Goal: Task Accomplishment & Management: Use online tool/utility

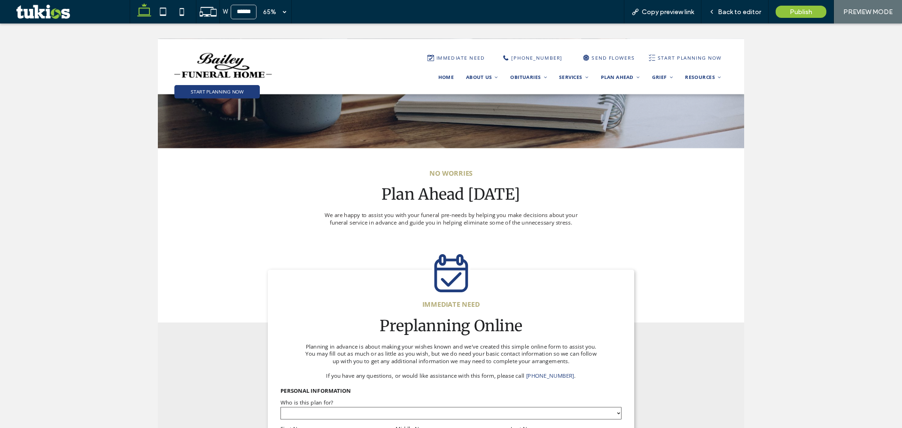
scroll to position [470, 0]
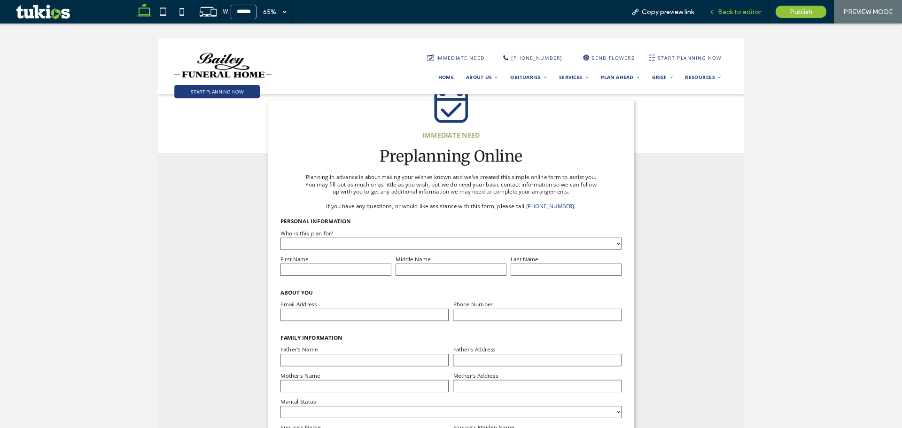
click at [734, 13] on span "Back to editor" at bounding box center [739, 12] width 43 height 8
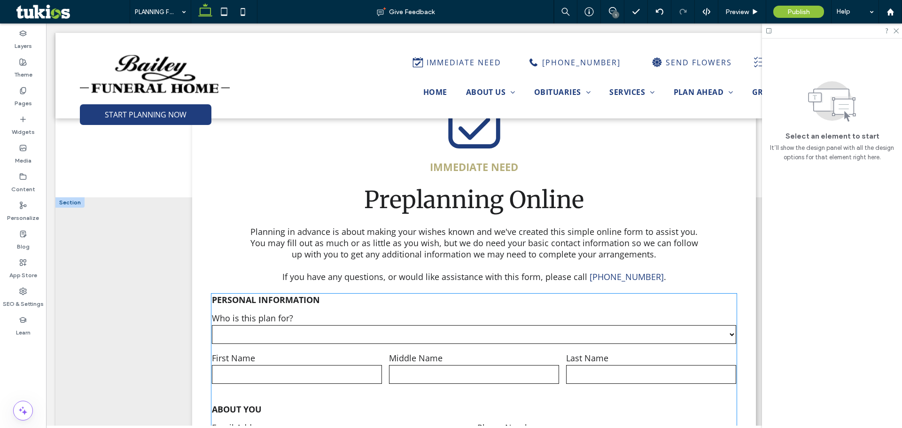
scroll to position [464, 0]
click at [404, 357] on label "Middle Name" at bounding box center [474, 358] width 170 height 11
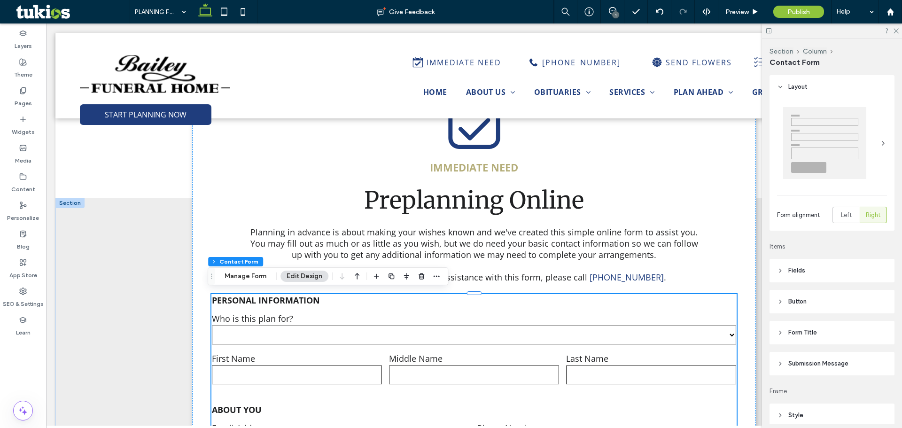
type input "*"
type input "***"
type input "*"
type input "***"
click at [740, 10] on span "Preview" at bounding box center [737, 12] width 23 height 8
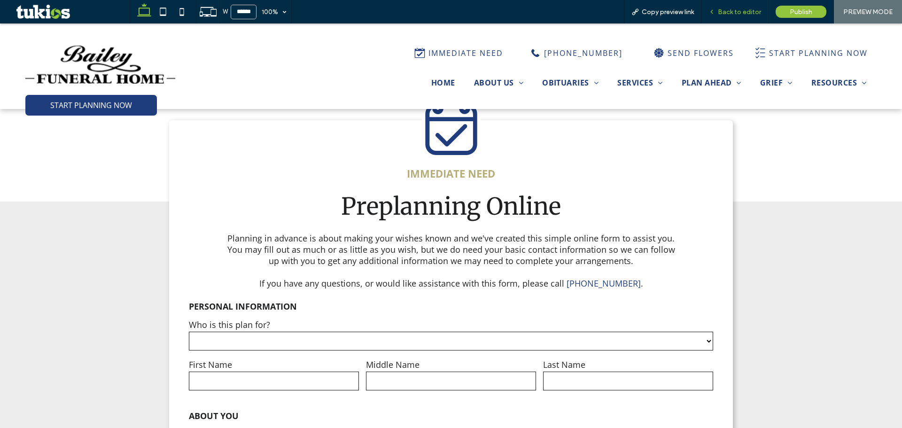
scroll to position [472, 0]
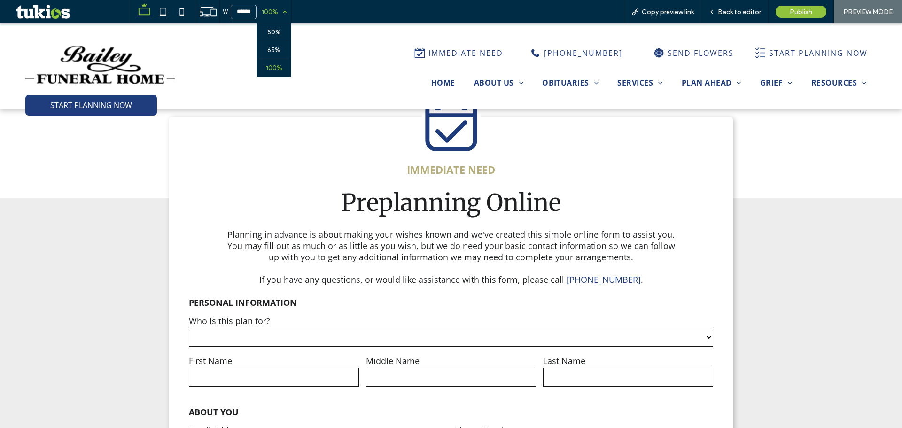
click at [273, 20] on div "100%" at bounding box center [270, 11] width 26 height 23
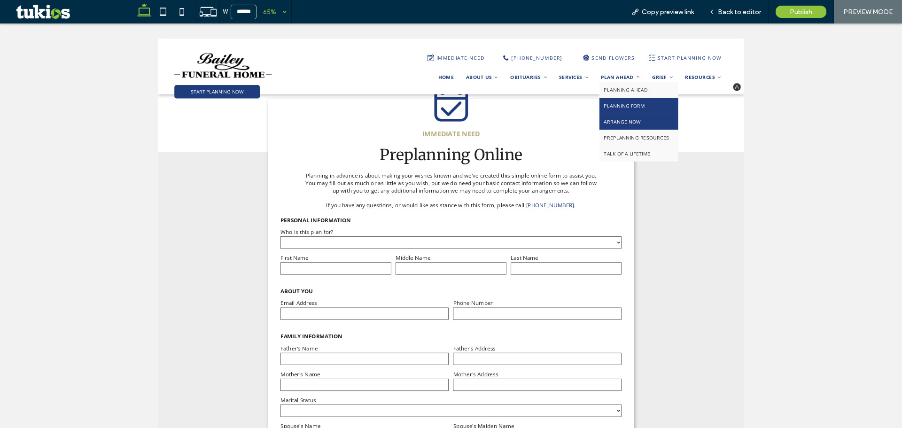
click at [864, 159] on link "ARRANGE NOW" at bounding box center [897, 166] width 121 height 24
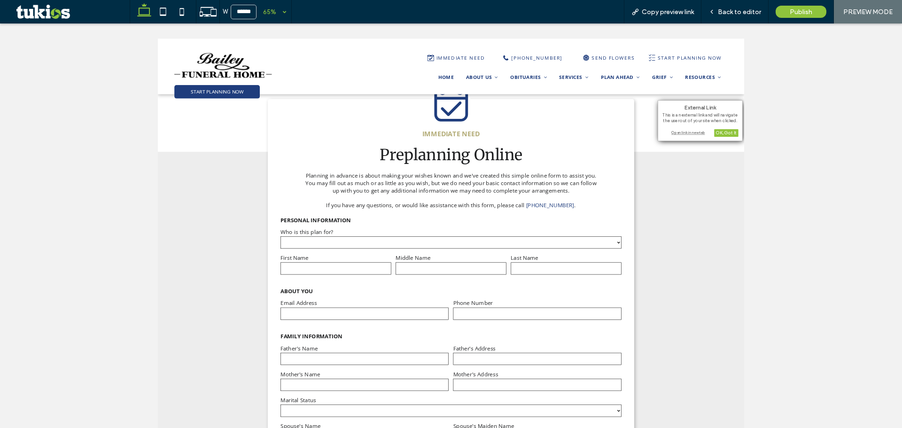
click at [687, 136] on div "Open link in new tab" at bounding box center [700, 132] width 77 height 7
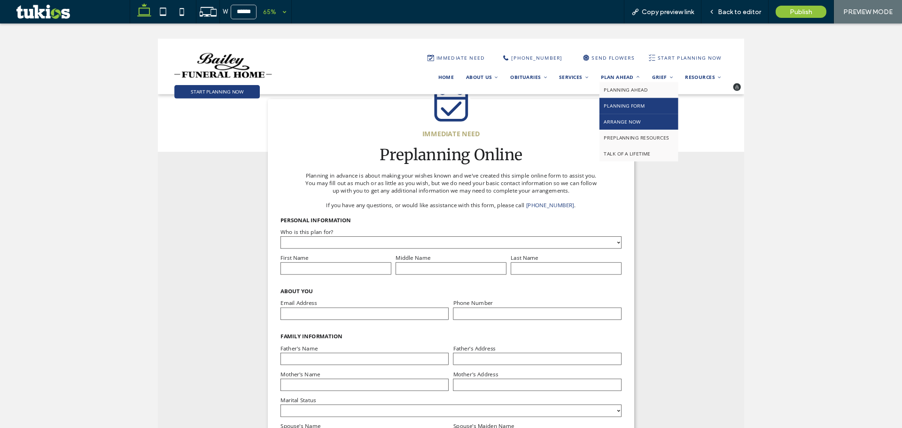
click at [859, 160] on link "ARRANGE NOW" at bounding box center [897, 166] width 121 height 24
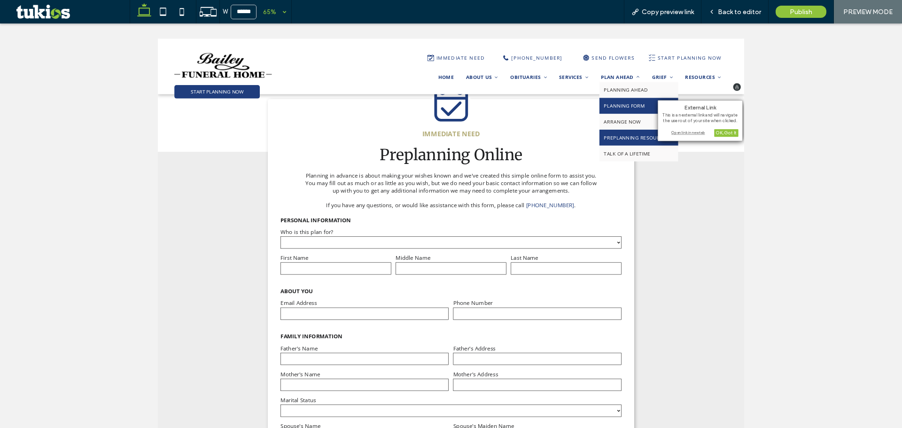
drag, startPoint x: 868, startPoint y: 191, endPoint x: 777, endPoint y: 176, distance: 92.3
click at [868, 191] on span "PREPLANNING RESOURCES" at bounding box center [894, 191] width 100 height 10
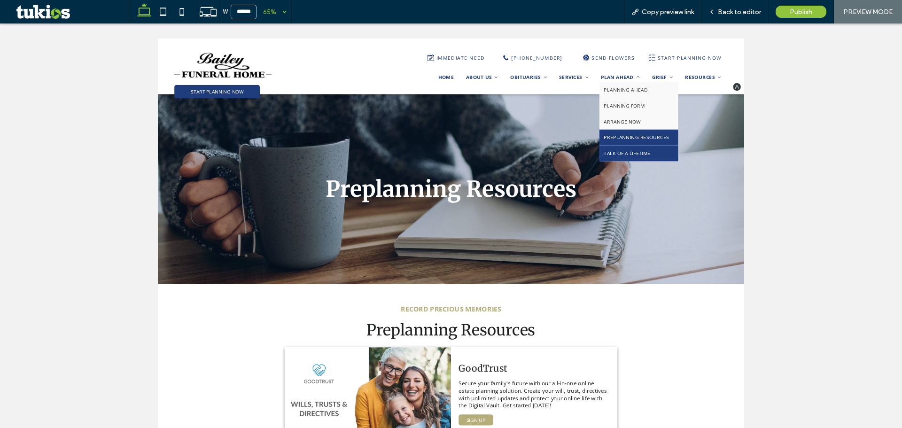
click at [875, 207] on link "TALK OF A LIFETIME" at bounding box center [897, 215] width 121 height 24
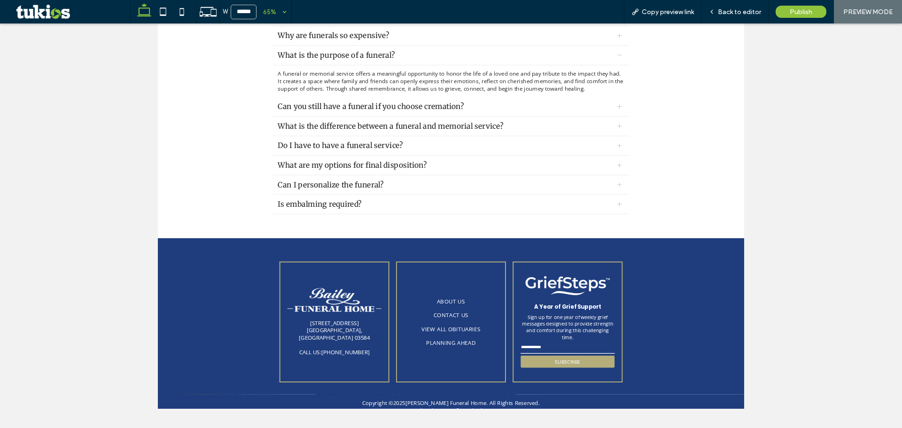
click at [700, 397] on div "Can I personalize the funeral?" at bounding box center [609, 390] width 548 height 30
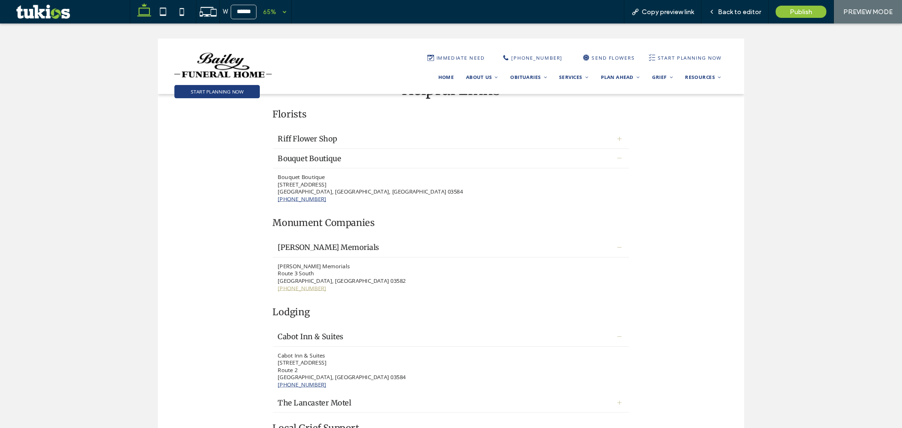
scroll to position [371, 0]
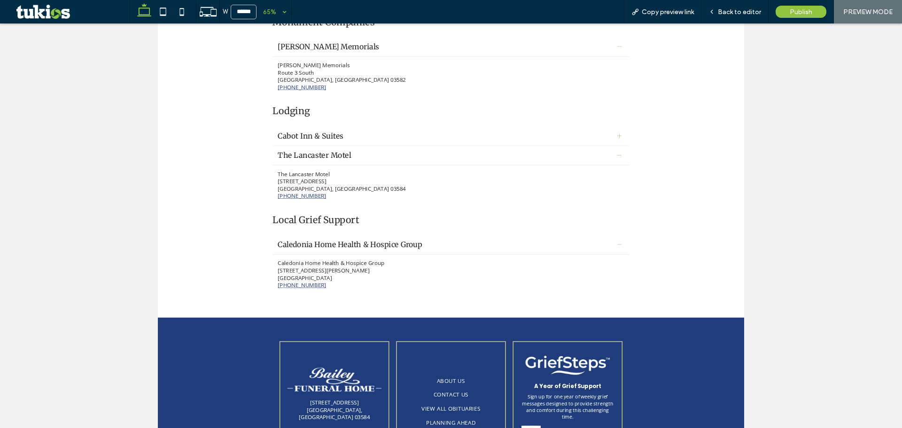
scroll to position [235, 0]
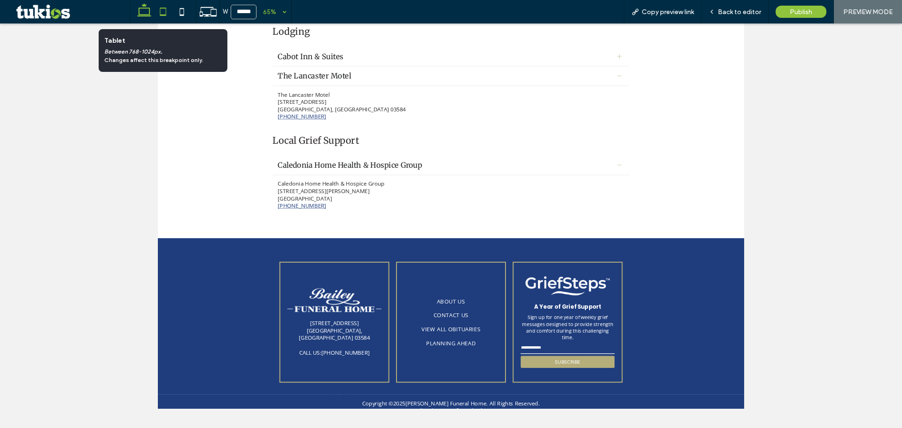
click at [167, 8] on icon at bounding box center [163, 11] width 19 height 19
type input "*****"
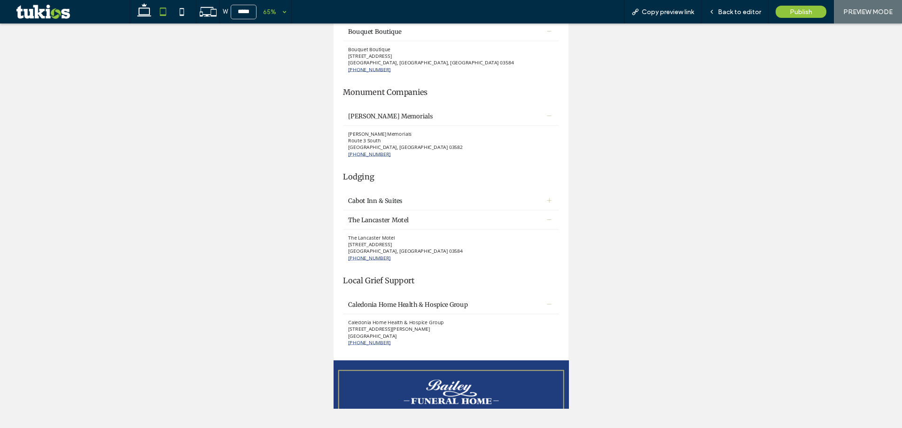
scroll to position [0, 0]
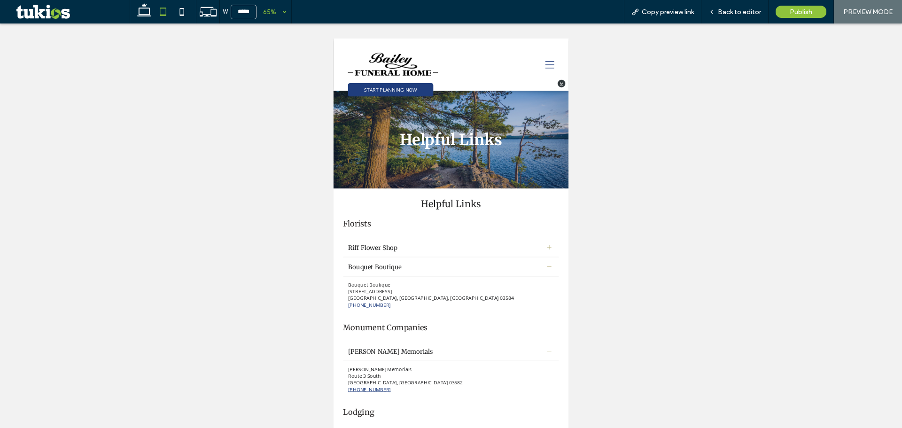
click at [441, 77] on img at bounding box center [424, 78] width 139 height 35
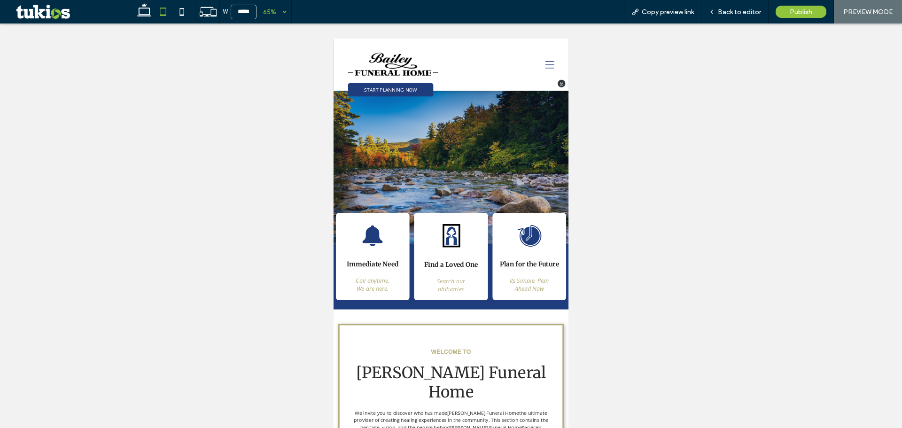
click at [664, 82] on icon at bounding box center [666, 79] width 14 height 14
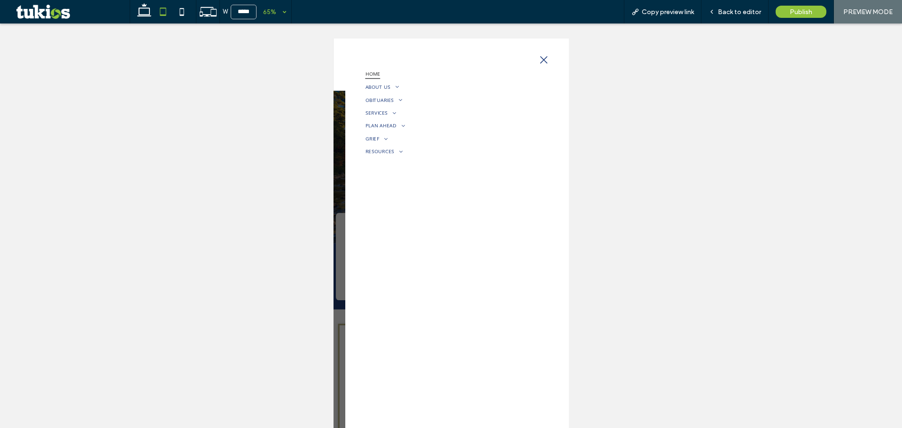
scroll to position [235, 0]
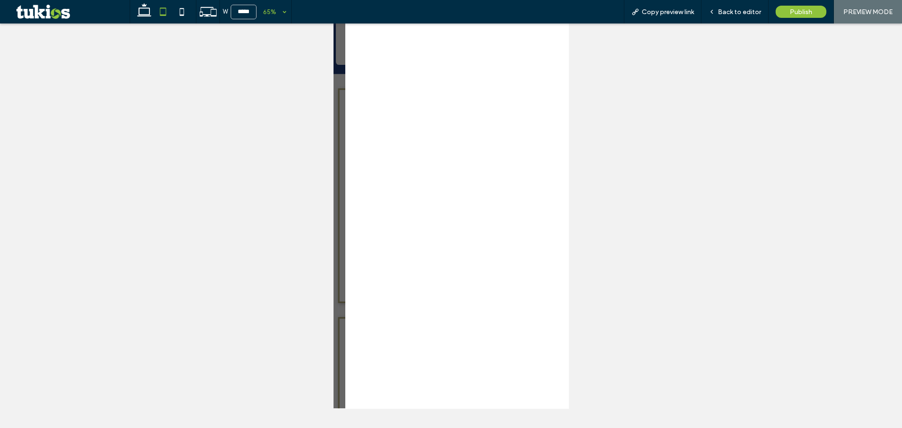
drag, startPoint x: 415, startPoint y: 529, endPoint x: 455, endPoint y: 721, distance: 196.2
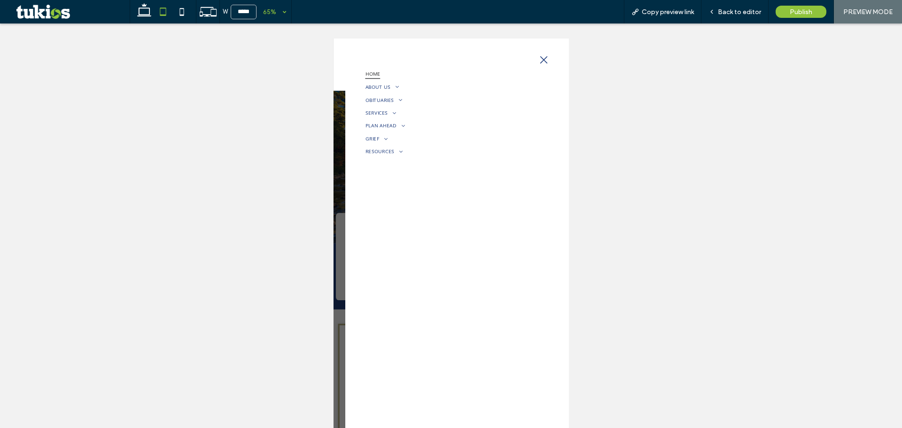
click at [660, 75] on icon at bounding box center [656, 71] width 11 height 11
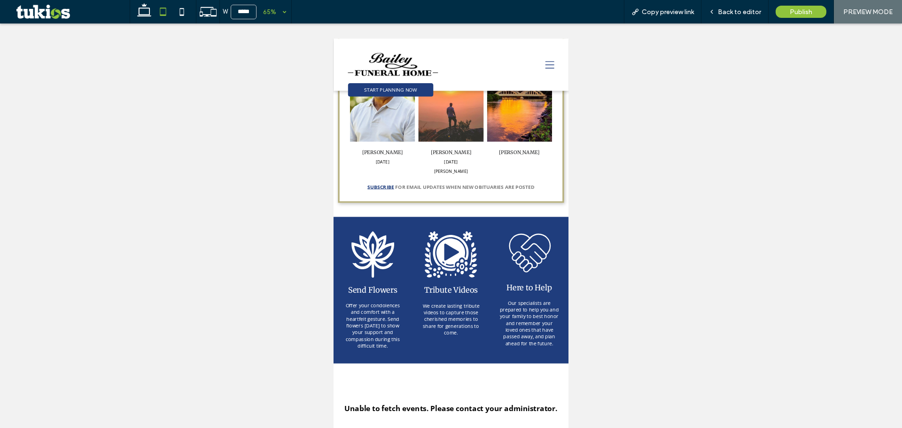
scroll to position [1096, 0]
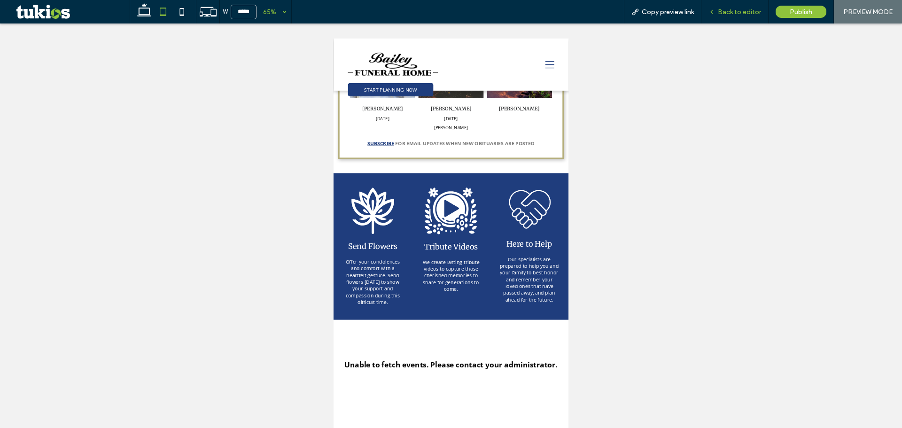
click at [746, 16] on div "Back to editor" at bounding box center [735, 11] width 67 height 23
click at [747, 8] on span "Back to editor" at bounding box center [739, 12] width 43 height 8
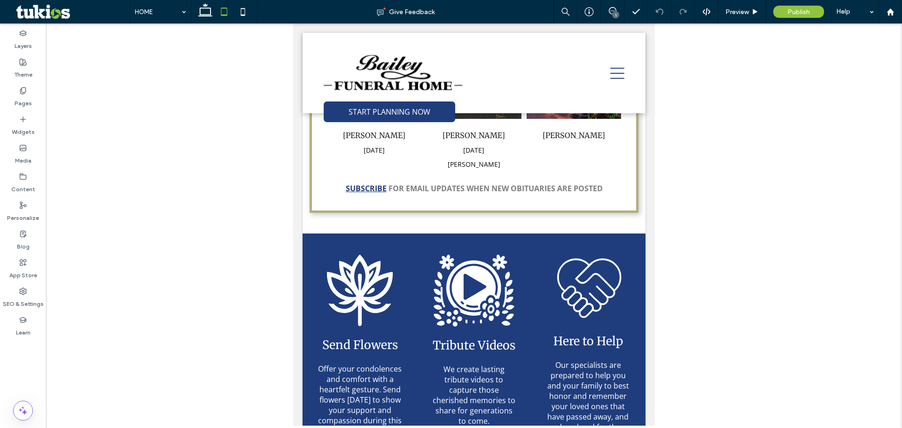
scroll to position [1108, 0]
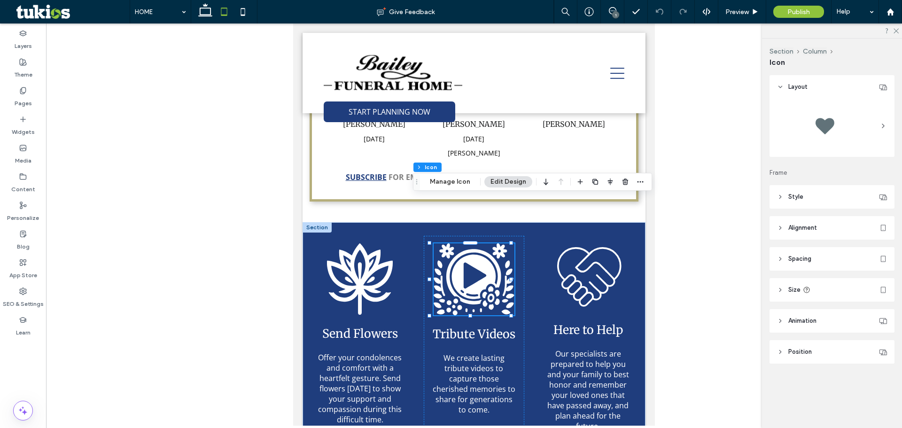
click at [788, 285] on header "Size" at bounding box center [832, 289] width 125 height 23
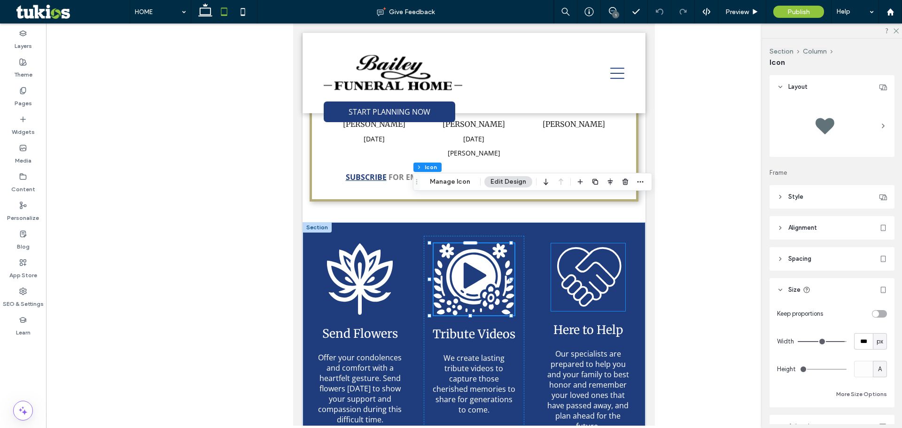
click at [600, 254] on icon ".st0-1373573608-1342363226-1342363226{fill:none;stroke:#FFFFFF;stroke-width:10;…" at bounding box center [588, 277] width 74 height 68
click at [860, 342] on input "***" at bounding box center [863, 341] width 19 height 16
type input "***"
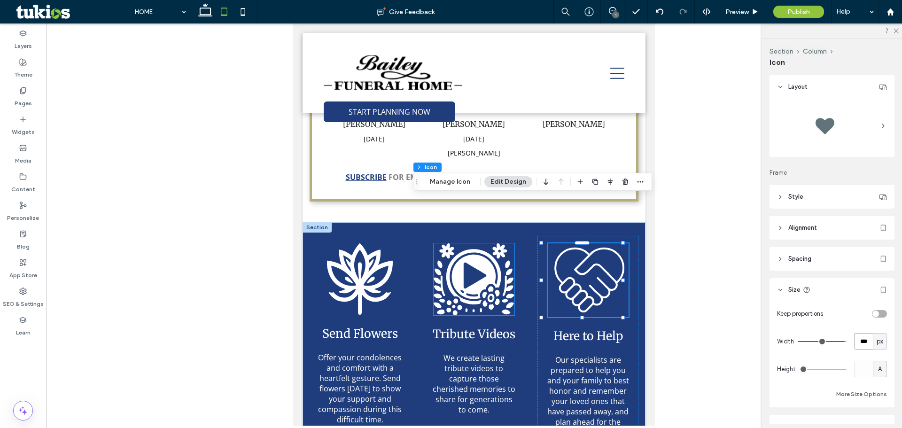
click at [499, 243] on icon ".cls-1-1734653675-1493675731-1493675731 { stroke-width: 0px; }" at bounding box center [474, 279] width 81 height 72
click at [573, 249] on icon at bounding box center [572, 266] width 34 height 35
click at [865, 339] on input "***" at bounding box center [863, 341] width 19 height 16
type input "***"
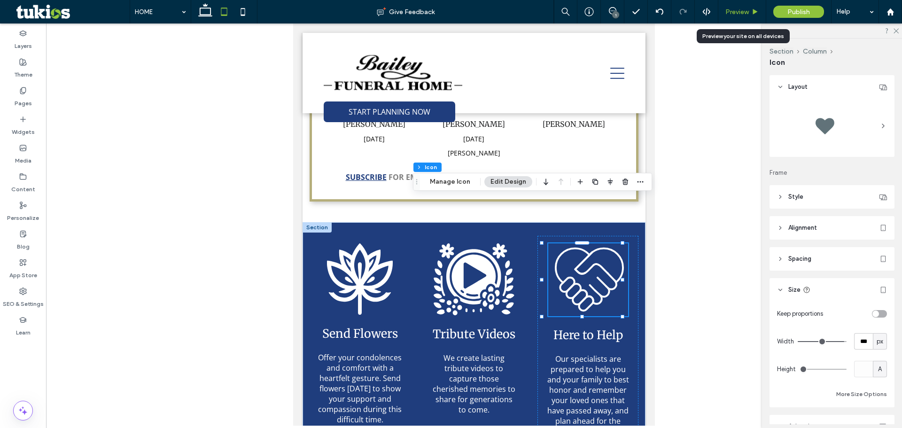
click at [738, 15] on span "Preview" at bounding box center [737, 12] width 23 height 8
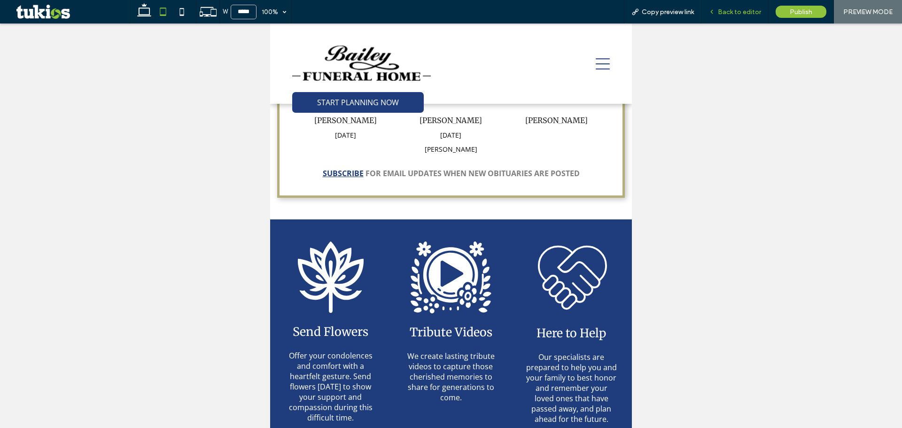
scroll to position [1096, 0]
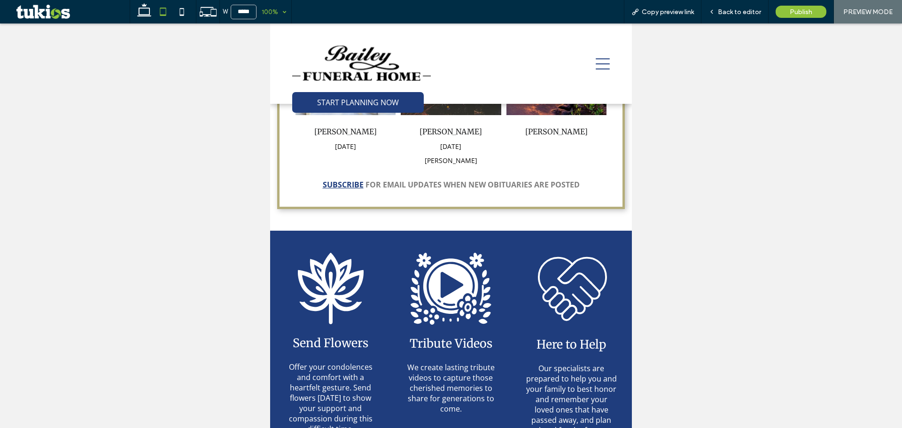
click at [274, 9] on div "100%" at bounding box center [270, 11] width 26 height 23
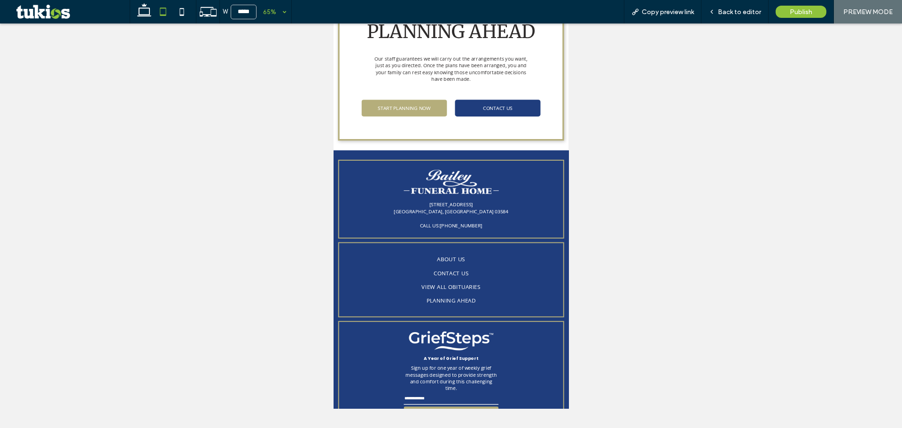
scroll to position [2522, 0]
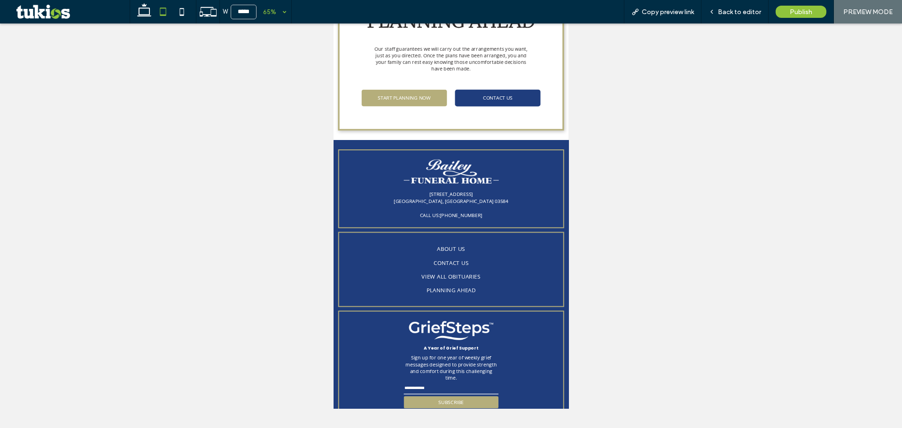
type input "*"
drag, startPoint x: 516, startPoint y: 672, endPoint x: 512, endPoint y: 668, distance: 5.7
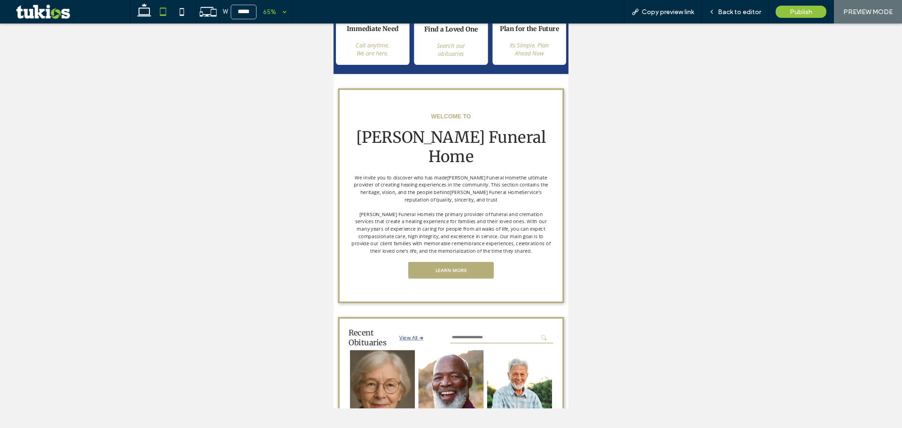
scroll to position [0, 0]
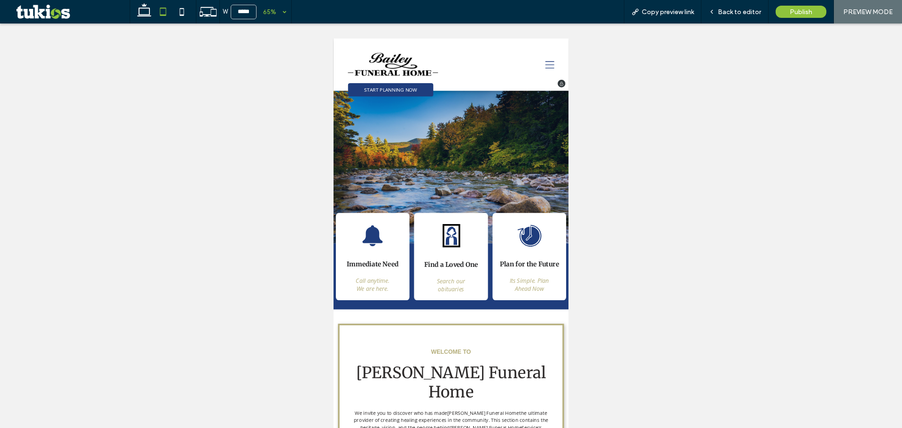
click at [664, 78] on icon at bounding box center [666, 79] width 14 height 14
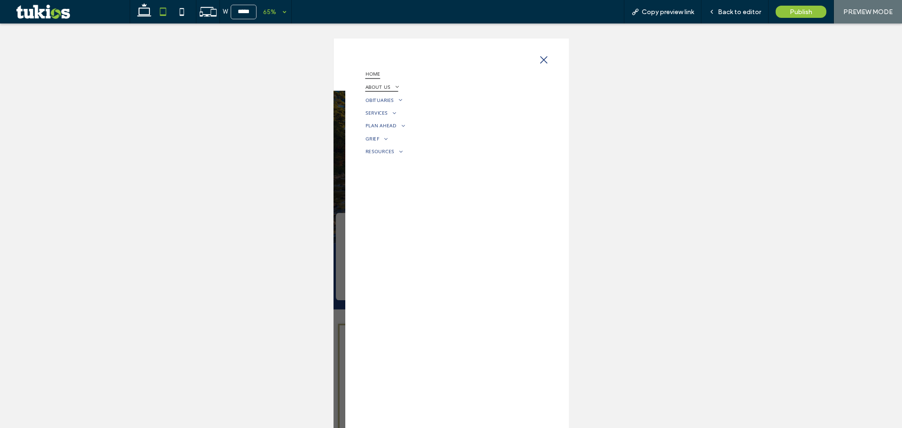
click at [409, 112] on span "ABOUT US" at bounding box center [407, 112] width 50 height 15
click at [409, 129] on span "ABOUT US" at bounding box center [403, 130] width 30 height 8
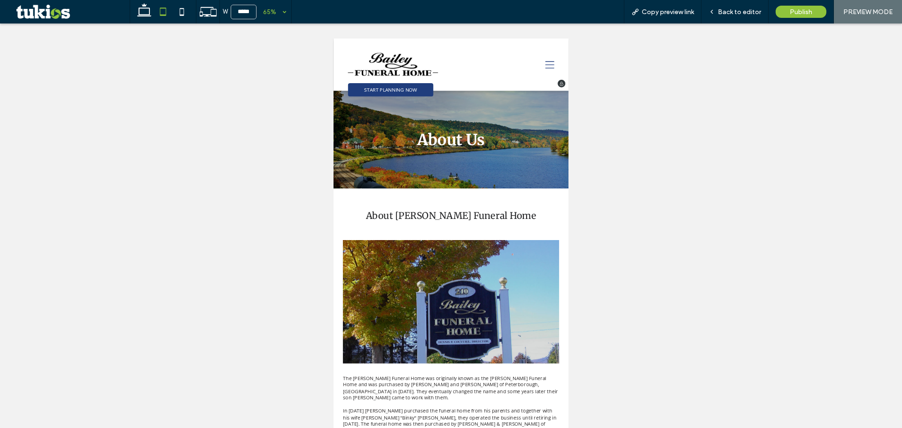
click at [659, 72] on icon at bounding box center [666, 79] width 14 height 14
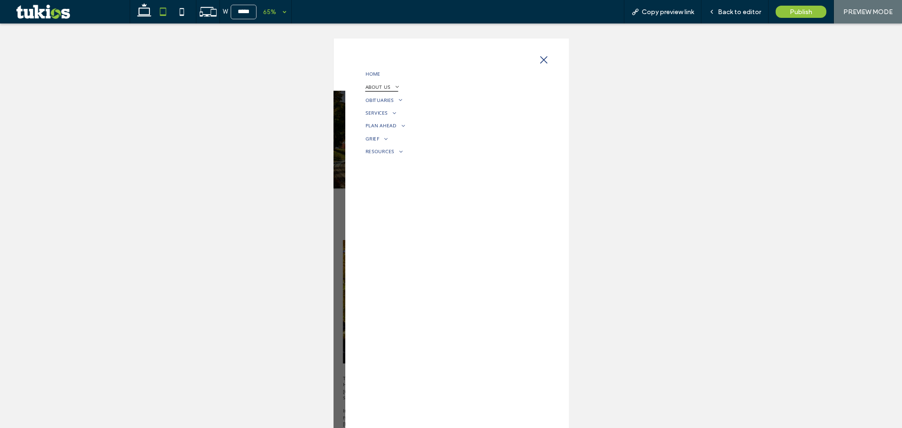
drag, startPoint x: 429, startPoint y: 122, endPoint x: 424, endPoint y: 114, distance: 9.5
click at [425, 121] on ul "HOME ABOUT US ABOUT US OUR STAFF OUR LOCATION WHY CHOOSE US TESTIMONIALS CONTAC…" at bounding box center [510, 153] width 256 height 140
click at [422, 113] on span at bounding box center [427, 113] width 15 height 9
drag, startPoint x: 409, startPoint y: 143, endPoint x: 715, endPoint y: 149, distance: 306.0
click at [409, 143] on span "OUR STAFF" at bounding box center [404, 146] width 32 height 8
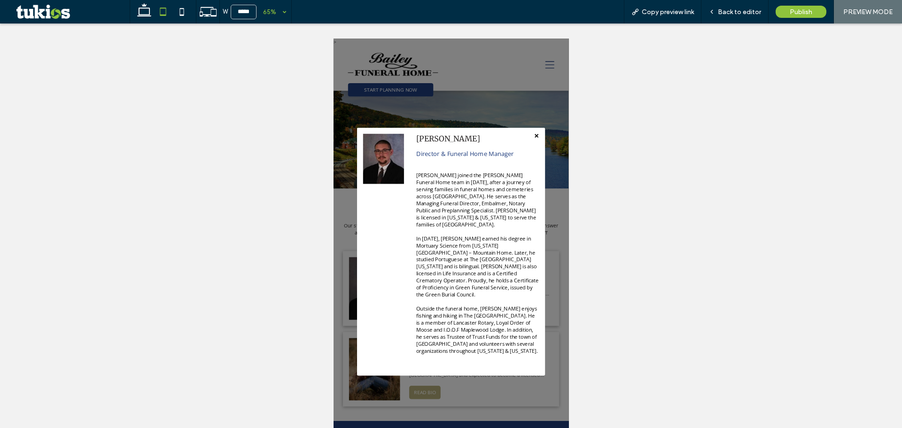
click at [642, 185] on span "×" at bounding box center [646, 187] width 8 height 18
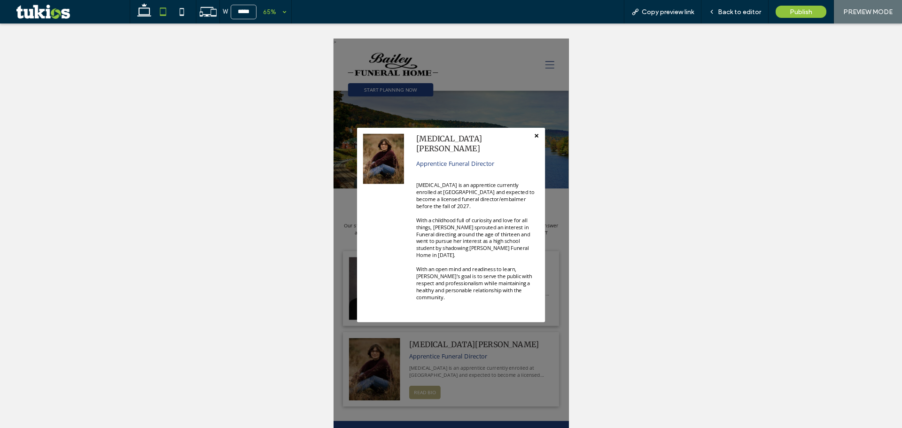
click at [642, 185] on span "×" at bounding box center [646, 187] width 8 height 18
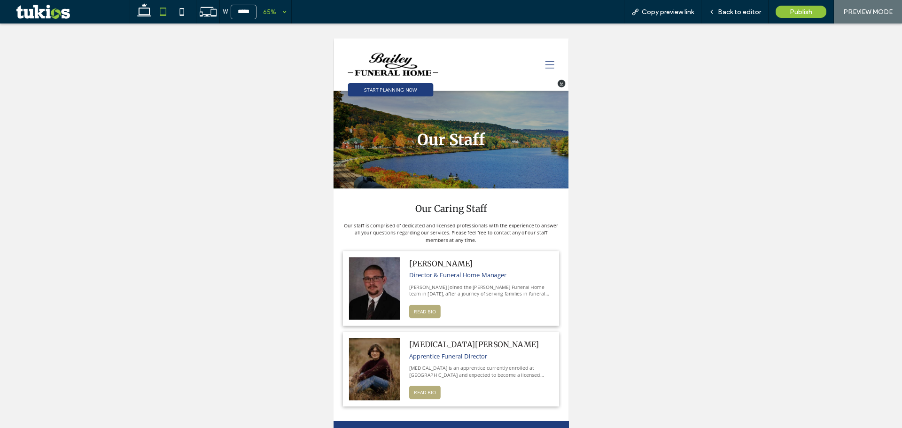
click at [659, 78] on icon at bounding box center [666, 78] width 14 height 11
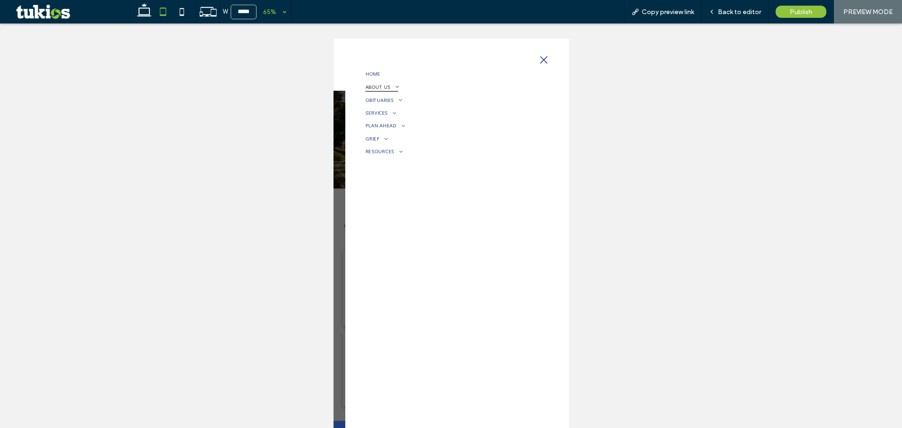
click at [415, 110] on span "ABOUT US" at bounding box center [407, 112] width 50 height 15
click at [415, 161] on span "OUR LOCATION" at bounding box center [411, 162] width 47 height 8
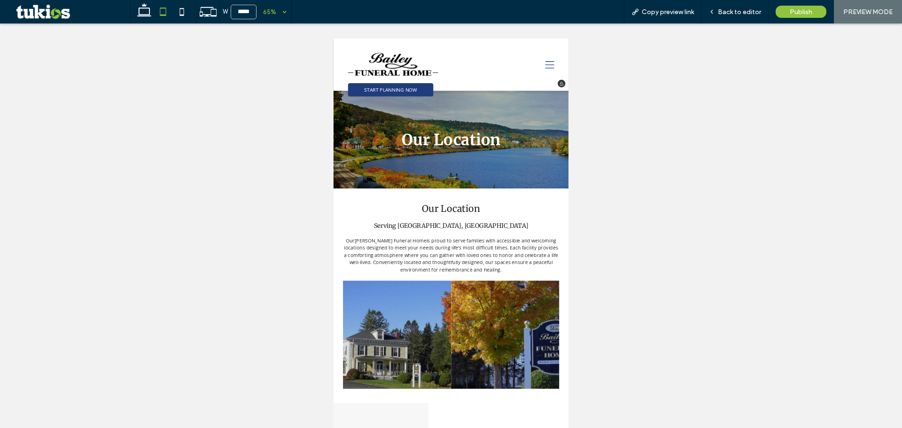
click at [659, 76] on icon at bounding box center [666, 79] width 14 height 14
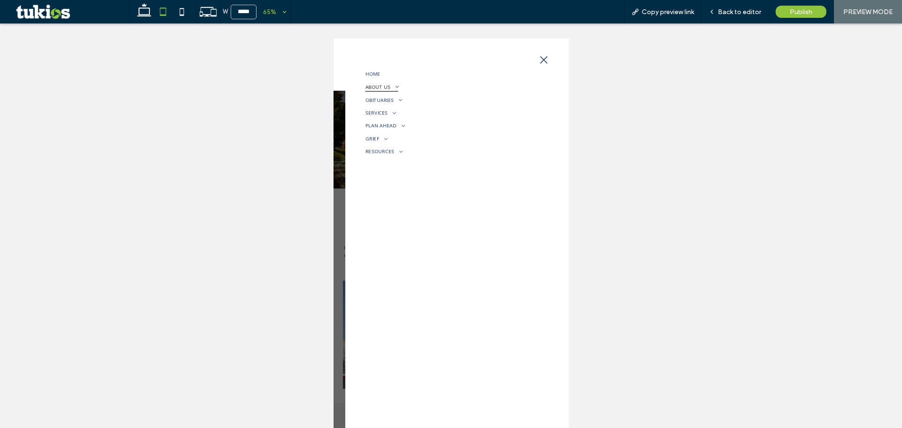
click at [415, 116] on span "ABOUT US" at bounding box center [407, 112] width 50 height 15
click at [408, 176] on span "WHY CHOOSE US" at bounding box center [413, 178] width 50 height 8
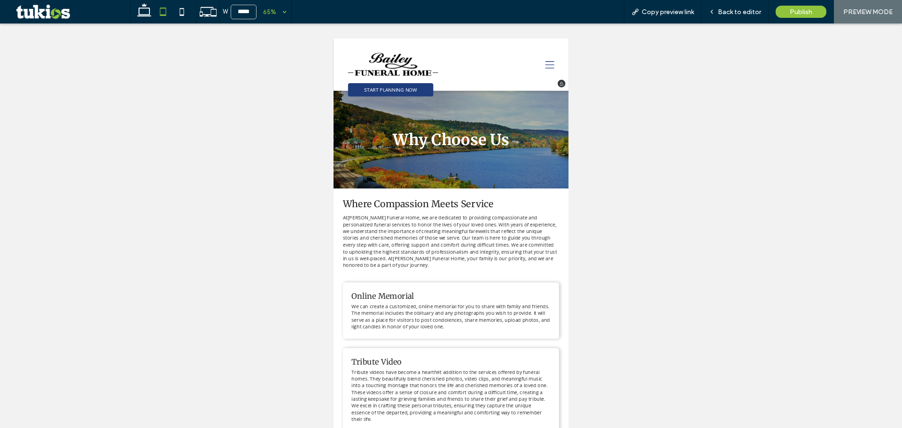
click at [660, 82] on icon at bounding box center [666, 79] width 14 height 14
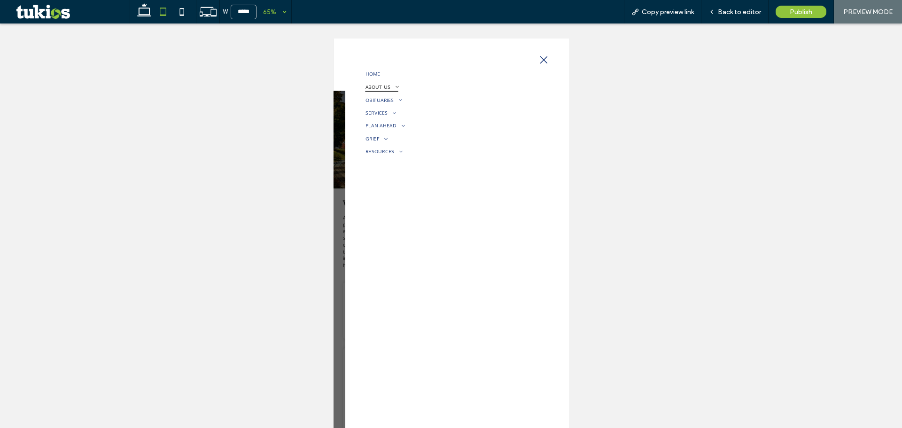
click at [428, 114] on span at bounding box center [427, 113] width 15 height 9
click at [417, 196] on span "TESTIMONIALS" at bounding box center [410, 194] width 45 height 8
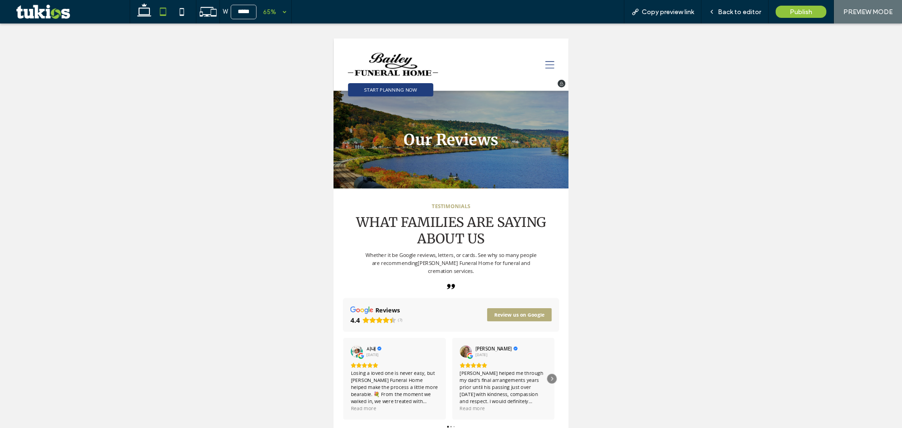
drag, startPoint x: 667, startPoint y: 79, endPoint x: 662, endPoint y: 77, distance: 5.9
click at [662, 77] on div at bounding box center [597, 79] width 166 height 80
click at [659, 72] on icon at bounding box center [666, 79] width 14 height 14
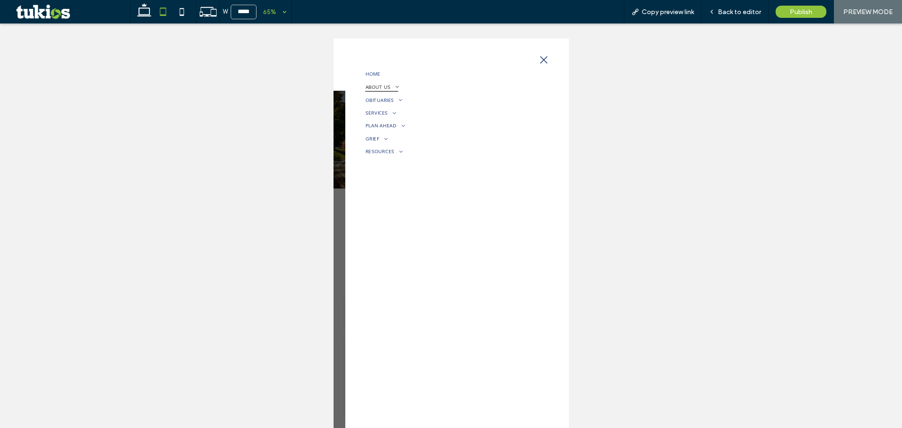
click at [409, 117] on span "ABOUT US" at bounding box center [407, 112] width 50 height 15
click at [417, 210] on span "CONTACT US" at bounding box center [407, 210] width 38 height 8
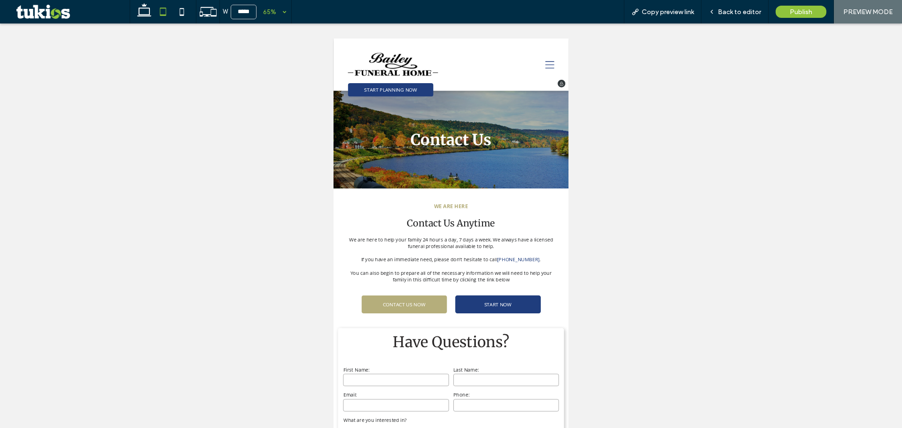
click at [659, 79] on icon at bounding box center [666, 78] width 14 height 11
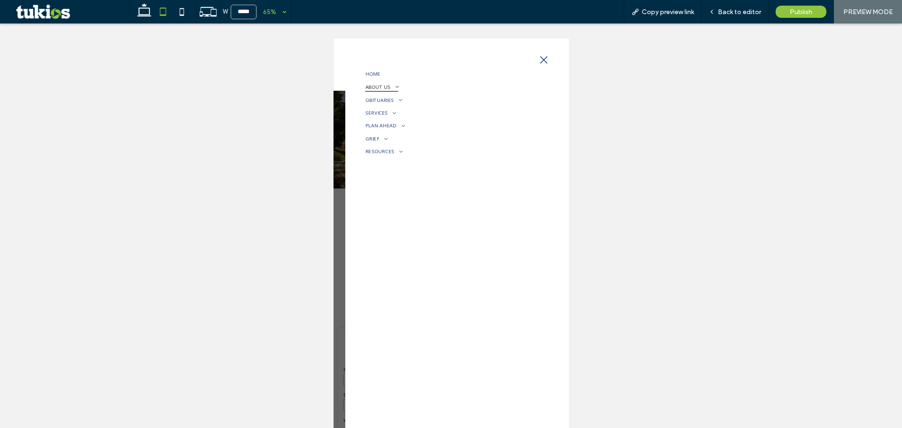
click at [441, 111] on link "ABOUT US" at bounding box center [510, 113] width 256 height 20
click at [425, 229] on span "OBITUARIES" at bounding box center [410, 228] width 56 height 15
click at [424, 247] on span "VIEW ALL OBITUARIES" at bounding box center [420, 246] width 65 height 8
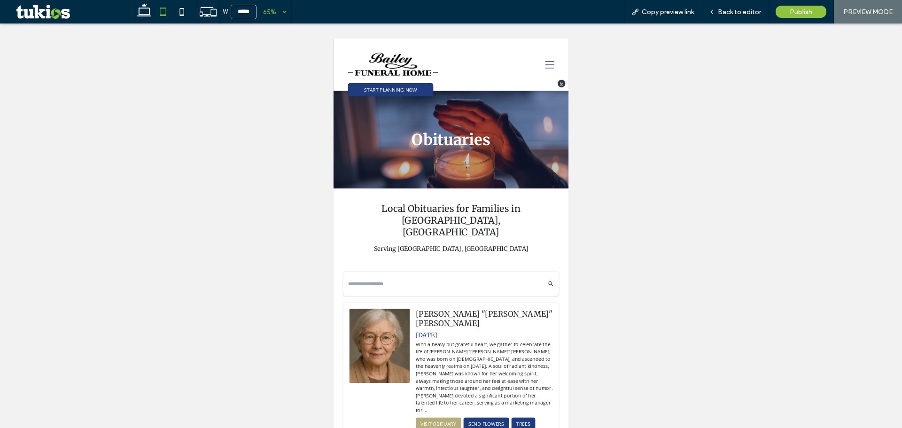
click at [659, 72] on icon at bounding box center [666, 79] width 14 height 14
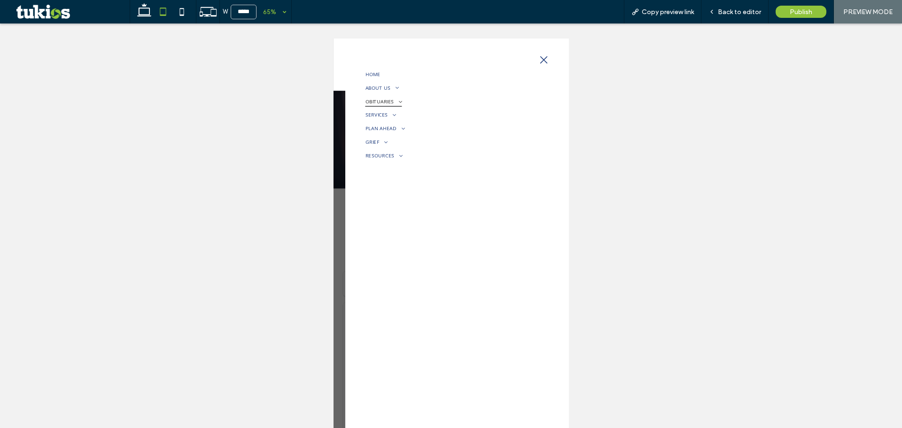
click at [434, 127] on span "OBITUARIES" at bounding box center [410, 135] width 56 height 16
click at [425, 170] on span "SEND FLOWERS" at bounding box center [411, 170] width 47 height 9
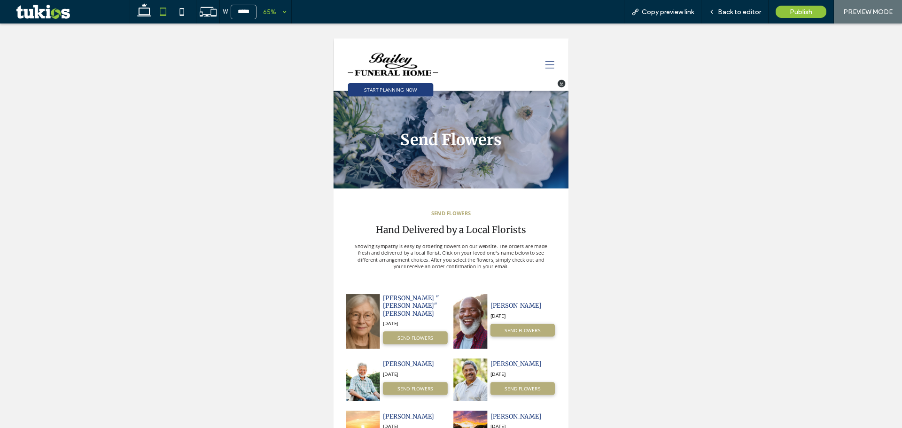
click at [659, 79] on icon at bounding box center [666, 78] width 14 height 11
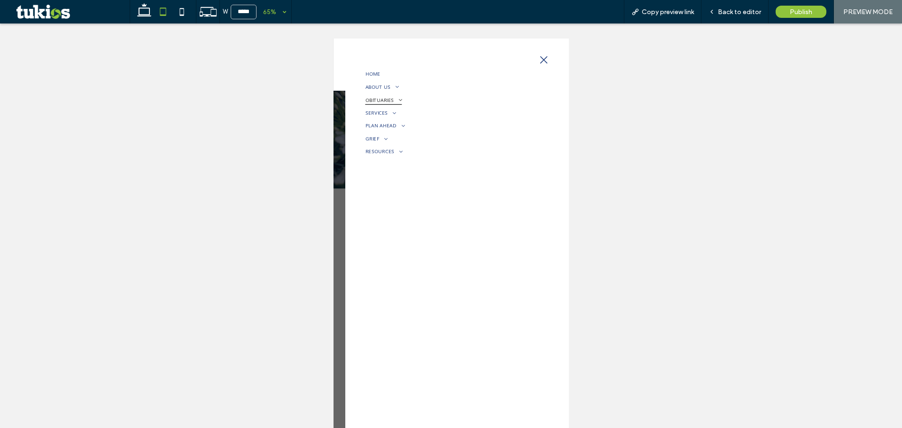
click at [416, 128] on span "OBITUARIES" at bounding box center [410, 132] width 56 height 15
click at [423, 182] on span "OBITUARY NOTIFICATIONS" at bounding box center [427, 183] width 79 height 8
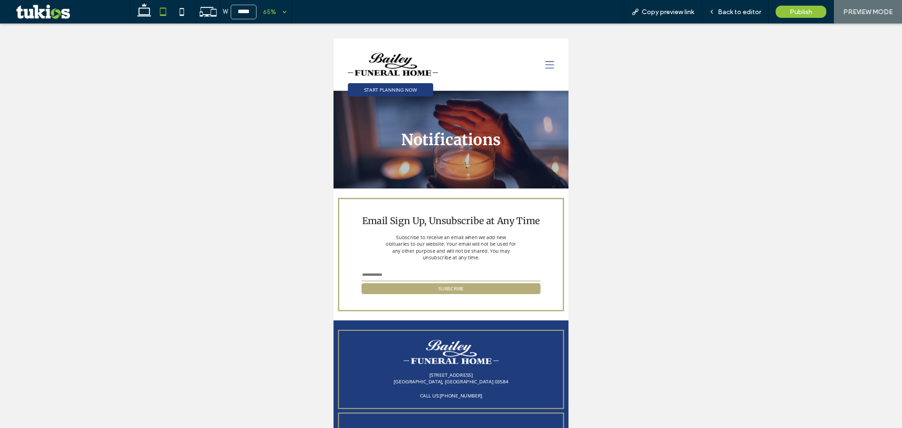
drag, startPoint x: 558, startPoint y: 400, endPoint x: 556, endPoint y: 411, distance: 10.9
click at [558, 400] on input "email" at bounding box center [513, 402] width 275 height 19
type input "*"
click at [430, 424] on button "SUBSCRIBE" at bounding box center [513, 423] width 275 height 17
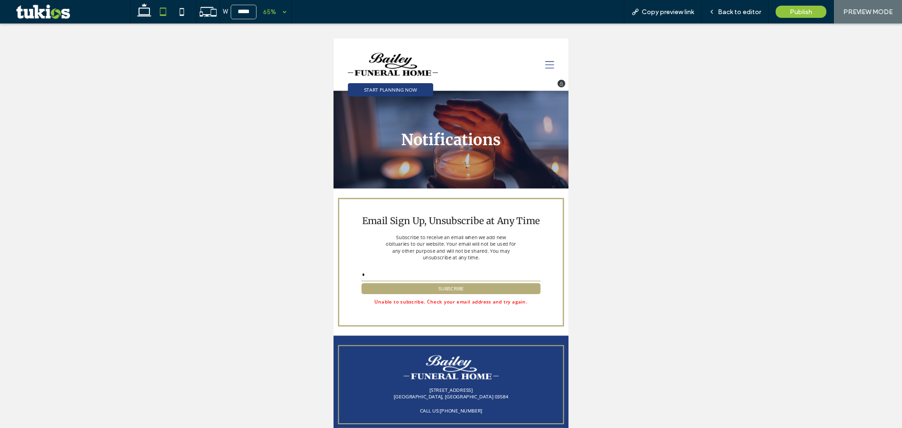
click at [662, 74] on icon at bounding box center [666, 78] width 14 height 11
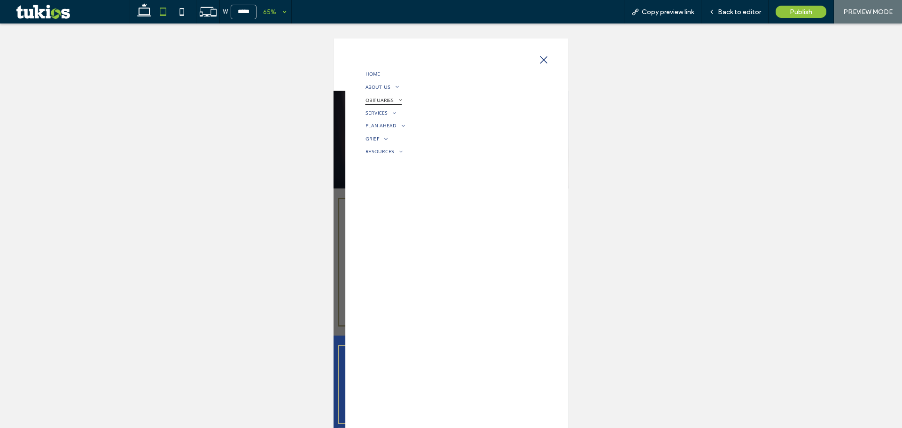
click at [406, 134] on span "OBITUARIES" at bounding box center [410, 132] width 56 height 15
click at [417, 197] on span at bounding box center [423, 200] width 15 height 9
click at [408, 220] on span "IMMEDIATE NEED" at bounding box center [414, 218] width 52 height 8
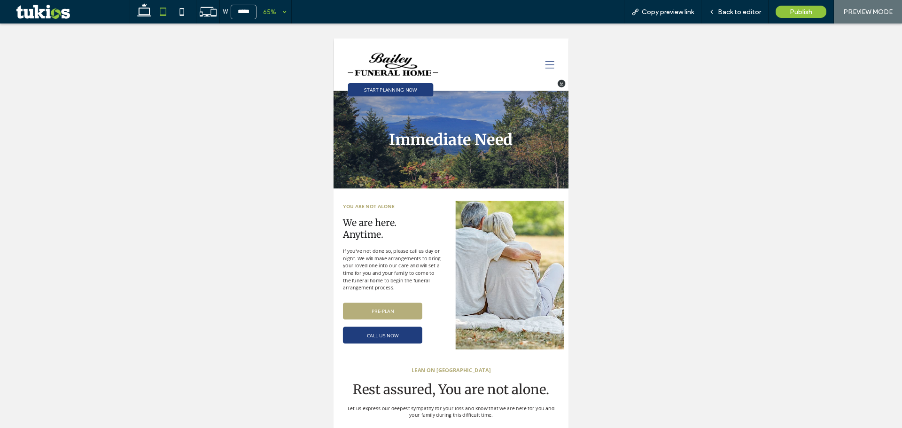
click at [659, 72] on icon at bounding box center [666, 79] width 14 height 14
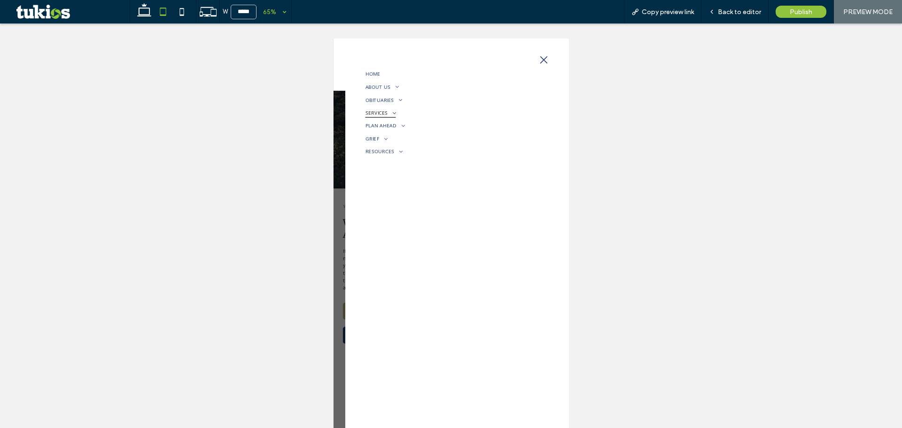
click at [410, 149] on span "SERVICES" at bounding box center [405, 152] width 47 height 15
click at [409, 182] on span "SERVICES OVERVIEW" at bounding box center [418, 186] width 61 height 8
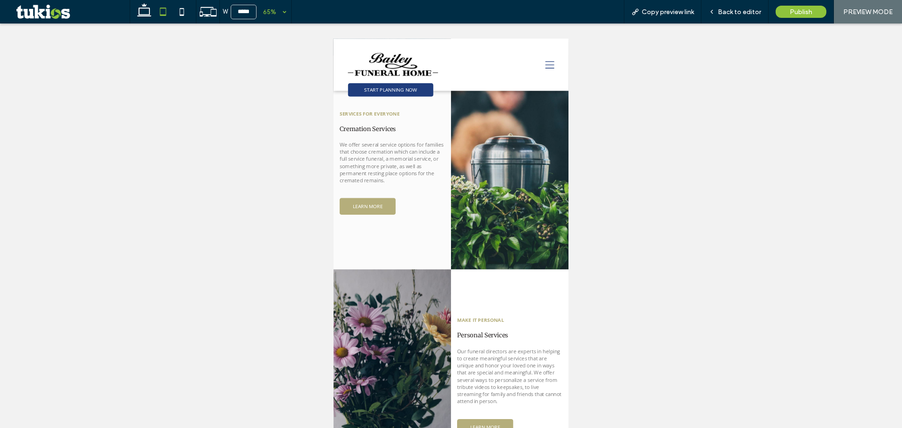
scroll to position [156, 0]
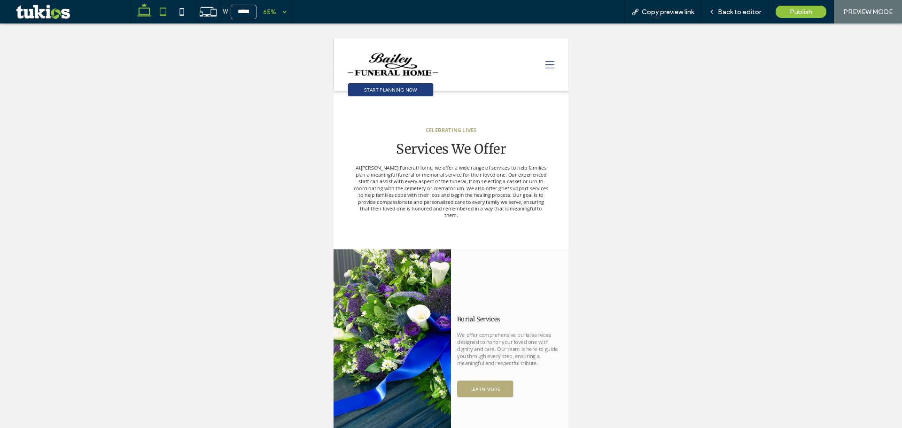
click at [150, 5] on icon at bounding box center [144, 11] width 19 height 19
type input "******"
drag, startPoint x: 542, startPoint y: 445, endPoint x: 597, endPoint y: 471, distance: 61.0
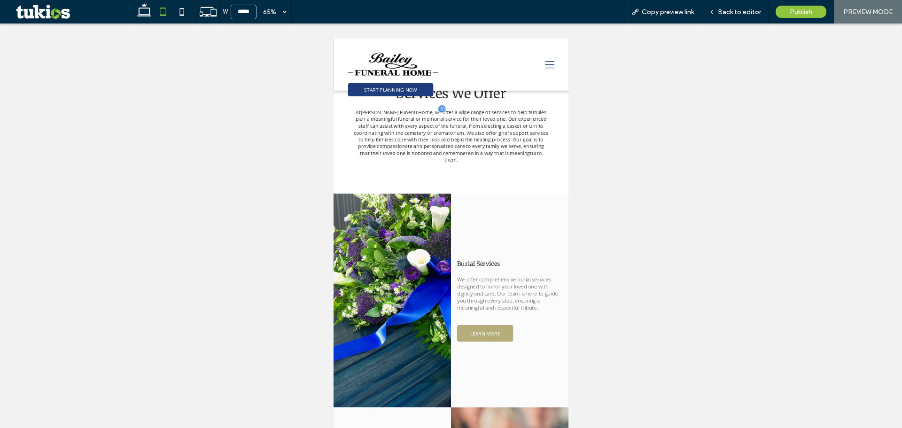
scroll to position [313, 0]
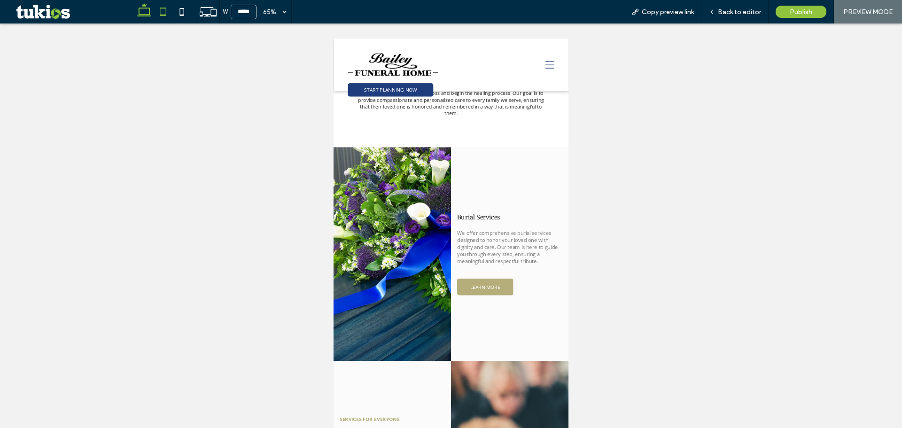
click at [145, 3] on icon at bounding box center [144, 11] width 19 height 19
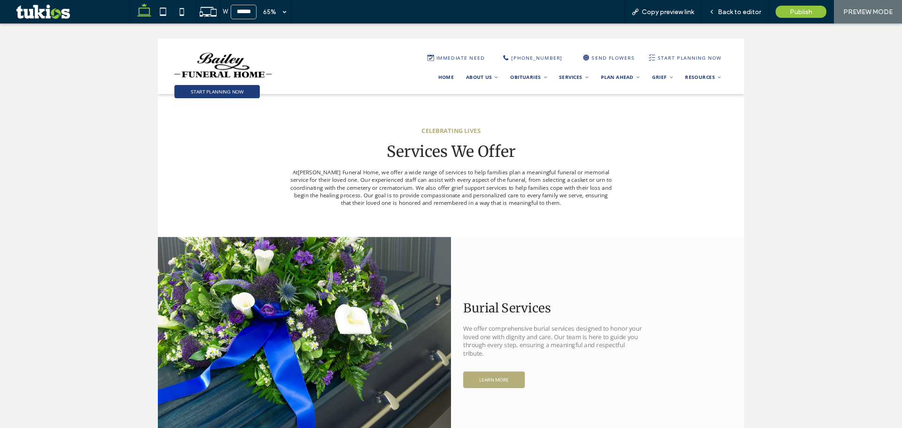
scroll to position [302, 0]
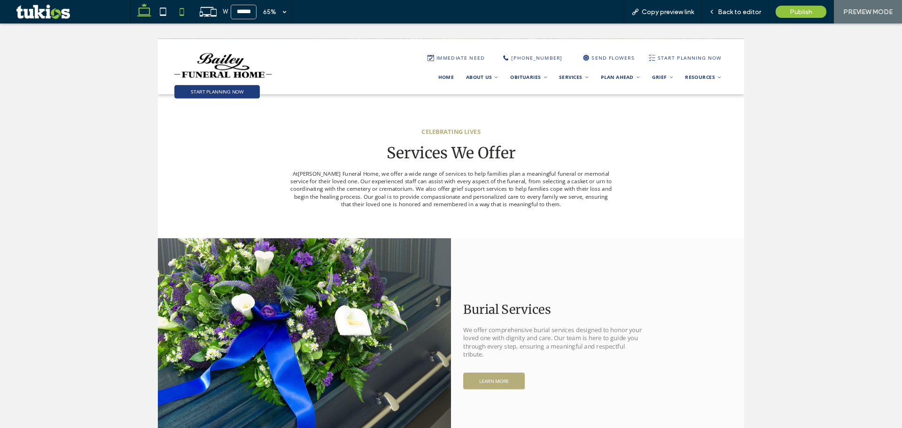
click at [179, 17] on icon at bounding box center [181, 11] width 19 height 19
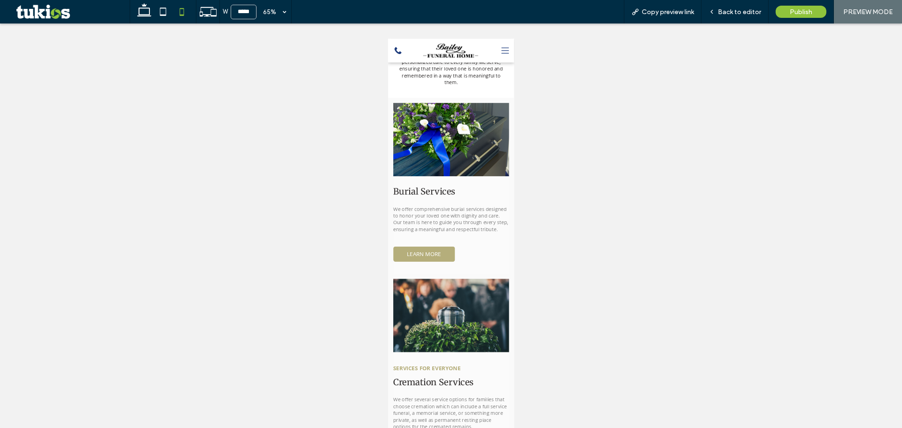
scroll to position [253, 0]
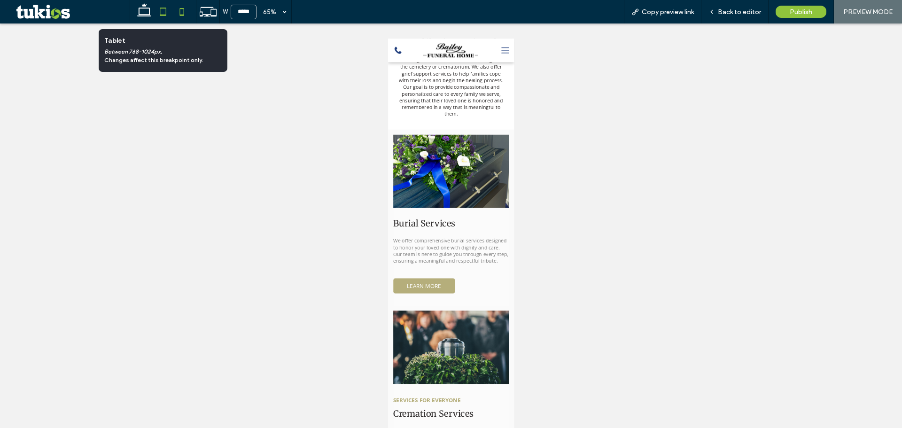
click at [158, 14] on icon at bounding box center [163, 11] width 19 height 19
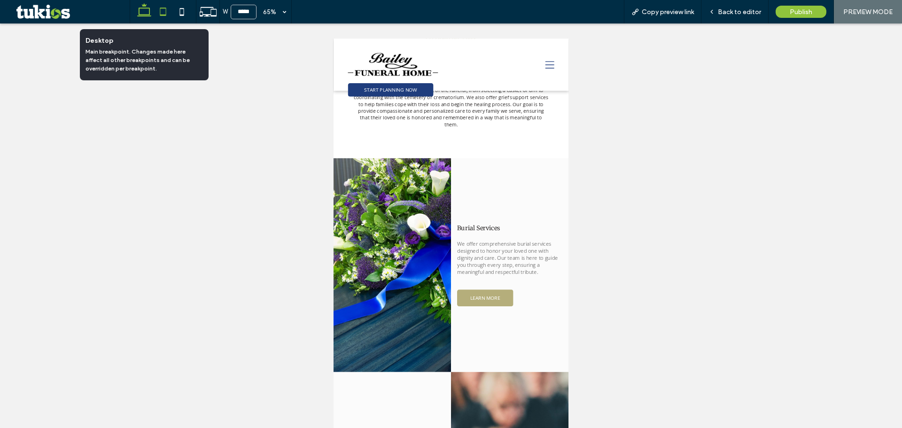
click at [145, 16] on icon at bounding box center [144, 11] width 19 height 19
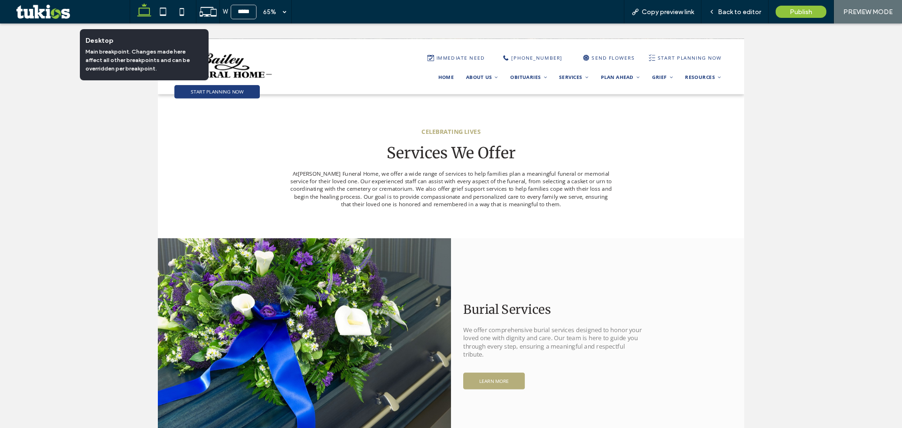
type input "******"
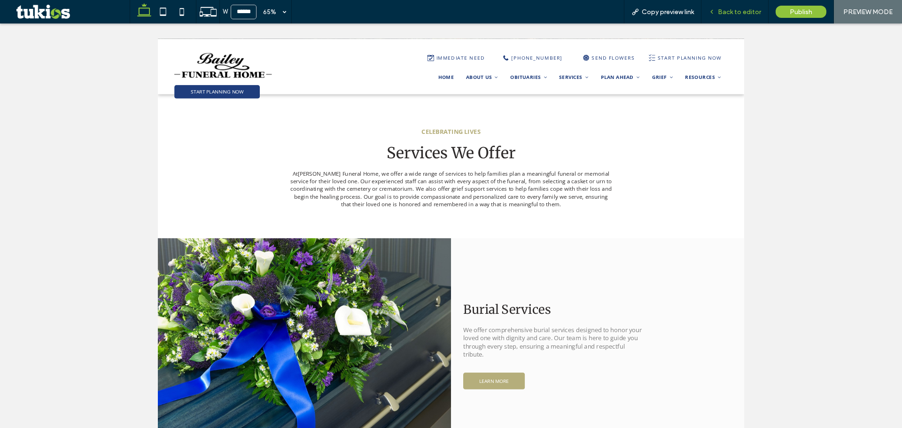
click at [739, 13] on span "Back to editor" at bounding box center [739, 12] width 43 height 8
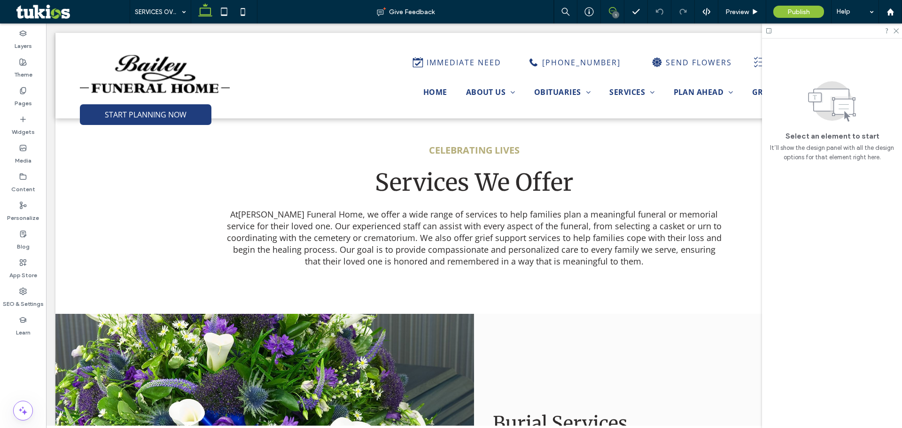
click at [609, 12] on use at bounding box center [613, 11] width 8 height 8
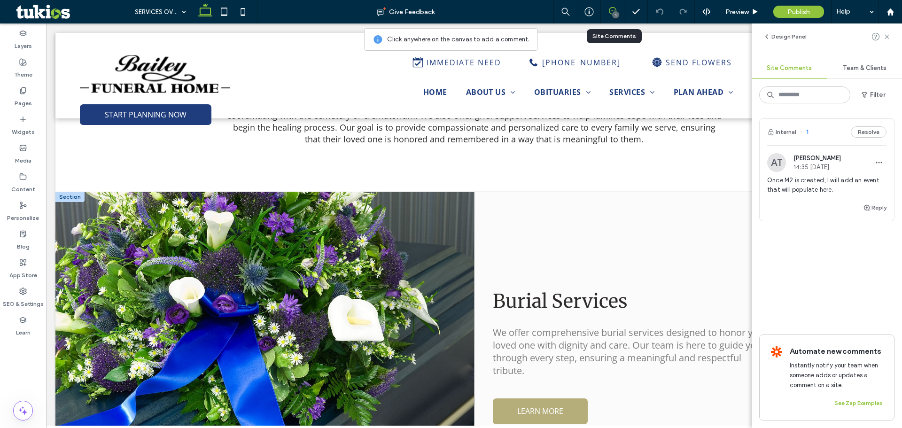
scroll to position [468, 0]
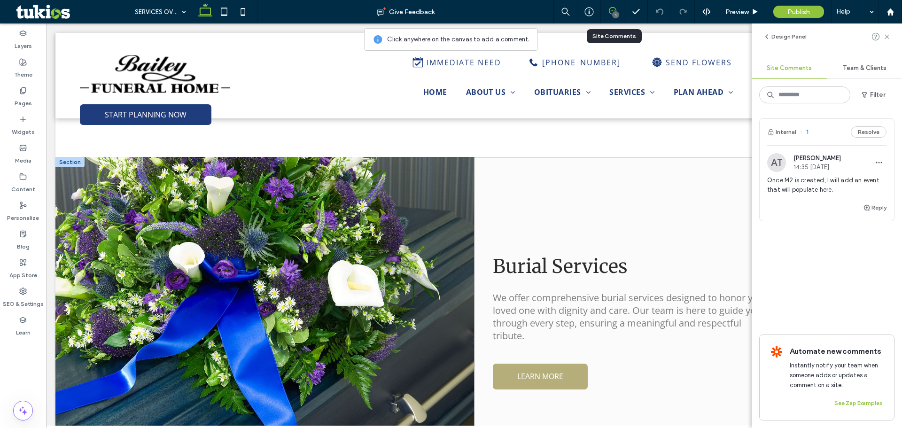
click at [501, 234] on div "Burial Services We offer comprehensive burial services designed to honor your l…" at bounding box center [683, 321] width 419 height 329
click at [526, 235] on div "Burial Services We offer comprehensive burial services designed to honor your l…" at bounding box center [683, 321] width 419 height 329
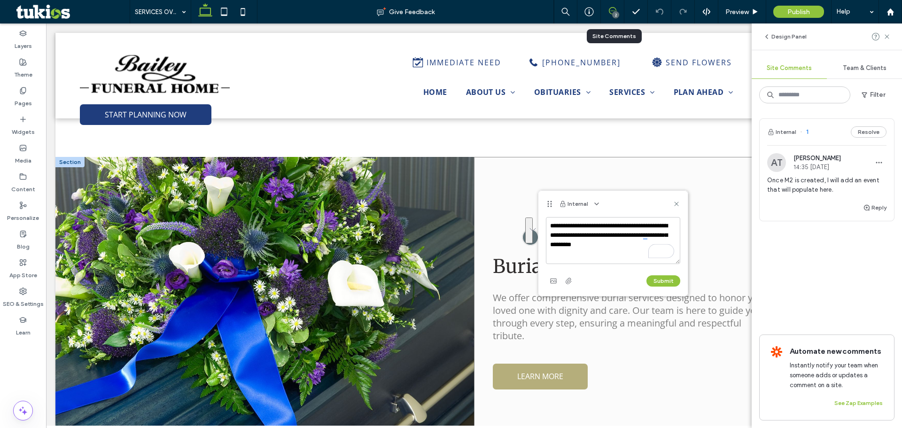
drag, startPoint x: 680, startPoint y: 271, endPoint x: 530, endPoint y: 203, distance: 165.5
type textarea "**********"
click at [664, 277] on button "Submit" at bounding box center [664, 280] width 34 height 11
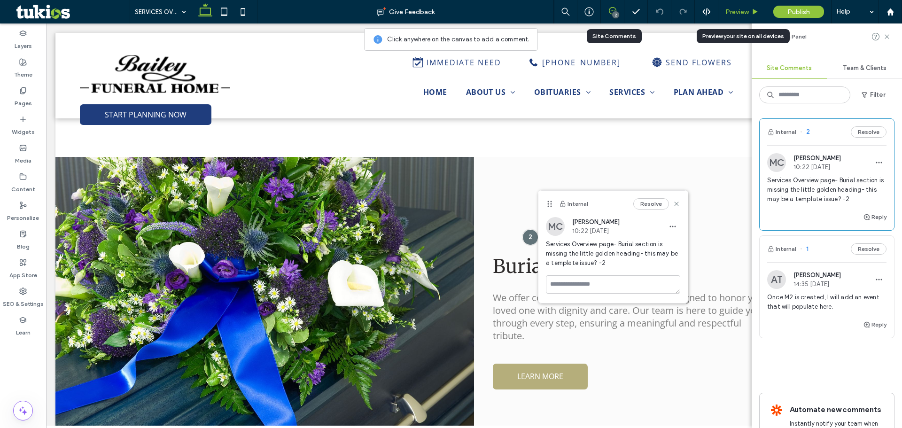
drag, startPoint x: 736, startPoint y: 8, endPoint x: 645, endPoint y: 126, distance: 149.1
click at [736, 8] on span "Preview" at bounding box center [737, 12] width 23 height 8
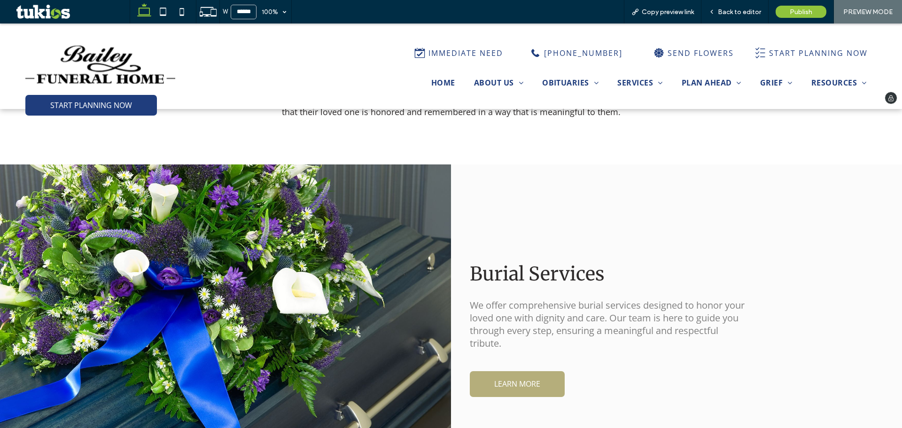
scroll to position [476, 0]
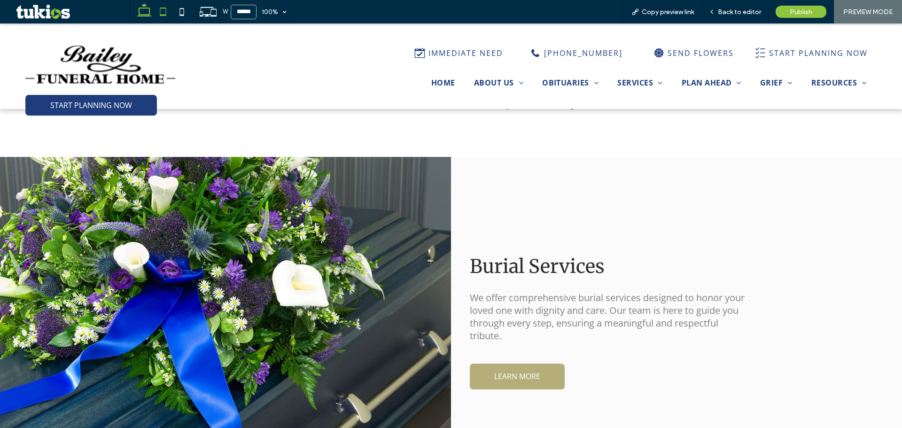
click at [164, 12] on icon at bounding box center [163, 11] width 19 height 19
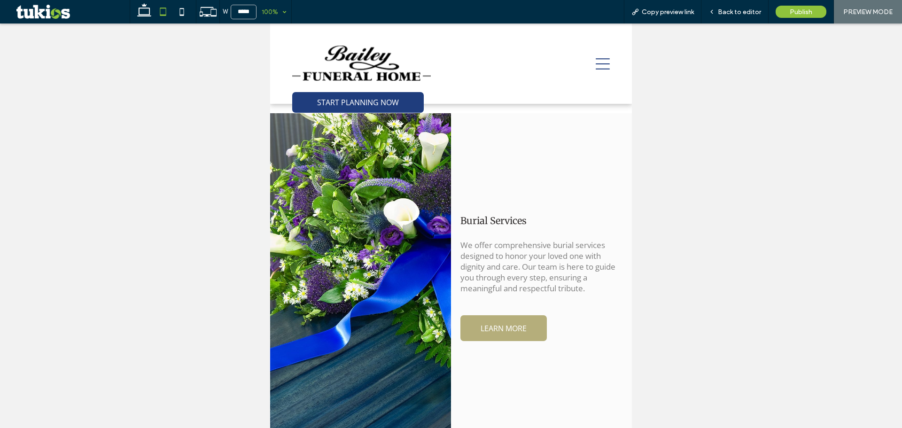
click at [269, 11] on div "100%" at bounding box center [270, 11] width 26 height 23
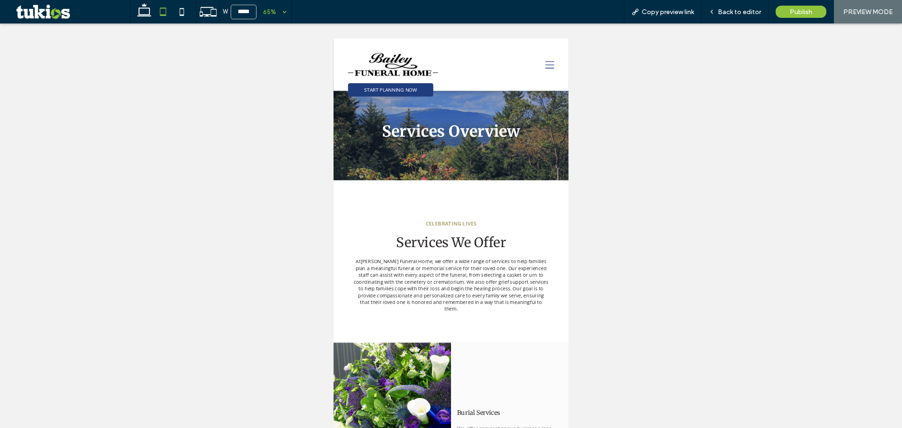
scroll to position [0, 0]
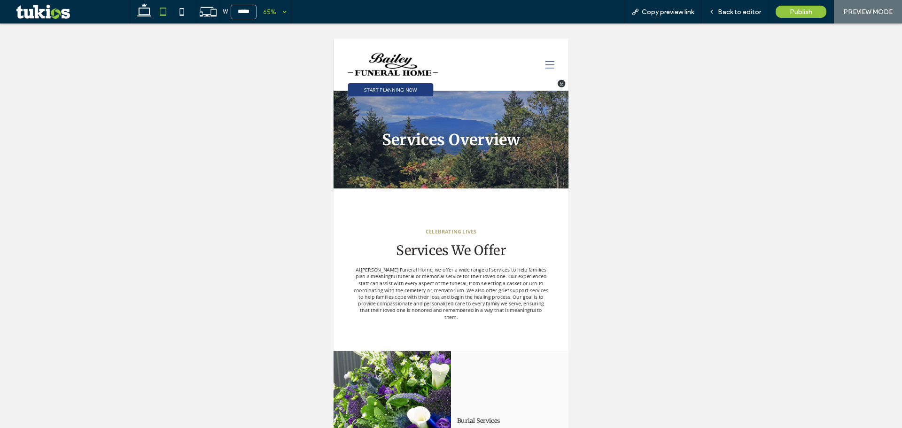
click at [660, 79] on icon at bounding box center [666, 78] width 14 height 11
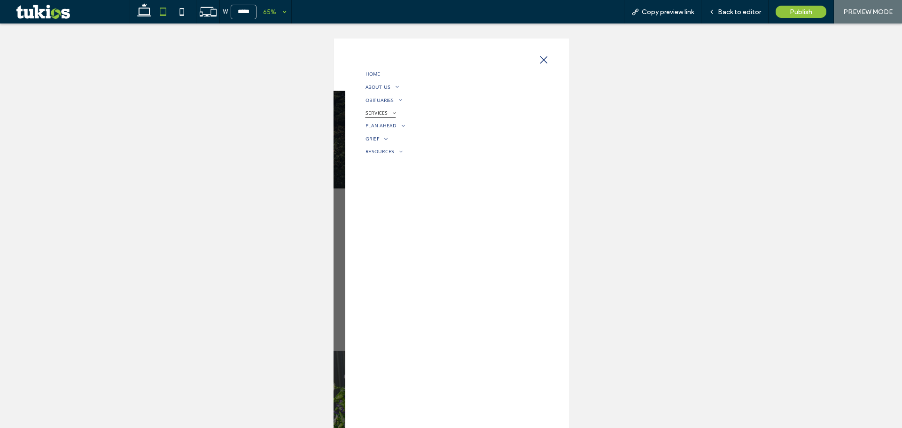
click at [419, 160] on span "SERVICES" at bounding box center [405, 152] width 47 height 15
click at [420, 203] on span "BURIAL SERVICES" at bounding box center [413, 202] width 51 height 8
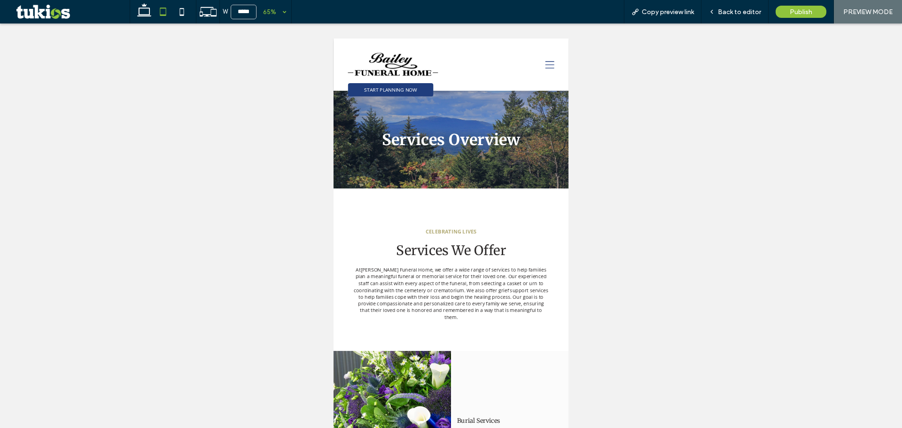
scroll to position [235, 0]
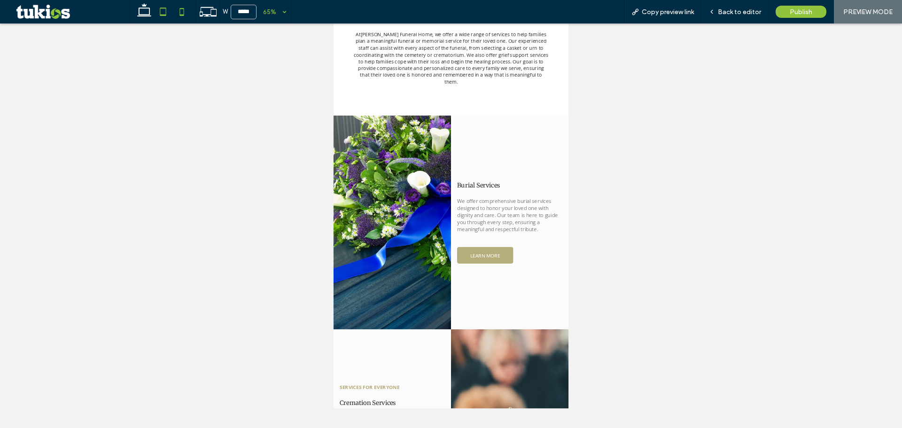
click at [182, 12] on icon at bounding box center [181, 11] width 19 height 19
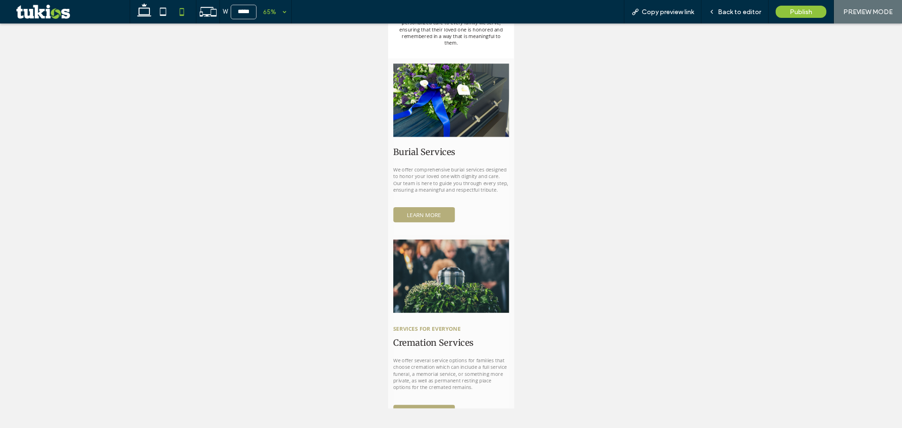
scroll to position [0, 0]
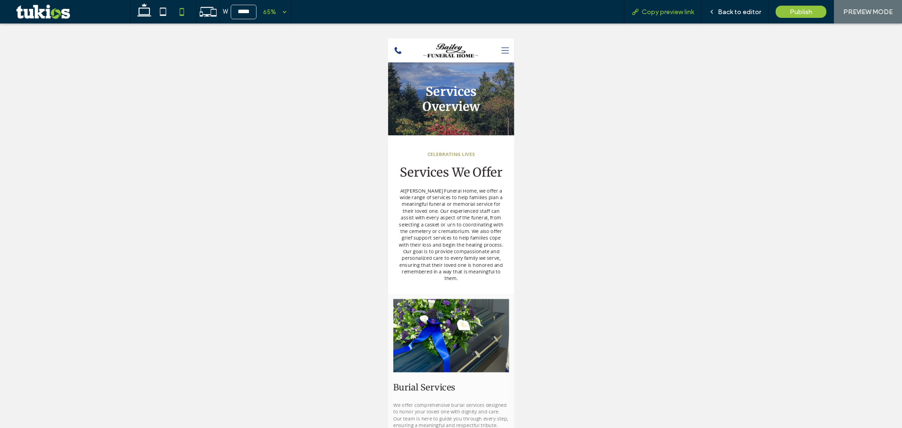
click at [656, 14] on span "Copy preview link" at bounding box center [668, 12] width 52 height 8
click at [164, 8] on use at bounding box center [163, 12] width 6 height 8
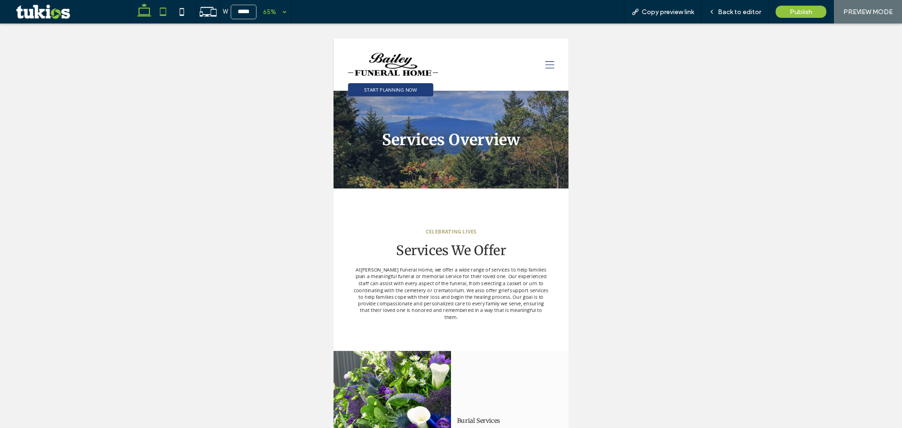
click at [145, 9] on icon at bounding box center [144, 11] width 19 height 19
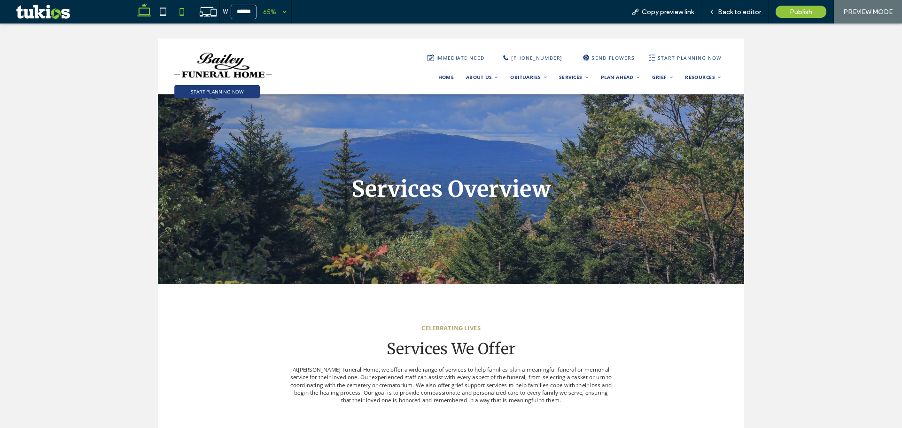
click at [175, 12] on icon at bounding box center [181, 11] width 19 height 19
type input "*****"
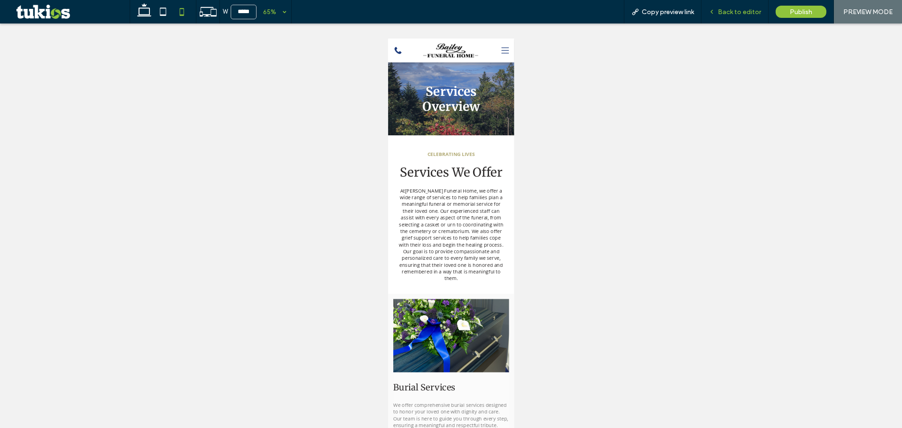
click at [730, 14] on span "Back to editor" at bounding box center [739, 12] width 43 height 8
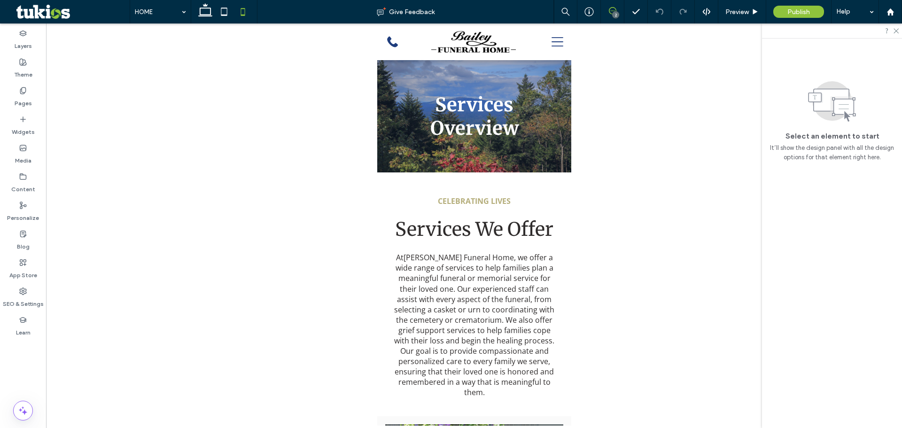
click at [610, 10] on icon at bounding box center [613, 11] width 8 height 8
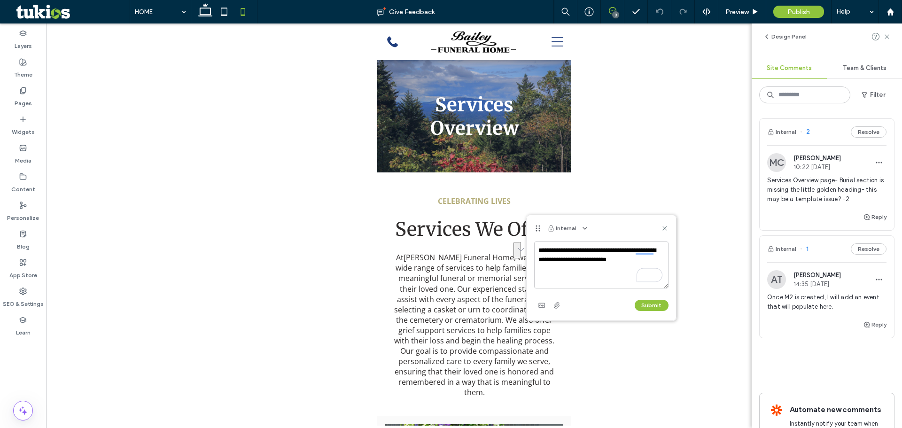
drag, startPoint x: 659, startPoint y: 260, endPoint x: 531, endPoint y: 232, distance: 130.4
click at [531, 232] on div "**********" at bounding box center [601, 267] width 149 height 105
type textarea "**********"
click at [654, 304] on button "Submit" at bounding box center [652, 305] width 34 height 11
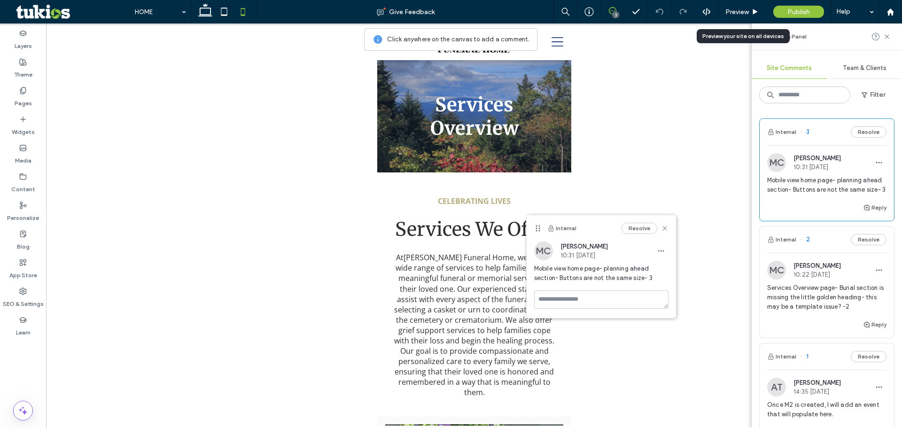
drag, startPoint x: 740, startPoint y: 11, endPoint x: 244, endPoint y: 27, distance: 496.0
click at [740, 11] on span "Preview" at bounding box center [737, 12] width 23 height 8
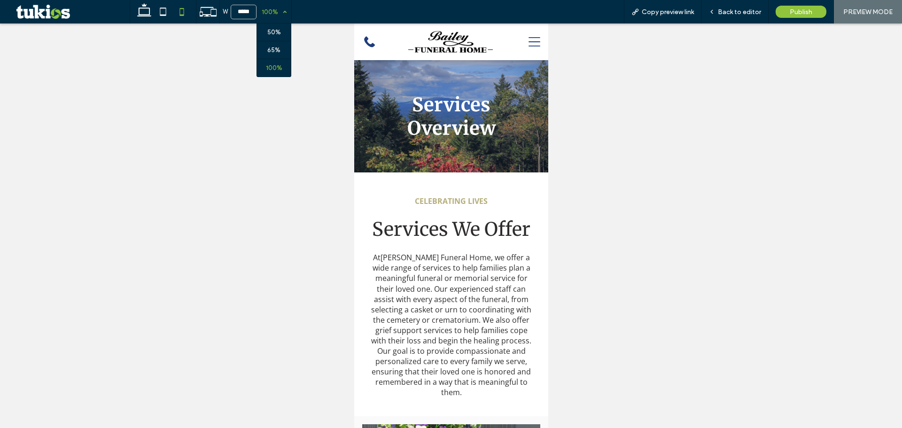
click at [267, 8] on div "100%" at bounding box center [270, 11] width 26 height 23
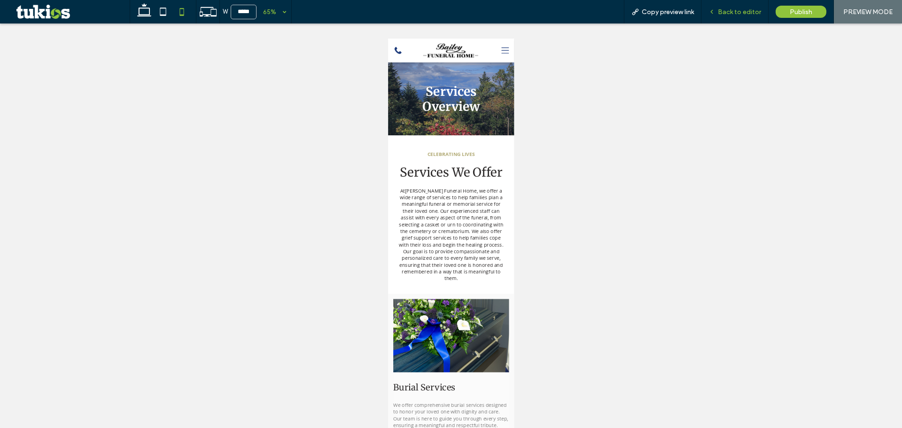
click at [749, 13] on span "Back to editor" at bounding box center [739, 12] width 43 height 8
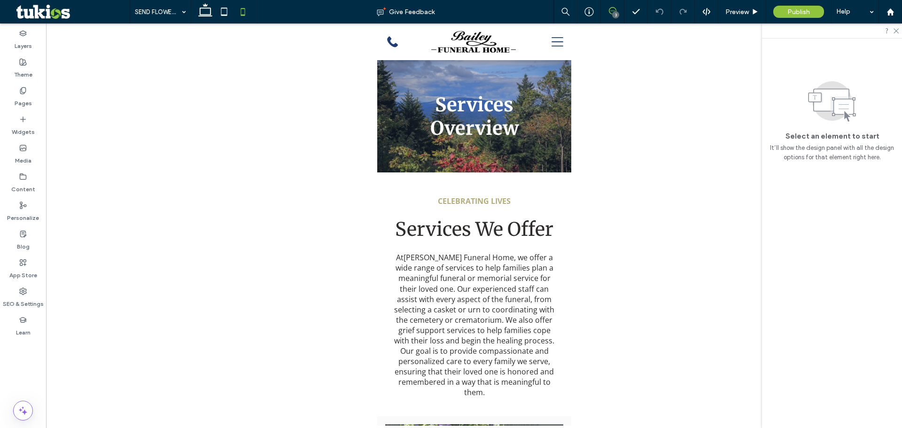
click at [609, 10] on use at bounding box center [613, 11] width 8 height 8
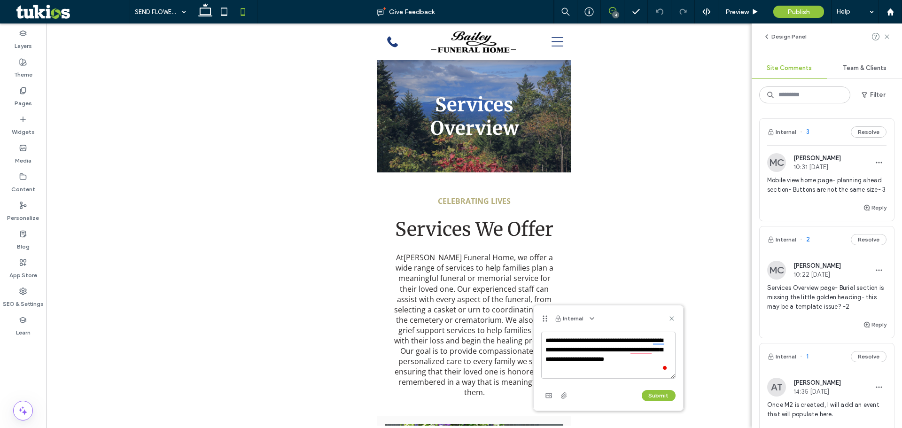
click at [583, 361] on textarea "**********" at bounding box center [608, 355] width 134 height 47
drag, startPoint x: 640, startPoint y: 362, endPoint x: 545, endPoint y: 336, distance: 98.8
click at [545, 336] on textarea "**********" at bounding box center [608, 355] width 134 height 47
type textarea "**********"
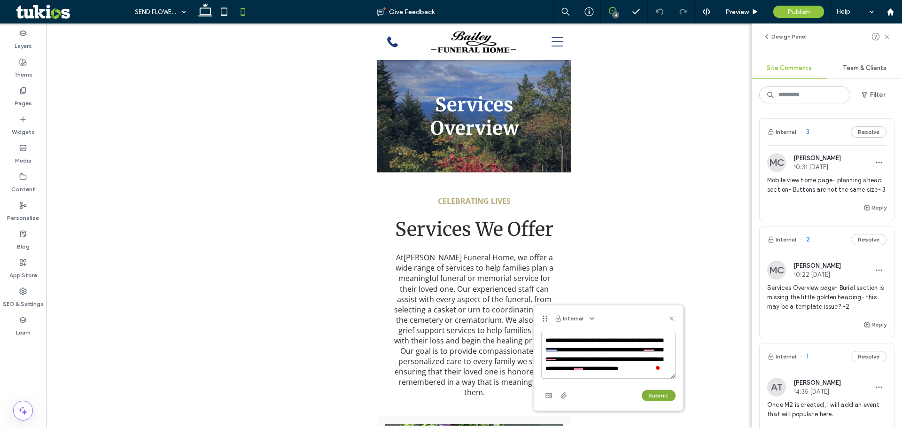
click at [665, 397] on button "Submit" at bounding box center [659, 395] width 34 height 11
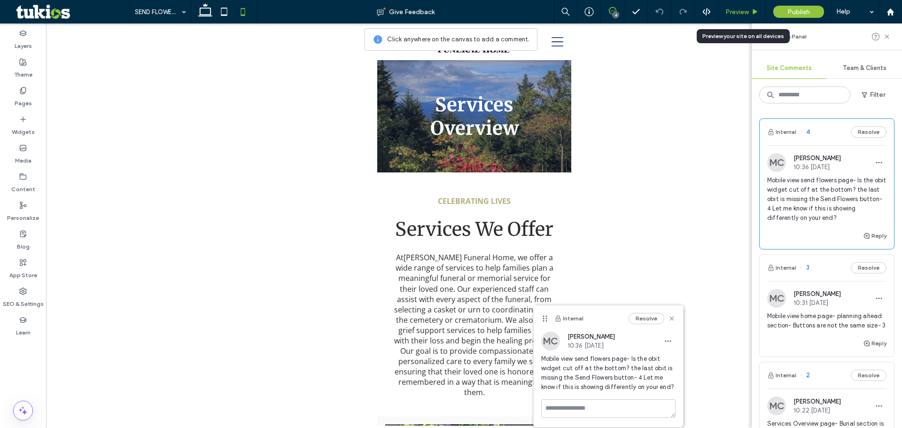
click at [733, 11] on span "Preview" at bounding box center [737, 12] width 23 height 8
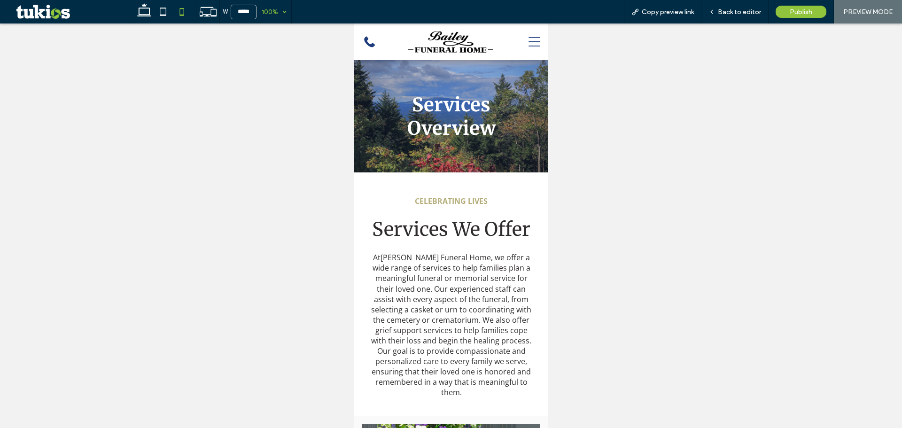
click at [286, 16] on span "100%" at bounding box center [274, 11] width 35 height 23
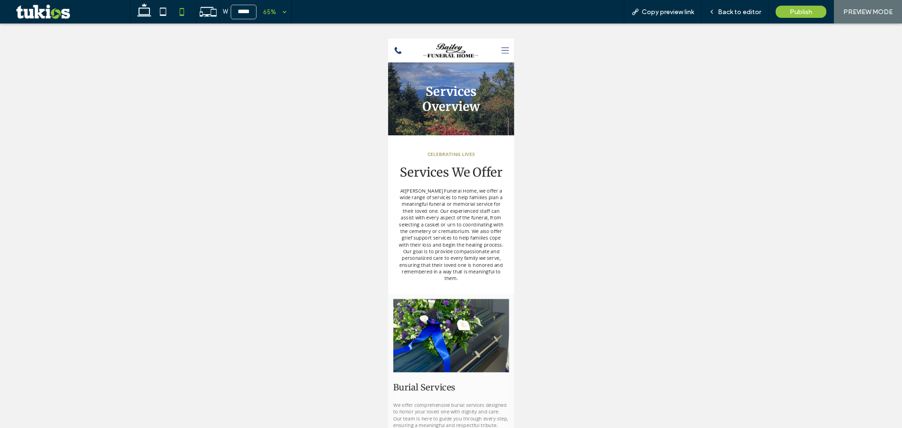
drag, startPoint x: 735, startPoint y: 10, endPoint x: 697, endPoint y: 36, distance: 46.7
click at [735, 10] on span "Back to editor" at bounding box center [739, 12] width 43 height 8
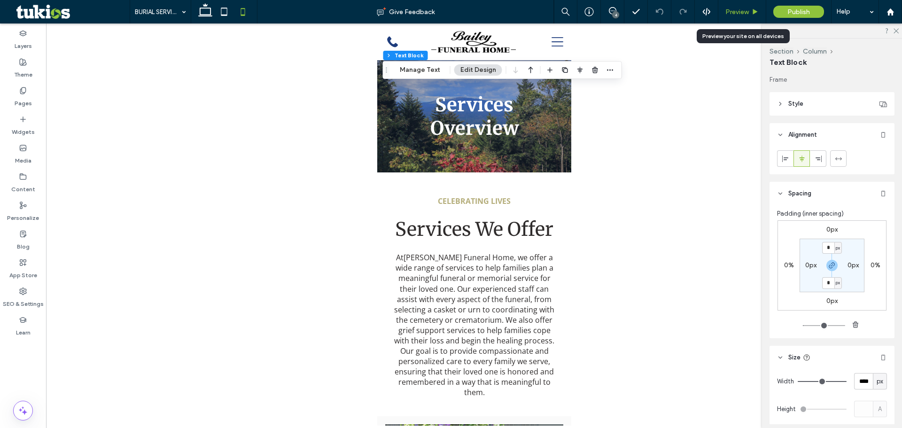
click at [736, 15] on span "Preview" at bounding box center [737, 12] width 23 height 8
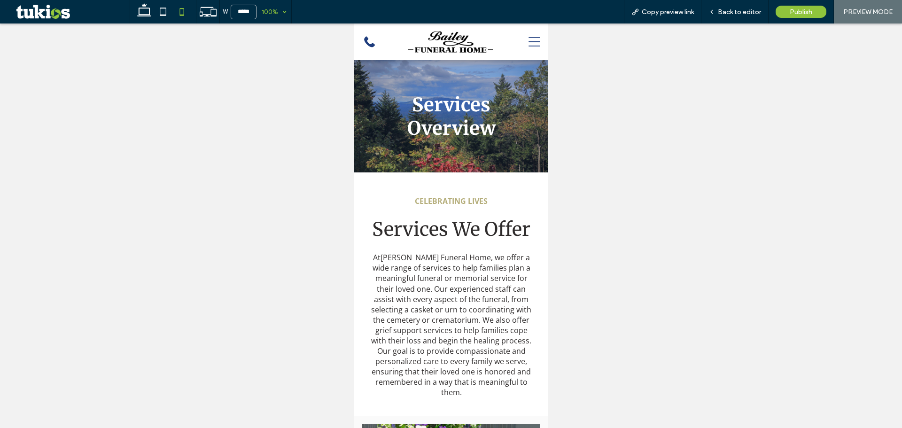
click at [263, 12] on div "100%" at bounding box center [270, 11] width 26 height 23
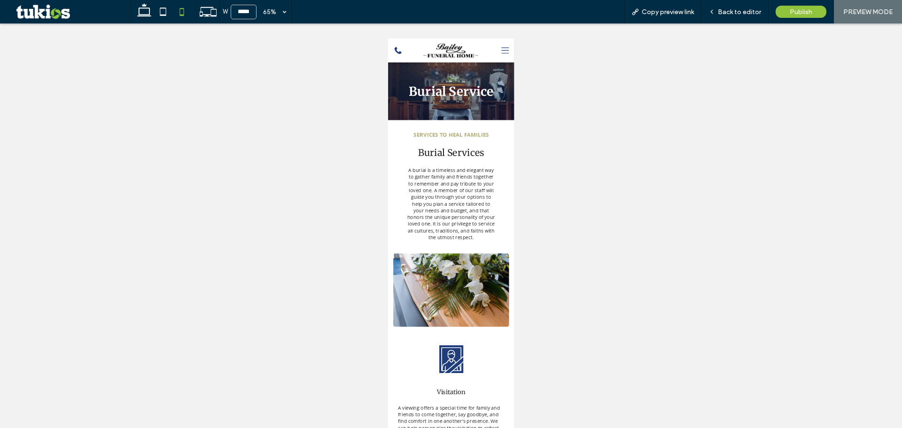
click at [562, 55] on icon at bounding box center [568, 57] width 12 height 24
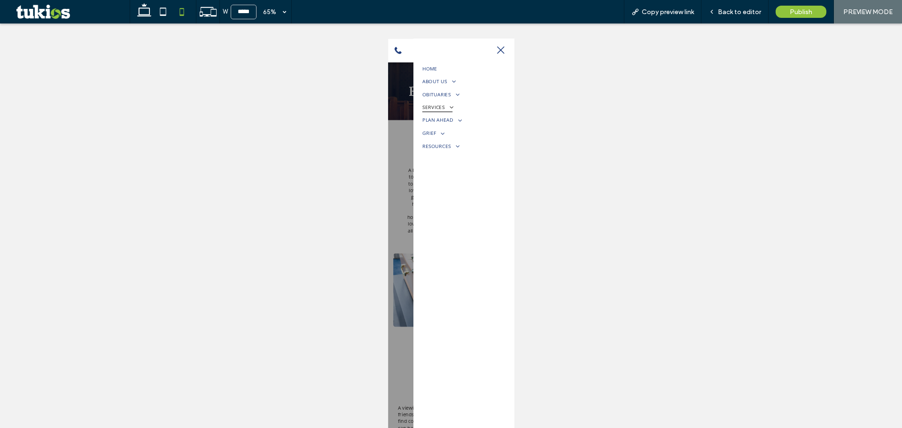
click at [460, 137] on span "SERVICES" at bounding box center [463, 144] width 47 height 15
click at [462, 212] on span "CREMATION SERVICES" at bounding box center [479, 210] width 66 height 8
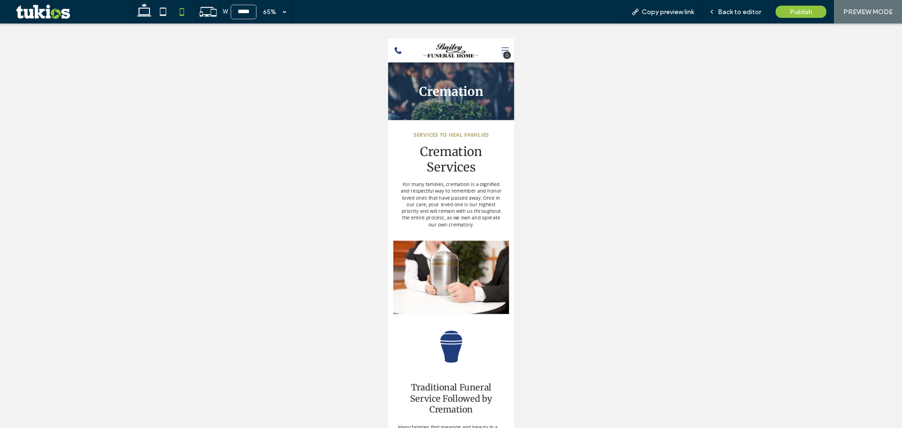
click at [562, 53] on icon at bounding box center [568, 56] width 12 height 9
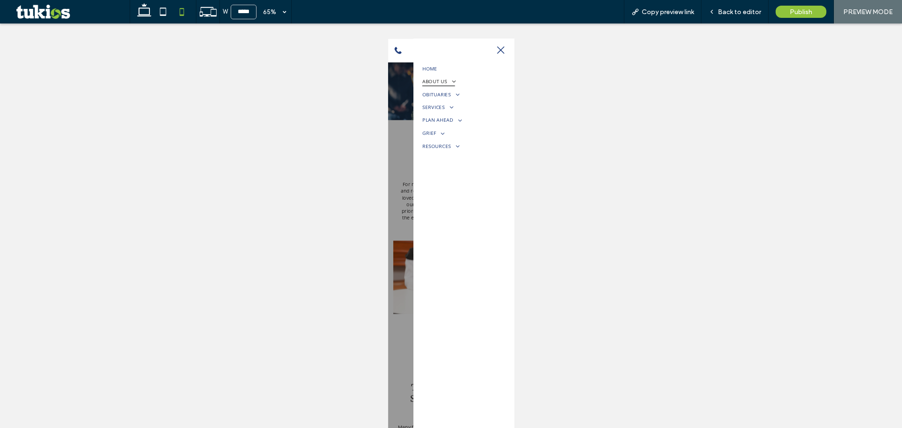
click at [462, 102] on span "ABOUT US" at bounding box center [465, 104] width 50 height 15
click at [465, 220] on span "OBITUARIES" at bounding box center [468, 219] width 56 height 15
drag, startPoint x: 470, startPoint y: 290, endPoint x: 471, endPoint y: 315, distance: 25.4
click at [470, 289] on span "SERVICES" at bounding box center [463, 288] width 47 height 15
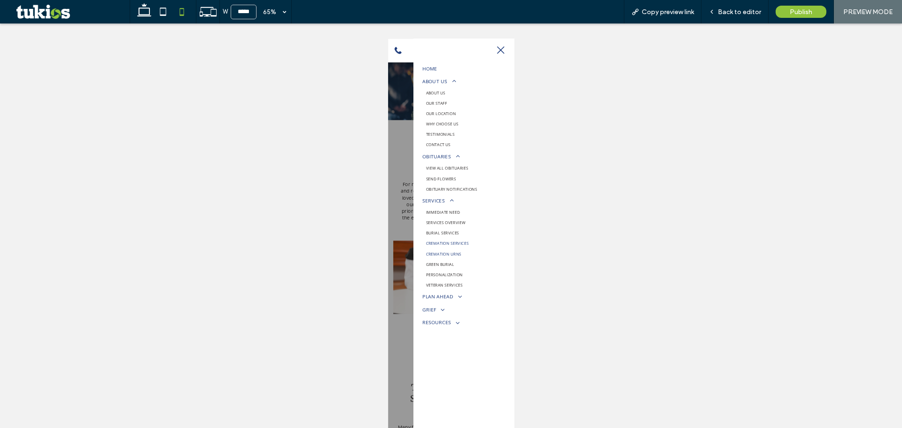
click at [474, 367] on span "CREMATION URNS" at bounding box center [473, 370] width 55 height 8
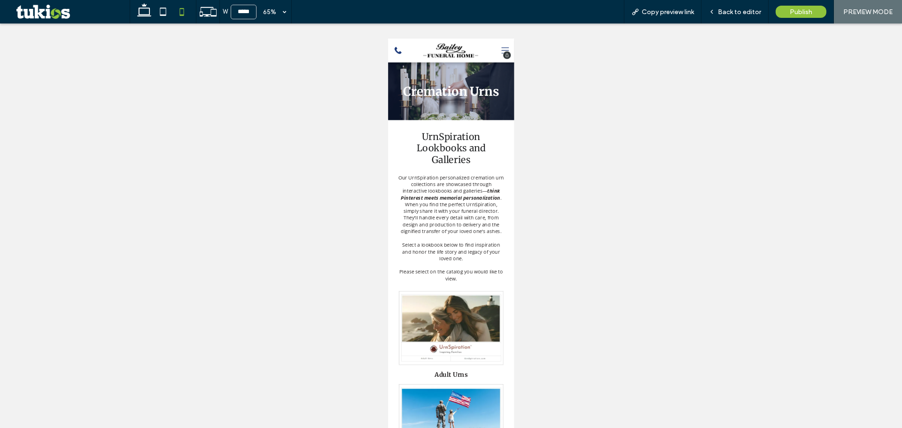
click at [562, 54] on icon at bounding box center [568, 57] width 12 height 24
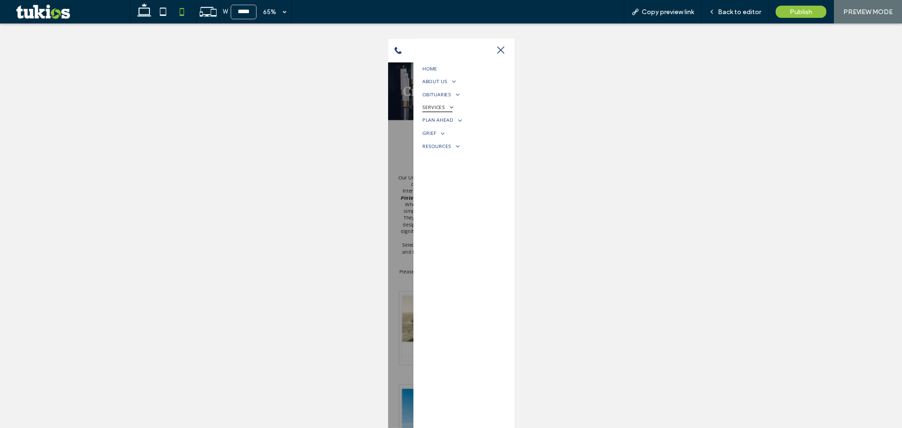
click at [469, 149] on span "SERVICES" at bounding box center [463, 144] width 47 height 15
click at [471, 244] on span "GREEN BURIAL" at bounding box center [468, 242] width 44 height 8
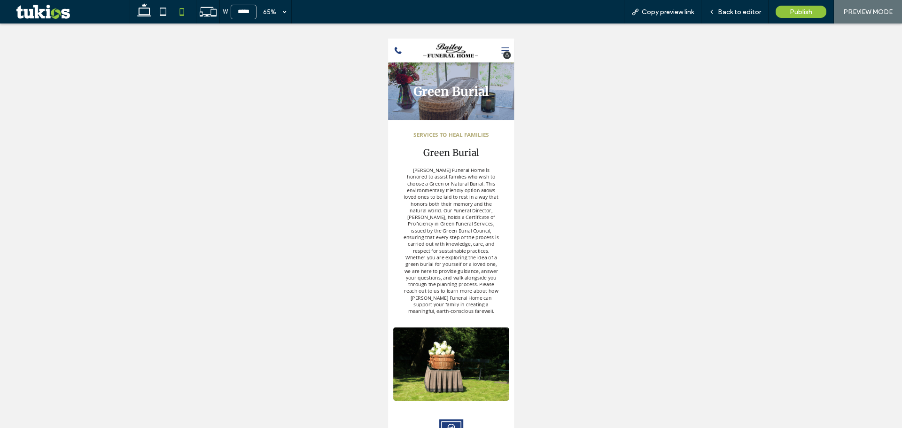
click at [562, 53] on icon at bounding box center [568, 57] width 12 height 24
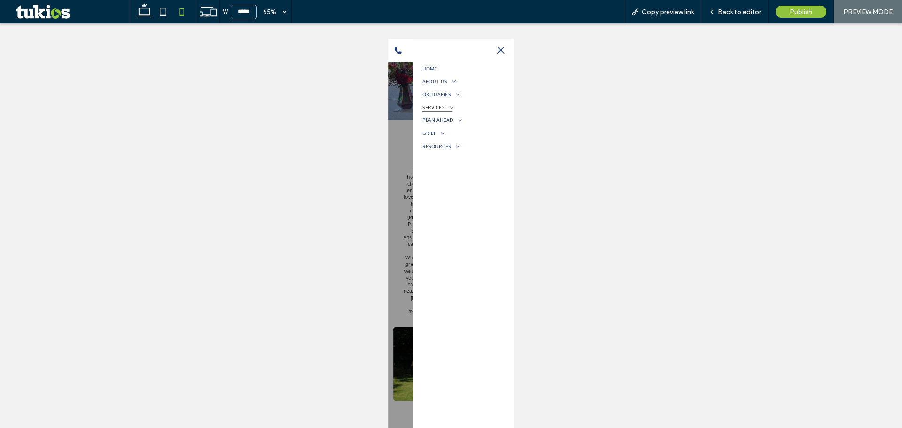
click at [457, 145] on span "SERVICES" at bounding box center [463, 144] width 47 height 15
click at [472, 256] on span "PERSONALIZATION" at bounding box center [474, 258] width 57 height 8
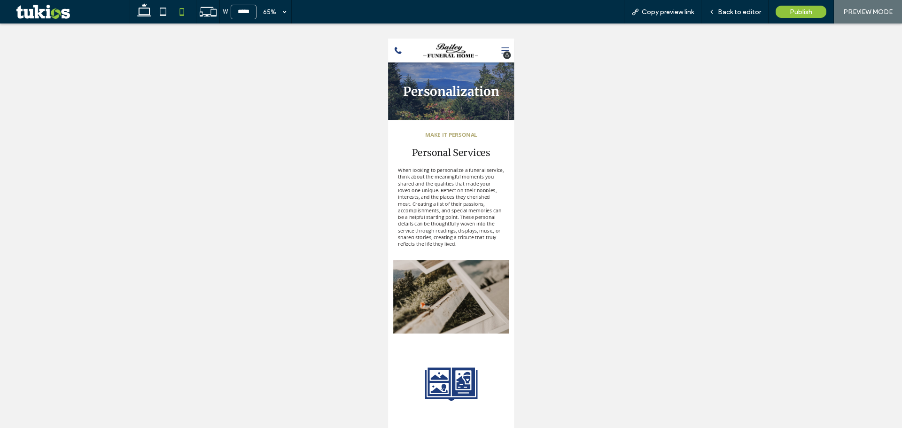
click at [562, 58] on icon at bounding box center [568, 57] width 12 height 24
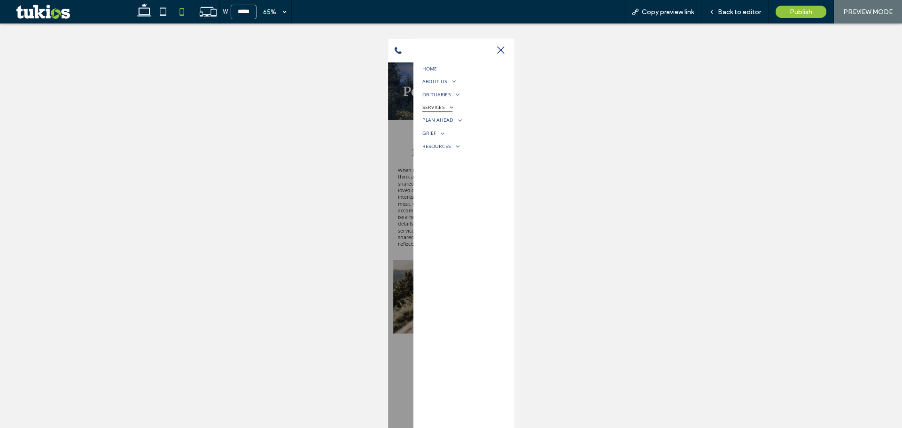
click at [486, 140] on span at bounding box center [481, 145] width 16 height 10
click at [477, 276] on span "VETERAN SERVICES" at bounding box center [474, 274] width 56 height 8
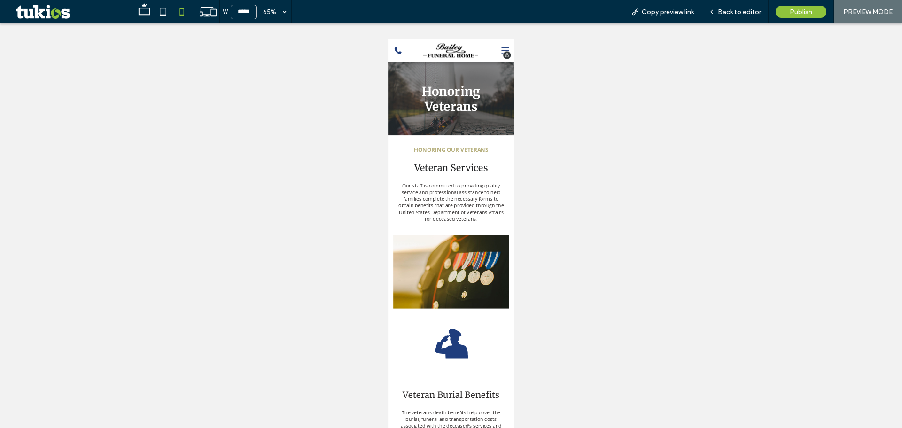
click at [562, 55] on icon at bounding box center [568, 57] width 12 height 24
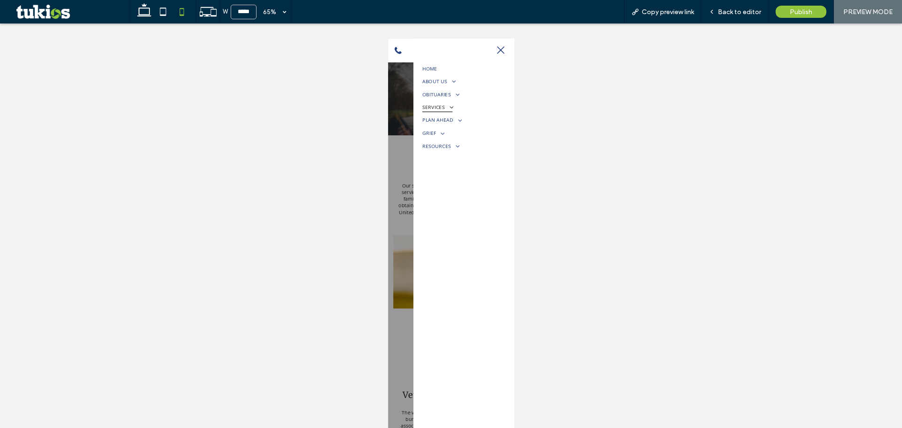
click at [471, 144] on span "SERVICES" at bounding box center [463, 144] width 47 height 15
click at [471, 290] on span "PLAN AHEAD" at bounding box center [470, 291] width 60 height 15
click at [471, 305] on span "PLANNING AHEAD" at bounding box center [473, 309] width 54 height 8
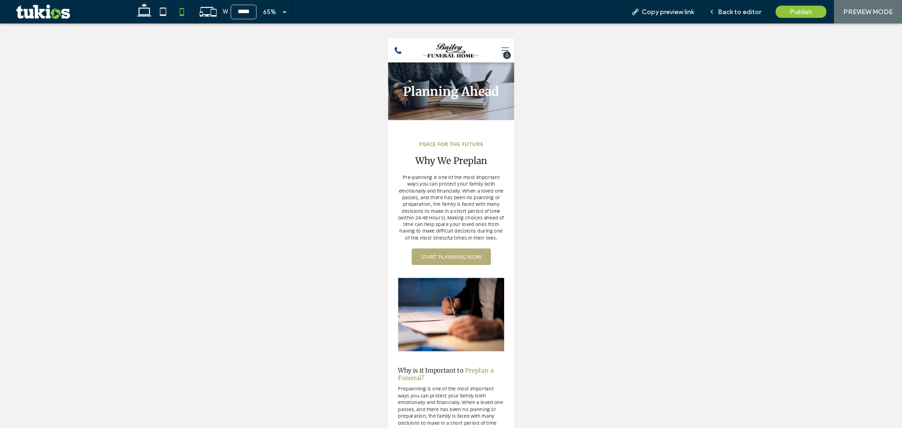
click at [562, 51] on icon at bounding box center [568, 57] width 12 height 24
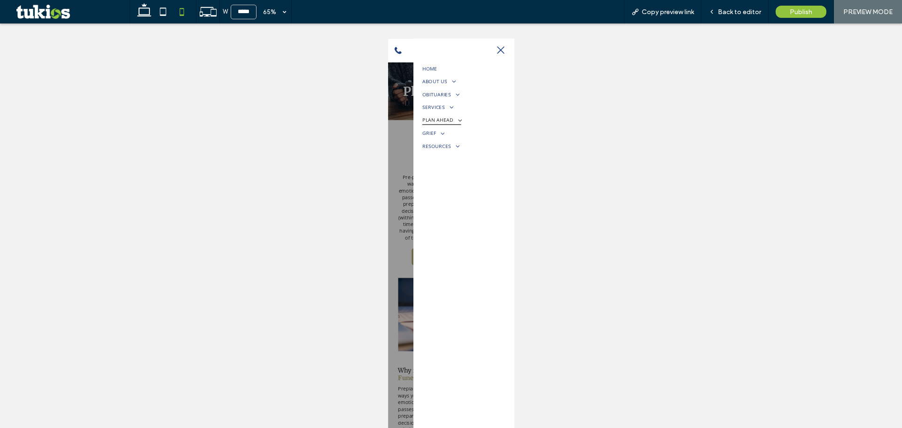
click at [473, 161] on span "PLAN AHEAD" at bounding box center [470, 163] width 60 height 15
click at [485, 198] on span "PLANNING FORM" at bounding box center [472, 198] width 52 height 8
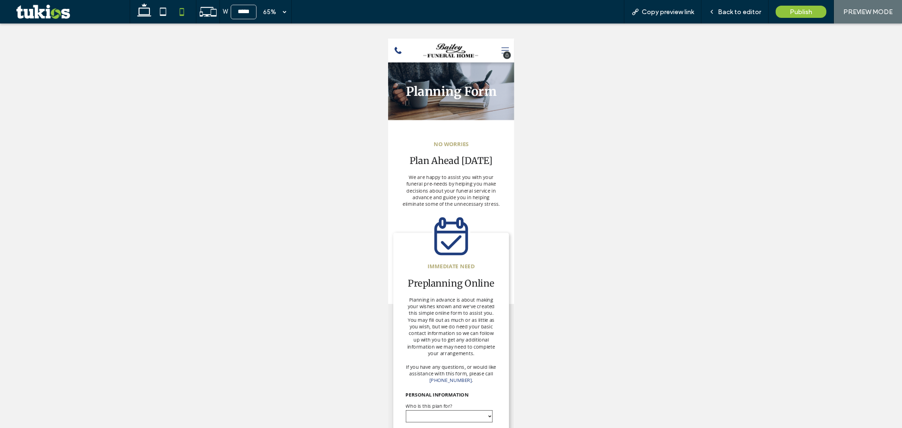
click at [562, 57] on icon at bounding box center [568, 57] width 12 height 24
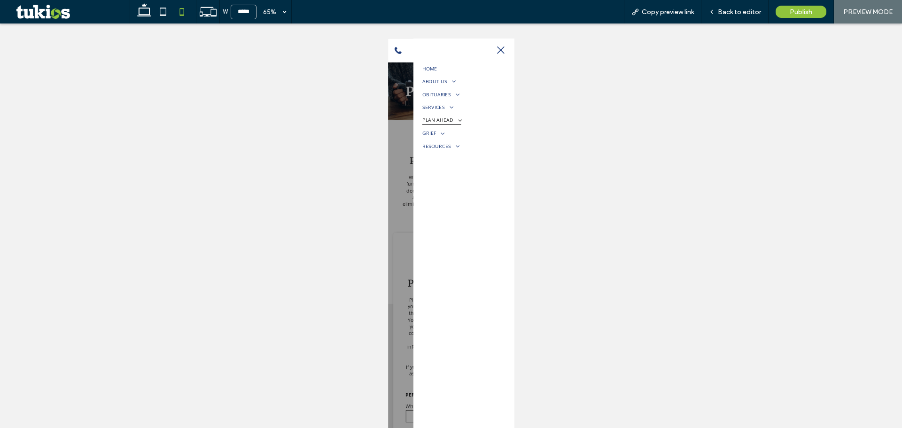
click at [475, 172] on span "PLAN AHEAD" at bounding box center [470, 163] width 60 height 15
click at [476, 211] on span "ARRANGE NOW" at bounding box center [469, 214] width 46 height 8
click at [483, 234] on link "PREPLANNING RESOURCES" at bounding box center [504, 230] width 128 height 16
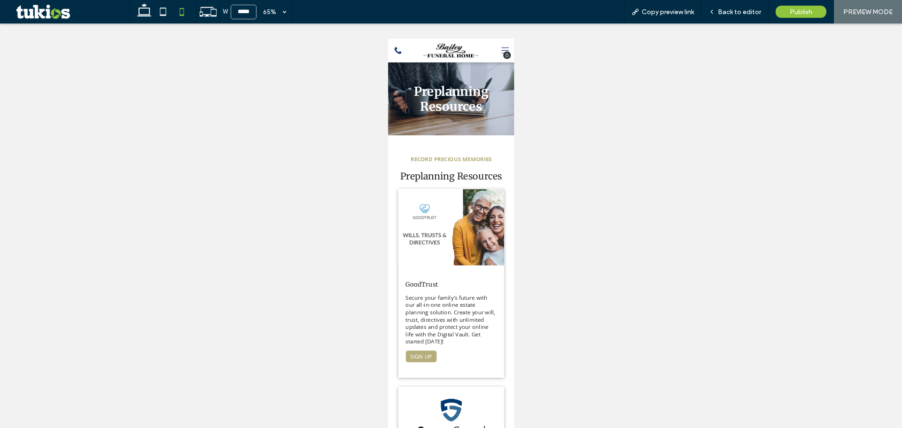
click at [562, 49] on icon at bounding box center [568, 57] width 12 height 24
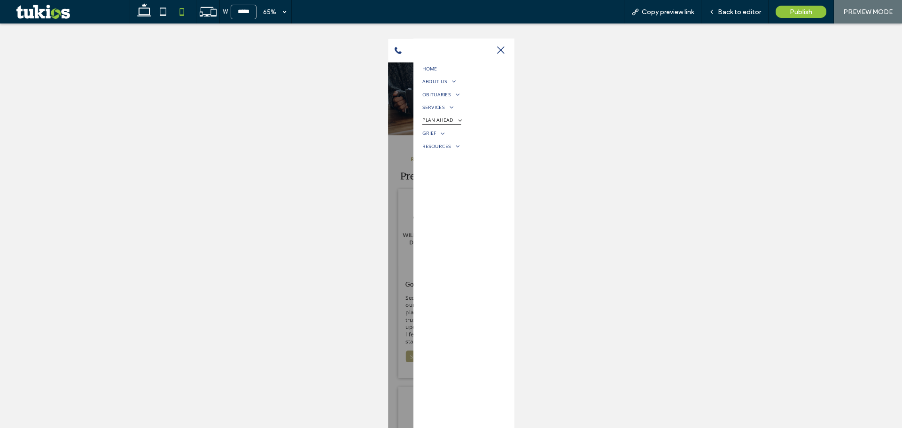
click at [480, 165] on span "PLAN AHEAD" at bounding box center [470, 163] width 60 height 15
click at [500, 243] on span "TALK OF A LIFETIME" at bounding box center [475, 246] width 59 height 8
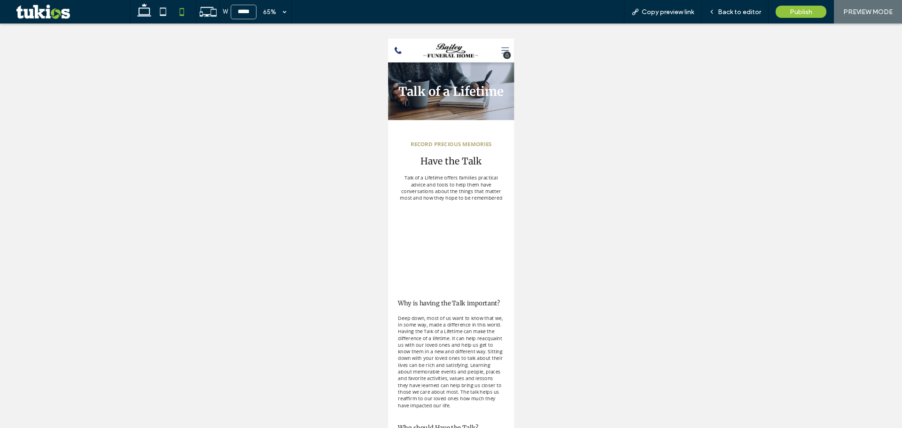
click at [562, 51] on icon at bounding box center [568, 57] width 12 height 24
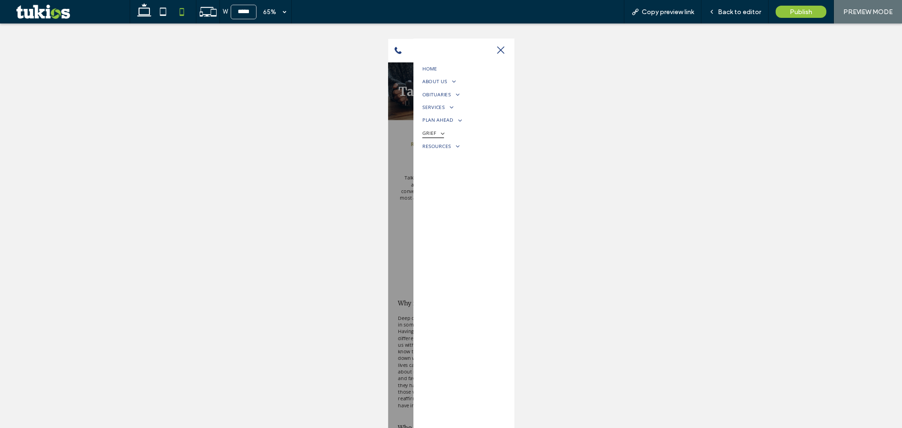
click at [470, 180] on span at bounding box center [468, 184] width 16 height 10
click at [496, 164] on span at bounding box center [494, 164] width 16 height 10
click at [475, 283] on span "THE GRIEVING PROCESS" at bounding box center [481, 282] width 71 height 8
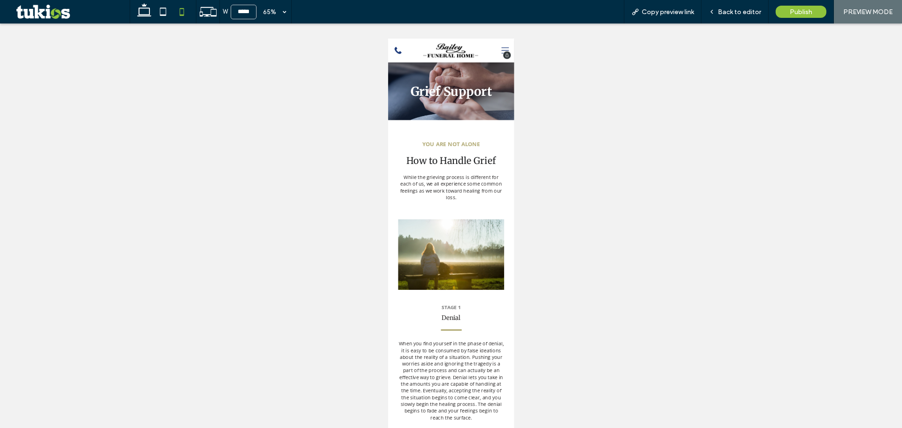
click at [562, 55] on icon at bounding box center [568, 57] width 12 height 24
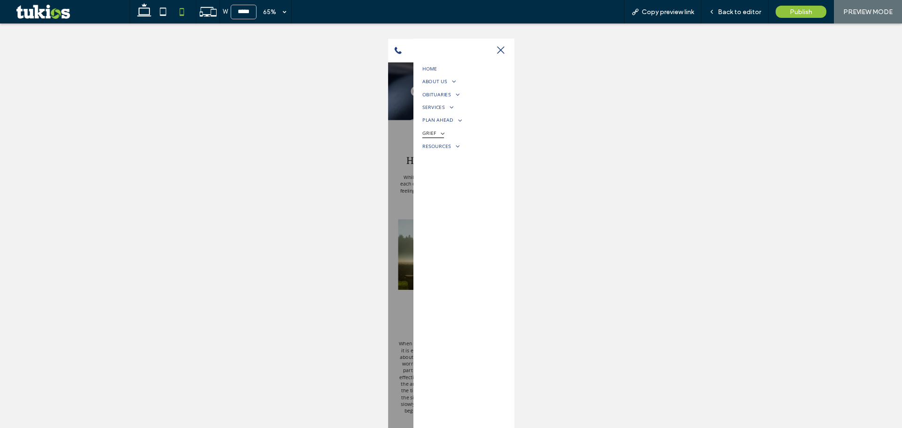
click at [462, 180] on span at bounding box center [468, 184] width 16 height 10
click at [475, 216] on span "GRIEF RESOURCES" at bounding box center [473, 218] width 54 height 8
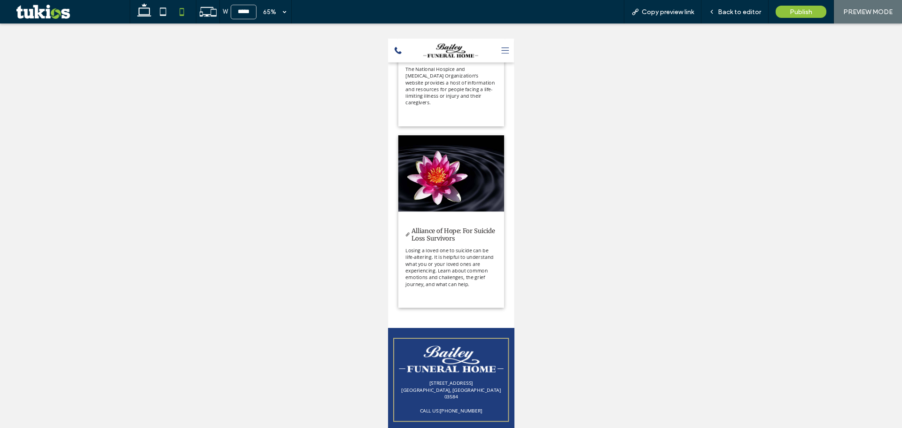
scroll to position [2193, 0]
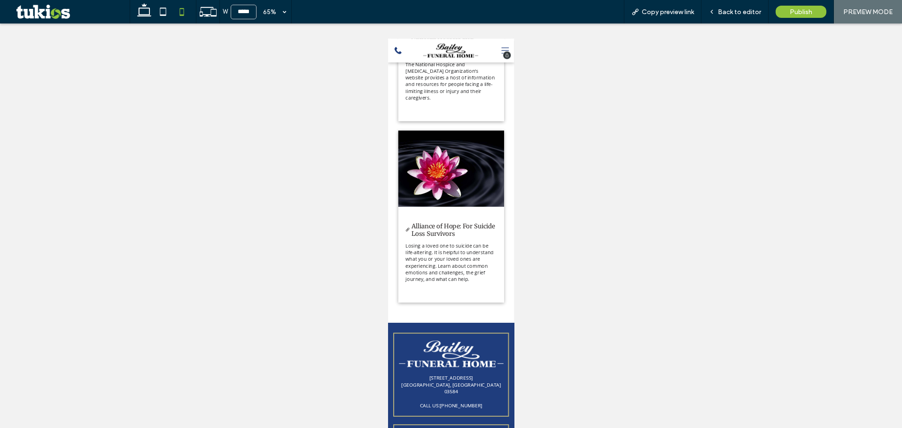
click at [562, 54] on icon at bounding box center [568, 57] width 12 height 24
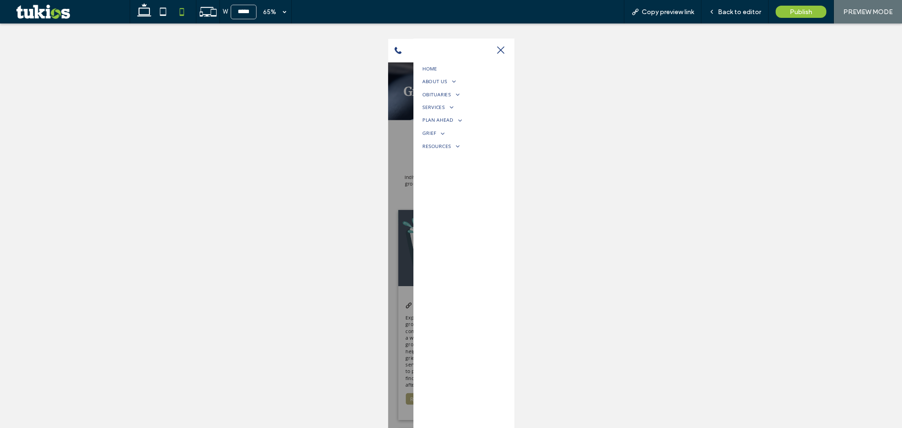
scroll to position [0, 0]
click at [486, 165] on span at bounding box center [494, 164] width 16 height 10
click at [468, 264] on span at bounding box center [468, 264] width 16 height 10
click at [481, 350] on div "HOME ABOUT US ABOUT US OUR STAFF OUR LOCATION WHY CHOOSE US TESTIMONIALS CONTAC…" at bounding box center [504, 196] width 155 height 314
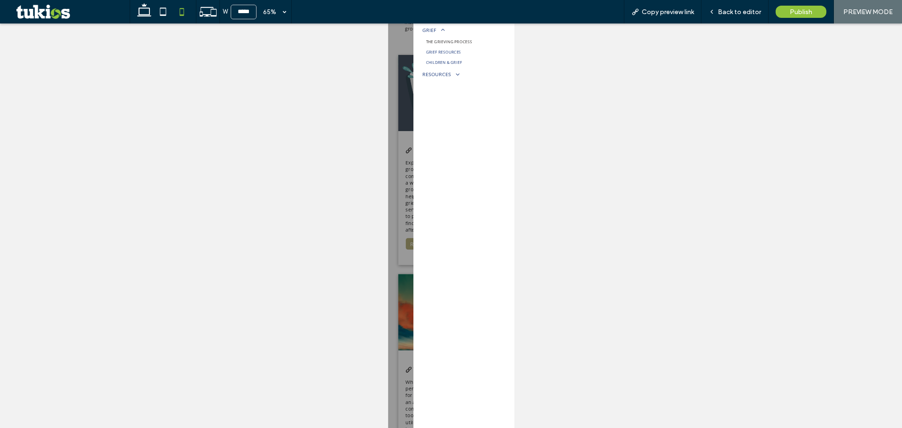
scroll to position [156, 0]
drag, startPoint x: 460, startPoint y: 154, endPoint x: 820, endPoint y: -59, distance: 419.0
click at [460, 154] on span "CHILDREN & GRIEF" at bounding box center [473, 157] width 55 height 8
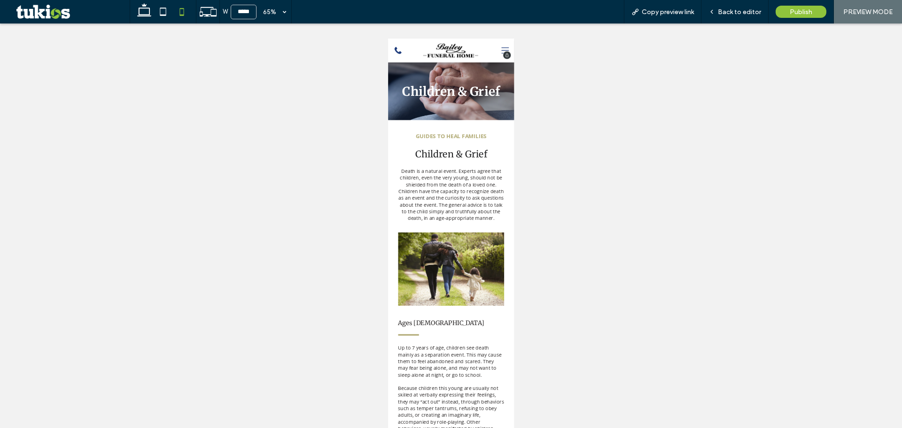
click at [562, 54] on icon at bounding box center [568, 57] width 12 height 24
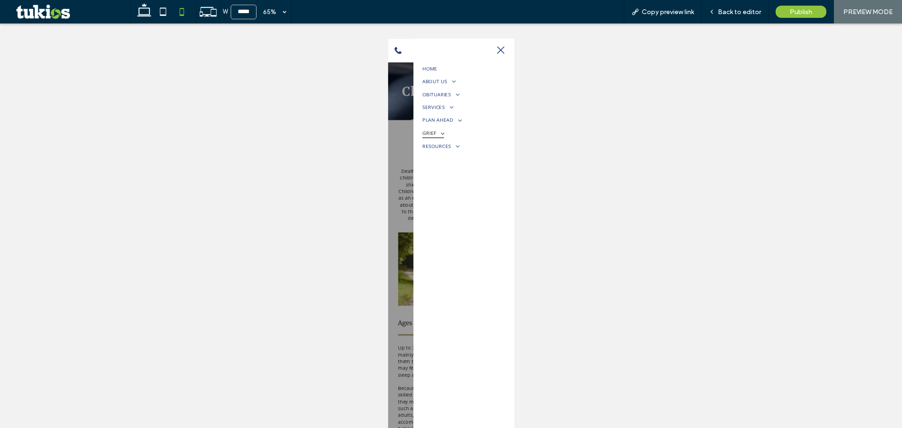
click at [474, 184] on link "GRIEF" at bounding box center [504, 184] width 128 height 20
click at [494, 250] on span at bounding box center [491, 252] width 16 height 10
click at [492, 267] on span "FREQUENT QUESTIONS" at bounding box center [480, 270] width 69 height 8
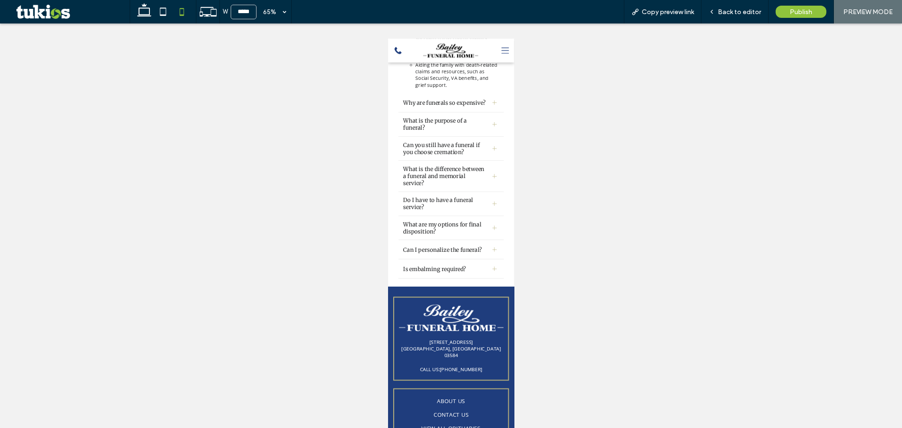
click at [525, 266] on span "What is the difference between a funeral and memorial service?" at bounding box center [476, 250] width 130 height 32
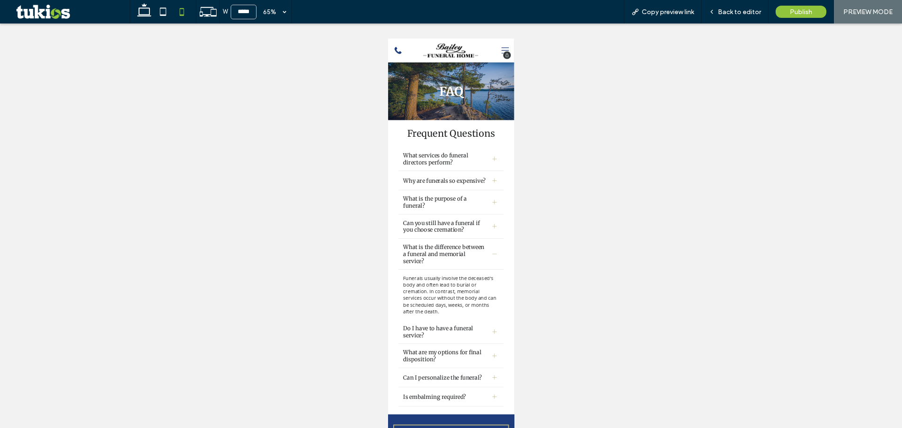
click at [562, 53] on icon at bounding box center [568, 56] width 12 height 9
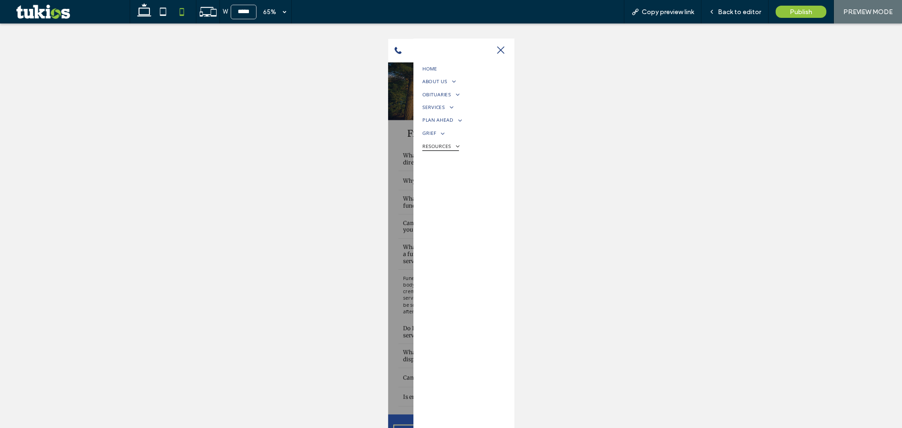
click at [481, 197] on span "RESOURCES" at bounding box center [468, 203] width 56 height 15
click at [487, 233] on link "SOCIAL SECURITY BENEFITS" at bounding box center [504, 238] width 128 height 16
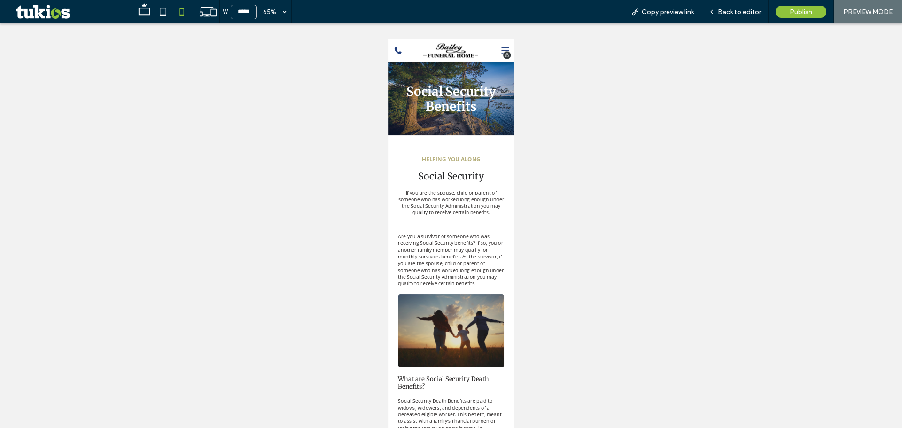
click at [562, 51] on icon at bounding box center [568, 57] width 12 height 24
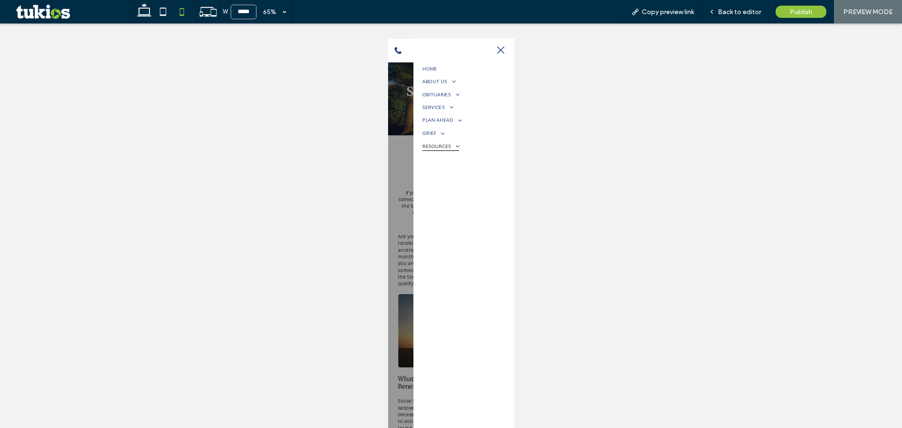
click at [502, 197] on link "RESOURCES" at bounding box center [504, 204] width 128 height 20
drag, startPoint x: 480, startPoint y: 255, endPoint x: 832, endPoint y: 232, distance: 353.2
click at [480, 255] on span "FUNERAL ETIQUETTE" at bounding box center [477, 254] width 62 height 8
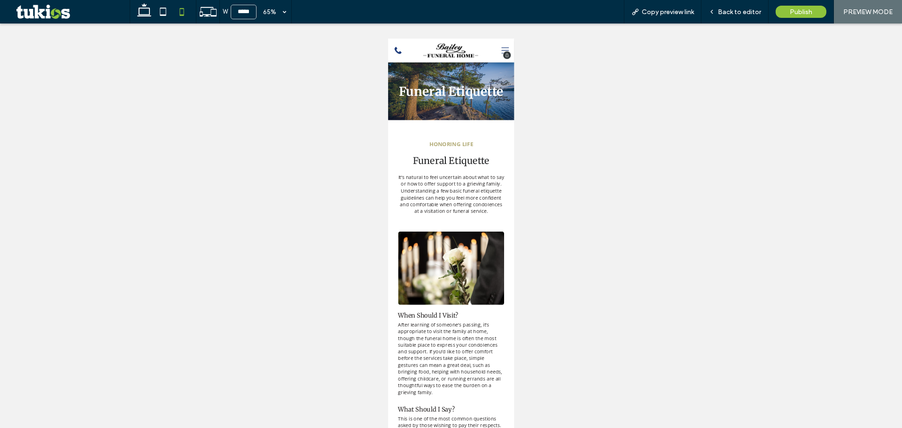
click at [562, 52] on icon at bounding box center [568, 56] width 12 height 9
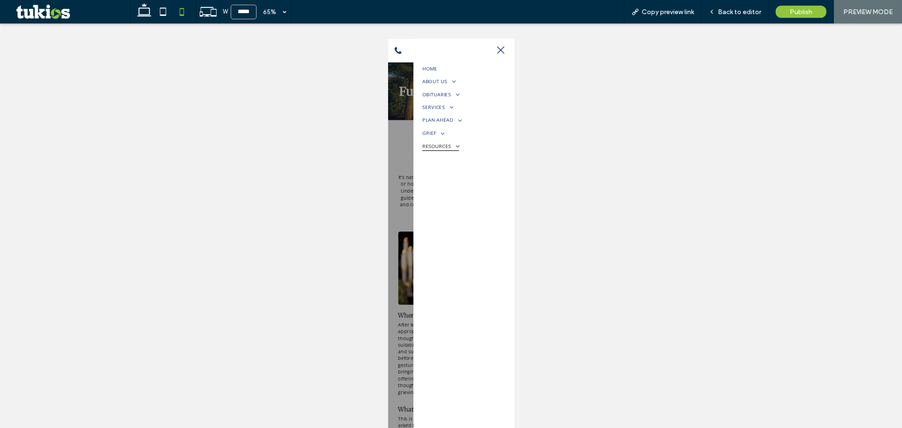
click at [468, 208] on span "RESOURCES" at bounding box center [468, 203] width 56 height 15
click at [472, 271] on span "WHEN DEATH OCCURS" at bounding box center [479, 270] width 66 height 8
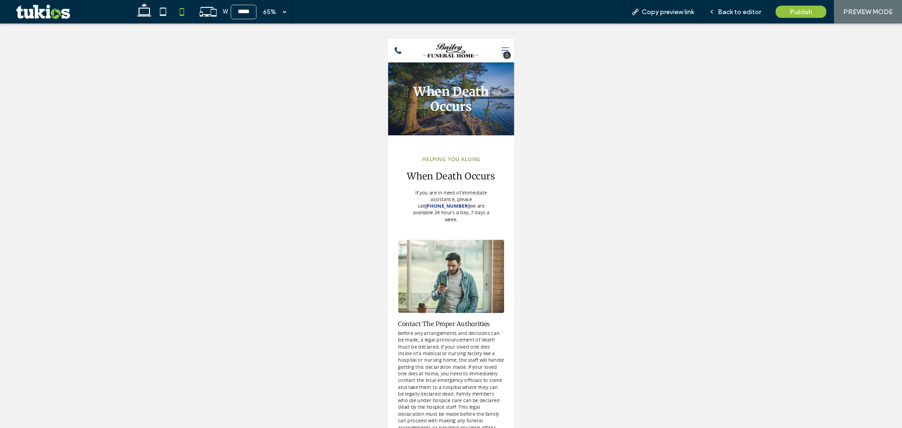
click at [562, 51] on icon at bounding box center [568, 57] width 12 height 24
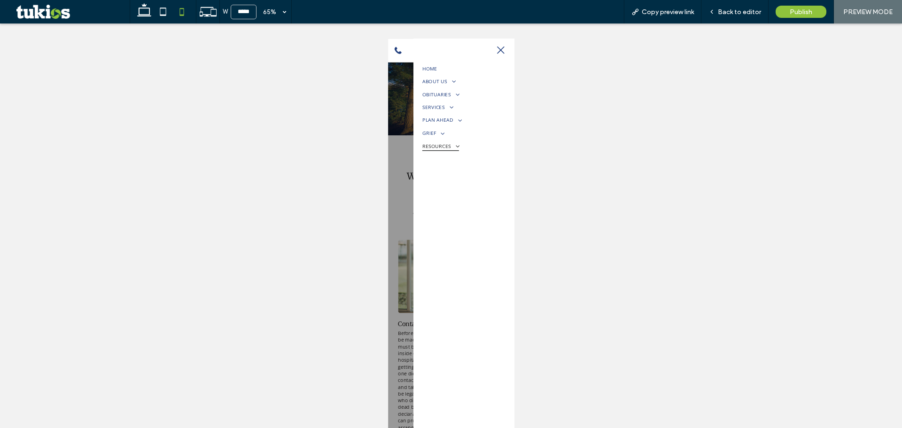
click at [490, 202] on span at bounding box center [491, 204] width 16 height 10
click at [480, 283] on span "HELPFUL LINKS" at bounding box center [469, 285] width 46 height 8
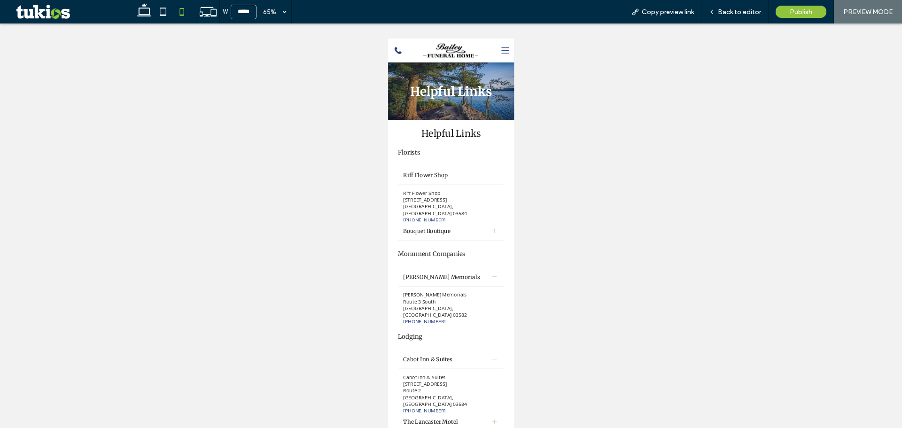
click at [544, 328] on div at bounding box center [551, 335] width 14 height 14
click at [562, 51] on icon at bounding box center [568, 57] width 12 height 24
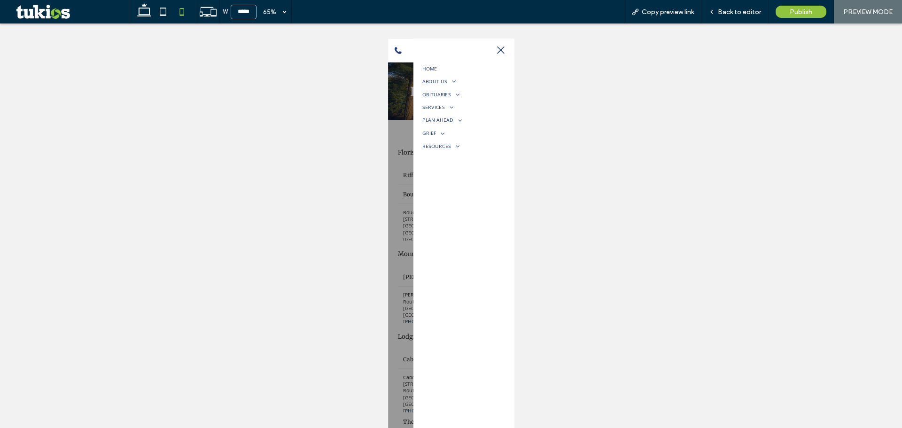
scroll to position [235, 0]
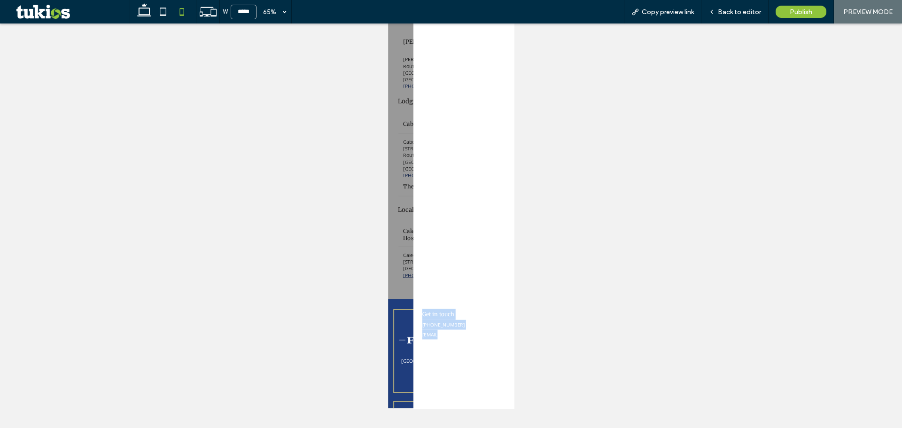
drag, startPoint x: 478, startPoint y: 439, endPoint x: 468, endPoint y: 703, distance: 264.8
click at [468, 428] on div "HOME ABOUT US ABOUT US OUR STAFF OUR LOCATION WHY CHOOSE US TESTIMONIALS CONTAC…" at bounding box center [504, 268] width 155 height 931
click at [733, 11] on span "Back to editor" at bounding box center [739, 12] width 43 height 8
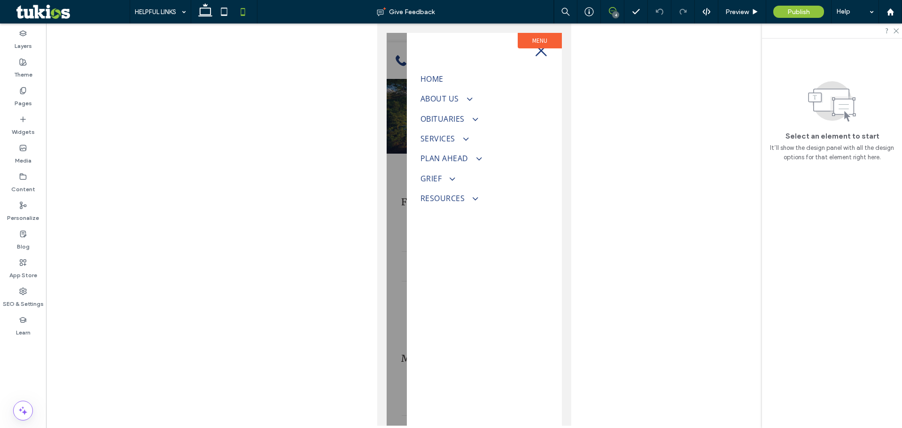
click at [611, 10] on icon at bounding box center [613, 11] width 8 height 8
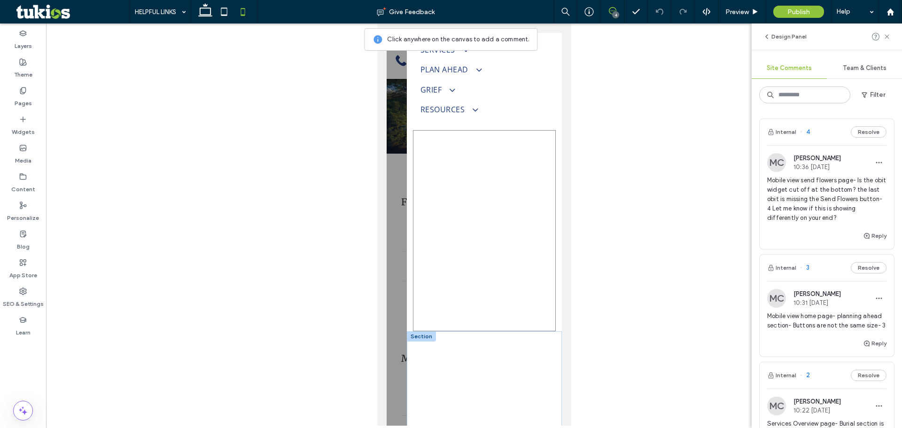
scroll to position [95, 0]
click at [487, 381] on div "Get in touch 555-555-5555 mymail@mailservice.com" at bounding box center [484, 376] width 143 height 102
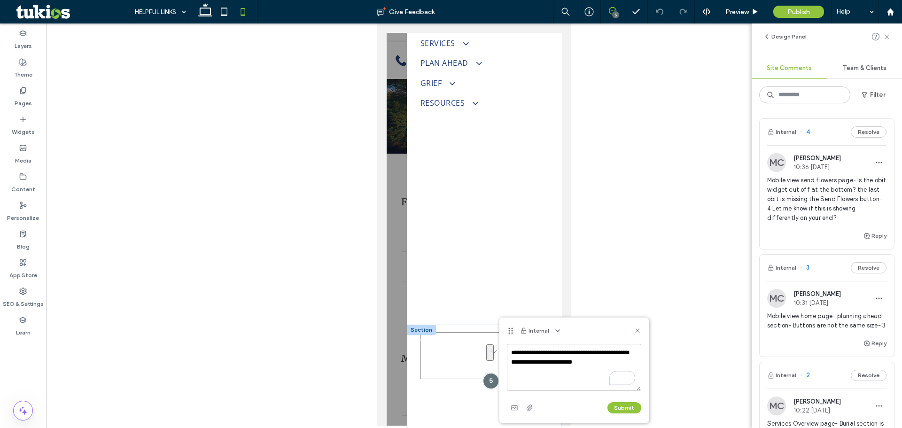
drag, startPoint x: 999, startPoint y: 389, endPoint x: 493, endPoint y: 338, distance: 508.7
type textarea "**********"
drag, startPoint x: 622, startPoint y: 407, endPoint x: 658, endPoint y: 276, distance: 135.9
click at [622, 407] on button "Submit" at bounding box center [625, 407] width 34 height 11
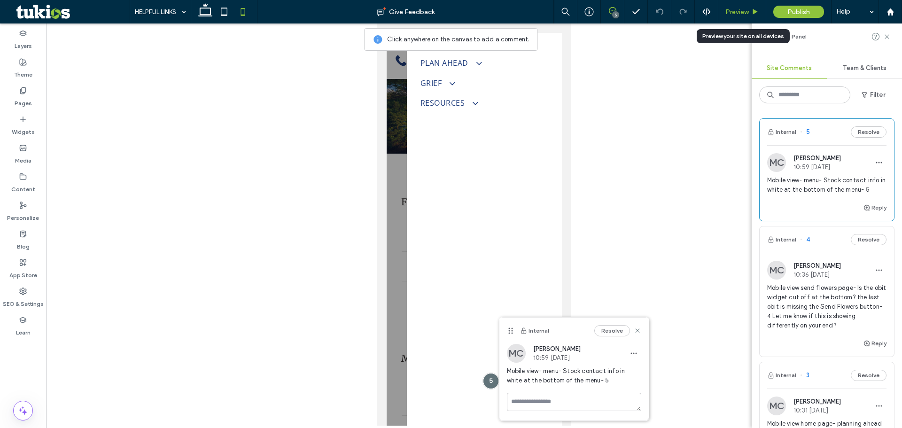
click at [735, 16] on span "Preview" at bounding box center [737, 12] width 23 height 8
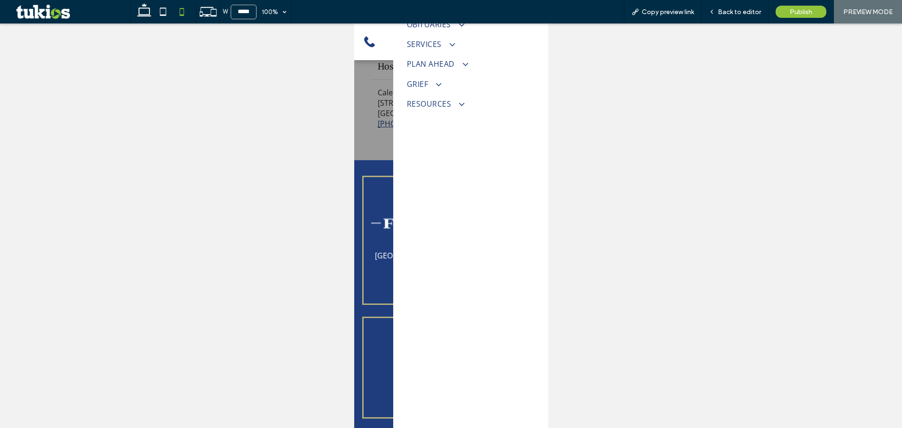
scroll to position [897, 0]
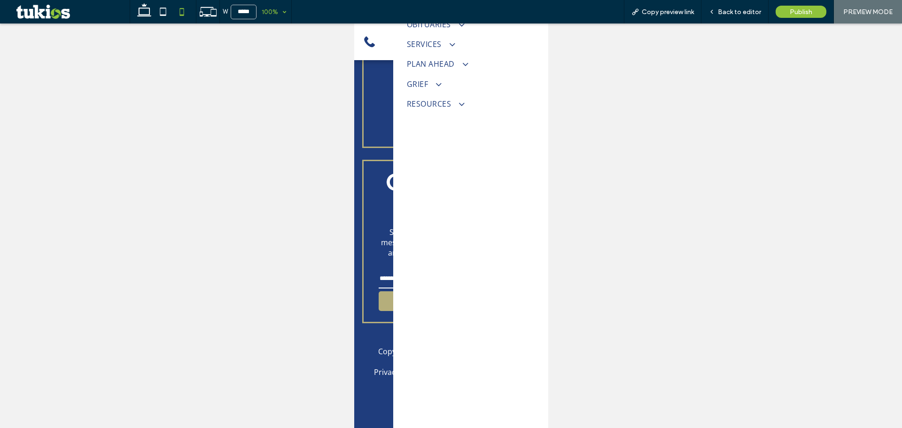
click at [281, 17] on div "100%" at bounding box center [270, 11] width 26 height 23
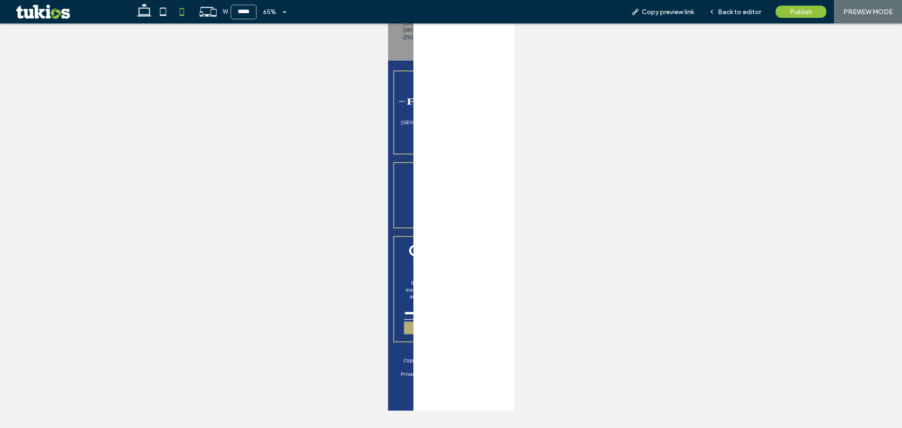
scroll to position [235, 0]
drag, startPoint x: 449, startPoint y: 529, endPoint x: 465, endPoint y: 727, distance: 198.9
click at [465, 428] on div "HOME ABOUT US ABOUT US OUR STAFF OUR LOCATION WHY CHOOSE US TESTIMONIALS CONTAC…" at bounding box center [504, 268] width 155 height 931
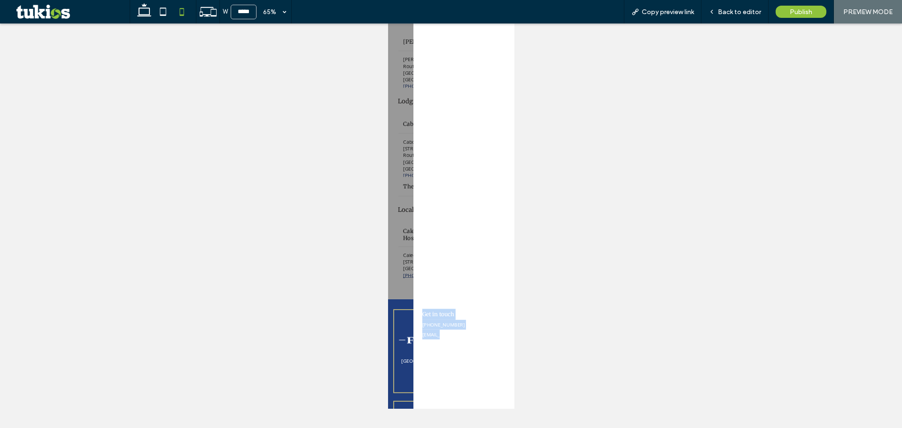
scroll to position [0, 0]
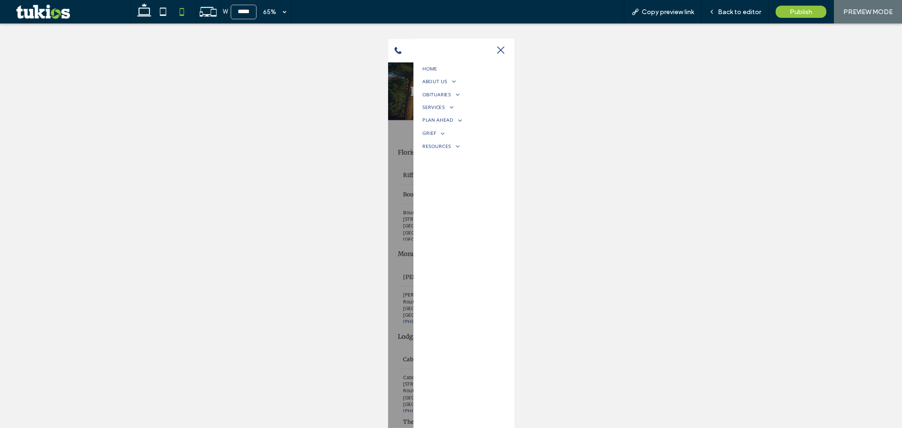
click at [555, 55] on icon at bounding box center [560, 56] width 11 height 11
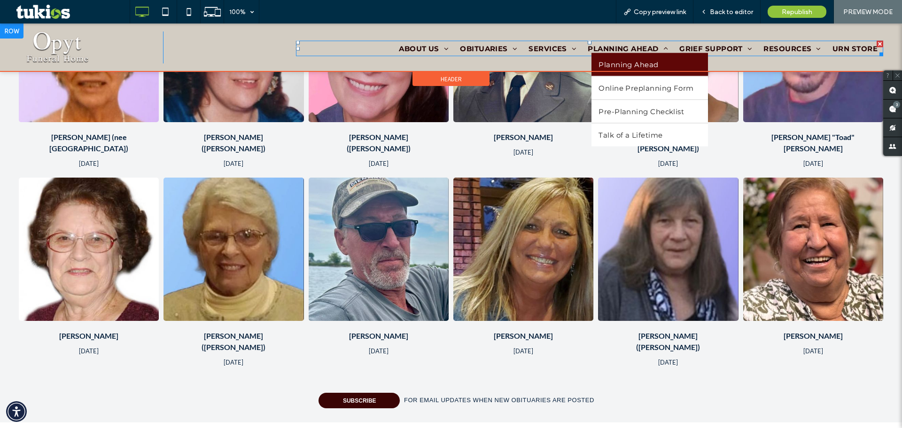
click at [633, 63] on span "Planning Ahead" at bounding box center [629, 64] width 60 height 9
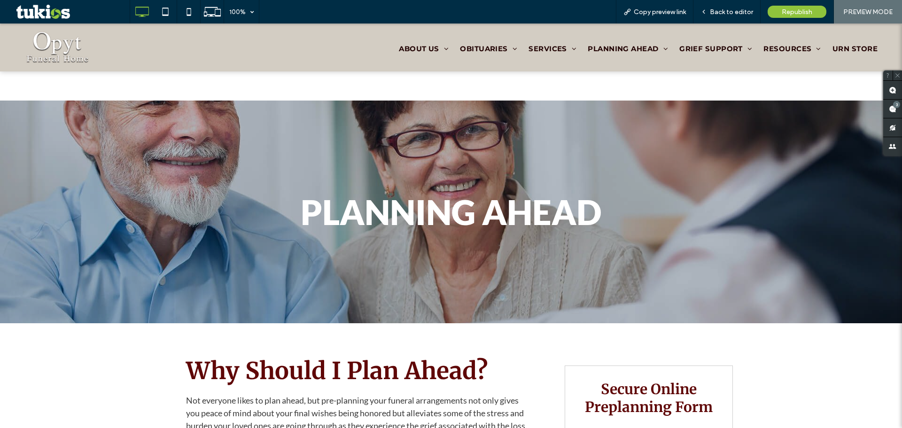
scroll to position [156, 0]
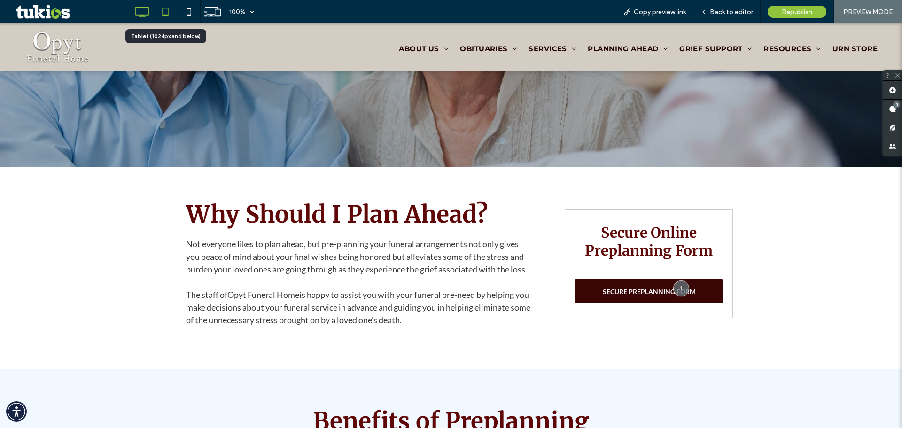
click at [162, 10] on icon at bounding box center [165, 11] width 19 height 19
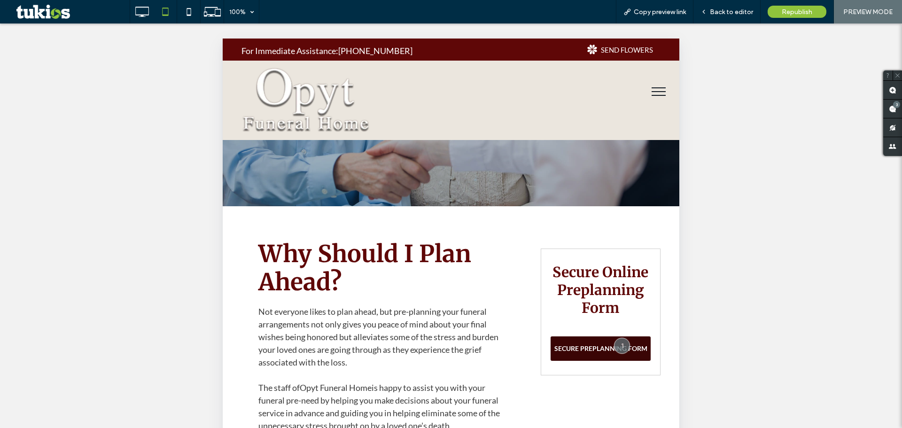
click at [322, 108] on img at bounding box center [307, 100] width 130 height 65
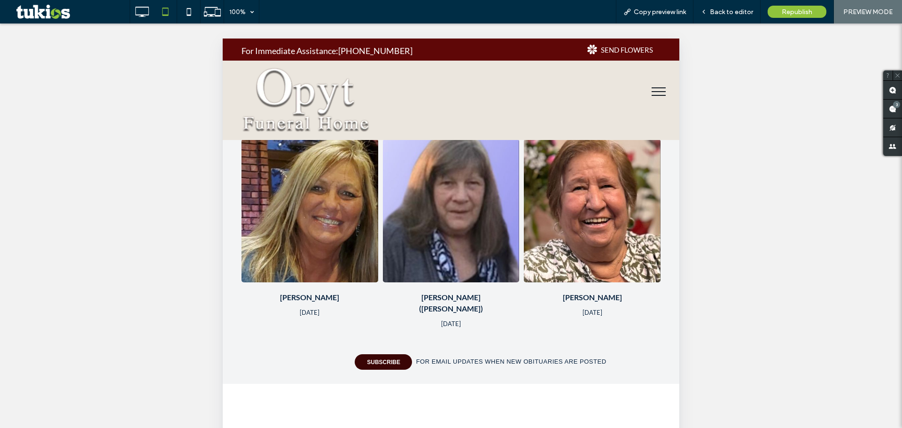
scroll to position [1410, 0]
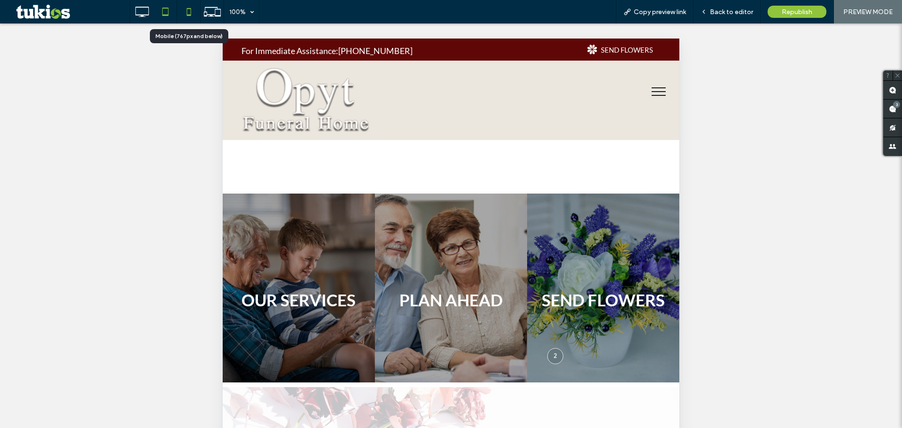
click at [182, 16] on icon at bounding box center [189, 11] width 19 height 19
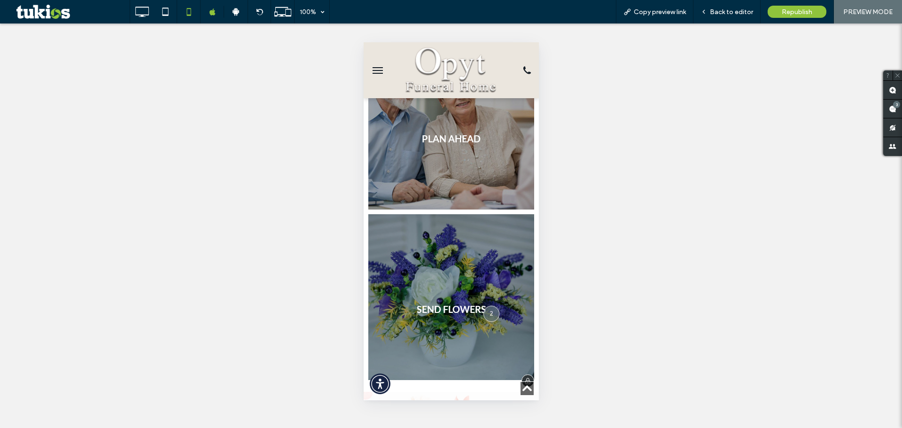
scroll to position [1566, 0]
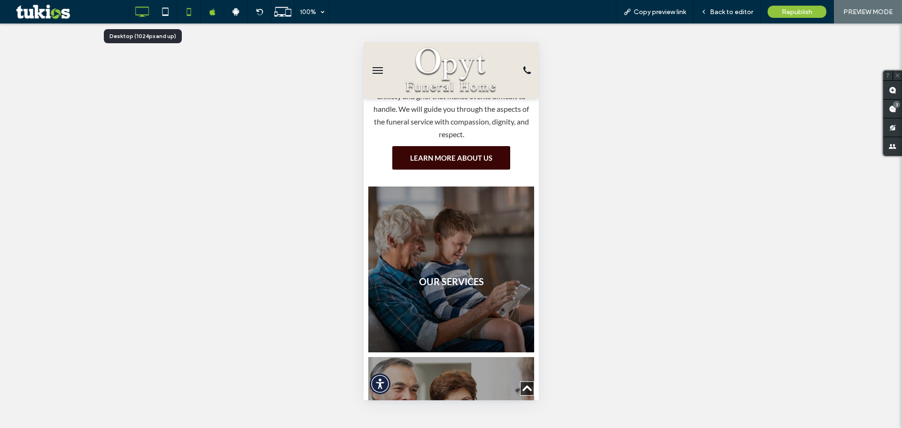
click at [143, 13] on icon at bounding box center [142, 11] width 19 height 19
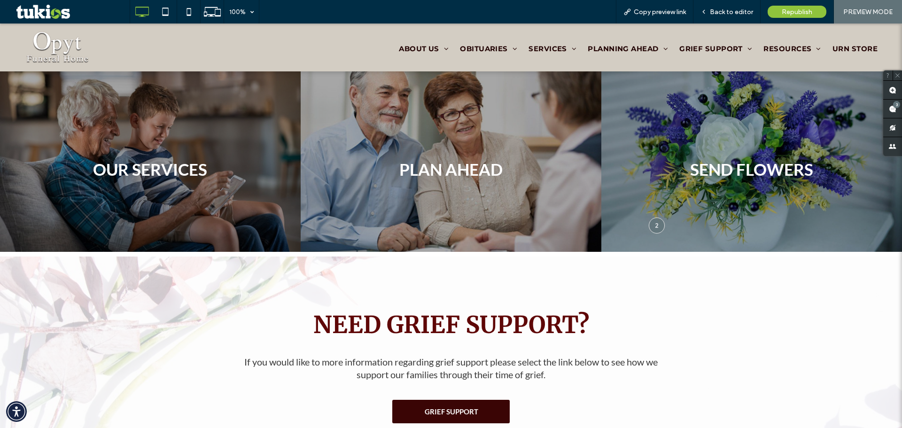
scroll to position [1253, 0]
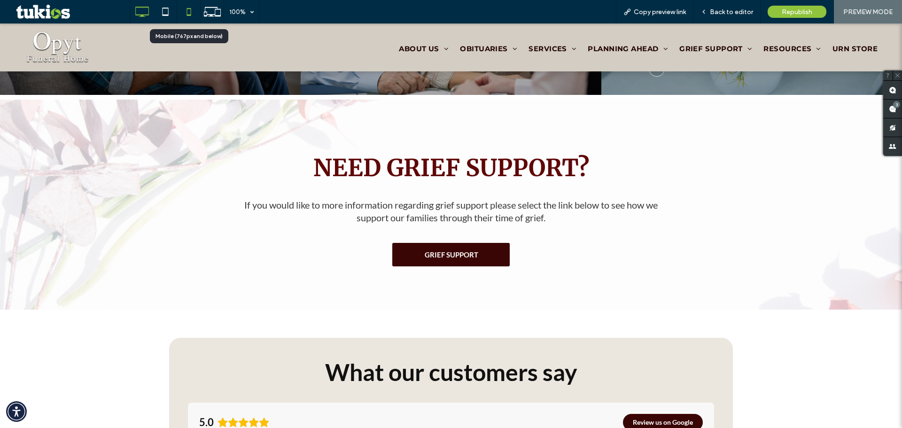
click at [191, 9] on use at bounding box center [189, 12] width 4 height 8
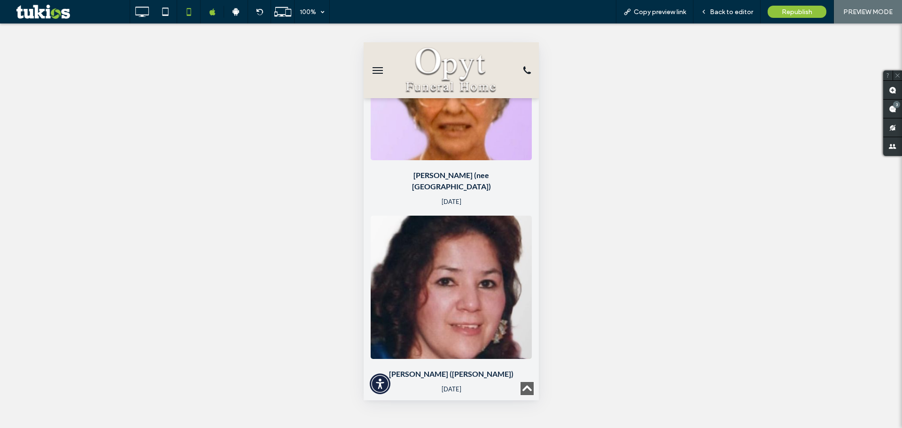
scroll to position [156, 0]
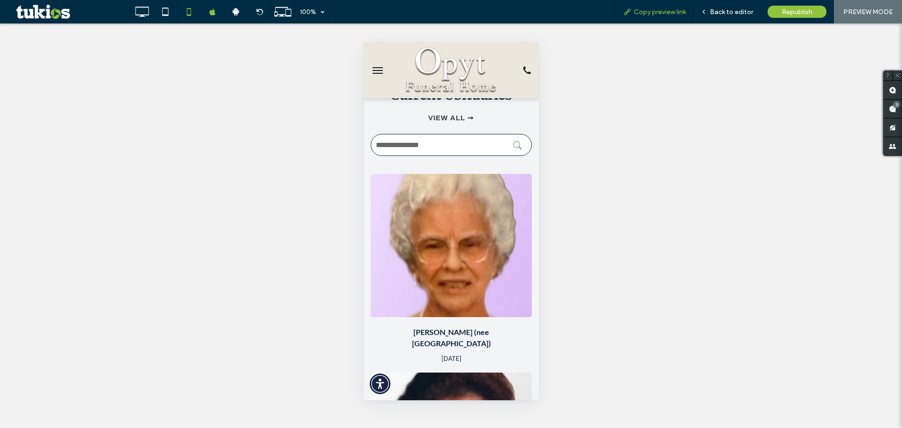
click at [658, 16] on span "Copy preview link" at bounding box center [660, 12] width 52 height 8
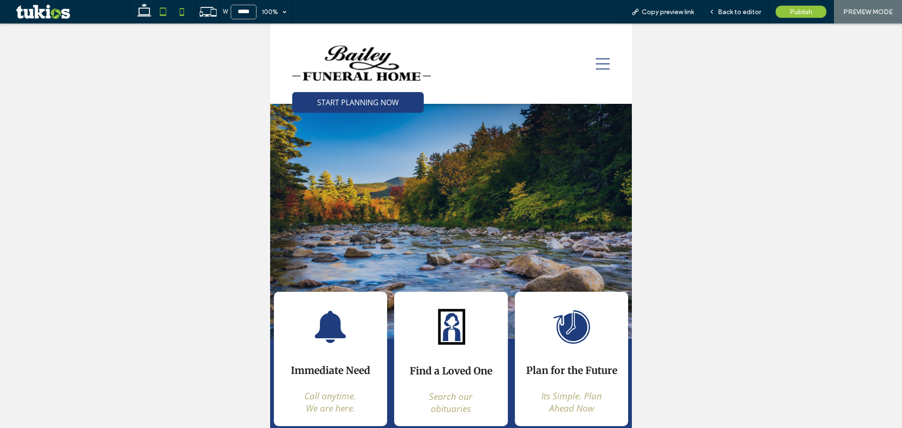
click at [182, 13] on icon at bounding box center [181, 11] width 19 height 19
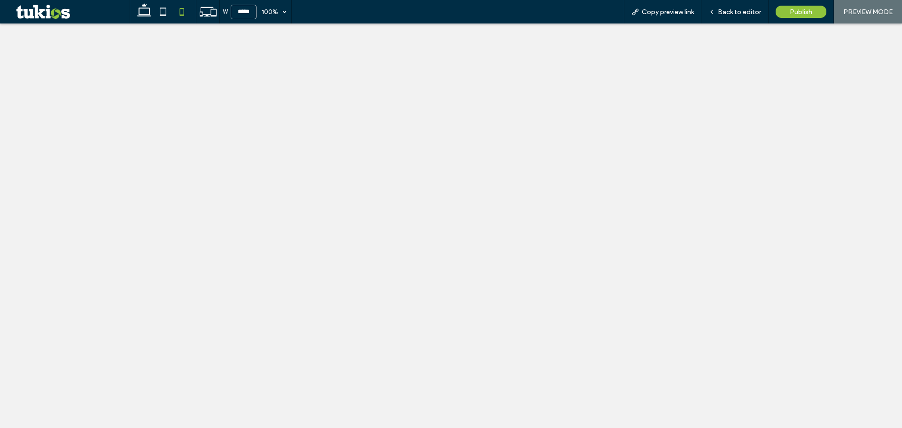
type input "*****"
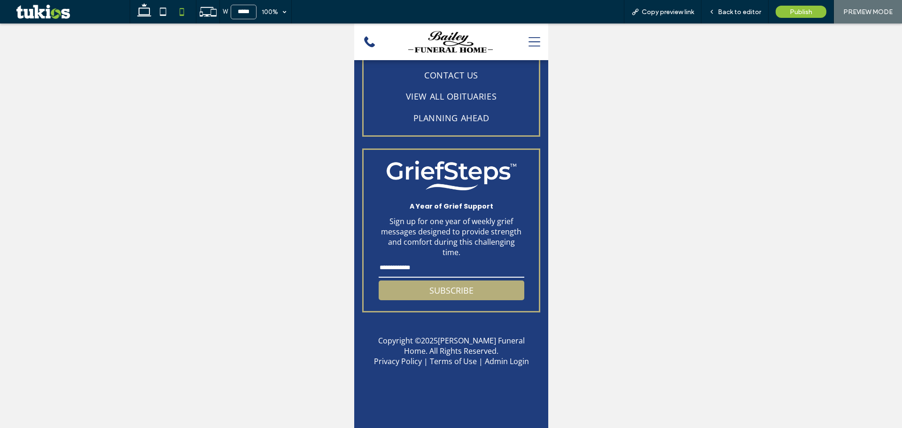
scroll to position [3289, 0]
click at [281, 16] on div "100%" at bounding box center [270, 11] width 26 height 23
drag, startPoint x: 280, startPoint y: 50, endPoint x: 293, endPoint y: 67, distance: 21.4
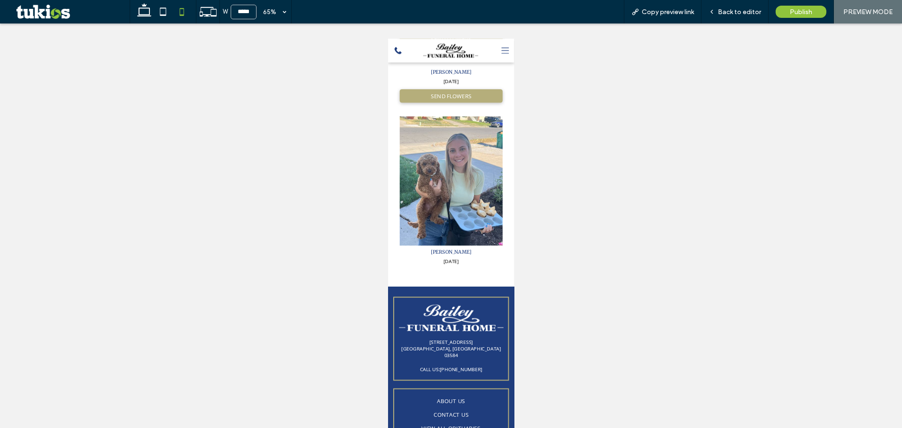
scroll to position [2870, 0]
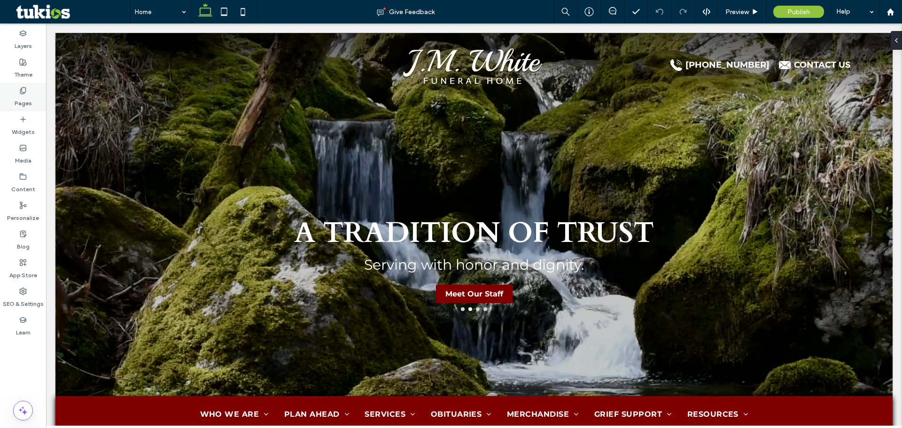
click at [21, 94] on use at bounding box center [22, 90] width 5 height 6
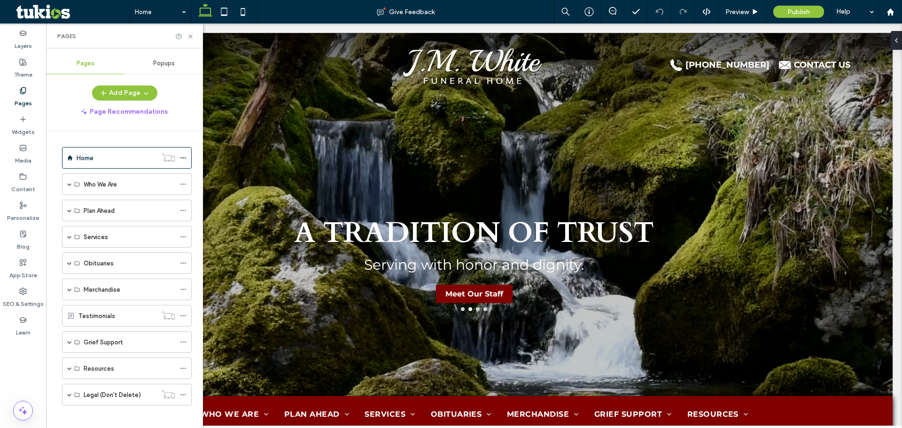
click at [157, 63] on span "Popups" at bounding box center [164, 64] width 22 height 8
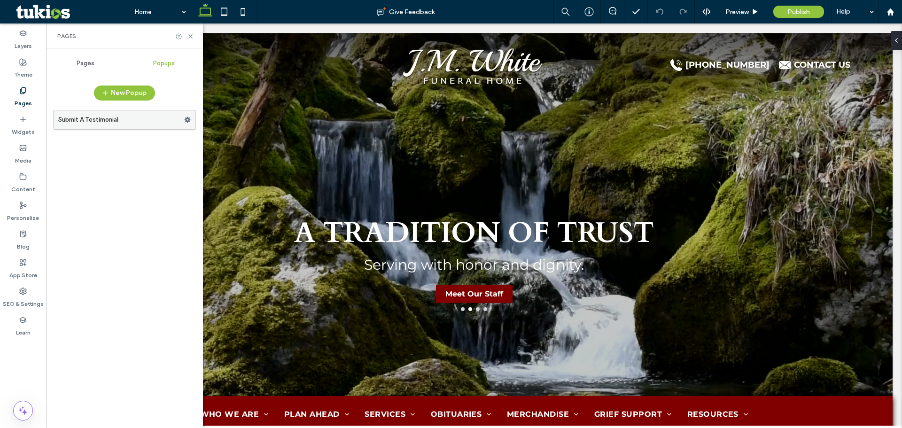
click at [145, 123] on label "Submit A Testimonial" at bounding box center [121, 119] width 126 height 19
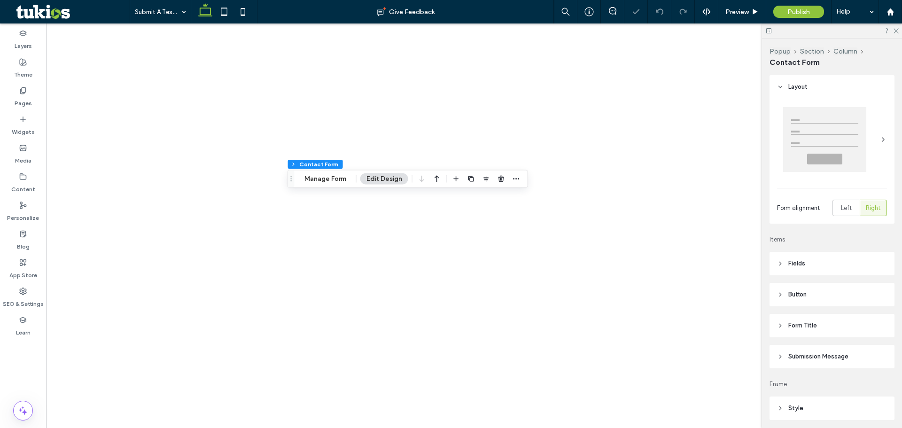
type input "*"
type input "***"
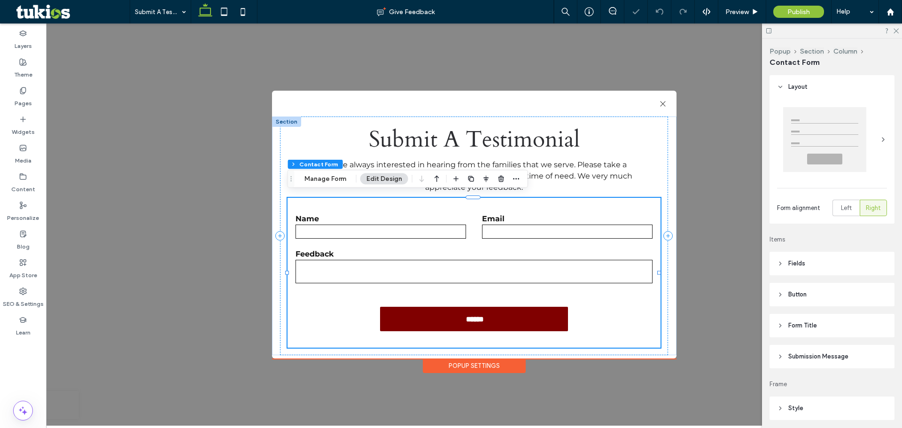
click at [342, 185] on div "Popup Section Column Contact Form Manage Form Edit Design" at bounding box center [408, 179] width 241 height 18
click at [340, 181] on button "Manage Form" at bounding box center [325, 178] width 54 height 11
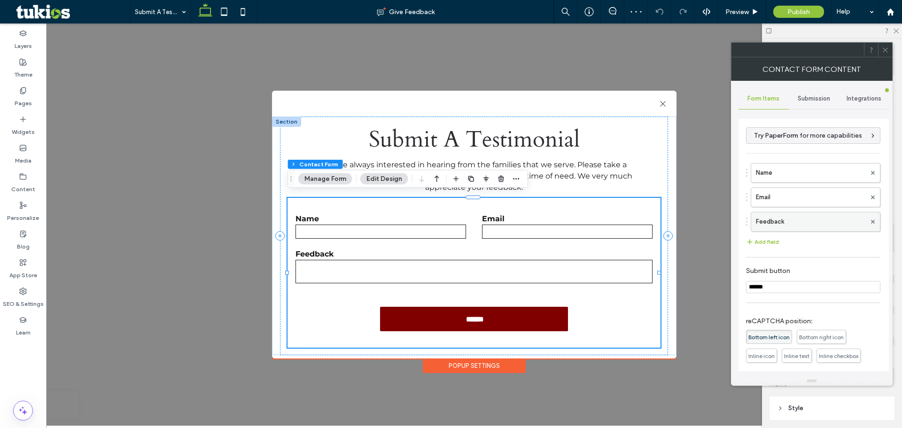
scroll to position [76, 0]
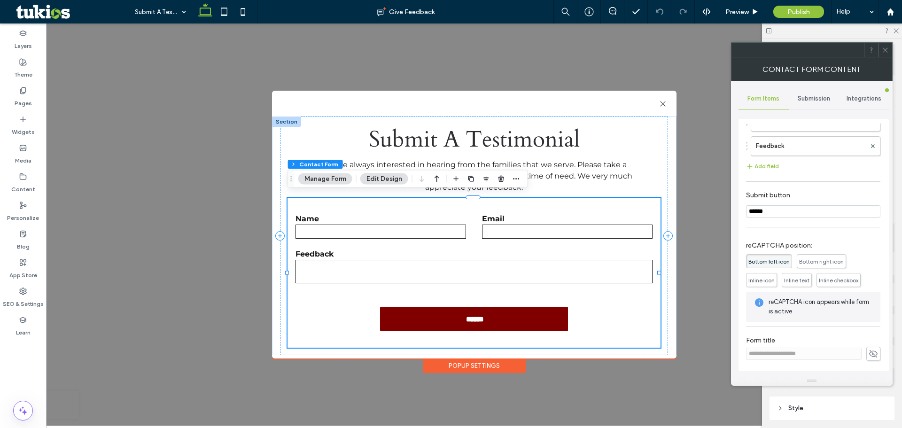
drag, startPoint x: 806, startPoint y: 94, endPoint x: 808, endPoint y: 100, distance: 6.4
click at [806, 94] on div "Submission" at bounding box center [814, 98] width 50 height 21
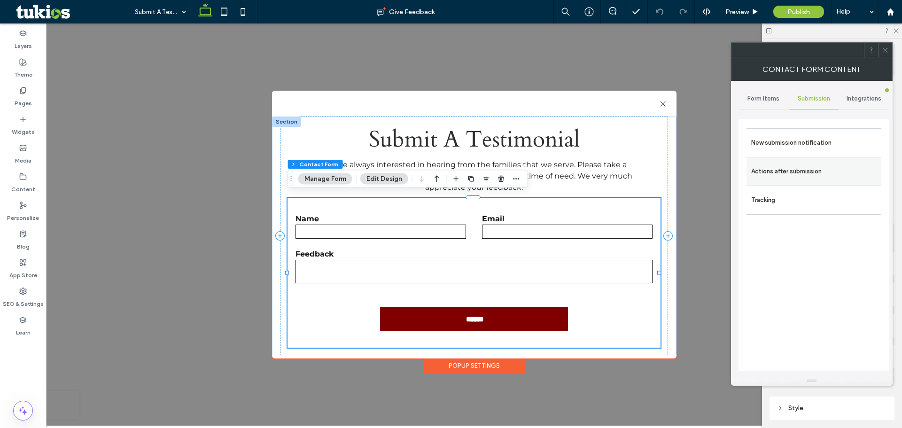
click at [822, 174] on label "Actions after submission" at bounding box center [813, 171] width 125 height 19
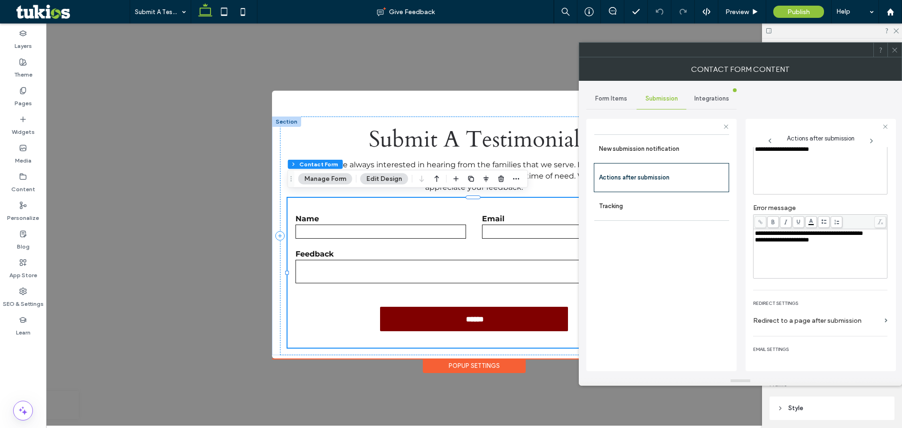
scroll to position [73, 0]
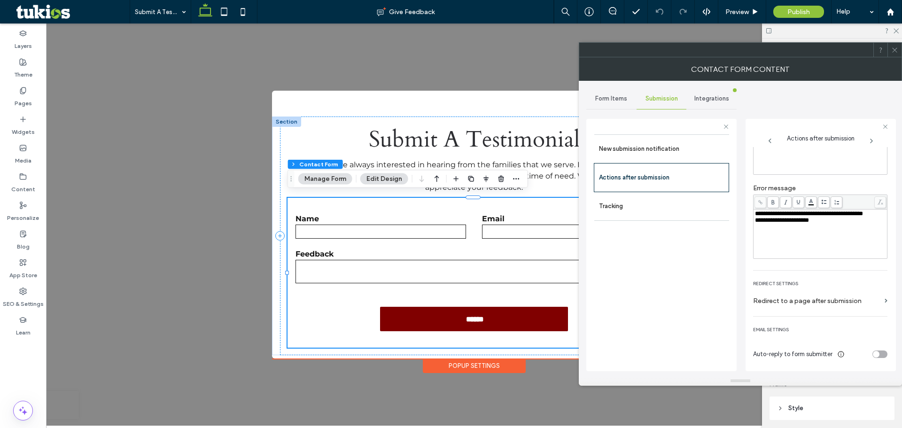
click at [875, 353] on div "toggle" at bounding box center [880, 355] width 15 height 8
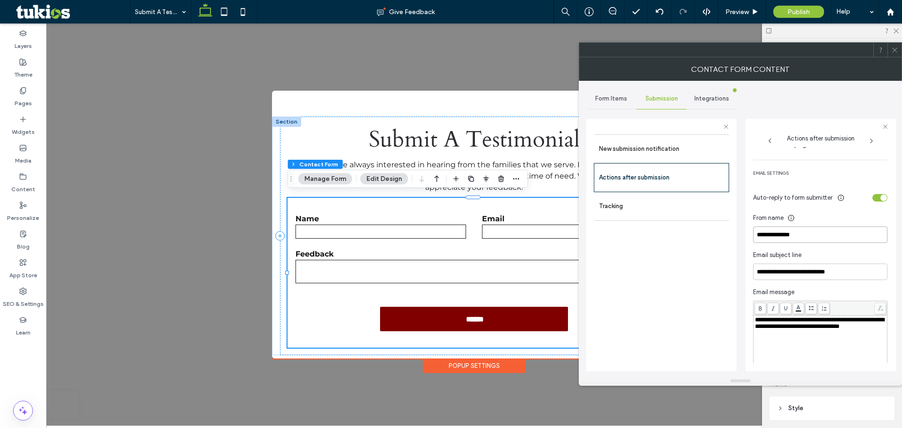
drag, startPoint x: 804, startPoint y: 243, endPoint x: 732, endPoint y: 252, distance: 73.4
click at [732, 252] on div "**********" at bounding box center [661, 243] width 150 height 265
paste input "*******"
type input "**********"
click at [881, 199] on div "toggle" at bounding box center [884, 198] width 7 height 7
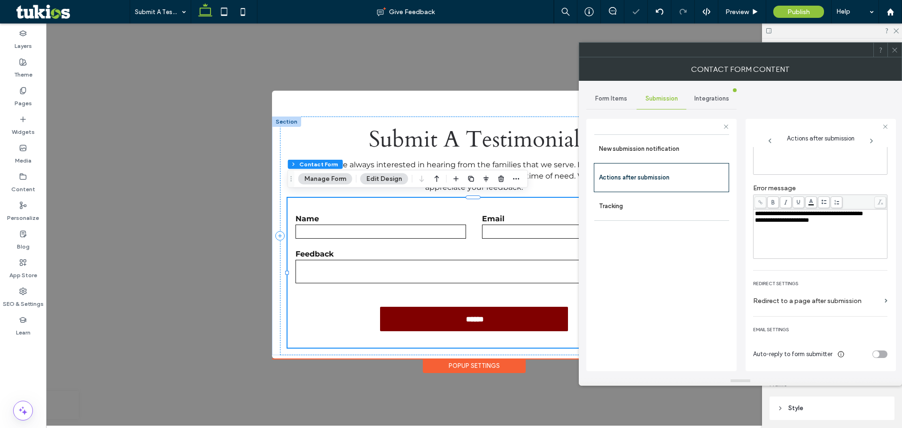
scroll to position [73, 0]
click at [639, 151] on label "New submission notification" at bounding box center [661, 149] width 125 height 19
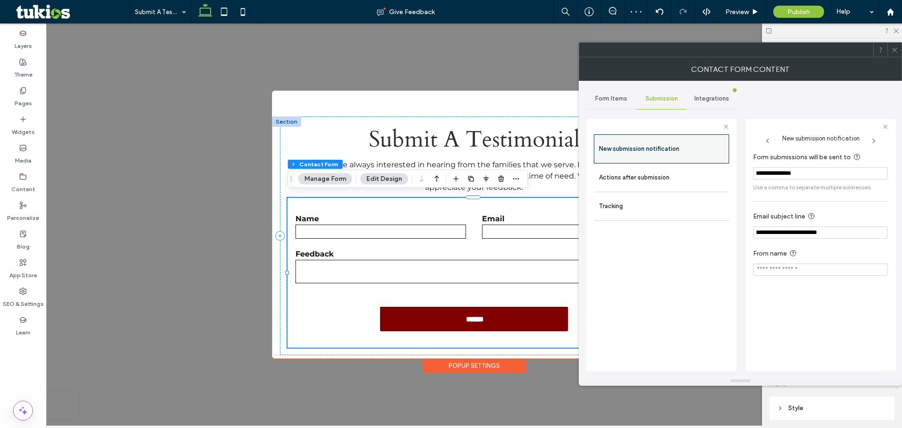
scroll to position [0, 0]
click at [610, 101] on span "Form Items" at bounding box center [611, 99] width 32 height 8
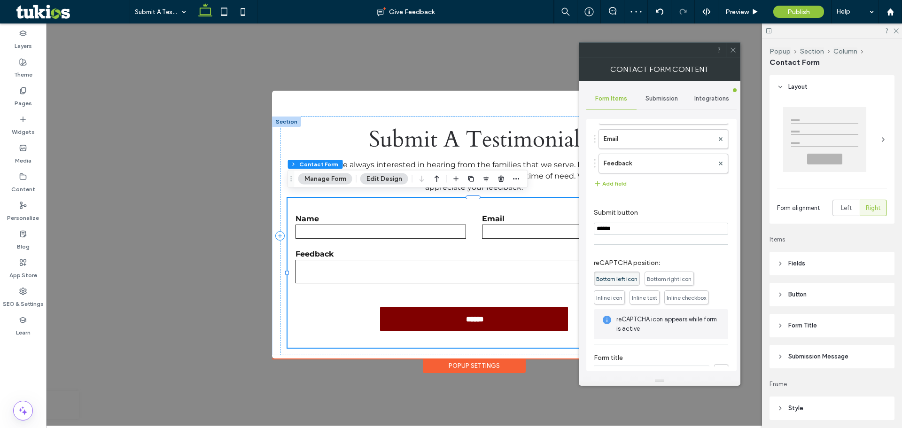
scroll to position [76, 0]
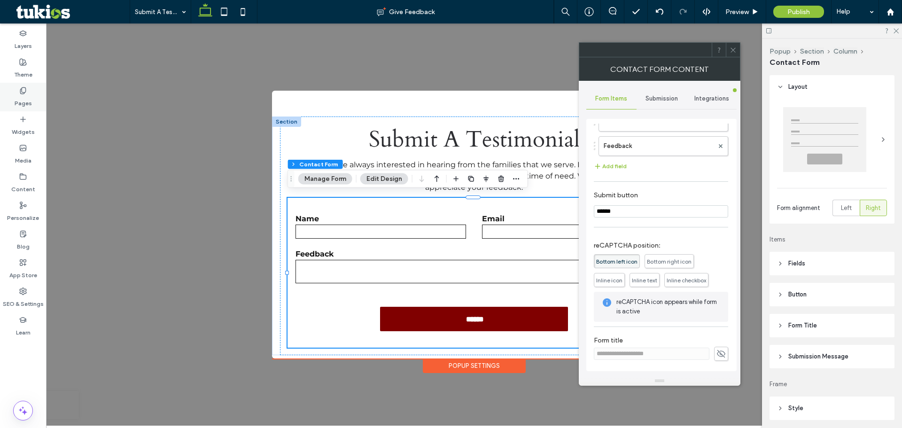
click at [24, 98] on label "Pages" at bounding box center [23, 100] width 17 height 13
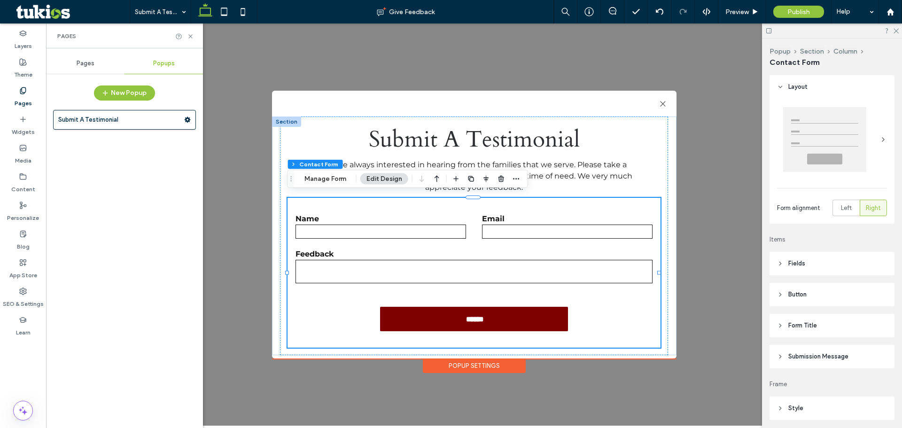
click at [81, 63] on span "Pages" at bounding box center [86, 64] width 18 height 8
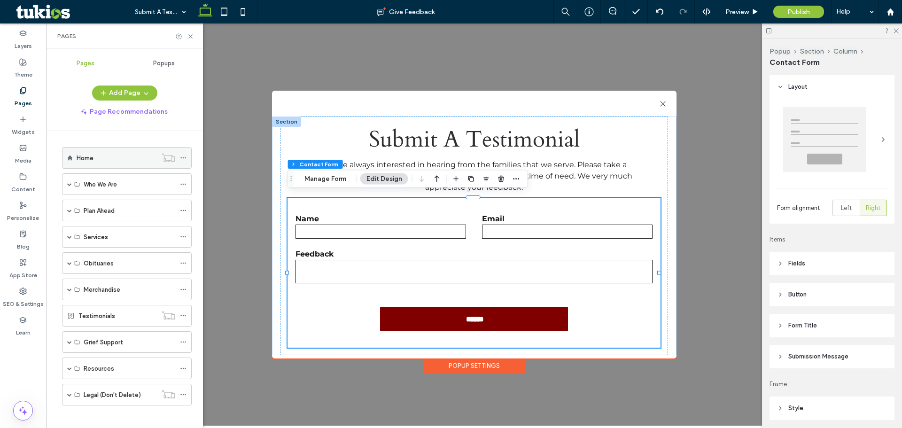
click at [98, 156] on div "Home" at bounding box center [117, 158] width 80 height 10
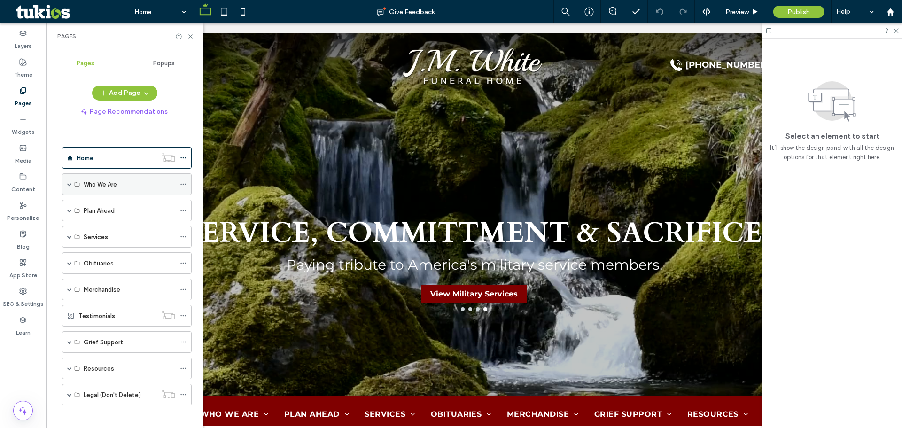
click at [68, 183] on span at bounding box center [69, 184] width 5 height 5
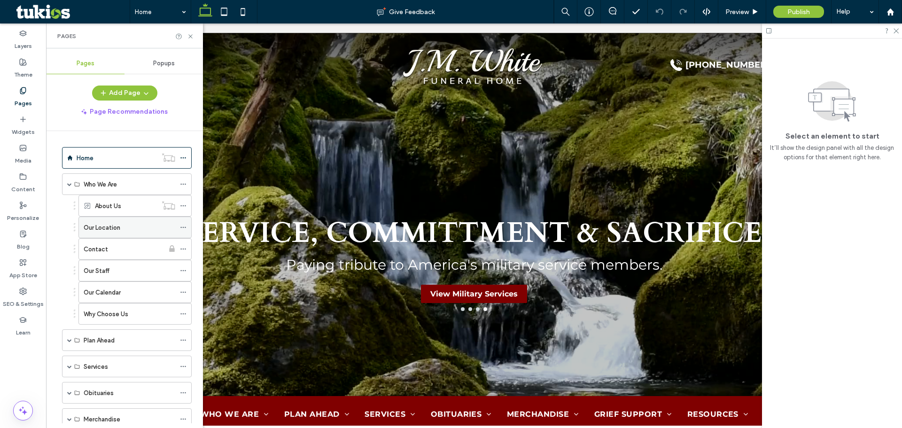
click at [184, 226] on icon at bounding box center [183, 227] width 7 height 7
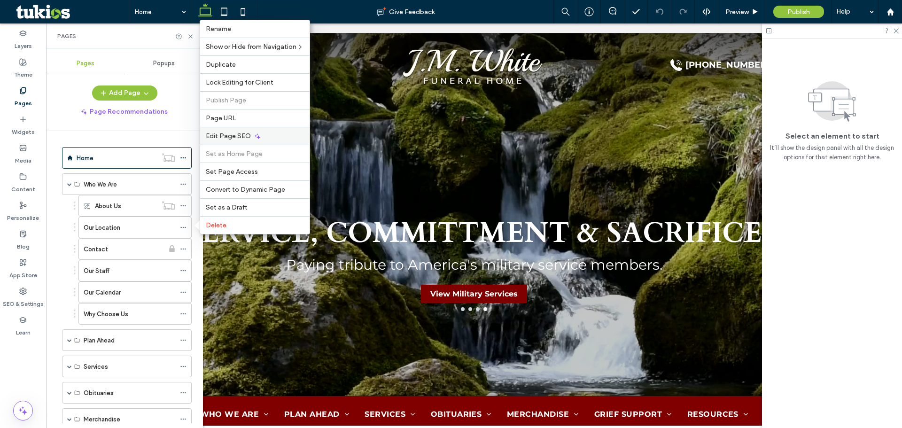
click at [236, 136] on span "Edit Page SEO" at bounding box center [228, 136] width 45 height 8
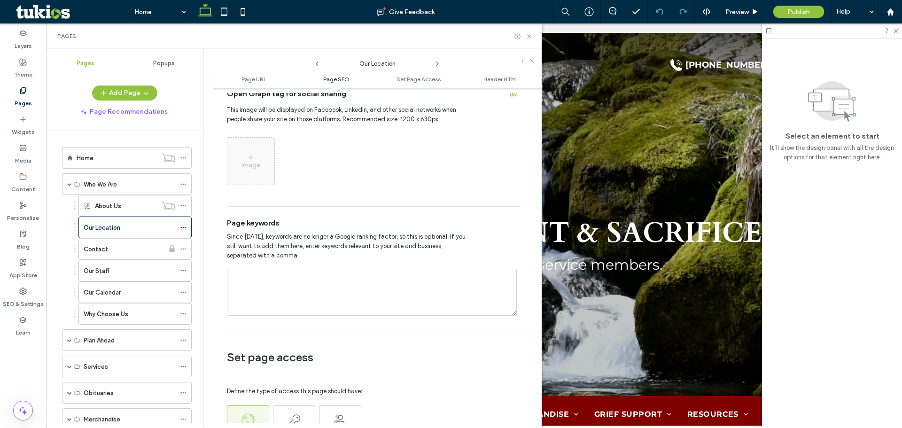
scroll to position [470, 0]
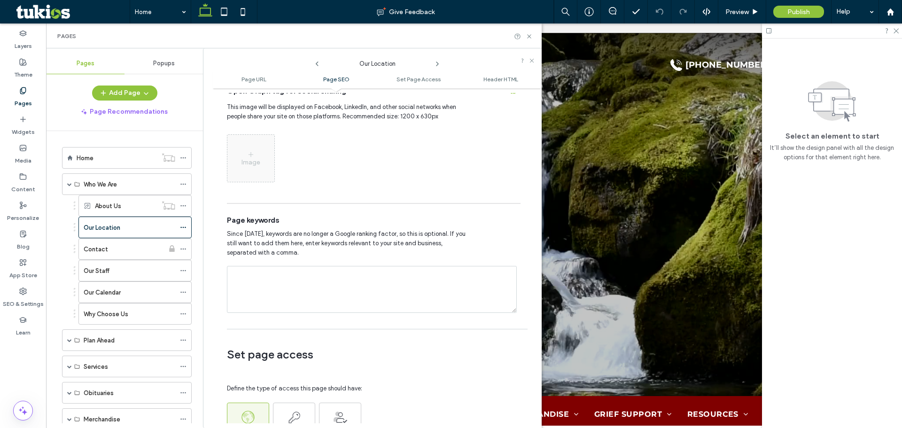
click at [436, 61] on icon at bounding box center [438, 64] width 8 height 8
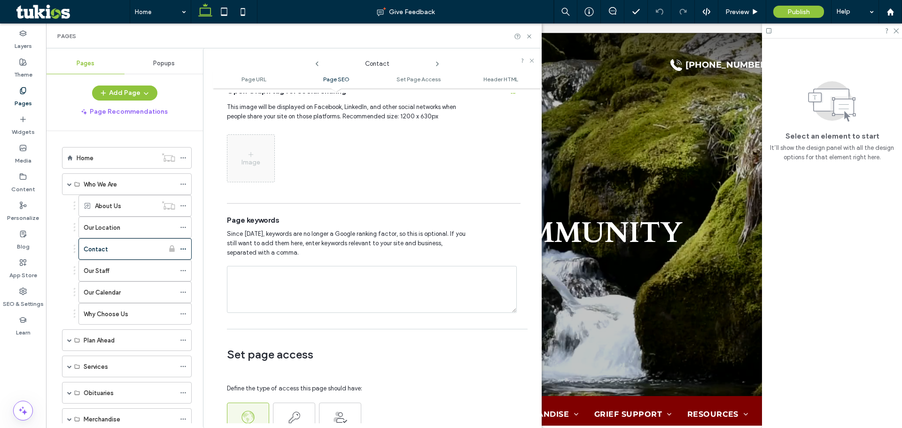
click at [437, 63] on icon at bounding box center [438, 64] width 8 height 8
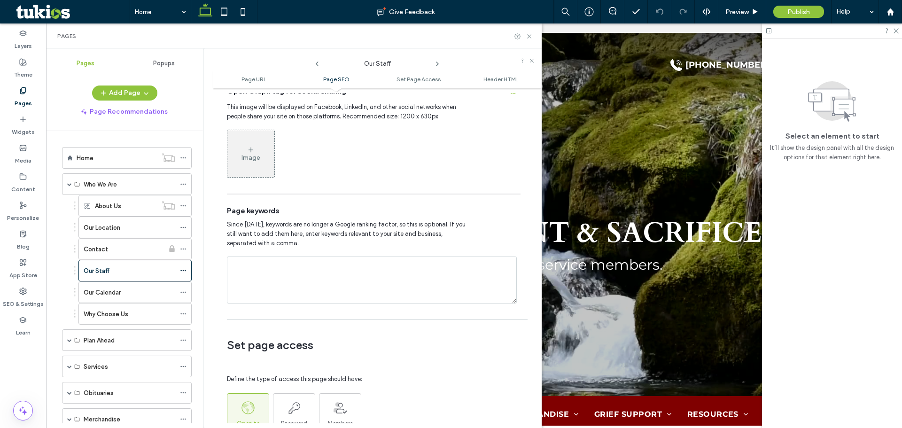
click at [435, 66] on icon at bounding box center [438, 64] width 8 height 8
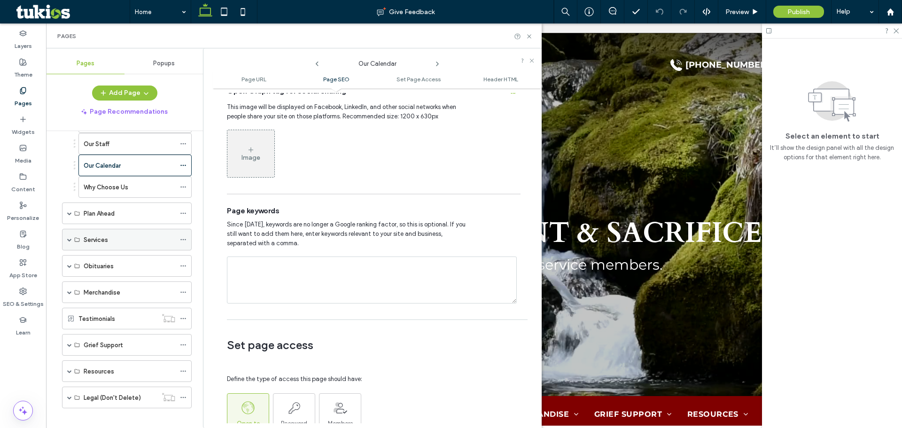
scroll to position [135, 0]
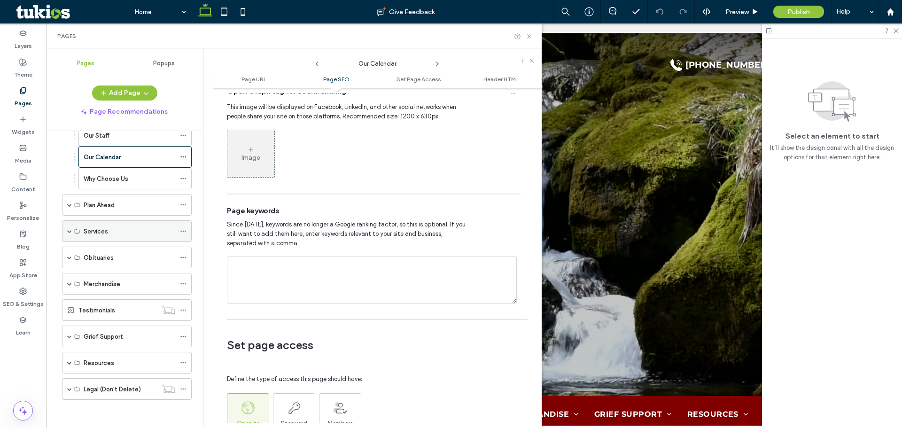
click at [70, 231] on span at bounding box center [69, 231] width 5 height 5
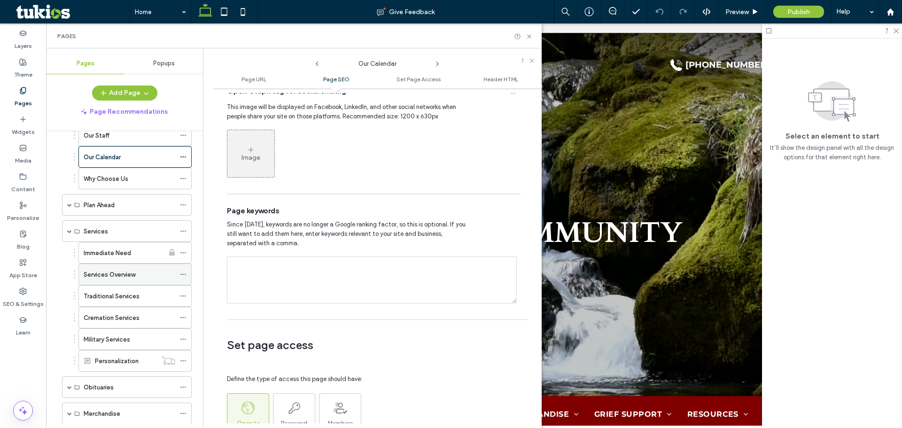
click at [183, 274] on icon at bounding box center [183, 274] width 7 height 7
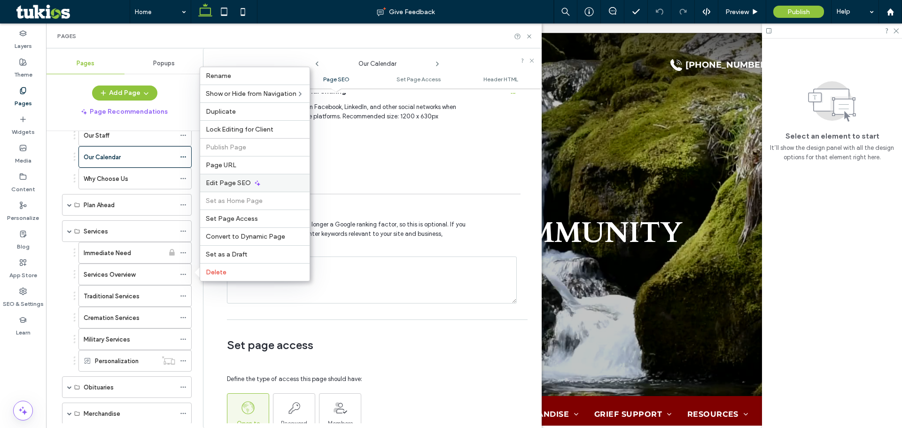
click at [243, 184] on span "Edit Page SEO" at bounding box center [228, 183] width 45 height 8
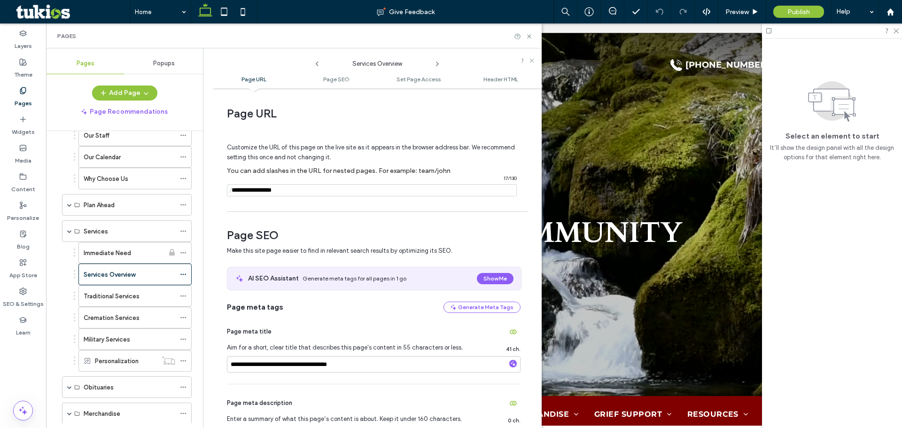
scroll to position [470, 0]
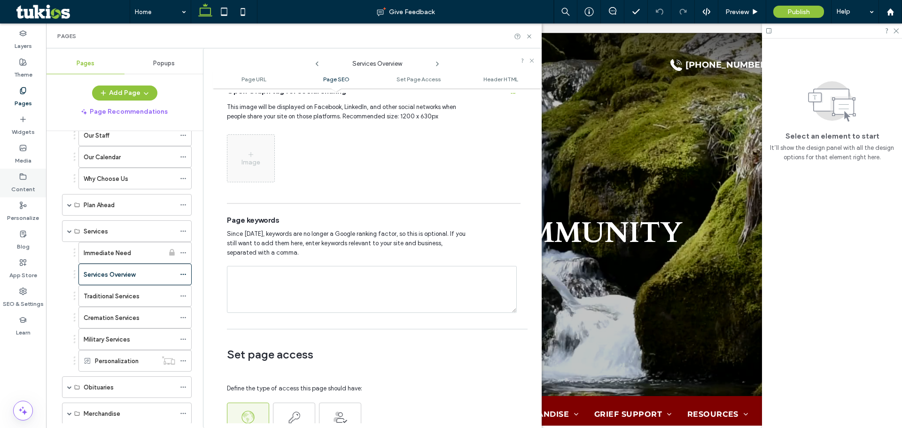
click at [24, 179] on use at bounding box center [23, 176] width 6 height 6
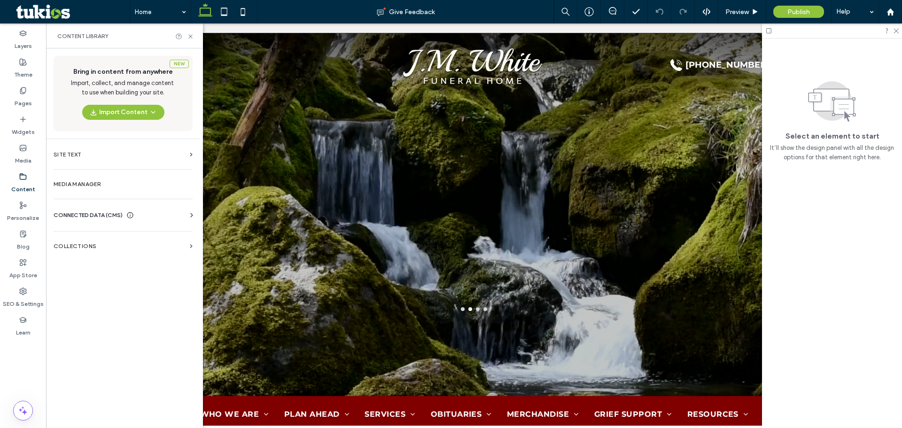
click at [109, 213] on span "CONNECTED DATA (CMS)" at bounding box center [88, 215] width 69 height 9
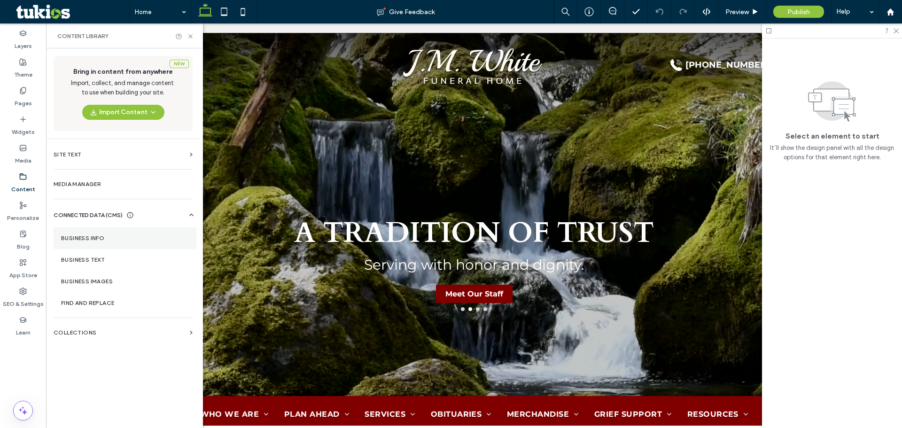
click at [171, 242] on section "Business Info" at bounding box center [125, 238] width 143 height 22
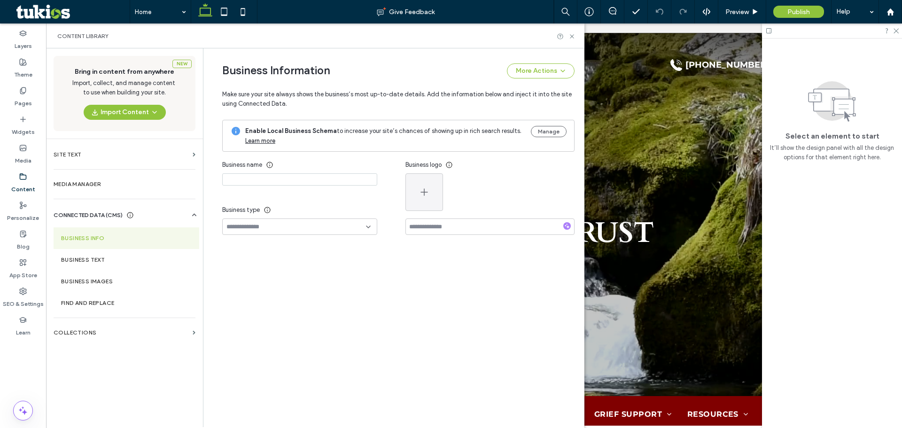
type input "**********"
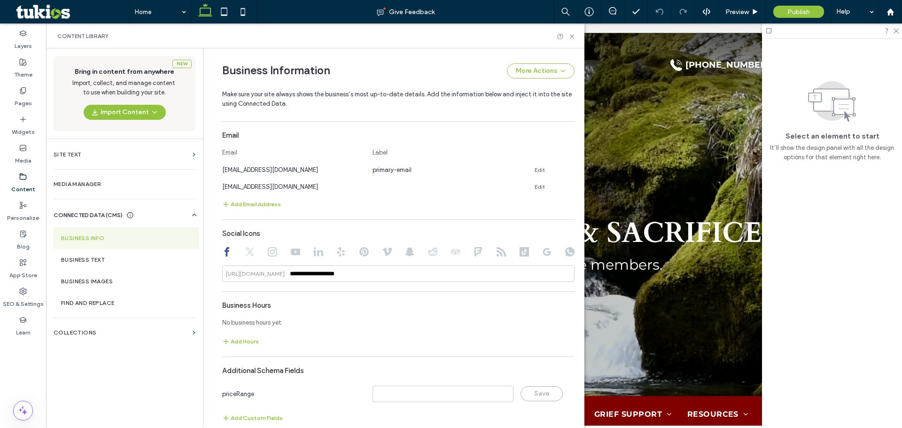
scroll to position [377, 0]
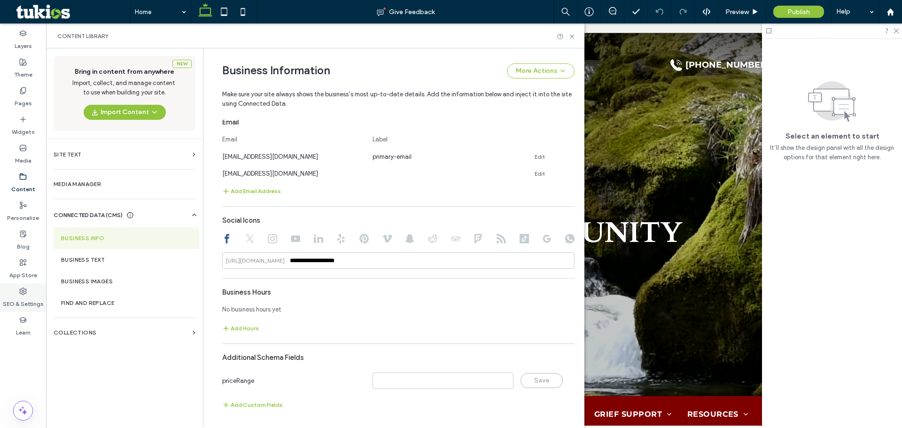
click at [26, 297] on label "SEO & Settings" at bounding box center [23, 301] width 41 height 13
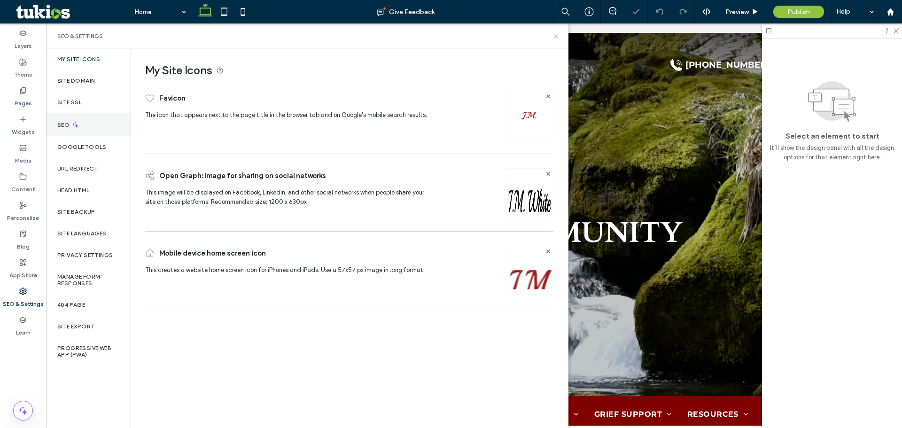
click at [73, 129] on div "SEO" at bounding box center [88, 124] width 85 height 23
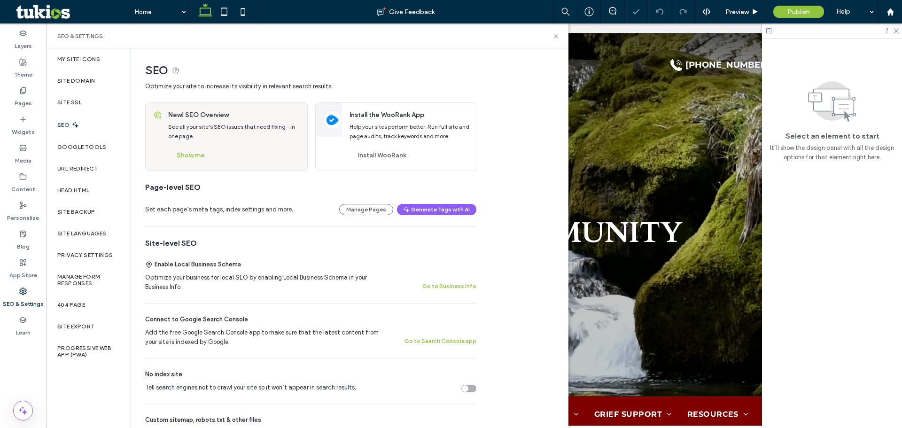
scroll to position [0, 0]
click at [96, 150] on div "Google Tools" at bounding box center [88, 147] width 85 height 22
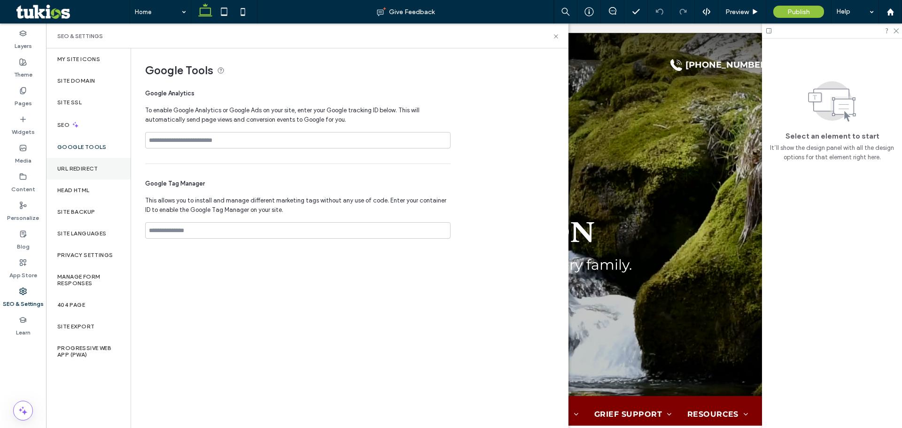
click at [95, 166] on label "URL Redirect" at bounding box center [77, 168] width 41 height 7
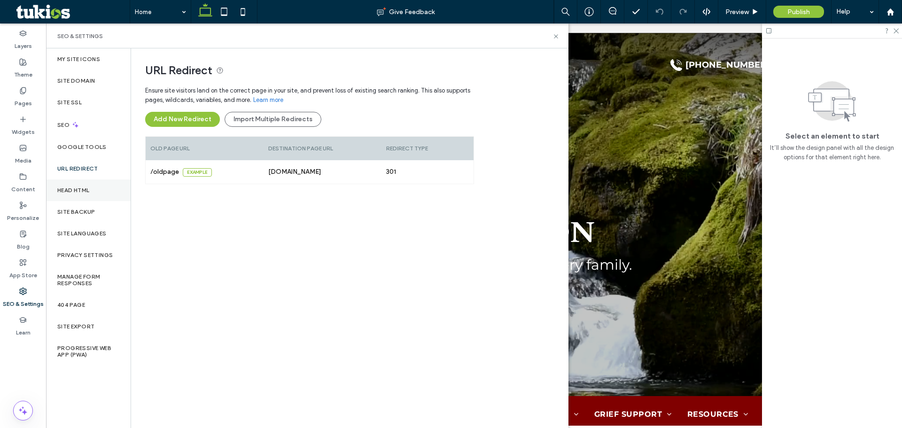
click at [95, 187] on div "Head HTML" at bounding box center [88, 191] width 85 height 22
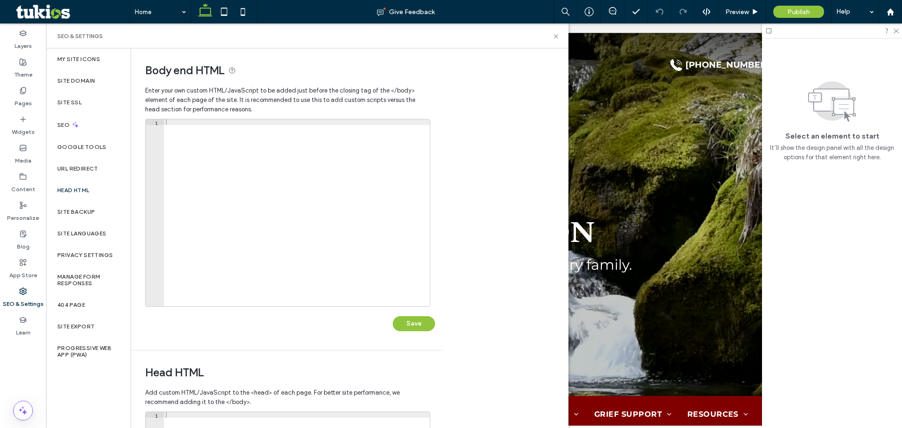
scroll to position [216, 0]
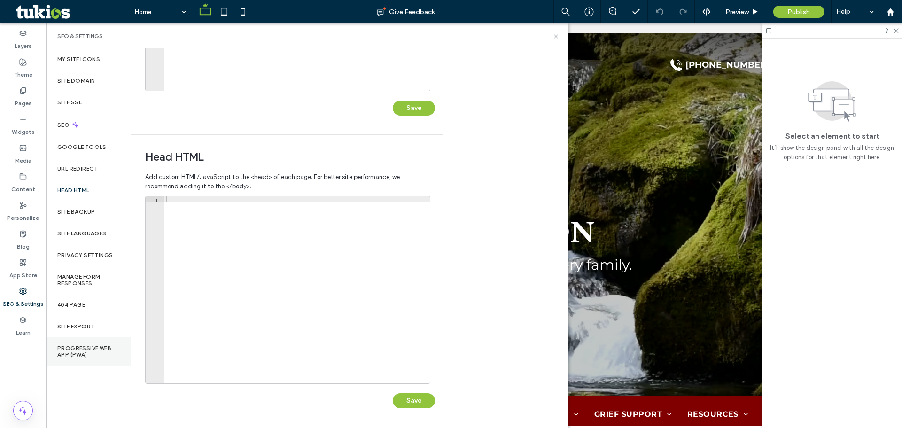
click at [97, 352] on label "Progressive Web App (PWA)" at bounding box center [88, 351] width 62 height 13
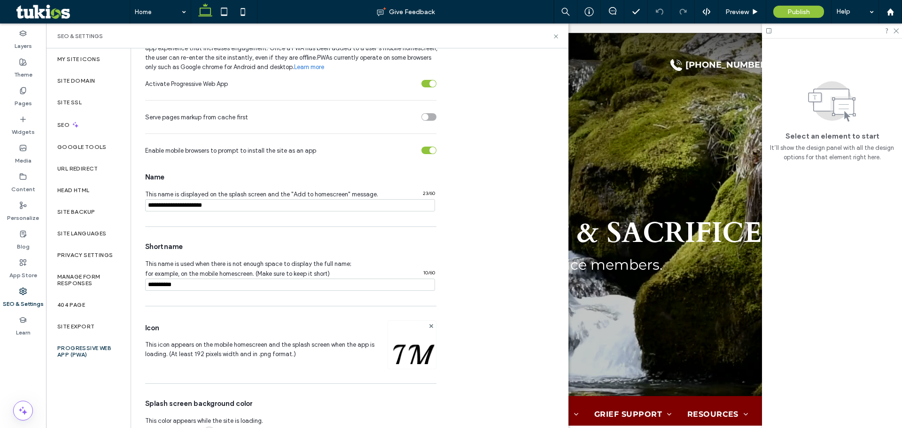
scroll to position [76, 0]
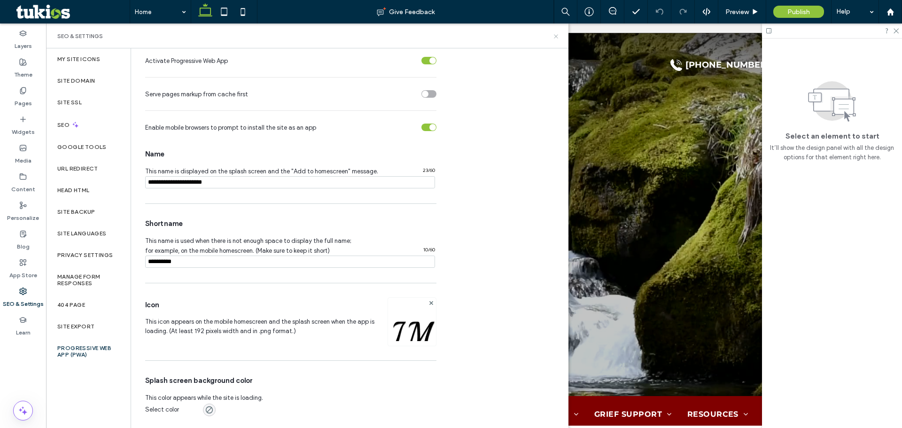
drag, startPoint x: 556, startPoint y: 34, endPoint x: 541, endPoint y: 3, distance: 34.5
click at [556, 34] on icon at bounding box center [556, 36] width 7 height 7
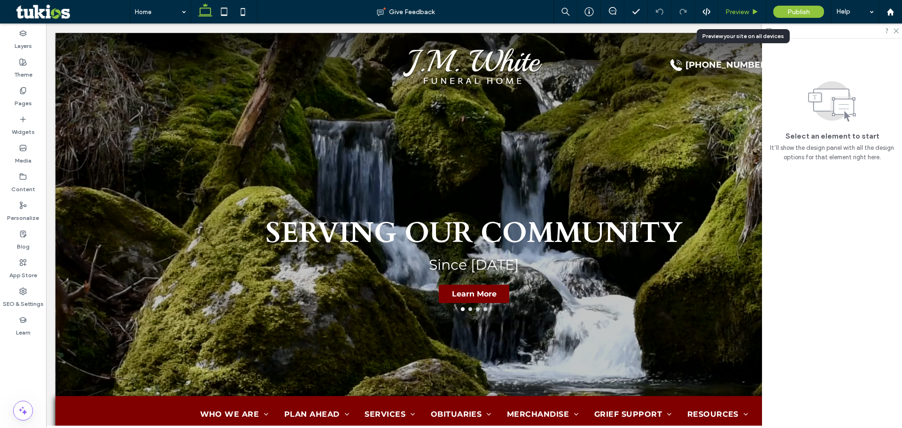
click at [740, 13] on span "Preview" at bounding box center [737, 12] width 23 height 8
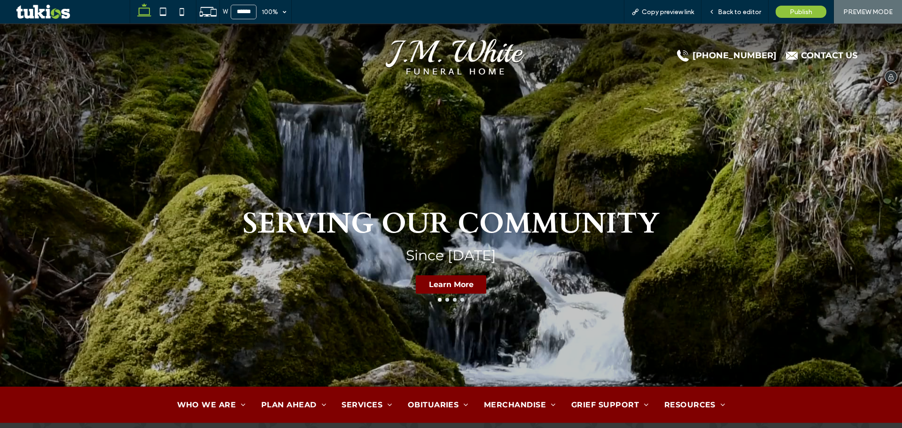
click at [470, 59] on img at bounding box center [455, 55] width 149 height 64
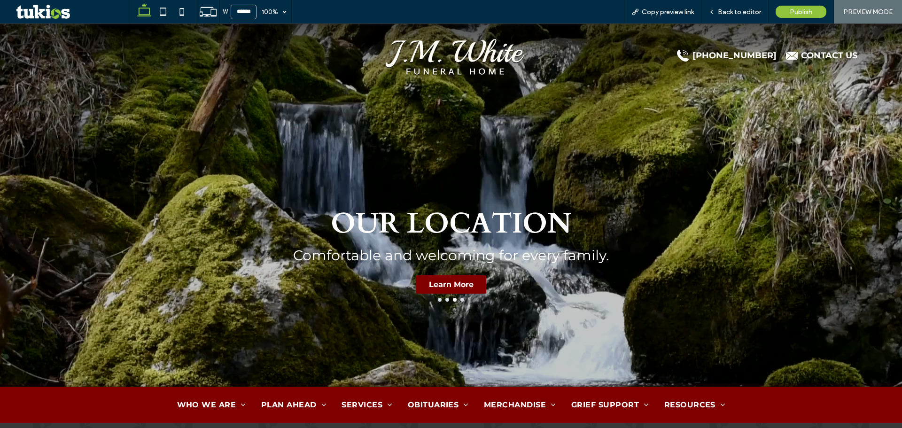
click at [438, 299] on button "go to slide 1" at bounding box center [440, 300] width 4 height 4
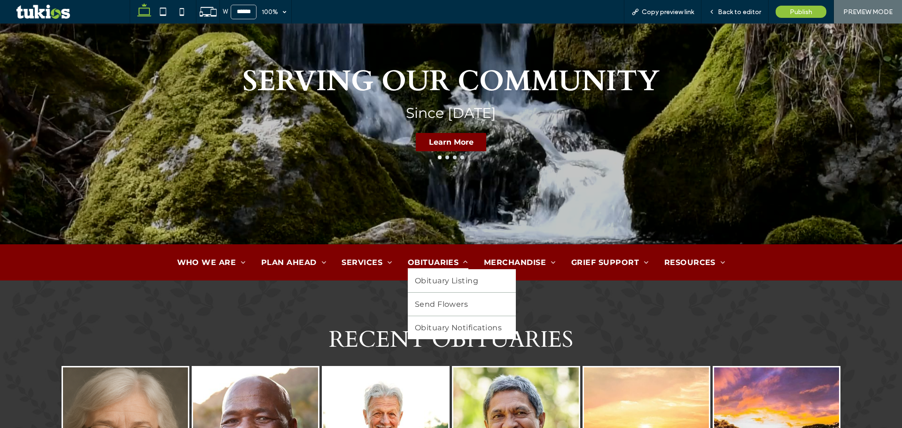
scroll to position [131, 0]
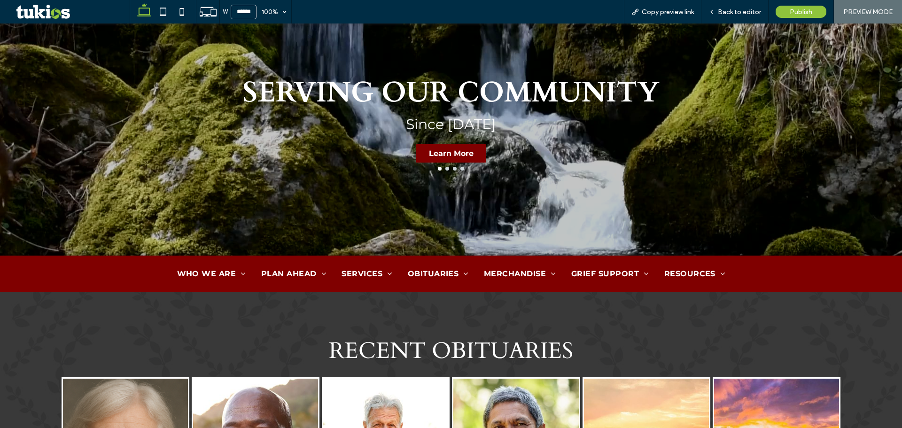
click at [445, 168] on button "go to slide 2" at bounding box center [447, 169] width 4 height 4
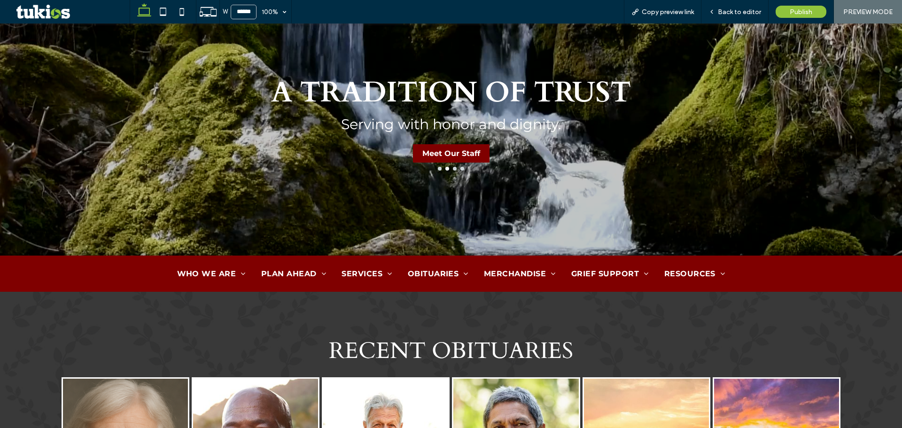
click at [453, 169] on button "go to slide 3" at bounding box center [455, 169] width 4 height 4
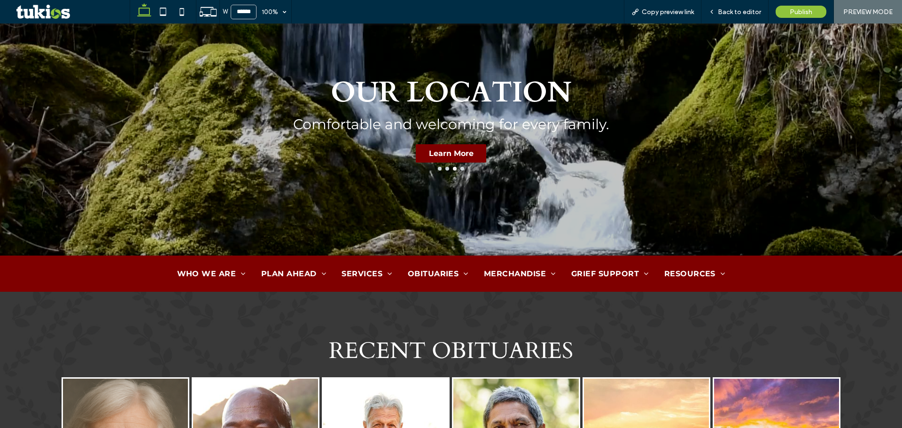
click at [461, 168] on button "go to slide 4" at bounding box center [463, 169] width 4 height 4
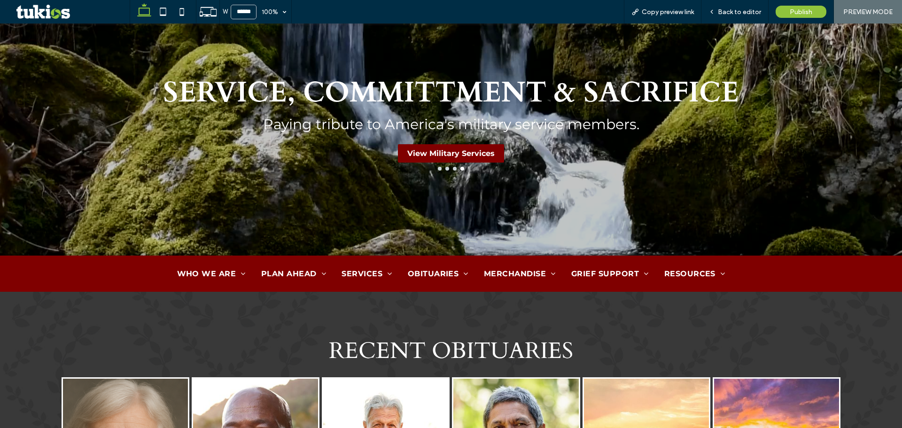
click at [438, 167] on button "go to slide 1" at bounding box center [440, 169] width 4 height 4
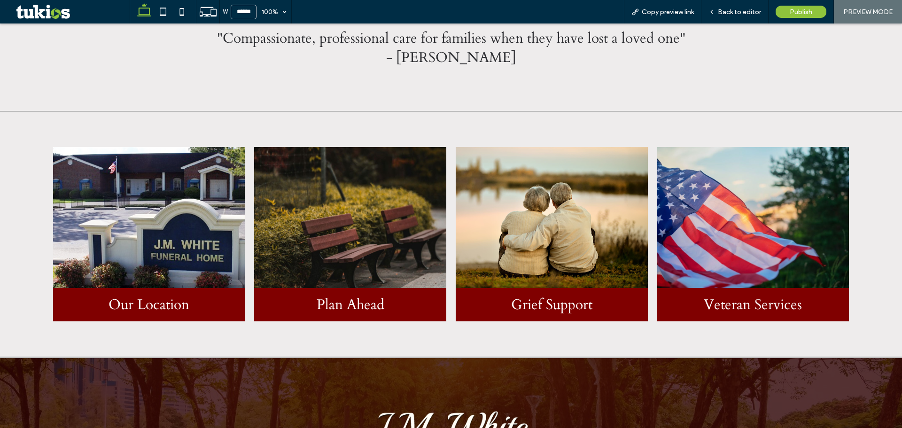
scroll to position [1089, 0]
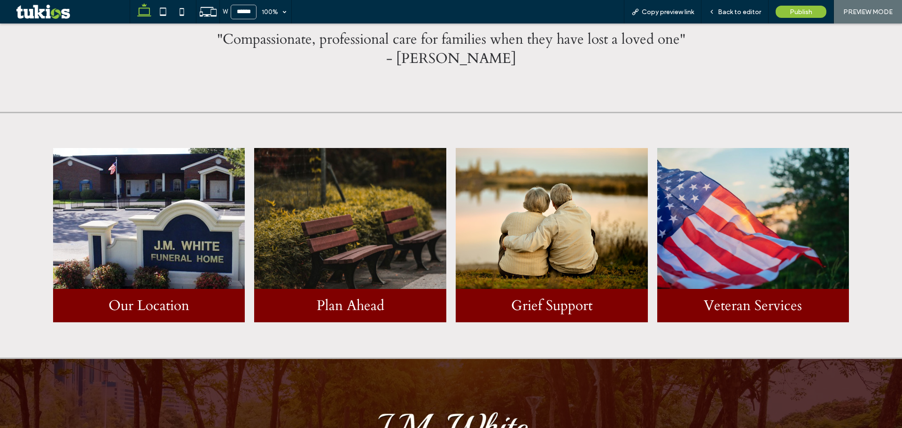
click at [145, 296] on h3 "Our Location" at bounding box center [149, 305] width 81 height 19
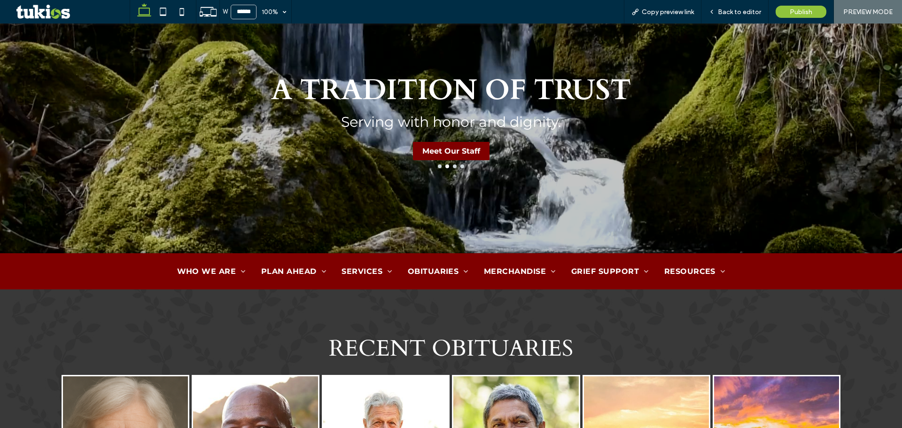
scroll to position [156, 0]
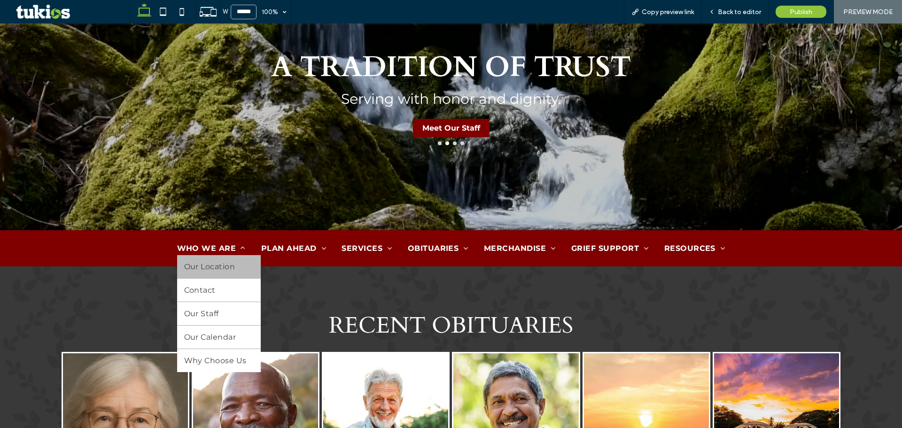
click at [219, 264] on span "Our Location" at bounding box center [209, 266] width 51 height 9
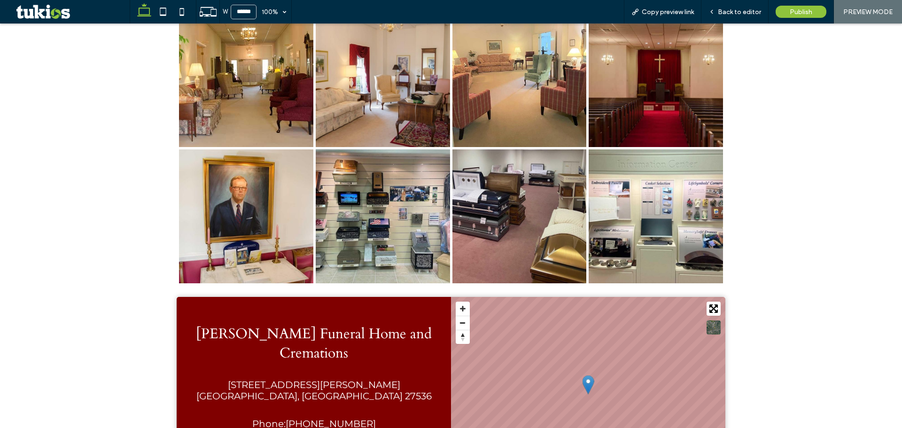
scroll to position [236, 0]
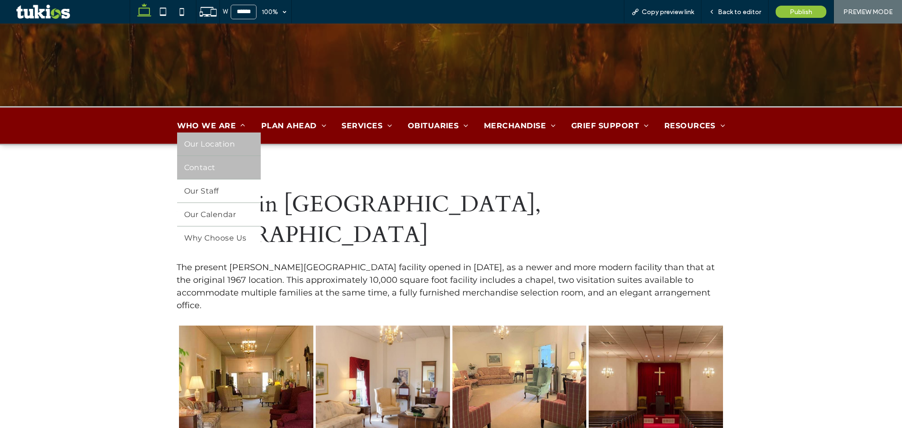
click at [217, 169] on link "Contact" at bounding box center [219, 167] width 84 height 23
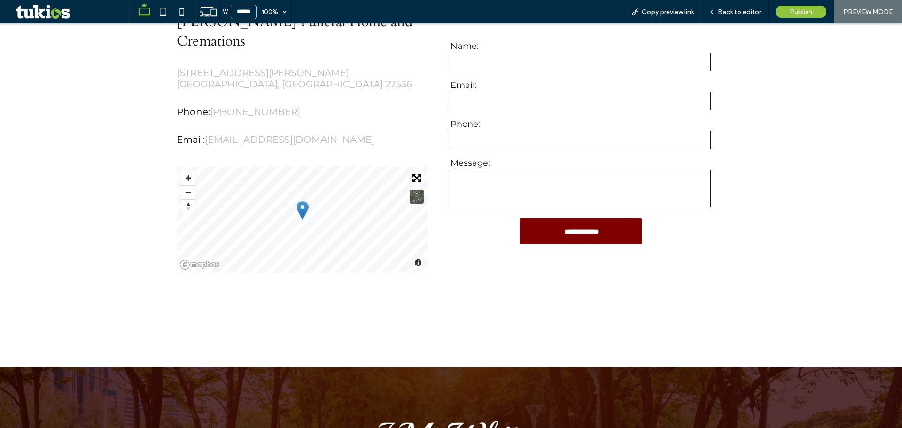
scroll to position [313, 0]
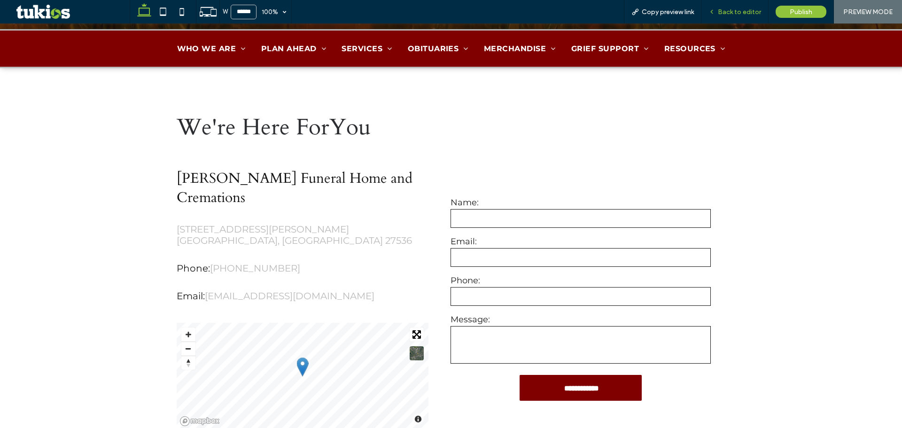
click at [740, 6] on div "Back to editor" at bounding box center [735, 11] width 67 height 23
click at [727, 11] on span "Back to editor" at bounding box center [739, 12] width 43 height 8
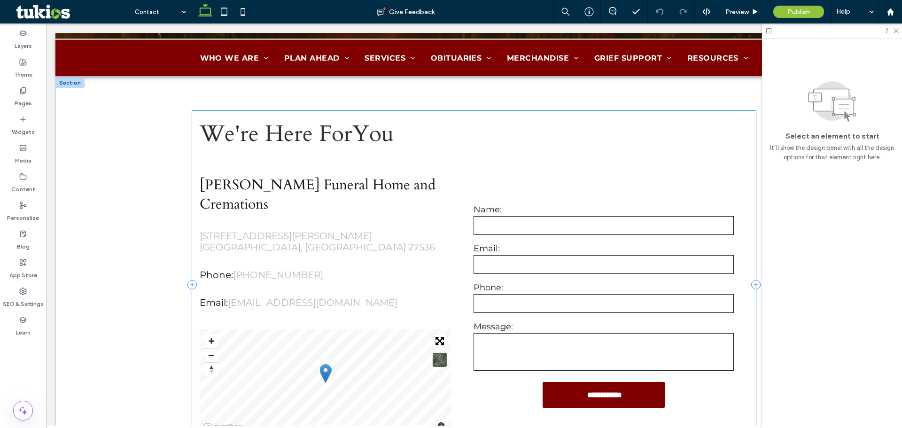
scroll to position [323, 0]
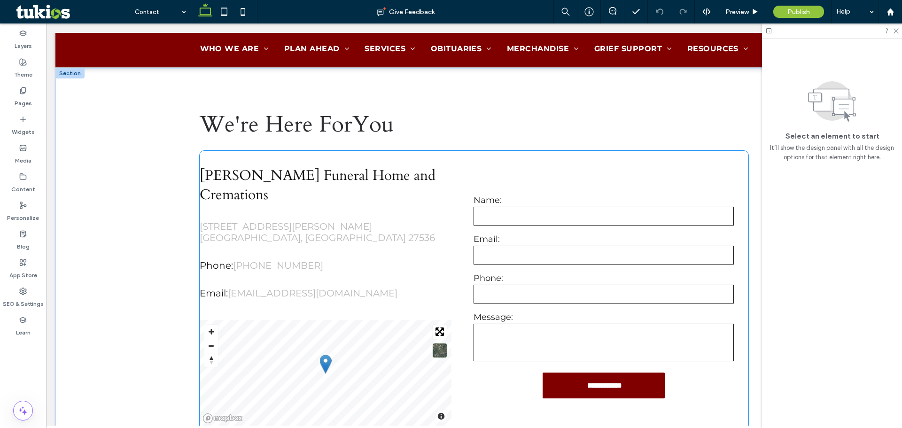
click at [564, 273] on label "Phone:" at bounding box center [604, 278] width 260 height 10
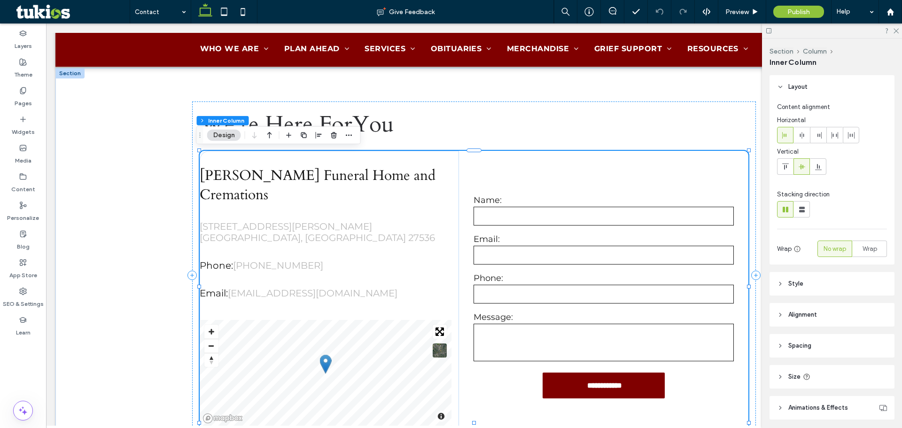
click at [564, 273] on label "Phone:" at bounding box center [604, 278] width 260 height 10
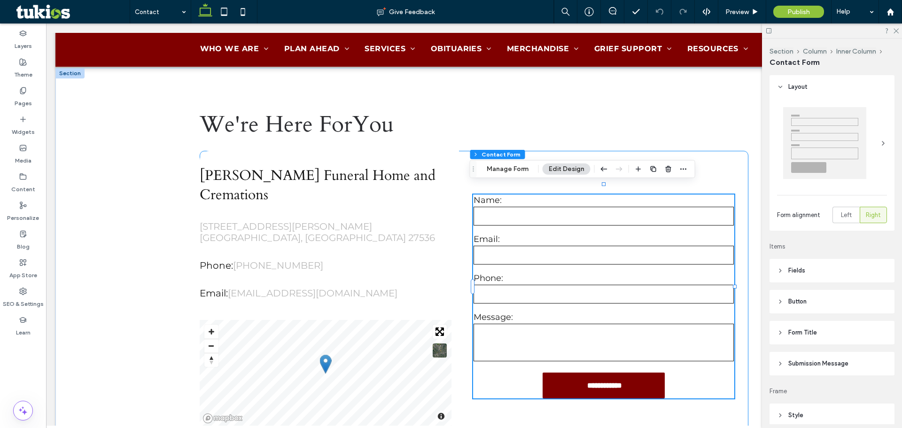
type input "*"
type input "***"
click at [517, 167] on button "Manage Form" at bounding box center [508, 169] width 54 height 11
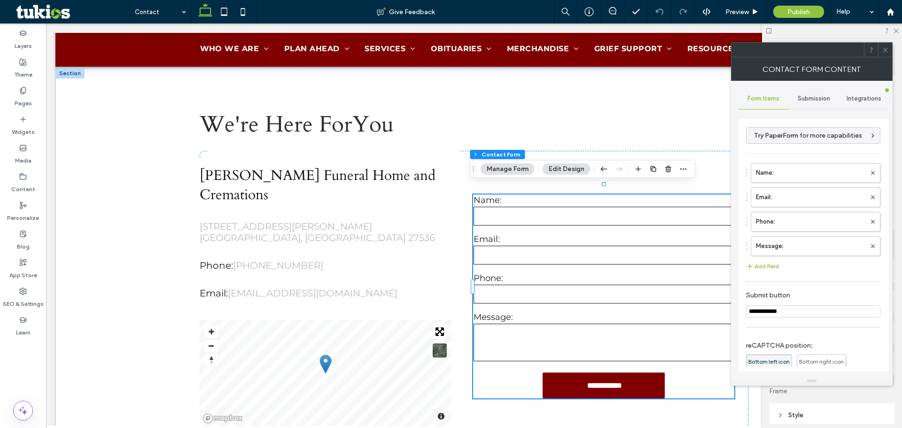
click at [818, 97] on span "Submission" at bounding box center [814, 99] width 32 height 8
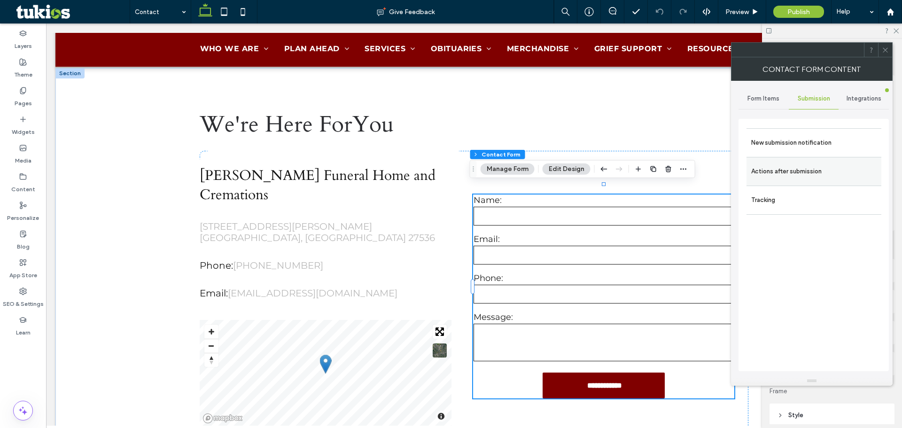
click at [808, 168] on label "Actions after submission" at bounding box center [813, 171] width 125 height 19
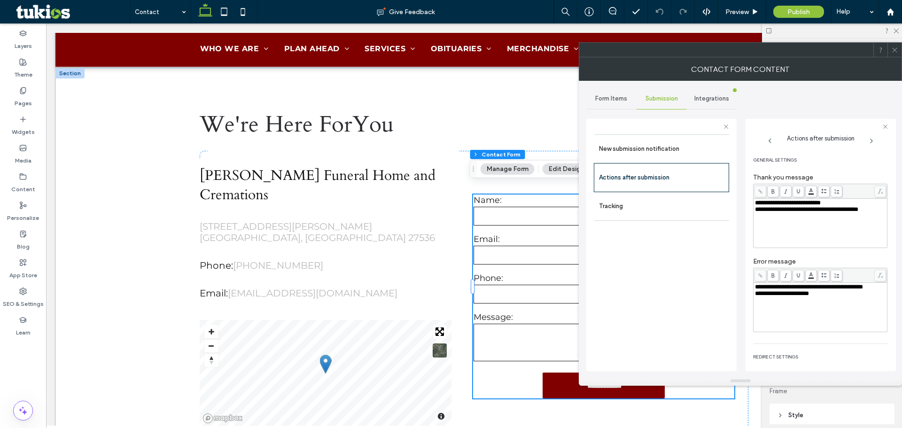
scroll to position [73, 0]
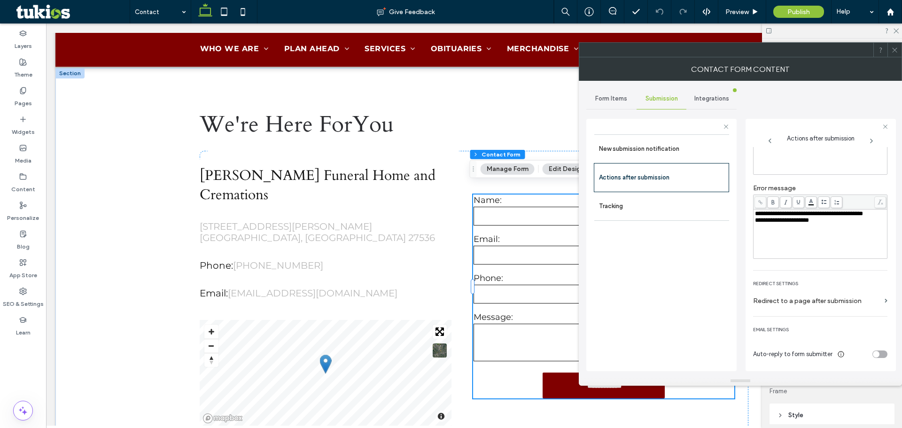
click at [873, 357] on div "toggle" at bounding box center [876, 354] width 7 height 7
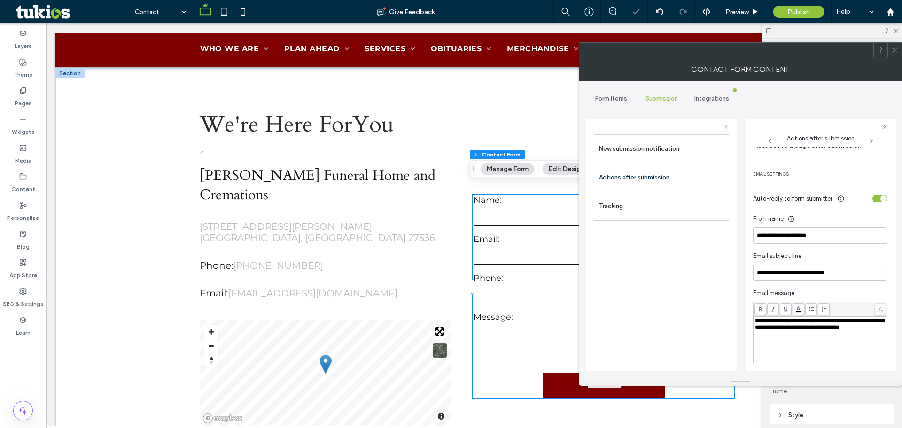
scroll to position [230, 0]
click at [881, 198] on div "toggle" at bounding box center [884, 198] width 7 height 7
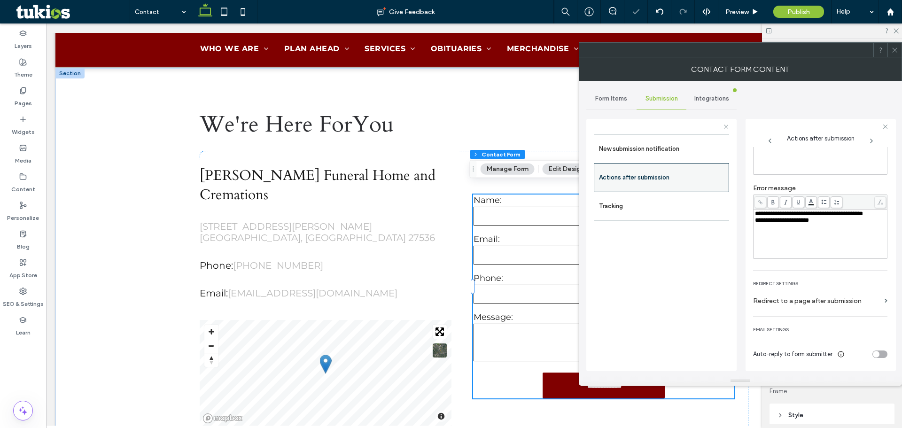
scroll to position [73, 0]
click at [640, 148] on label "New submission notification" at bounding box center [661, 149] width 125 height 19
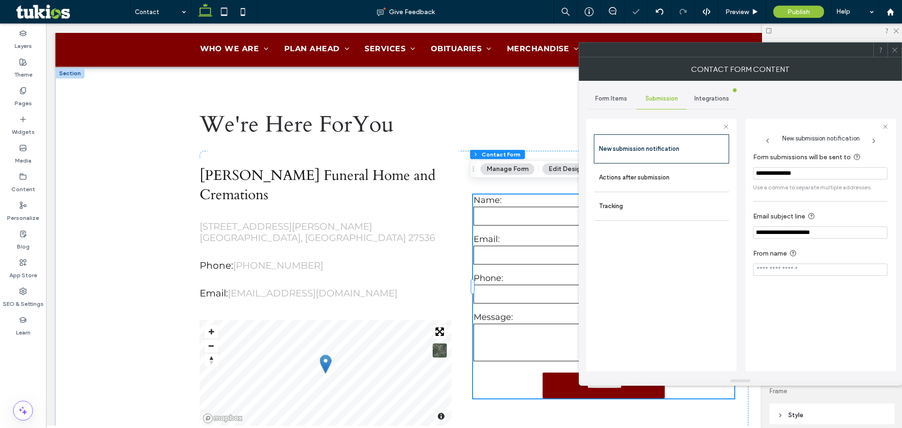
click at [622, 101] on span "Form Items" at bounding box center [611, 99] width 32 height 8
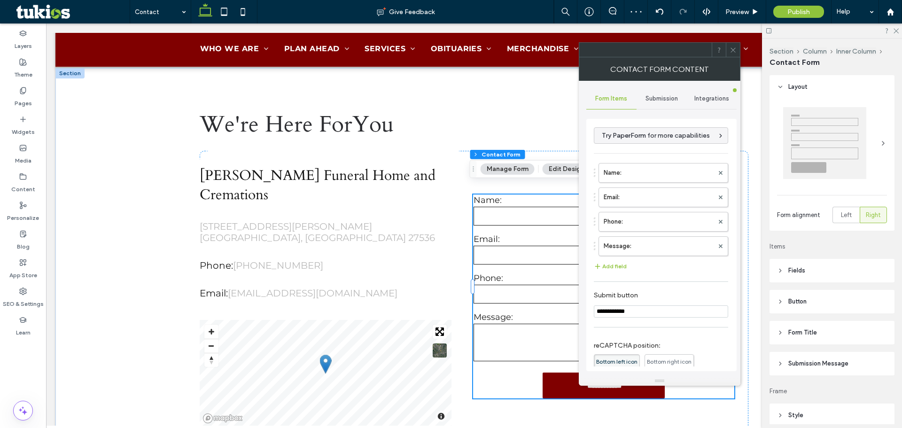
click at [734, 48] on icon at bounding box center [733, 50] width 7 height 7
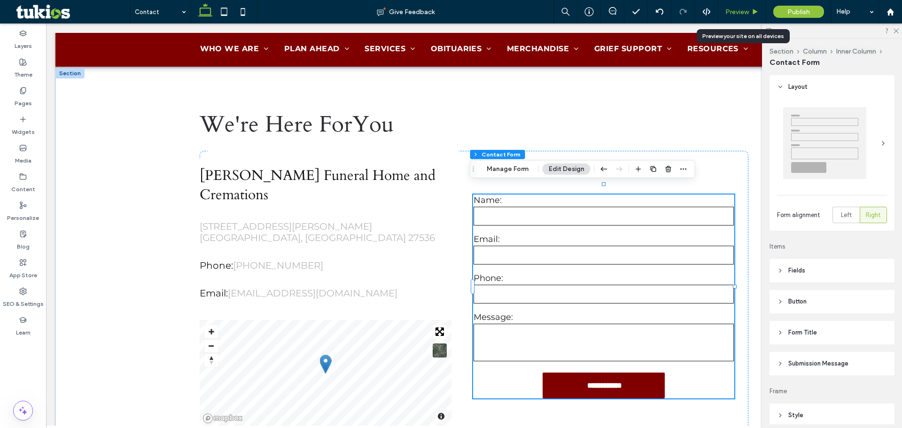
click at [732, 11] on span "Preview" at bounding box center [737, 12] width 23 height 8
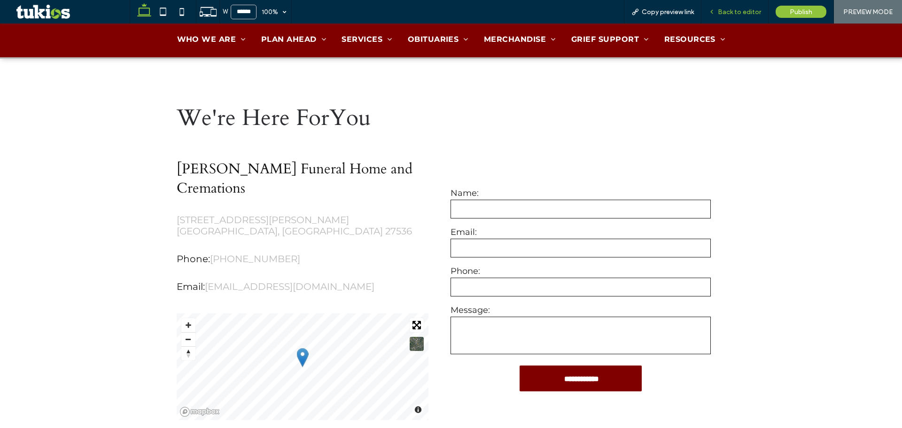
scroll to position [313, 0]
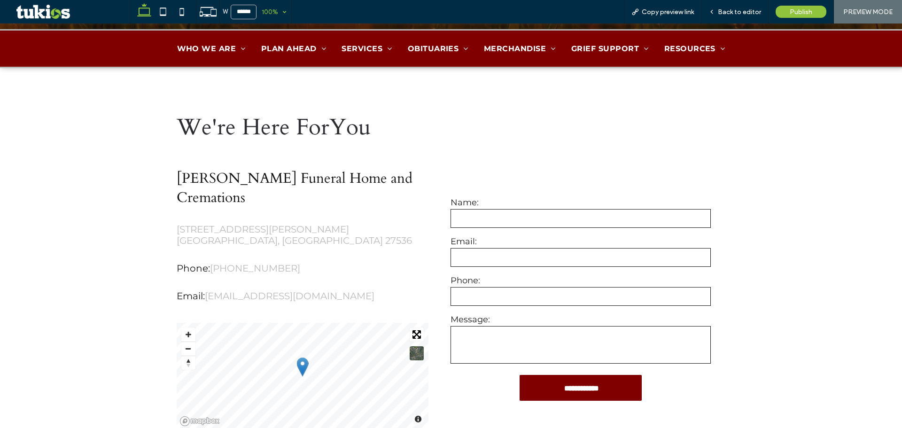
click at [270, 10] on div "100%" at bounding box center [270, 11] width 26 height 23
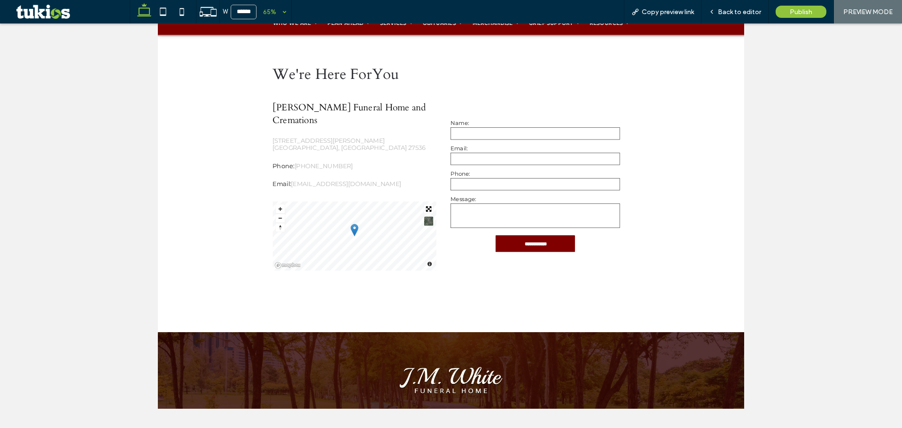
scroll to position [0, 0]
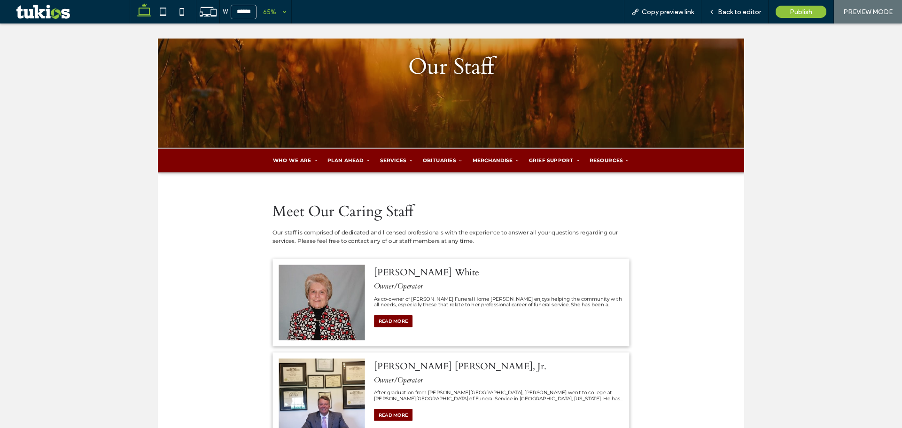
scroll to position [156, 0]
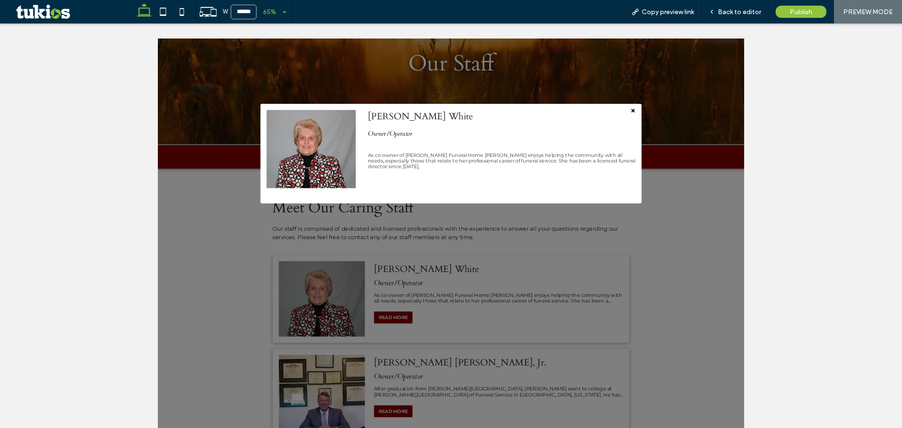
click at [885, 144] on span "×" at bounding box center [889, 149] width 8 height 16
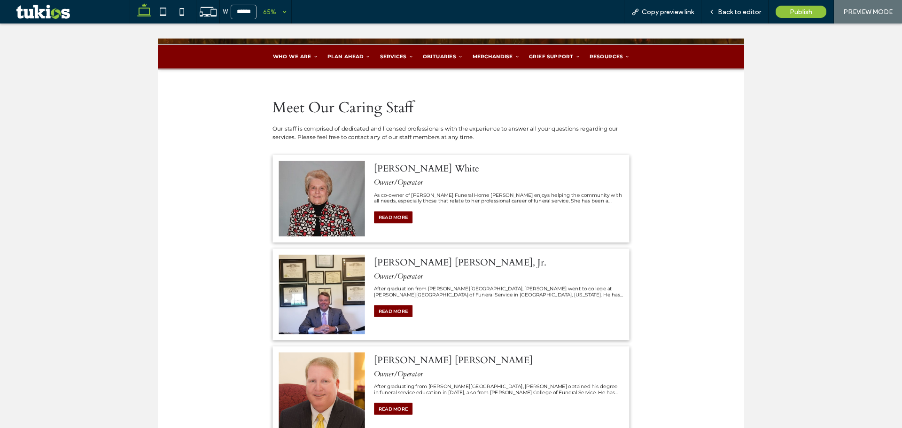
scroll to position [313, 0]
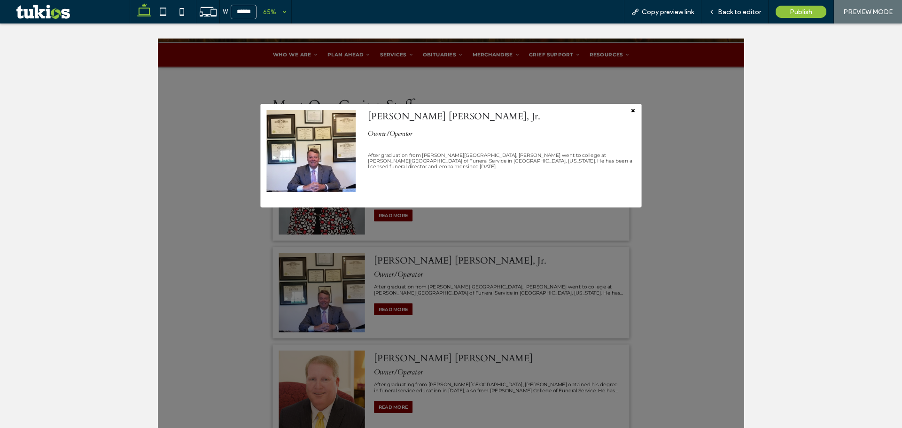
click at [885, 148] on span "×" at bounding box center [889, 149] width 8 height 16
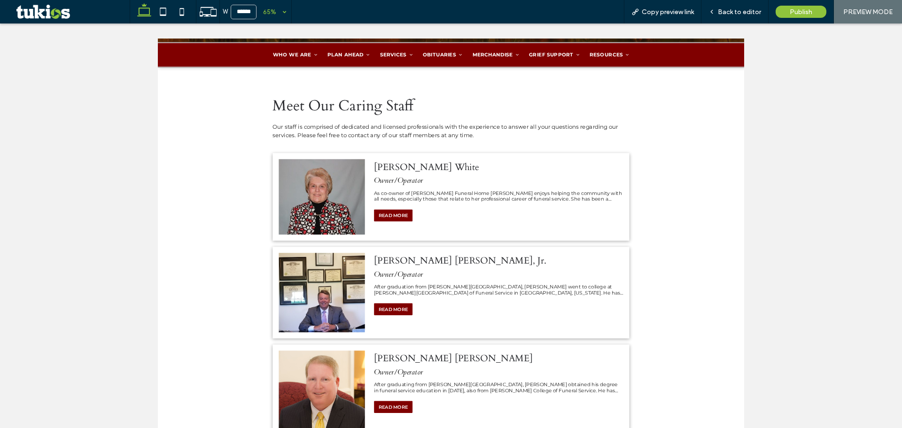
scroll to position [156, 0]
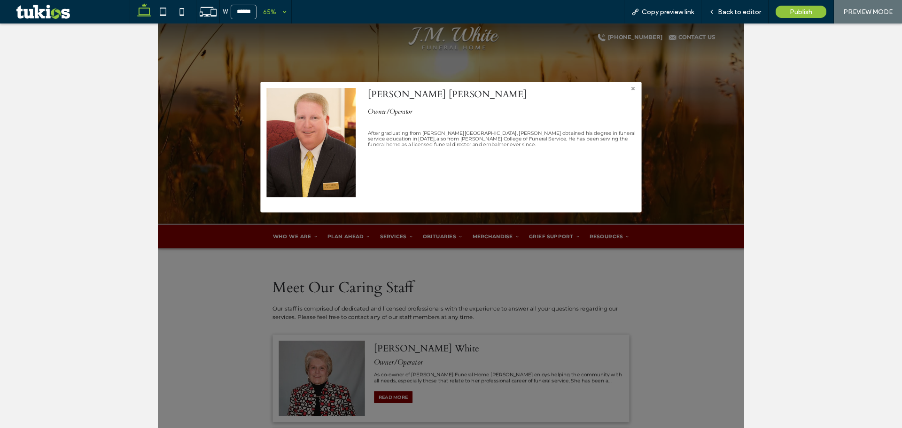
scroll to position [0, 0]
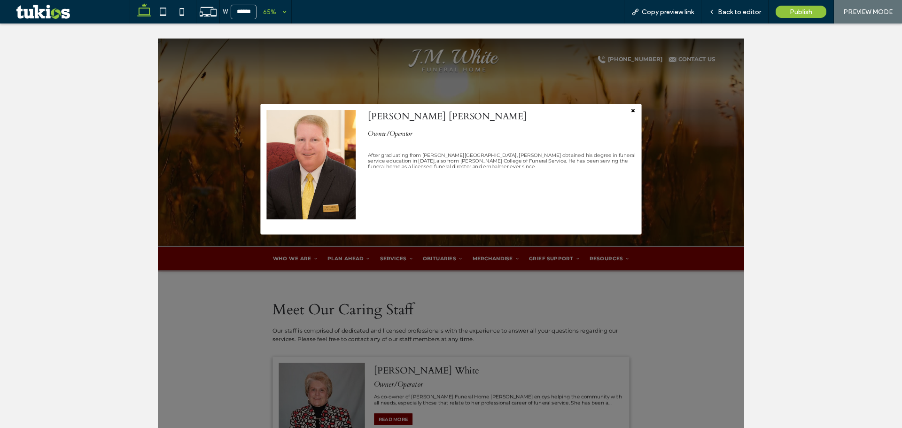
click at [885, 146] on span "×" at bounding box center [889, 149] width 8 height 16
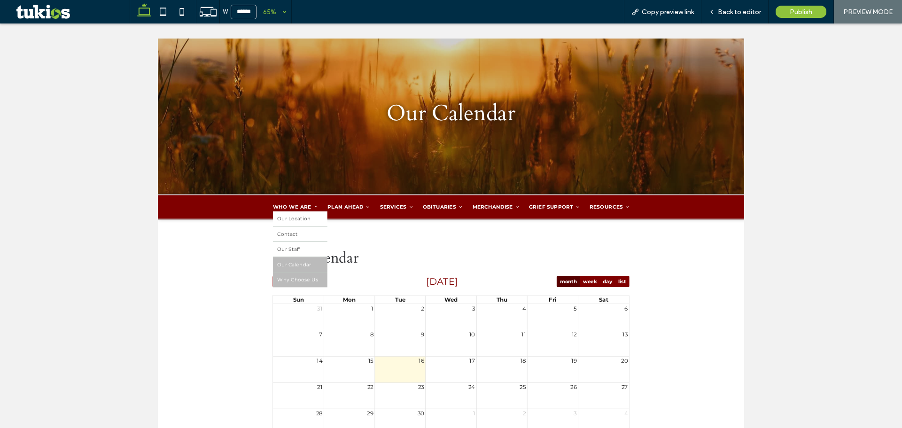
click at [359, 408] on span "Why Choose Us" at bounding box center [373, 410] width 62 height 9
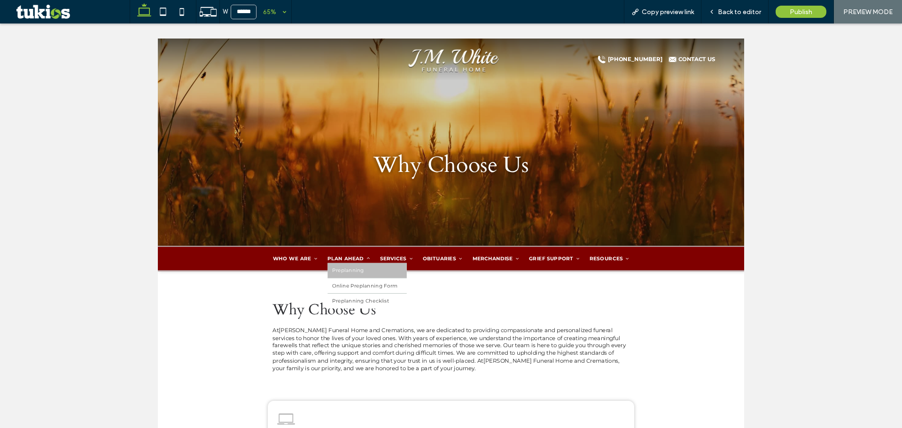
click at [437, 391] on span "Preplanning" at bounding box center [450, 395] width 49 height 9
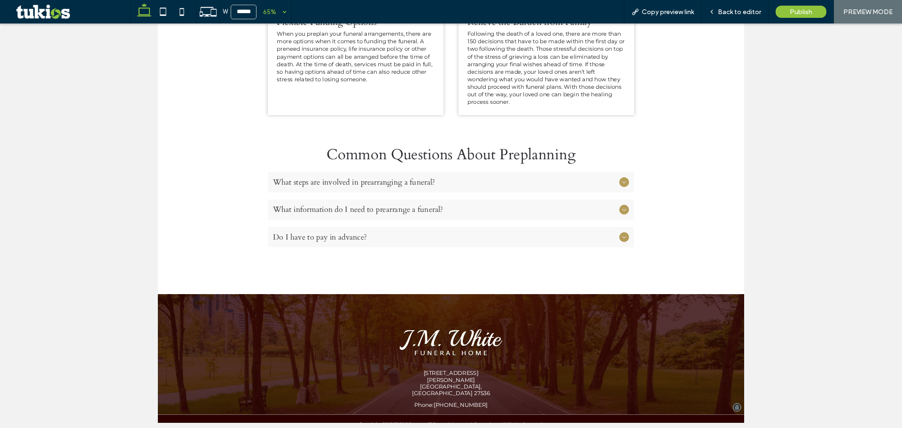
scroll to position [235, 0]
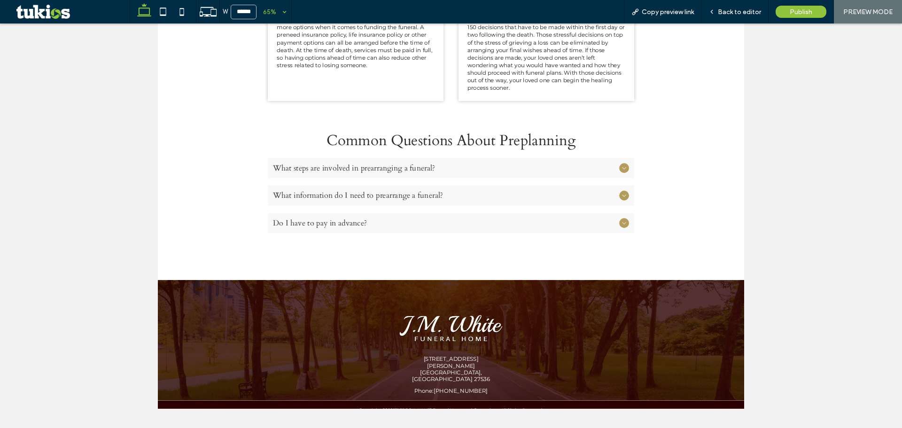
click at [703, 422] on ul "What steps are involved in prearranging a funeral? The first step would be to w…" at bounding box center [609, 407] width 564 height 117
click at [697, 391] on div "What information do I need to prearrange a funeral?" at bounding box center [609, 406] width 563 height 31
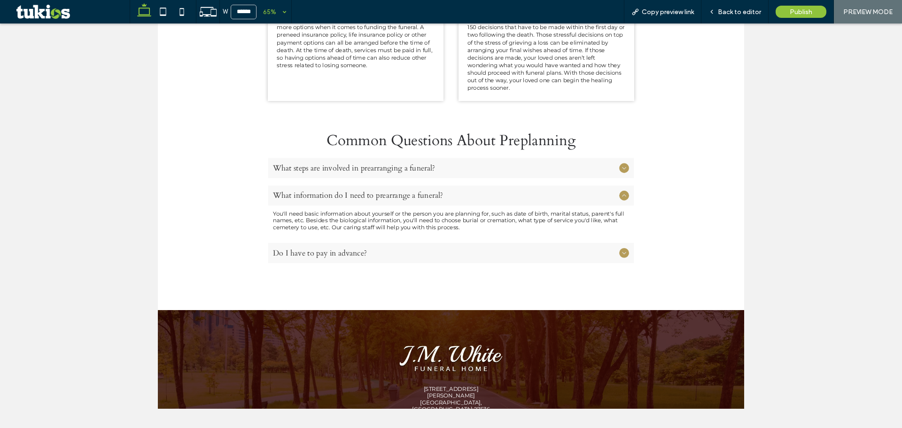
click at [696, 362] on span "What steps are involved in prearranging a funeral?" at bounding box center [599, 365] width 529 height 16
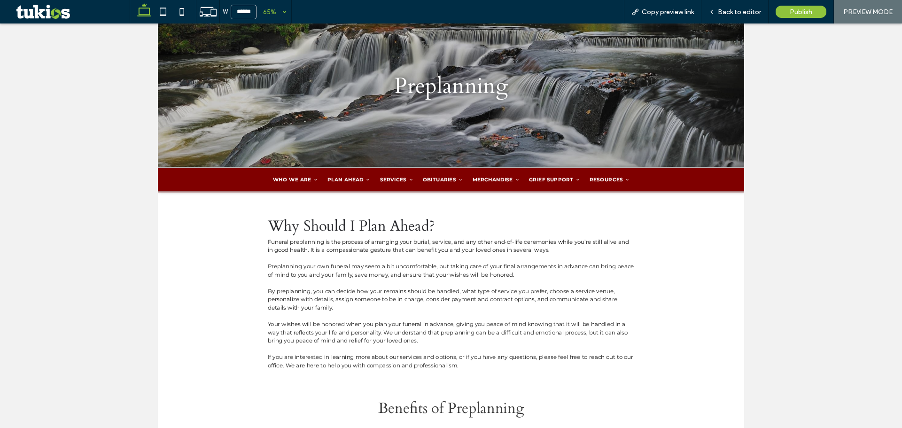
scroll to position [0, 0]
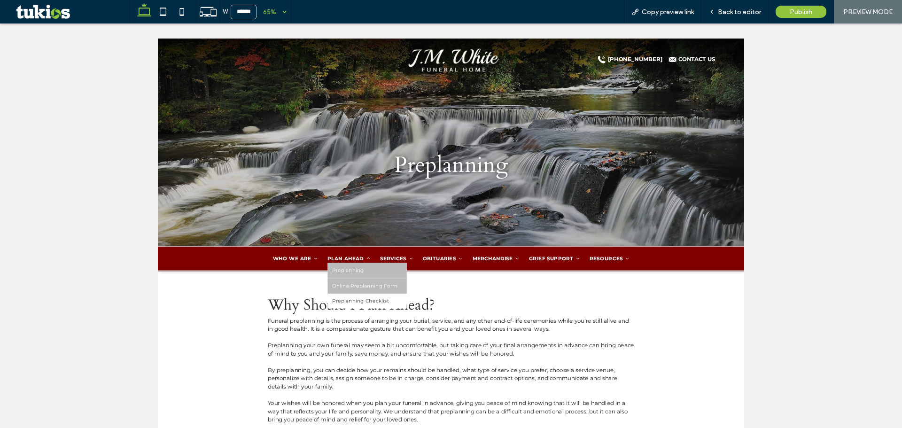
click at [448, 416] on span "Online Preplanning Form" at bounding box center [476, 418] width 101 height 9
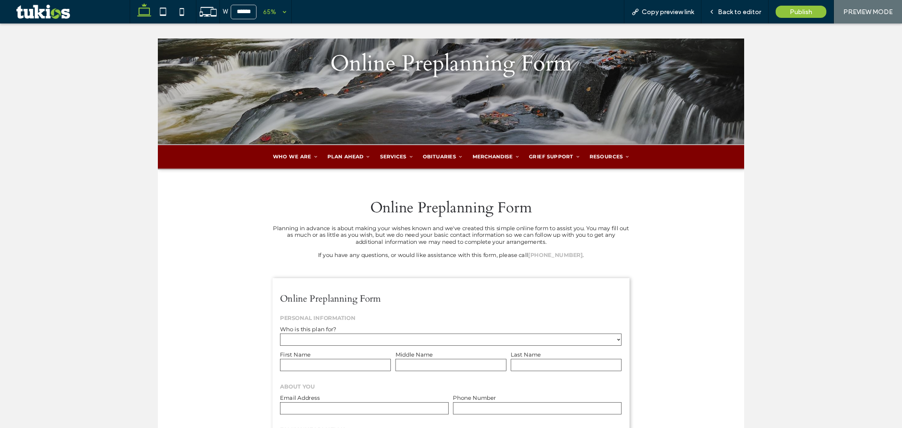
scroll to position [156, 0]
drag, startPoint x: 729, startPoint y: 9, endPoint x: 497, endPoint y: 265, distance: 345.0
click at [729, 9] on span "Back to editor" at bounding box center [739, 12] width 43 height 8
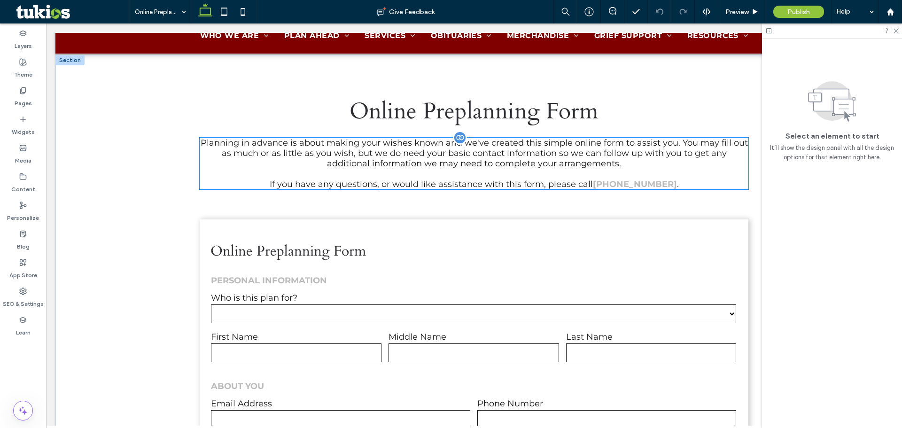
scroll to position [479, 0]
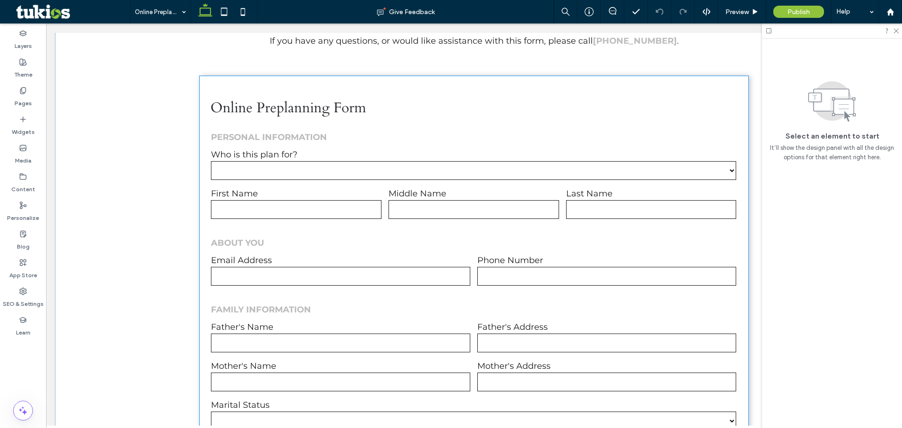
click at [448, 299] on div "FAMILY INFORMATION" at bounding box center [473, 304] width 525 height 21
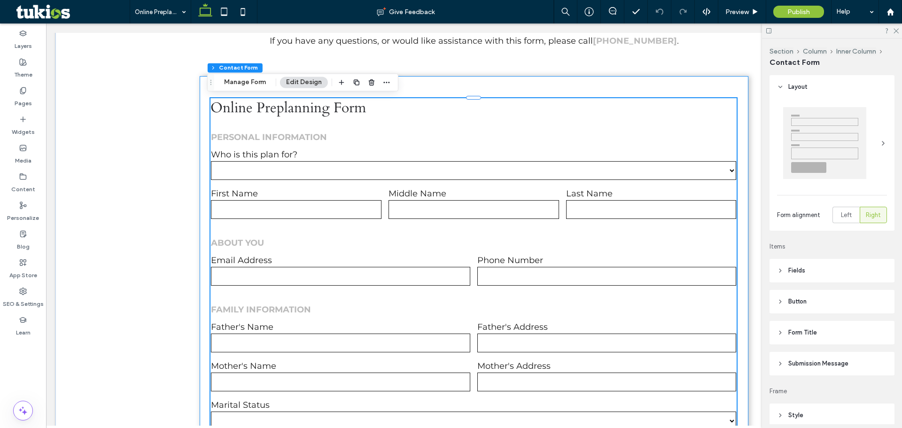
type input "*"
type input "***"
click at [237, 86] on button "Manage Form" at bounding box center [245, 82] width 54 height 11
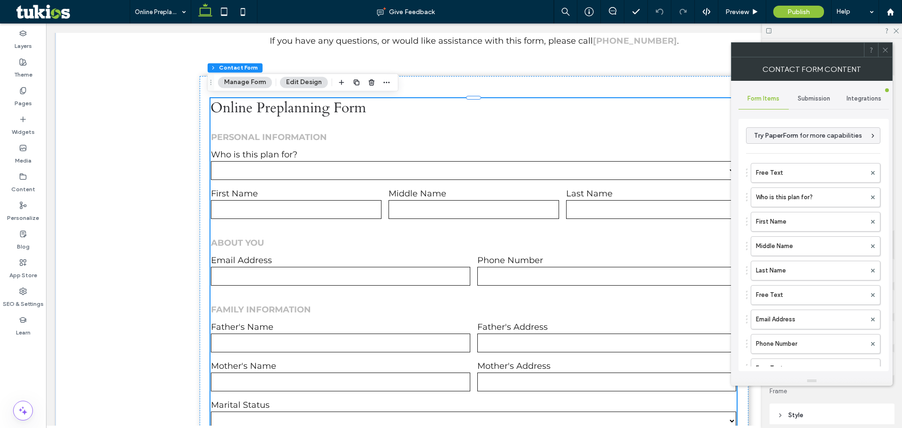
click at [809, 93] on div "Submission" at bounding box center [814, 98] width 50 height 21
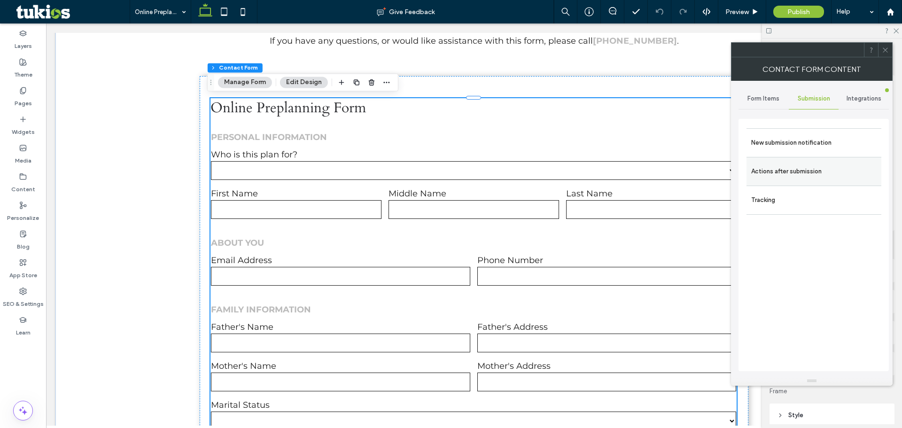
click at [817, 164] on label "Actions after submission" at bounding box center [813, 171] width 125 height 19
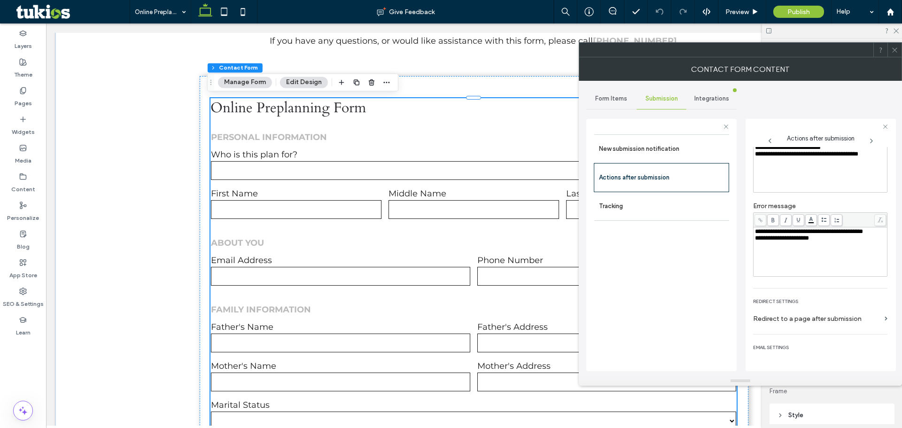
scroll to position [73, 0]
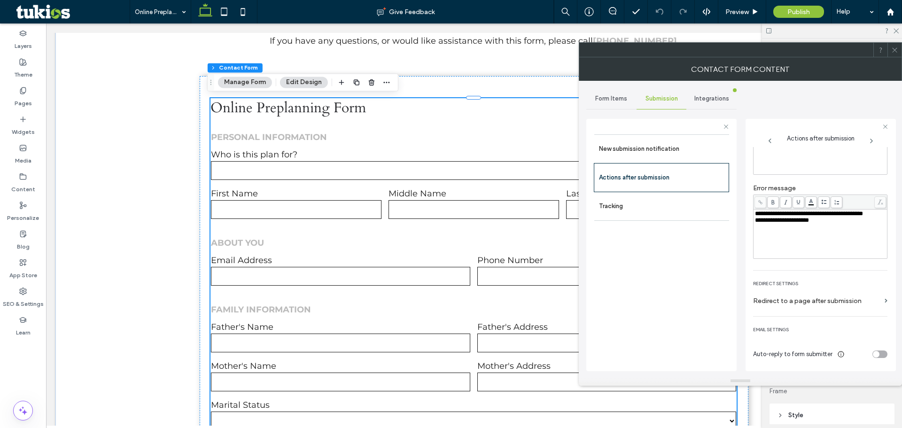
click at [879, 355] on div "toggle" at bounding box center [880, 355] width 15 height 8
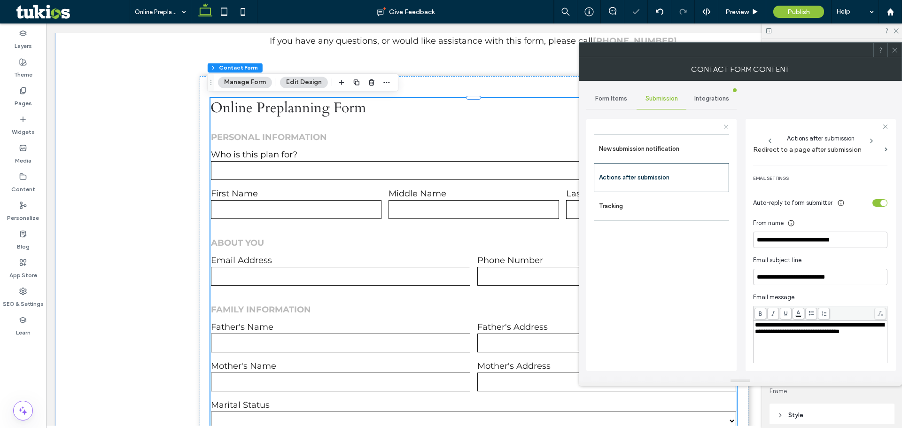
scroll to position [230, 0]
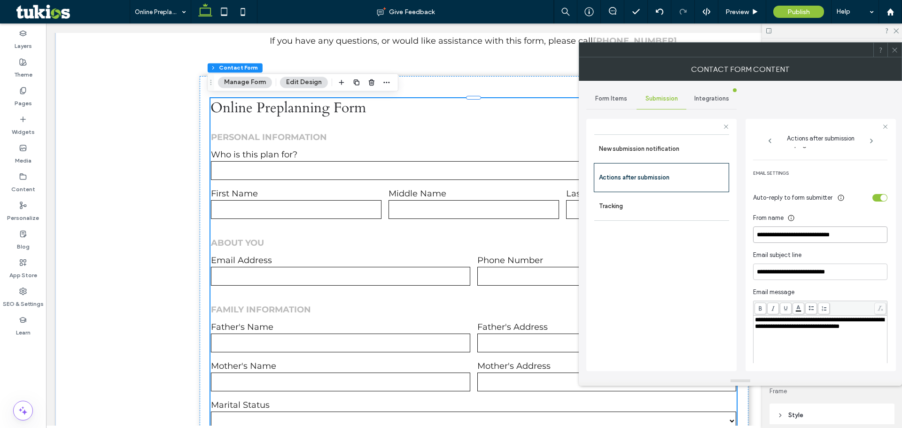
drag, startPoint x: 866, startPoint y: 238, endPoint x: 715, endPoint y: 232, distance: 150.5
click at [715, 232] on div "**********" at bounding box center [661, 243] width 150 height 265
paste input
type input "**********"
click at [873, 198] on div "toggle" at bounding box center [880, 198] width 15 height 8
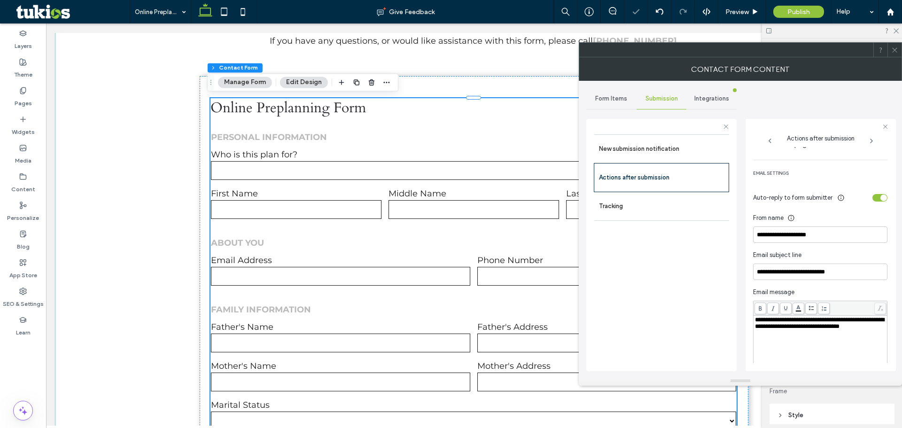
scroll to position [73, 0]
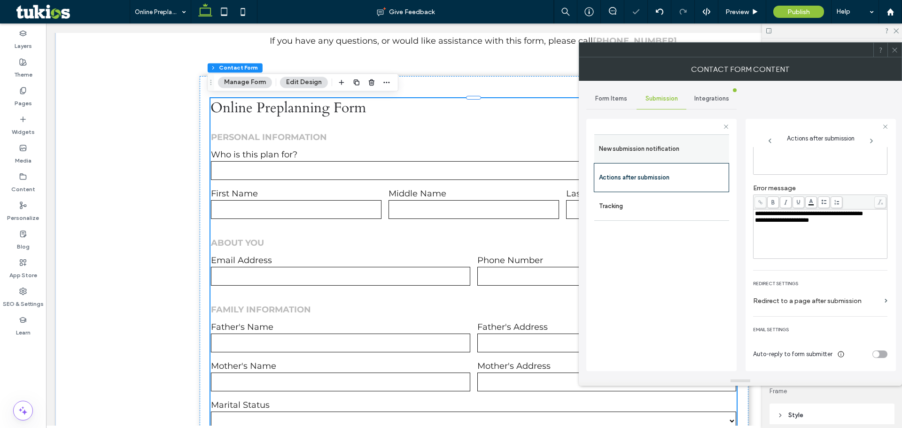
click at [693, 156] on label "New submission notification" at bounding box center [661, 149] width 125 height 19
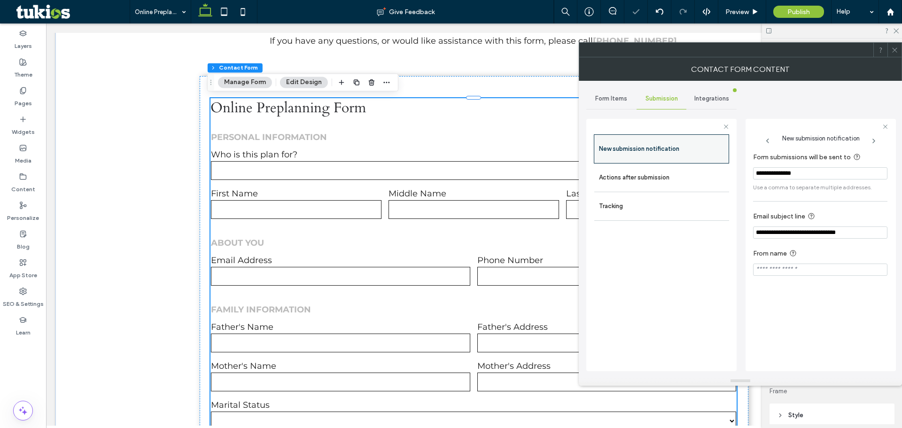
scroll to position [0, 0]
click at [607, 104] on div "Form Items" at bounding box center [611, 98] width 50 height 21
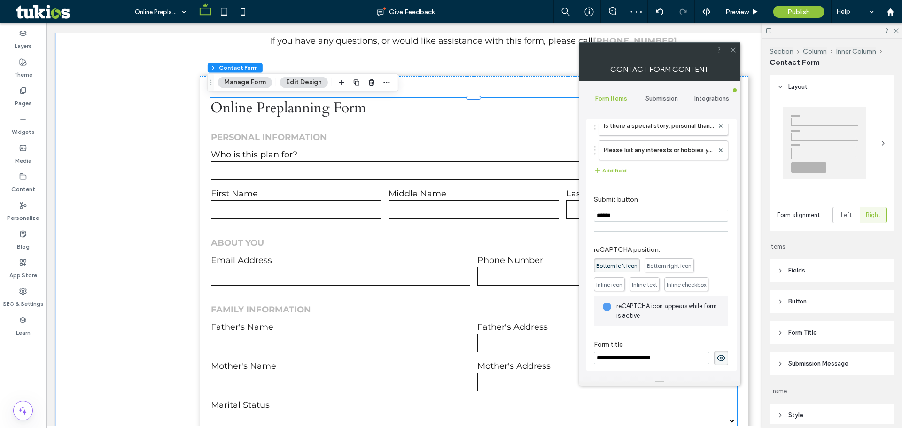
scroll to position [1225, 0]
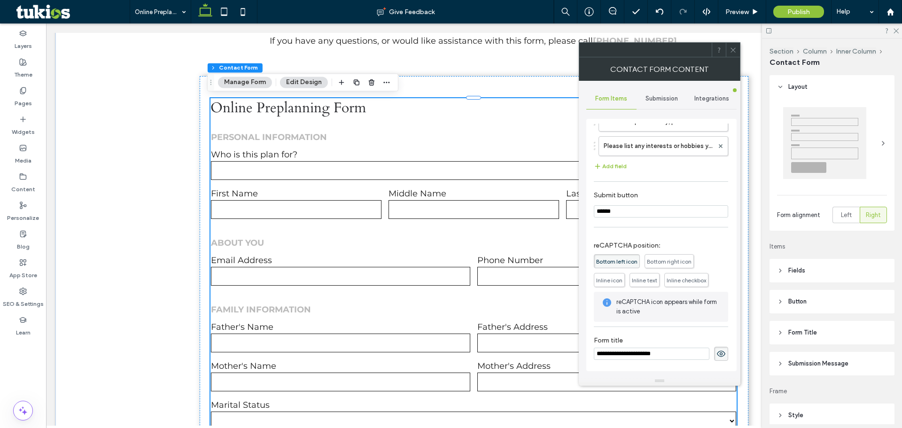
click at [735, 50] on icon at bounding box center [733, 50] width 7 height 7
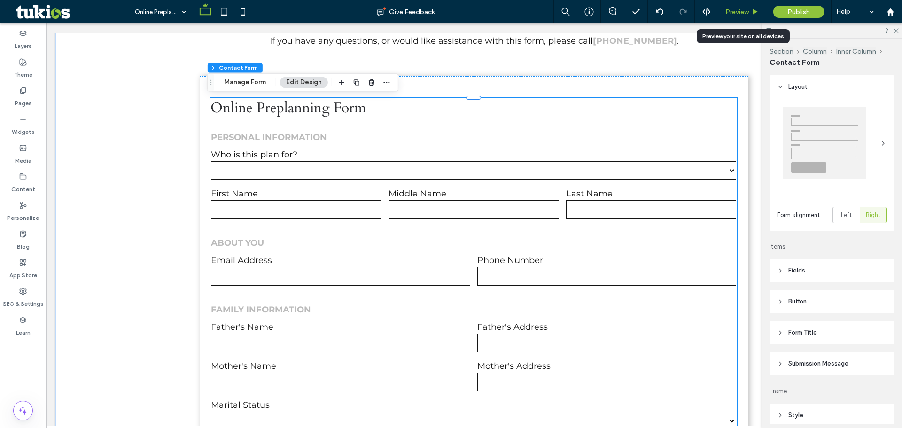
drag, startPoint x: 736, startPoint y: 12, endPoint x: 415, endPoint y: 254, distance: 401.9
click at [736, 12] on span "Preview" at bounding box center [737, 12] width 23 height 8
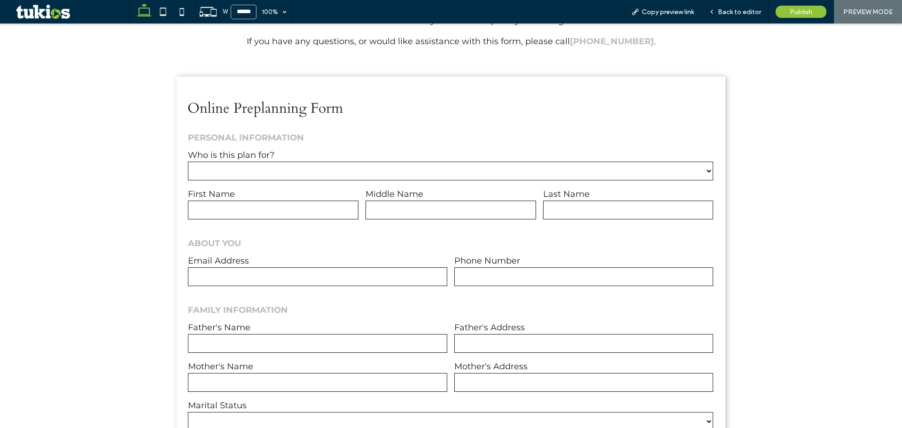
scroll to position [629, 0]
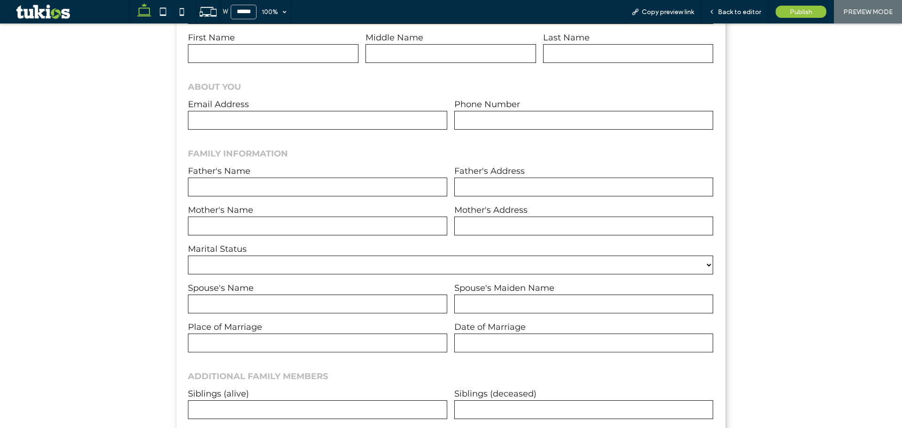
click at [324, 268] on select "****** ******* ******* ********" at bounding box center [450, 265] width 525 height 19
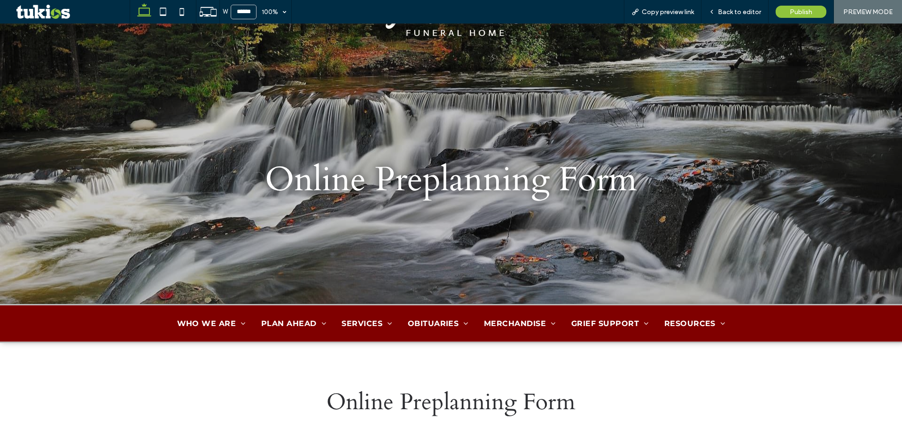
scroll to position [0, 0]
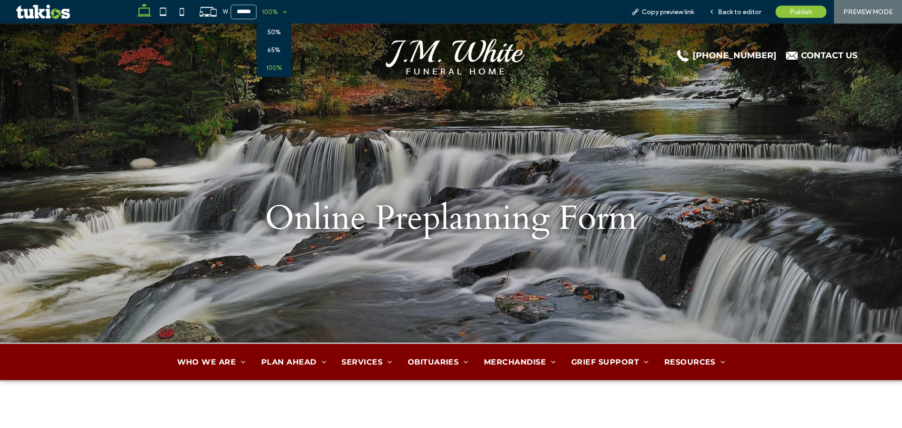
click at [275, 16] on div "100%" at bounding box center [270, 11] width 26 height 23
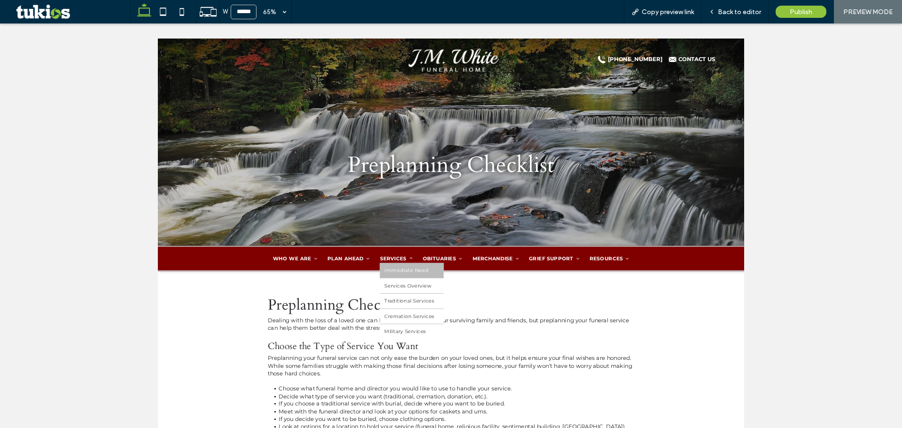
click at [520, 393] on span "Immediate Need" at bounding box center [541, 395] width 68 height 9
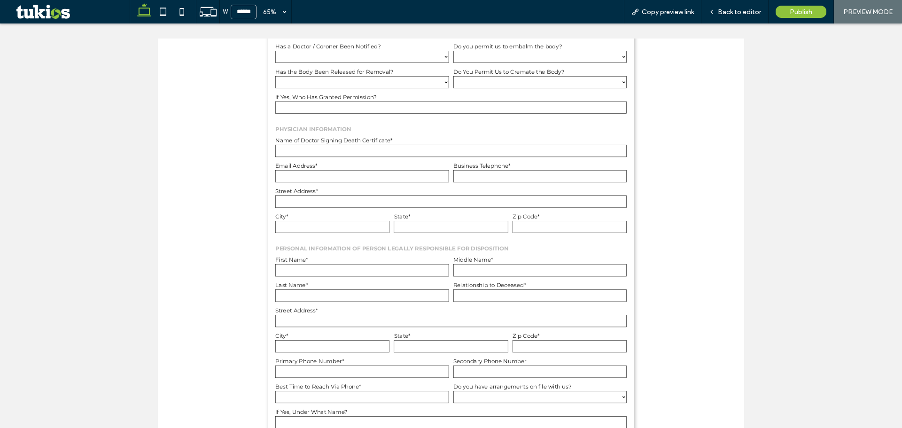
scroll to position [235, 0]
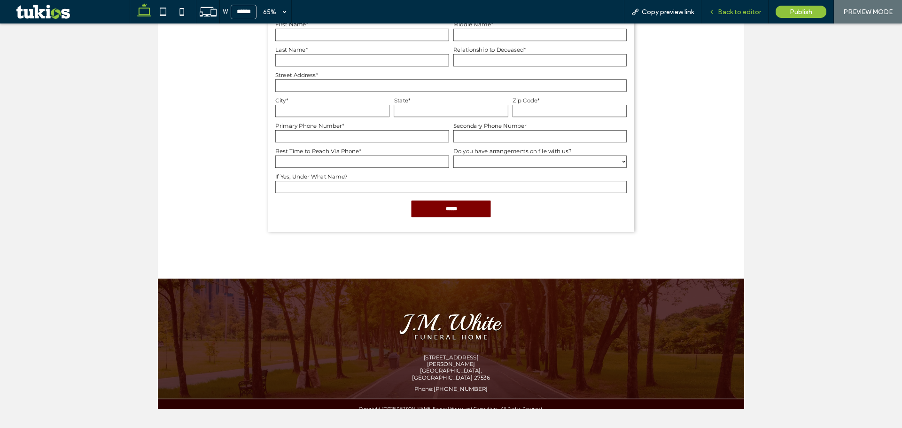
drag, startPoint x: 717, startPoint y: 13, endPoint x: 578, endPoint y: 70, distance: 149.2
click at [715, 13] on icon at bounding box center [712, 11] width 7 height 7
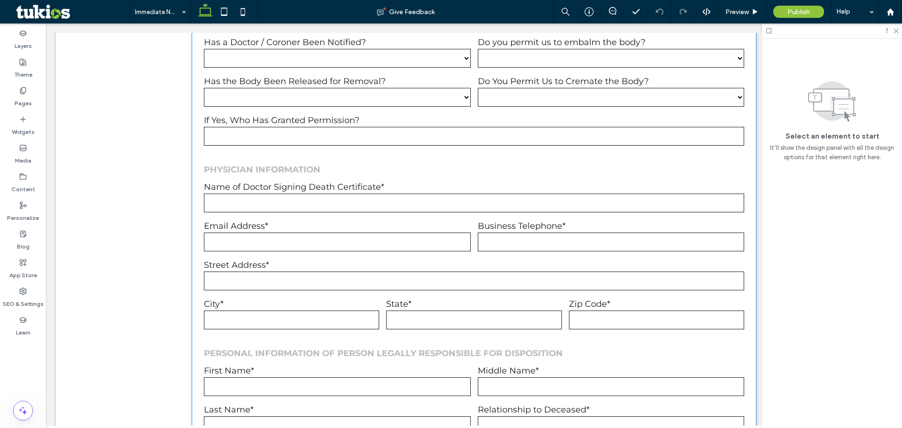
click at [512, 144] on input "text" at bounding box center [474, 136] width 540 height 19
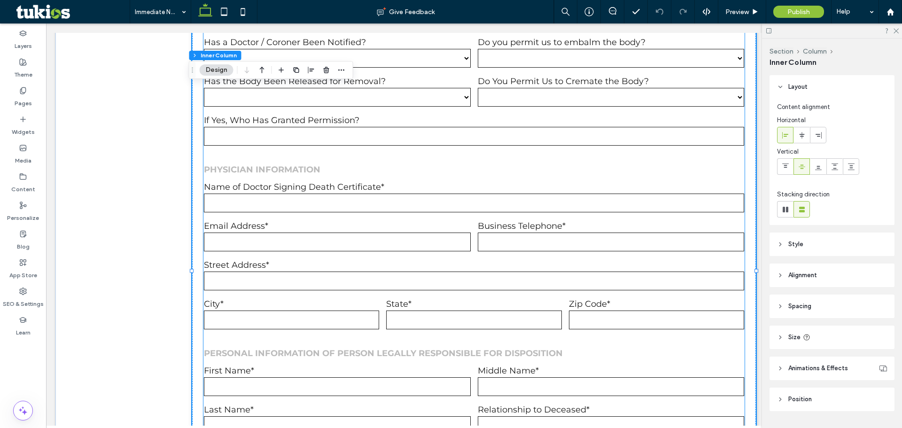
click at [554, 155] on div "PHYSICIAN INFORMATION" at bounding box center [474, 164] width 540 height 21
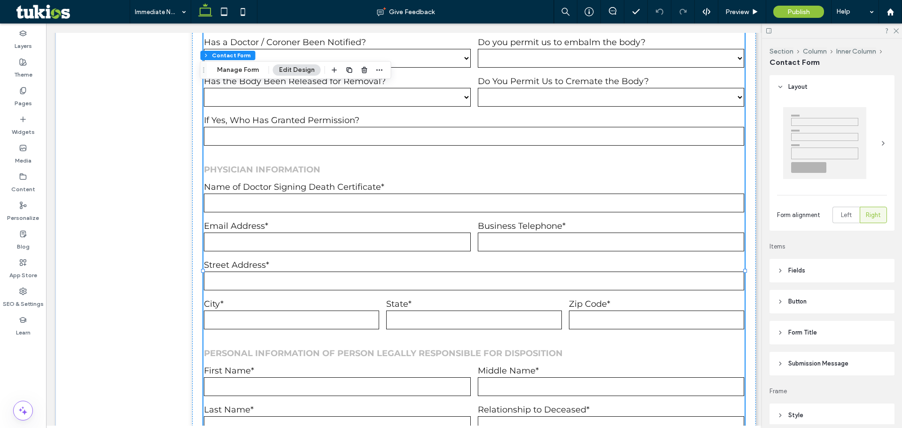
type input "*"
type input "***"
click at [251, 72] on button "Manage Form" at bounding box center [238, 69] width 54 height 11
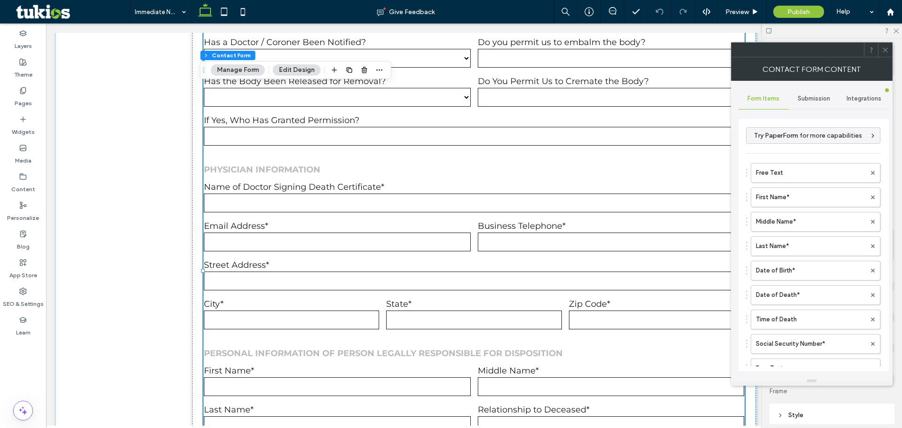
click at [886, 48] on icon at bounding box center [885, 50] width 7 height 7
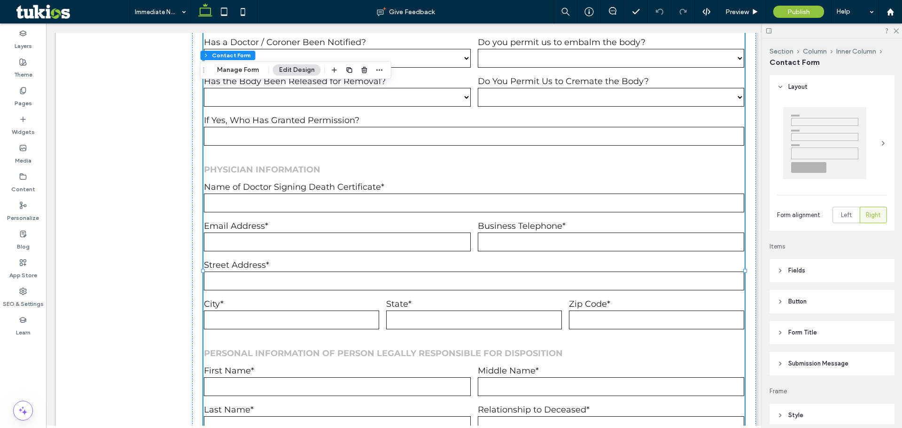
click at [577, 210] on input "text" at bounding box center [474, 203] width 540 height 19
drag, startPoint x: 239, startPoint y: 70, endPoint x: 567, endPoint y: 107, distance: 330.1
click at [239, 70] on button "Manage Form" at bounding box center [238, 69] width 54 height 11
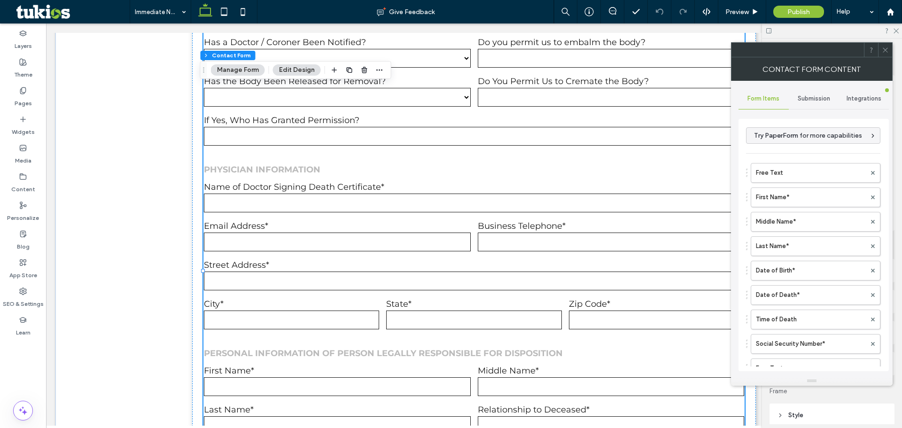
click at [804, 97] on span "Submission" at bounding box center [814, 99] width 32 height 8
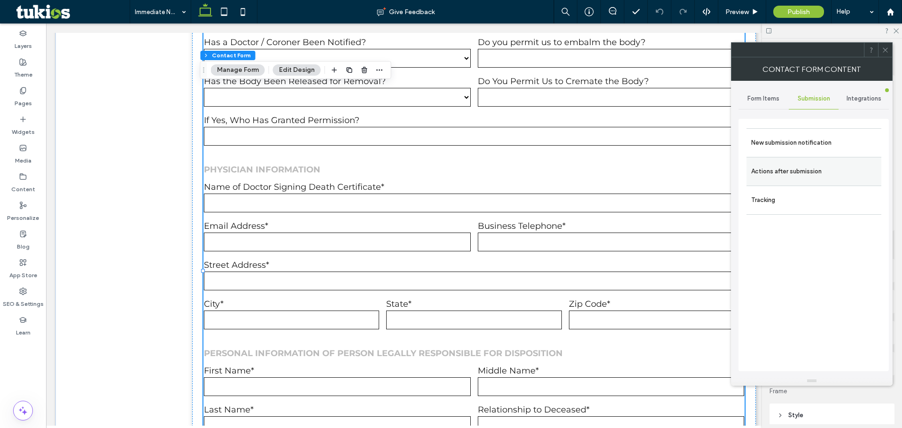
click at [804, 160] on div "Actions after submission" at bounding box center [814, 171] width 135 height 29
click at [795, 177] on label "Actions after submission" at bounding box center [813, 171] width 125 height 19
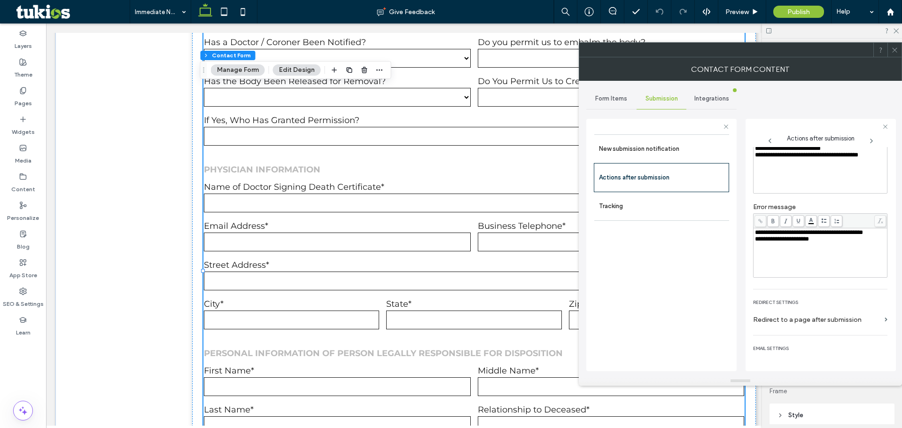
scroll to position [73, 0]
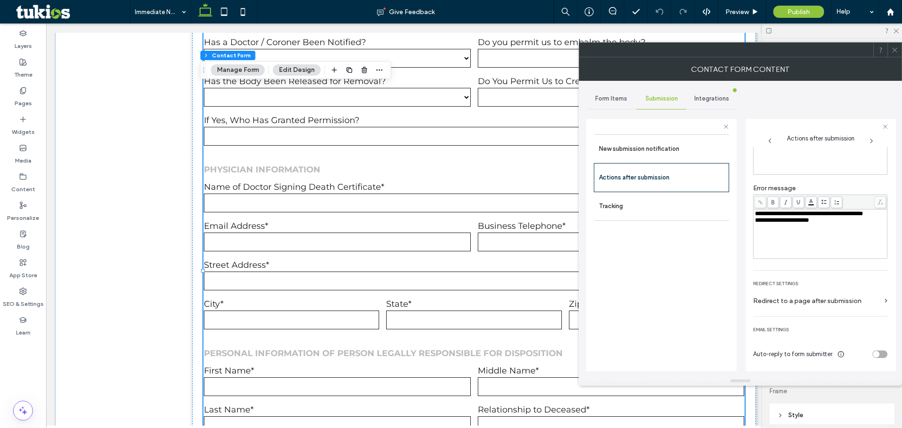
click at [874, 352] on div "toggle" at bounding box center [876, 354] width 7 height 7
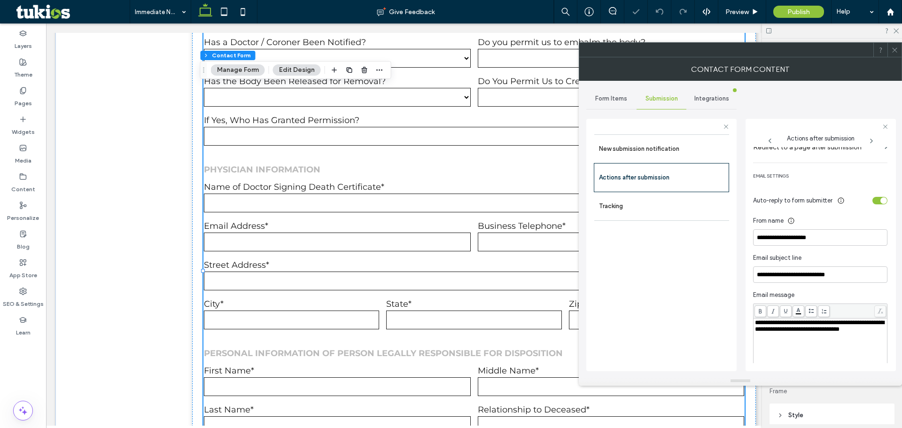
scroll to position [230, 0]
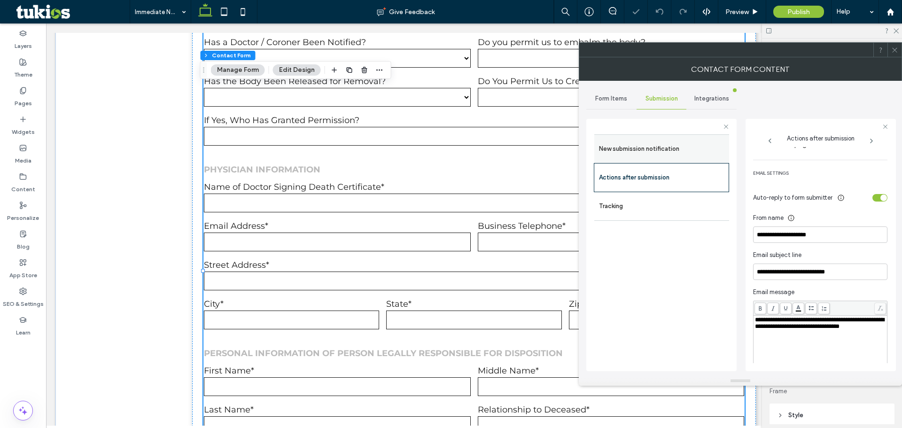
click at [637, 156] on label "New submission notification" at bounding box center [661, 149] width 125 height 19
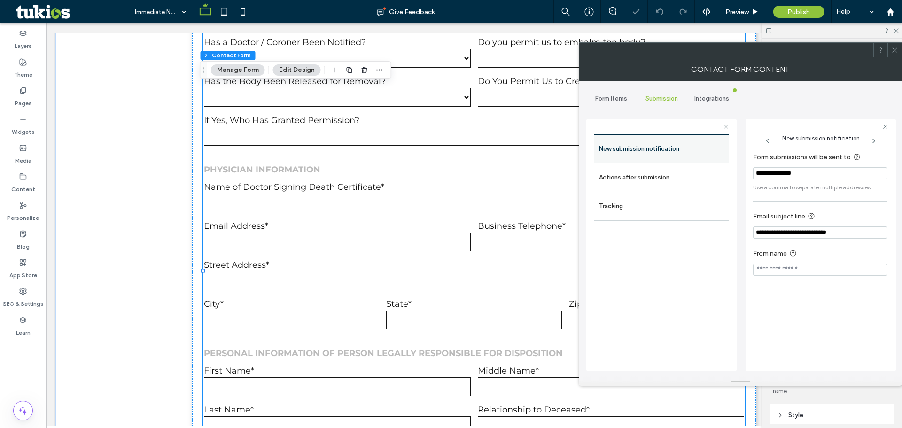
scroll to position [0, 0]
click at [601, 89] on div "Form Items" at bounding box center [611, 98] width 50 height 21
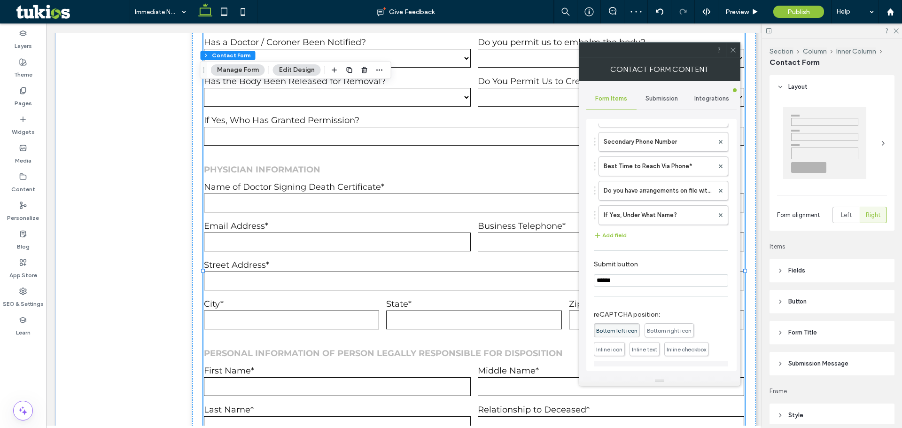
scroll to position [882, 0]
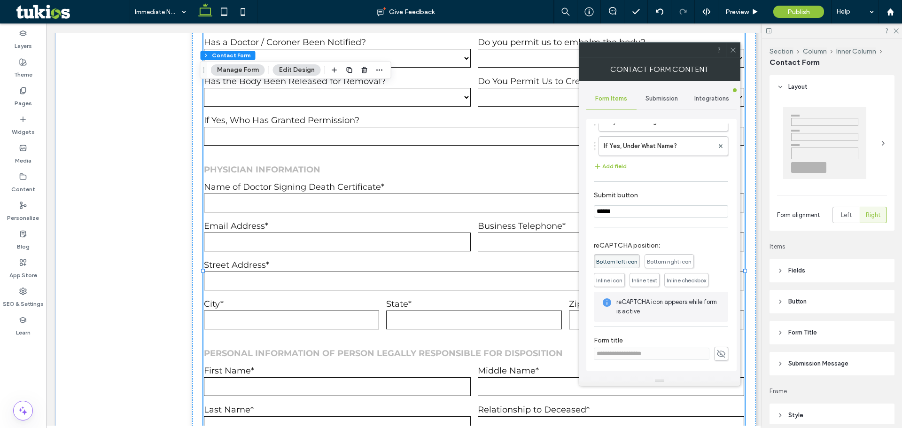
click at [732, 50] on icon at bounding box center [733, 50] width 7 height 7
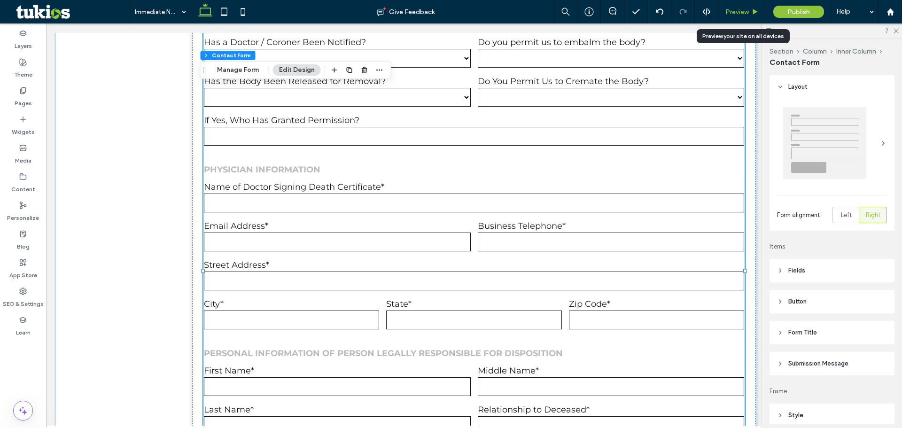
click at [734, 15] on span "Preview" at bounding box center [737, 12] width 23 height 8
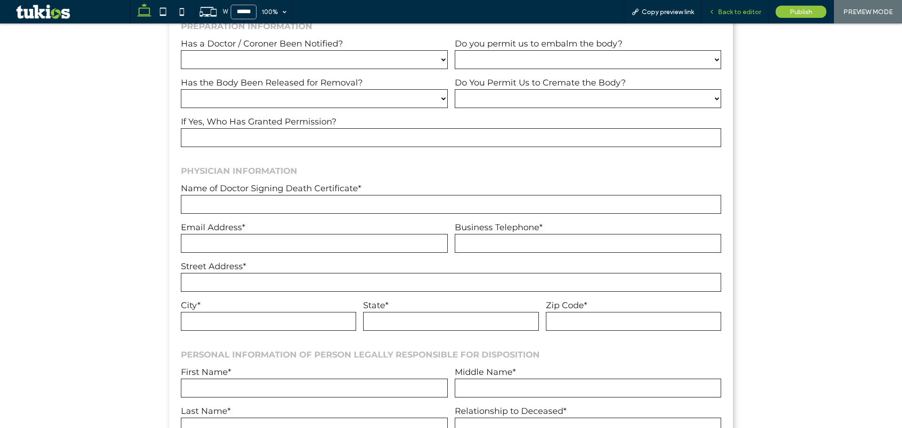
scroll to position [711, 0]
click at [272, 11] on div "100%" at bounding box center [270, 11] width 26 height 23
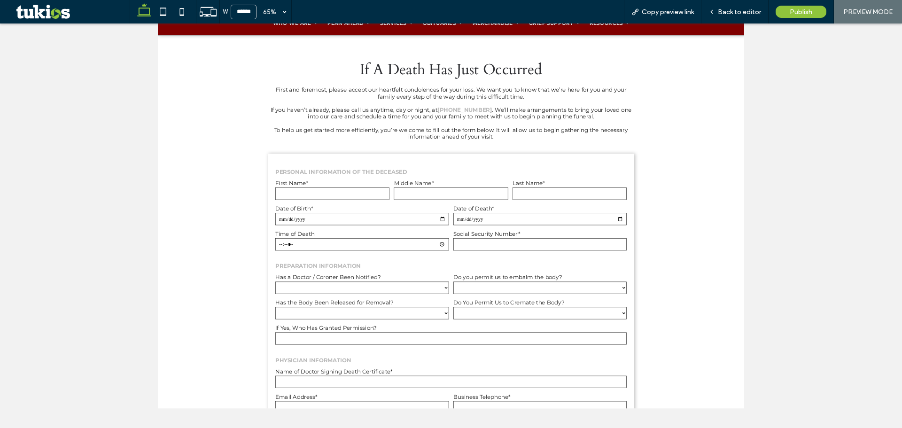
scroll to position [0, 0]
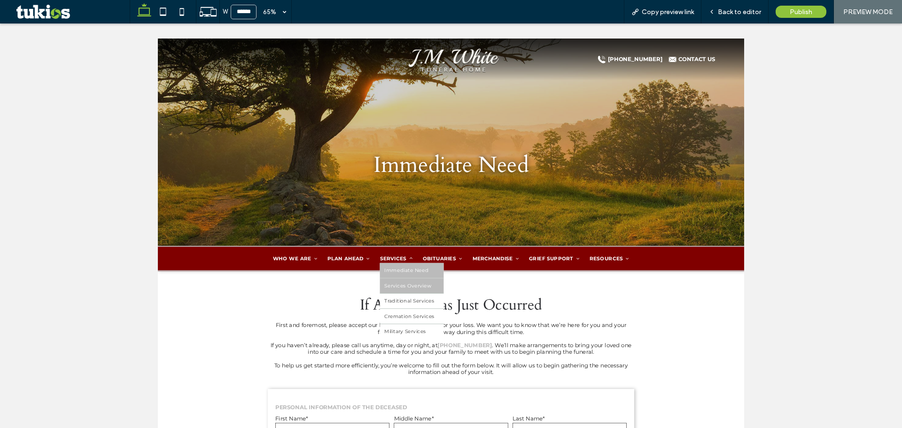
click at [526, 421] on span "Services Overview" at bounding box center [543, 418] width 72 height 9
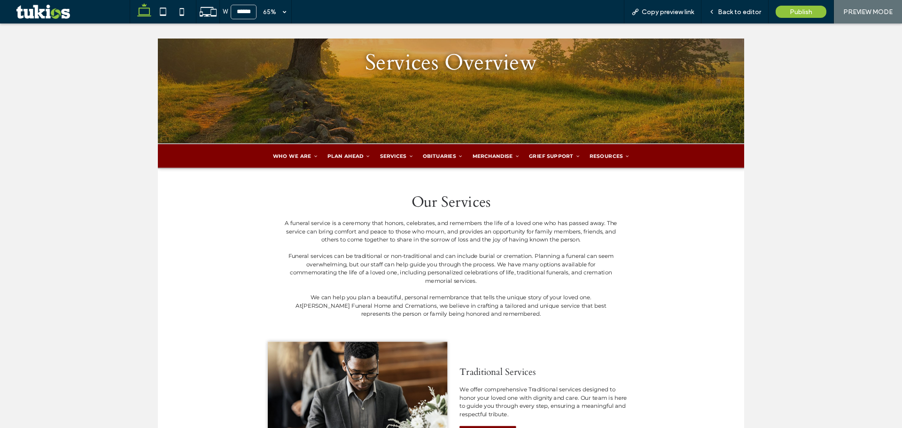
scroll to position [156, 0]
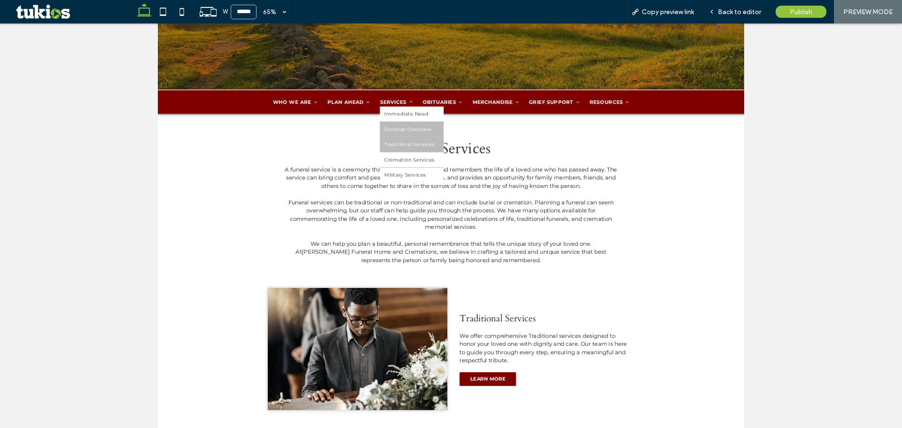
click at [525, 283] on span "Traditional Services" at bounding box center [545, 285] width 77 height 9
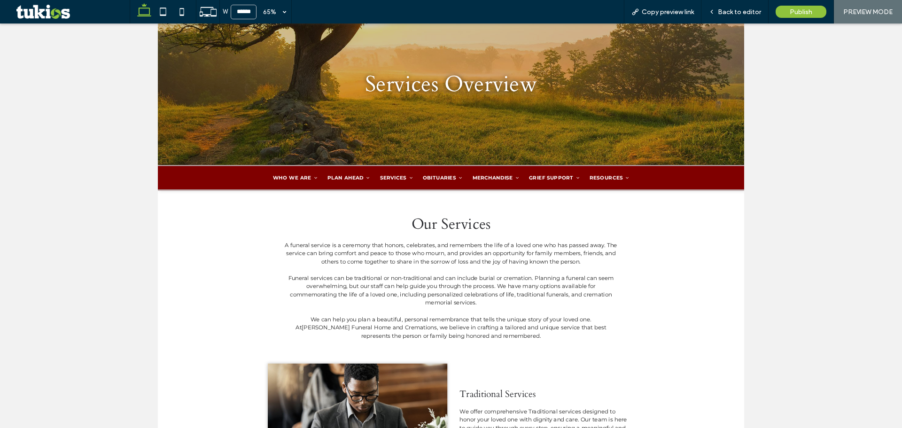
scroll to position [79, 0]
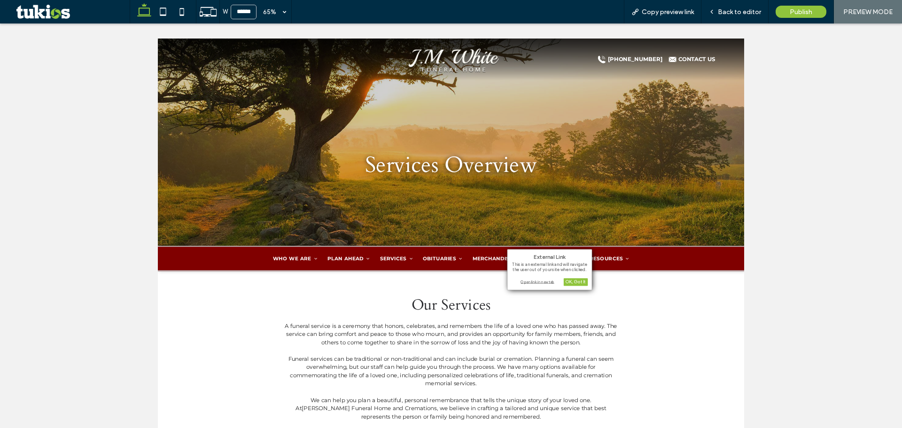
click at [532, 280] on div "Open link in new tab" at bounding box center [550, 282] width 77 height 7
click at [163, 14] on icon at bounding box center [163, 11] width 19 height 19
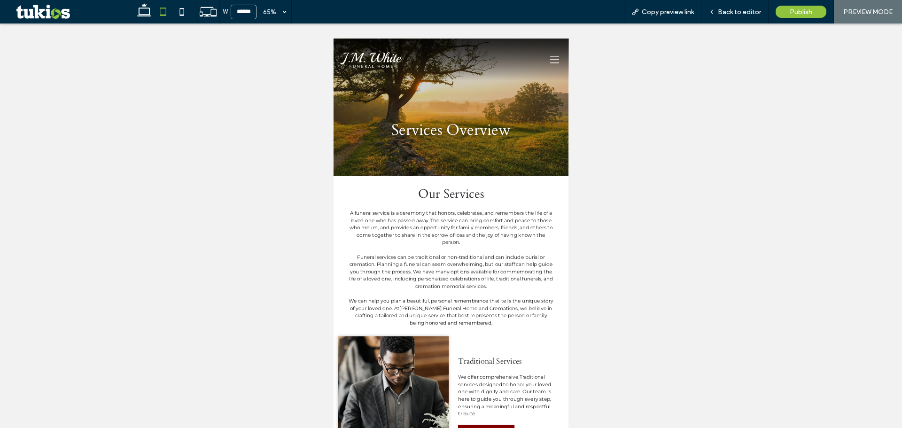
type input "*****"
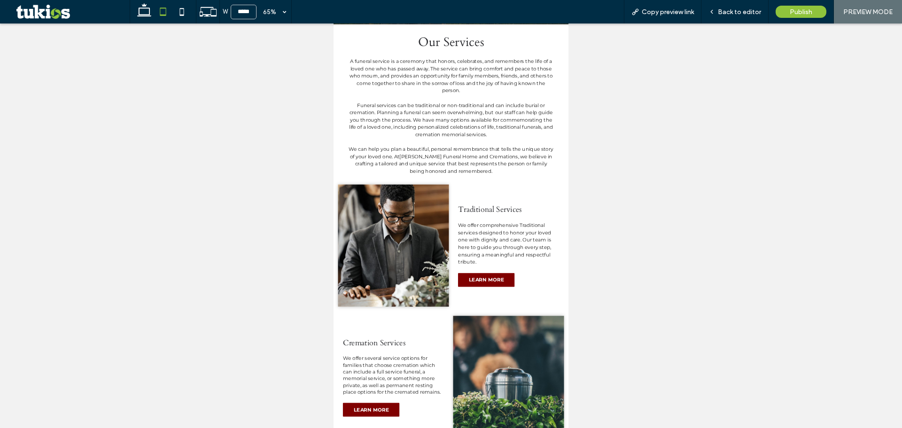
scroll to position [156, 0]
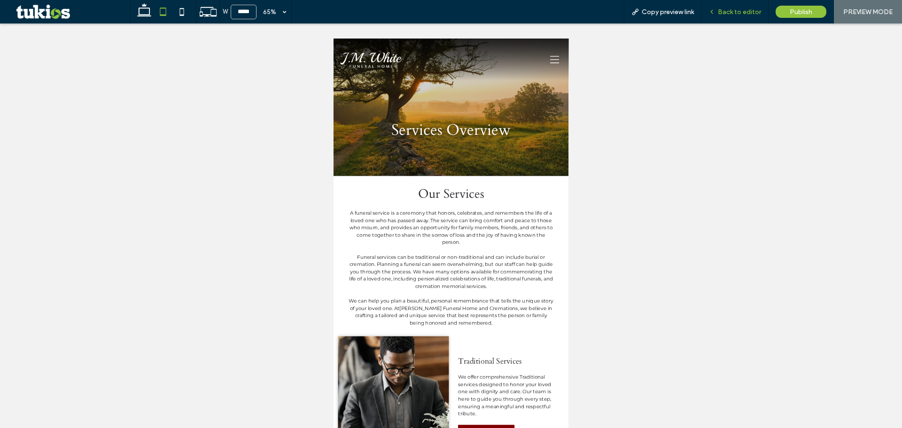
click at [734, 15] on span "Back to editor" at bounding box center [739, 12] width 43 height 8
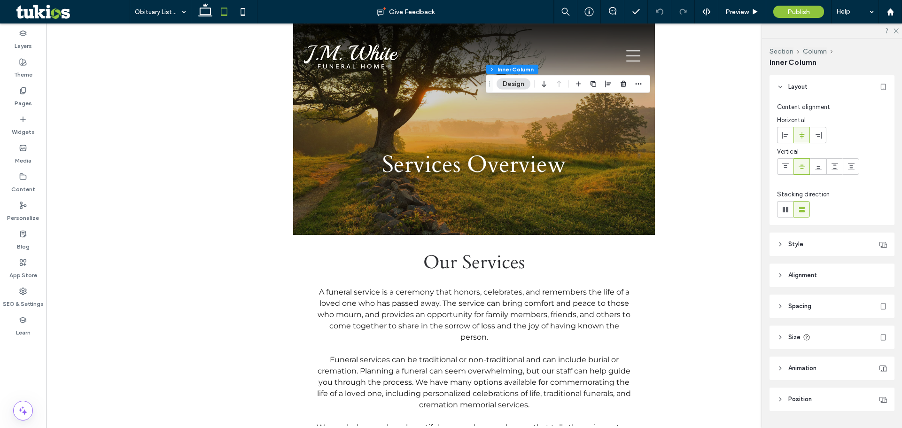
click at [808, 305] on span "Spacing" at bounding box center [800, 306] width 23 height 9
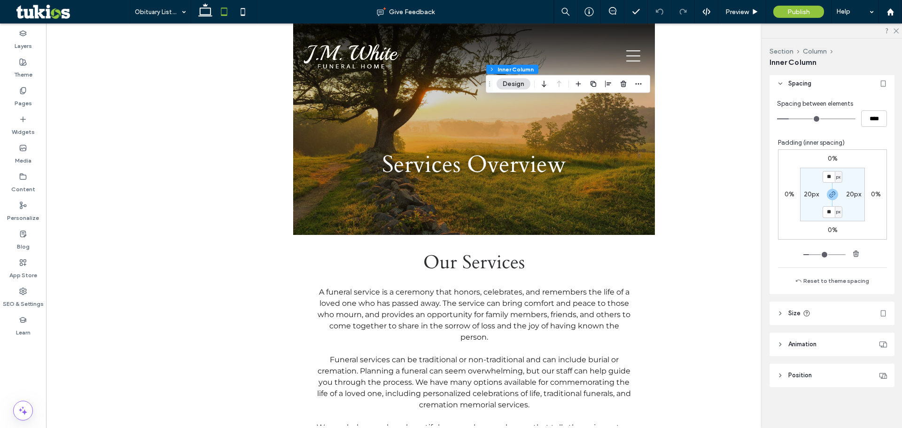
scroll to position [223, 0]
click at [790, 317] on span "Size" at bounding box center [795, 312] width 12 height 9
click at [877, 362] on span "px" at bounding box center [880, 364] width 7 height 9
click at [875, 347] on span "A" at bounding box center [876, 348] width 4 height 9
type input "*"
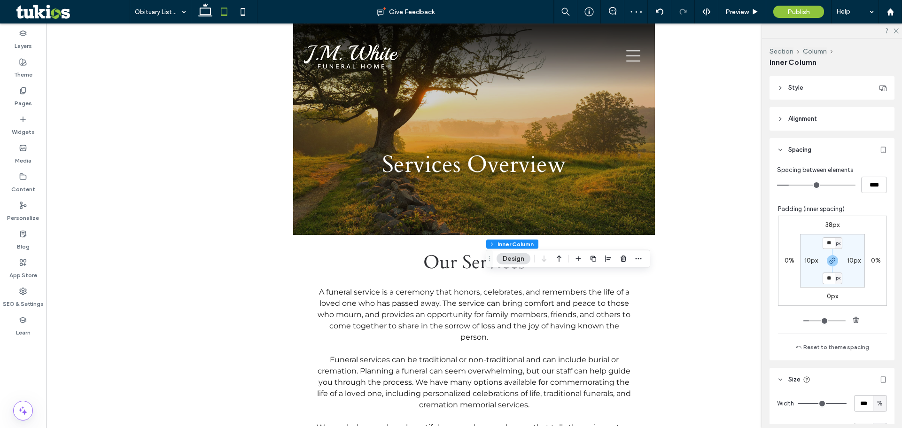
scroll to position [301, 0]
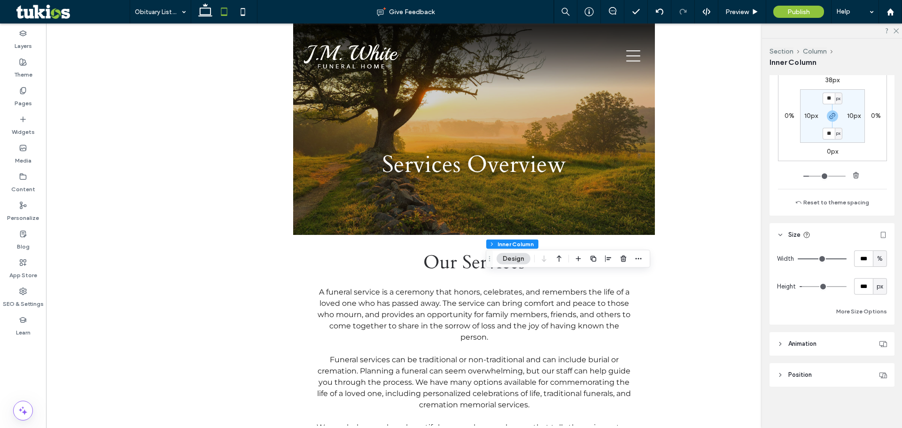
click at [877, 287] on span "px" at bounding box center [880, 286] width 7 height 9
click at [877, 366] on span "A" at bounding box center [876, 368] width 4 height 9
type input "*"
click at [737, 14] on span "Preview" at bounding box center [737, 12] width 23 height 8
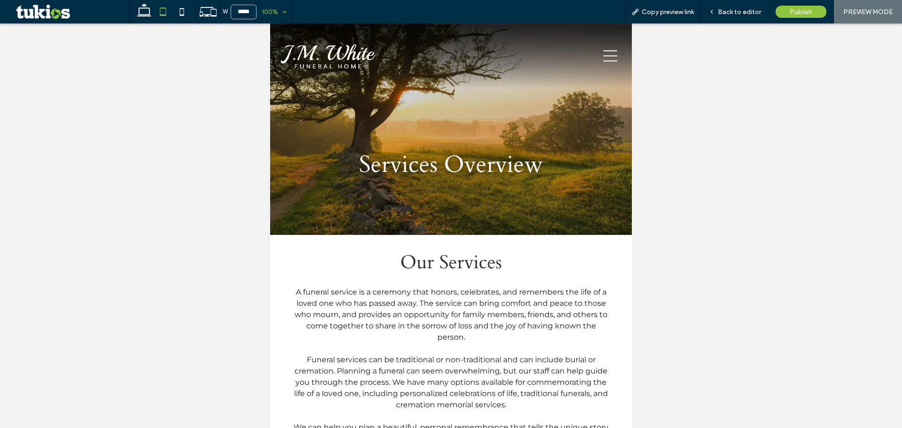
click at [275, 6] on div "100%" at bounding box center [270, 11] width 26 height 23
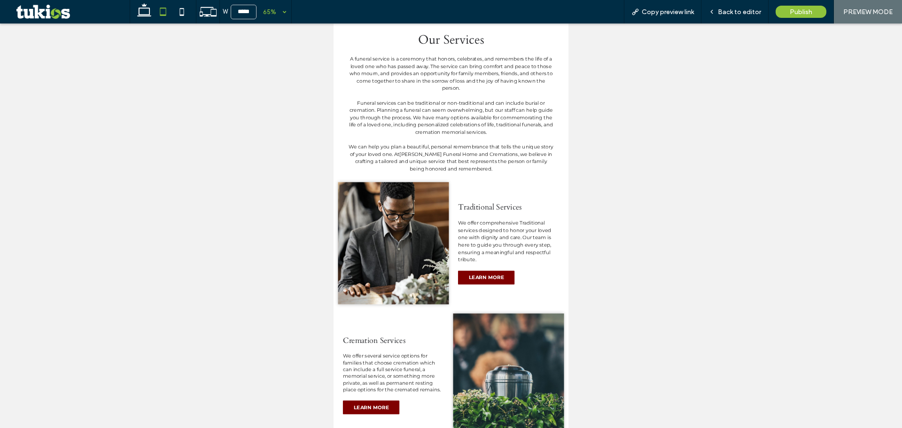
scroll to position [156, 0]
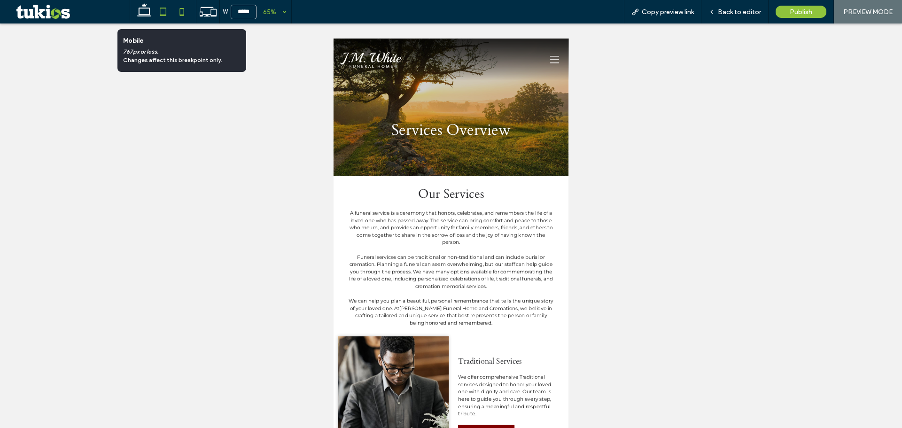
click at [183, 8] on use at bounding box center [182, 12] width 4 height 8
type input "*****"
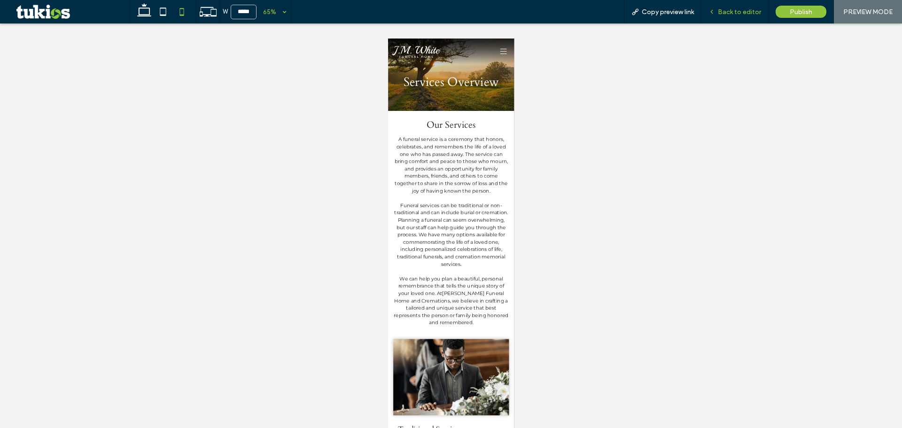
click at [734, 17] on div "Back to editor" at bounding box center [735, 11] width 67 height 23
click at [734, 12] on span "Back to editor" at bounding box center [739, 12] width 43 height 8
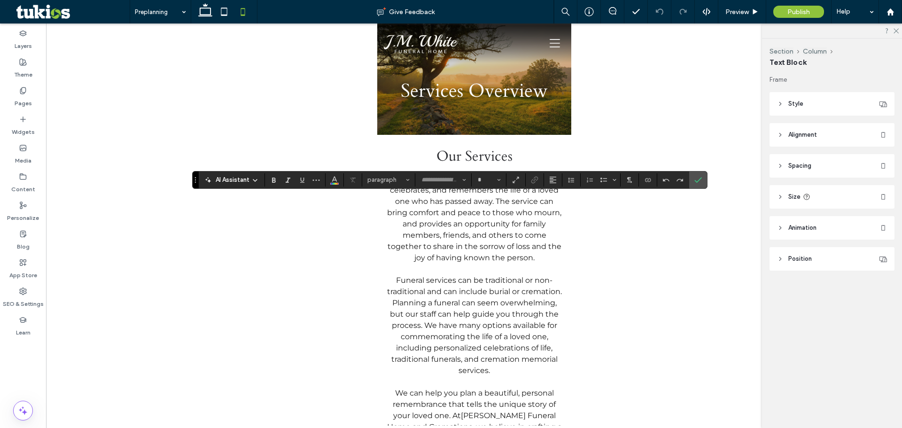
type input "*****"
type input "**"
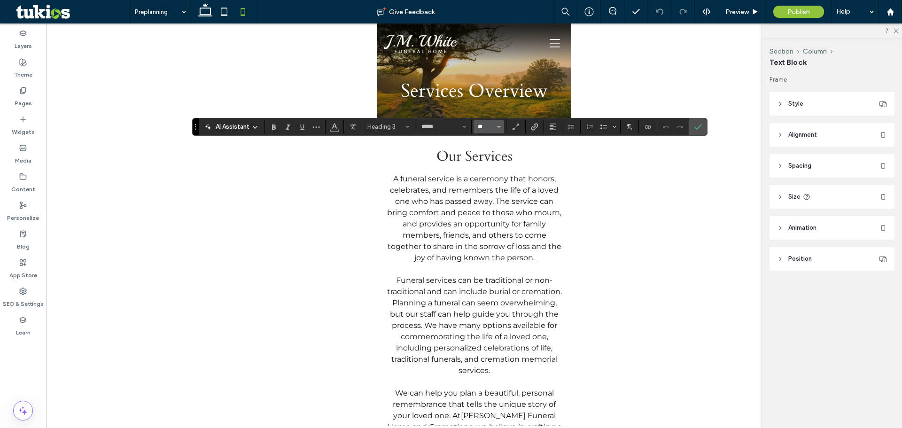
click at [490, 127] on input "**" at bounding box center [486, 127] width 18 height 8
type input "**"
click at [695, 125] on icon "Confirm" at bounding box center [699, 127] width 8 height 8
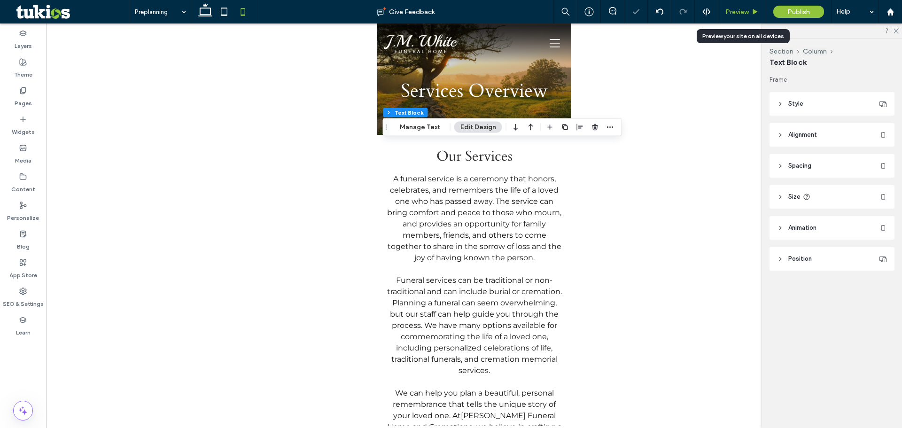
click at [737, 13] on span "Preview" at bounding box center [737, 12] width 23 height 8
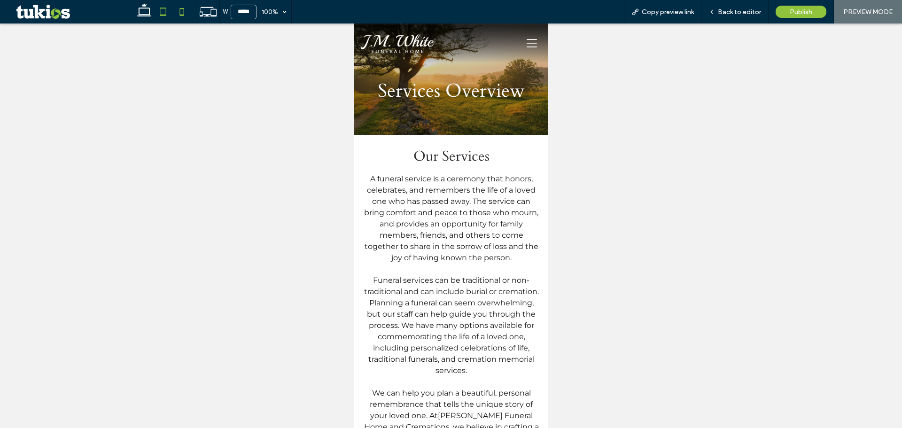
click at [164, 11] on icon at bounding box center [163, 11] width 19 height 19
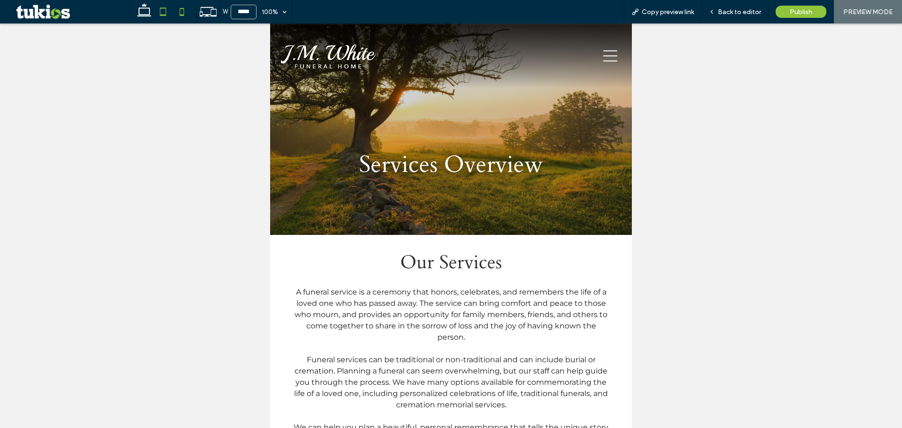
click at [182, 11] on icon at bounding box center [181, 11] width 19 height 19
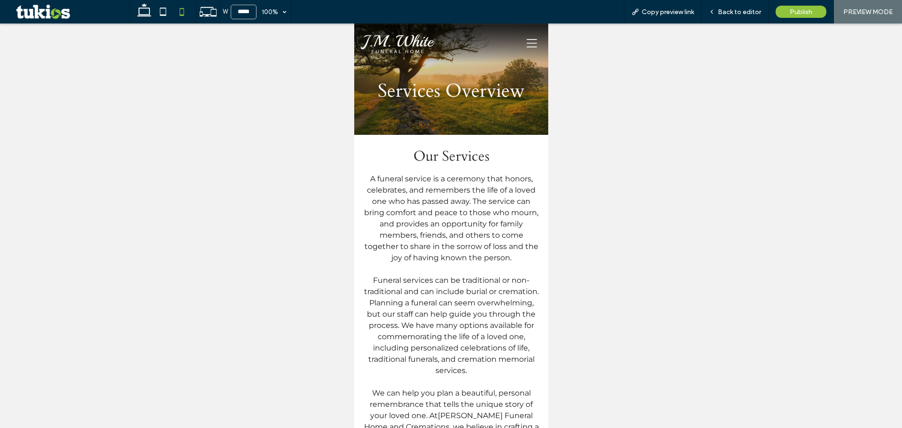
type input "*****"
click at [266, 9] on div "100%" at bounding box center [270, 11] width 26 height 23
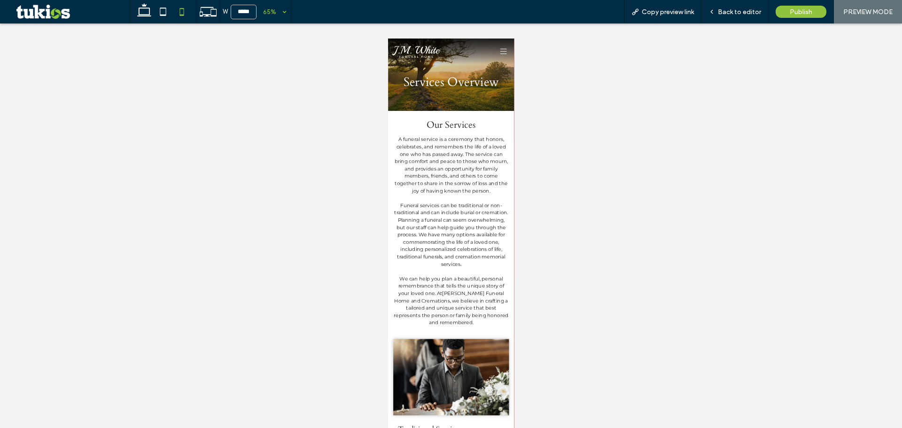
scroll to position [235, 0]
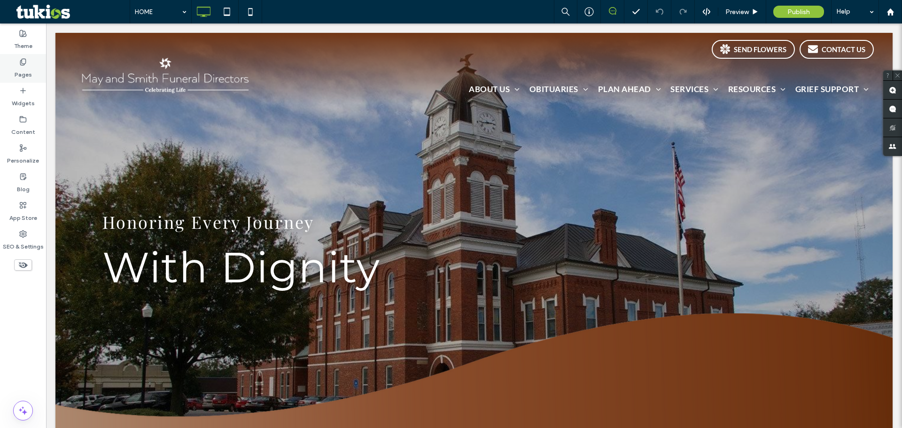
click at [23, 68] on label "Pages" at bounding box center [23, 72] width 17 height 13
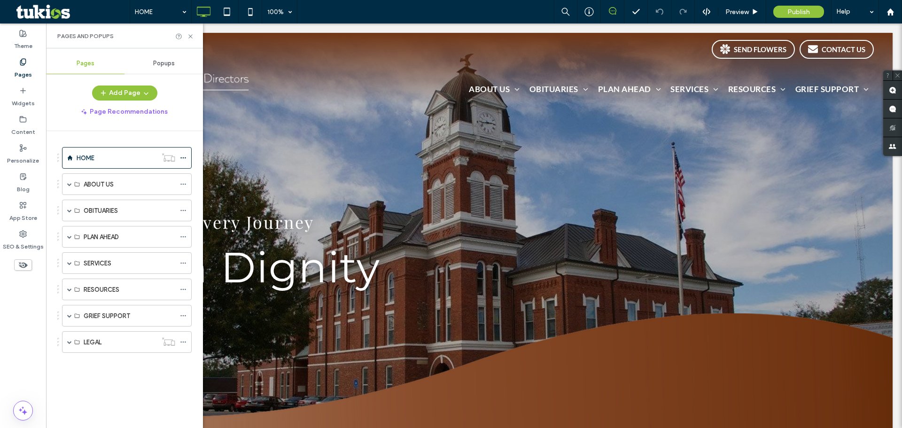
click at [169, 66] on span "Popups" at bounding box center [164, 64] width 22 height 8
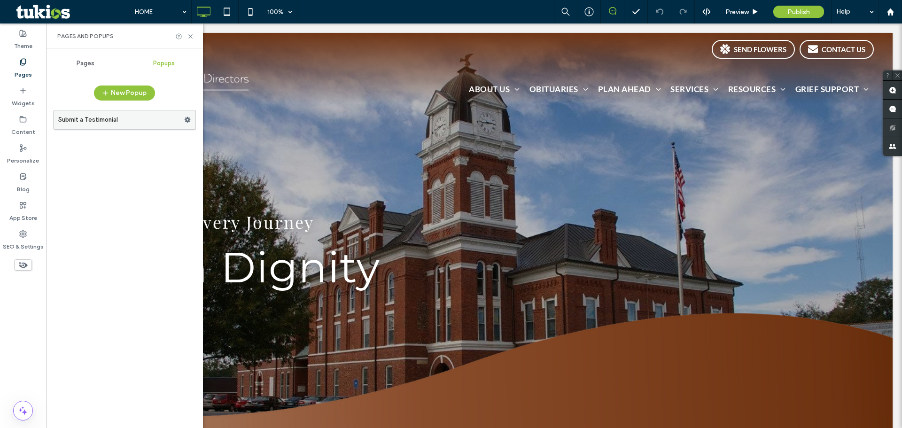
click at [126, 117] on label "Submit a Testimonial" at bounding box center [121, 119] width 126 height 19
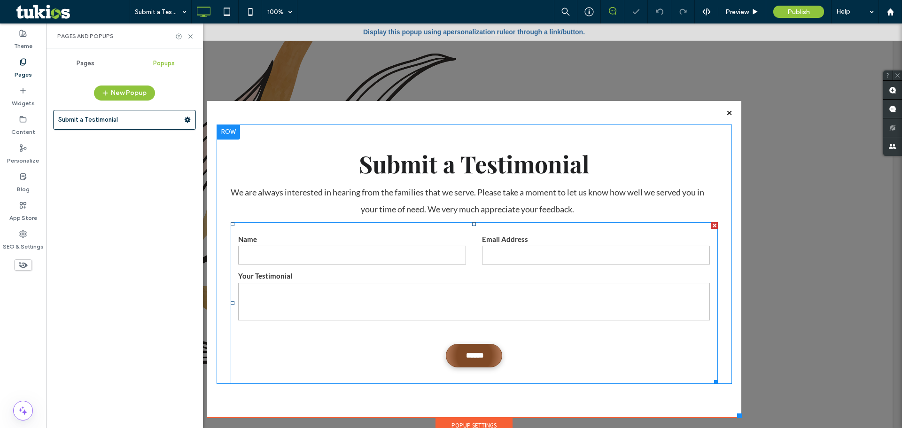
drag, startPoint x: 351, startPoint y: 191, endPoint x: 401, endPoint y: 267, distance: 91.6
click at [401, 267] on form "Name Email Address Your Testimonial ******" at bounding box center [474, 303] width 487 height 162
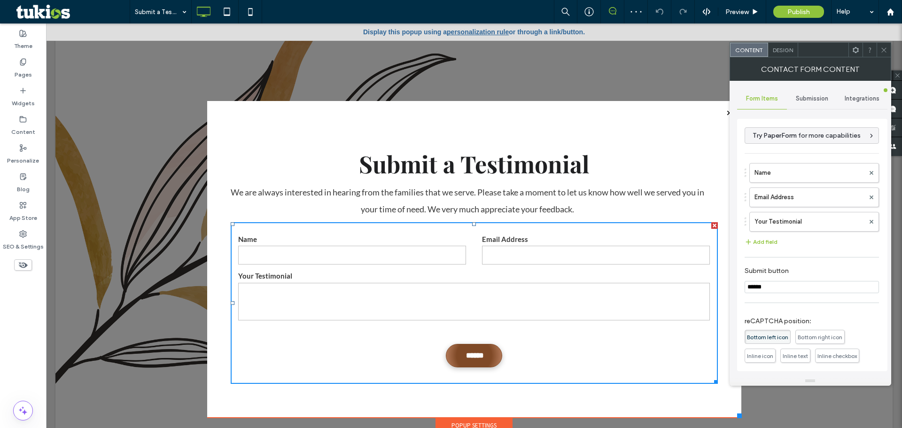
click at [809, 99] on span "Submission" at bounding box center [812, 99] width 32 height 8
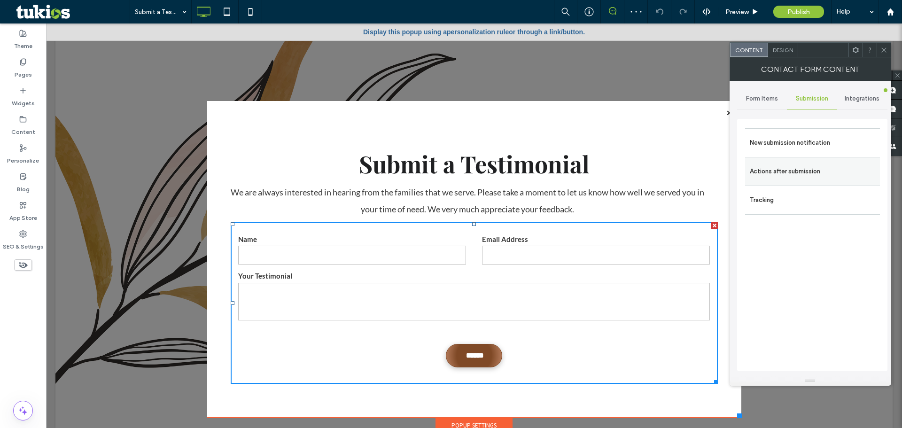
click at [823, 171] on label "Actions after submission" at bounding box center [812, 171] width 125 height 19
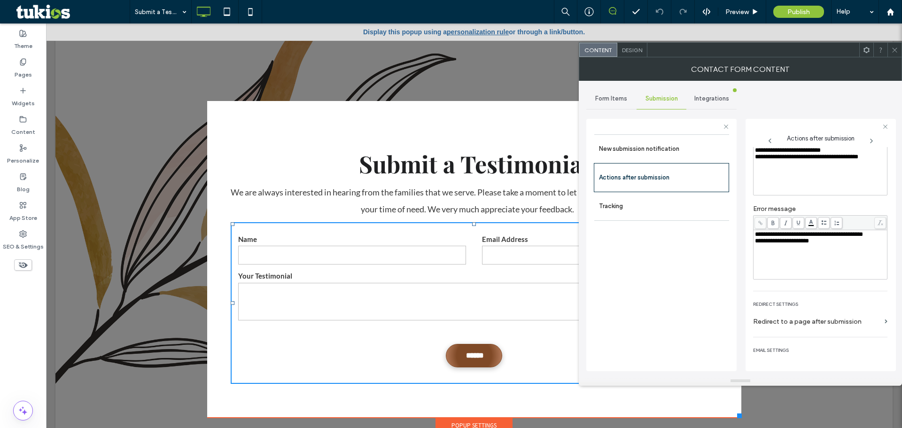
scroll to position [73, 0]
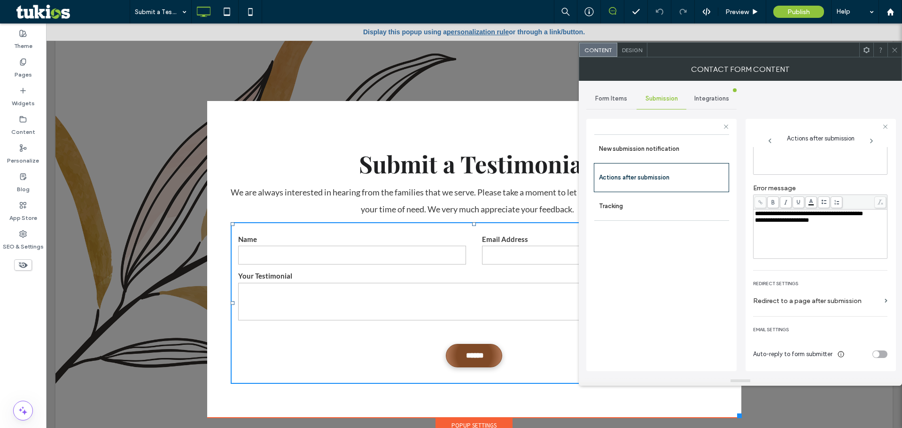
click at [879, 357] on div "toggle" at bounding box center [880, 355] width 15 height 8
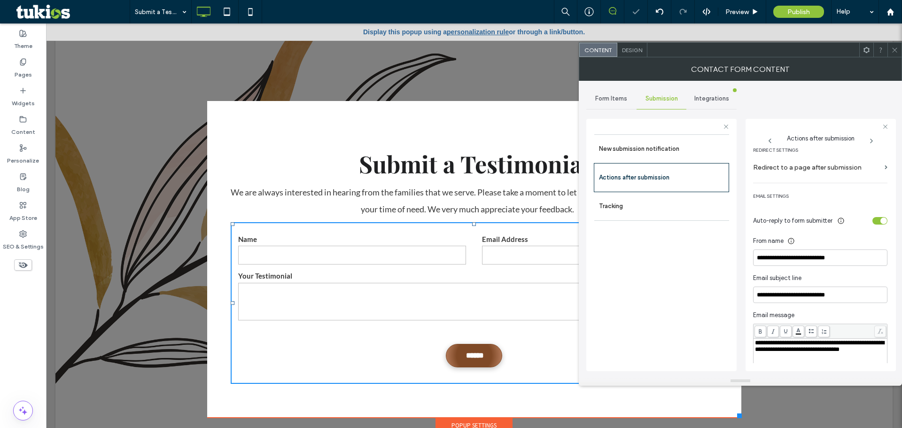
scroll to position [230, 0]
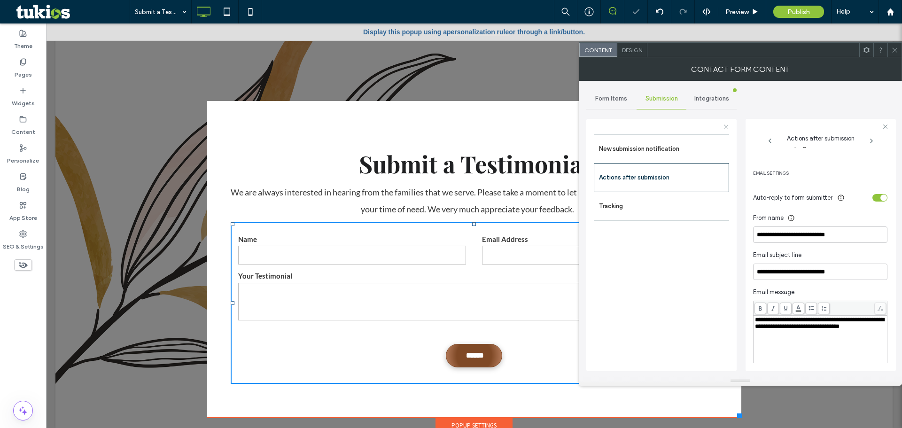
click at [881, 198] on div "toggle" at bounding box center [884, 198] width 7 height 7
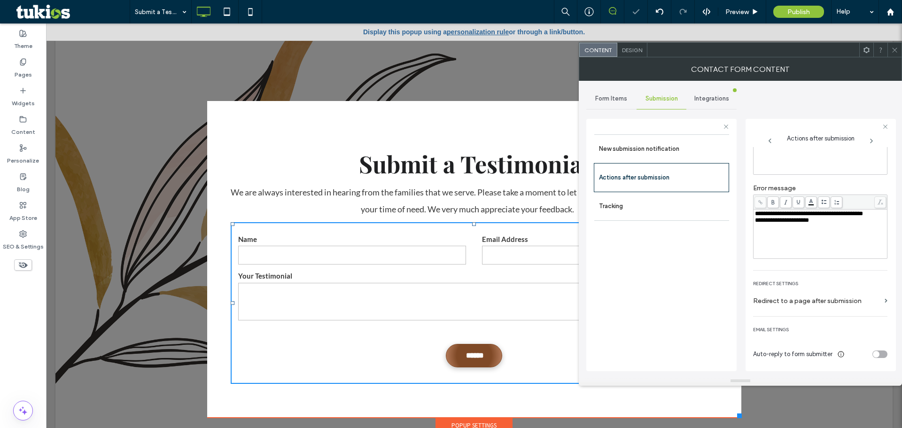
scroll to position [73, 0]
click at [683, 152] on label "New submission notification" at bounding box center [661, 149] width 125 height 19
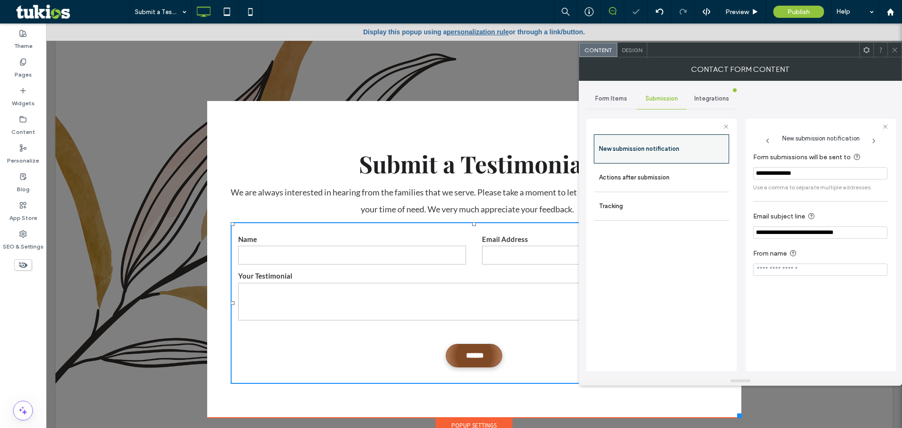
scroll to position [0, 0]
drag, startPoint x: 811, startPoint y: 174, endPoint x: 786, endPoint y: 180, distance: 25.4
click at [788, 180] on input "**********" at bounding box center [820, 173] width 134 height 12
drag, startPoint x: 771, startPoint y: 173, endPoint x: 750, endPoint y: 173, distance: 20.2
click at [750, 173] on div "**********" at bounding box center [821, 245] width 150 height 252
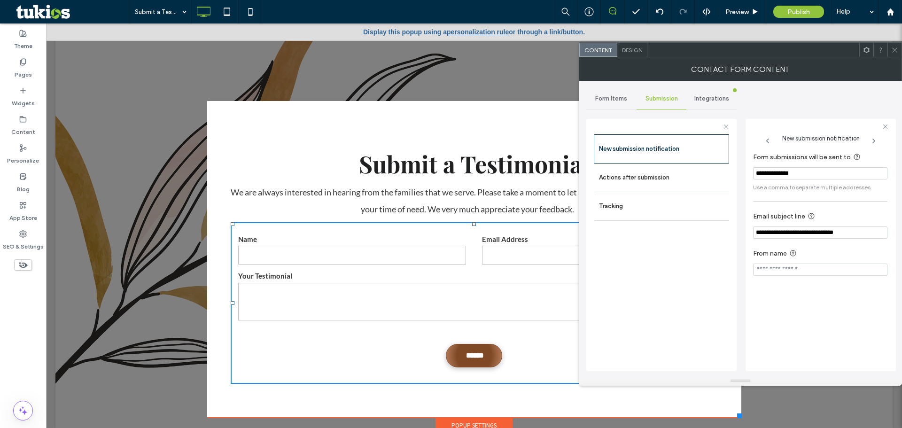
drag, startPoint x: 810, startPoint y: 177, endPoint x: 771, endPoint y: 176, distance: 39.0
click at [771, 176] on input "**********" at bounding box center [820, 173] width 134 height 12
type input "**********"
click at [613, 99] on span "Form Items" at bounding box center [611, 99] width 32 height 8
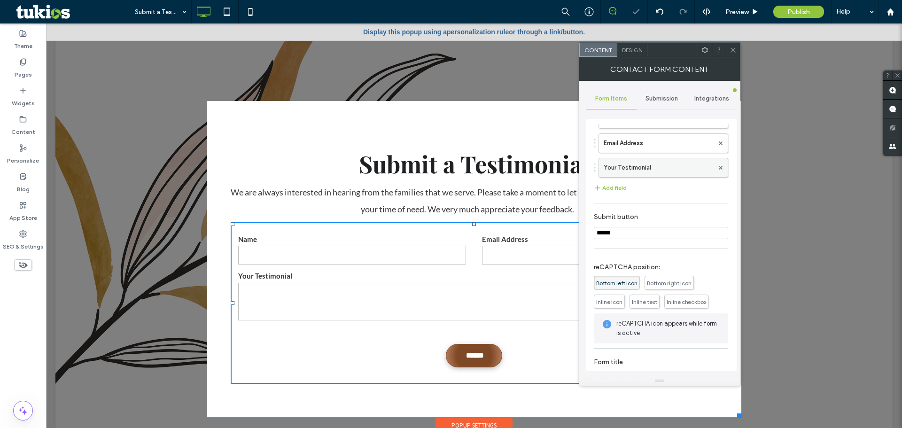
scroll to position [76, 0]
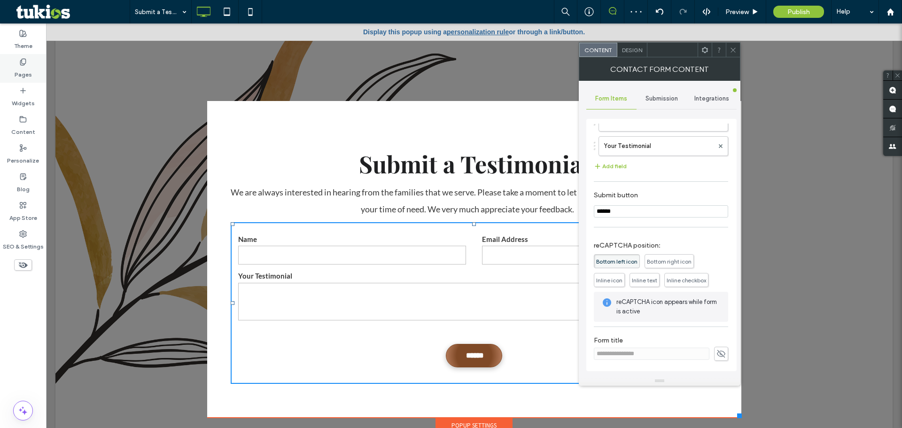
click at [27, 72] on label "Pages" at bounding box center [23, 72] width 17 height 13
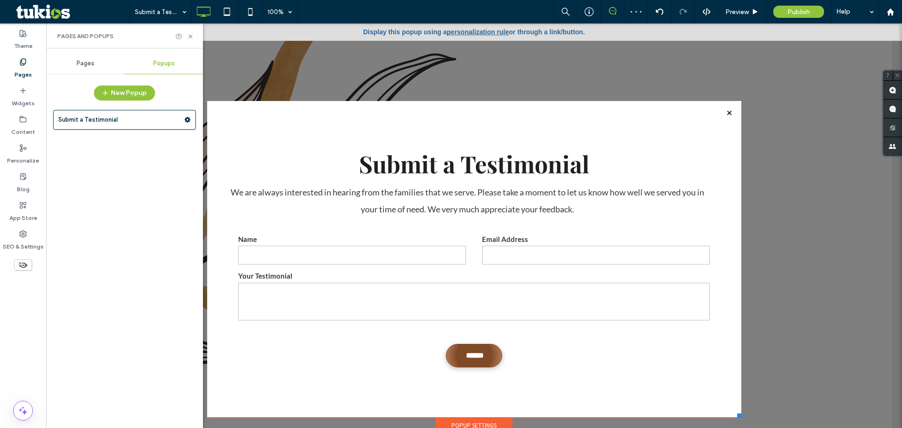
click at [79, 62] on span "Pages" at bounding box center [86, 64] width 18 height 8
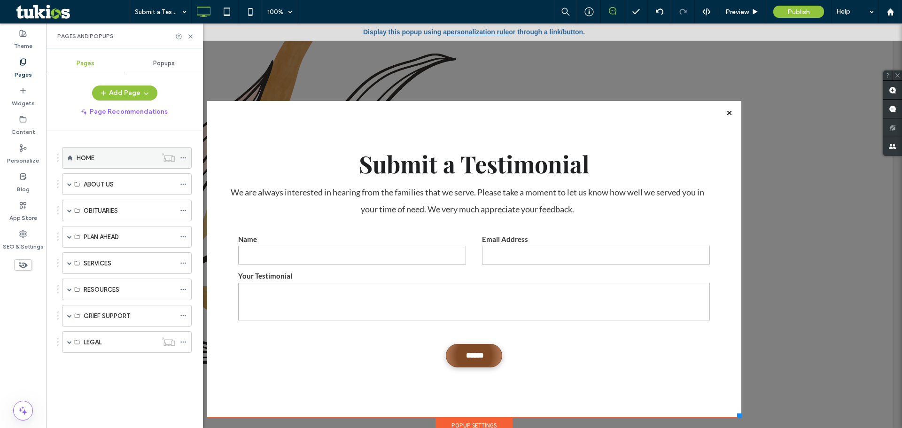
click at [121, 163] on div "HOME" at bounding box center [117, 158] width 80 height 21
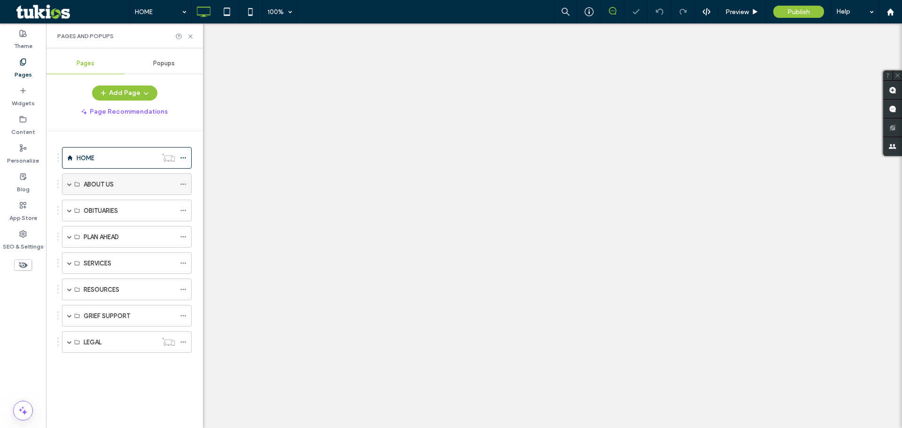
click at [181, 182] on icon at bounding box center [183, 184] width 7 height 7
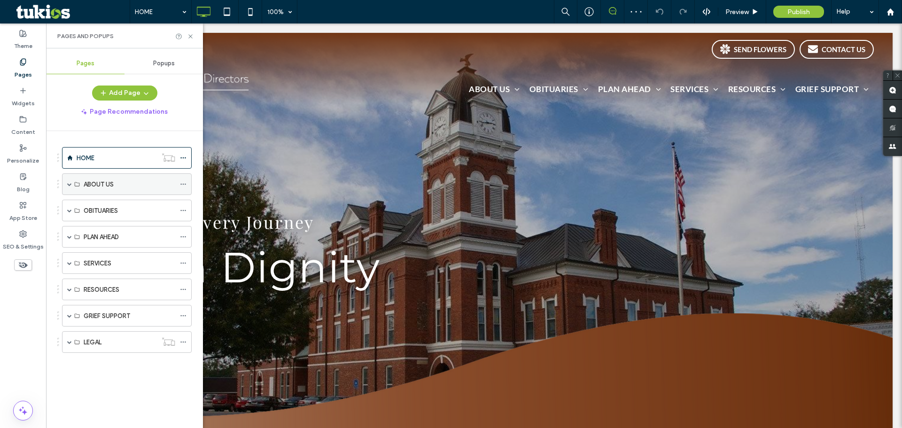
click at [69, 180] on span at bounding box center [69, 184] width 5 height 21
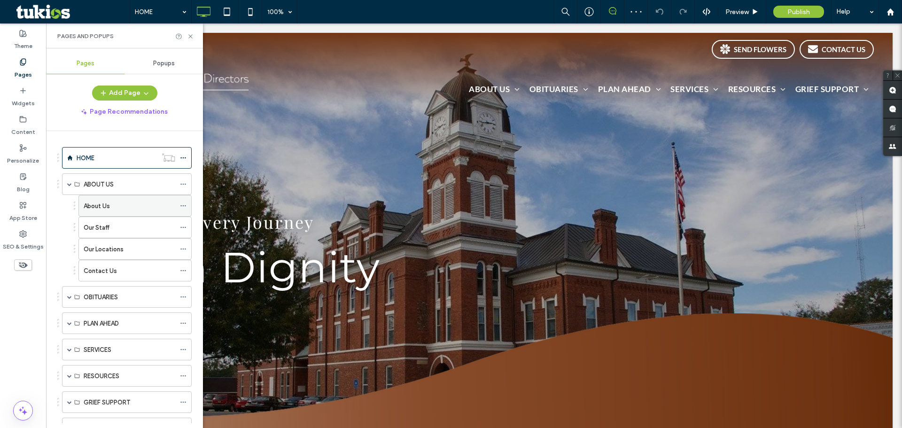
click at [186, 203] on icon at bounding box center [183, 206] width 7 height 7
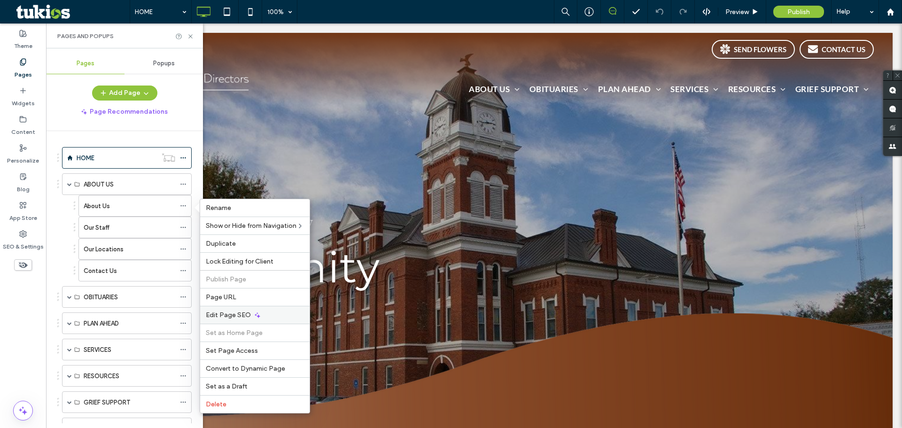
click at [232, 308] on div "Edit Page SEO" at bounding box center [254, 315] width 109 height 18
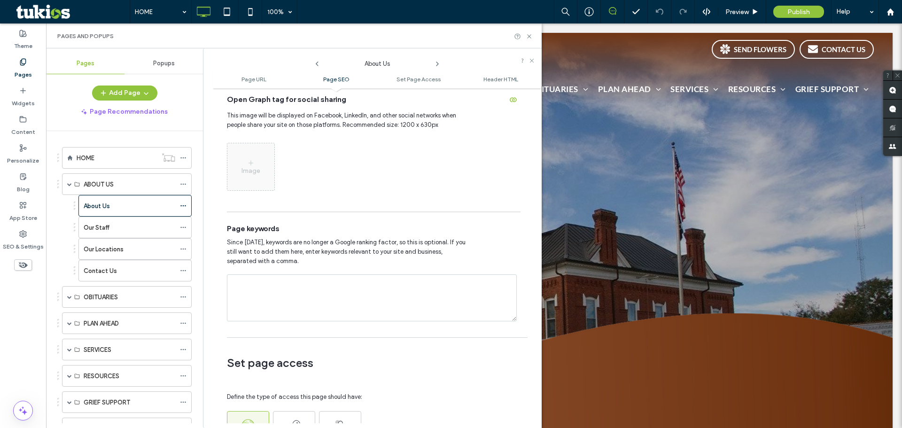
scroll to position [470, 0]
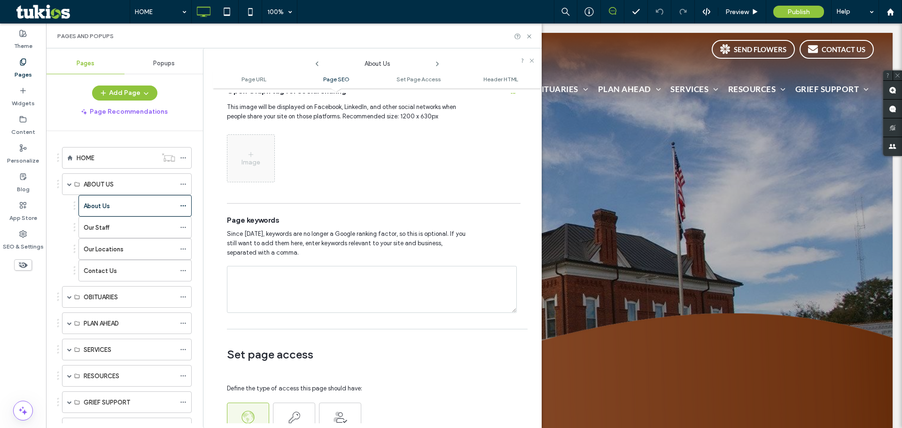
click at [438, 64] on use at bounding box center [438, 64] width 2 height 4
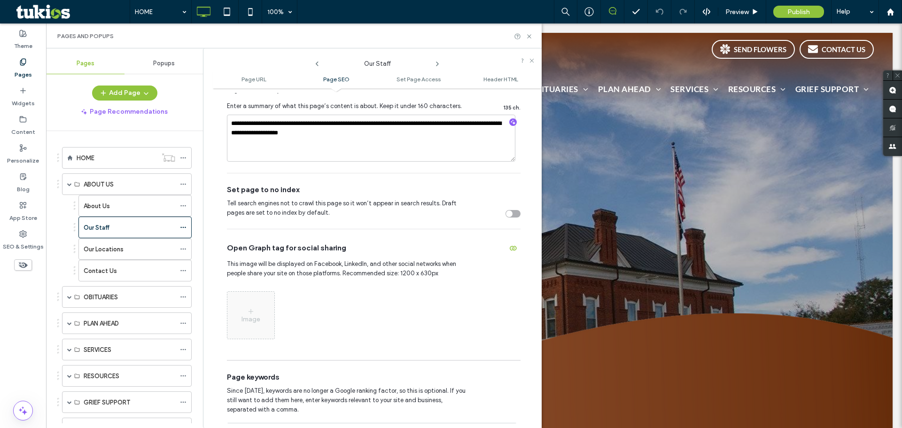
scroll to position [313, 0]
click at [26, 122] on icon at bounding box center [23, 120] width 8 height 8
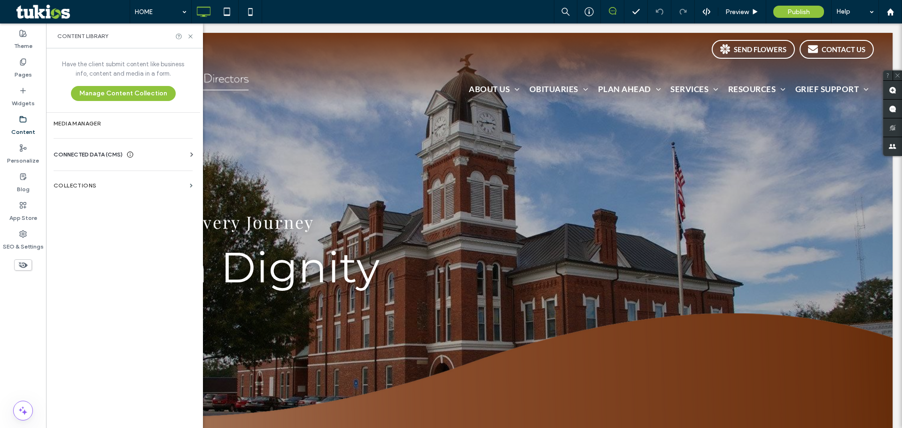
click at [109, 154] on span "CONNECTED DATA (CMS)" at bounding box center [88, 154] width 69 height 9
click at [144, 172] on section "Business Info" at bounding box center [125, 178] width 143 height 22
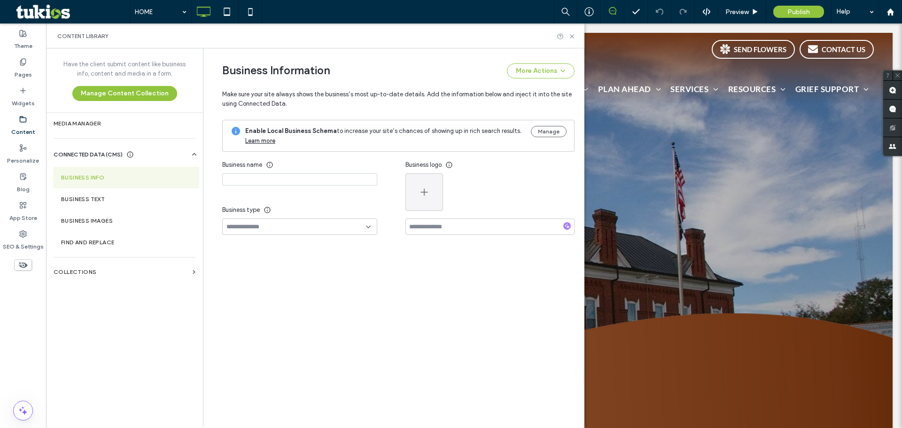
type input "**********"
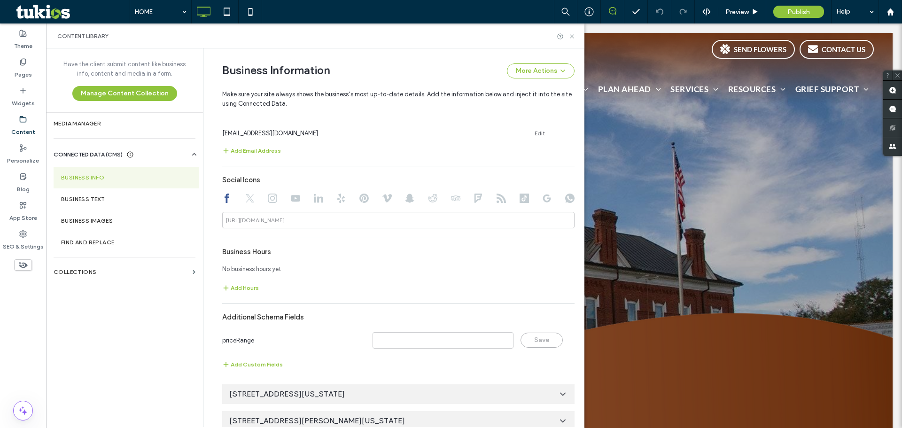
scroll to position [447, 0]
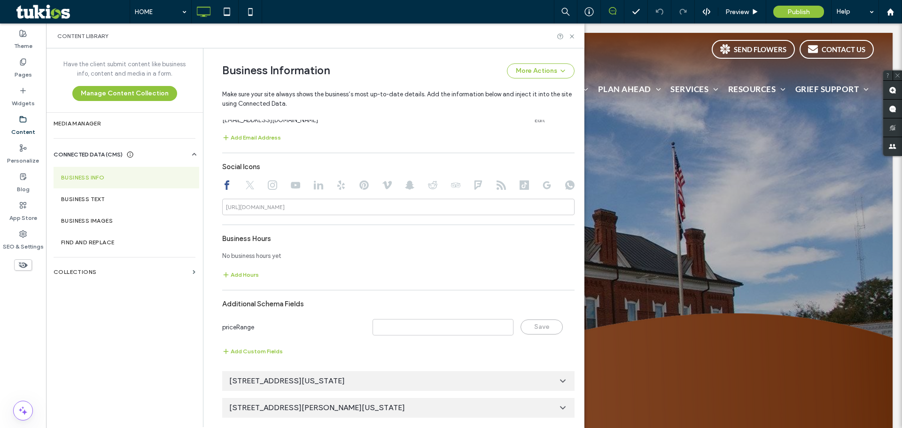
click at [491, 406] on div "316 East Mccarty Street, Sandersville, Georgia 31082, United States" at bounding box center [398, 408] width 352 height 20
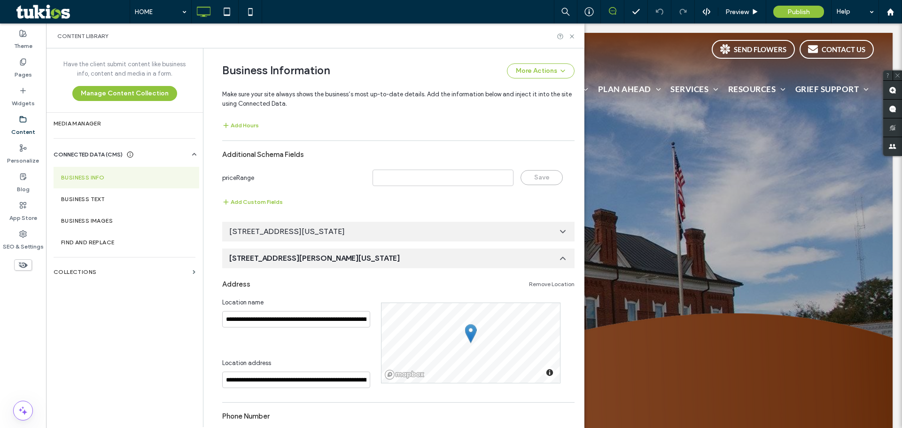
scroll to position [604, 0]
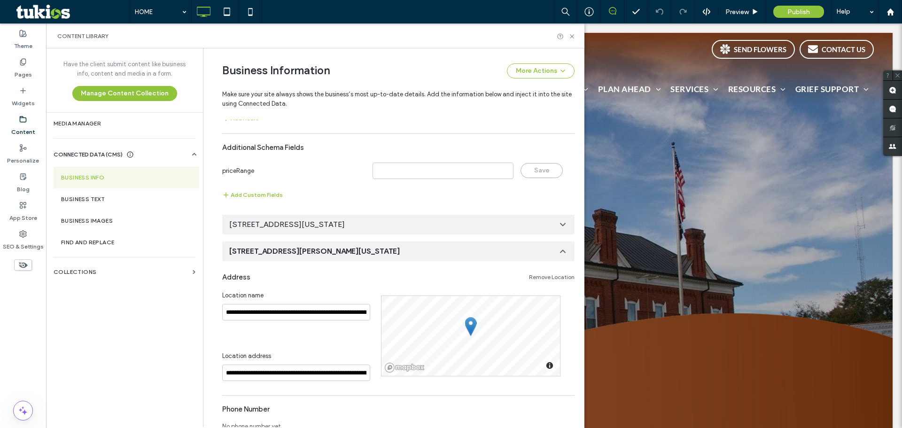
click at [458, 237] on section "**********" at bounding box center [398, 228] width 352 height 27
click at [400, 255] on span "316 East Mccarty Street, Sandersville, Georgia 31082, United States" at bounding box center [314, 251] width 171 height 10
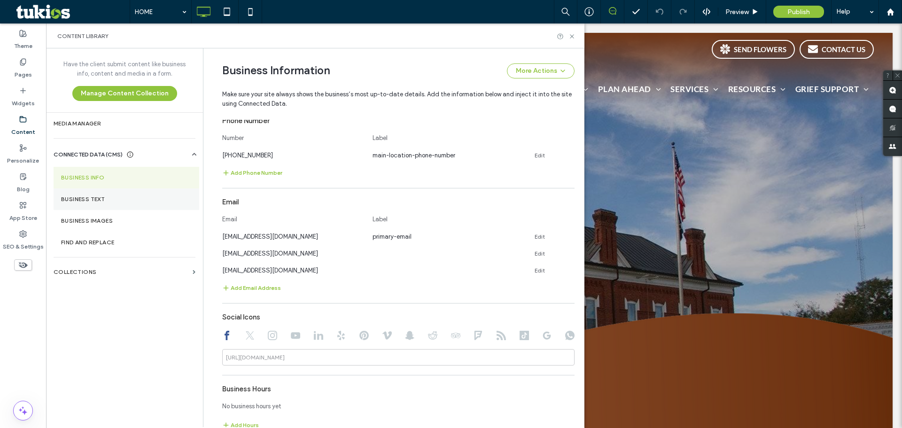
scroll to position [291, 0]
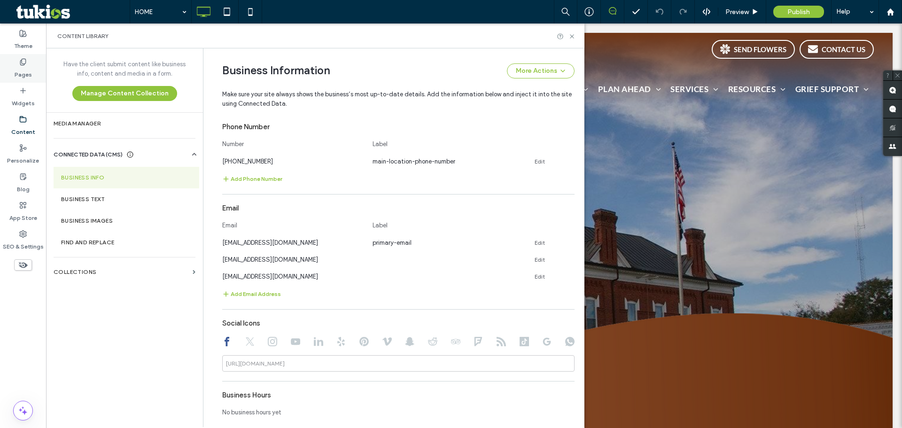
click at [24, 73] on label "Pages" at bounding box center [23, 72] width 17 height 13
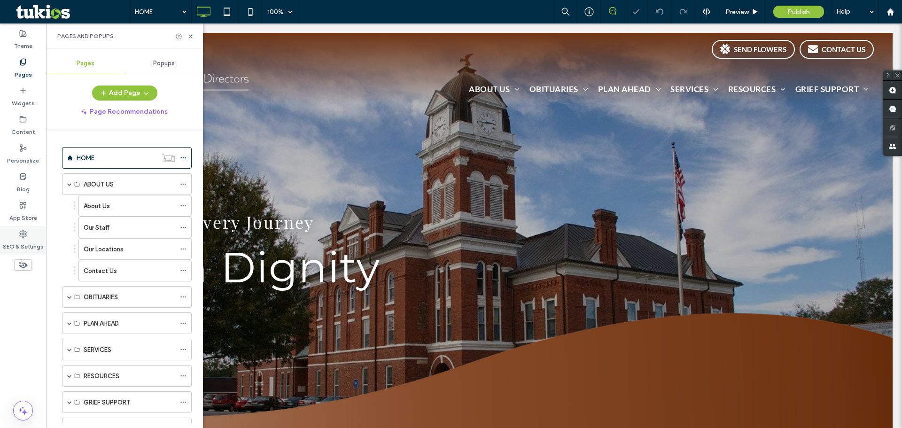
click at [30, 232] on div "SEO & Settings" at bounding box center [23, 240] width 46 height 29
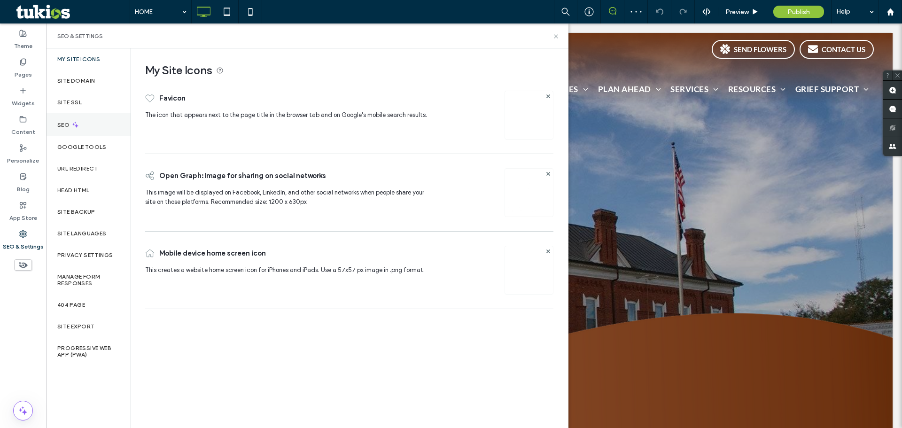
click at [78, 121] on icon at bounding box center [75, 125] width 8 height 8
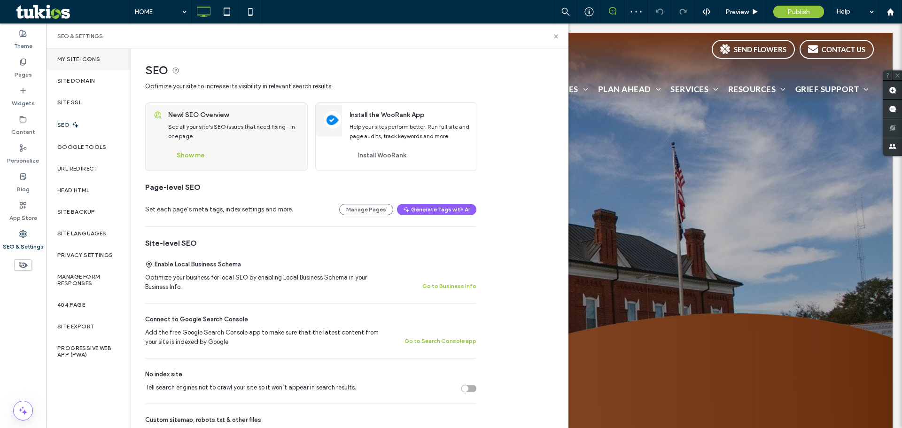
click at [82, 60] on label "My Site Icons" at bounding box center [78, 59] width 43 height 7
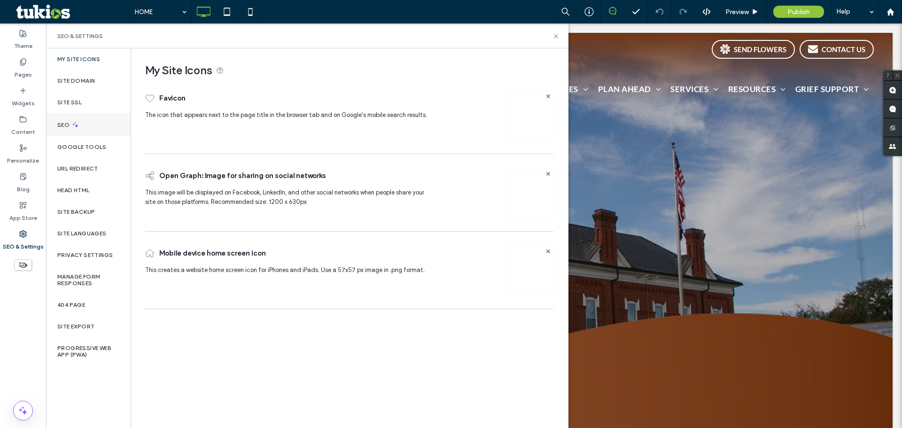
click at [73, 128] on icon at bounding box center [75, 125] width 8 height 8
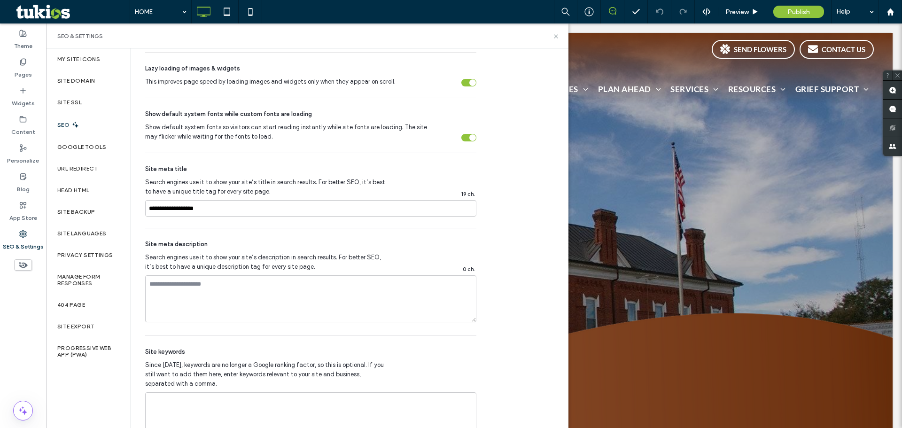
scroll to position [447, 0]
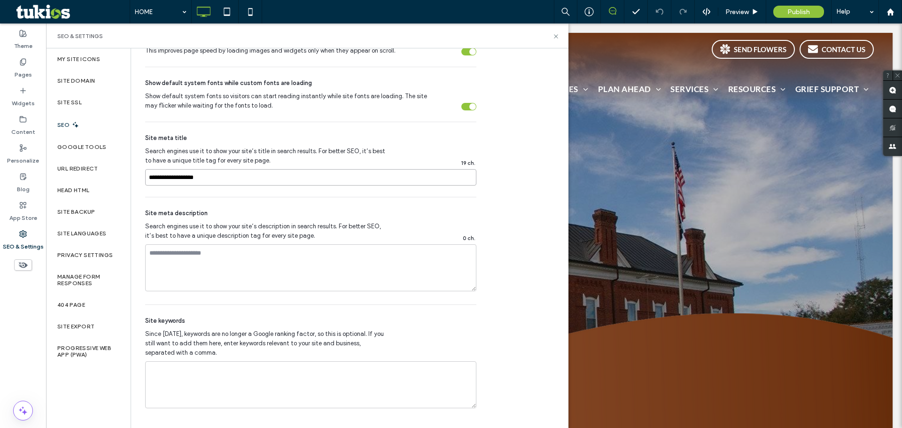
drag, startPoint x: 255, startPoint y: 181, endPoint x: 141, endPoint y: 166, distance: 114.2
click at [141, 166] on div "SEO Optimize your site to increase its visibility in relevant search results. N…" at bounding box center [307, 11] width 352 height 818
click at [96, 151] on div "Google Tools" at bounding box center [88, 147] width 85 height 22
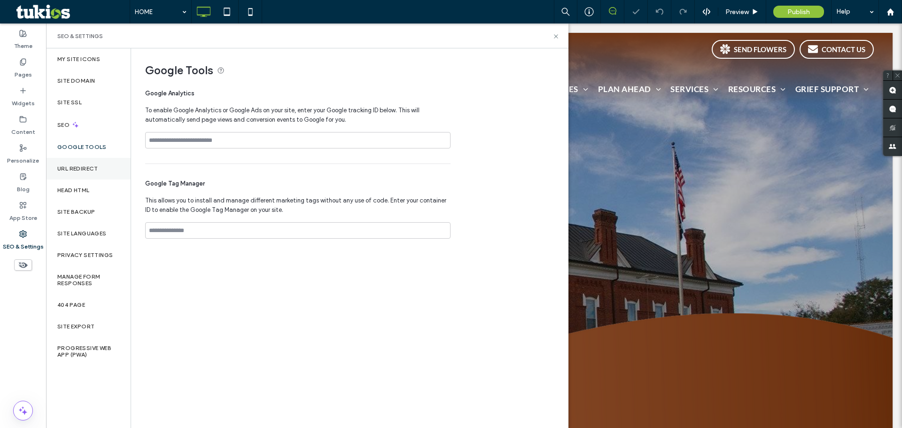
click at [97, 166] on label "URL Redirect" at bounding box center [77, 168] width 41 height 7
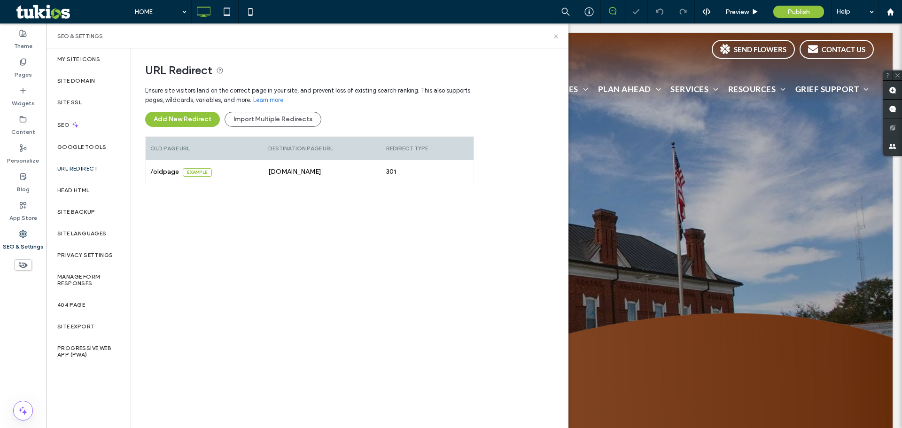
click at [96, 174] on div "URL Redirect" at bounding box center [88, 169] width 85 height 22
click at [95, 189] on div "Head HTML" at bounding box center [88, 191] width 85 height 22
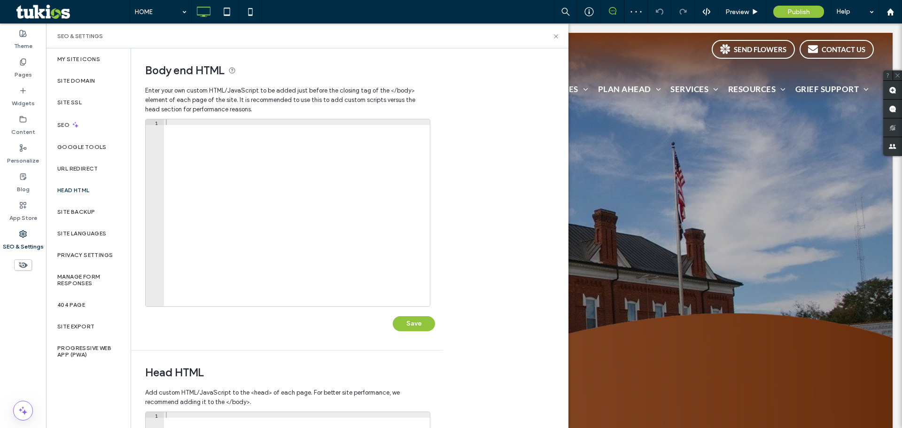
scroll to position [216, 0]
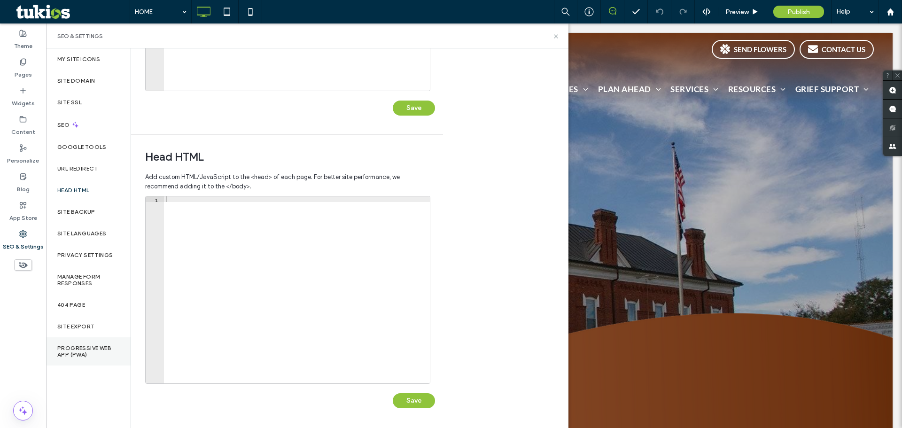
click at [82, 344] on div "Progressive Web App (PWA)" at bounding box center [88, 351] width 85 height 28
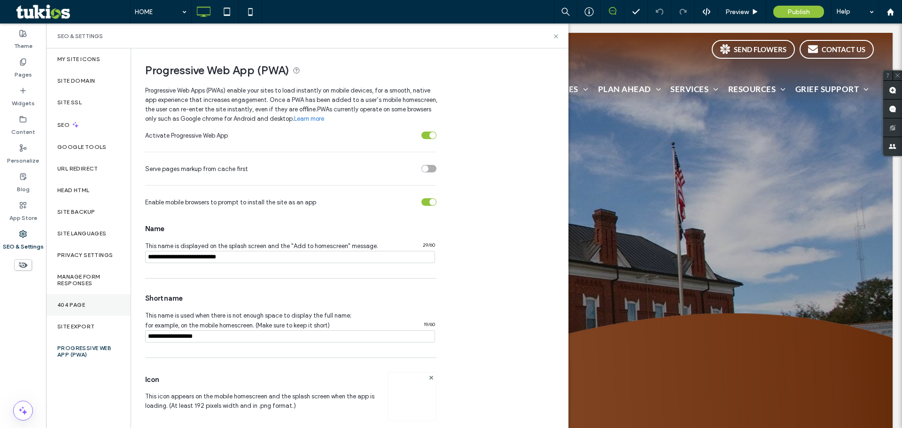
click at [85, 304] on label "404 Page" at bounding box center [71, 305] width 28 height 7
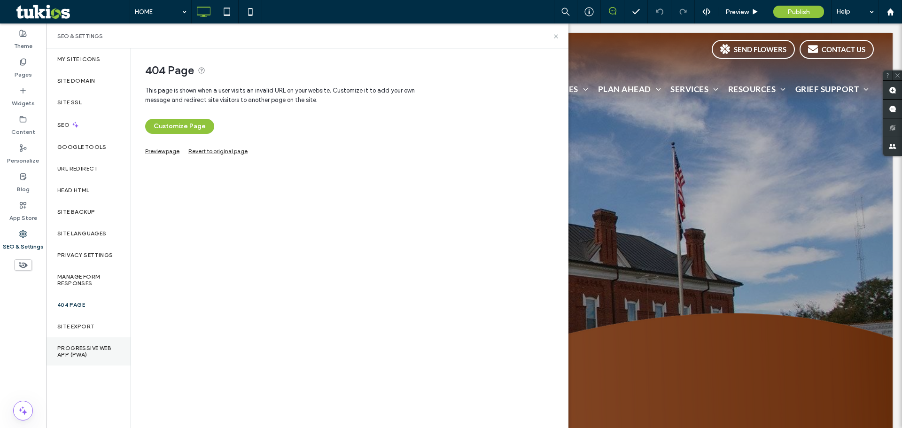
click at [90, 347] on label "Progressive Web App (PWA)" at bounding box center [88, 351] width 62 height 13
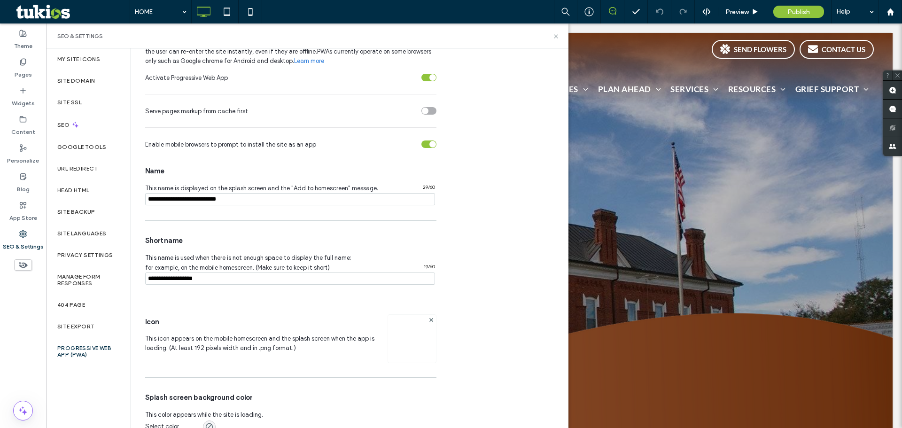
scroll to position [76, 0]
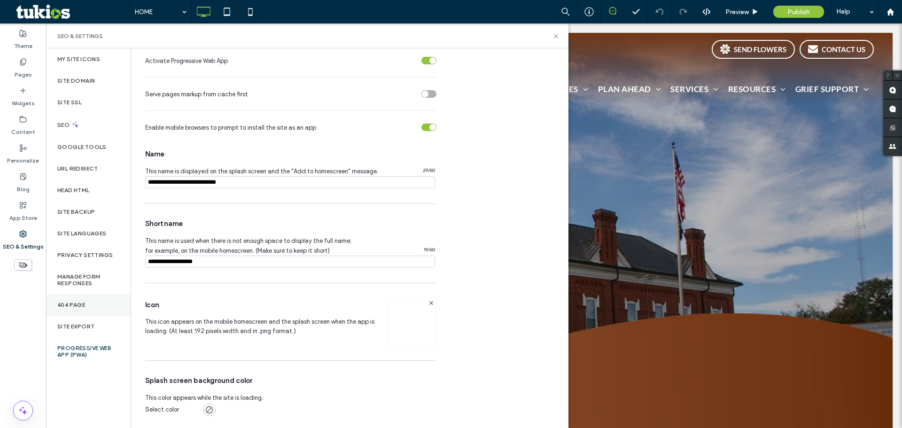
click at [69, 297] on div "404 Page" at bounding box center [88, 305] width 85 height 22
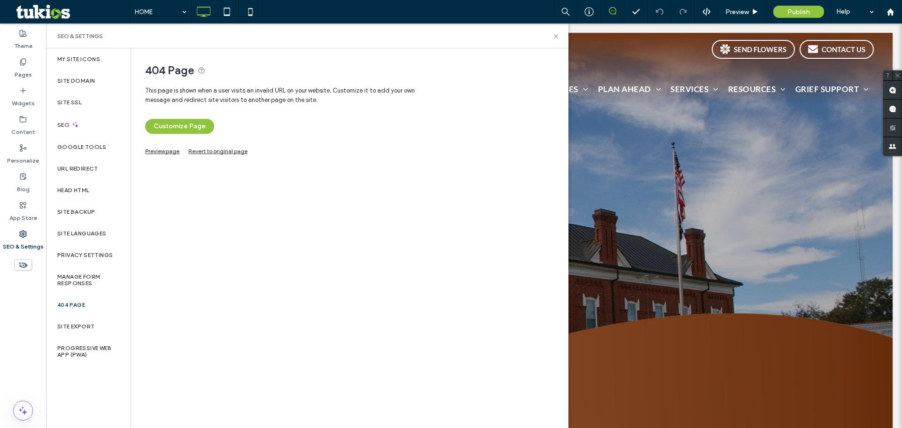
click at [167, 153] on link "Preview page" at bounding box center [162, 150] width 34 height 5
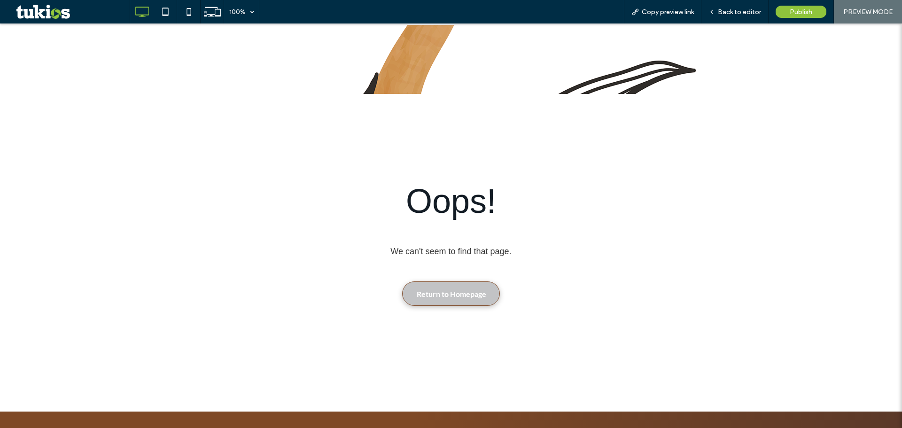
click at [450, 293] on span "Return to Homepage" at bounding box center [452, 294] width 70 height 18
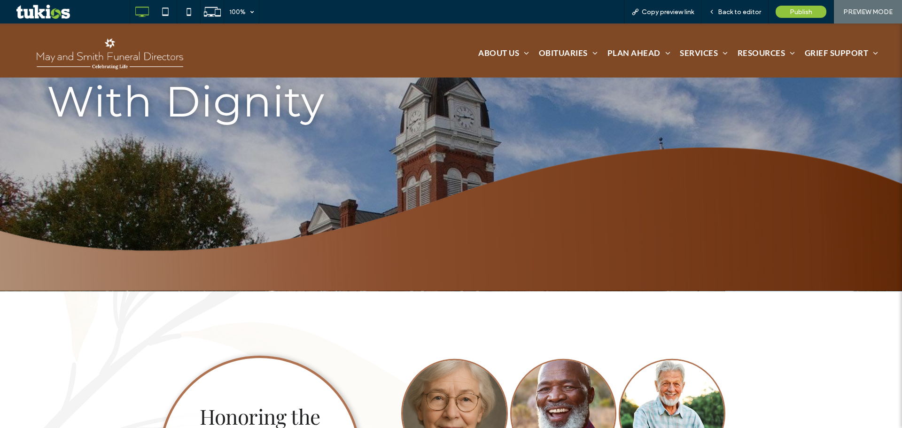
scroll to position [156, 0]
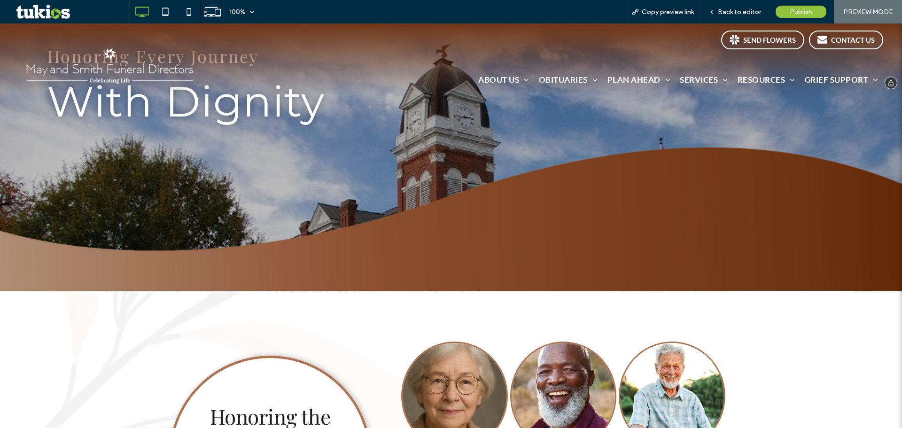
click at [122, 61] on img at bounding box center [108, 65] width 176 height 46
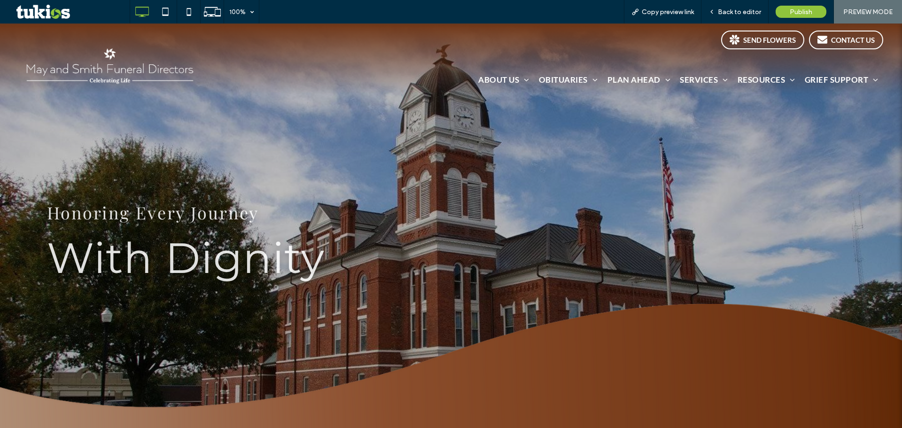
scroll to position [0, 0]
click at [136, 72] on img at bounding box center [108, 65] width 176 height 46
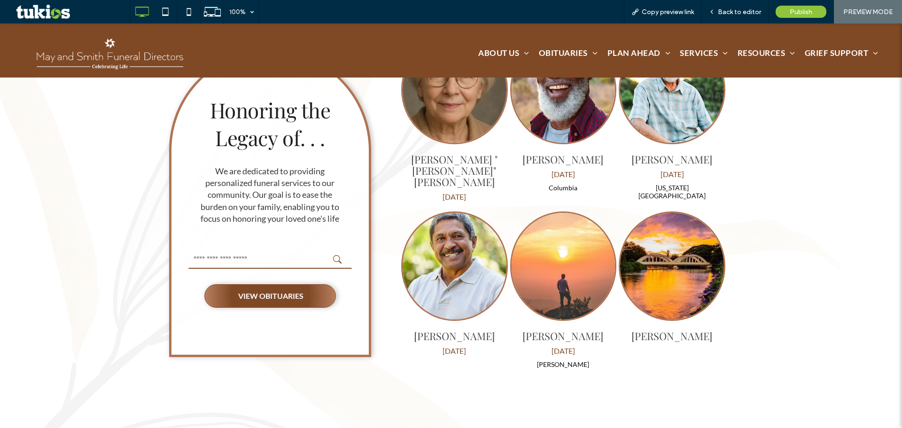
scroll to position [470, 0]
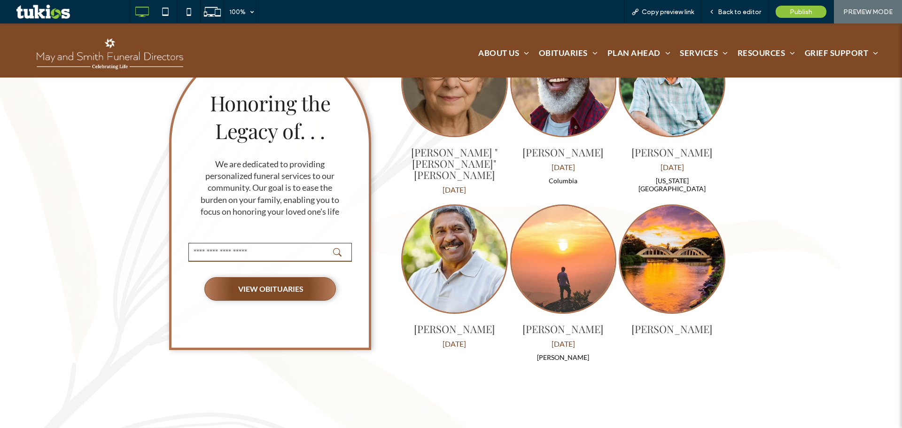
click at [288, 252] on input "text" at bounding box center [270, 252] width 164 height 19
type input "*"
click at [334, 248] on icon "submit" at bounding box center [337, 252] width 8 height 8
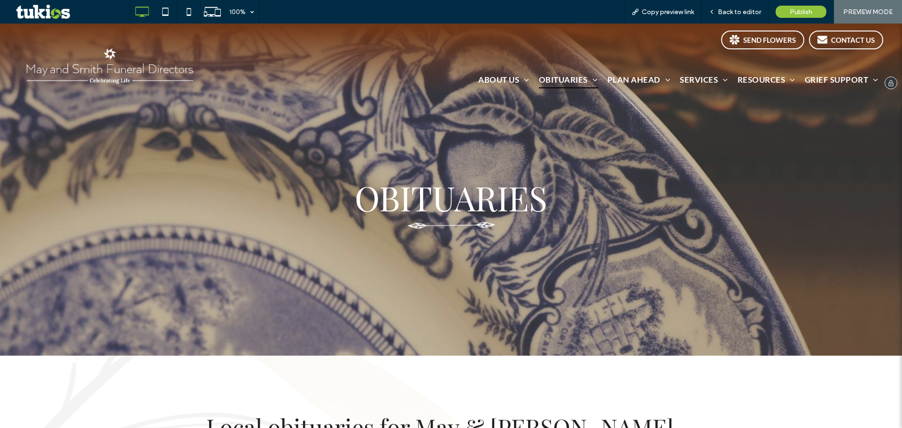
click at [145, 74] on img at bounding box center [108, 65] width 176 height 46
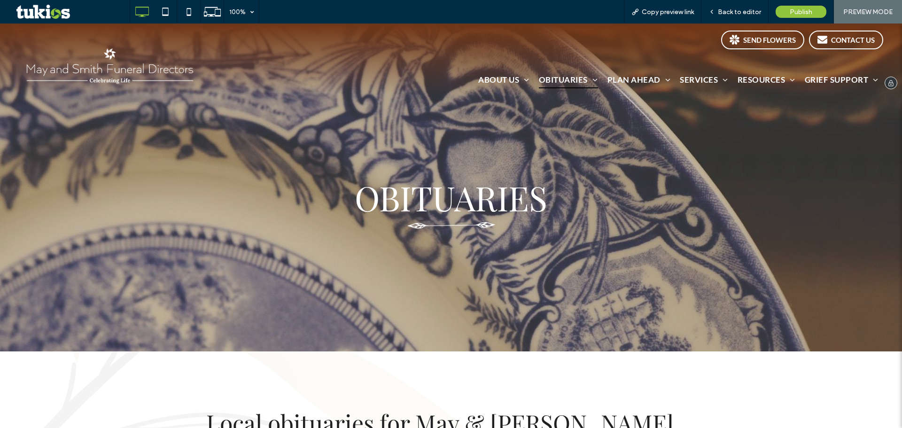
type input "*"
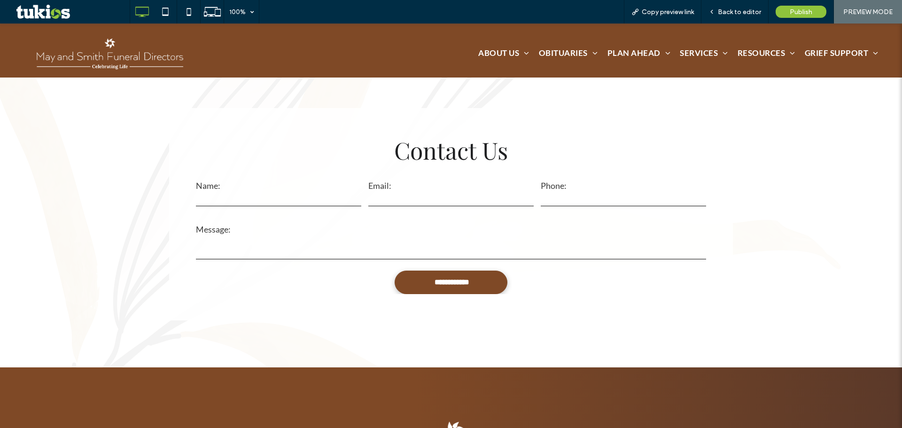
scroll to position [2350, 0]
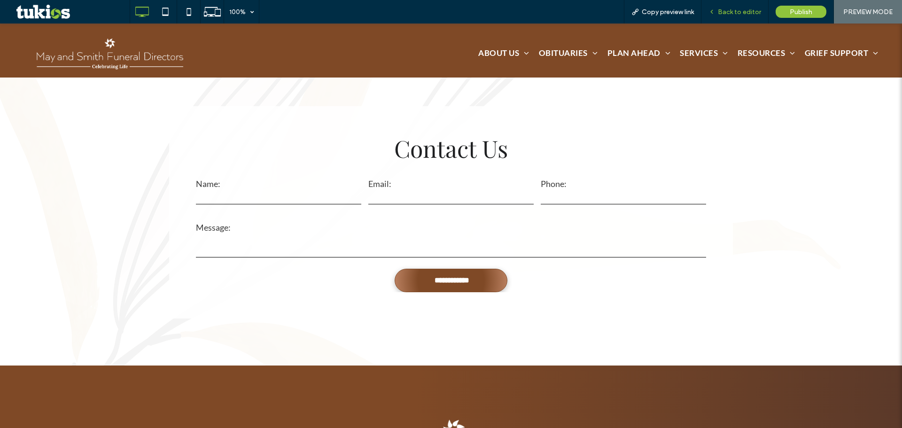
click at [738, 15] on span "Back to editor" at bounding box center [739, 12] width 43 height 8
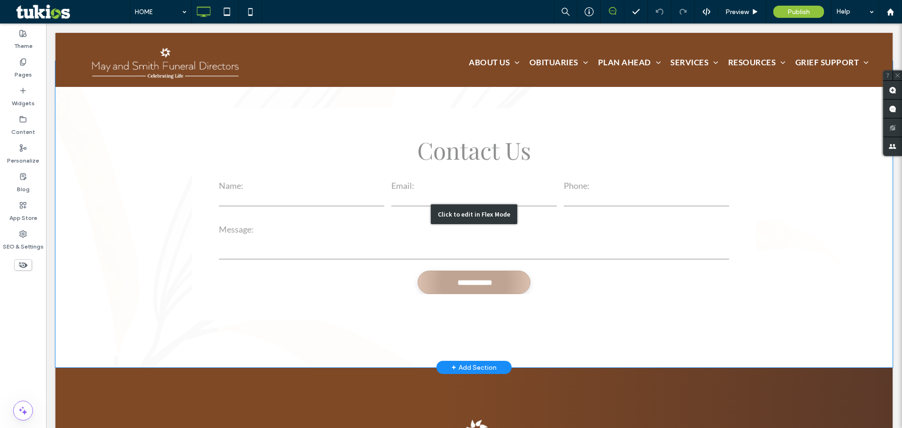
scroll to position [2350, 0]
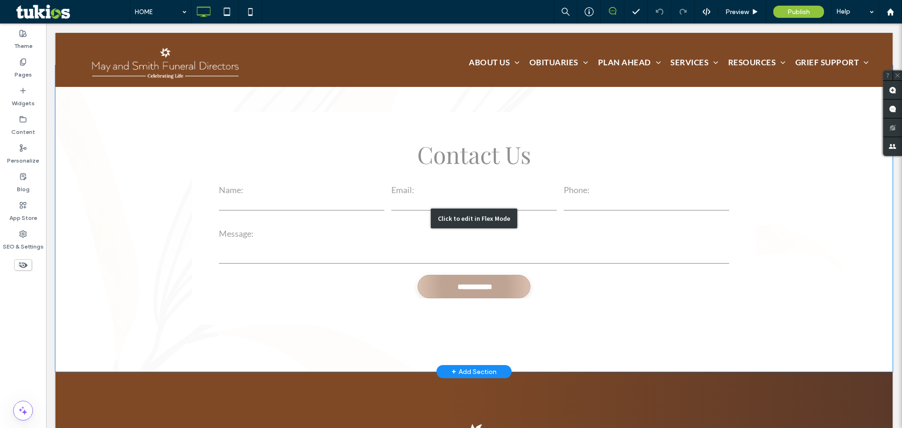
click at [376, 181] on div "Click to edit in Flex Mode" at bounding box center [473, 218] width 837 height 306
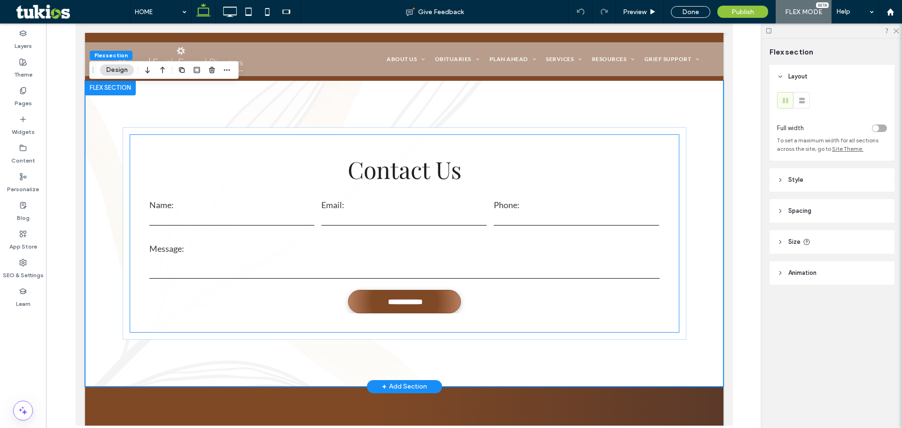
scroll to position [2365, 0]
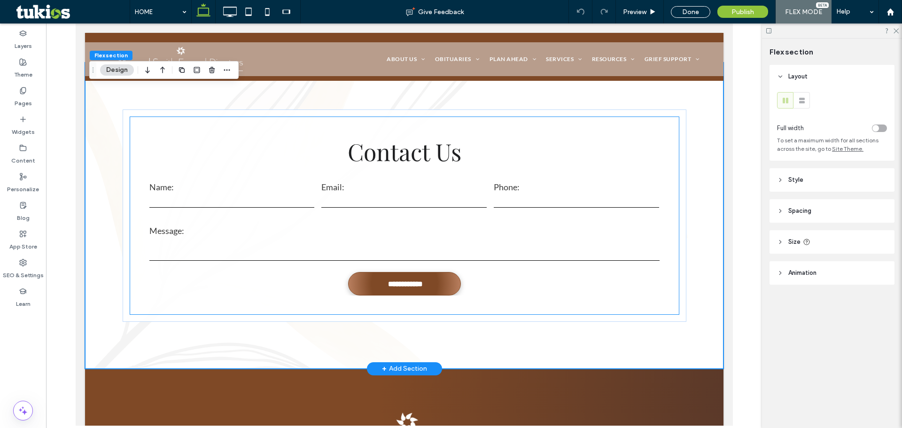
click at [257, 226] on label "Message:" at bounding box center [404, 231] width 510 height 10
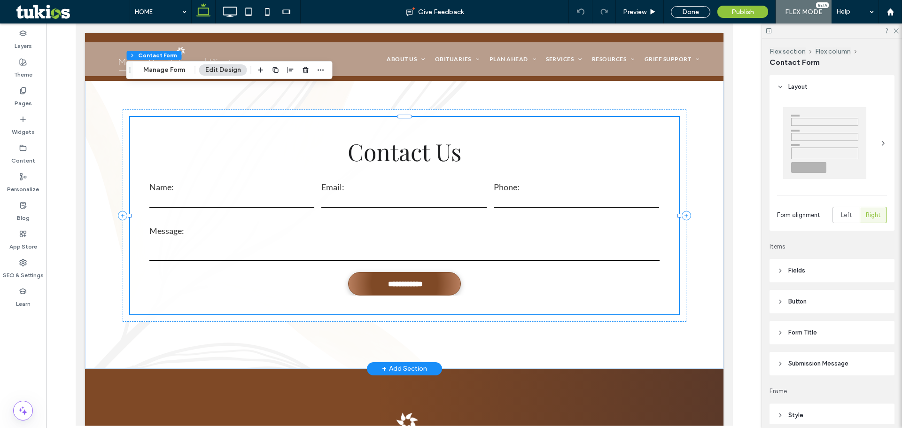
type input "*"
type input "***"
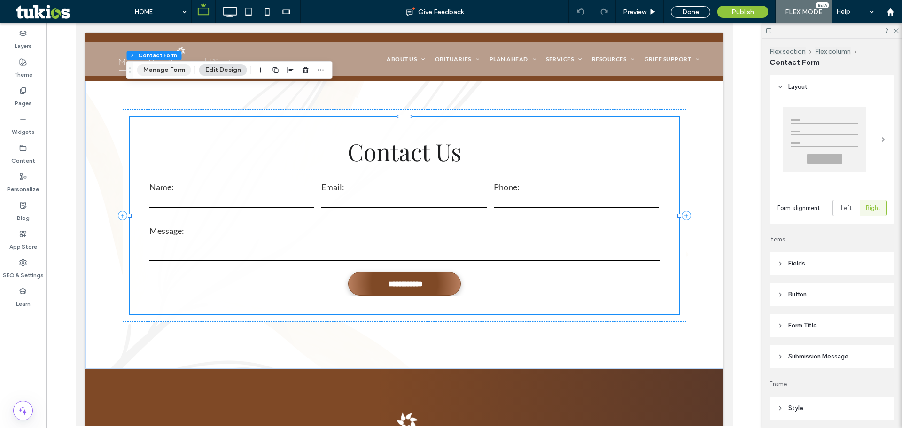
click at [171, 71] on button "Manage Form" at bounding box center [164, 69] width 54 height 11
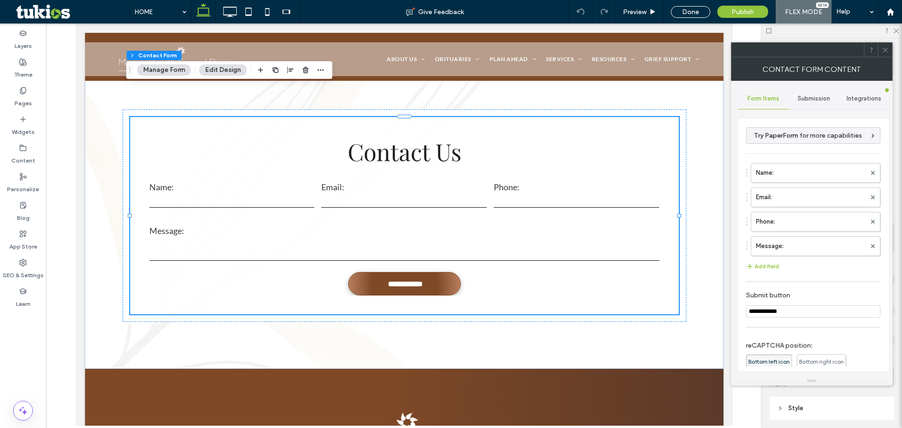
click at [821, 98] on span "Submission" at bounding box center [814, 99] width 32 height 8
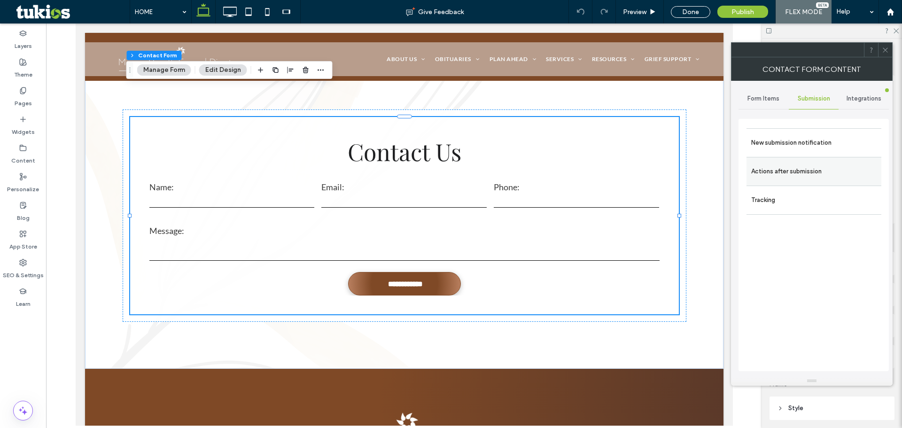
click at [793, 176] on label "Actions after submission" at bounding box center [813, 171] width 125 height 19
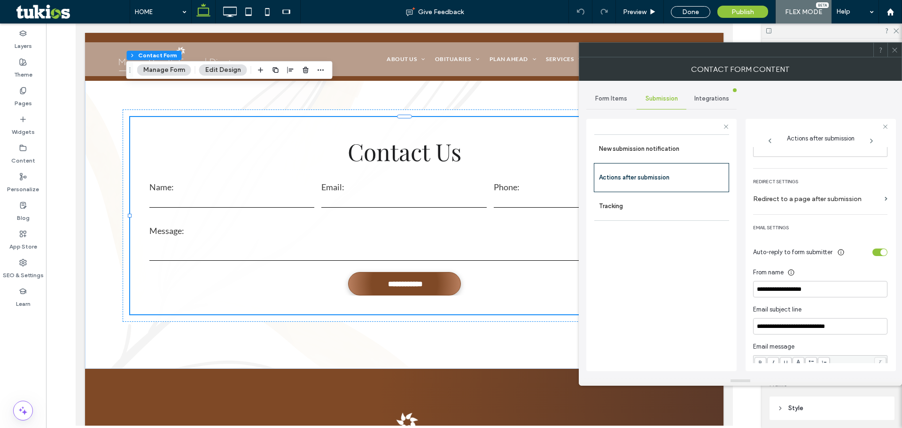
scroll to position [259, 0]
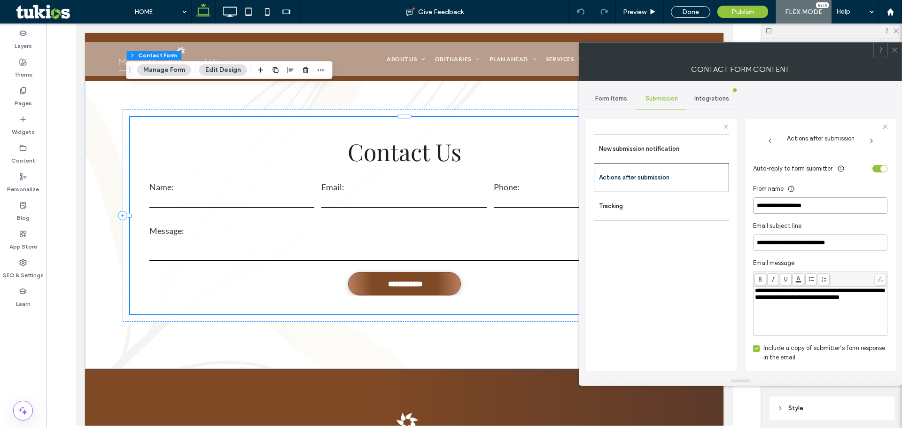
drag, startPoint x: 820, startPoint y: 208, endPoint x: 740, endPoint y: 201, distance: 80.6
click at [740, 201] on div "**********" at bounding box center [740, 229] width 308 height 296
paste input "**********"
type input "**********"
click at [874, 167] on div "toggle" at bounding box center [880, 169] width 15 height 8
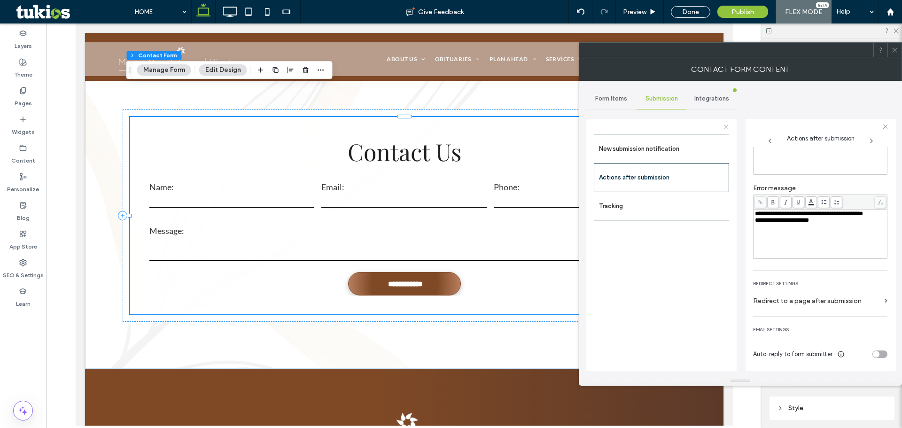
scroll to position [73, 0]
click at [644, 158] on label "New submission notification" at bounding box center [661, 149] width 125 height 19
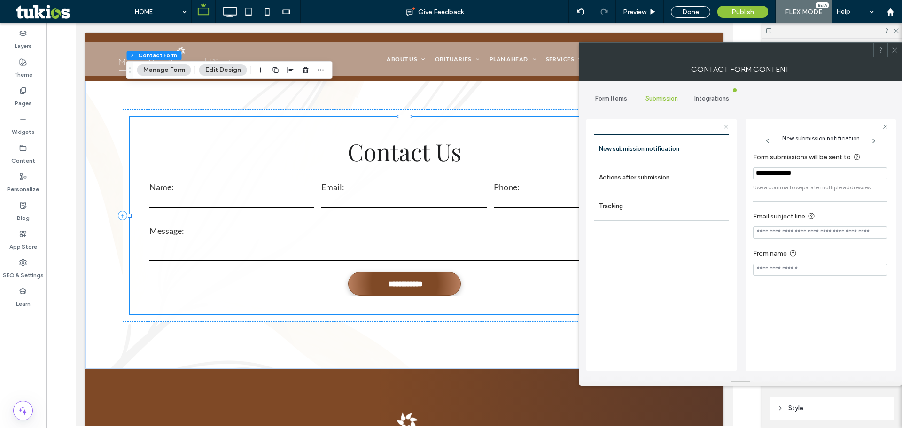
click at [619, 104] on div "Form Items" at bounding box center [611, 98] width 50 height 21
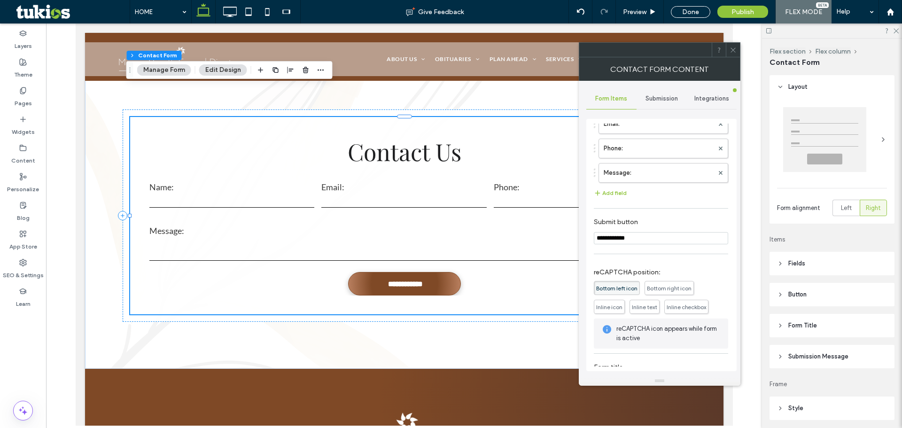
scroll to position [101, 0]
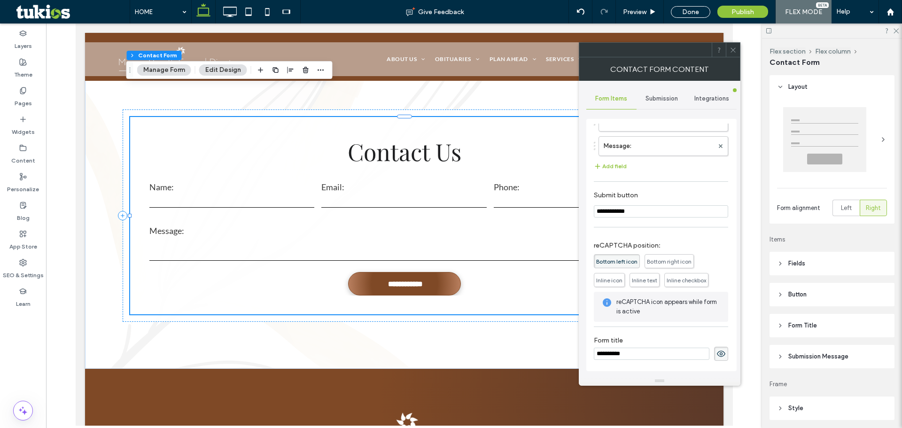
click at [732, 54] on span at bounding box center [733, 50] width 7 height 14
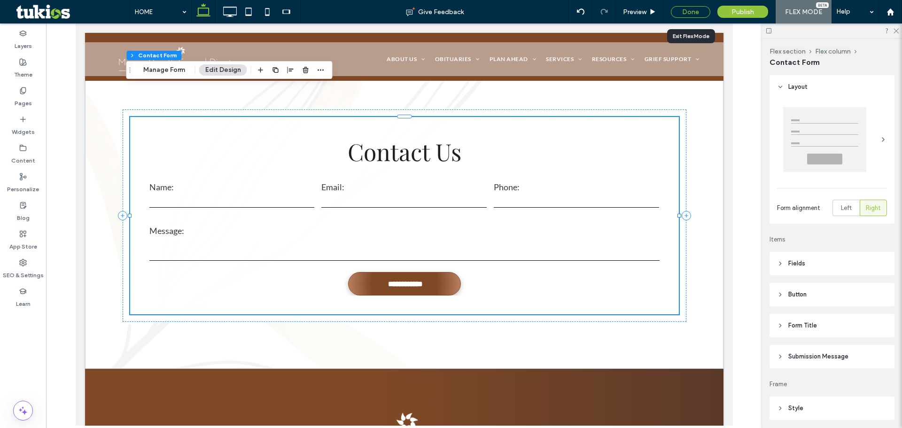
click at [695, 13] on div "Done" at bounding box center [690, 12] width 39 height 12
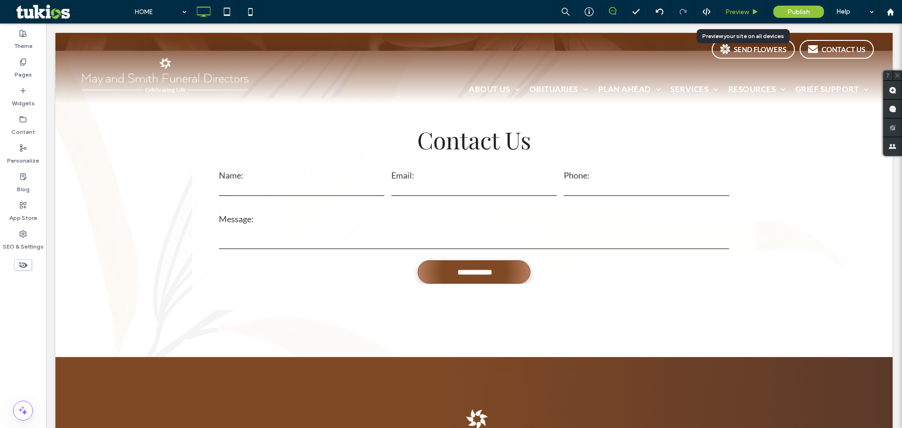
click at [735, 13] on span "Preview" at bounding box center [737, 12] width 23 height 8
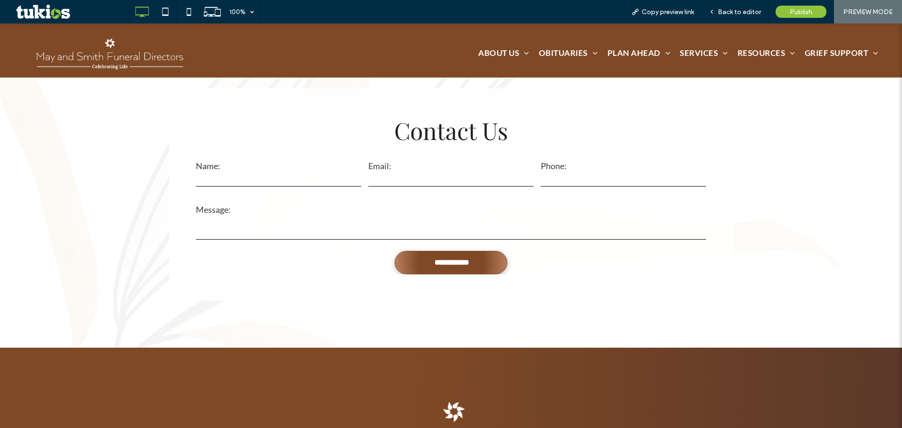
scroll to position [2364, 0]
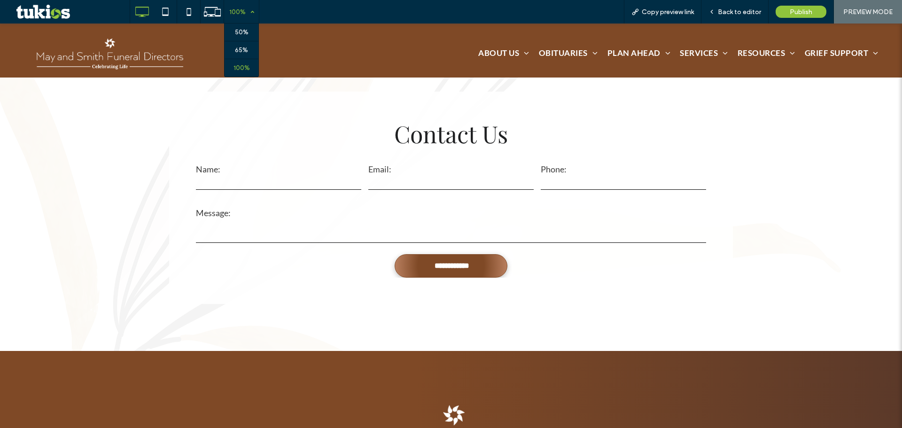
drag, startPoint x: 247, startPoint y: 8, endPoint x: 247, endPoint y: 22, distance: 13.2
click at [247, 8] on div "100%" at bounding box center [237, 11] width 26 height 23
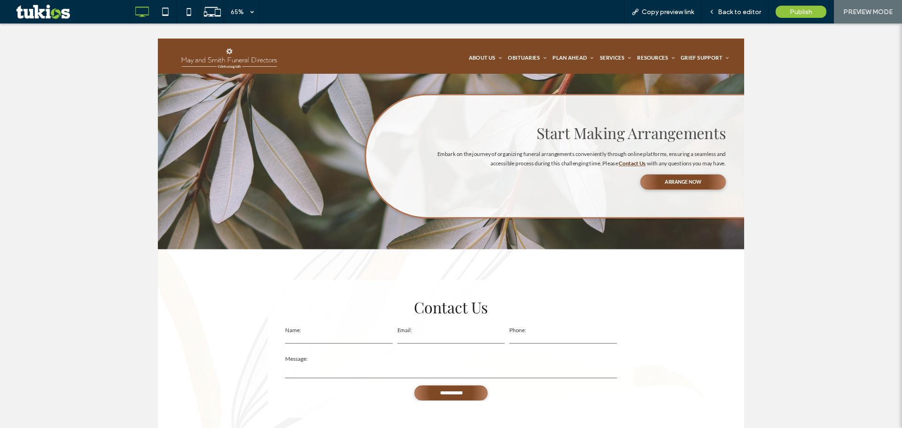
drag, startPoint x: 405, startPoint y: 85, endPoint x: 470, endPoint y: 214, distance: 144.6
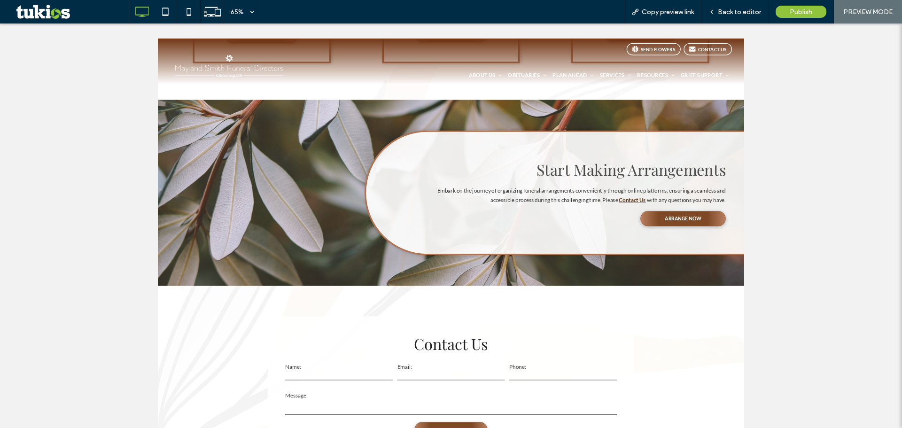
type input "*"
drag, startPoint x: 546, startPoint y: 544, endPoint x: 577, endPoint y: 557, distance: 33.7
type textarea "*"
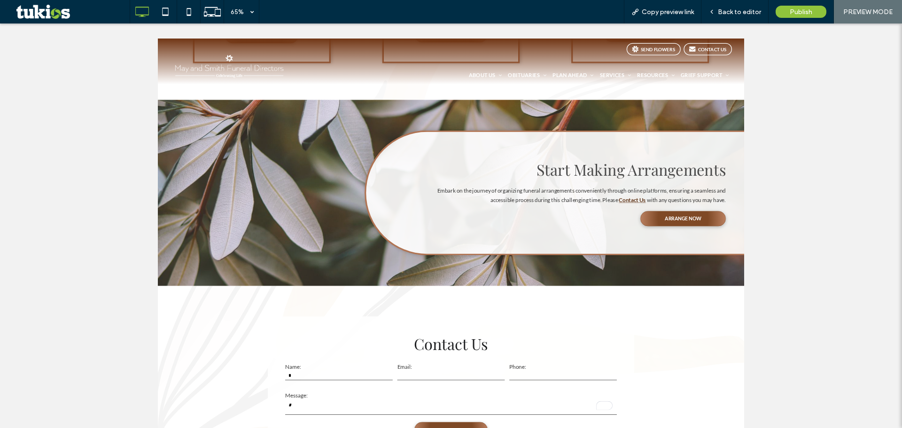
type input "*"
drag, startPoint x: 728, startPoint y: 495, endPoint x: 732, endPoint y: 502, distance: 8.2
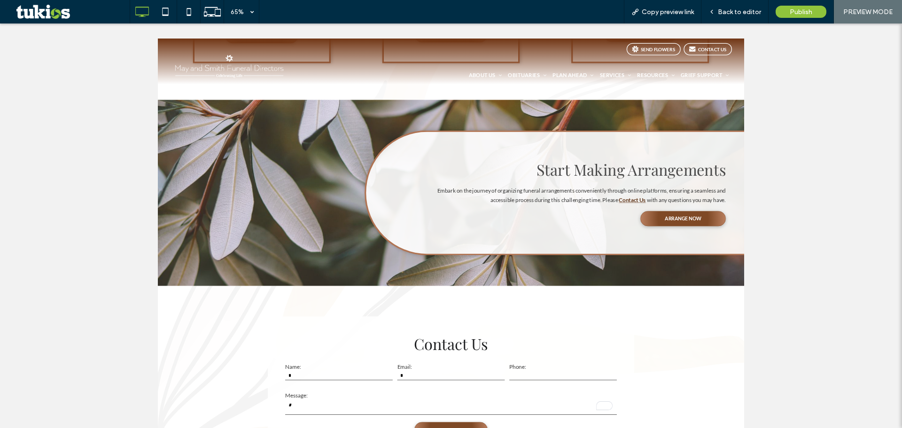
type input "**********"
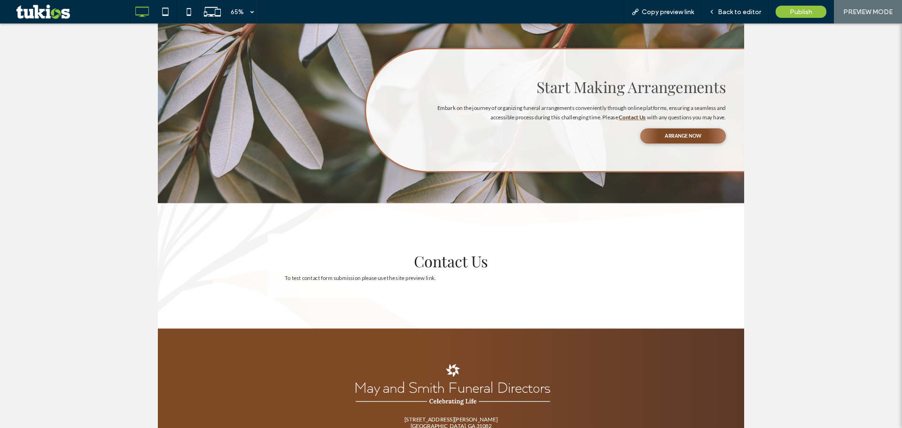
scroll to position [235, 0]
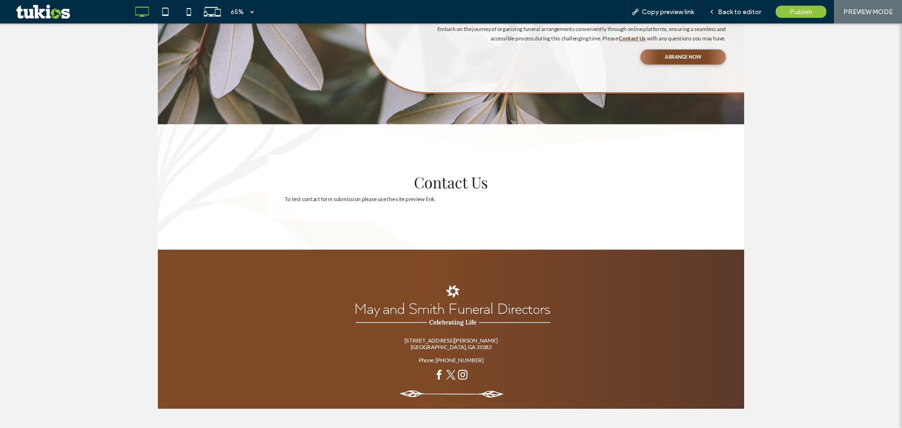
drag, startPoint x: 504, startPoint y: 508, endPoint x: 509, endPoint y: 507, distance: 5.3
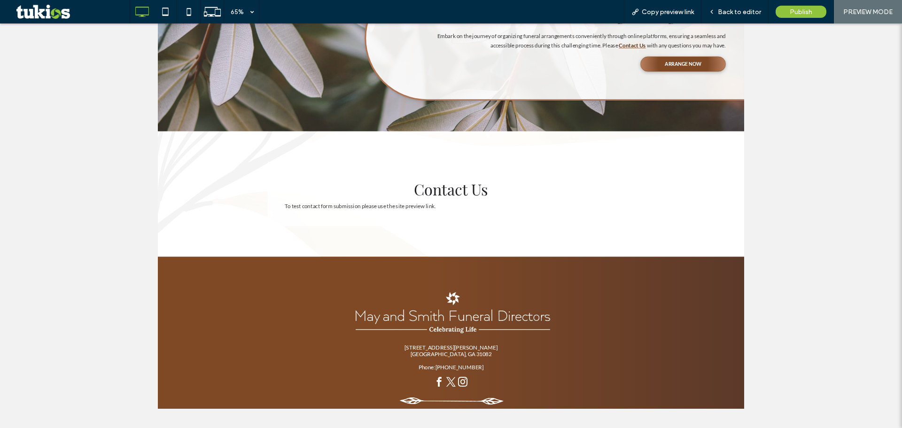
scroll to position [1891, 0]
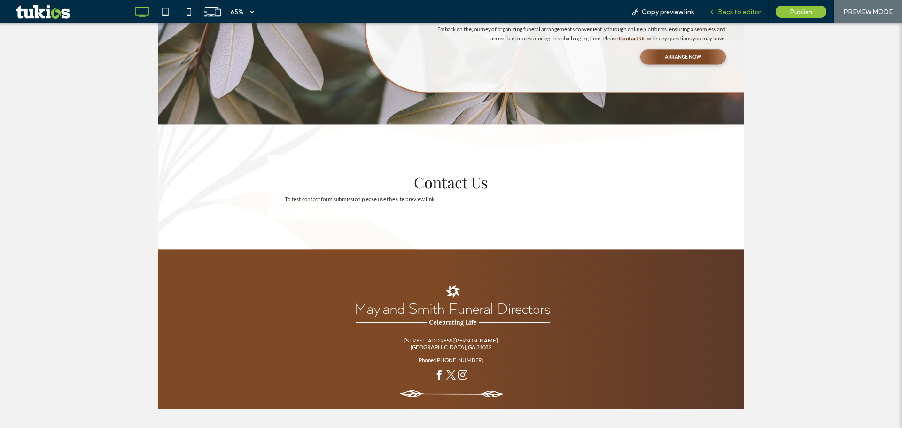
click at [746, 11] on span "Back to editor" at bounding box center [739, 12] width 43 height 8
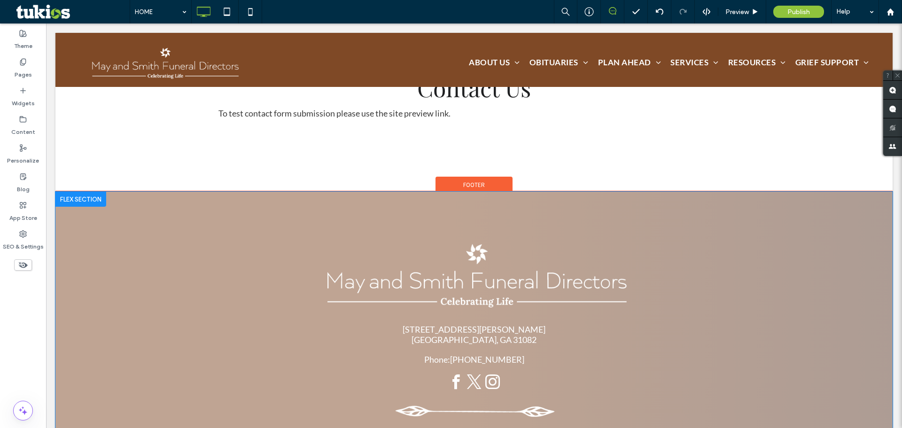
scroll to position [2431, 0]
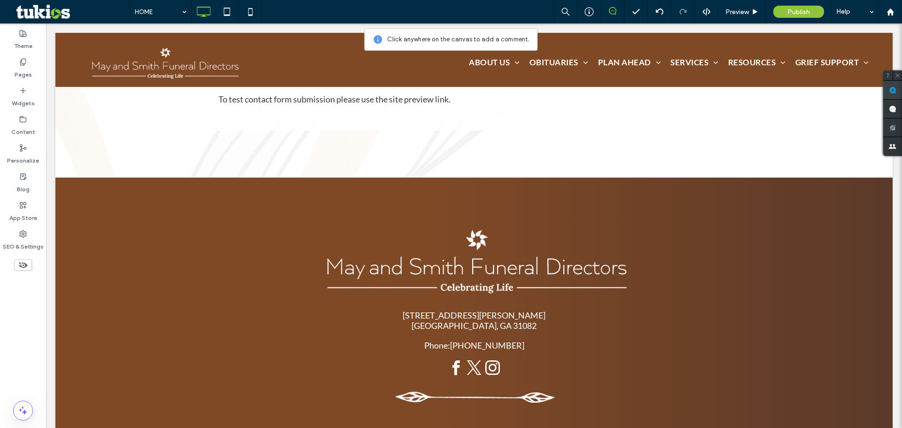
click at [890, 91] on use at bounding box center [893, 90] width 8 height 8
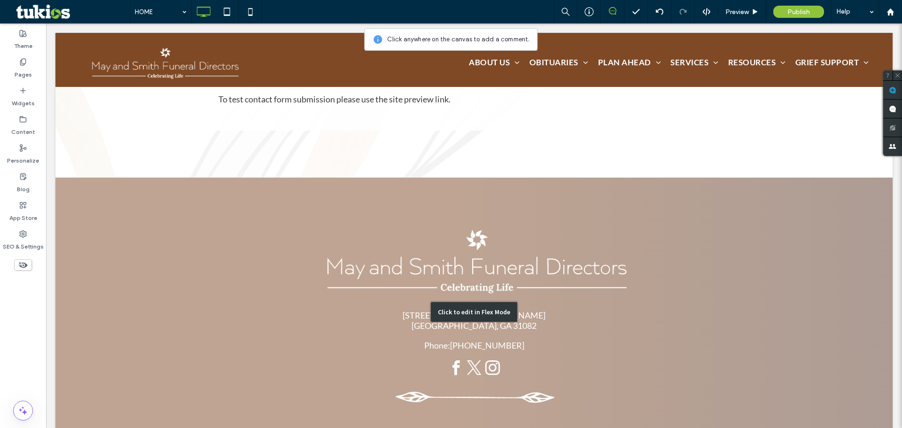
click at [576, 219] on div "Click to edit in Flex Mode" at bounding box center [473, 312] width 837 height 269
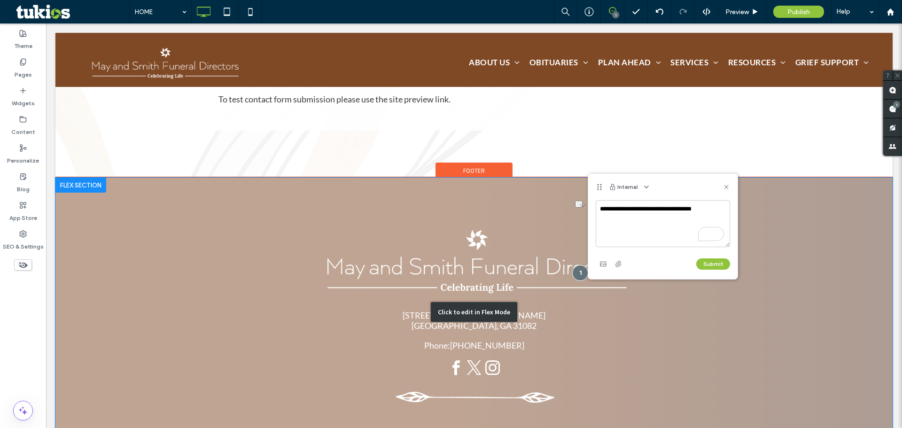
drag, startPoint x: 760, startPoint y: 235, endPoint x: 564, endPoint y: 192, distance: 201.1
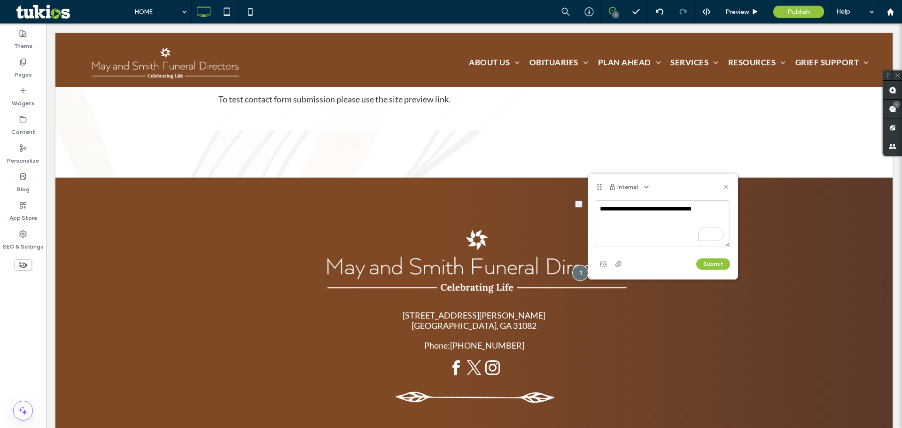
click at [643, 221] on textarea "**********" at bounding box center [663, 223] width 134 height 47
drag, startPoint x: 716, startPoint y: 209, endPoint x: 598, endPoint y: 200, distance: 118.3
click at [598, 200] on textarea "**********" at bounding box center [663, 223] width 134 height 47
type textarea "**********"
click at [720, 259] on button "Submit" at bounding box center [713, 263] width 34 height 11
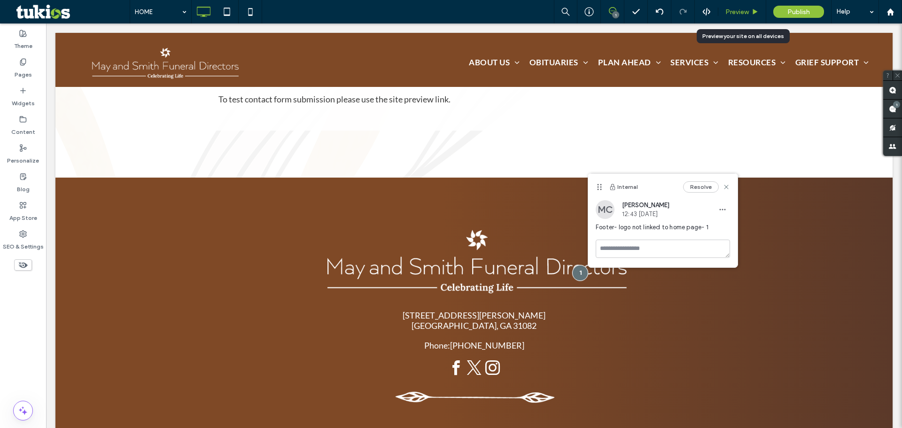
click at [738, 14] on span "Preview" at bounding box center [737, 12] width 23 height 8
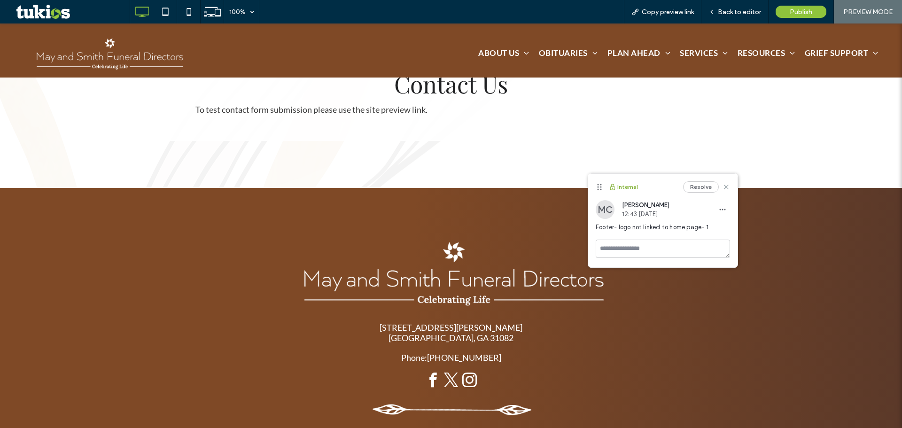
scroll to position [2416, 0]
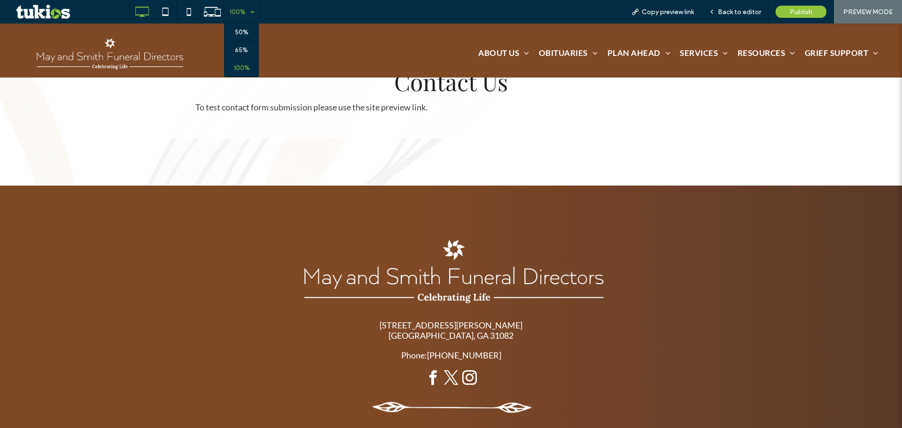
click at [248, 13] on div "100%" at bounding box center [237, 11] width 26 height 23
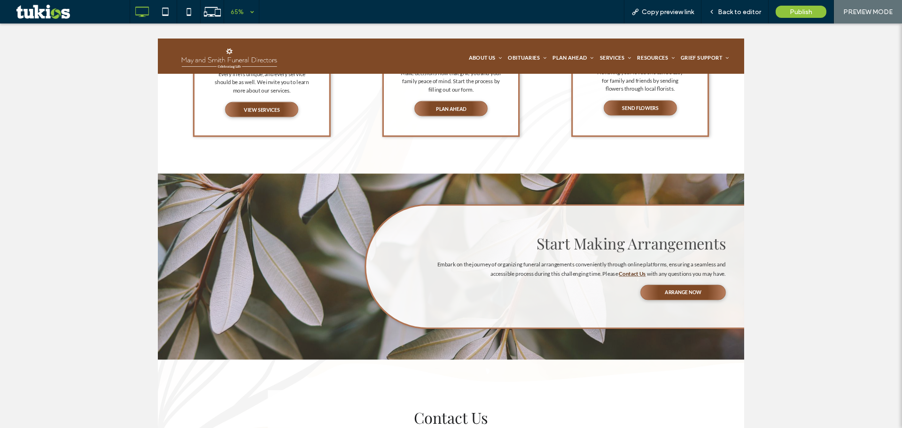
scroll to position [235, 0]
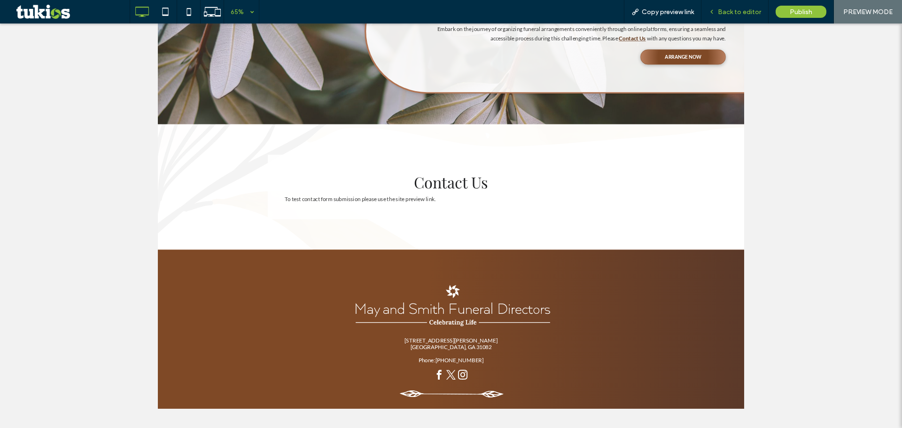
click at [734, 15] on span "Back to editor" at bounding box center [739, 12] width 43 height 8
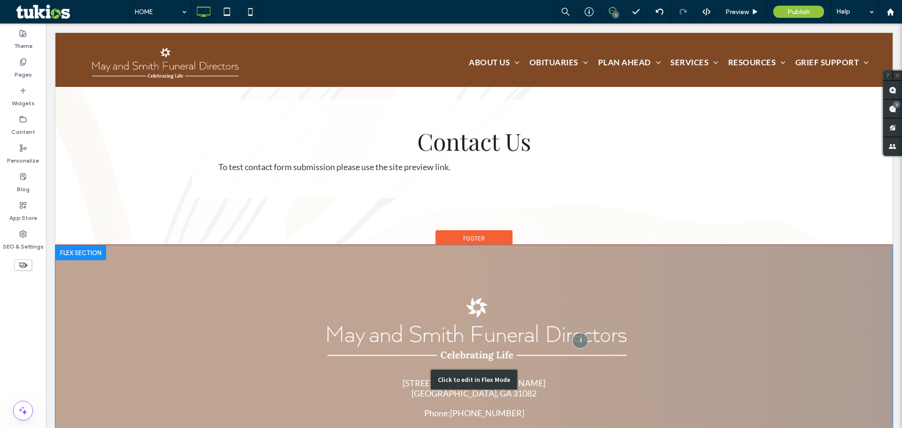
scroll to position [2431, 0]
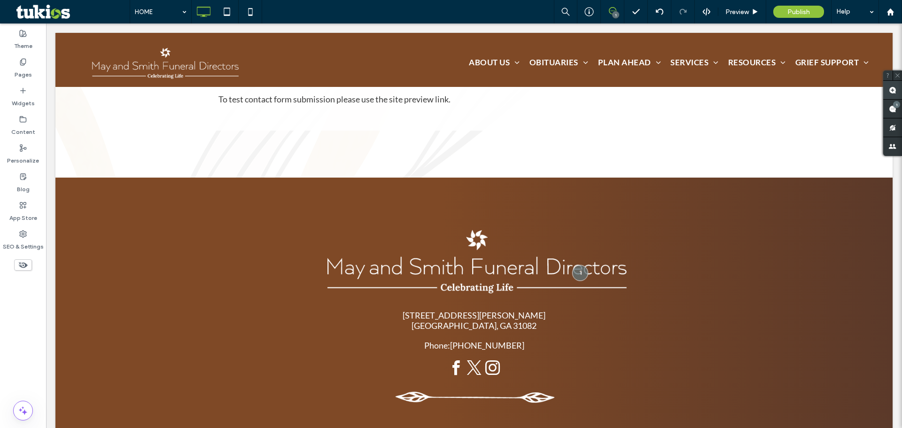
click at [895, 91] on use at bounding box center [893, 90] width 8 height 8
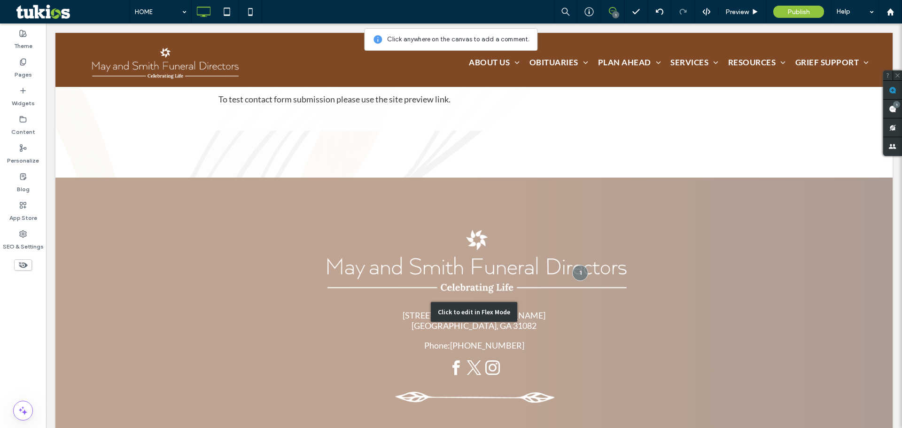
click at [497, 311] on div "Click to edit in Flex Mode" at bounding box center [473, 312] width 837 height 269
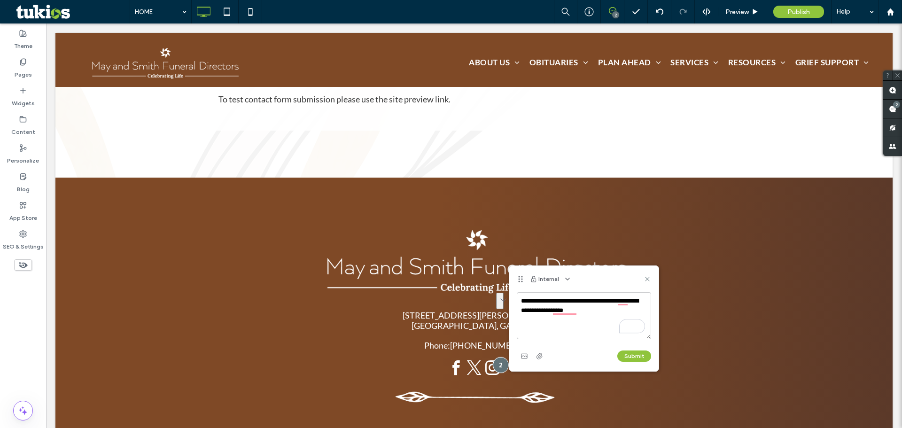
drag, startPoint x: 583, startPoint y: 310, endPoint x: 515, endPoint y: 302, distance: 68.6
click at [515, 302] on div "**********" at bounding box center [583, 331] width 149 height 79
drag, startPoint x: 597, startPoint y: 312, endPoint x: 516, endPoint y: 296, distance: 82.8
click at [516, 296] on div "**********" at bounding box center [583, 331] width 149 height 79
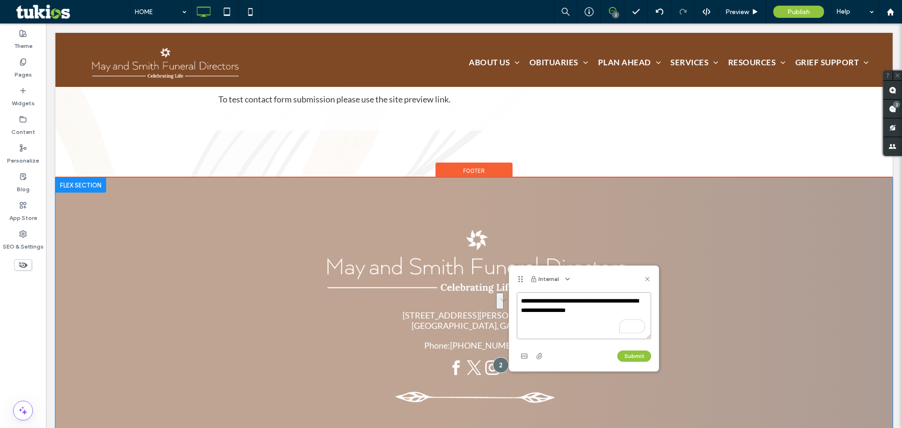
type textarea "**********"
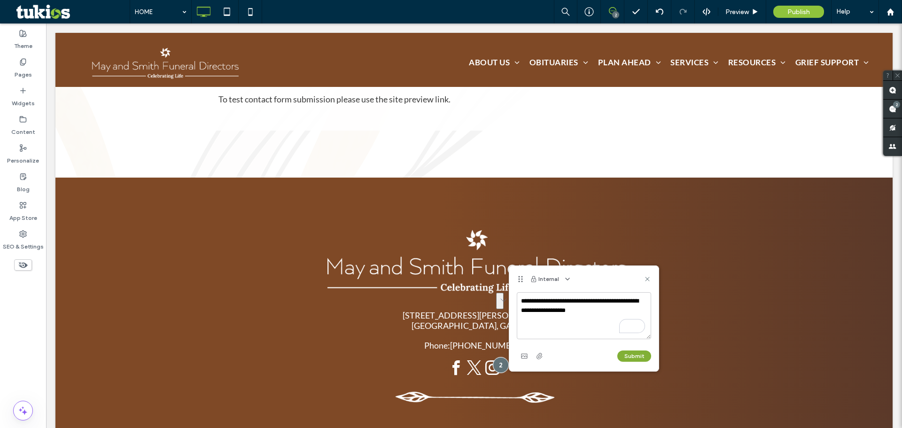
click at [640, 361] on button "Submit" at bounding box center [634, 356] width 34 height 11
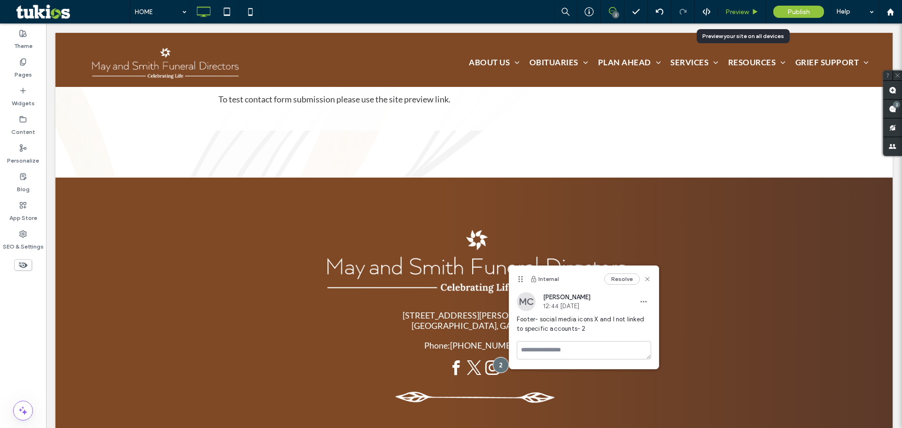
click at [738, 12] on span "Preview" at bounding box center [737, 12] width 23 height 8
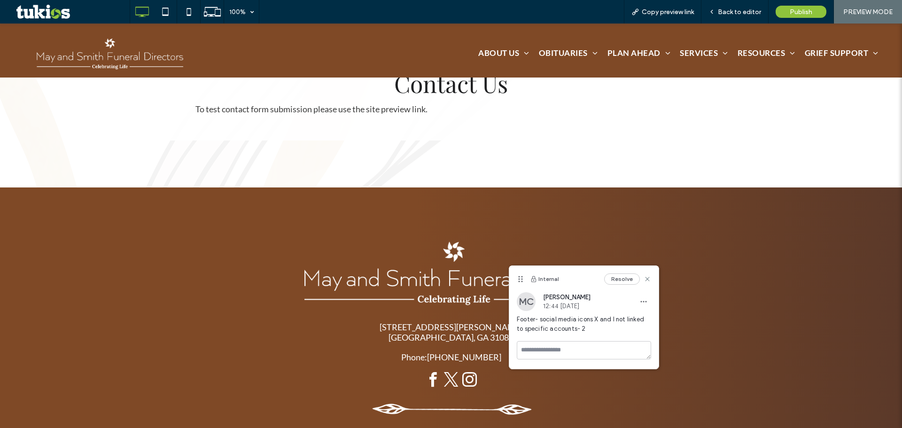
scroll to position [2416, 0]
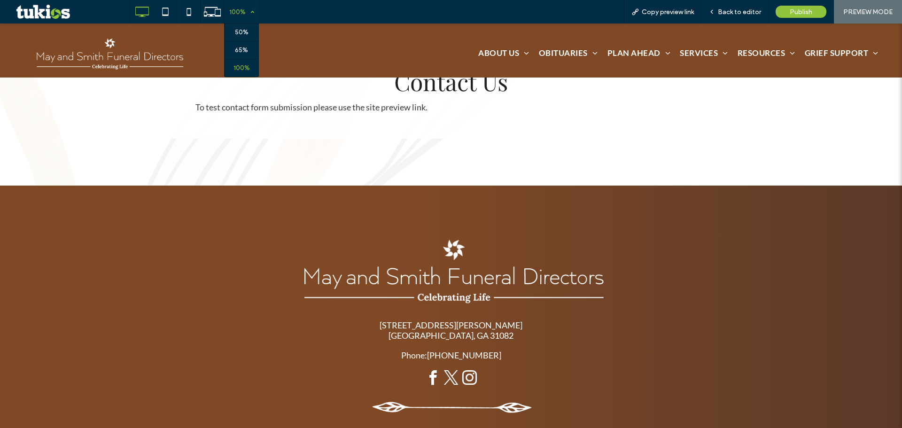
click at [247, 12] on div "100%" at bounding box center [237, 11] width 26 height 23
drag, startPoint x: 238, startPoint y: 77, endPoint x: 125, endPoint y: 47, distance: 117.3
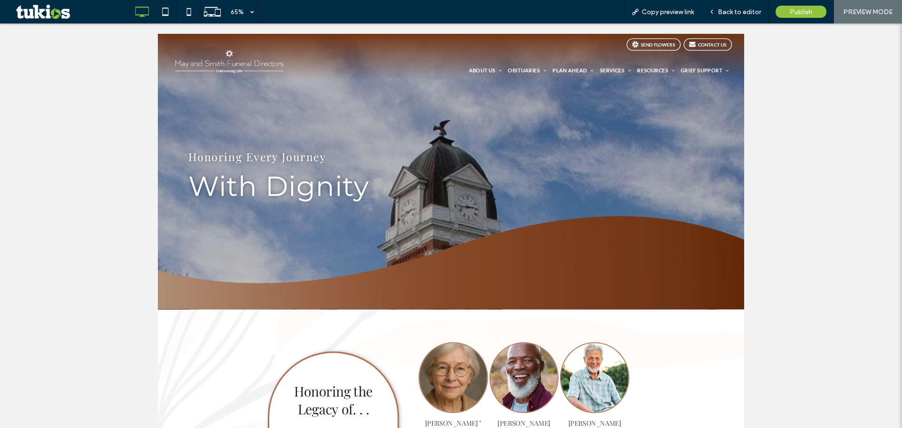
scroll to position [0, 0]
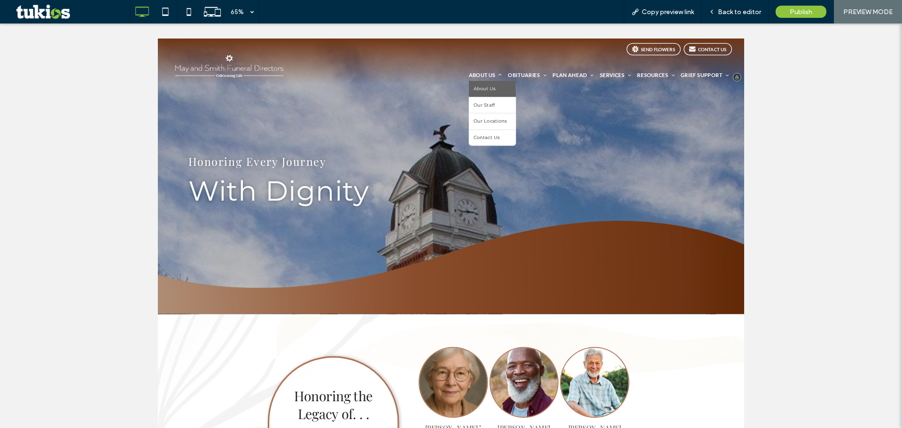
click at [652, 106] on link "About Us" at bounding box center [672, 115] width 73 height 25
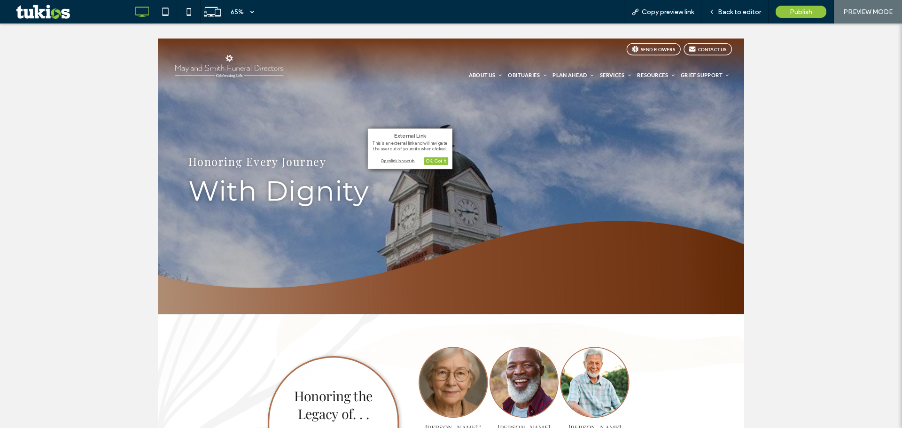
click at [391, 160] on div "Open link in new tab" at bounding box center [410, 160] width 76 height 7
click at [738, 12] on span "Back to editor" at bounding box center [739, 12] width 43 height 8
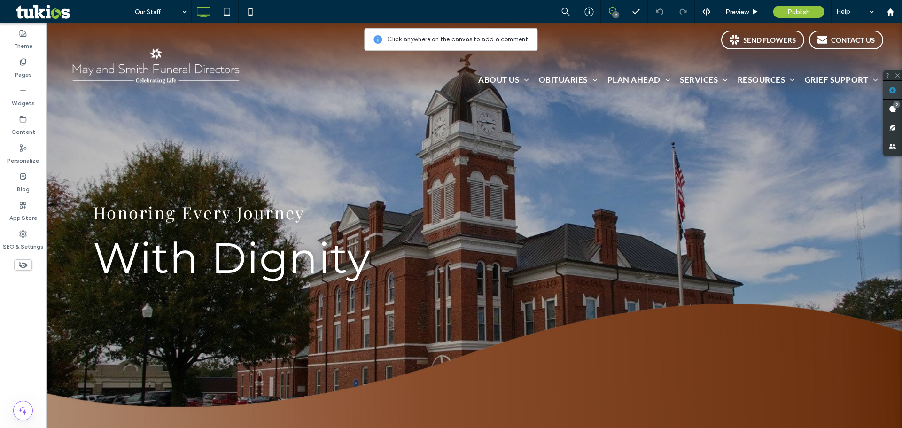
click at [899, 89] on span at bounding box center [892, 90] width 19 height 18
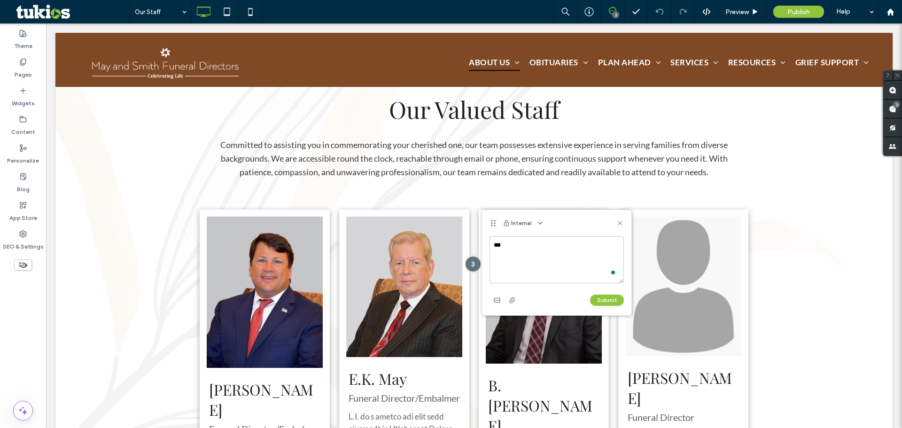
scroll to position [320, 0]
type textarea "**********"
click at [734, 9] on span "Preview" at bounding box center [737, 12] width 23 height 8
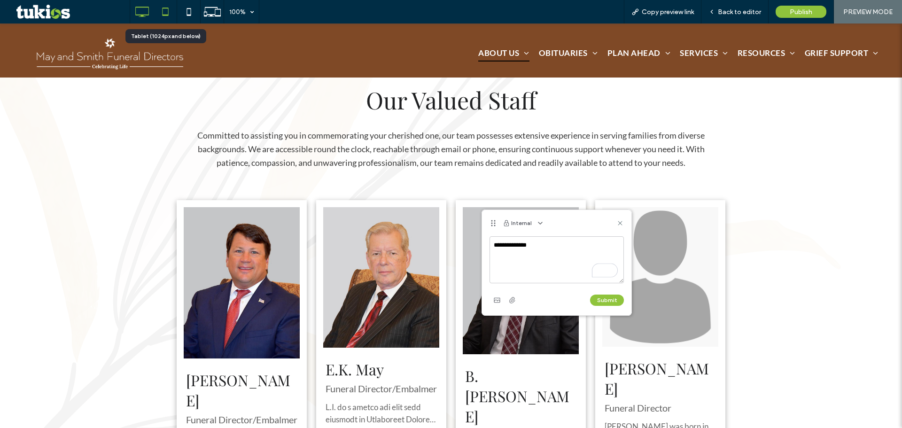
click at [167, 9] on icon at bounding box center [165, 11] width 19 height 19
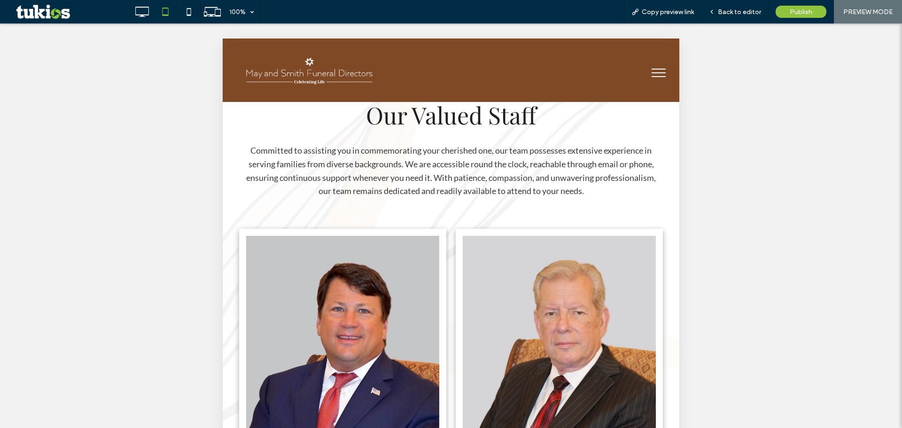
scroll to position [476, 0]
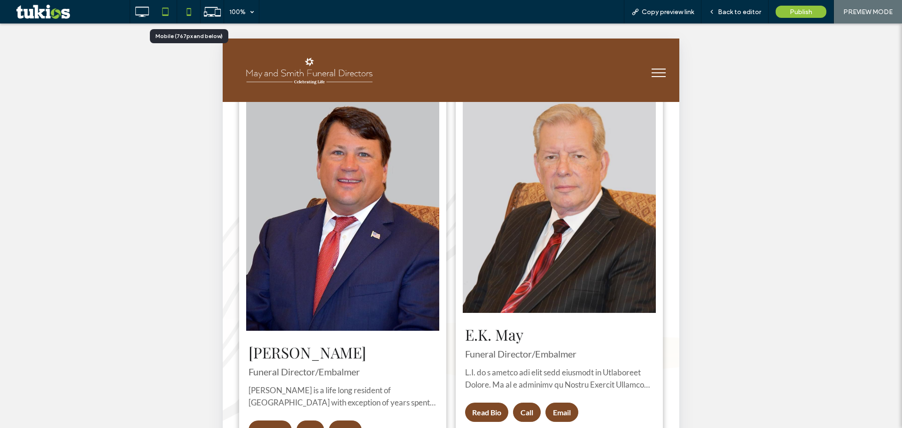
click at [193, 13] on icon at bounding box center [189, 11] width 19 height 19
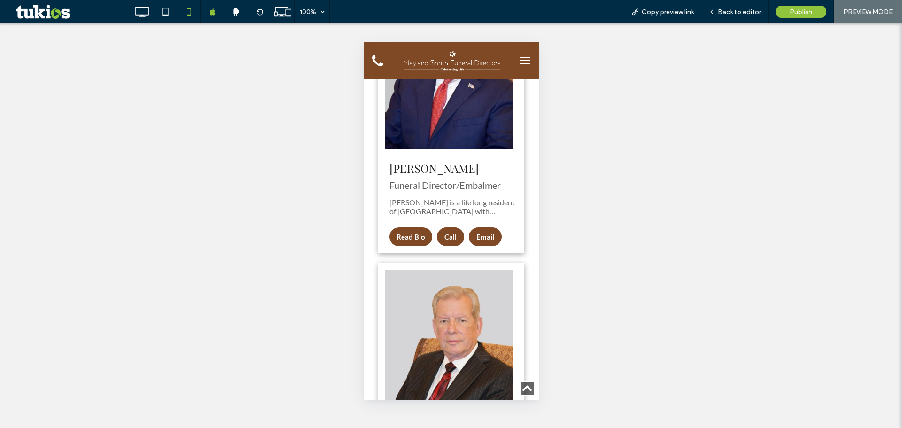
scroll to position [305, 0]
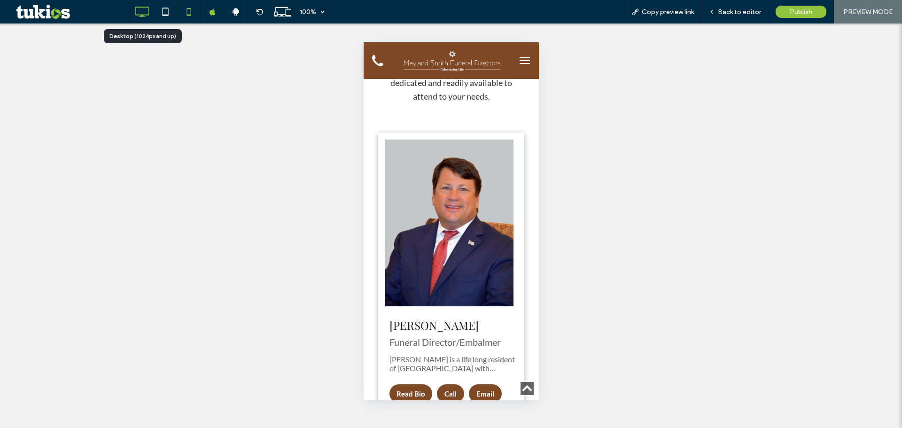
click at [141, 13] on icon at bounding box center [142, 11] width 19 height 19
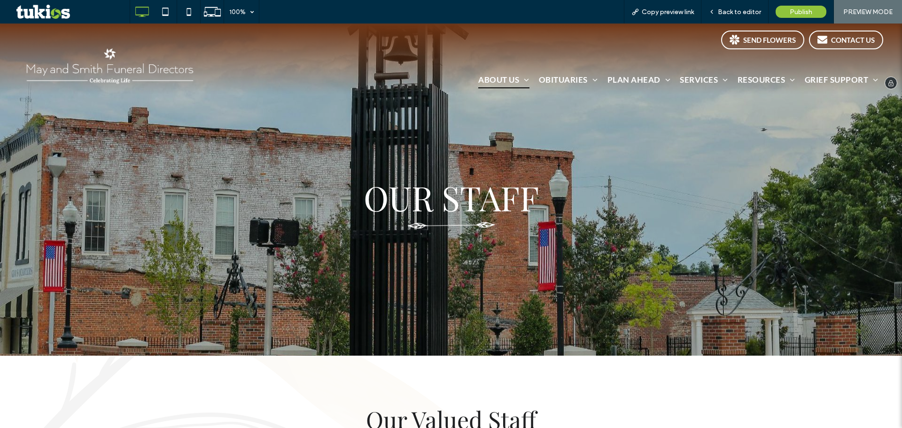
scroll to position [0, 0]
click at [741, 16] on span "Back to editor" at bounding box center [739, 12] width 43 height 8
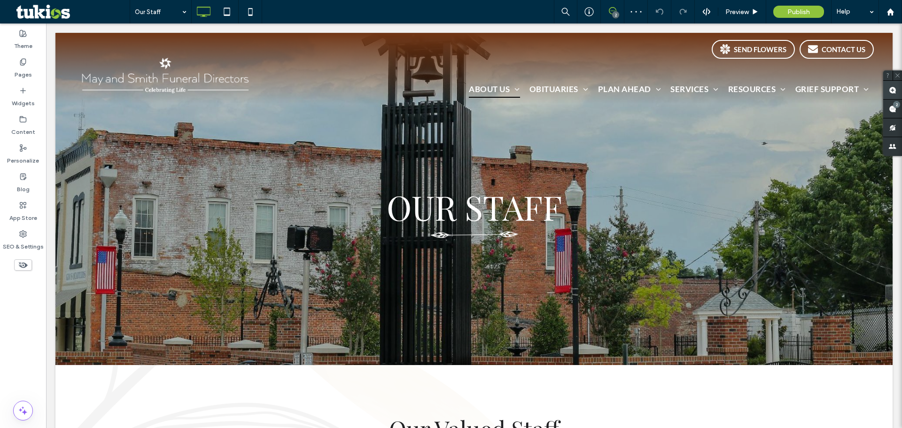
click at [894, 92] on use at bounding box center [893, 90] width 8 height 8
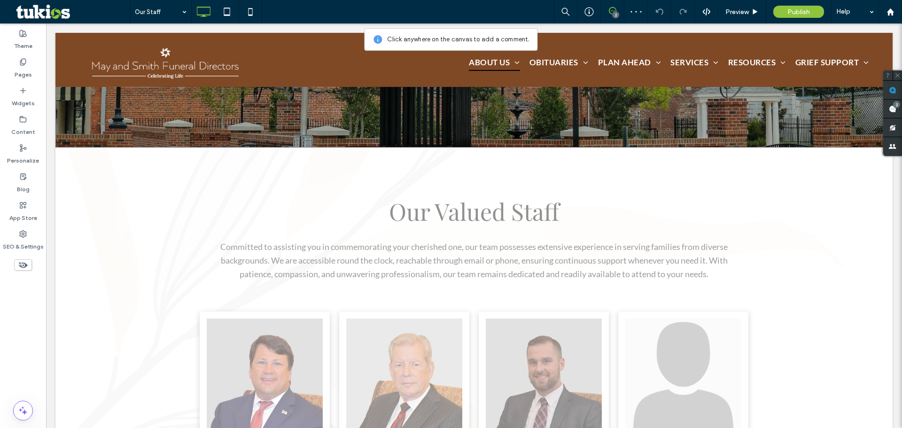
scroll to position [313, 0]
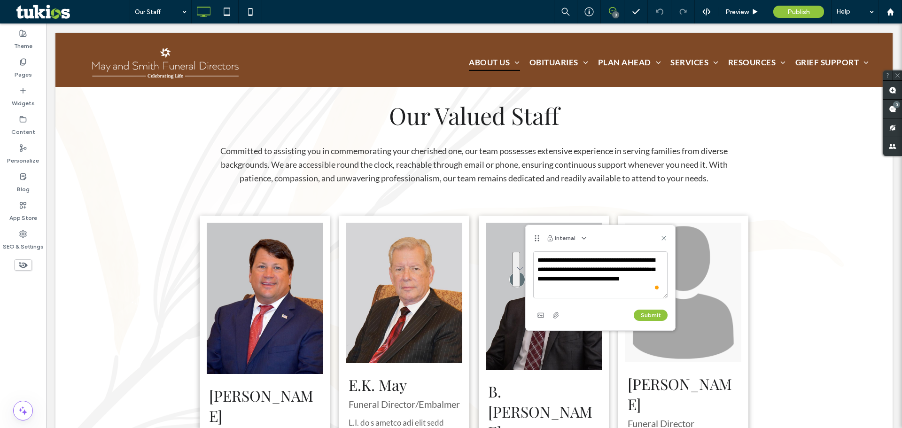
drag, startPoint x: 544, startPoint y: 286, endPoint x: 532, endPoint y: 255, distance: 32.9
click at [532, 255] on div "**********" at bounding box center [600, 290] width 149 height 79
type textarea "**********"
click at [640, 318] on button "Submit" at bounding box center [651, 315] width 34 height 11
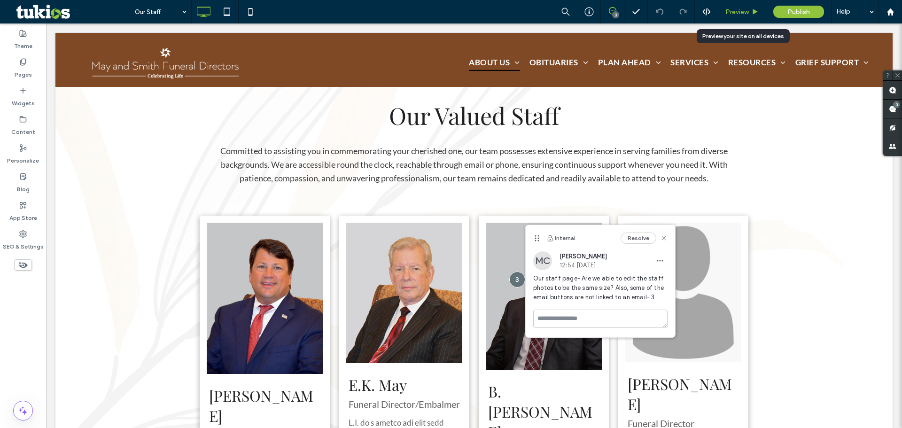
click at [736, 15] on span "Preview" at bounding box center [737, 12] width 23 height 8
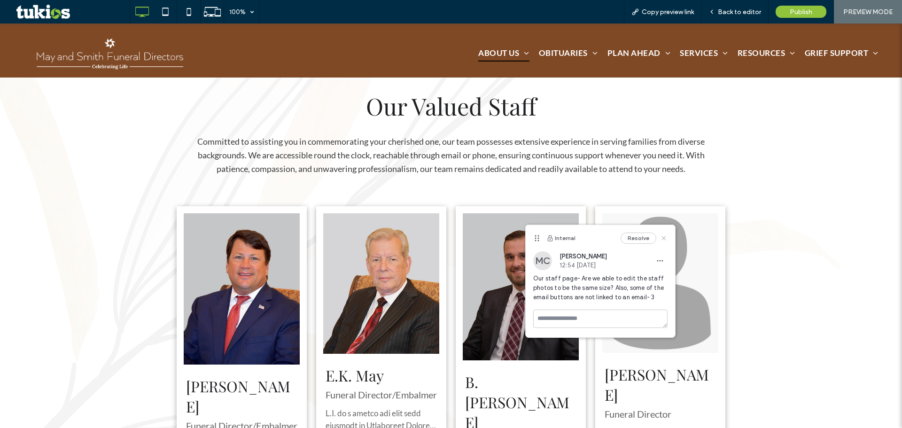
click at [666, 237] on icon at bounding box center [664, 238] width 8 height 8
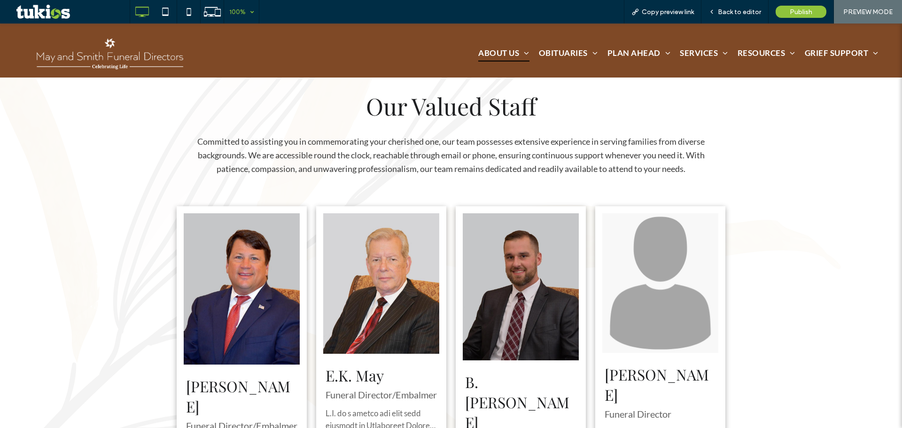
click at [238, 14] on div "100%" at bounding box center [237, 11] width 26 height 23
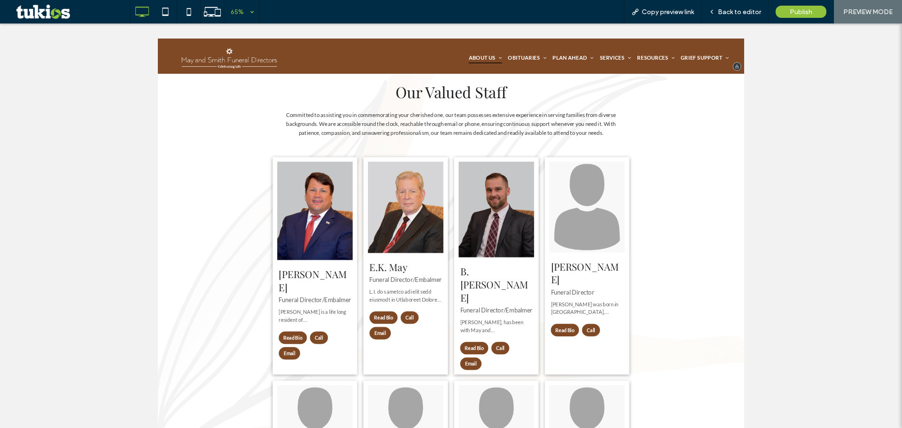
drag, startPoint x: 400, startPoint y: 85, endPoint x: 289, endPoint y: 51, distance: 115.9
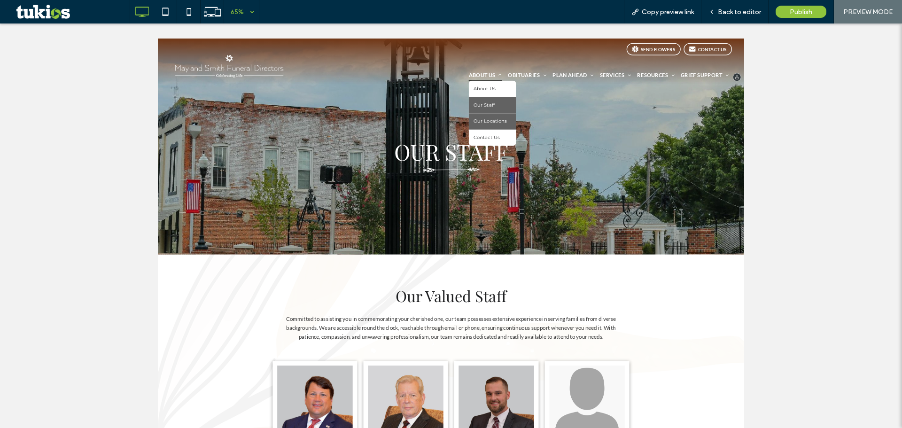
click at [655, 164] on span "Our Locations" at bounding box center [669, 166] width 52 height 11
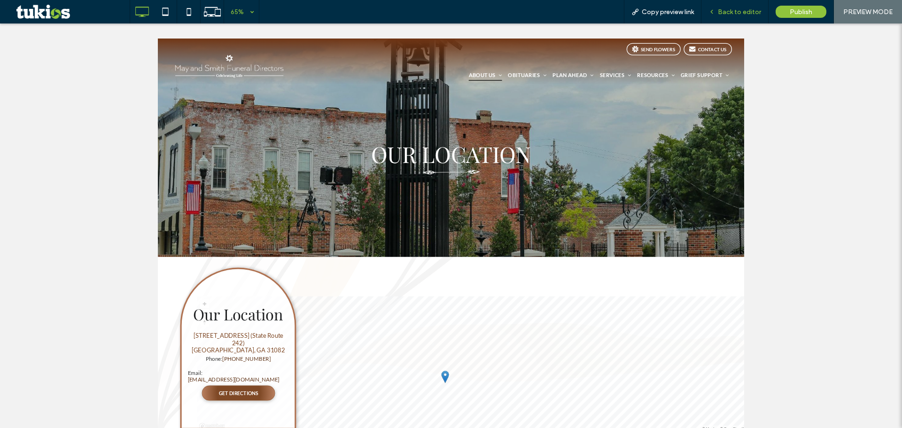
click at [737, 10] on span "Back to editor" at bounding box center [739, 12] width 43 height 8
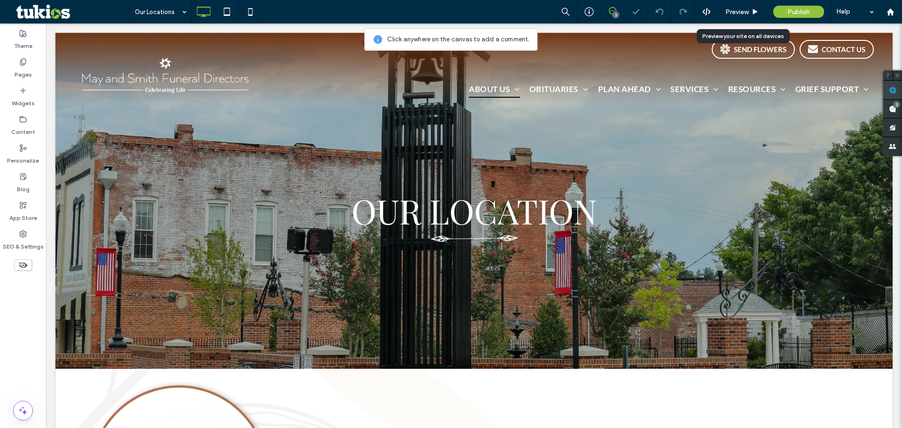
drag, startPoint x: 894, startPoint y: 89, endPoint x: 624, endPoint y: 126, distance: 272.8
click at [894, 89] on use at bounding box center [893, 90] width 8 height 8
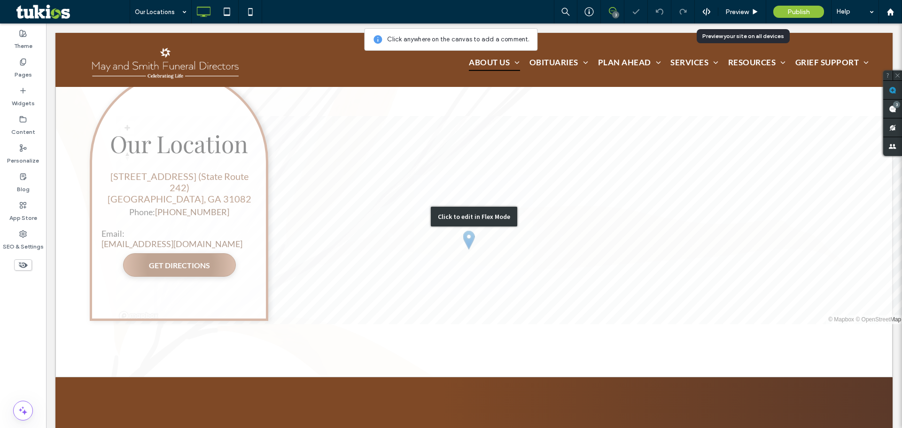
click at [223, 257] on div "Click to edit in Flex Mode" at bounding box center [473, 216] width 837 height 322
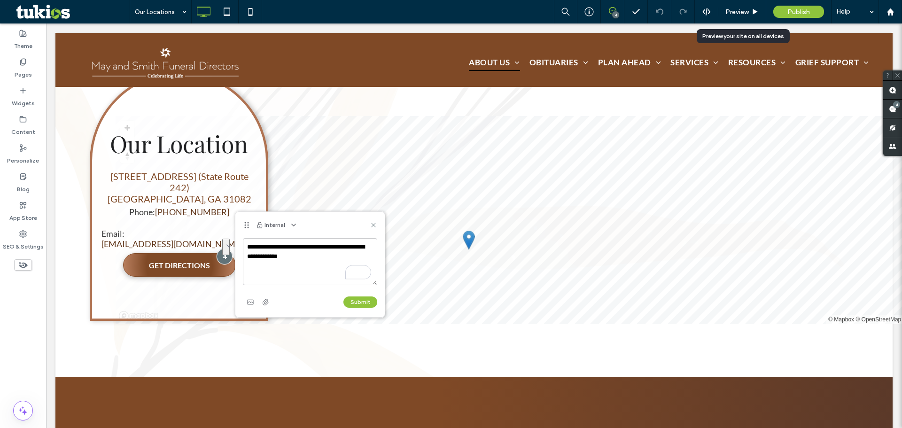
drag, startPoint x: 318, startPoint y: 258, endPoint x: 243, endPoint y: 241, distance: 76.3
click at [243, 241] on textarea "**********" at bounding box center [310, 261] width 134 height 47
type textarea "**********"
click at [362, 298] on button "Submit" at bounding box center [361, 302] width 34 height 11
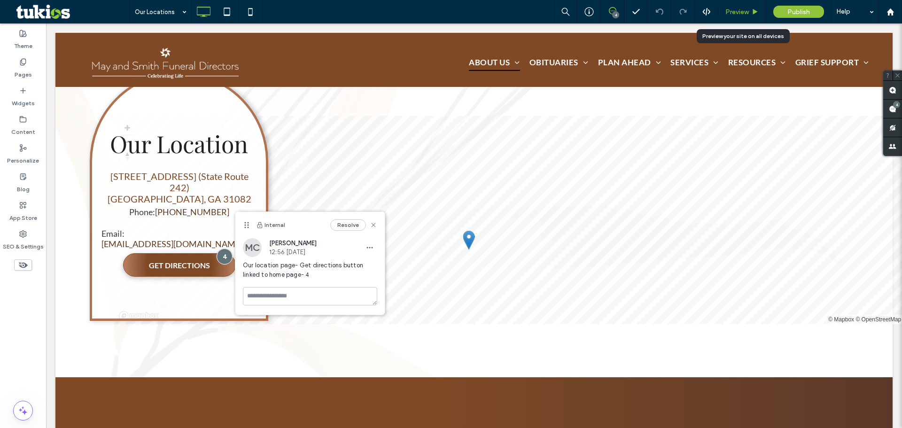
click at [738, 11] on span "Preview" at bounding box center [737, 12] width 23 height 8
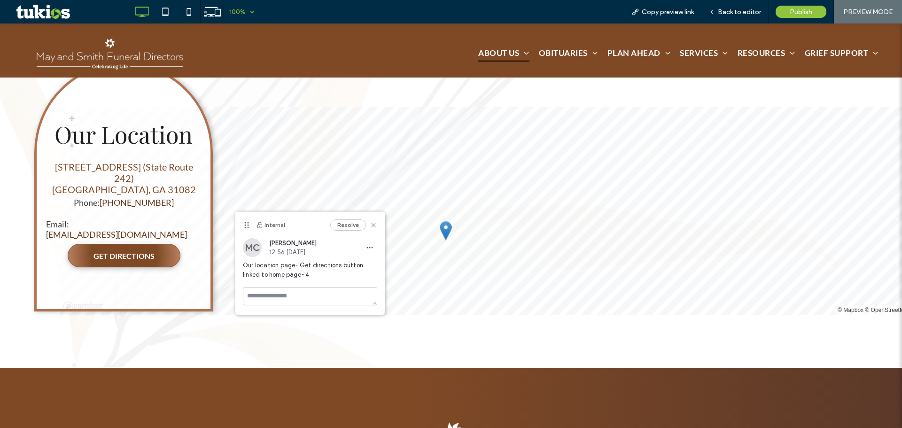
click at [242, 16] on div "100%" at bounding box center [237, 11] width 26 height 23
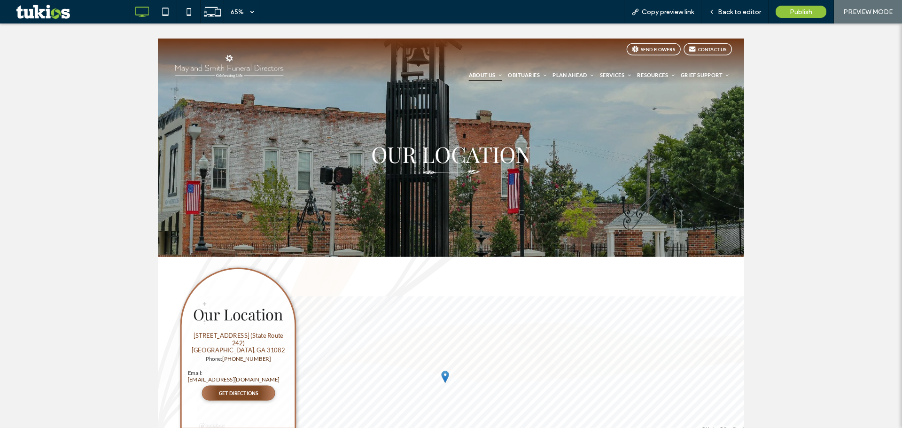
scroll to position [26, 0]
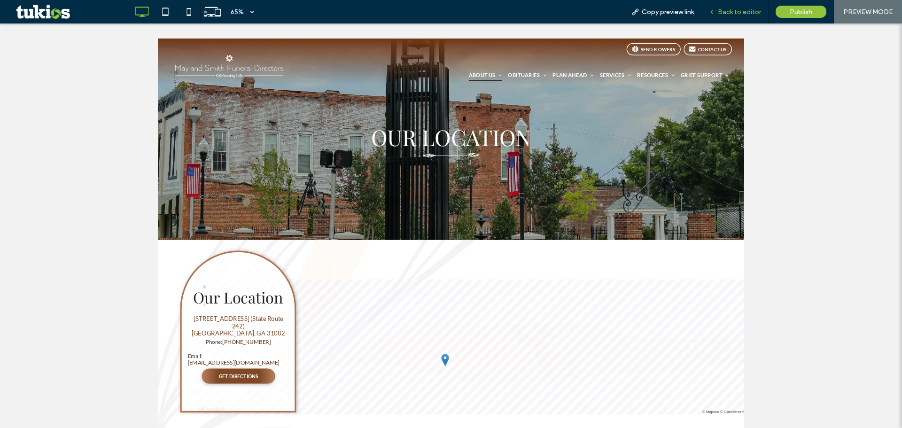
click at [731, 9] on span "Back to editor" at bounding box center [739, 12] width 43 height 8
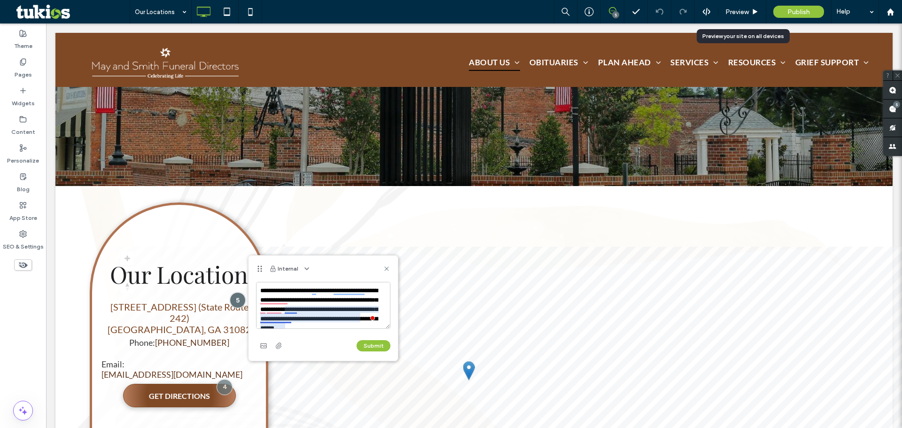
scroll to position [8, 0]
drag, startPoint x: 260, startPoint y: 291, endPoint x: 381, endPoint y: 325, distance: 125.4
click at [381, 325] on textarea "**********" at bounding box center [323, 305] width 134 height 47
type textarea "**********"
click at [365, 346] on button "Submit" at bounding box center [374, 345] width 34 height 11
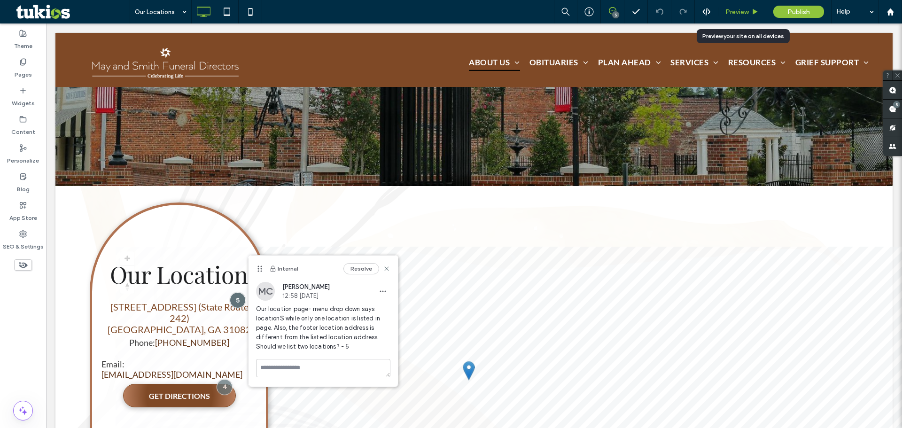
click at [737, 8] on span "Preview" at bounding box center [737, 12] width 23 height 8
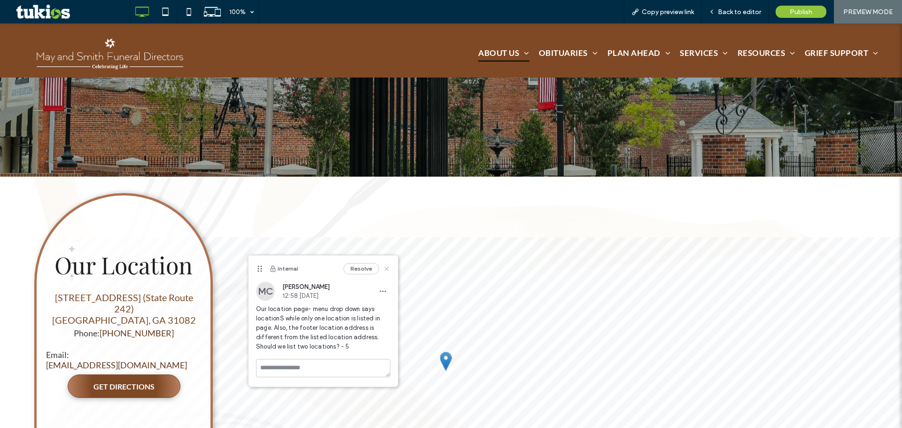
click at [386, 272] on icon at bounding box center [387, 269] width 8 height 8
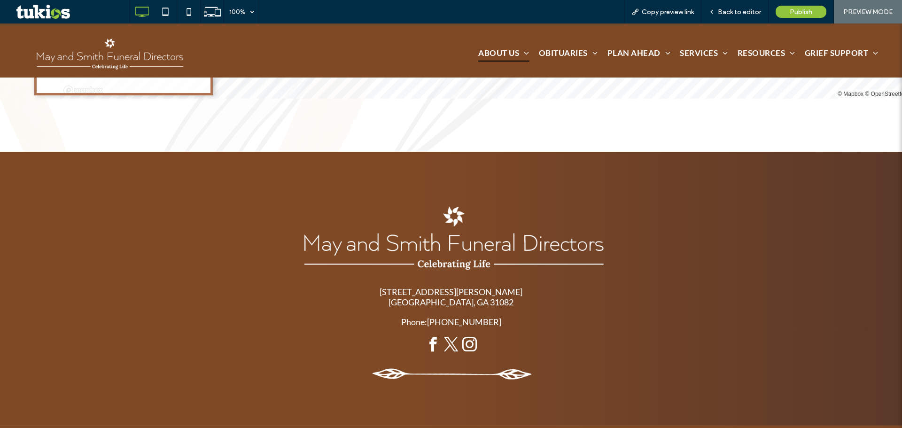
scroll to position [554, 0]
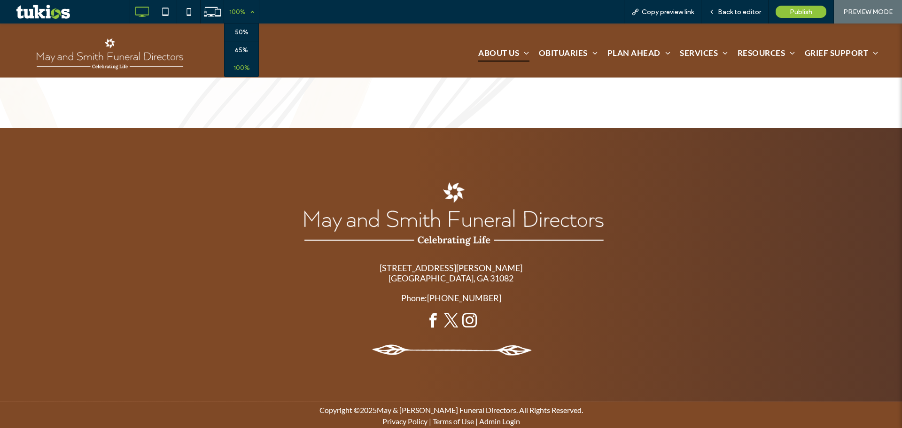
click at [238, 15] on div "100%" at bounding box center [237, 11] width 26 height 23
drag, startPoint x: 245, startPoint y: 75, endPoint x: 136, endPoint y: 44, distance: 113.5
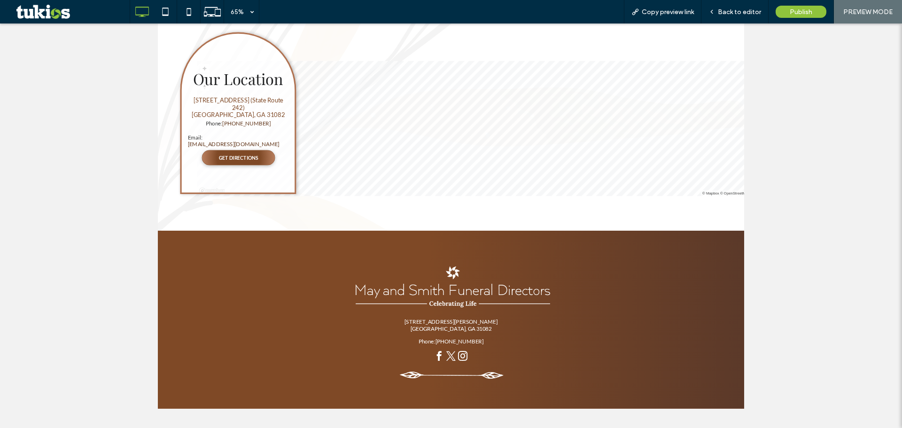
scroll to position [0, 0]
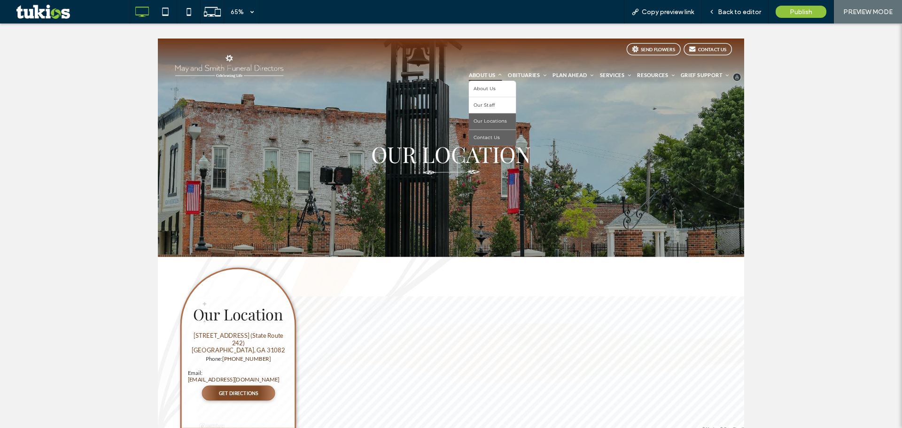
click at [668, 184] on link "Contact Us" at bounding box center [672, 191] width 73 height 25
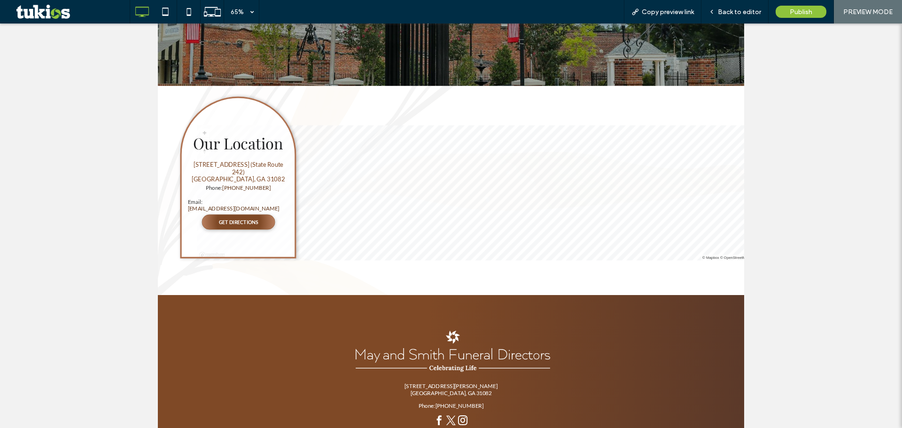
scroll to position [235, 0]
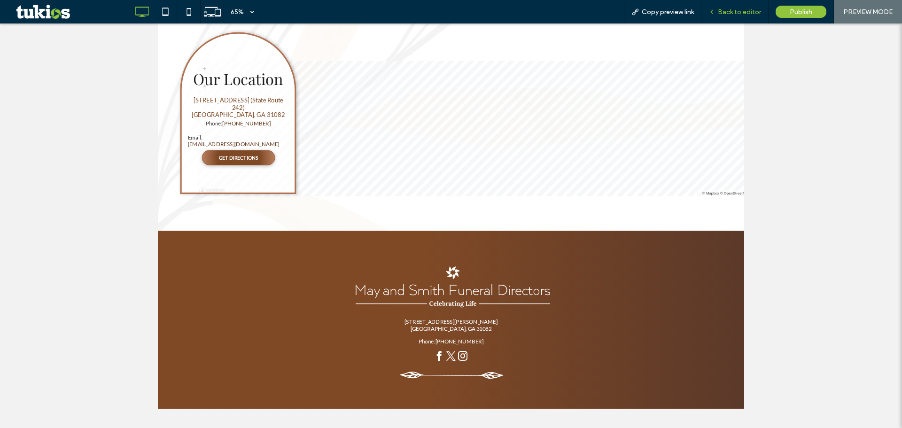
click at [749, 12] on span "Back to editor" at bounding box center [739, 12] width 43 height 8
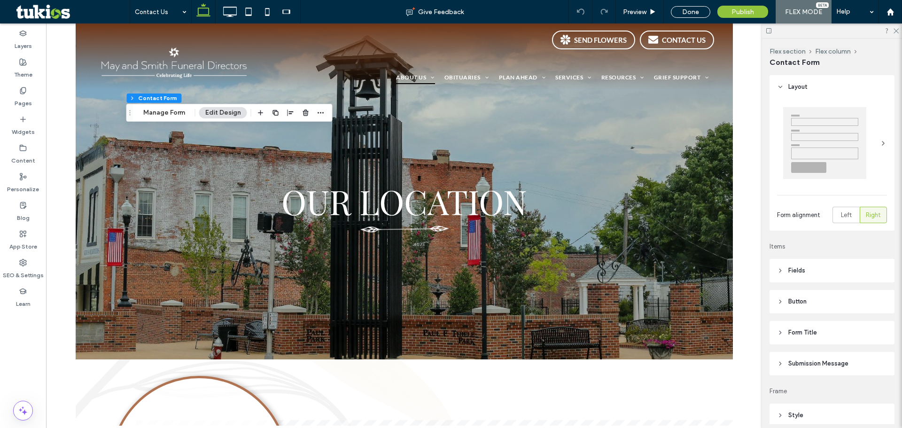
type input "*"
type input "***"
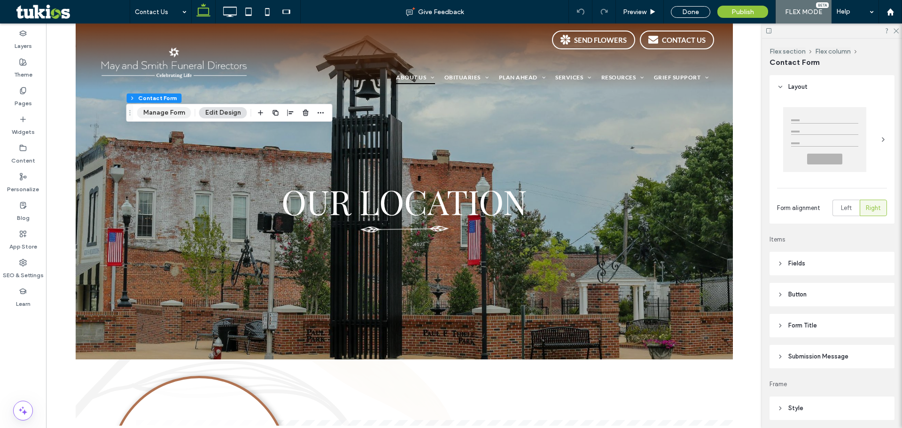
click at [167, 116] on button "Manage Form" at bounding box center [164, 112] width 54 height 11
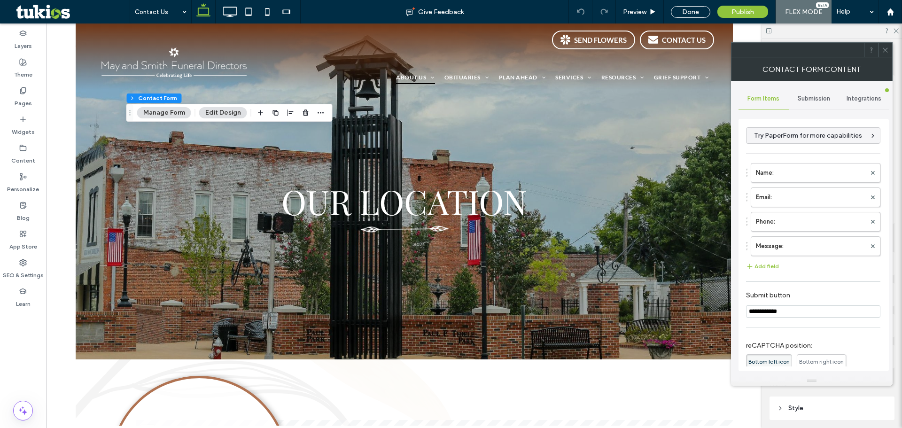
click at [819, 101] on span "Submission" at bounding box center [814, 99] width 32 height 8
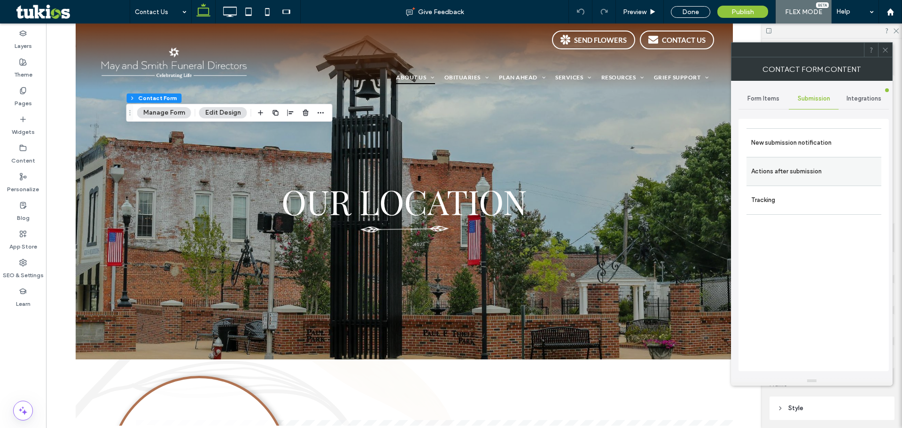
click at [822, 164] on label "Actions after submission" at bounding box center [813, 171] width 125 height 19
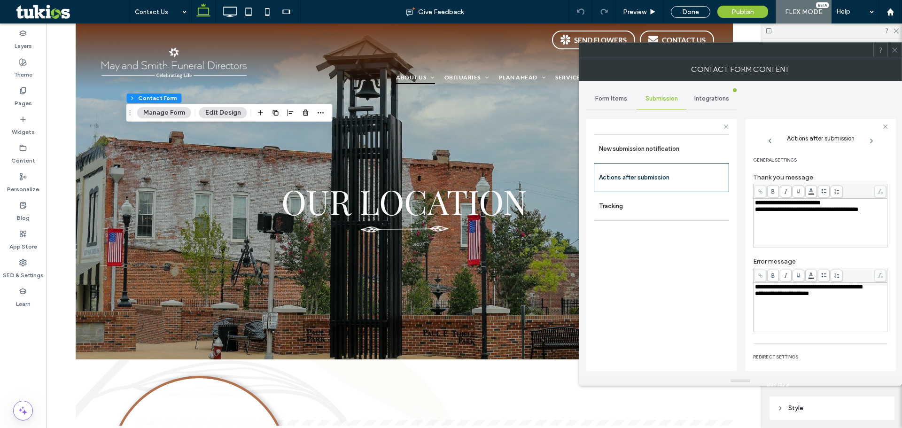
scroll to position [259, 0]
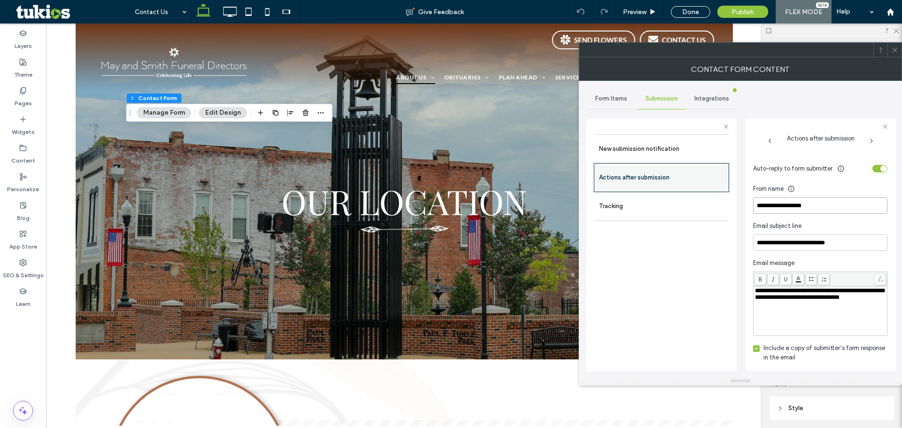
drag, startPoint x: 825, startPoint y: 204, endPoint x: 726, endPoint y: 184, distance: 101.2
click at [726, 184] on div "**********" at bounding box center [661, 243] width 150 height 265
paste input "**********"
type input "**********"
click at [881, 169] on div "toggle" at bounding box center [884, 168] width 7 height 7
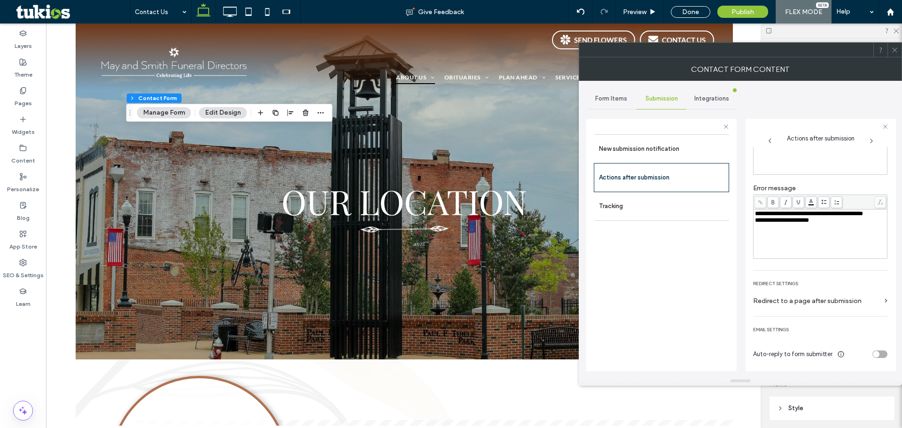
scroll to position [73, 0]
click at [636, 153] on label "New submission notification" at bounding box center [661, 149] width 125 height 19
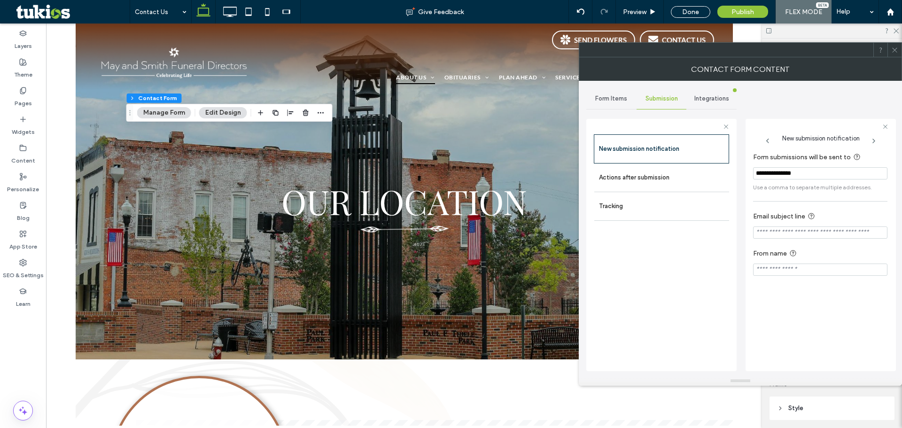
click at [624, 103] on div "Form Items" at bounding box center [611, 98] width 50 height 21
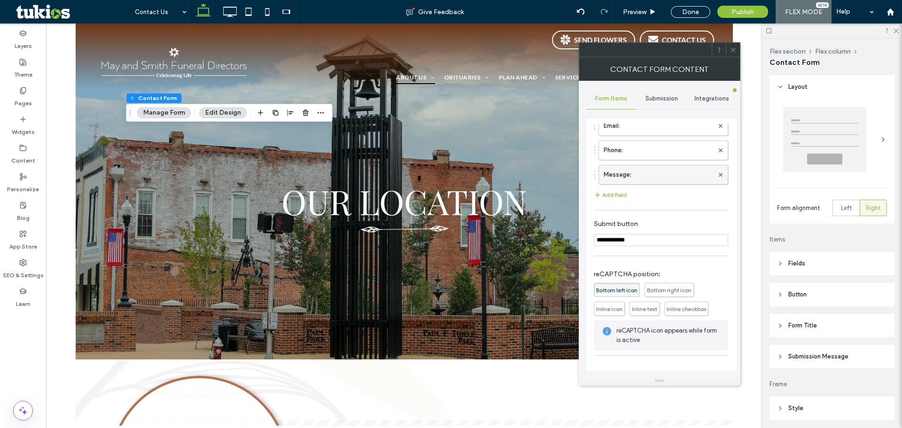
scroll to position [101, 0]
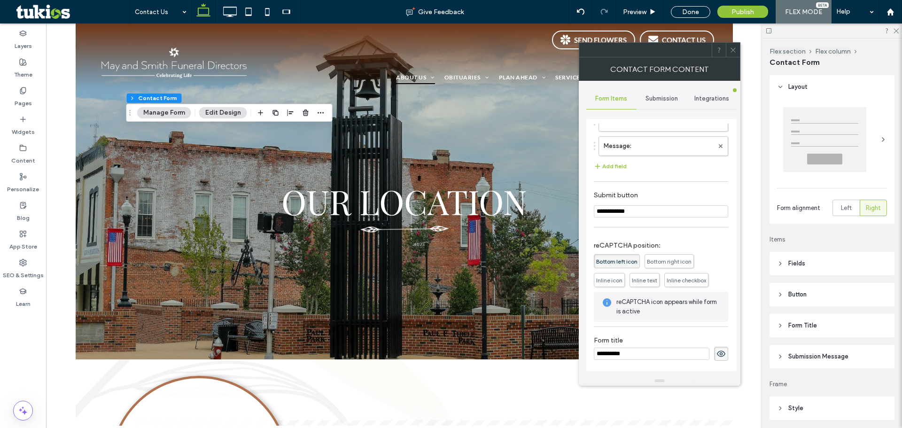
click at [731, 50] on icon at bounding box center [733, 50] width 7 height 7
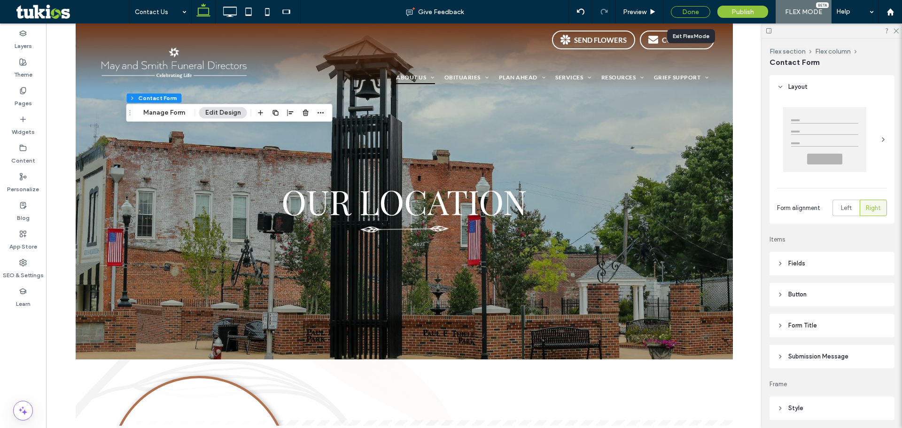
click at [692, 14] on div "Done" at bounding box center [690, 12] width 39 height 12
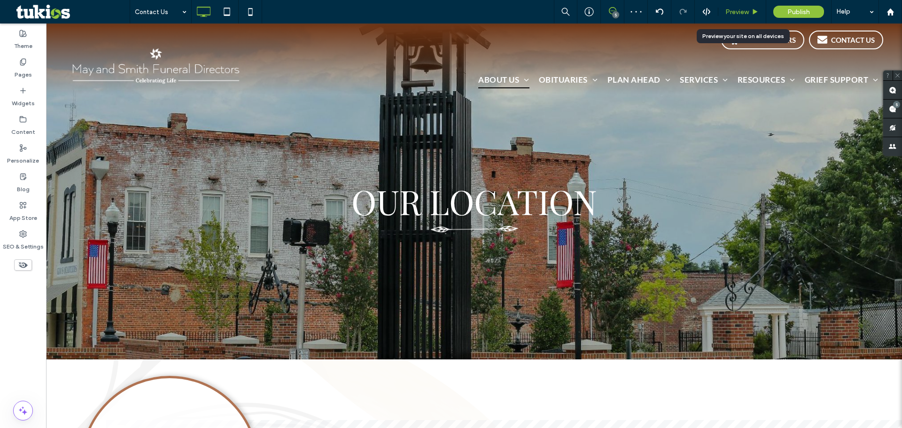
click at [745, 13] on span "Preview" at bounding box center [737, 12] width 23 height 8
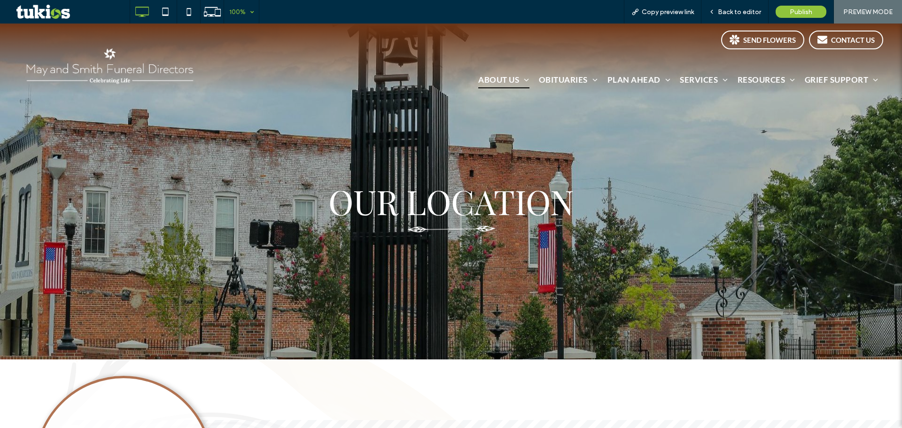
click at [239, 14] on div "100%" at bounding box center [237, 11] width 26 height 23
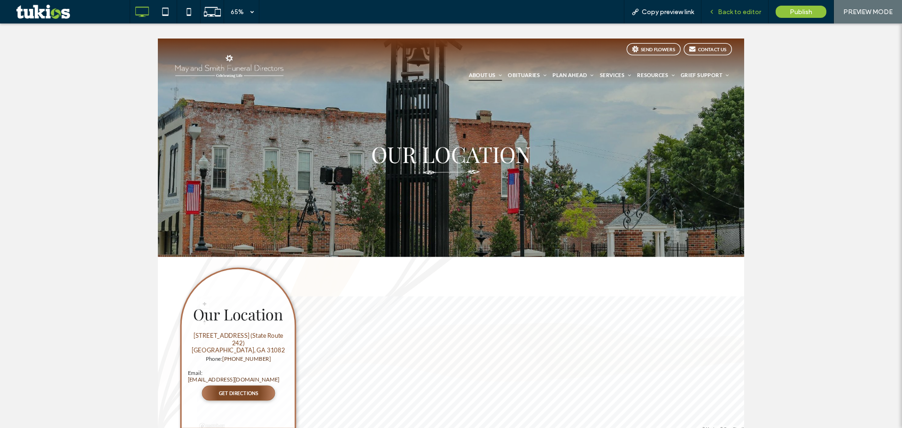
click at [742, 11] on div "Back to editor" at bounding box center [735, 11] width 67 height 23
click at [746, 12] on span "Back to editor" at bounding box center [739, 12] width 43 height 8
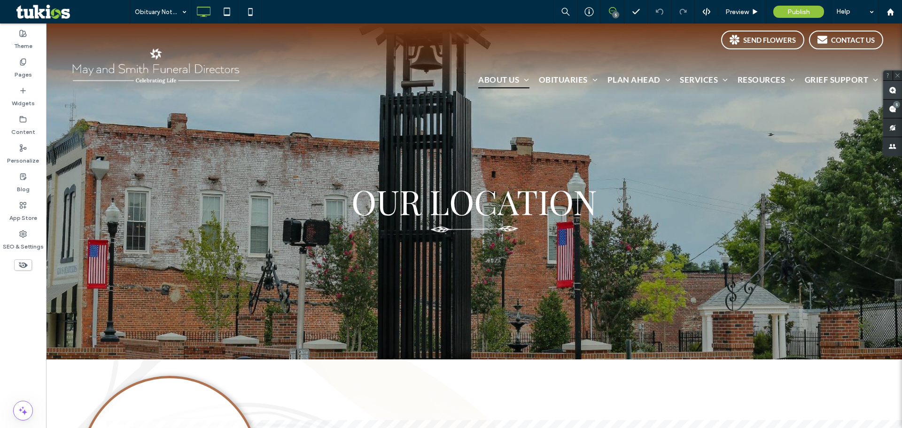
click at [894, 87] on use at bounding box center [893, 90] width 8 height 8
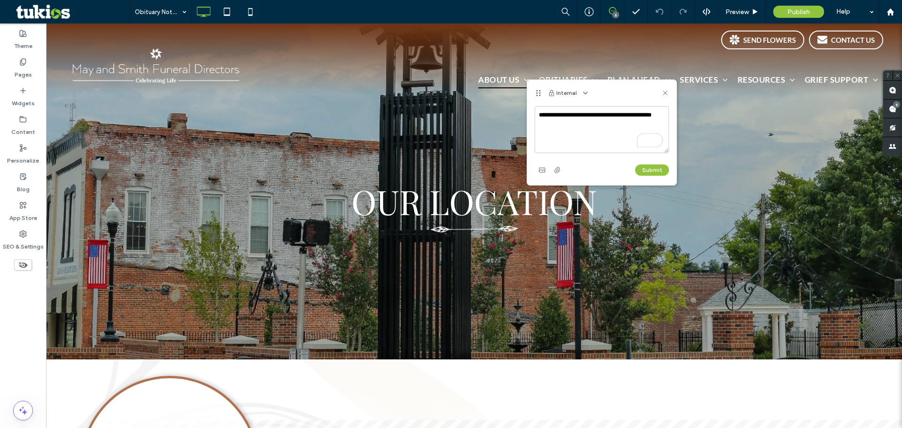
drag, startPoint x: 574, startPoint y: 128, endPoint x: 541, endPoint y: 117, distance: 34.8
click at [541, 117] on textarea "**********" at bounding box center [602, 129] width 134 height 47
type textarea "**********"
click at [651, 170] on button "Submit" at bounding box center [652, 169] width 34 height 11
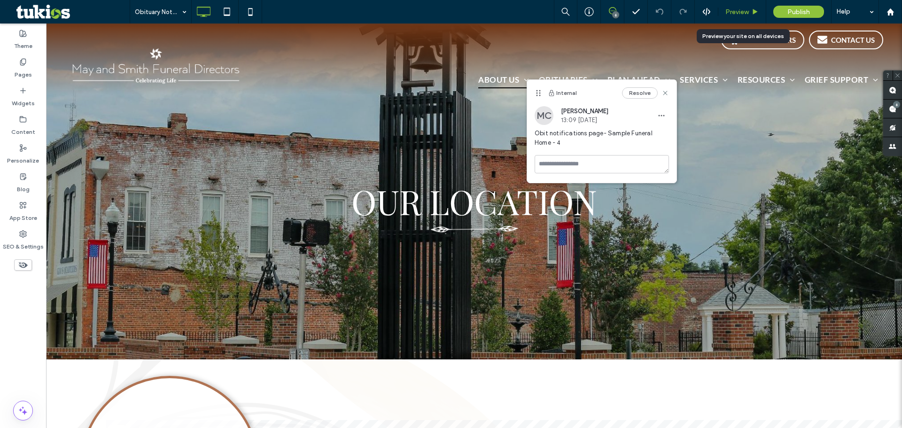
click at [740, 16] on span "Preview" at bounding box center [737, 12] width 23 height 8
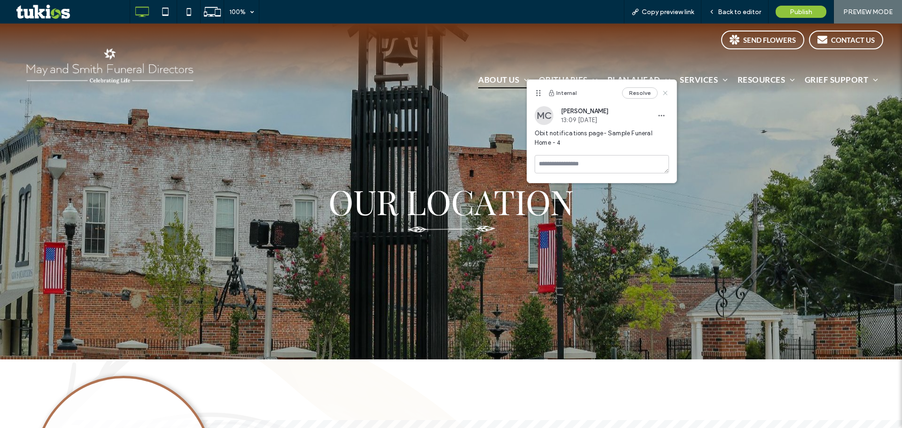
click at [664, 95] on icon at bounding box center [666, 93] width 8 height 8
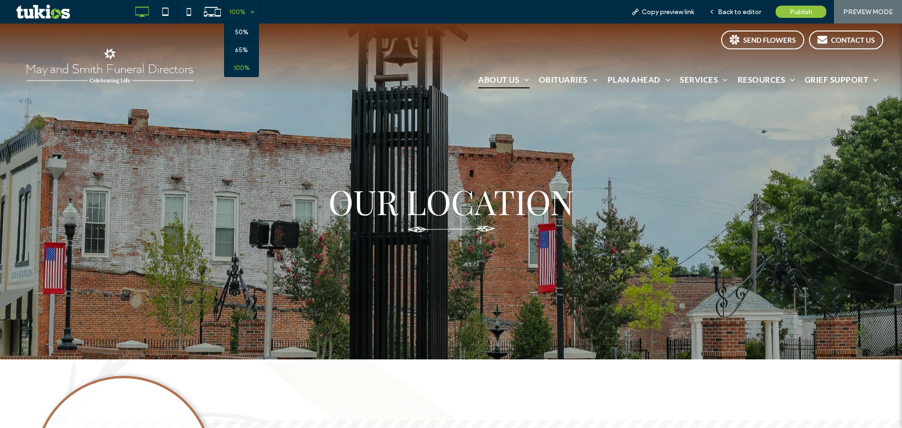
click at [247, 11] on div "100%" at bounding box center [237, 11] width 26 height 23
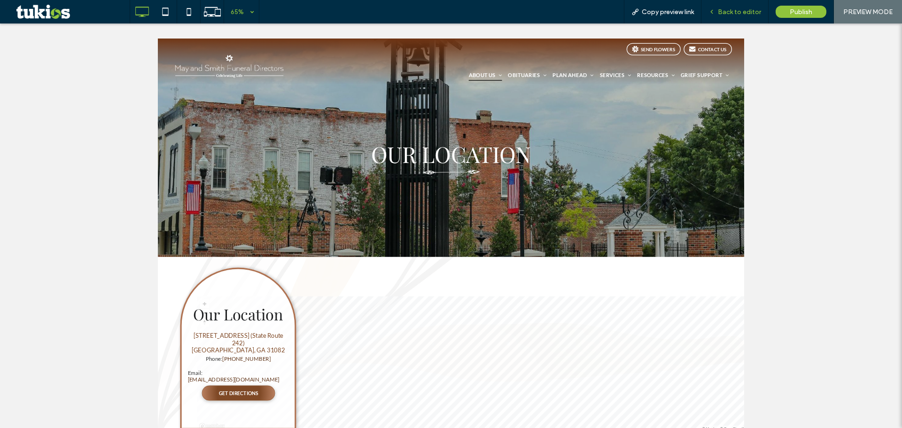
click at [729, 12] on span "Back to editor" at bounding box center [739, 12] width 43 height 8
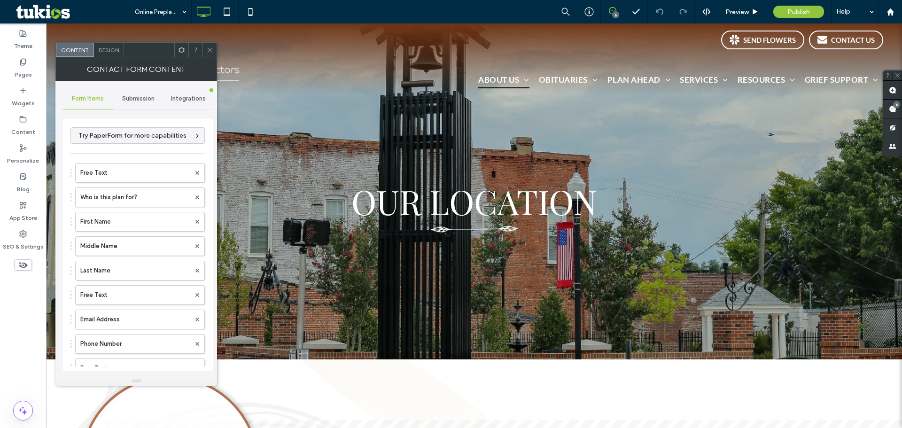
type input "******"
type input "**********"
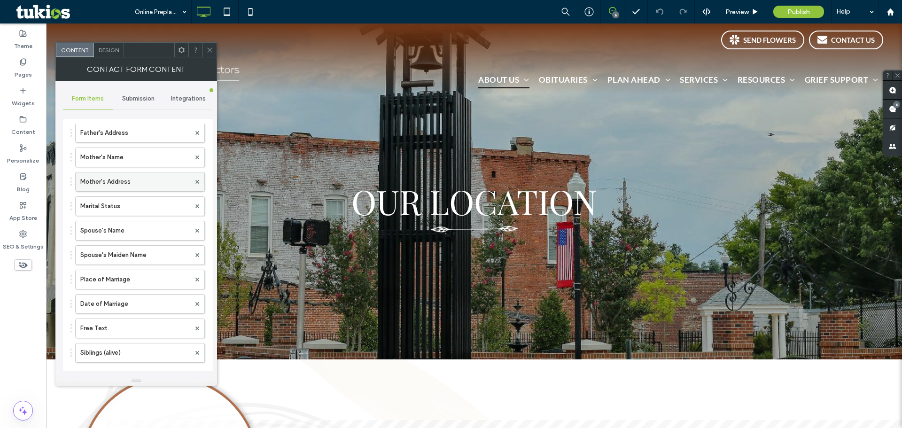
scroll to position [313, 0]
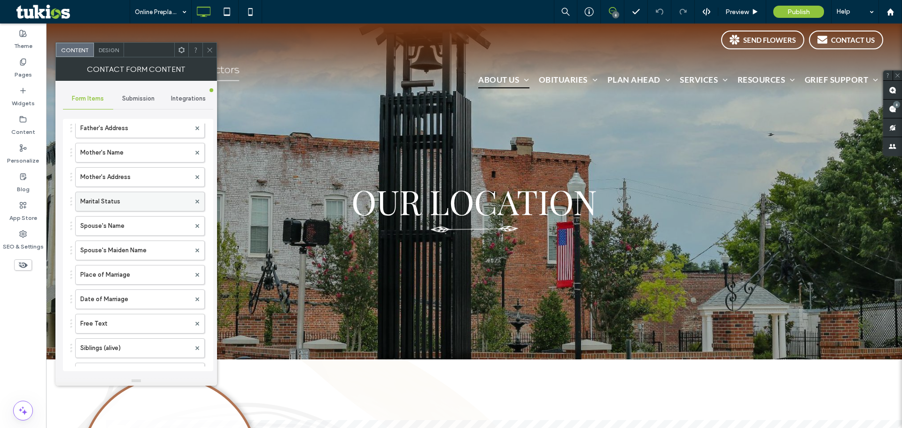
click at [124, 204] on label "Marital Status" at bounding box center [135, 201] width 110 height 19
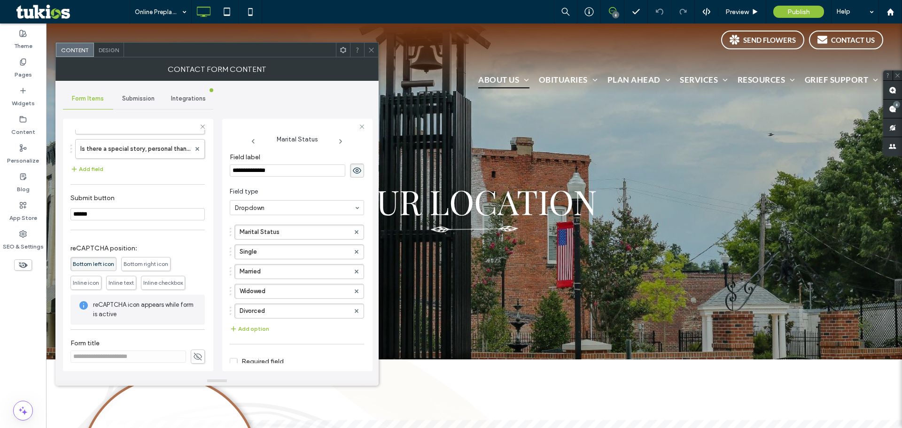
scroll to position [1255, 0]
click at [138, 98] on span "Submission" at bounding box center [138, 99] width 32 height 8
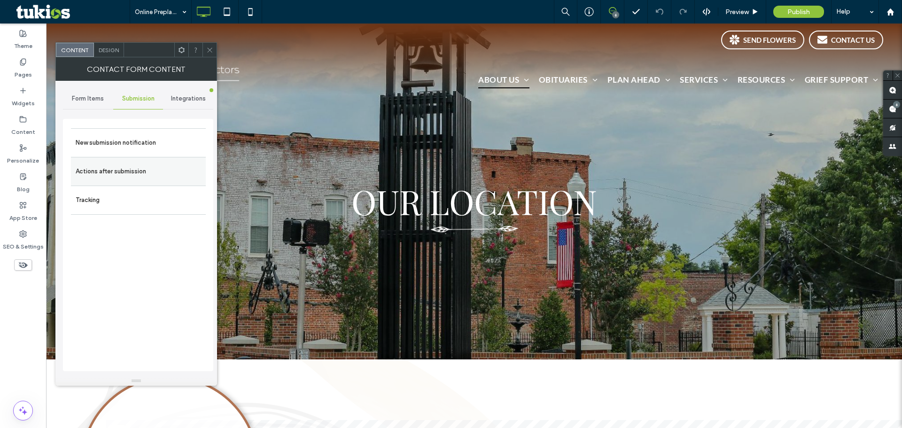
click at [143, 178] on label "Actions after submission" at bounding box center [138, 171] width 125 height 19
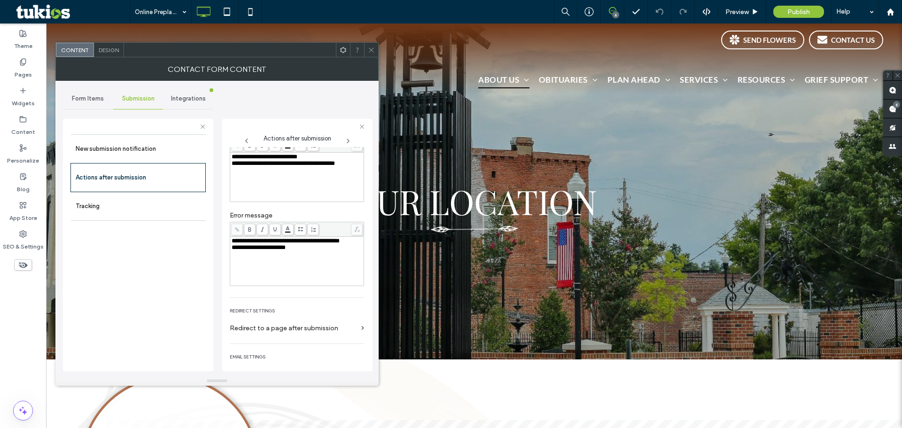
scroll to position [73, 0]
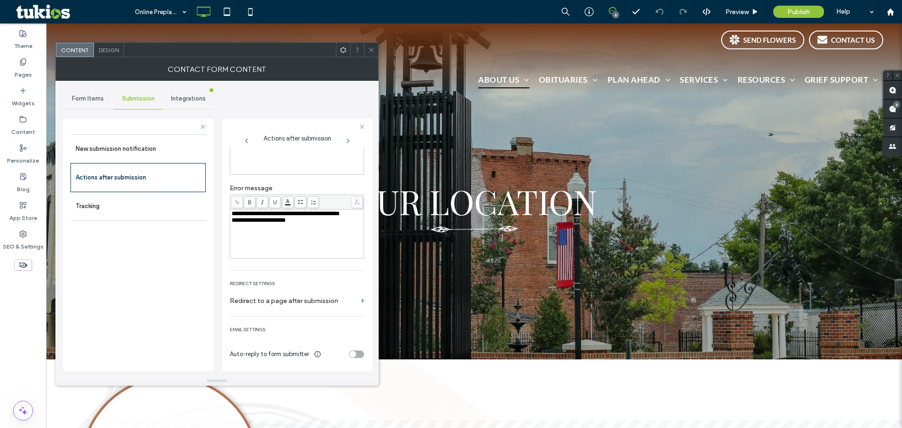
click at [350, 351] on div "toggle" at bounding box center [356, 355] width 15 height 8
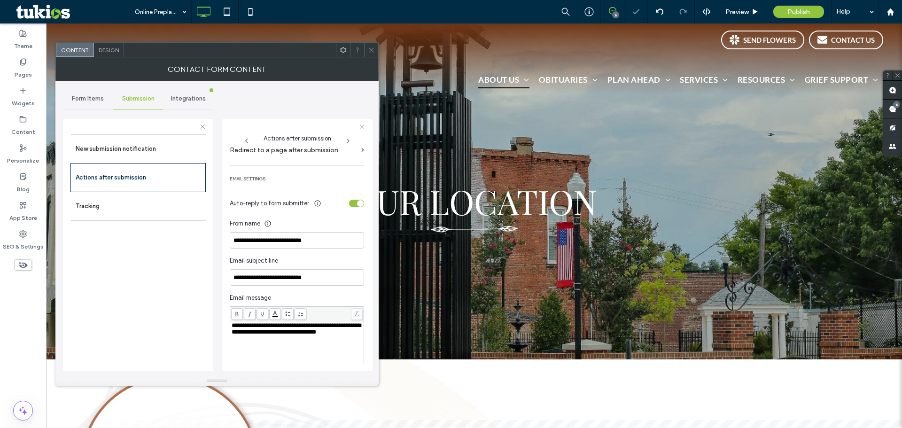
scroll to position [230, 0]
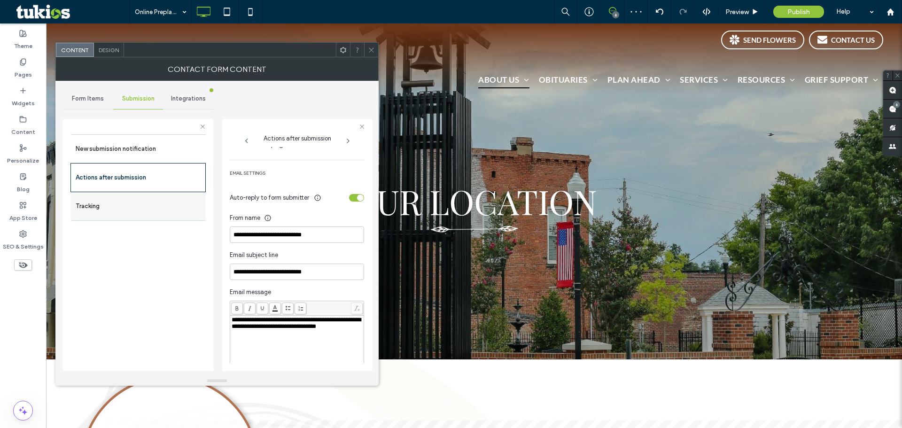
click at [129, 197] on label "Tracking" at bounding box center [138, 206] width 125 height 19
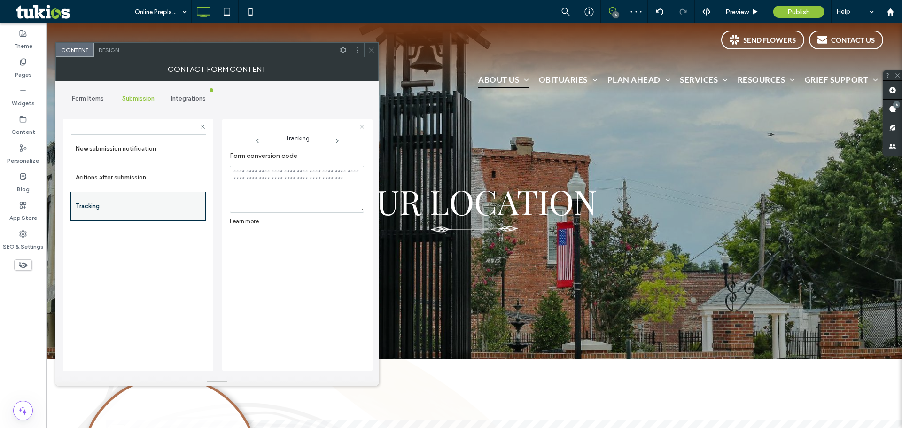
scroll to position [0, 0]
click at [141, 142] on label "New submission notification" at bounding box center [138, 149] width 125 height 19
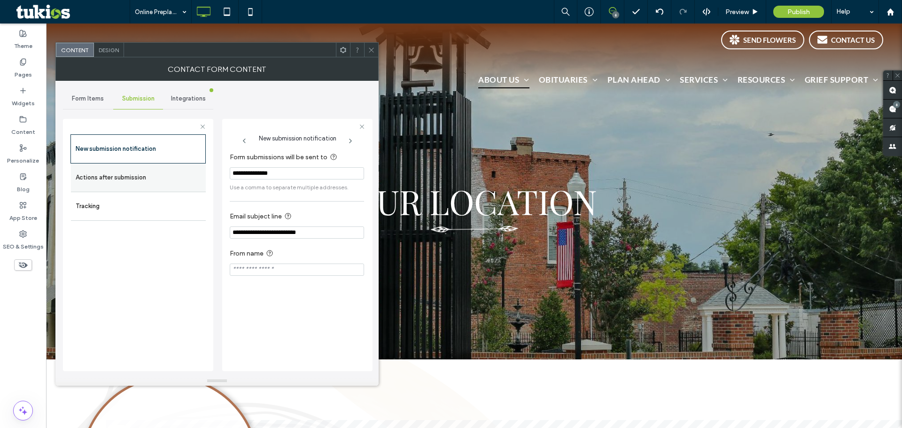
click at [157, 183] on label "Actions after submission" at bounding box center [138, 177] width 125 height 19
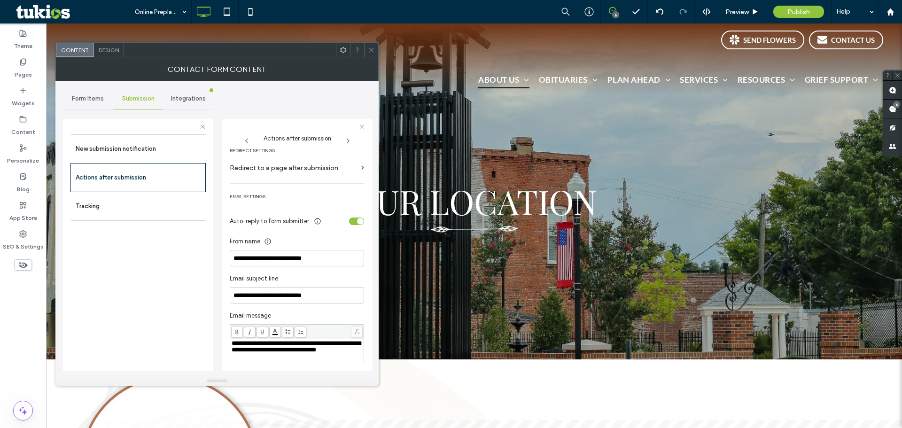
scroll to position [259, 0]
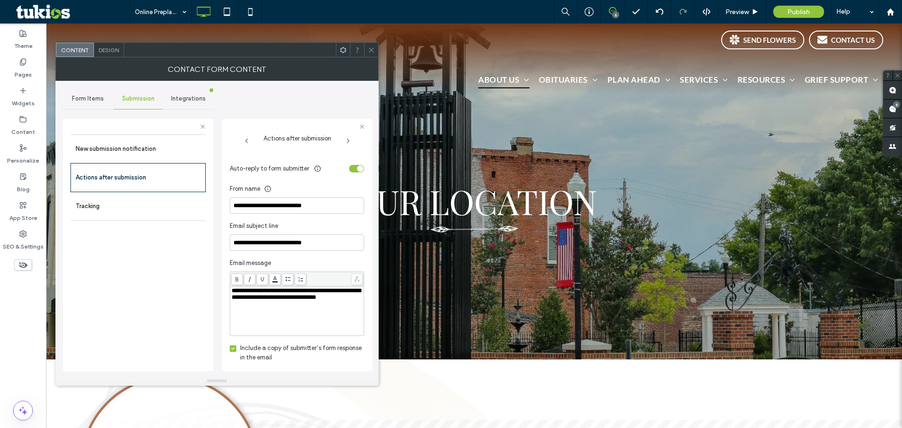
click at [351, 167] on div "toggle" at bounding box center [356, 169] width 15 height 8
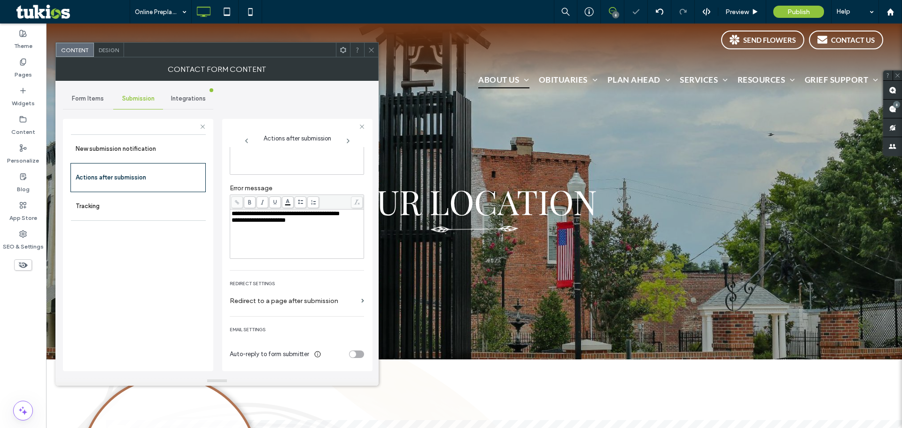
scroll to position [73, 0]
click at [96, 101] on span "Form Items" at bounding box center [88, 99] width 32 height 8
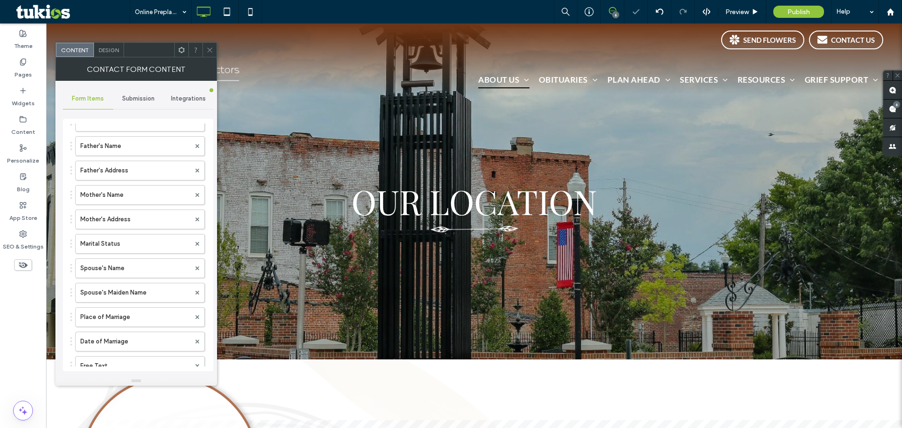
scroll to position [470, 0]
click at [211, 47] on icon at bounding box center [209, 50] width 7 height 7
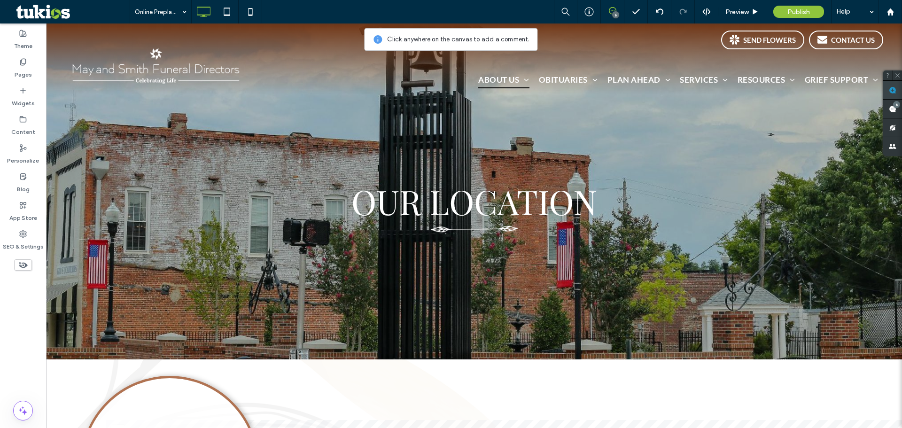
click at [893, 93] on use at bounding box center [893, 90] width 8 height 8
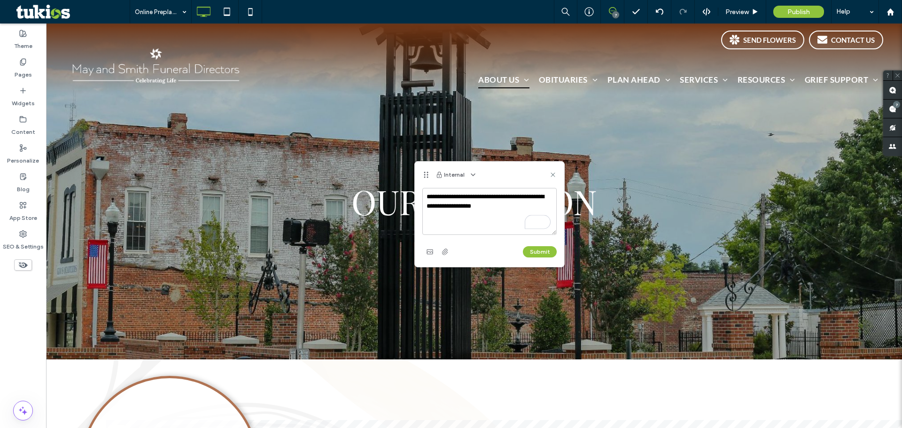
drag, startPoint x: 500, startPoint y: 210, endPoint x: 426, endPoint y: 190, distance: 76.4
click at [426, 190] on textarea "**********" at bounding box center [489, 211] width 134 height 47
type textarea "**********"
click at [536, 253] on button "Submit" at bounding box center [540, 251] width 34 height 11
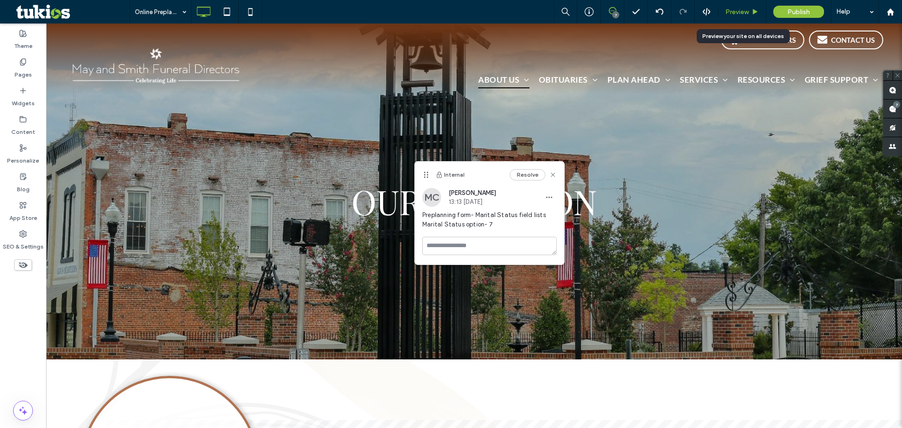
click at [734, 12] on span "Preview" at bounding box center [737, 12] width 23 height 8
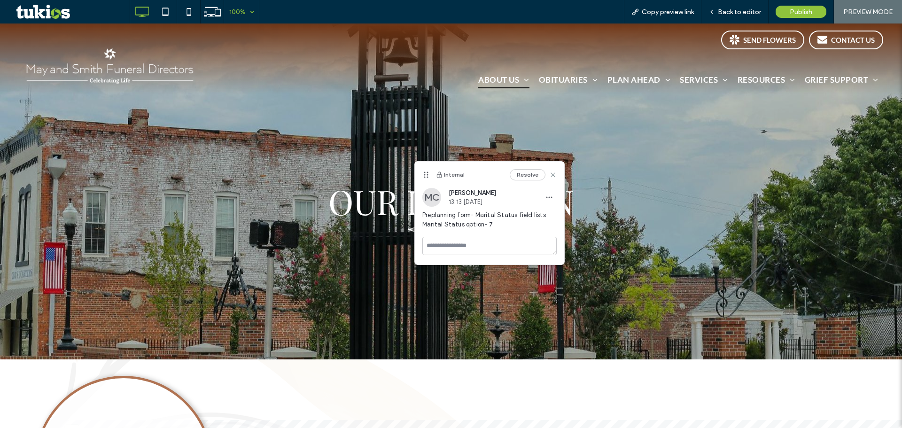
click at [247, 16] on div "100%" at bounding box center [237, 11] width 26 height 23
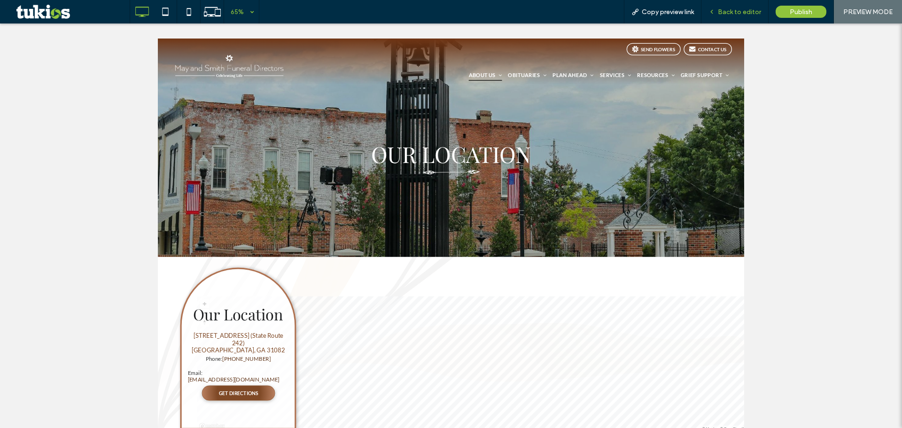
click at [728, 10] on span "Back to editor" at bounding box center [739, 12] width 43 height 8
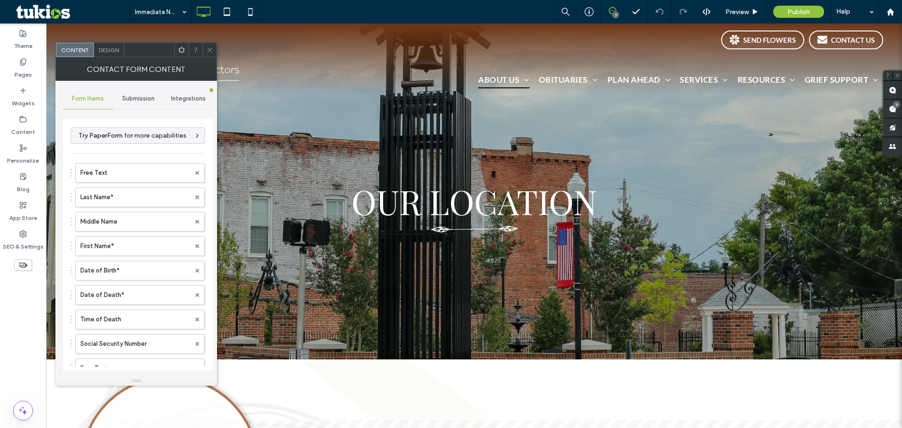
click at [143, 101] on span "Submission" at bounding box center [138, 99] width 32 height 8
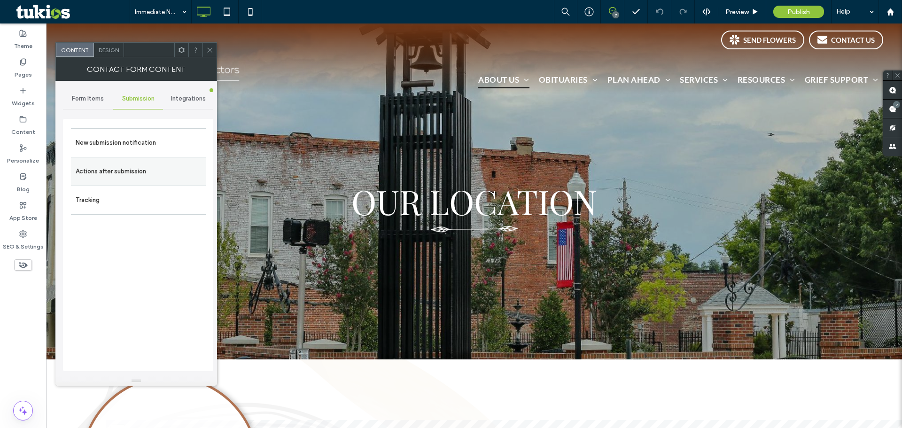
click at [154, 169] on label "Actions after submission" at bounding box center [138, 171] width 125 height 19
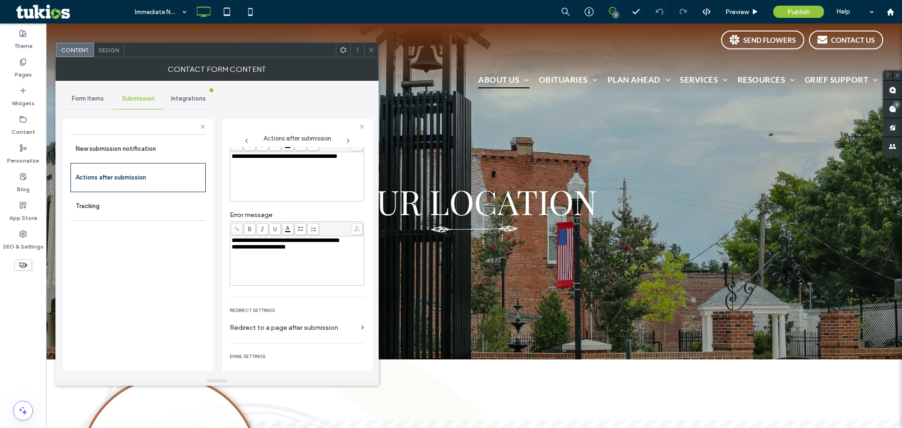
scroll to position [73, 0]
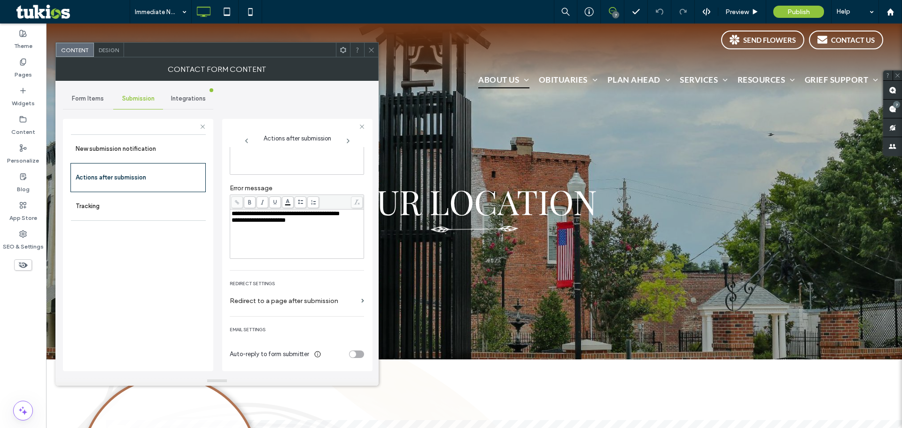
click at [355, 353] on div "toggle" at bounding box center [356, 355] width 15 height 8
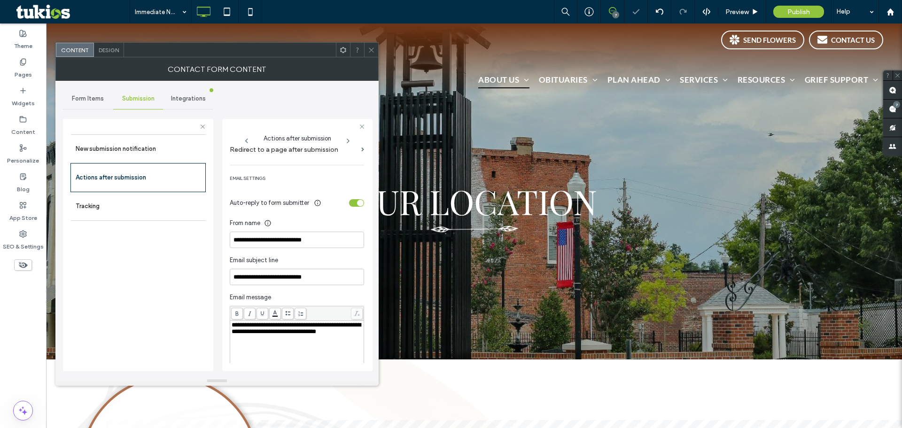
scroll to position [230, 0]
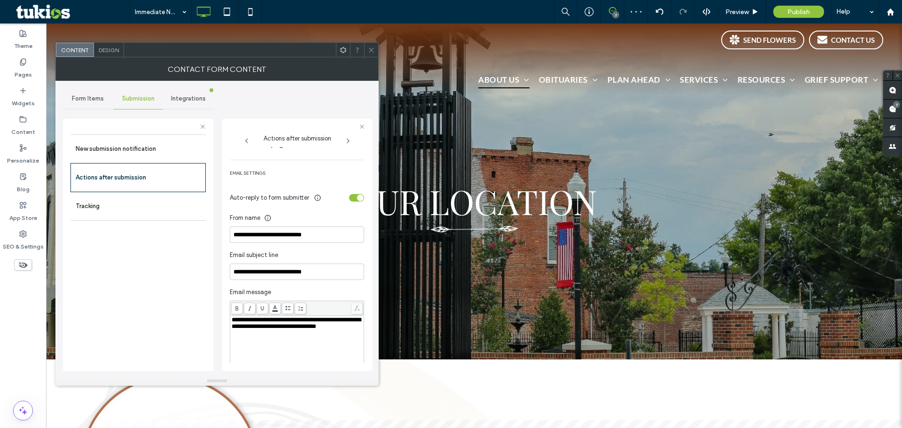
click at [349, 199] on div "toggle" at bounding box center [356, 198] width 15 height 8
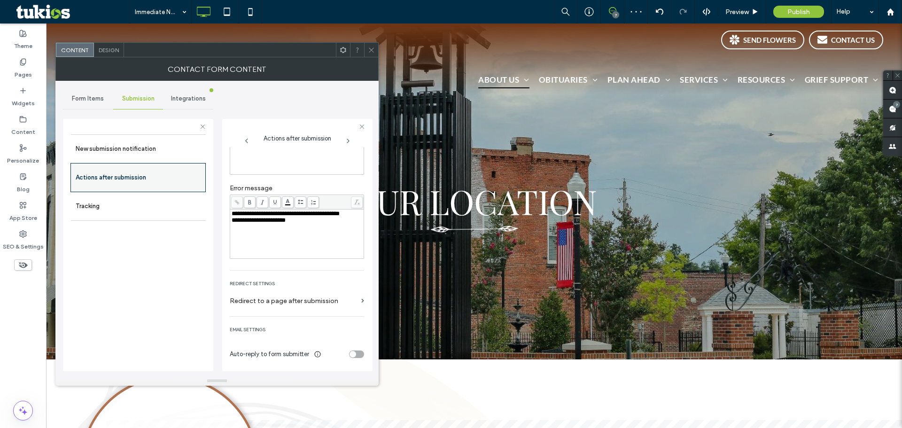
scroll to position [73, 0]
click at [155, 152] on label "New submission notification" at bounding box center [138, 149] width 125 height 19
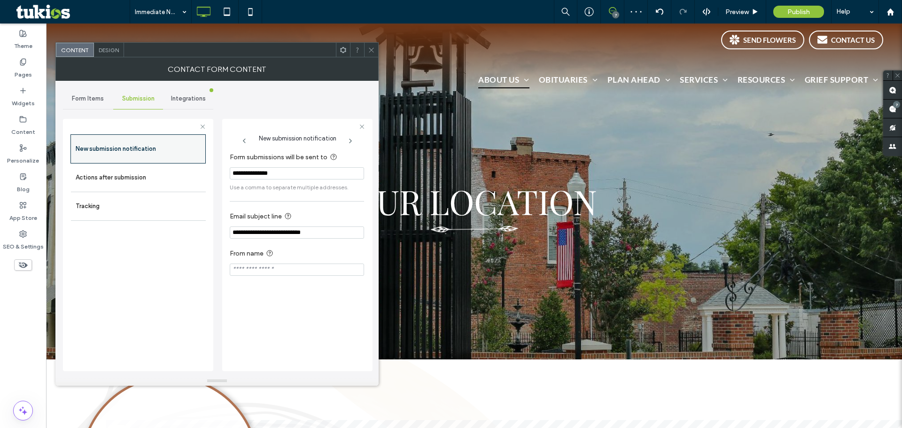
scroll to position [0, 0]
click at [89, 101] on span "Form Items" at bounding box center [88, 99] width 32 height 8
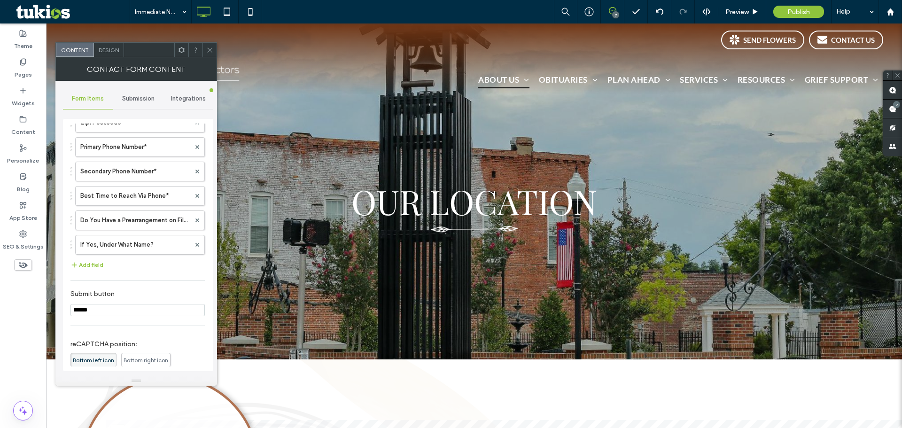
scroll to position [882, 0]
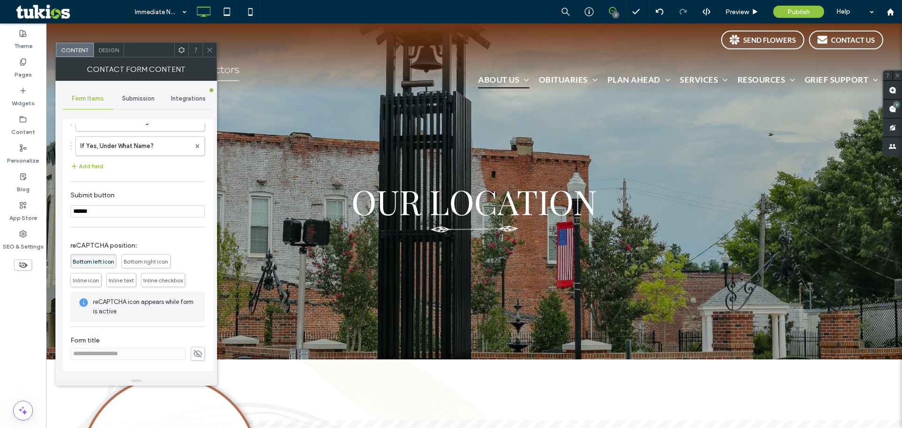
click at [210, 49] on icon at bounding box center [209, 50] width 7 height 7
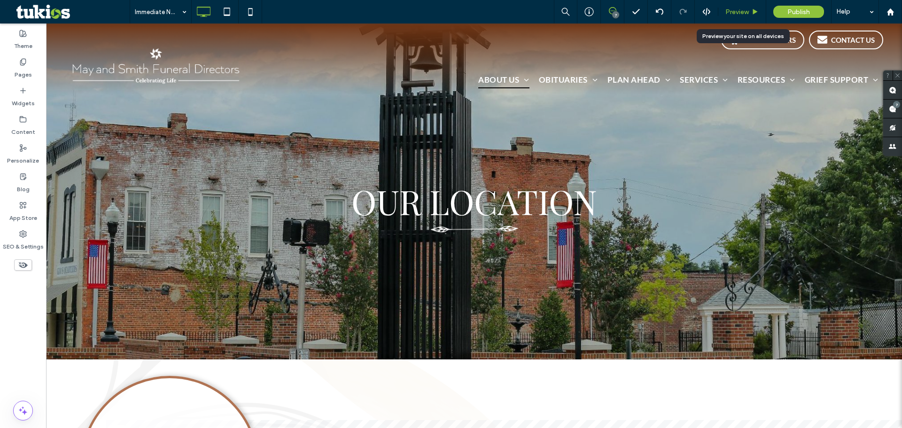
click at [737, 8] on span "Preview" at bounding box center [737, 12] width 23 height 8
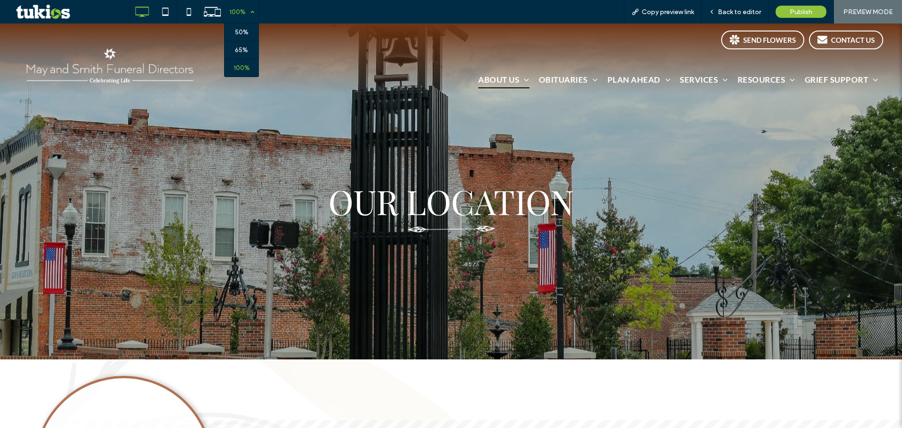
click at [249, 14] on div "100%" at bounding box center [237, 11] width 26 height 23
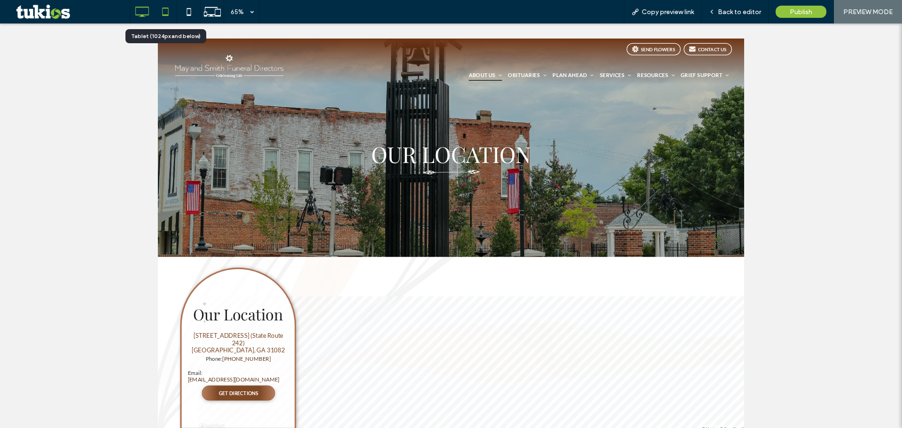
click at [164, 9] on icon at bounding box center [165, 11] width 19 height 19
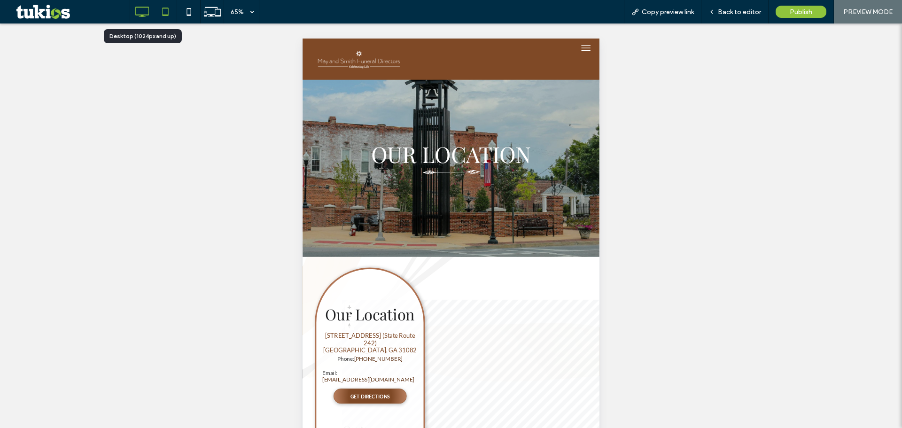
click at [136, 13] on use at bounding box center [143, 12] width 14 height 10
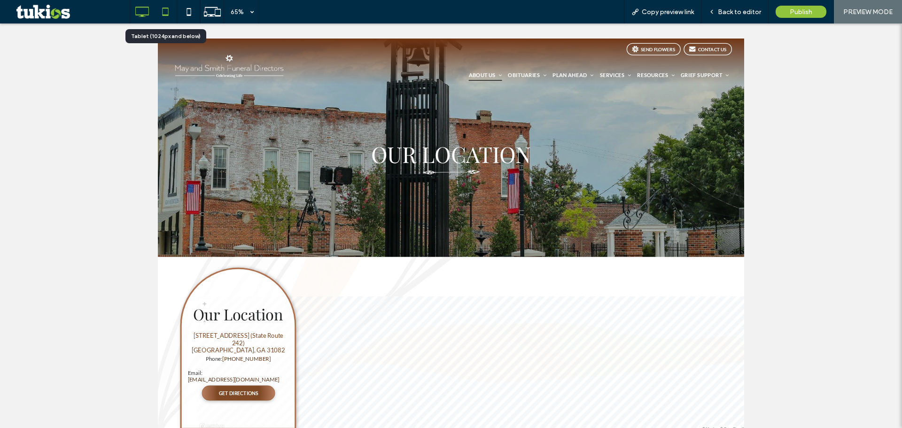
click at [167, 8] on icon at bounding box center [165, 11] width 19 height 19
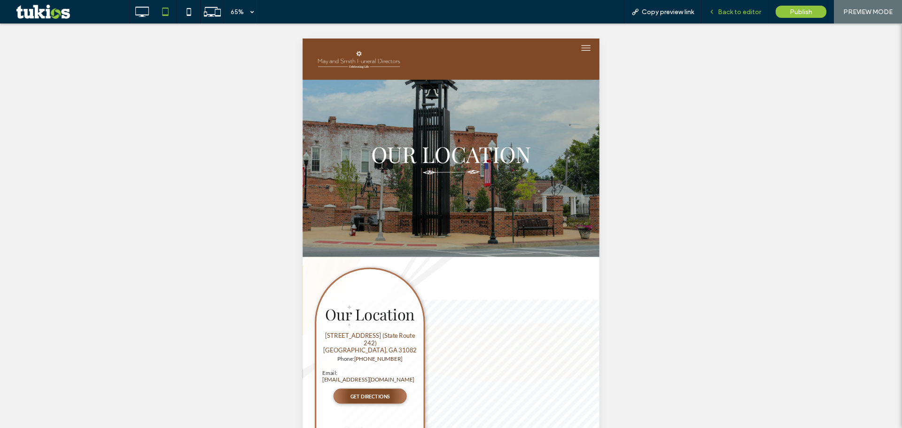
click at [733, 10] on span "Back to editor" at bounding box center [739, 12] width 43 height 8
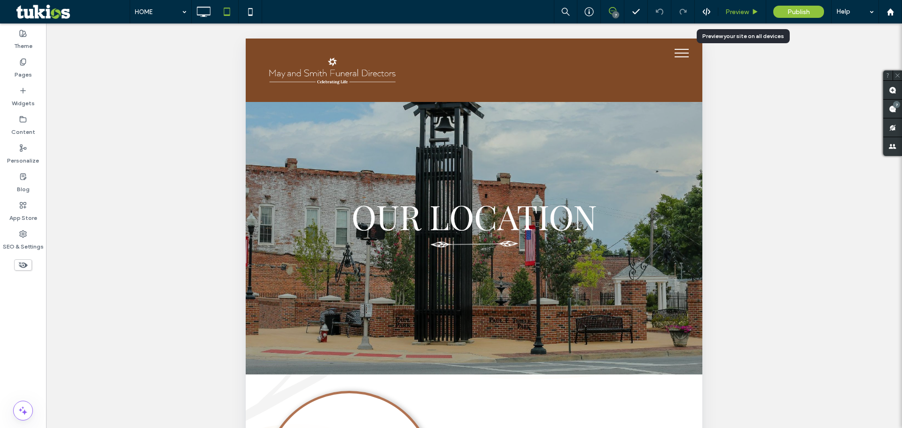
click at [742, 8] on span "Preview" at bounding box center [737, 12] width 23 height 8
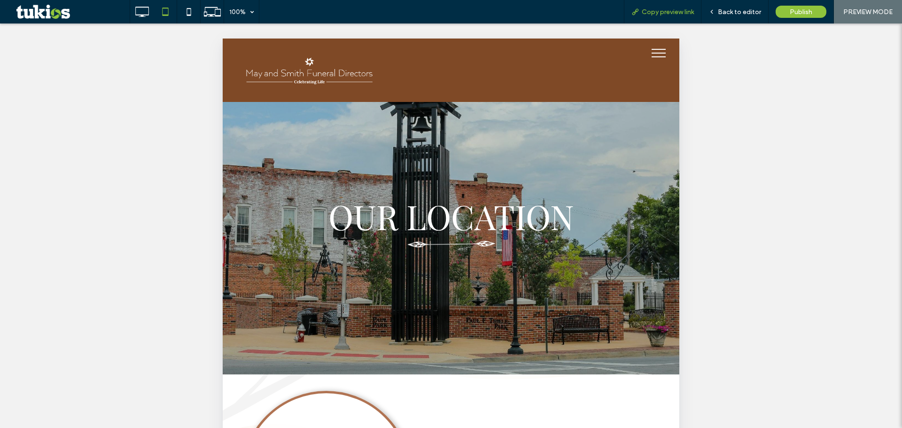
click at [652, 14] on span "Copy preview link" at bounding box center [668, 12] width 52 height 8
click at [723, 14] on span "Back to editor" at bounding box center [739, 12] width 43 height 8
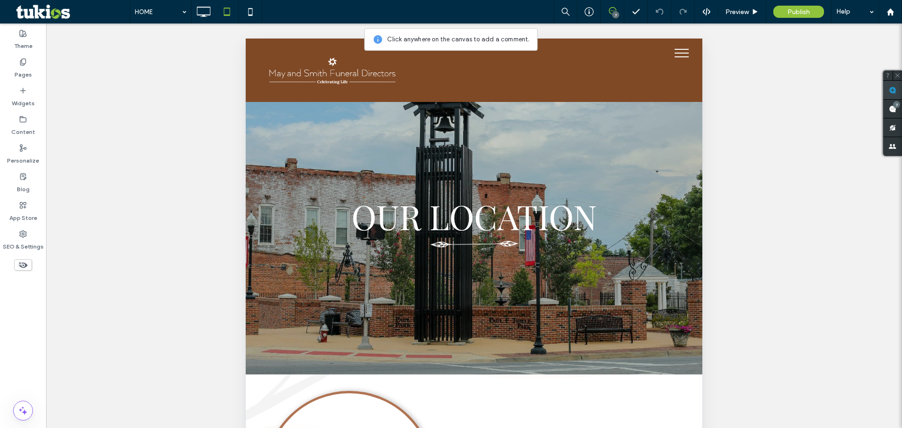
click at [896, 86] on span at bounding box center [892, 90] width 19 height 18
click at [245, 12] on icon at bounding box center [250, 11] width 19 height 19
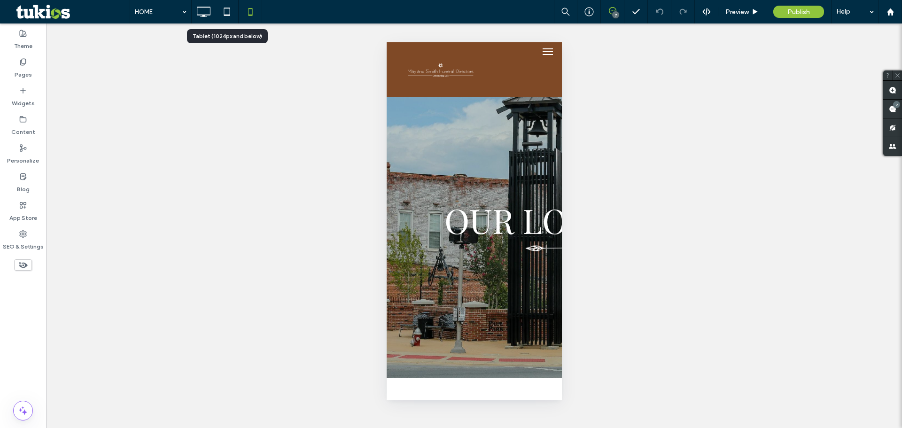
drag, startPoint x: 226, startPoint y: 16, endPoint x: 235, endPoint y: 22, distance: 10.4
click at [226, 16] on use at bounding box center [227, 12] width 6 height 8
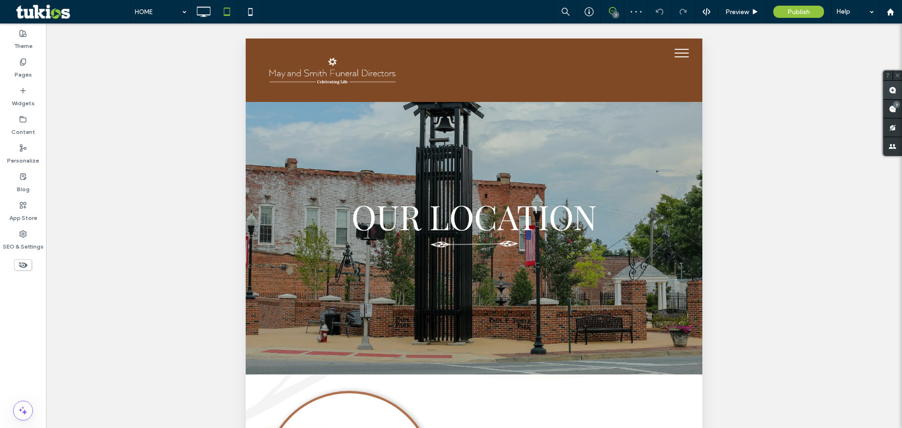
click at [896, 89] on use at bounding box center [893, 90] width 8 height 8
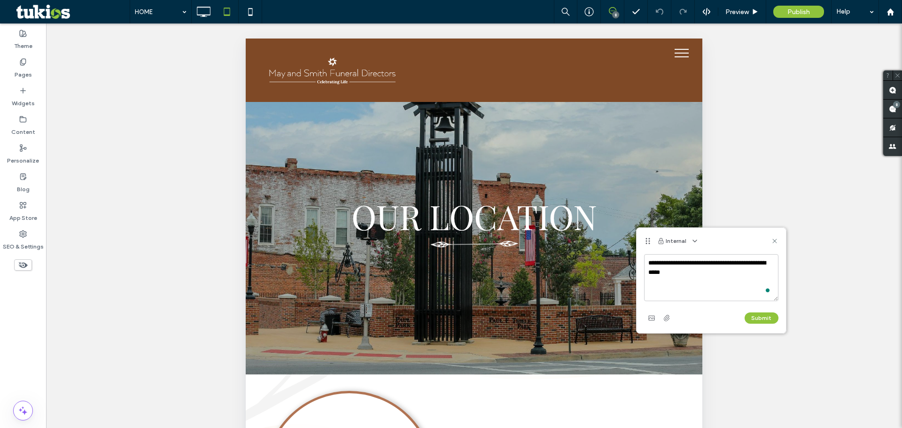
type textarea "**********"
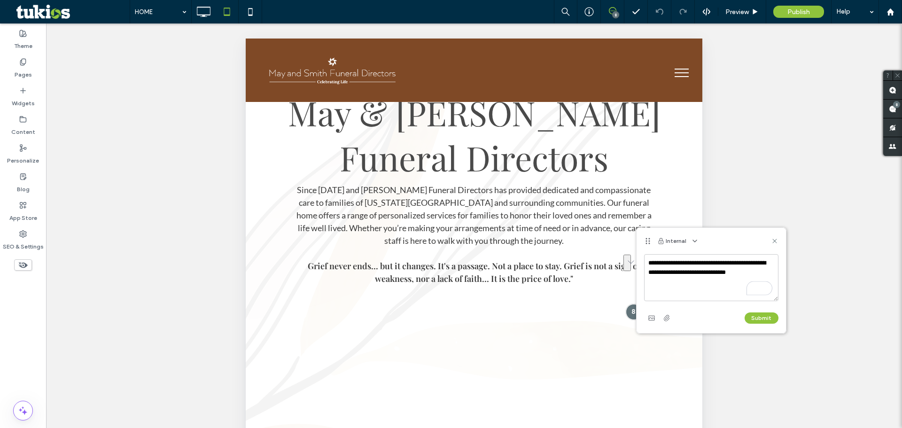
drag, startPoint x: 772, startPoint y: 271, endPoint x: 647, endPoint y: 258, distance: 125.6
click at [647, 258] on textarea "**********" at bounding box center [711, 277] width 134 height 47
type textarea "**********"
click at [773, 318] on button "Submit" at bounding box center [762, 317] width 34 height 11
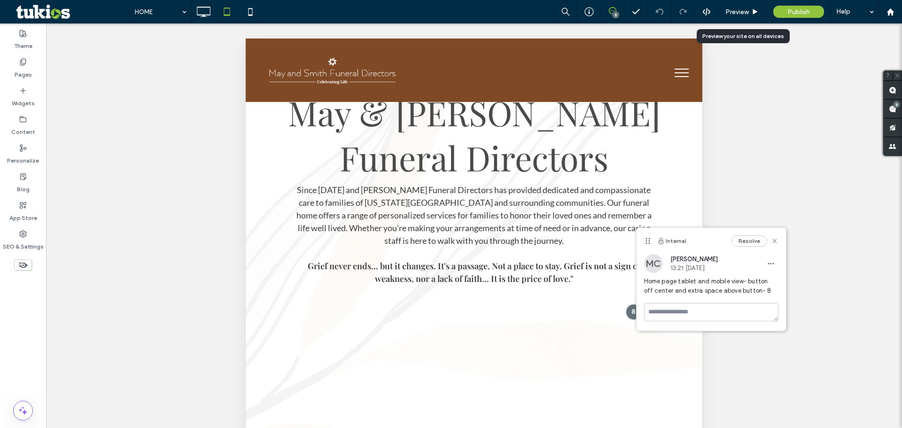
drag, startPoint x: 742, startPoint y: 12, endPoint x: 734, endPoint y: 31, distance: 20.4
click at [742, 12] on span "Preview" at bounding box center [737, 12] width 23 height 8
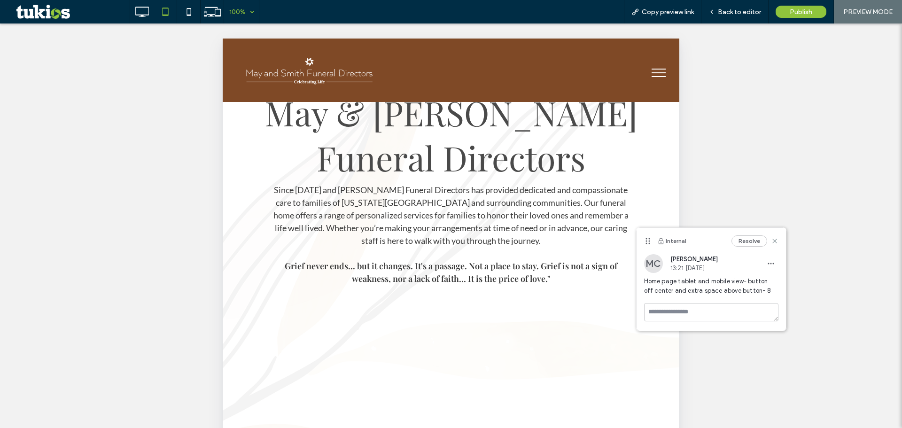
click at [247, 11] on div "100%" at bounding box center [237, 11] width 26 height 23
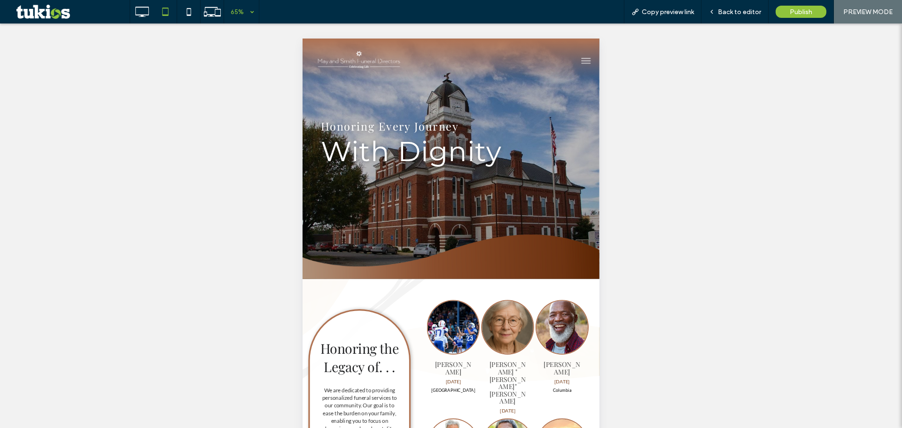
click at [726, 74] on button "menu" at bounding box center [738, 73] width 24 height 24
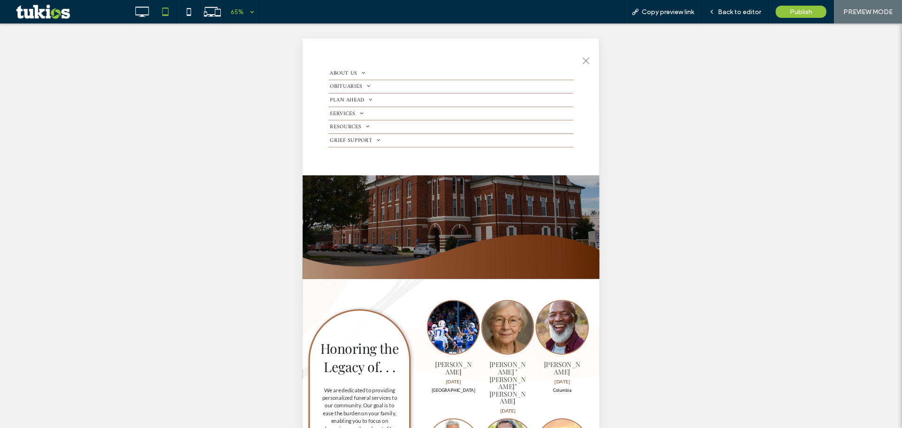
click at [390, 92] on span at bounding box center [393, 91] width 13 height 8
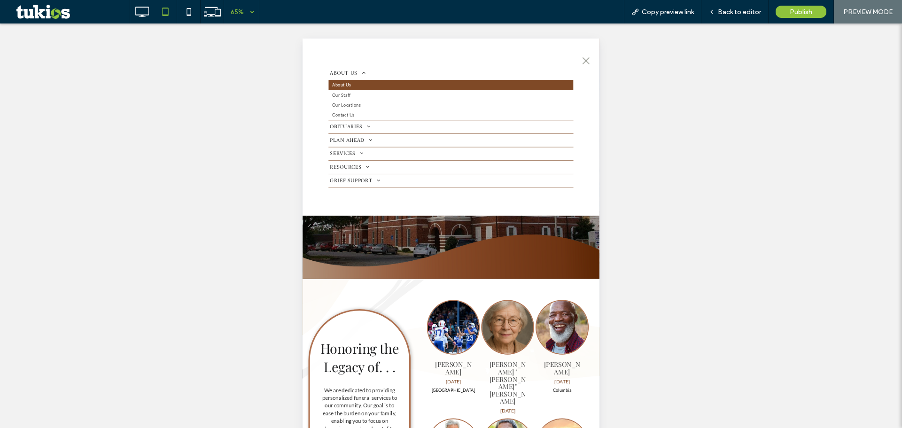
click at [374, 111] on span "About Us" at bounding box center [362, 110] width 29 height 10
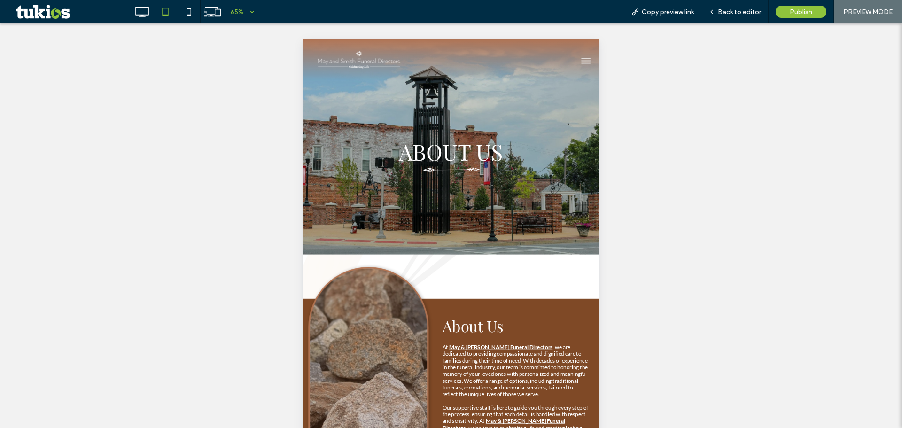
click at [735, 72] on span "menu" at bounding box center [739, 72] width 14 height 1
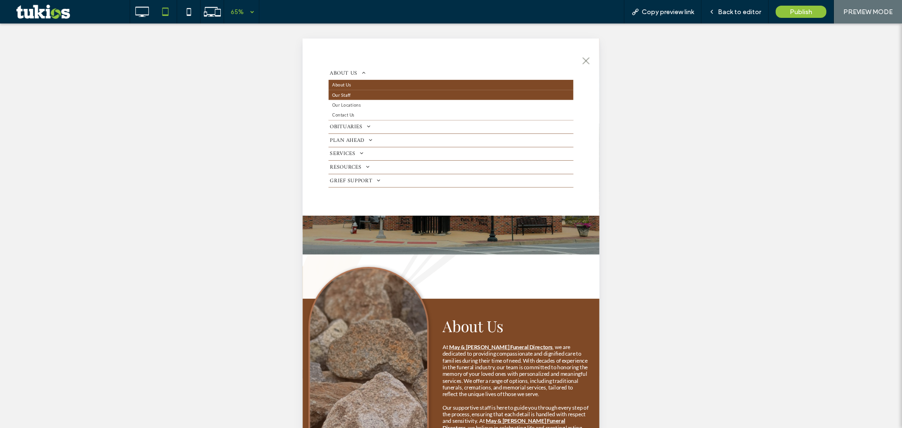
drag, startPoint x: 391, startPoint y: 129, endPoint x: 661, endPoint y: 137, distance: 269.9
click at [391, 129] on link "Our Staff" at bounding box center [531, 125] width 377 height 16
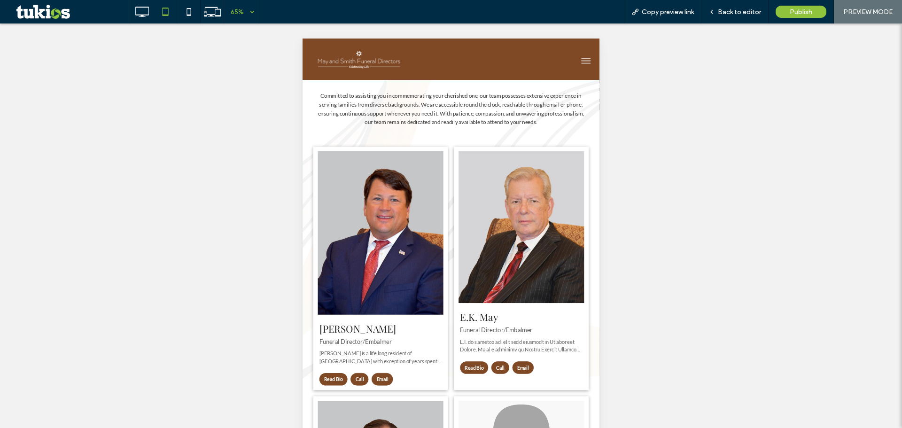
scroll to position [470, 0]
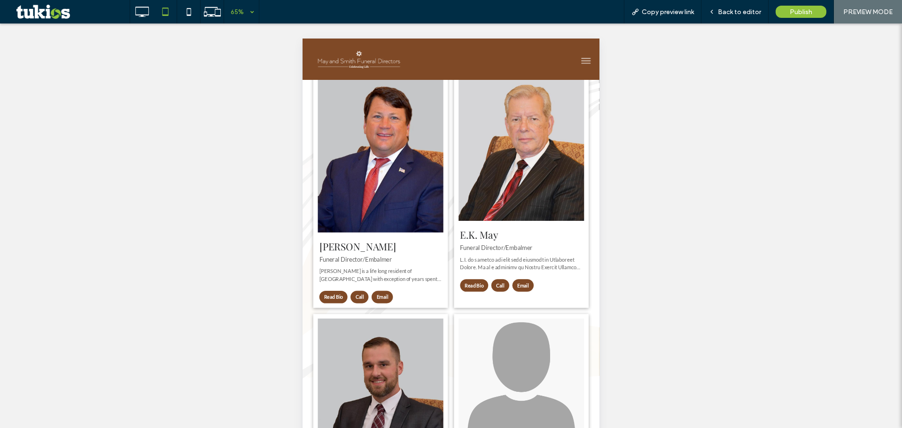
click at [564, 415] on button "Read Bio" at bounding box center [566, 418] width 43 height 19
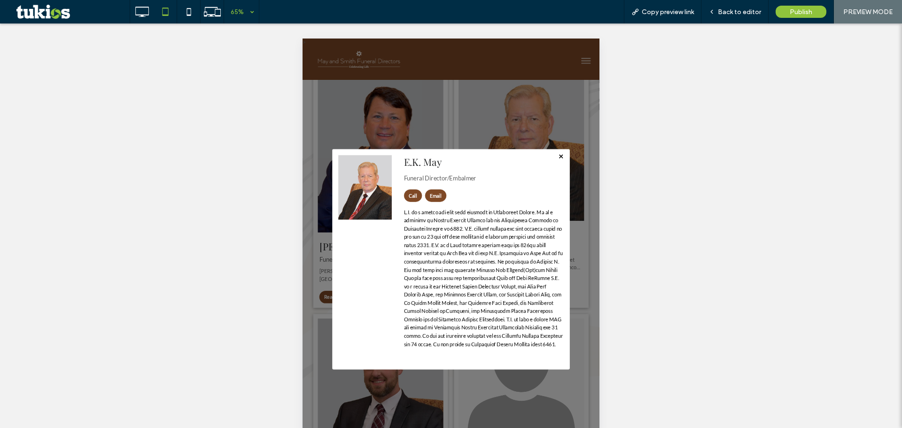
click at [697, 214] on span "×" at bounding box center [701, 219] width 8 height 16
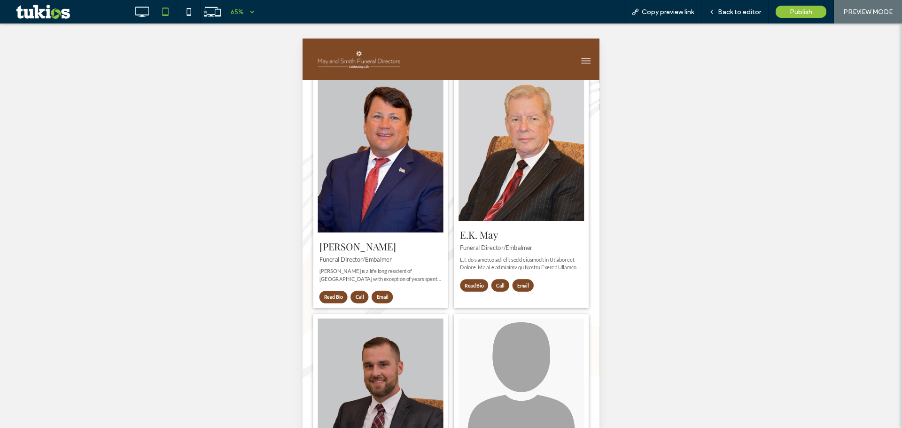
click at [569, 412] on button "Read Bio" at bounding box center [566, 418] width 43 height 19
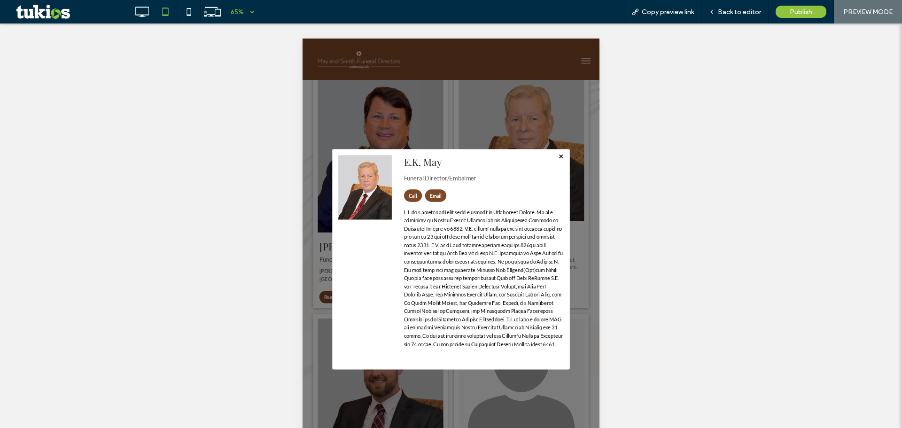
click at [697, 218] on span "×" at bounding box center [701, 219] width 8 height 16
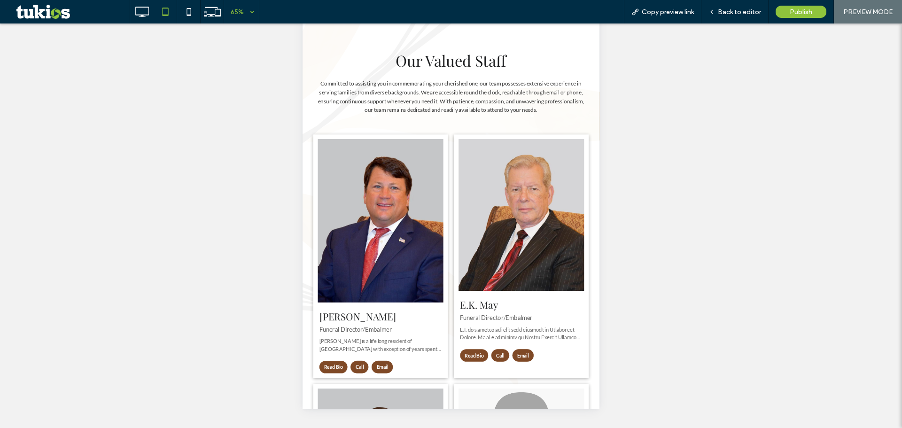
scroll to position [0, 0]
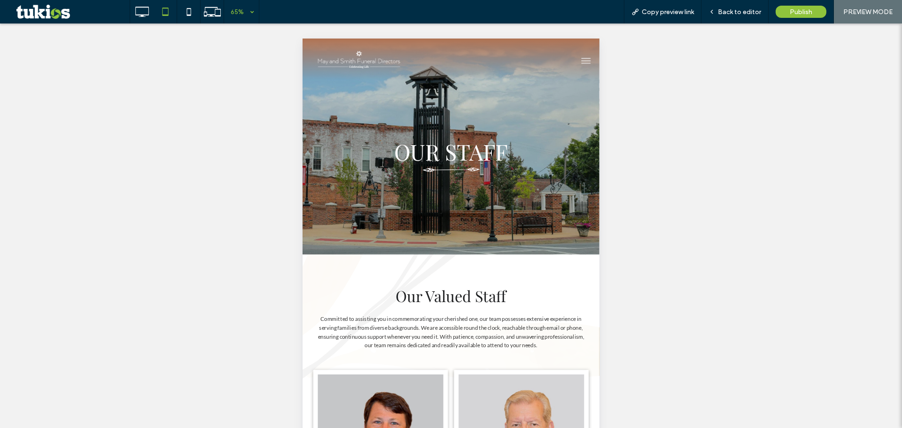
click at [732, 72] on span "menu" at bounding box center [739, 72] width 14 height 1
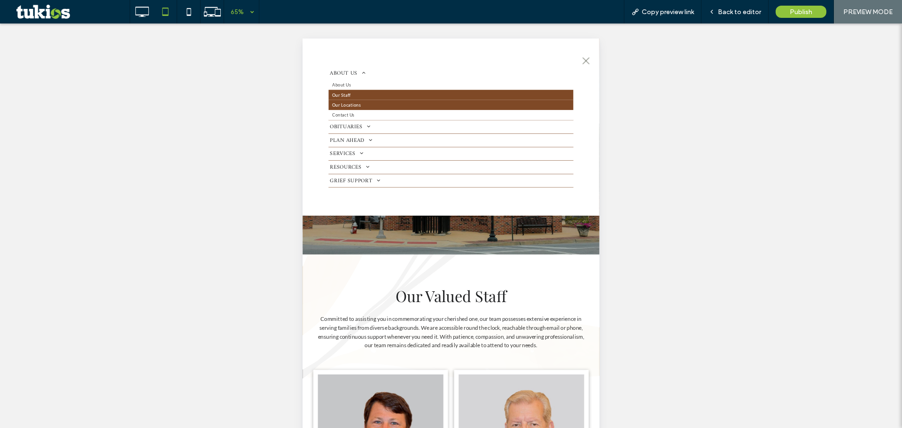
click at [399, 140] on link "Our Locations" at bounding box center [531, 141] width 377 height 16
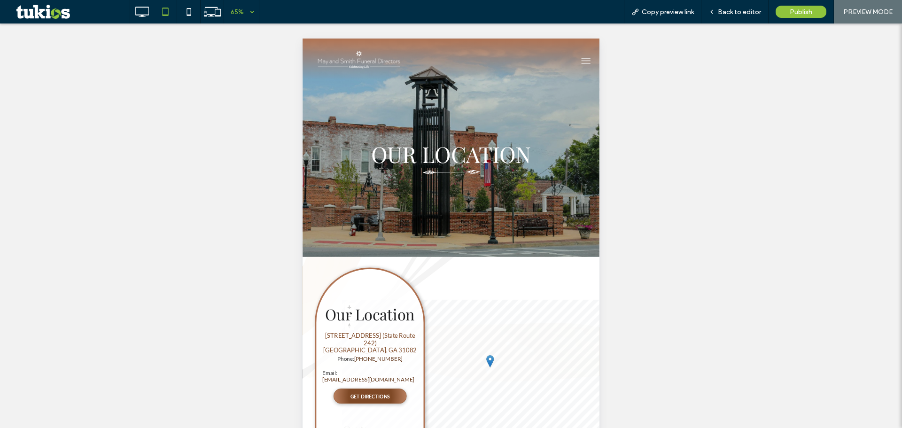
click at [732, 72] on span "menu" at bounding box center [739, 72] width 14 height 1
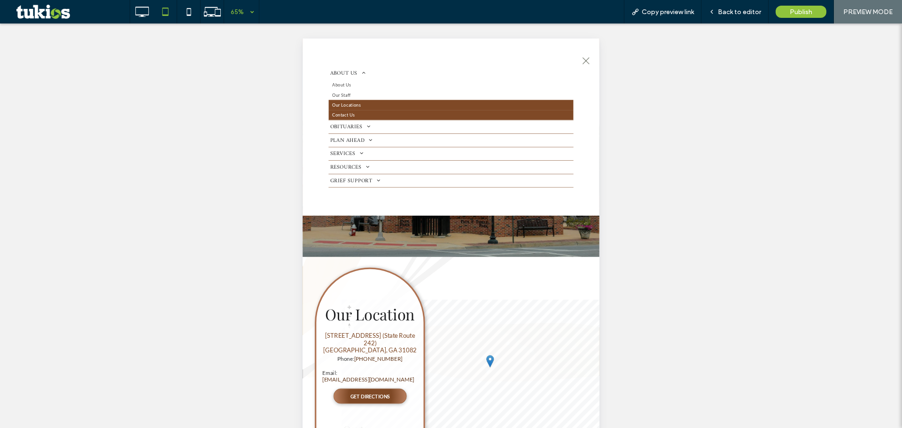
click at [423, 156] on link "Contact Us" at bounding box center [531, 156] width 377 height 16
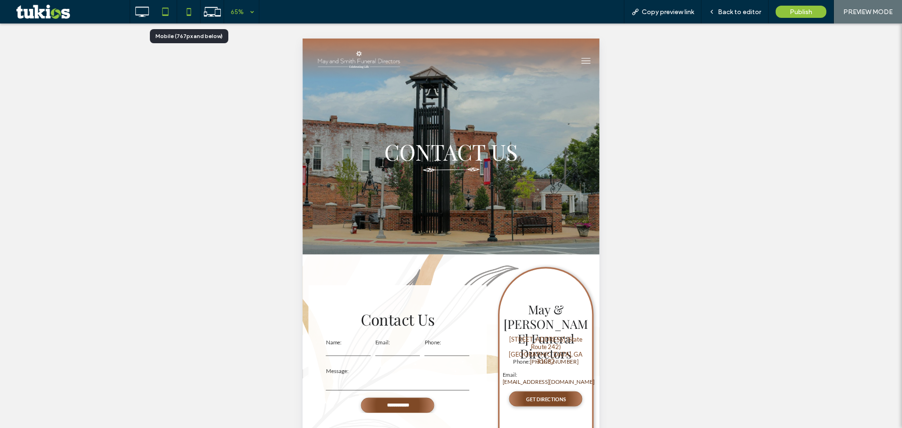
click at [185, 12] on icon at bounding box center [189, 11] width 19 height 19
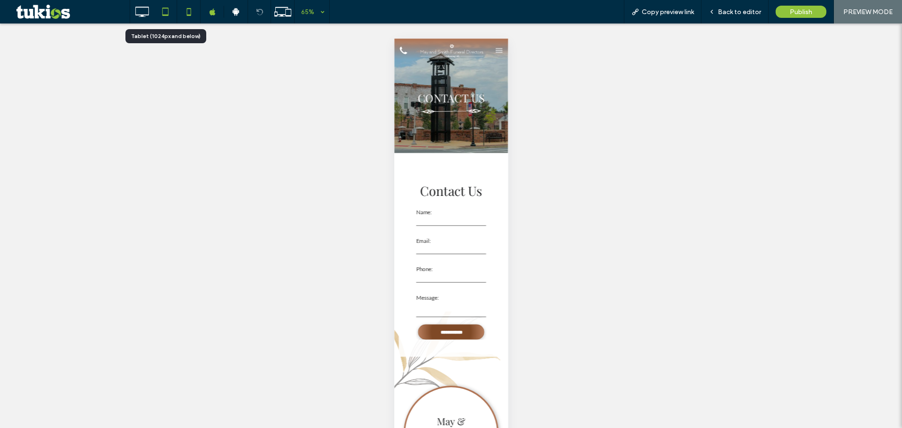
click at [161, 14] on icon at bounding box center [165, 11] width 19 height 19
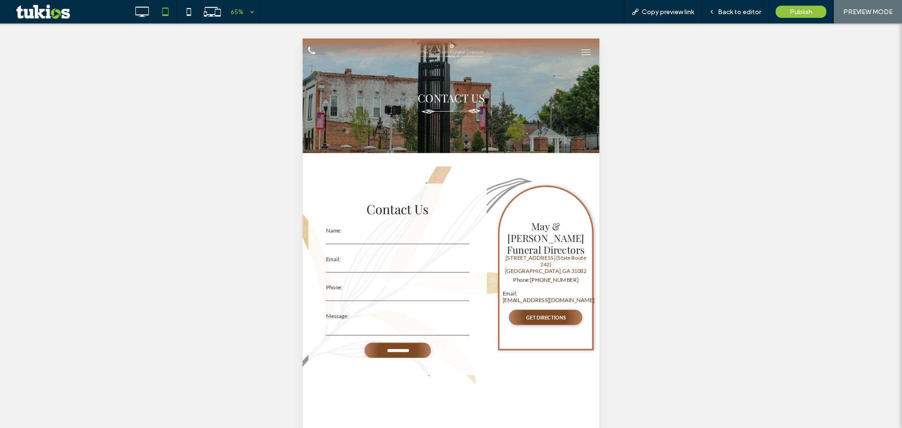
click at [741, 16] on span "Back to editor" at bounding box center [739, 12] width 43 height 8
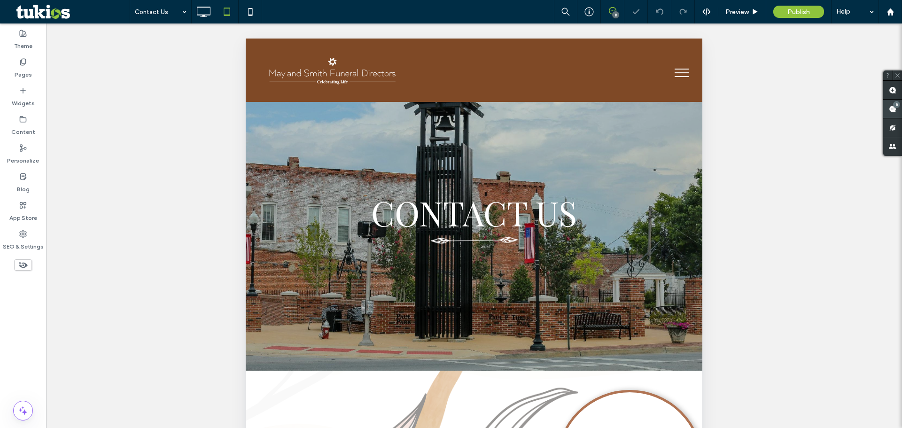
scroll to position [156, 0]
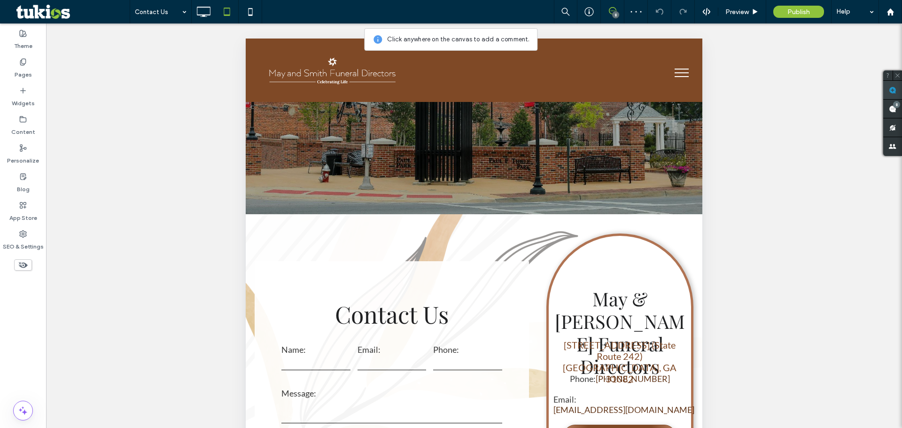
click at [895, 86] on icon at bounding box center [893, 90] width 8 height 8
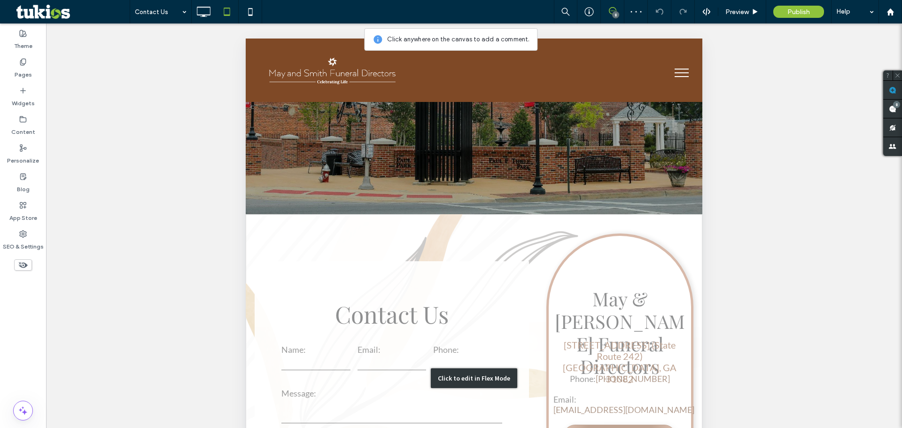
click at [646, 315] on div "Click to edit in Flex Mode" at bounding box center [474, 378] width 457 height 328
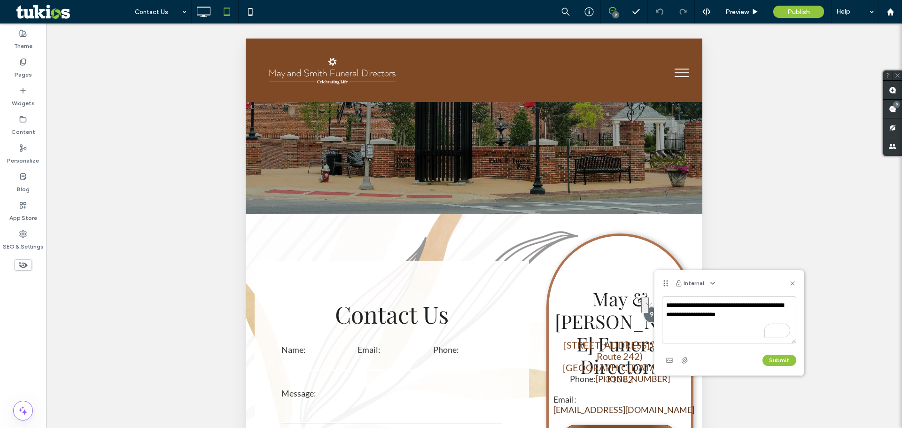
drag, startPoint x: 758, startPoint y: 314, endPoint x: 661, endPoint y: 302, distance: 98.1
click at [661, 302] on div "**********" at bounding box center [729, 336] width 149 height 79
type textarea "**********"
click at [781, 359] on button "Submit" at bounding box center [780, 360] width 34 height 11
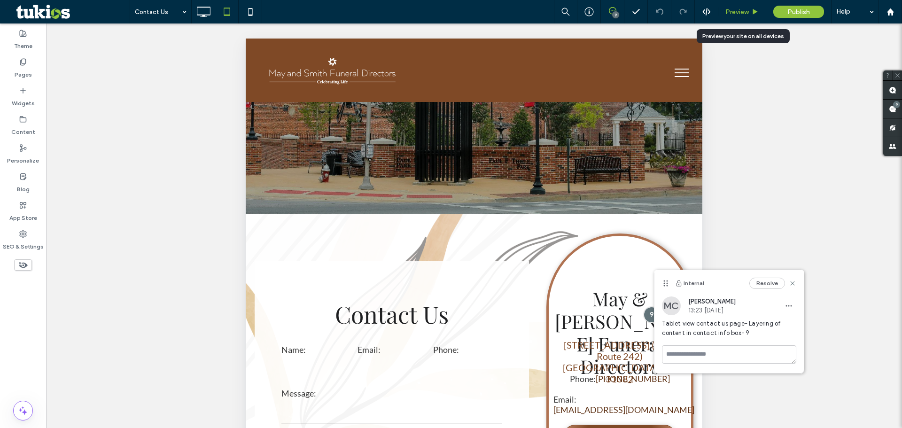
drag, startPoint x: 323, startPoint y: 136, endPoint x: 738, endPoint y: 11, distance: 432.9
click at [738, 11] on span "Preview" at bounding box center [737, 12] width 23 height 8
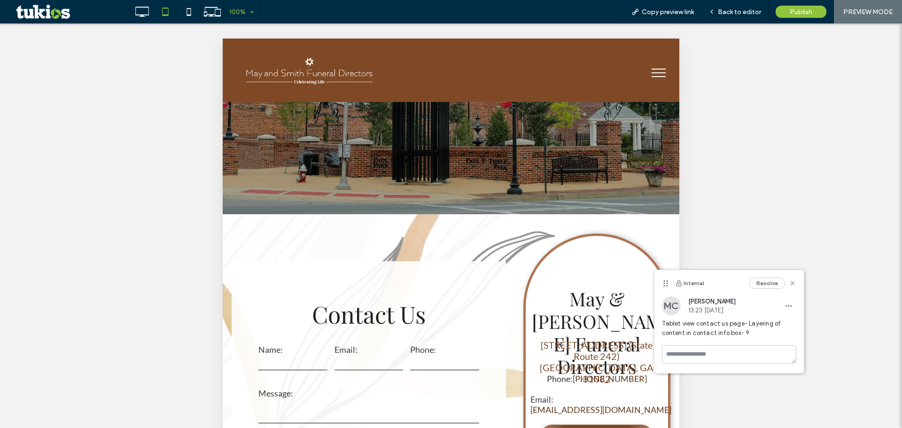
click at [239, 15] on div "100%" at bounding box center [237, 11] width 26 height 23
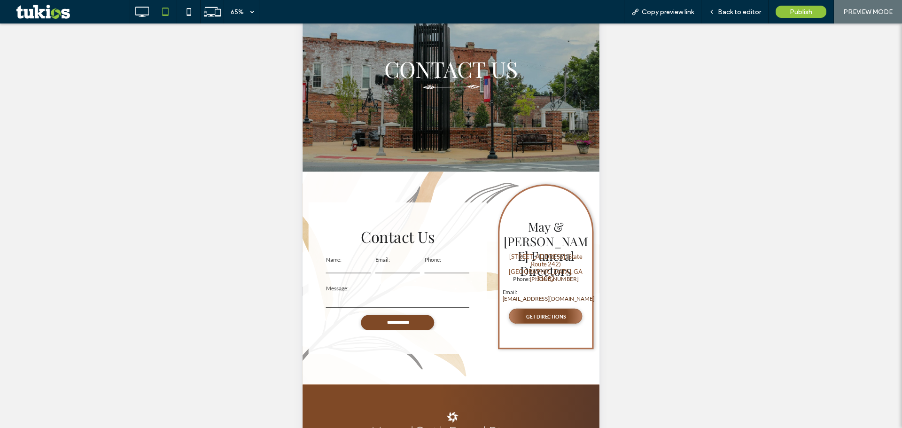
scroll to position [79, 0]
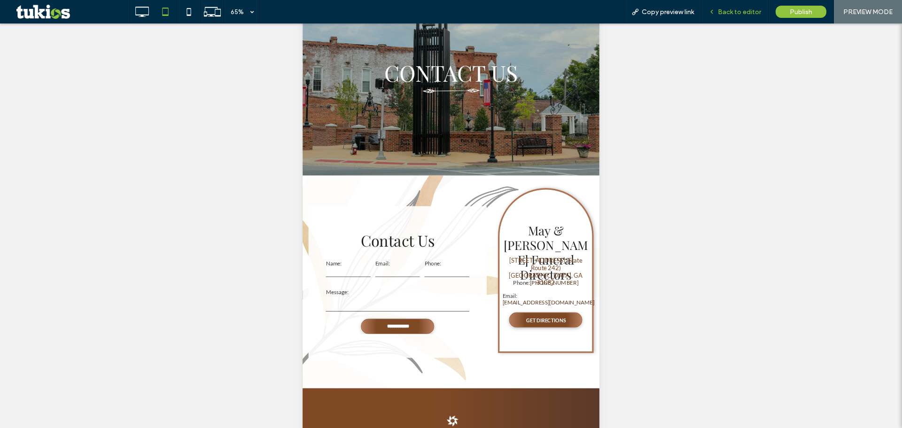
click at [747, 12] on span "Back to editor" at bounding box center [739, 12] width 43 height 8
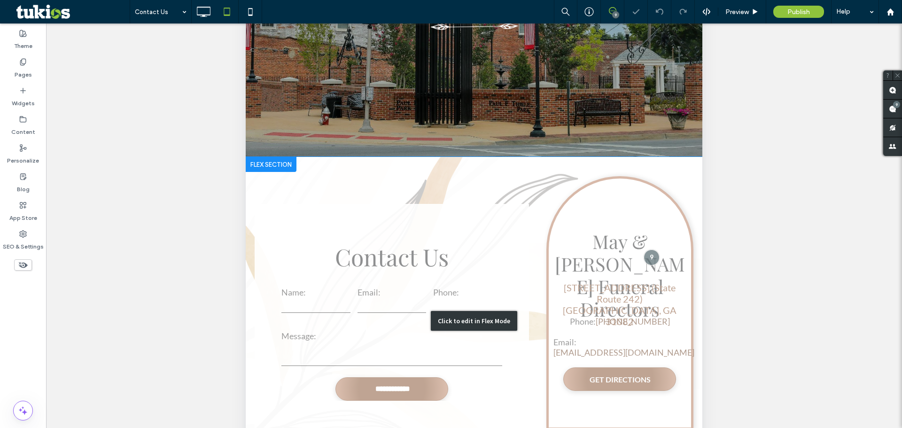
scroll to position [156, 0]
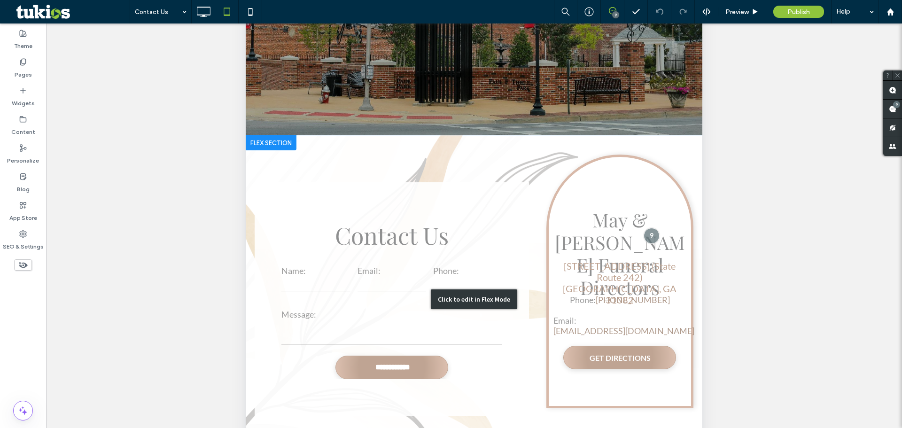
click at [390, 266] on div "Click to edit in Flex Mode" at bounding box center [474, 299] width 457 height 328
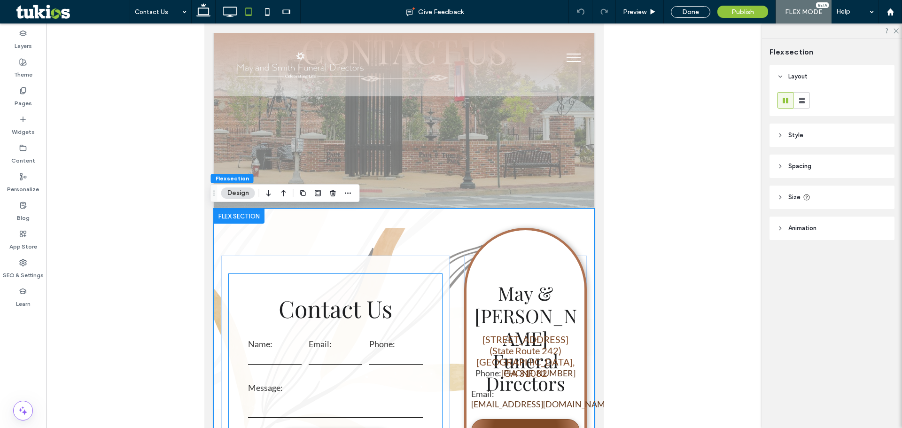
click at [362, 318] on h3 "Contact Us" at bounding box center [336, 308] width 176 height 31
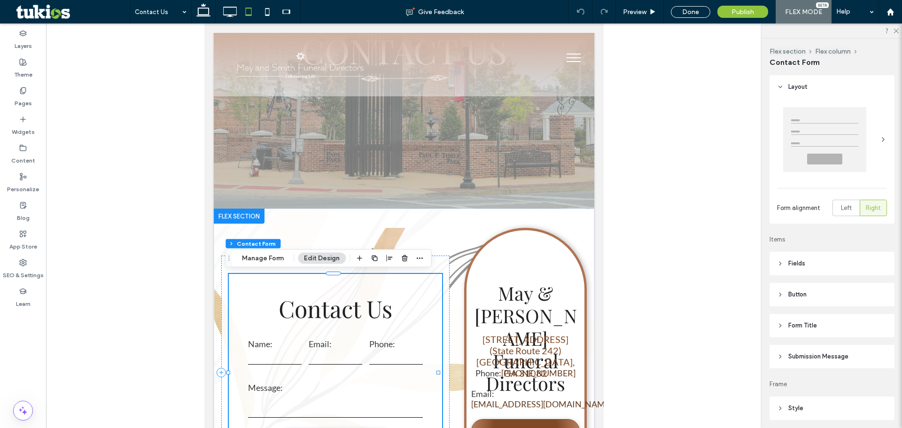
type input "*"
type input "***"
click at [250, 259] on button "Manage Form" at bounding box center [263, 258] width 54 height 11
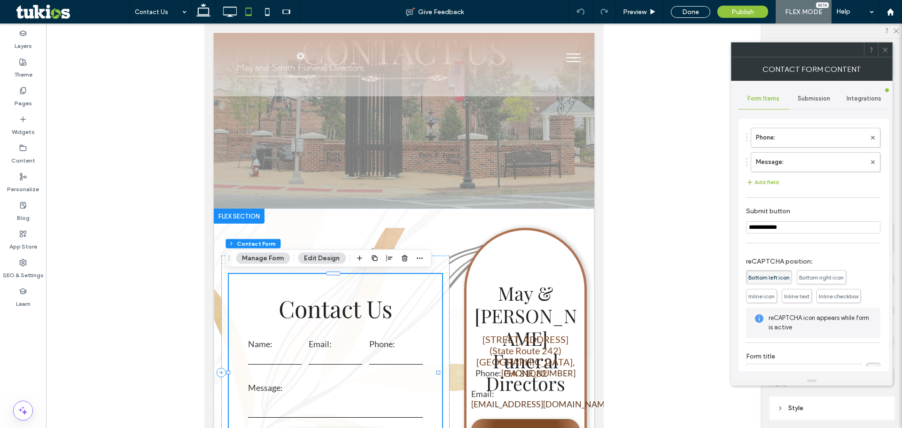
scroll to position [101, 0]
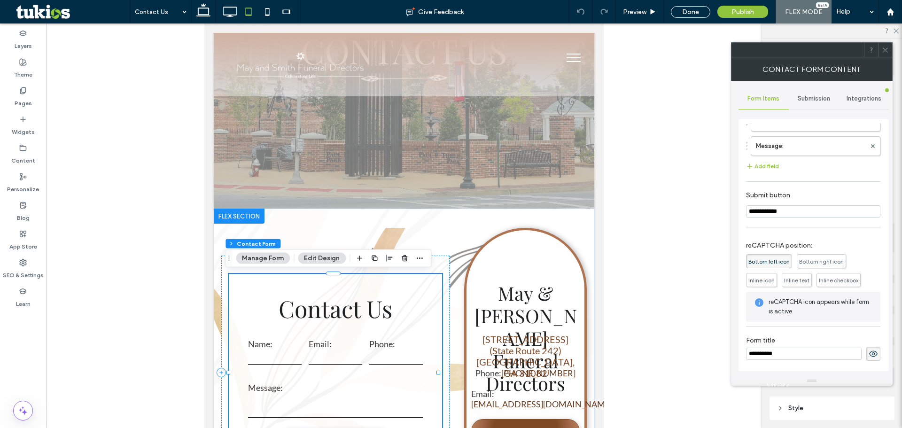
click at [804, 93] on div "Submission" at bounding box center [814, 98] width 50 height 21
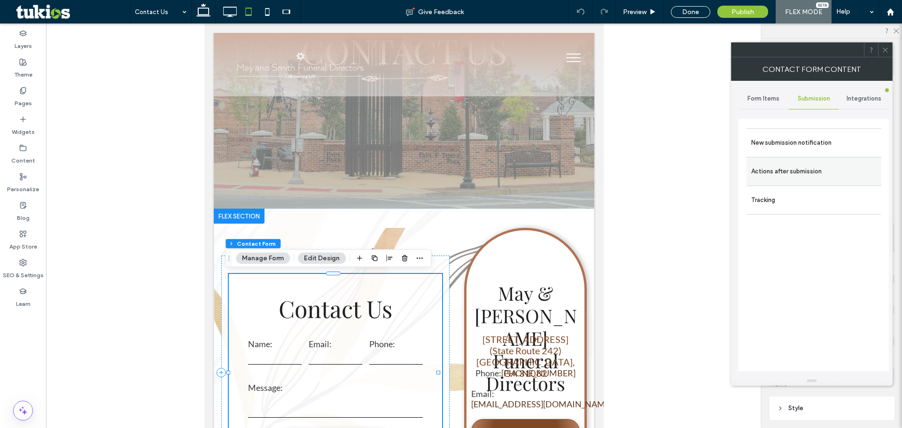
click at [822, 173] on label "Actions after submission" at bounding box center [813, 171] width 125 height 19
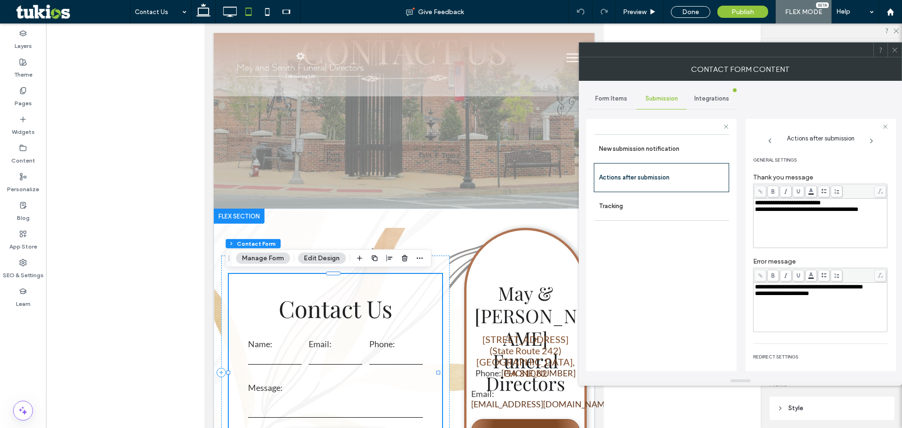
scroll to position [73, 0]
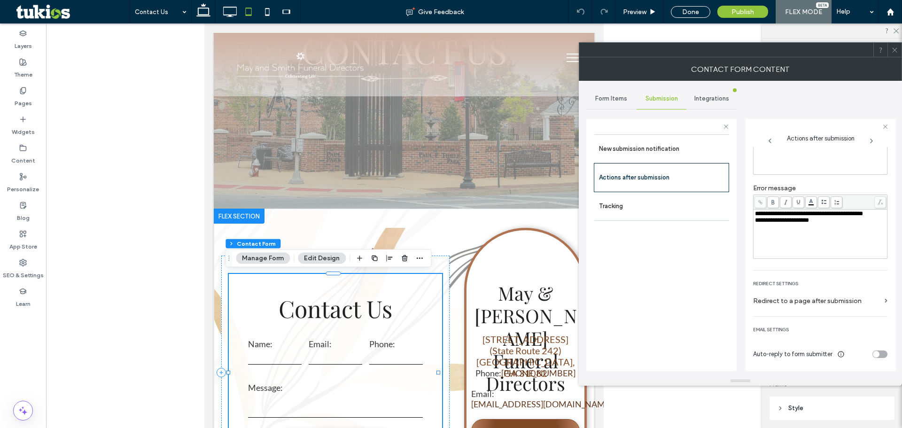
click at [877, 354] on div "toggle" at bounding box center [880, 355] width 15 height 8
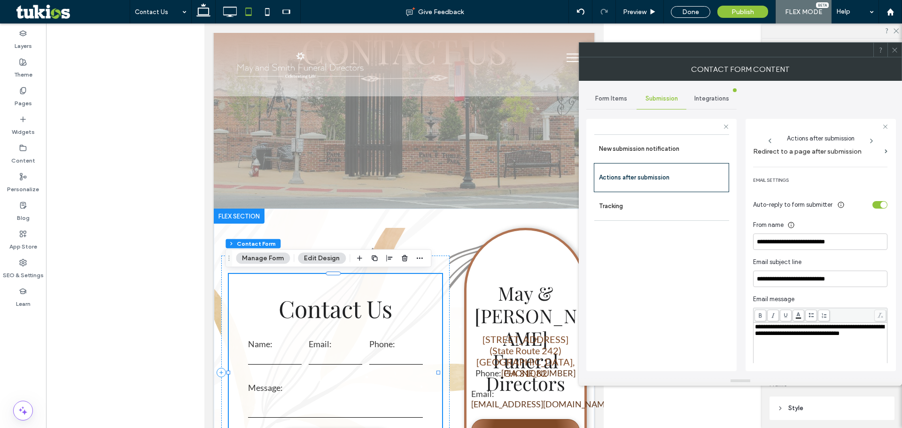
scroll to position [230, 0]
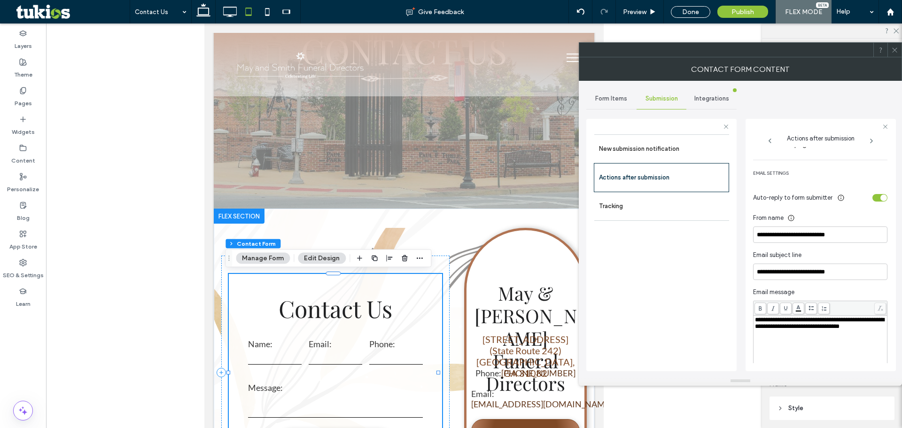
click at [873, 198] on div "toggle" at bounding box center [880, 198] width 15 height 8
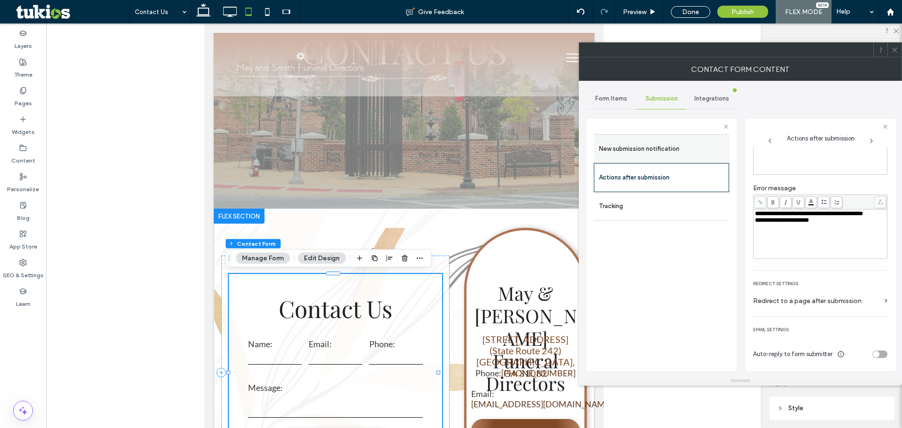
scroll to position [73, 0]
click at [668, 141] on label "New submission notification" at bounding box center [661, 149] width 125 height 19
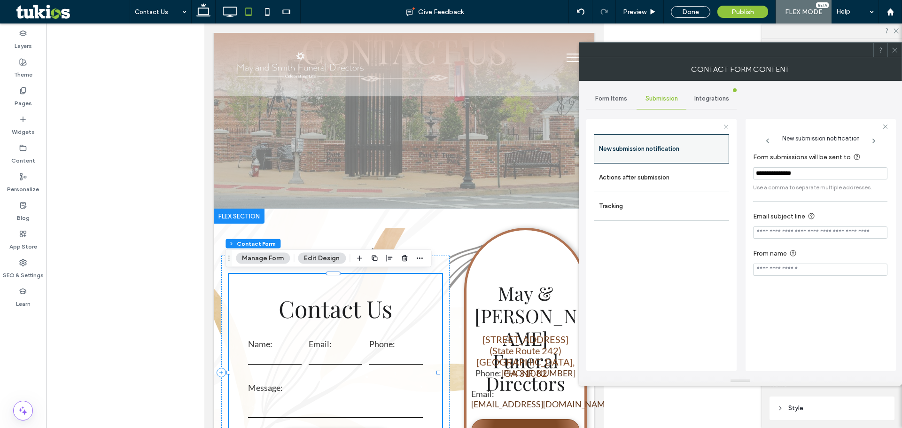
scroll to position [0, 0]
click at [617, 101] on span "Form Items" at bounding box center [611, 99] width 32 height 8
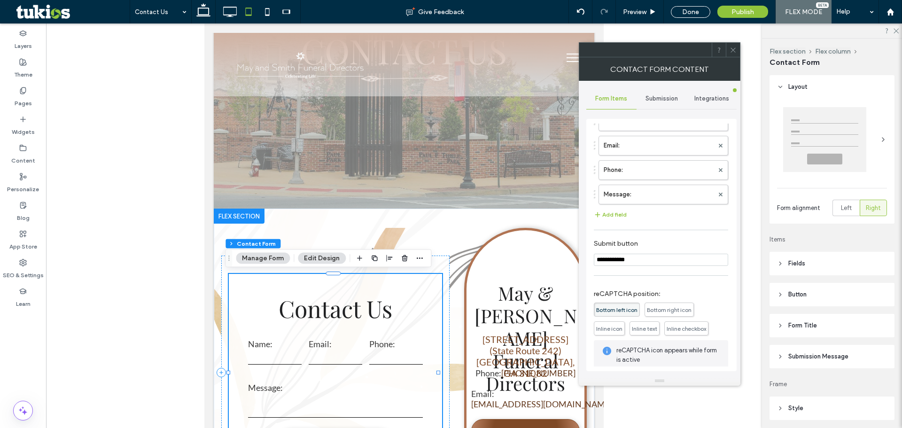
scroll to position [101, 0]
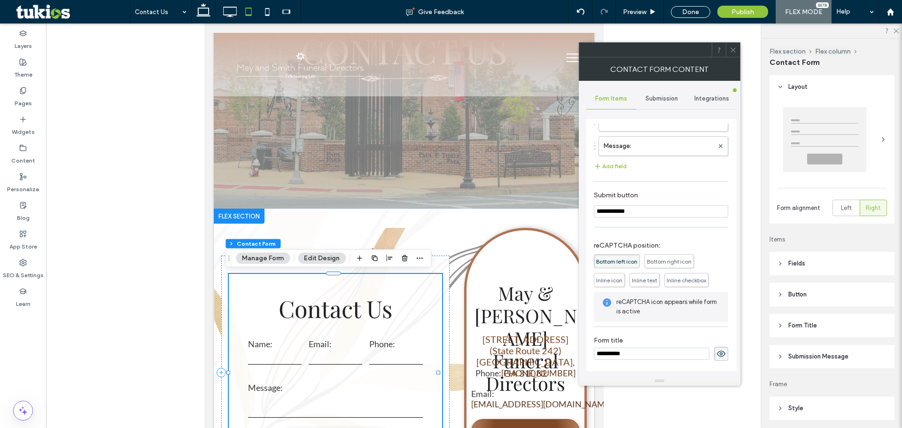
click at [733, 49] on icon at bounding box center [733, 50] width 7 height 7
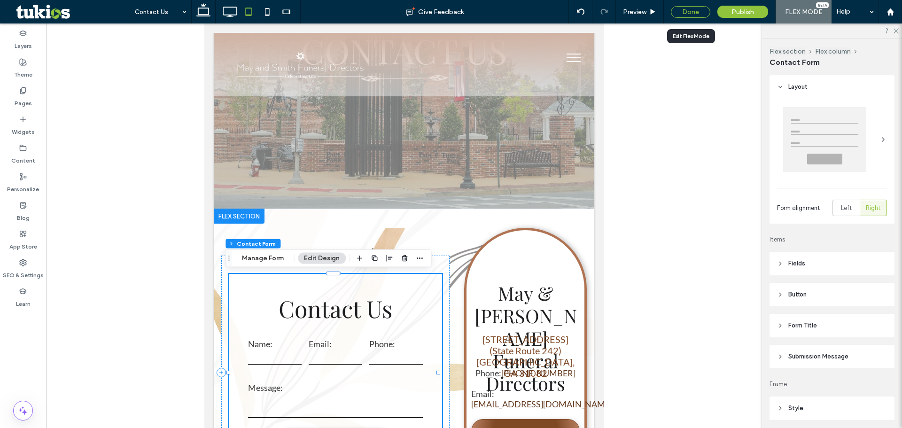
click at [690, 12] on div "Done" at bounding box center [690, 12] width 39 height 12
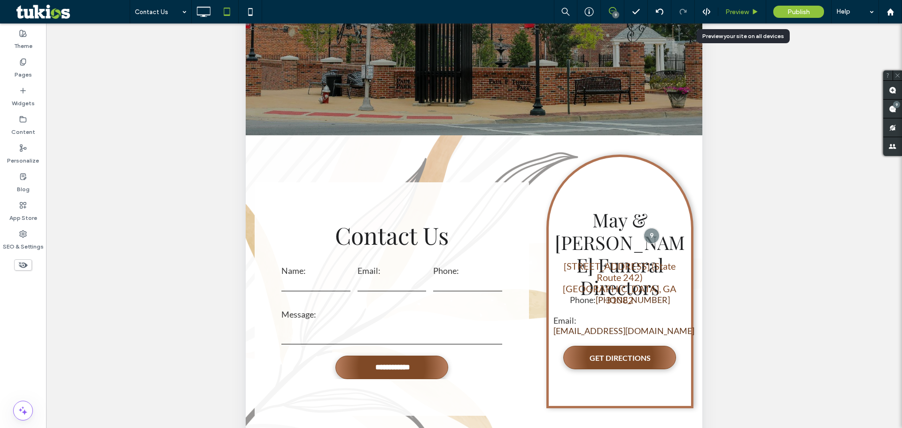
click at [741, 9] on span "Preview" at bounding box center [737, 12] width 23 height 8
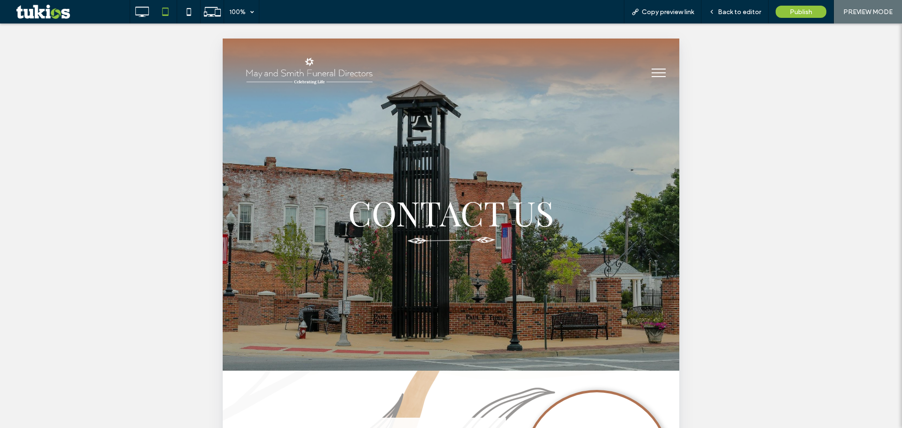
click at [653, 73] on span "menu" at bounding box center [659, 72] width 14 height 1
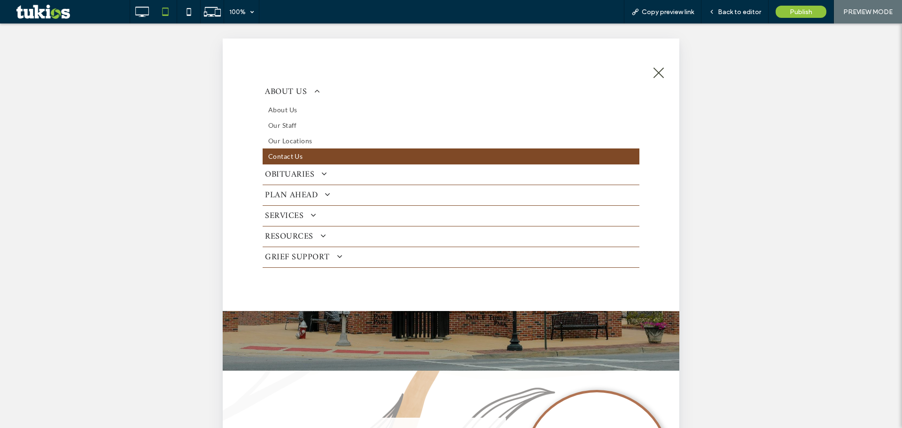
click at [323, 176] on span at bounding box center [320, 174] width 13 height 8
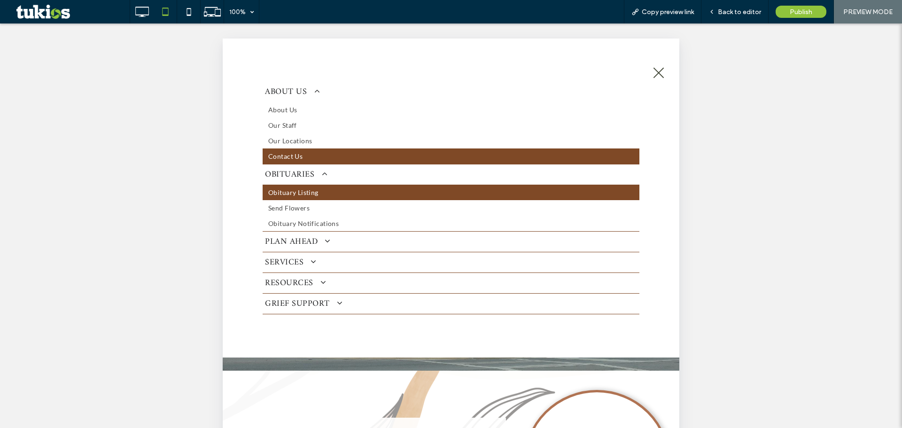
drag, startPoint x: 295, startPoint y: 188, endPoint x: 514, endPoint y: 226, distance: 222.3
click at [295, 188] on span "Obituary Listing" at bounding box center [293, 192] width 50 height 10
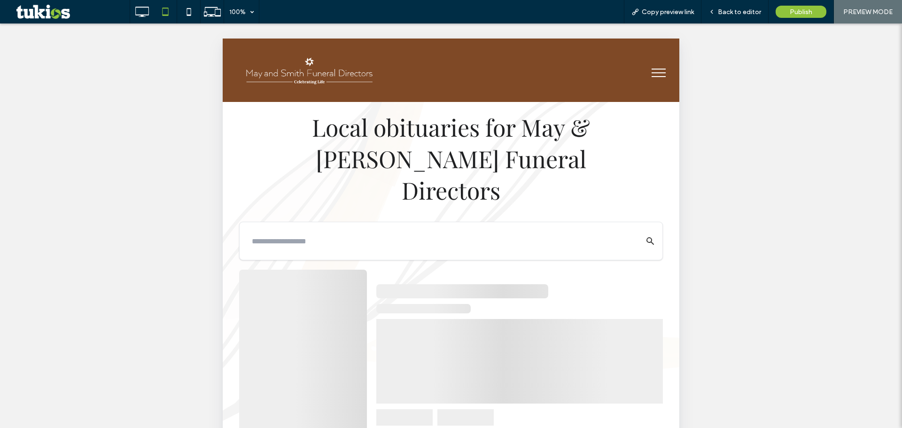
scroll to position [313, 0]
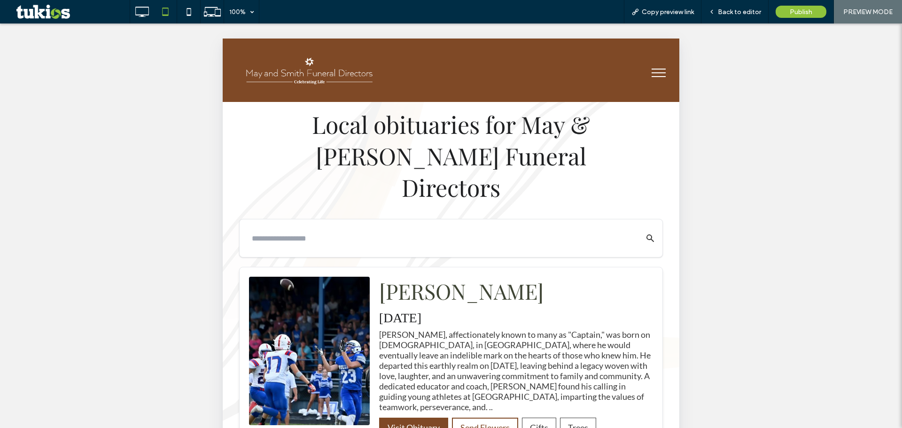
click at [518, 229] on input "text" at bounding box center [440, 238] width 386 height 19
type input "*"
click at [646, 234] on icon "Search Obituaries" at bounding box center [650, 238] width 9 height 9
click at [253, 10] on span "100%" at bounding box center [241, 11] width 35 height 23
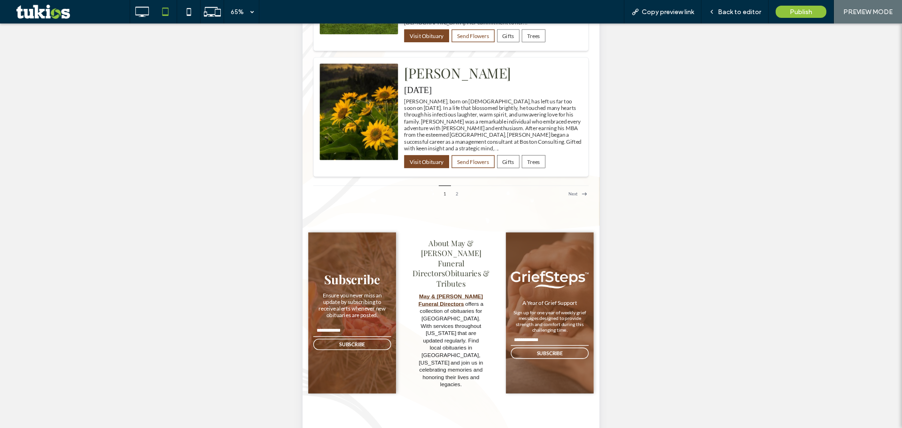
scroll to position [156, 0]
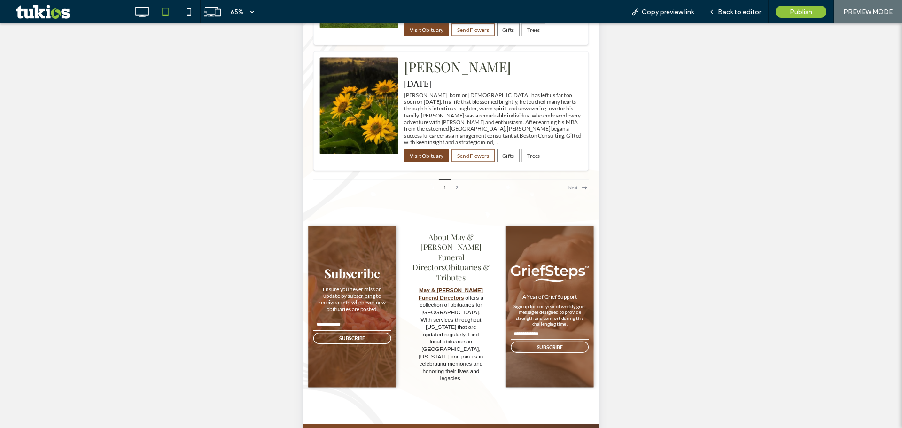
drag, startPoint x: 662, startPoint y: 425, endPoint x: 632, endPoint y: 436, distance: 32.4
type input "*"
drag, startPoint x: 382, startPoint y: 406, endPoint x: 380, endPoint y: 414, distance: 8.1
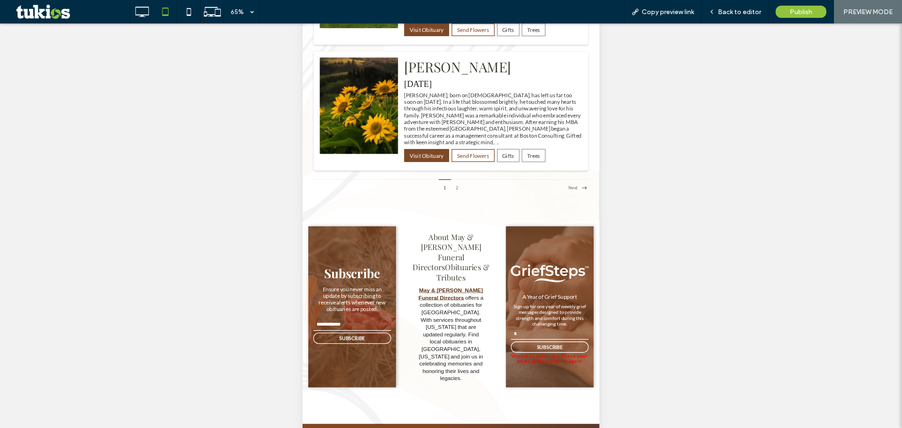
type input "*"
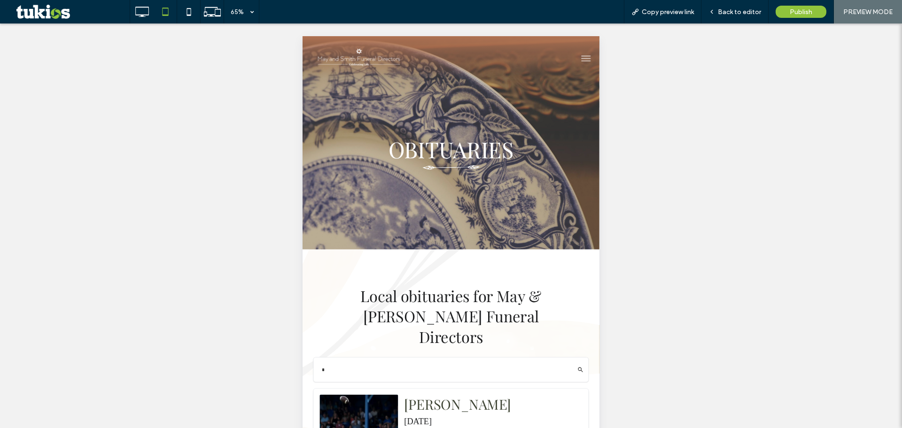
scroll to position [0, 0]
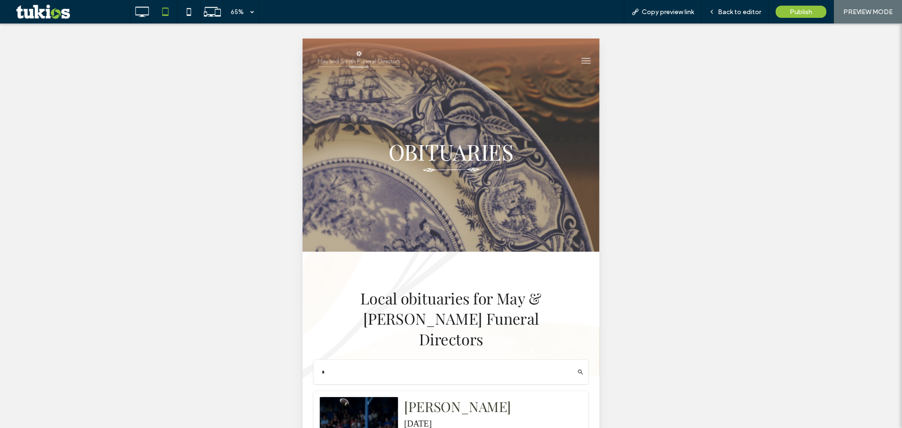
click at [726, 73] on button "menu" at bounding box center [738, 73] width 24 height 24
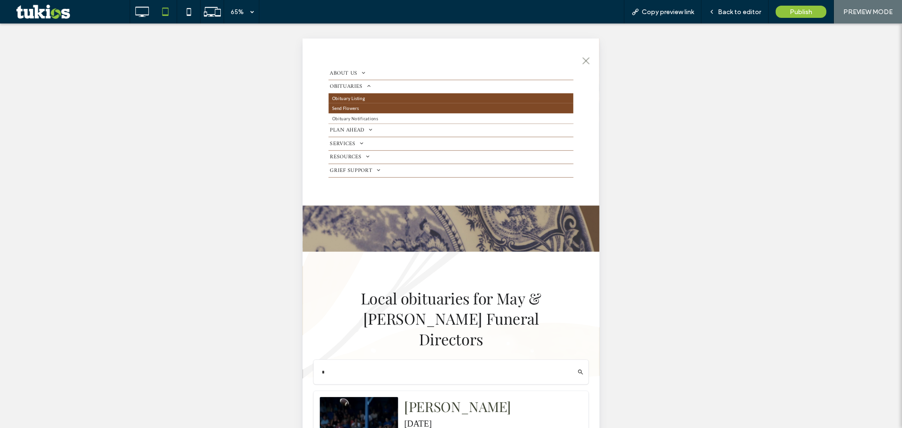
click at [390, 144] on link "Send Flowers" at bounding box center [531, 146] width 377 height 16
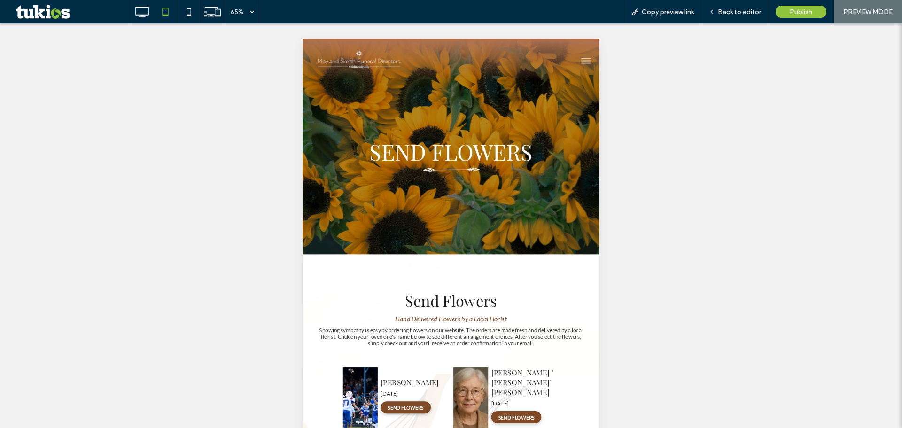
click at [732, 72] on span "menu" at bounding box center [739, 72] width 14 height 1
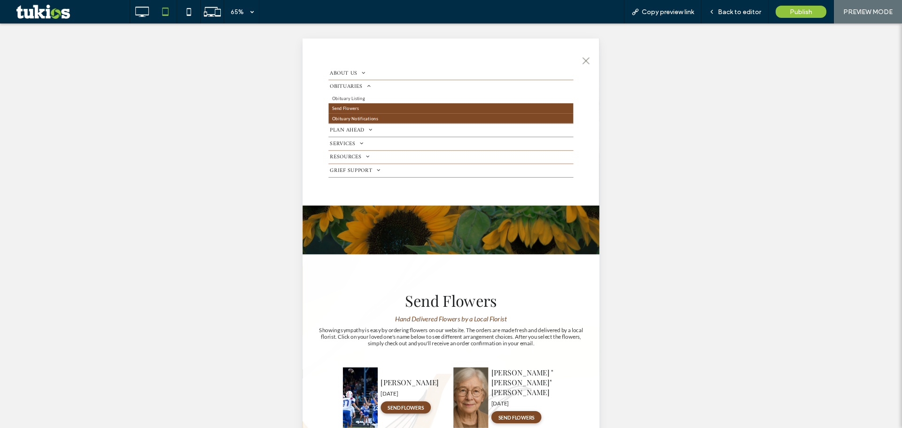
click at [411, 159] on span "Obituary Notifications" at bounding box center [383, 161] width 70 height 10
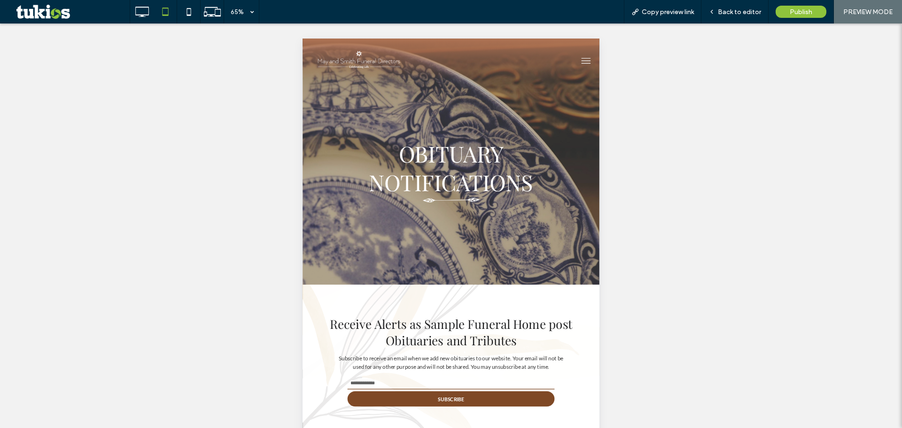
type input "*"
click at [733, 71] on button "menu" at bounding box center [738, 73] width 24 height 24
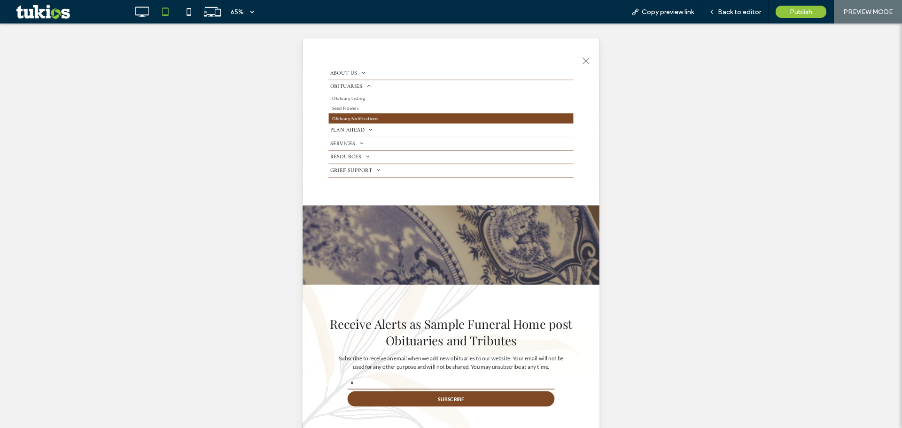
click at [391, 177] on span "PLAN AHEAD" at bounding box center [378, 179] width 66 height 13
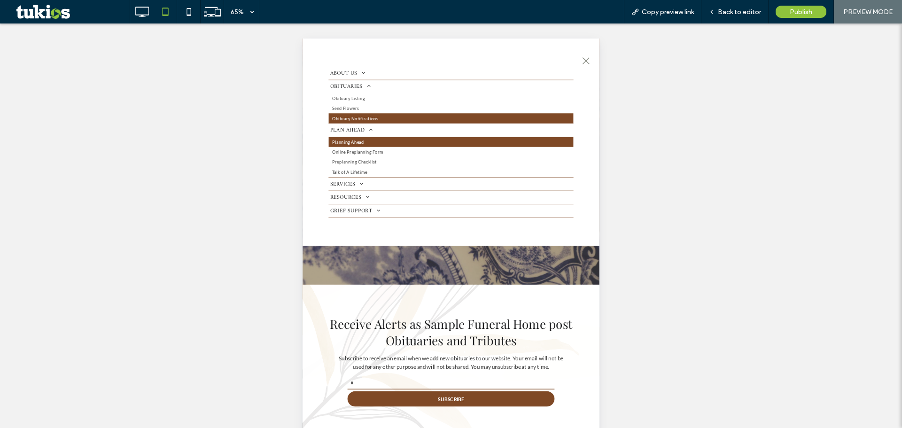
click at [394, 198] on span "Planning Ahead" at bounding box center [372, 198] width 49 height 10
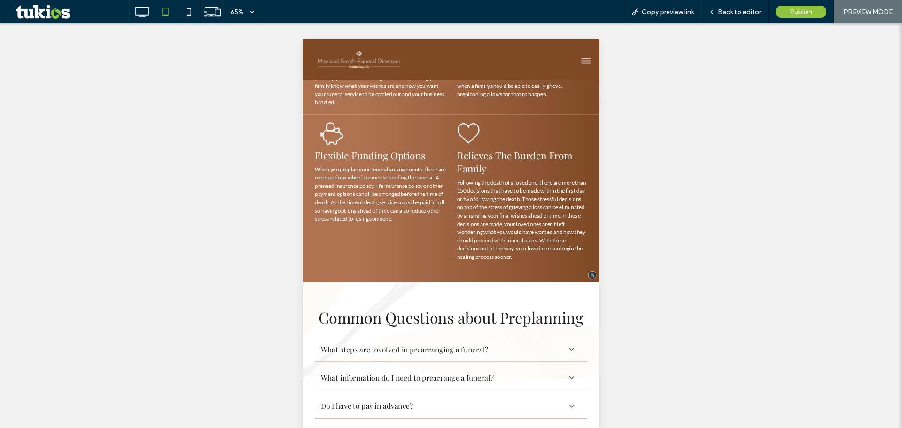
scroll to position [872, 0]
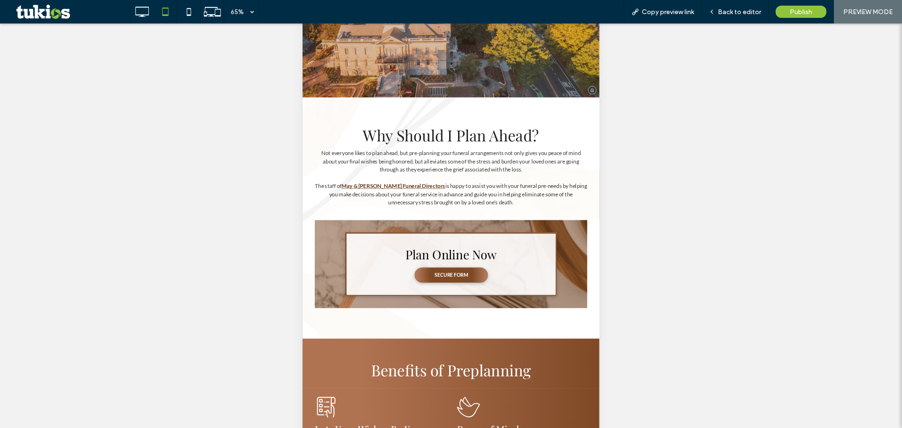
scroll to position [0, 0]
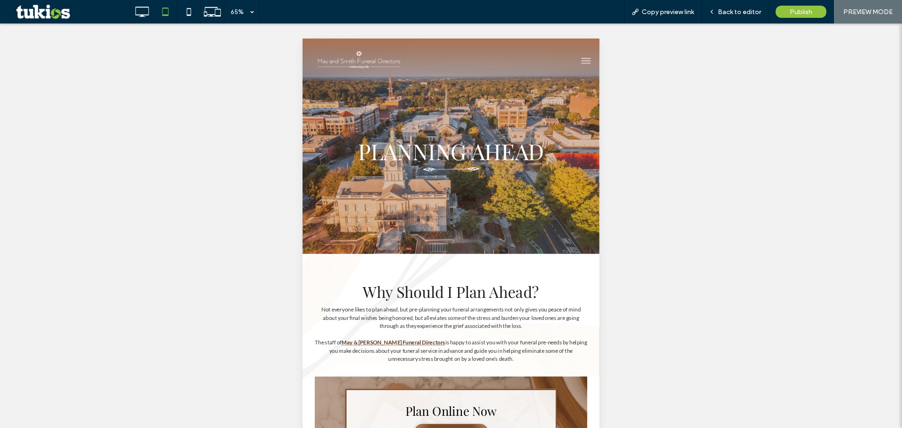
click at [732, 70] on button "menu" at bounding box center [738, 73] width 24 height 24
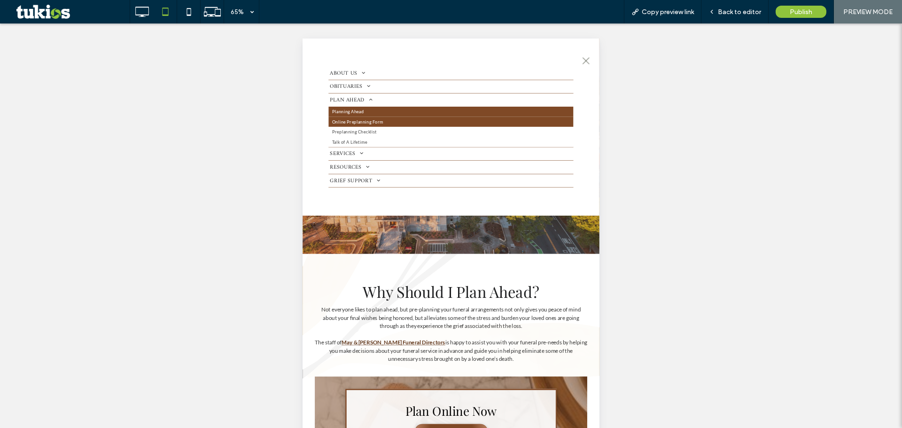
click at [430, 166] on link "Online Preplanning Form" at bounding box center [531, 167] width 377 height 16
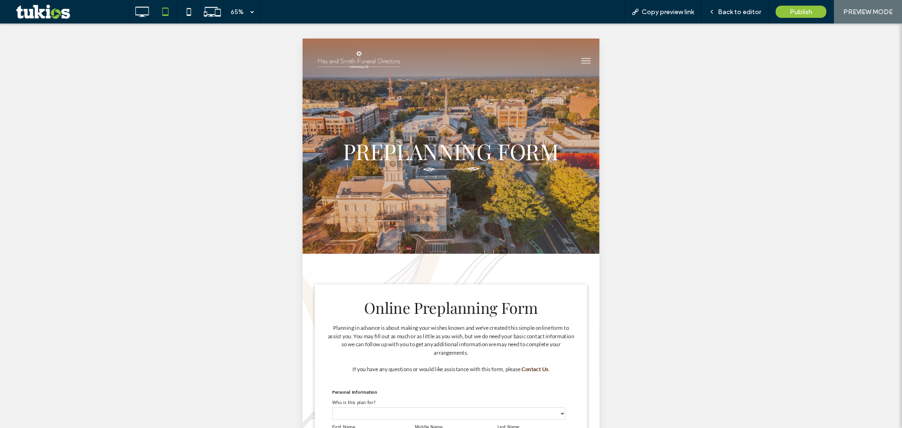
click at [730, 75] on button "menu" at bounding box center [738, 73] width 24 height 24
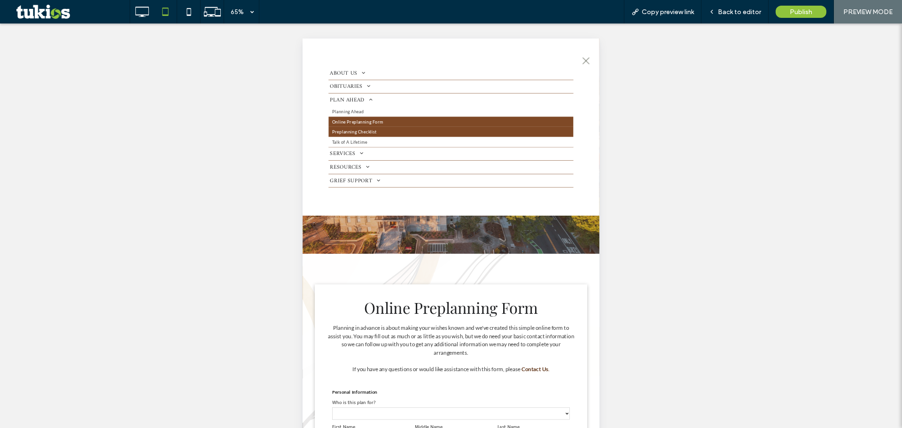
click at [397, 179] on span "Preplanning Checklist" at bounding box center [382, 182] width 69 height 10
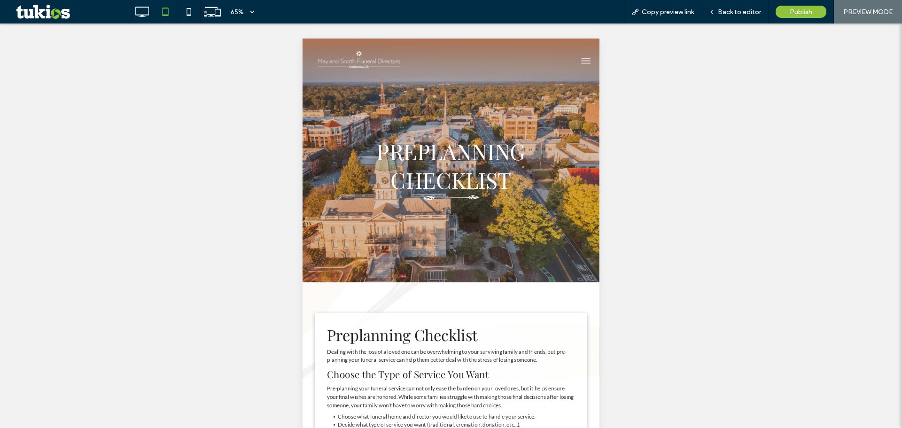
click at [729, 73] on button "menu" at bounding box center [738, 73] width 24 height 24
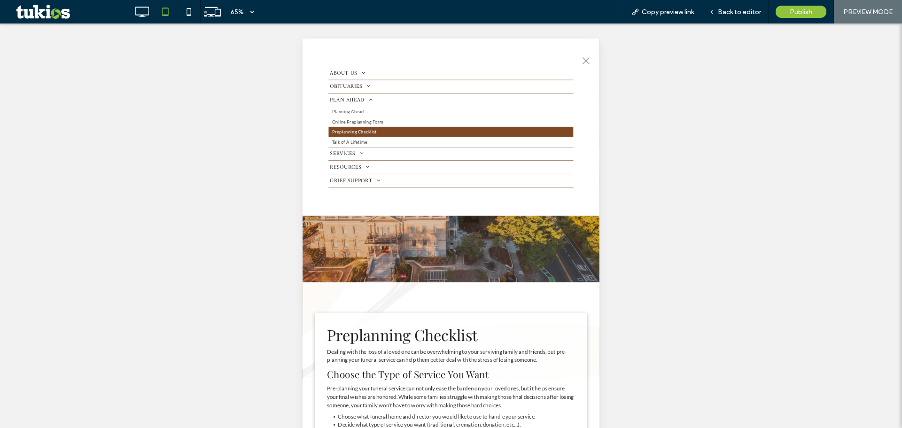
click at [736, 65] on button "menu" at bounding box center [738, 73] width 24 height 24
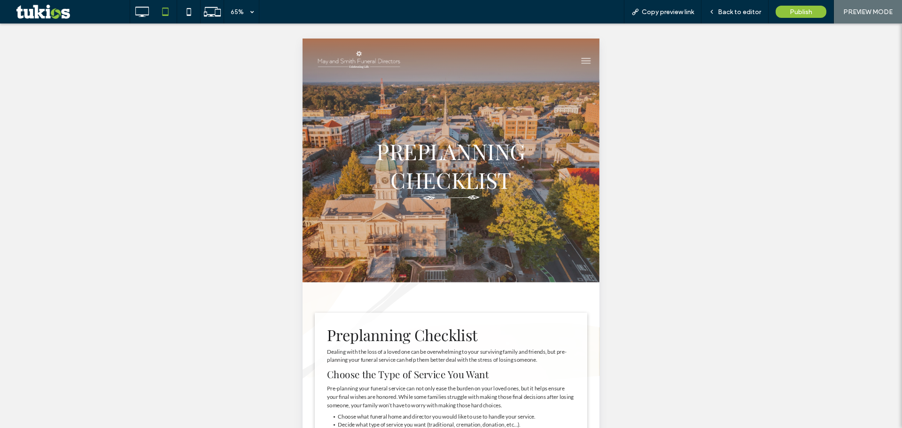
click at [733, 70] on button "menu" at bounding box center [738, 73] width 24 height 24
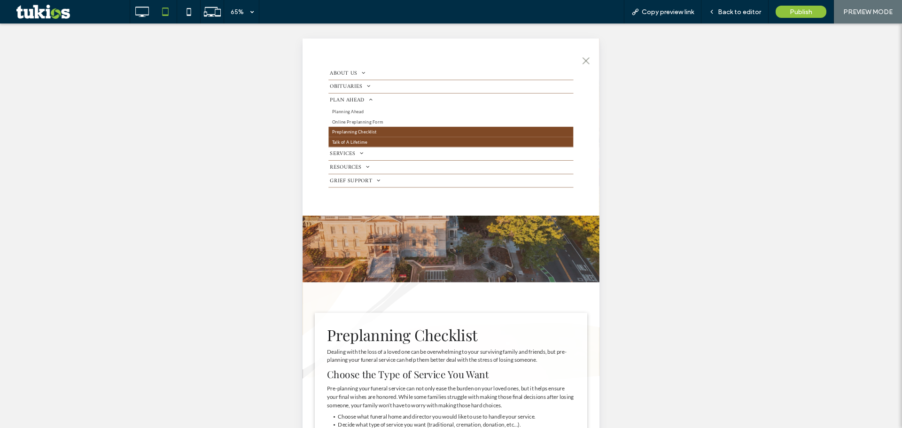
click at [398, 200] on span "Talk of A Lifetime" at bounding box center [375, 198] width 54 height 10
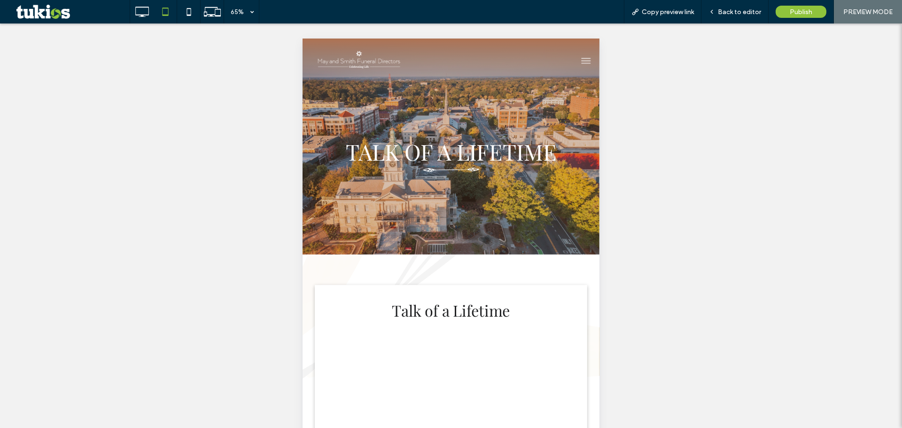
click at [730, 65] on button "menu" at bounding box center [738, 73] width 24 height 24
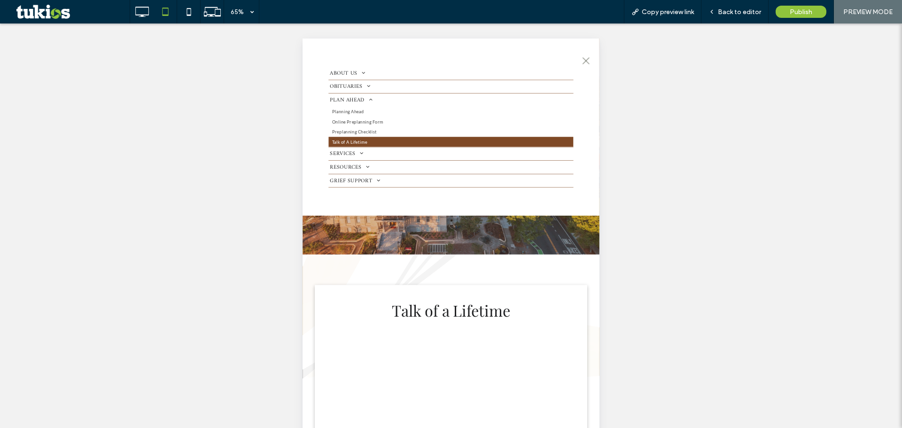
click at [391, 213] on span at bounding box center [389, 215] width 13 height 8
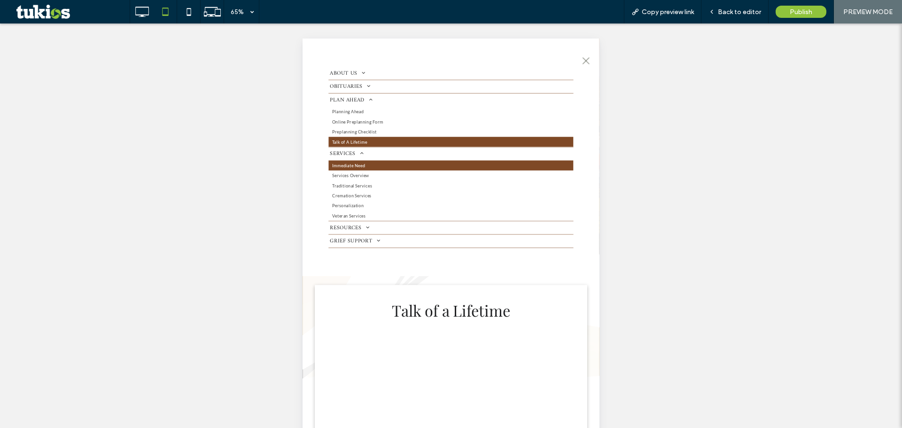
click at [381, 231] on span "Immediate Need" at bounding box center [373, 234] width 51 height 10
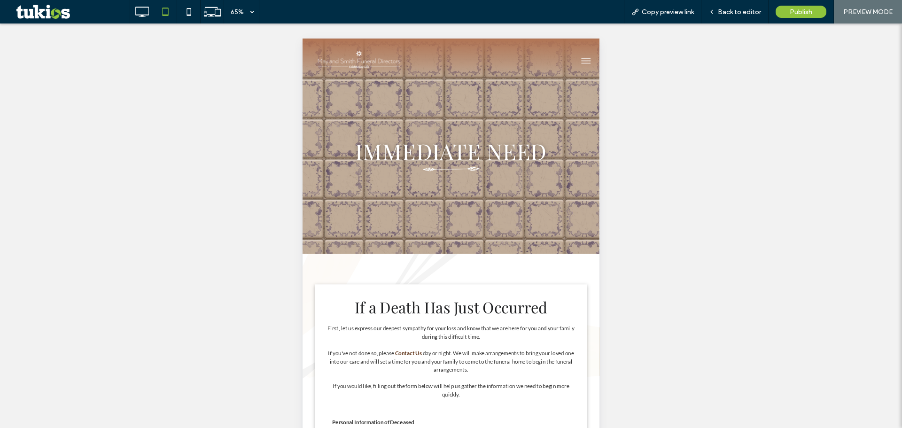
click at [732, 72] on span "menu" at bounding box center [739, 72] width 14 height 1
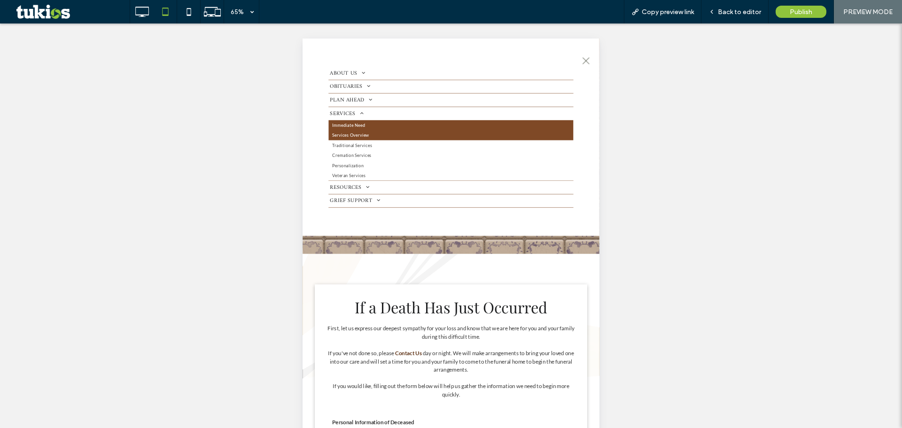
drag, startPoint x: 364, startPoint y: 188, endPoint x: 642, endPoint y: 173, distance: 278.1
click at [364, 188] on span "Services Overview" at bounding box center [376, 187] width 57 height 10
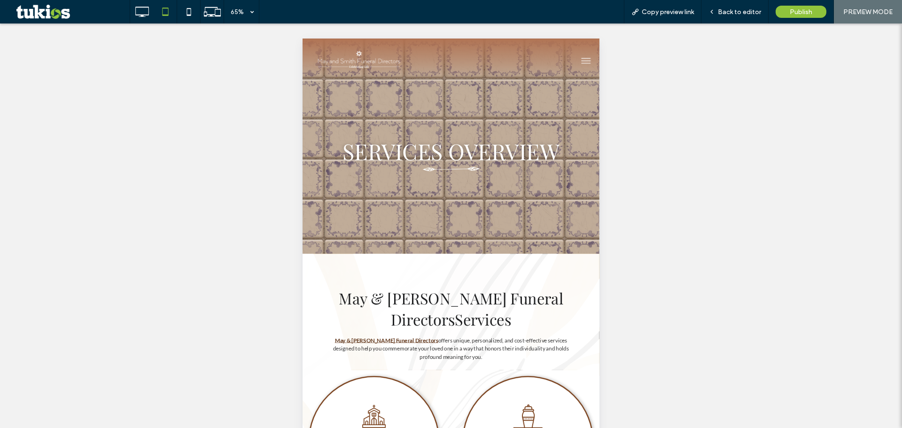
click at [737, 66] on button "menu" at bounding box center [738, 73] width 24 height 24
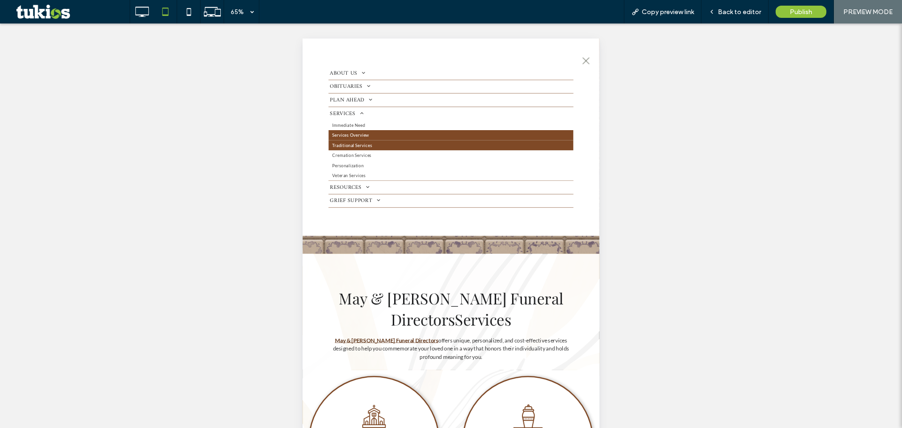
click at [416, 200] on link "Traditional Services" at bounding box center [531, 203] width 377 height 16
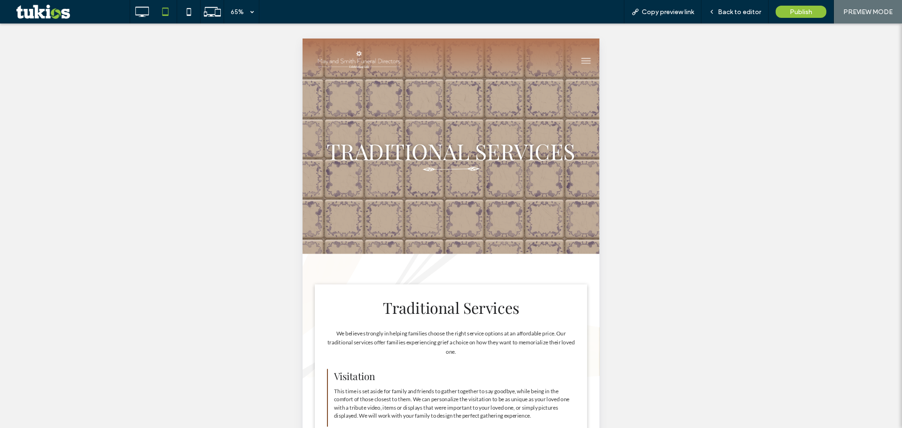
click at [732, 69] on span "menu" at bounding box center [739, 69] width 14 height 1
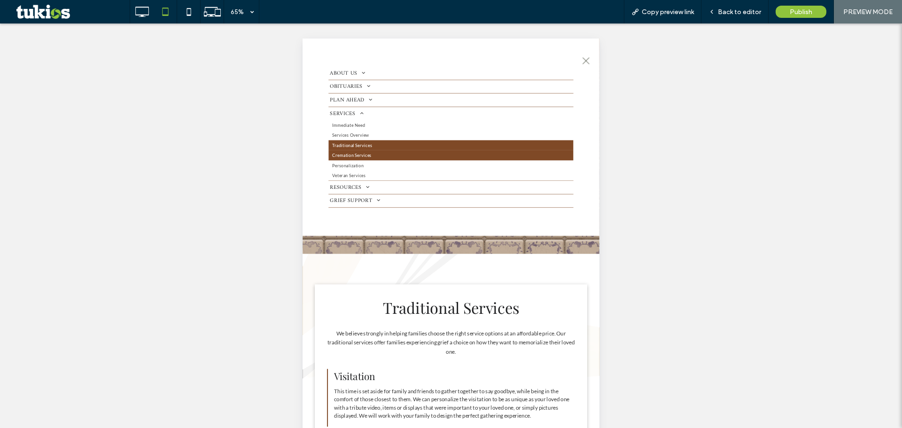
click at [398, 224] on link "Cremation Services" at bounding box center [531, 219] width 377 height 16
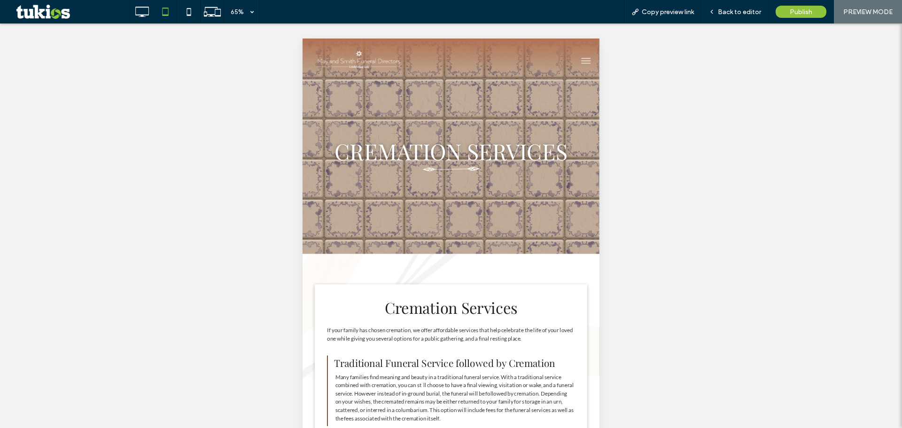
click at [726, 73] on button "menu" at bounding box center [738, 73] width 24 height 24
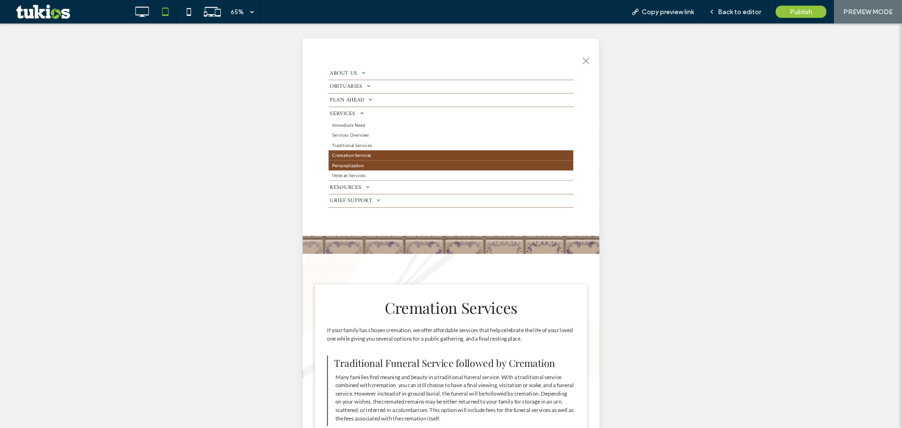
click at [454, 234] on link "Personalization" at bounding box center [531, 234] width 377 height 16
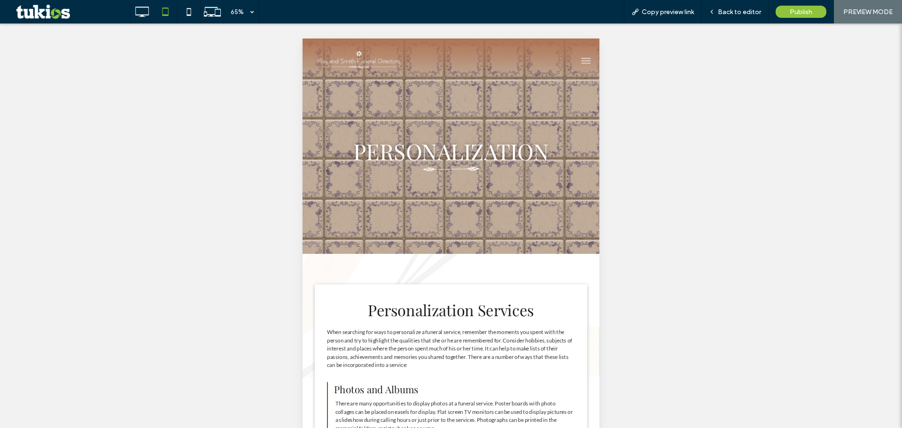
click at [726, 77] on button "menu" at bounding box center [738, 73] width 24 height 24
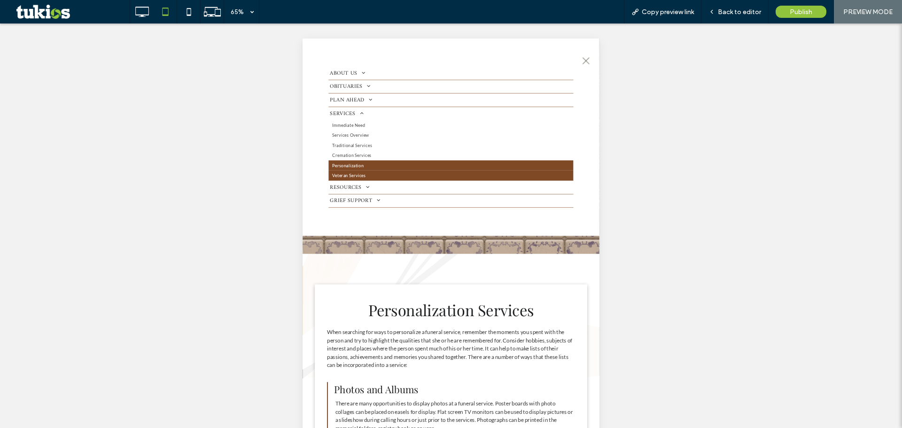
click at [379, 247] on span "Veteran Services" at bounding box center [374, 249] width 52 height 10
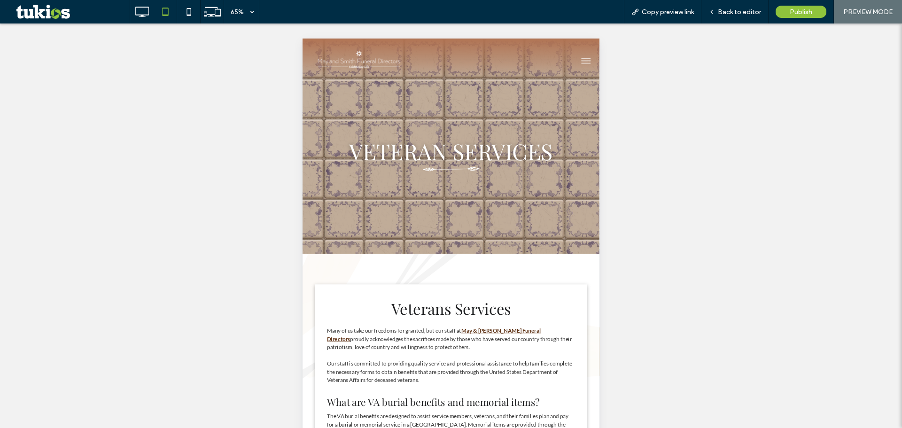
click at [731, 69] on button "menu" at bounding box center [738, 73] width 24 height 24
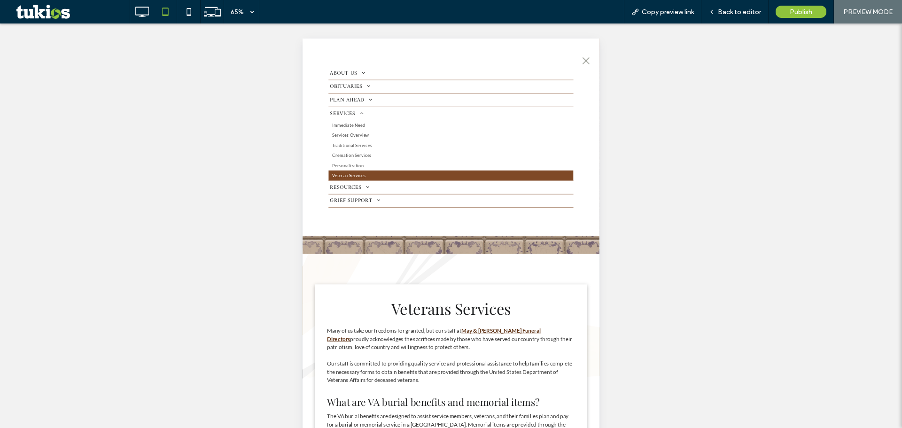
click at [399, 267] on span at bounding box center [399, 267] width 13 height 8
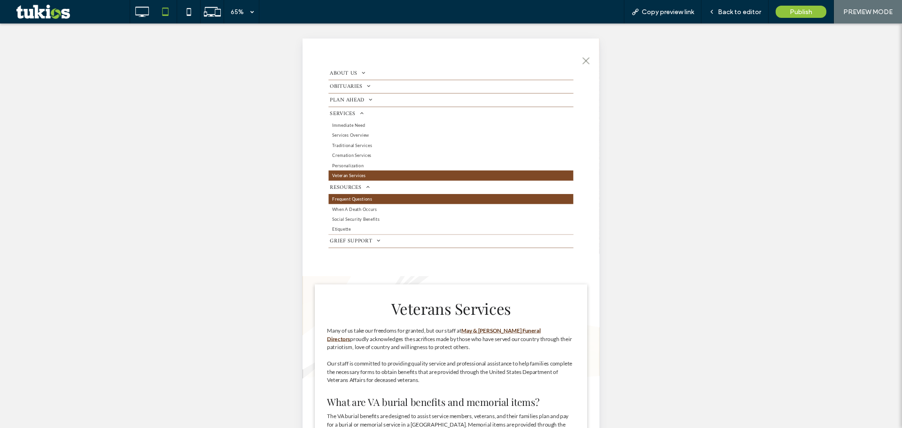
click at [398, 286] on span "Frequent Questions" at bounding box center [379, 286] width 62 height 10
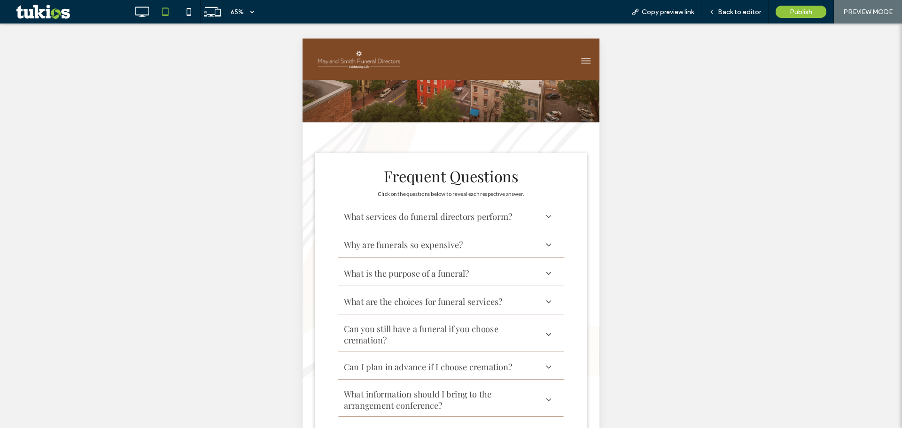
click at [587, 290] on div "Frequent Questions Click on the questions below to reveal each respective answe…" at bounding box center [530, 432] width 419 height 434
click at [595, 306] on h3 "What services do funeral directors perform?" at bounding box center [495, 312] width 259 height 17
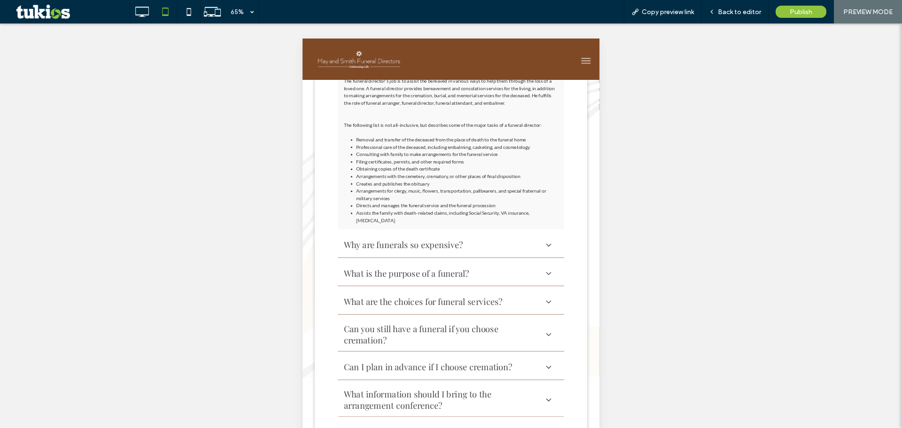
click at [598, 361] on div "Why are funerals so expensive?" at bounding box center [518, 355] width 305 height 17
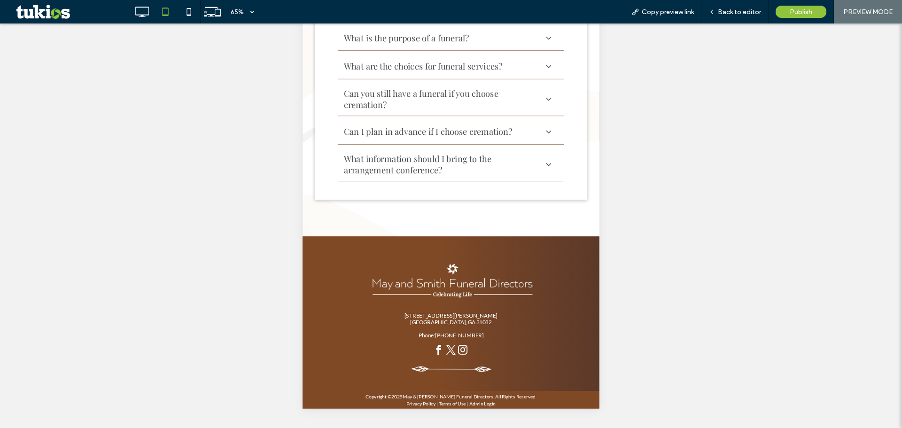
click at [560, 372] on h3 "What information should I bring to the arrangement conference?" at bounding box center [518, 359] width 305 height 35
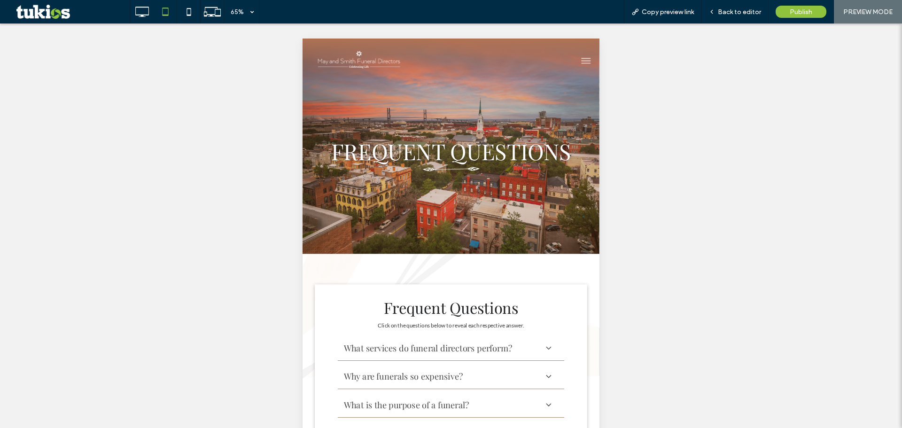
click at [726, 71] on button "menu" at bounding box center [738, 73] width 24 height 24
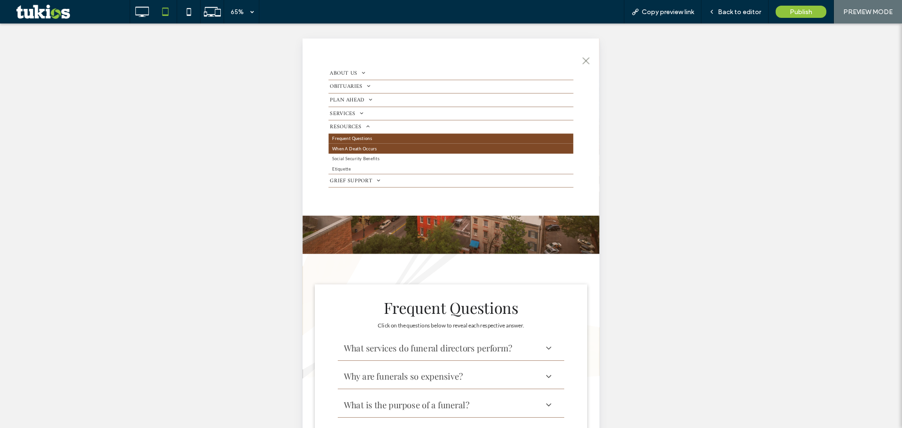
click at [421, 211] on link "When A Death Occurs" at bounding box center [531, 208] width 377 height 16
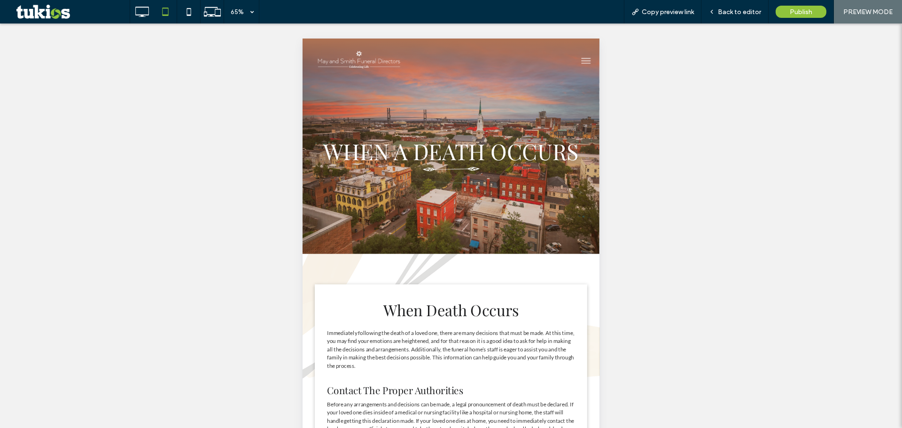
click at [732, 72] on span "menu" at bounding box center [739, 72] width 14 height 1
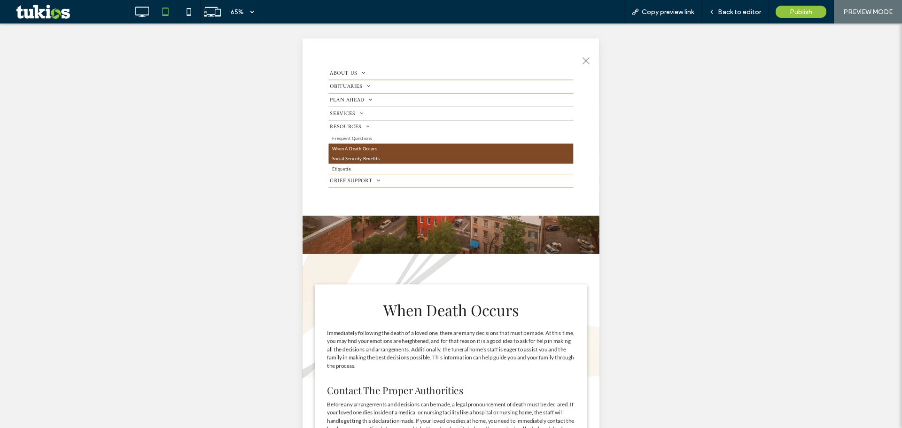
click at [426, 223] on link "Social Security Benefits" at bounding box center [531, 224] width 377 height 16
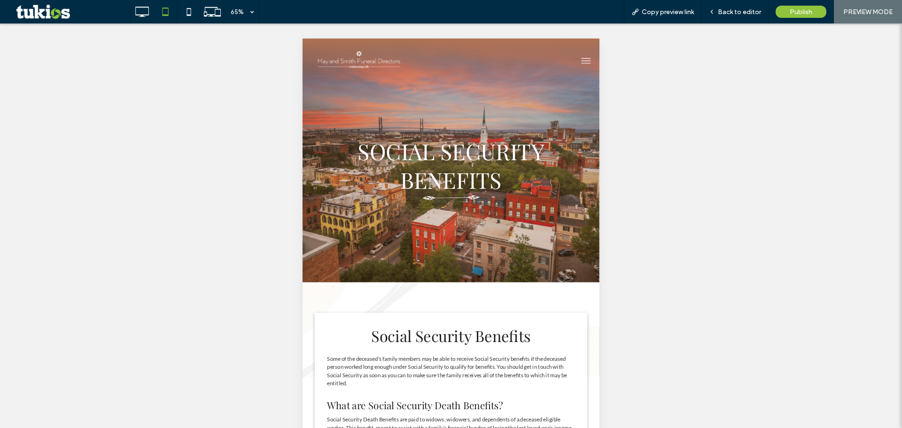
click at [727, 74] on button "menu" at bounding box center [738, 73] width 24 height 24
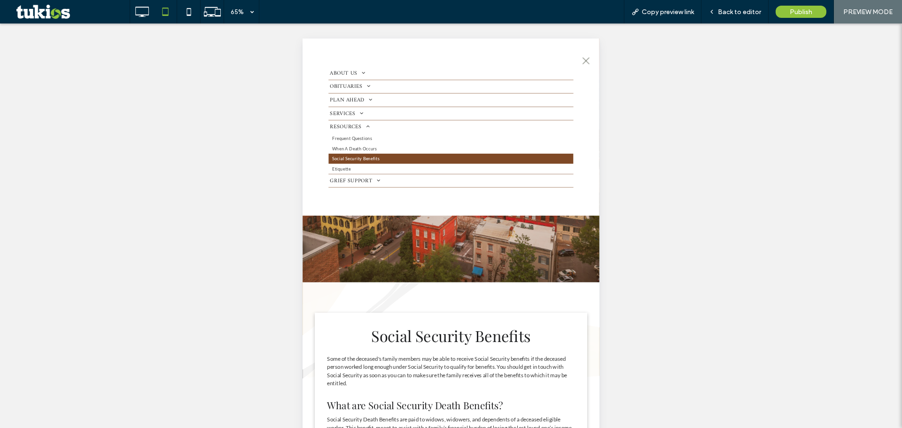
click at [409, 251] on span "GRIEF SUPPORT" at bounding box center [384, 257] width 78 height 13
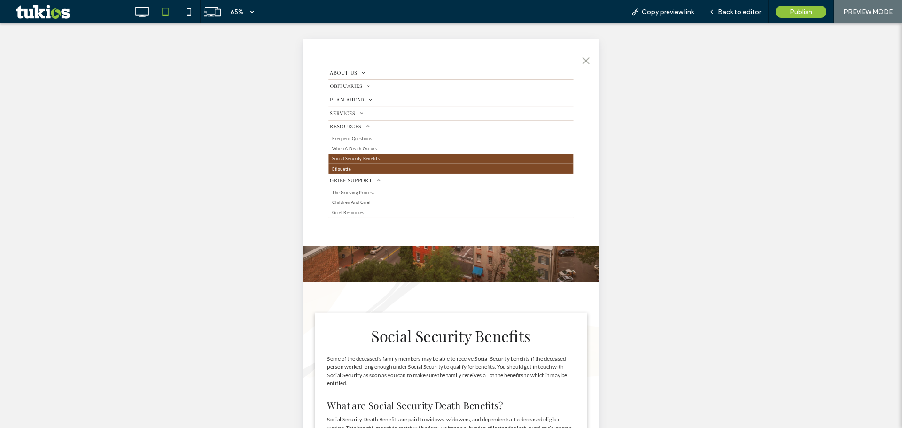
click at [407, 240] on link "Etiquette" at bounding box center [531, 239] width 377 height 16
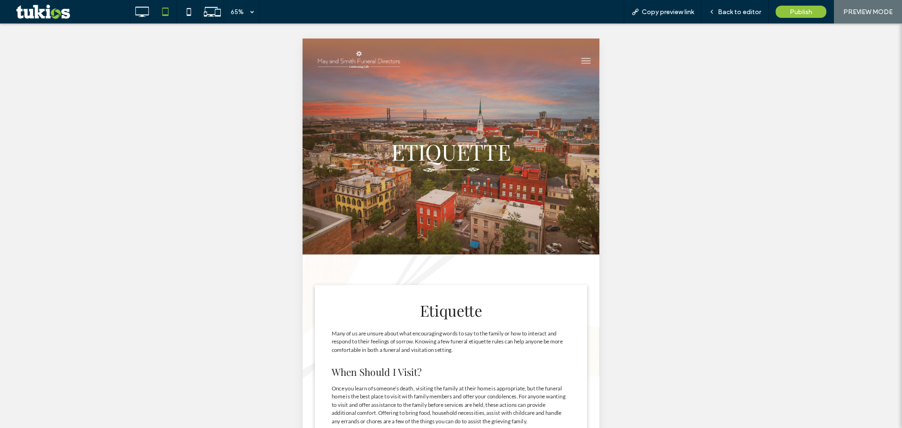
click at [732, 72] on span "menu" at bounding box center [739, 72] width 14 height 1
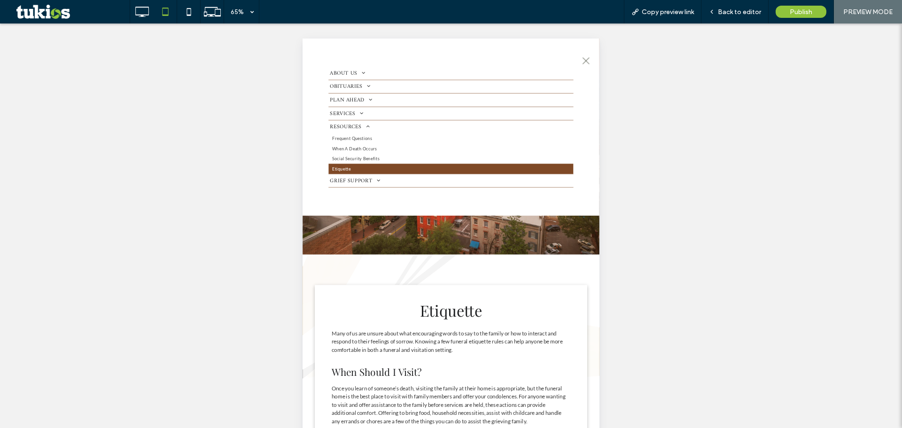
click at [397, 249] on link "GRIEF SUPPORT" at bounding box center [531, 257] width 377 height 20
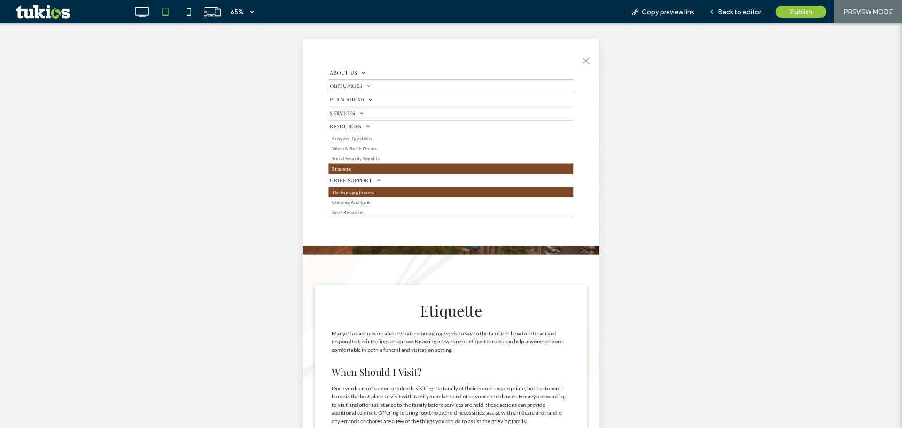
click at [398, 277] on span "The Grieving Process" at bounding box center [380, 275] width 65 height 10
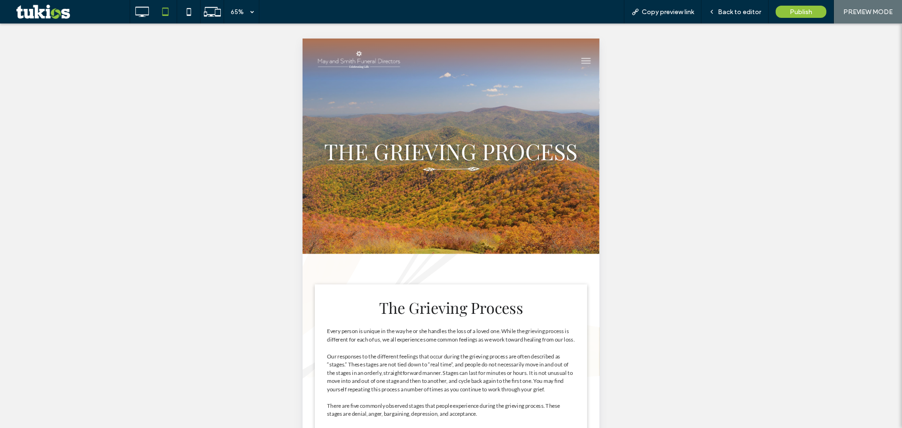
click at [735, 69] on span "menu" at bounding box center [739, 69] width 14 height 1
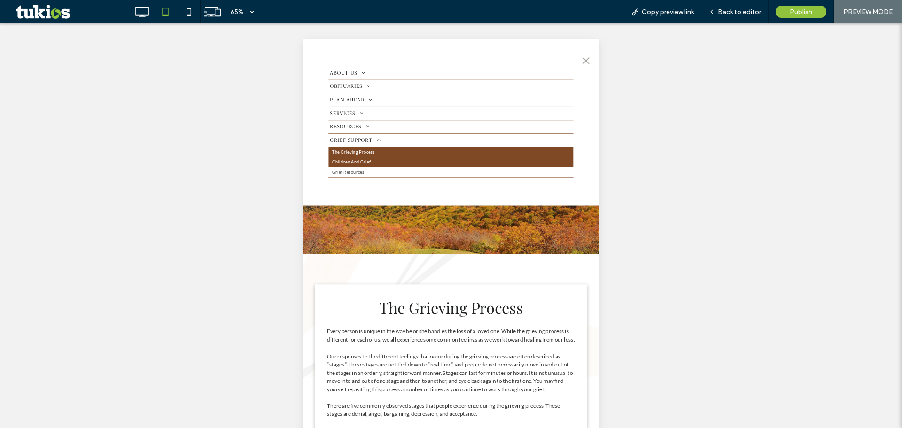
click at [407, 227] on link "Children And Grief" at bounding box center [531, 229] width 377 height 16
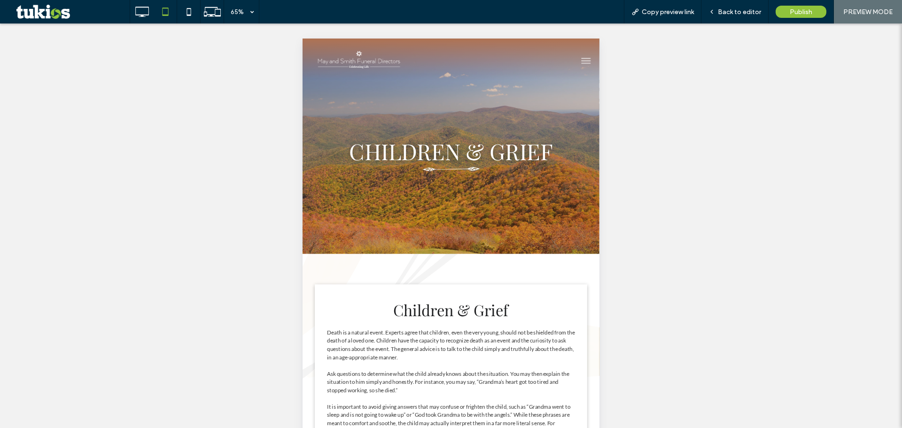
click at [726, 67] on button "menu" at bounding box center [738, 73] width 24 height 24
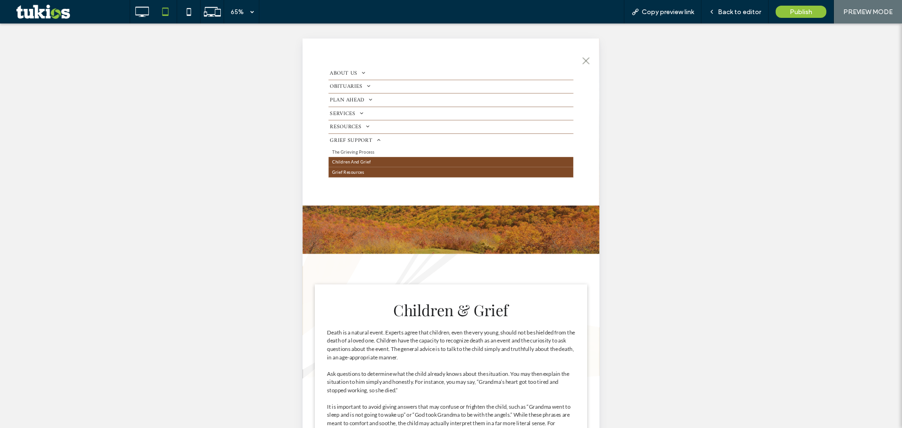
drag, startPoint x: 364, startPoint y: 242, endPoint x: 668, endPoint y: 228, distance: 303.9
click at [364, 242] on span "Grief Resources" at bounding box center [372, 244] width 49 height 10
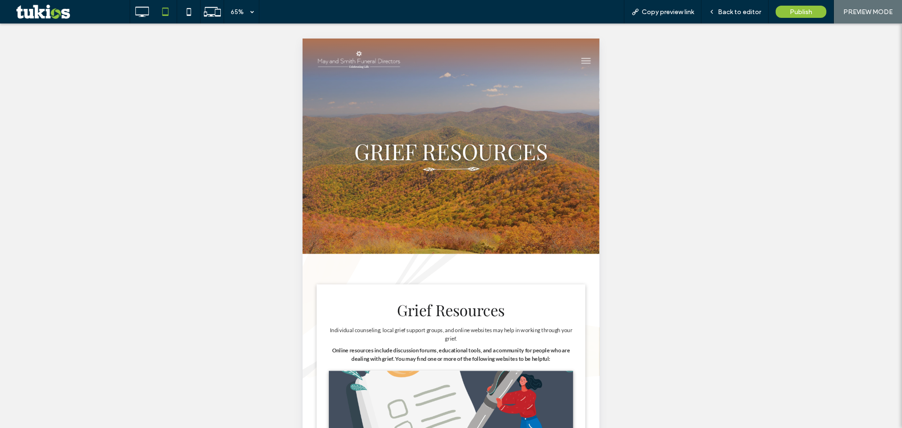
click at [398, 69] on img at bounding box center [387, 70] width 133 height 34
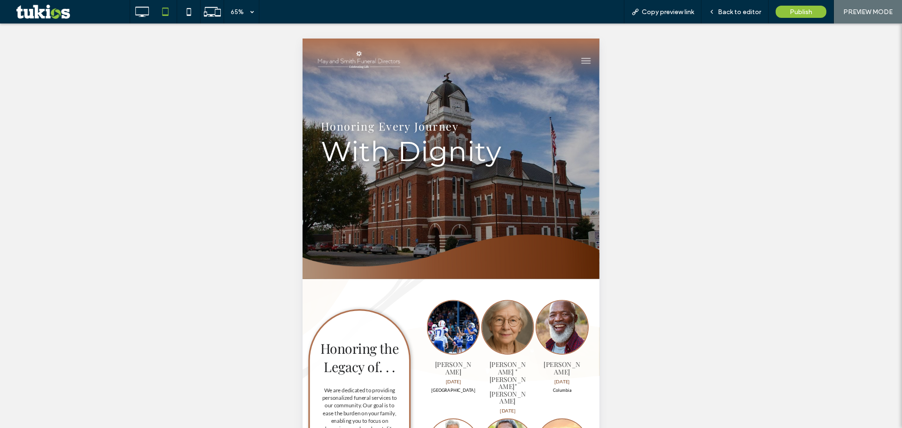
click at [734, 75] on button "menu" at bounding box center [738, 73] width 24 height 24
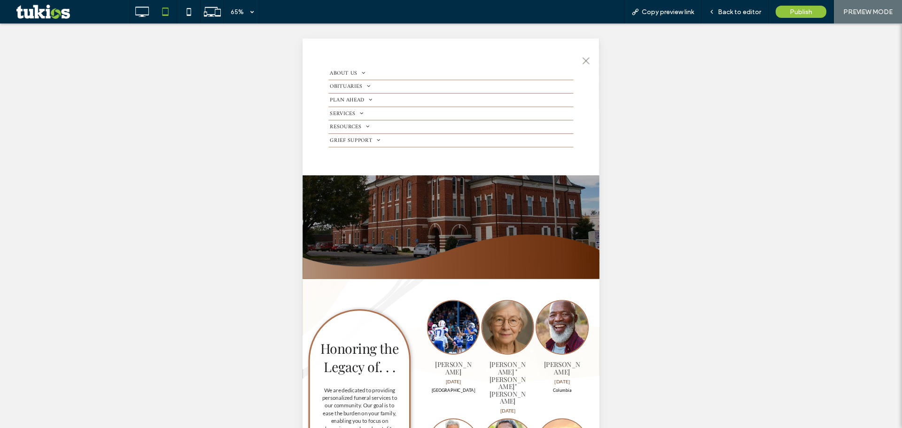
click at [740, 72] on span "menu" at bounding box center [739, 72] width 14 height 1
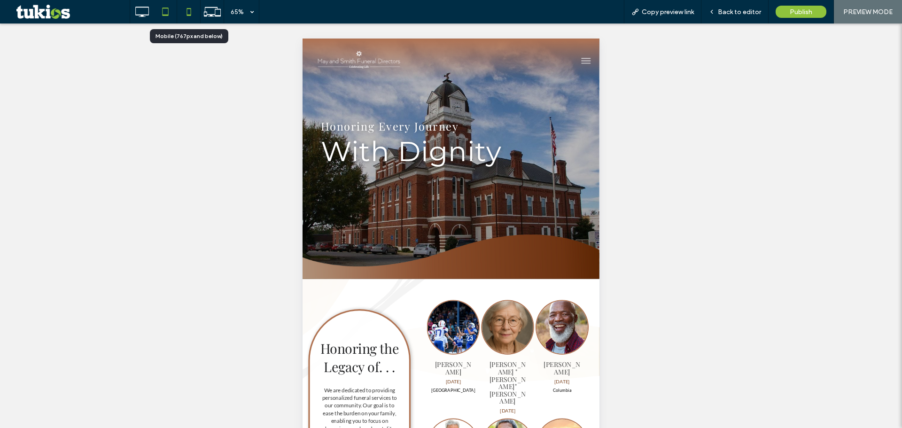
click at [182, 7] on icon at bounding box center [189, 11] width 19 height 19
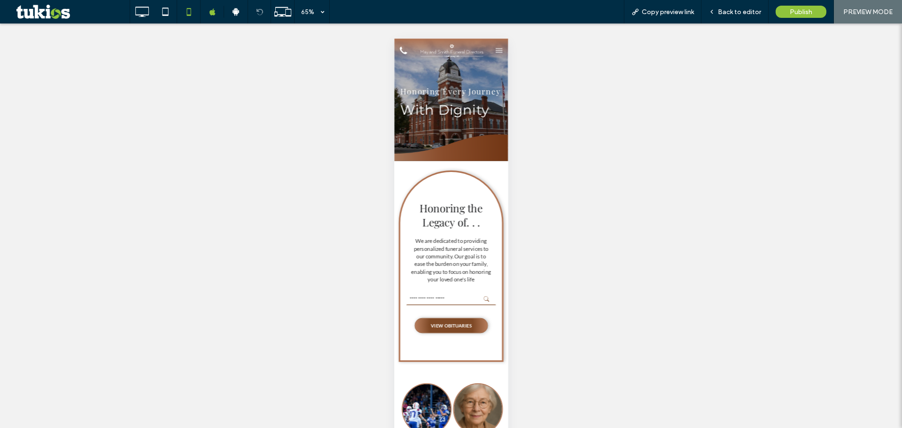
click at [547, 55] on button "menu" at bounding box center [555, 56] width 19 height 19
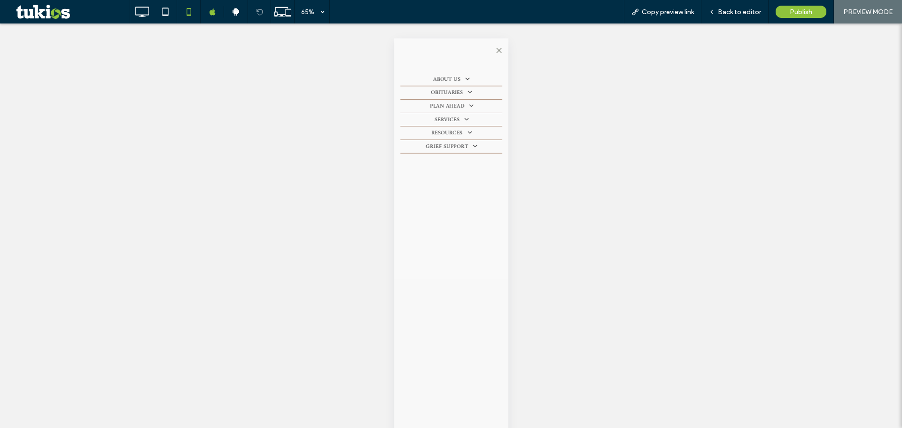
click at [557, 55] on span "menu" at bounding box center [555, 57] width 8 height 8
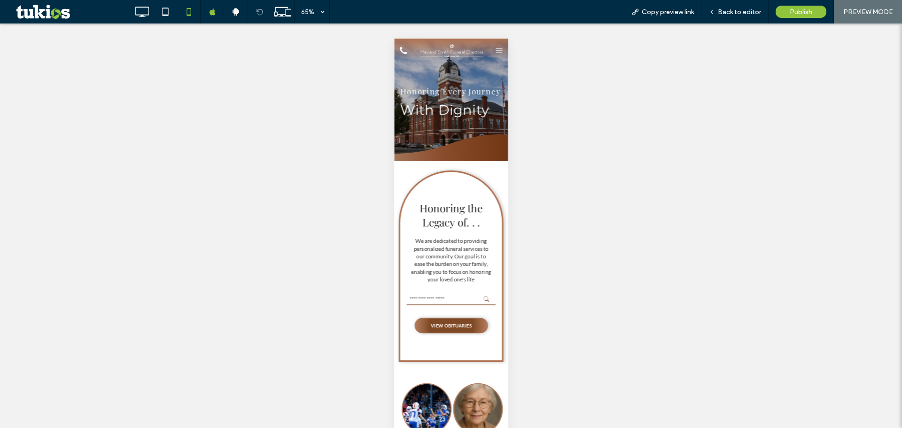
click at [473, 57] on img at bounding box center [481, 57] width 102 height 26
click at [166, 14] on icon at bounding box center [165, 11] width 19 height 19
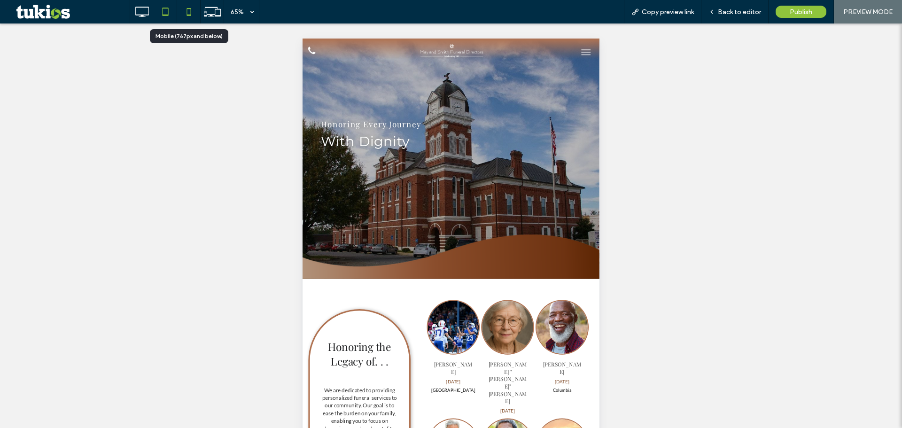
click at [187, 10] on icon at bounding box center [189, 11] width 19 height 19
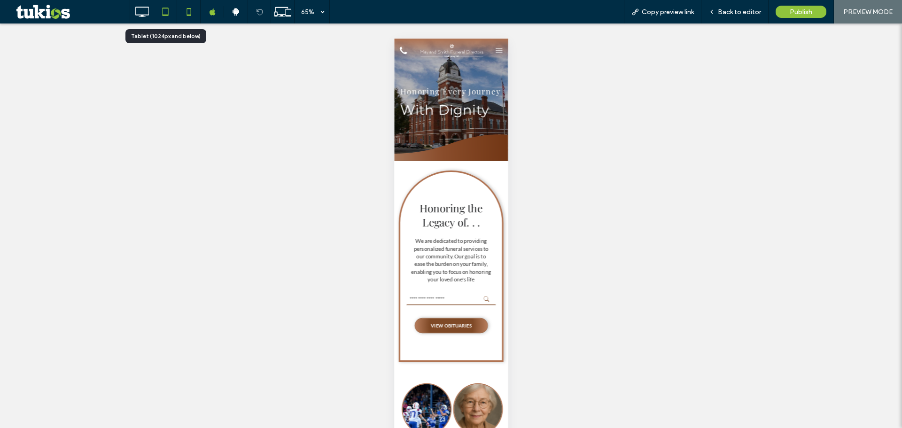
click at [167, 9] on icon at bounding box center [165, 11] width 19 height 19
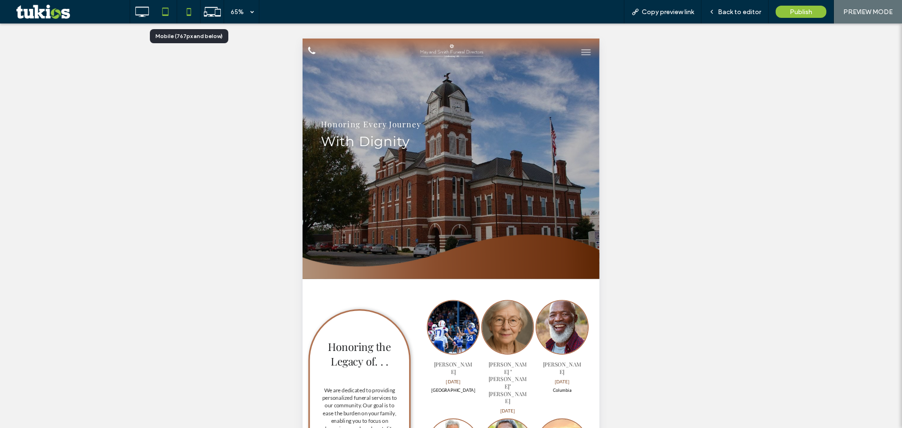
click at [189, 18] on icon at bounding box center [189, 11] width 19 height 19
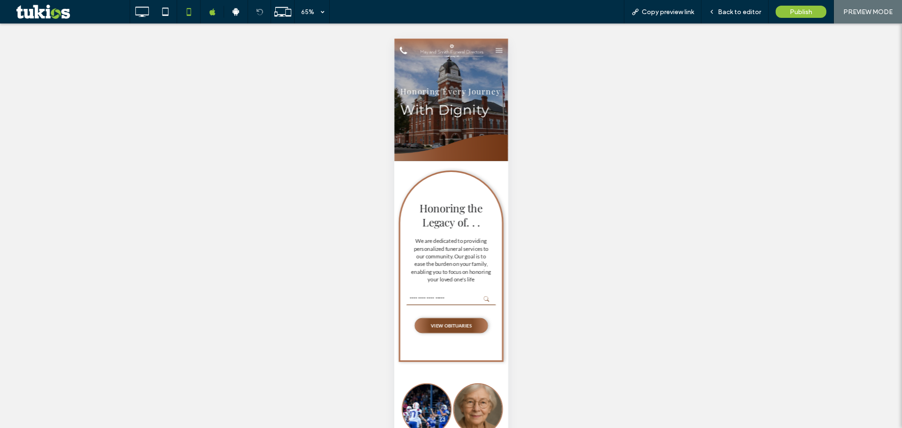
click at [731, 16] on div "Back to editor" at bounding box center [735, 11] width 67 height 23
click at [731, 13] on span "Back to editor" at bounding box center [739, 12] width 43 height 8
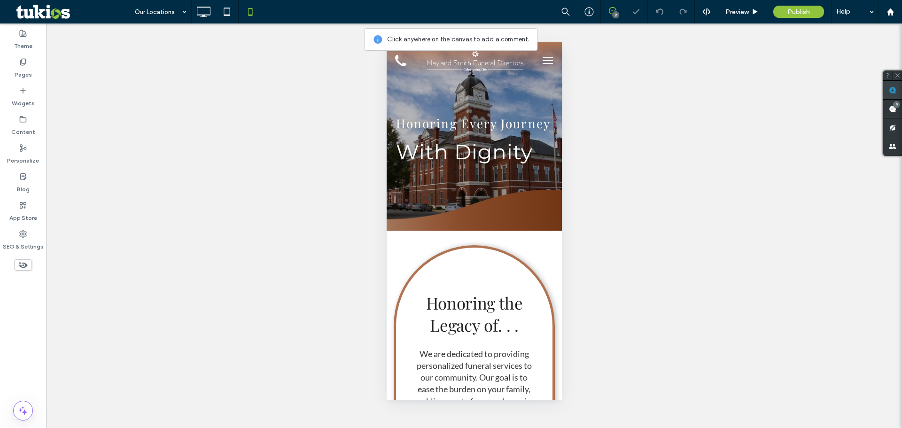
click at [898, 86] on span at bounding box center [892, 90] width 19 height 18
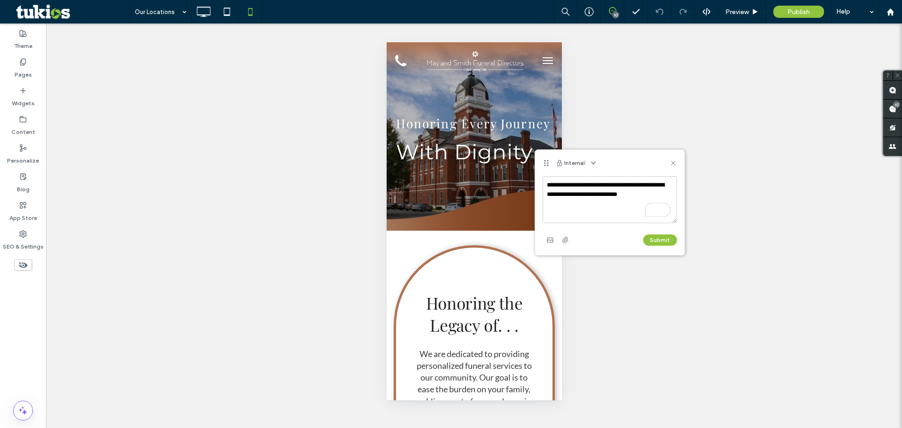
click at [623, 196] on textarea "**********" at bounding box center [610, 199] width 134 height 47
drag, startPoint x: 666, startPoint y: 195, endPoint x: 547, endPoint y: 179, distance: 120.4
click at [547, 179] on textarea "**********" at bounding box center [610, 199] width 134 height 47
type textarea "**********"
click at [665, 239] on button "Submit" at bounding box center [660, 239] width 34 height 11
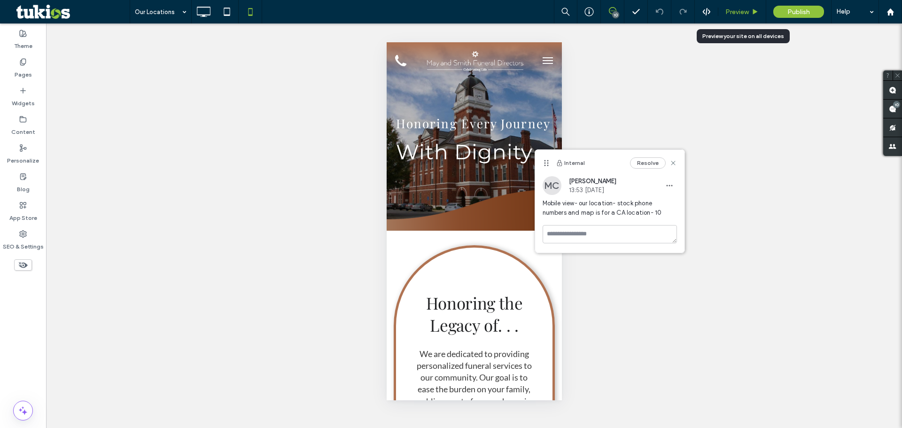
click at [743, 11] on span "Preview" at bounding box center [737, 12] width 23 height 8
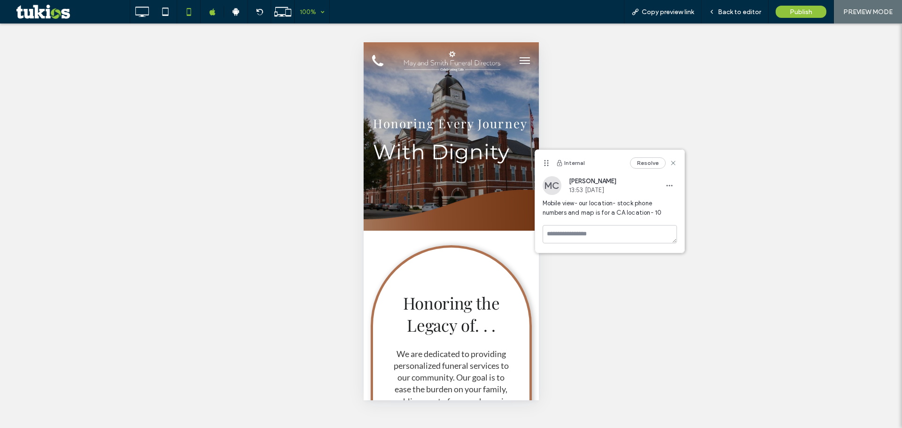
click at [310, 14] on div "100%" at bounding box center [308, 11] width 26 height 23
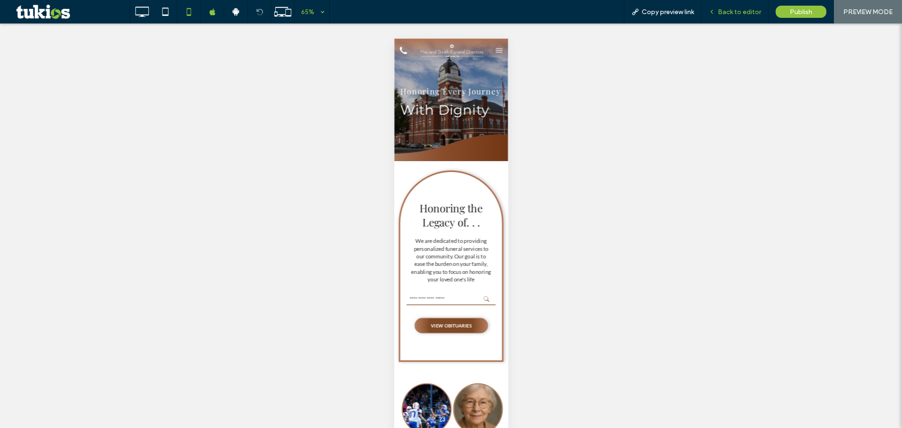
click at [738, 14] on span "Back to editor" at bounding box center [739, 12] width 43 height 8
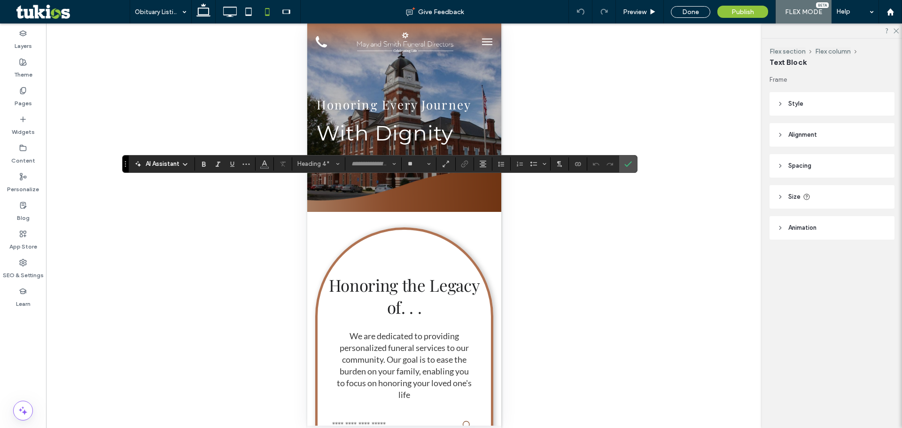
type input "**"
type input "**********"
type input "**"
type input "**********"
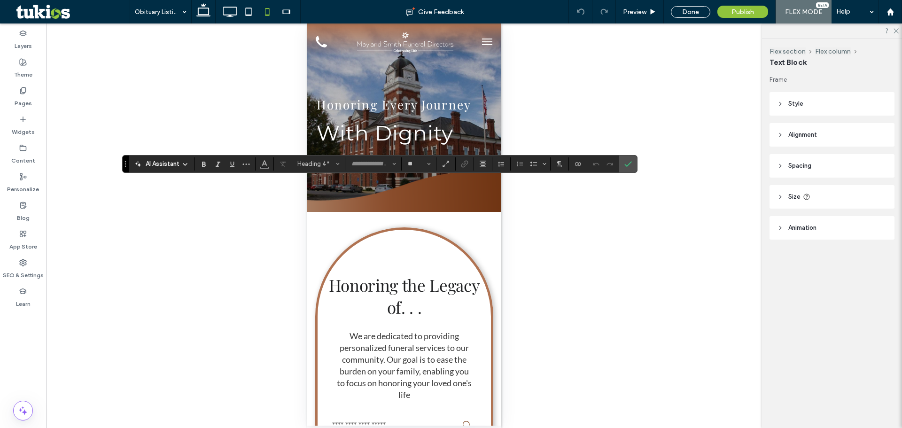
type input "**"
click at [424, 164] on input "**" at bounding box center [416, 164] width 18 height 8
click at [418, 257] on label "16" at bounding box center [419, 257] width 30 height 13
type input "**"
click at [428, 163] on icon "Size" at bounding box center [429, 164] width 4 height 4
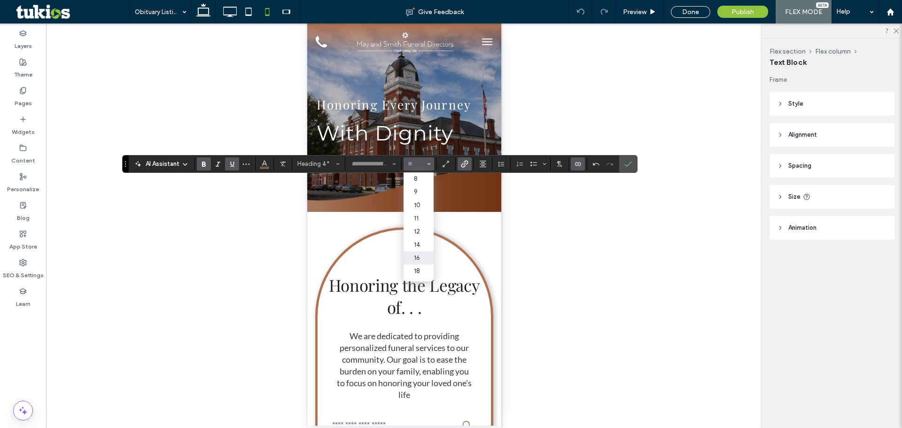
click at [419, 251] on label "16" at bounding box center [419, 257] width 30 height 13
type input "**"
click at [203, 163] on icon "Bold" at bounding box center [204, 164] width 8 height 8
click at [420, 164] on input "**" at bounding box center [416, 164] width 18 height 8
type input "**"
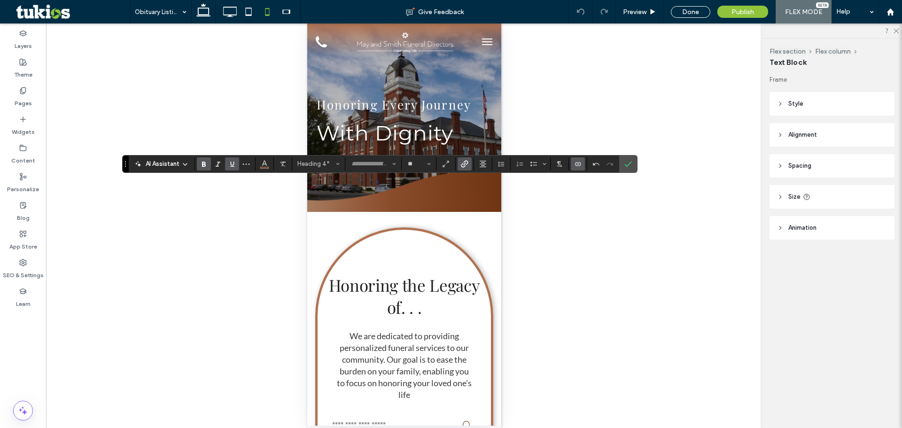
click at [202, 162] on icon "Bold" at bounding box center [204, 164] width 8 height 8
click at [627, 164] on icon "Confirm" at bounding box center [629, 164] width 8 height 8
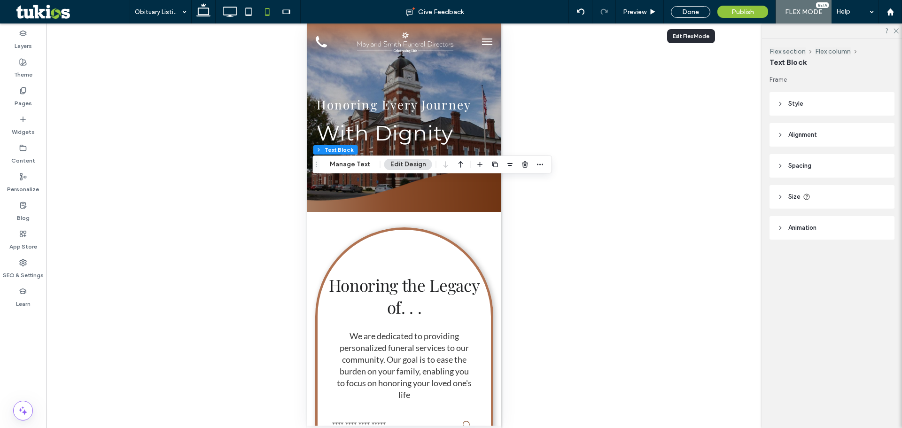
click at [685, 5] on div "Done" at bounding box center [691, 11] width 54 height 23
click at [692, 14] on div "Done" at bounding box center [690, 12] width 39 height 12
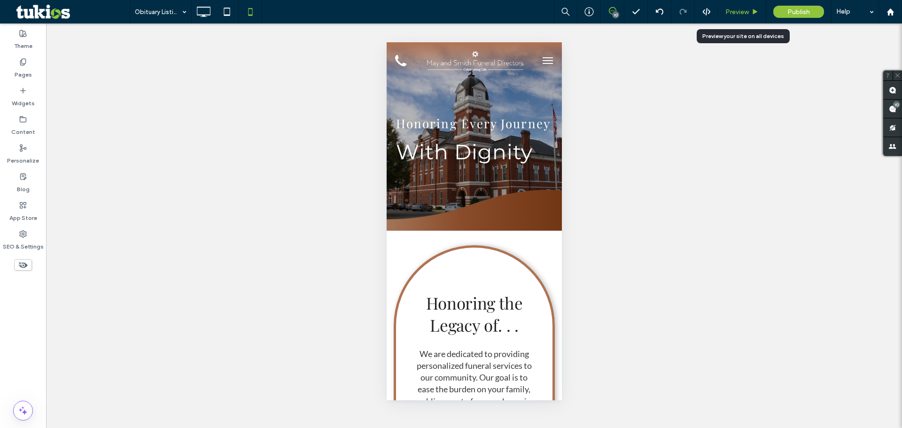
click at [741, 8] on span "Preview" at bounding box center [737, 12] width 23 height 8
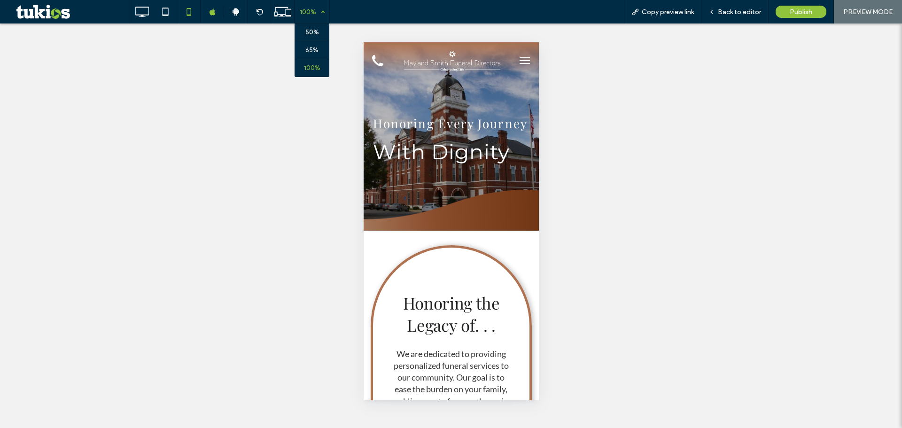
click at [310, 6] on div "100%" at bounding box center [308, 11] width 26 height 23
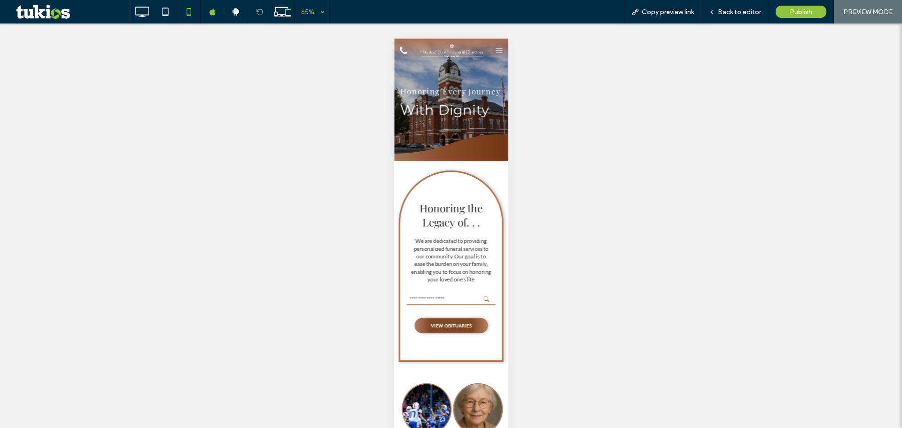
scroll to position [156, 0]
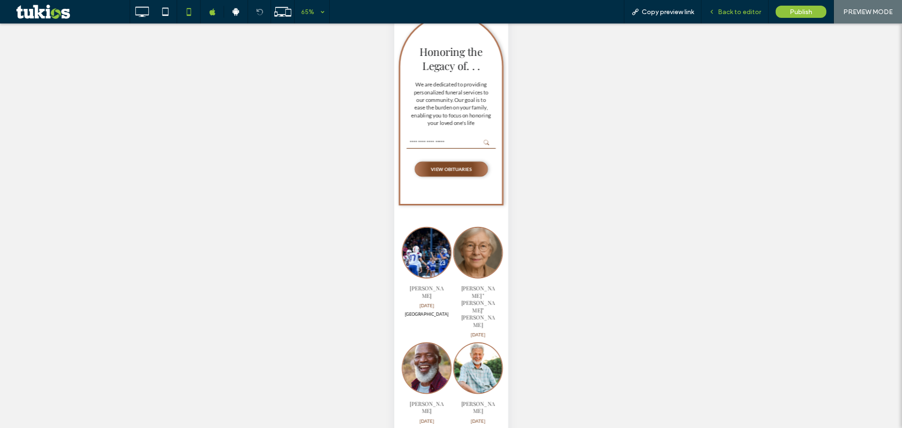
click at [720, 15] on span "Back to editor" at bounding box center [739, 12] width 43 height 8
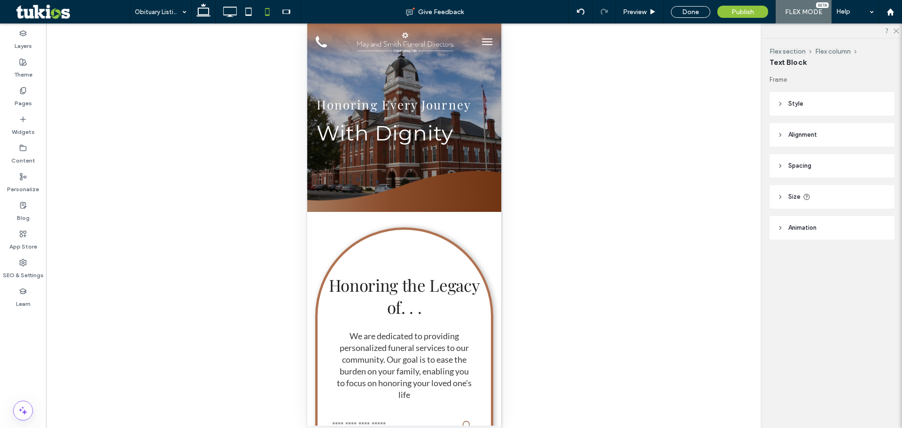
type input "**"
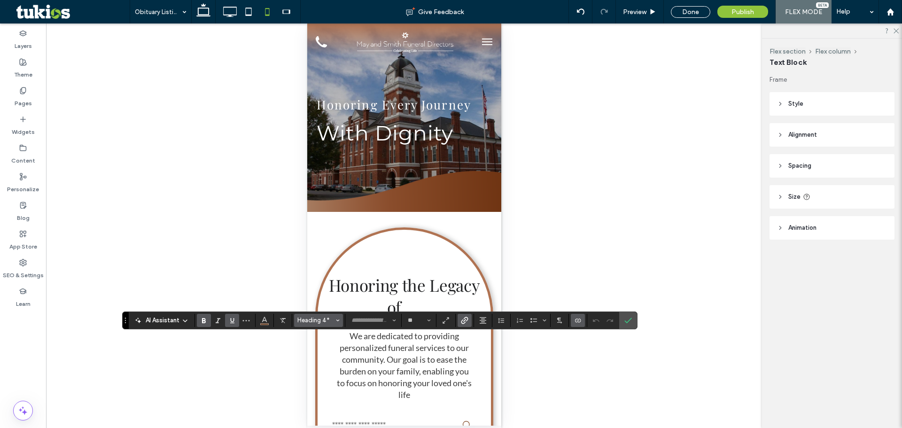
click at [327, 321] on span "Heading 4*" at bounding box center [315, 320] width 37 height 7
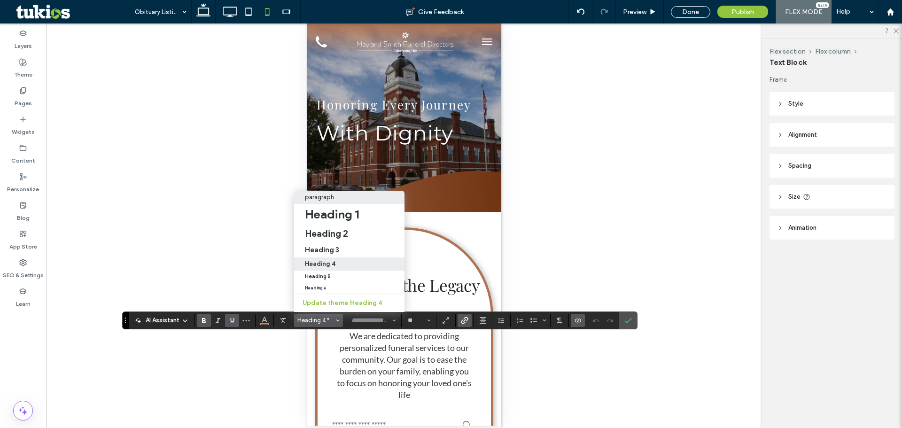
click at [328, 194] on p "paragraph" at bounding box center [319, 197] width 29 height 7
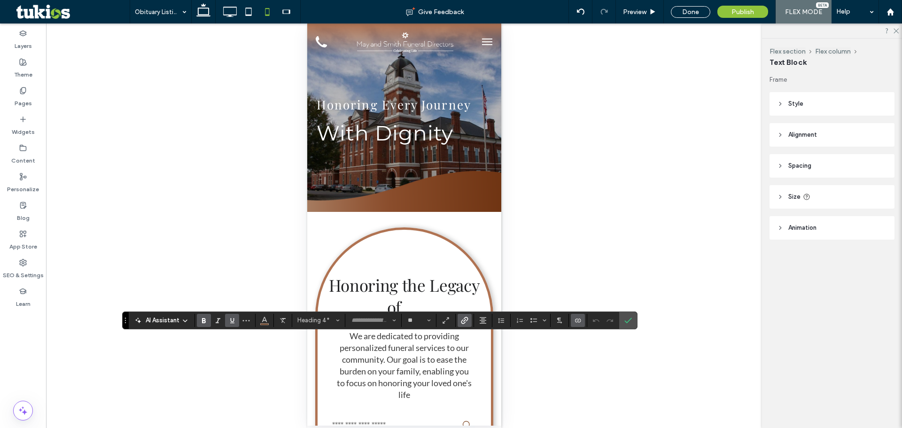
type input "****"
type input "**"
click at [628, 325] on span "Confirm" at bounding box center [627, 320] width 4 height 17
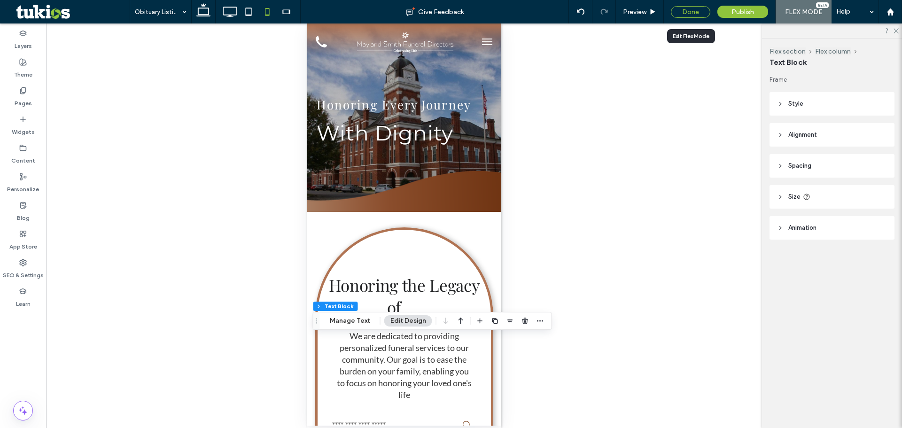
click at [688, 11] on div "Done" at bounding box center [690, 12] width 39 height 12
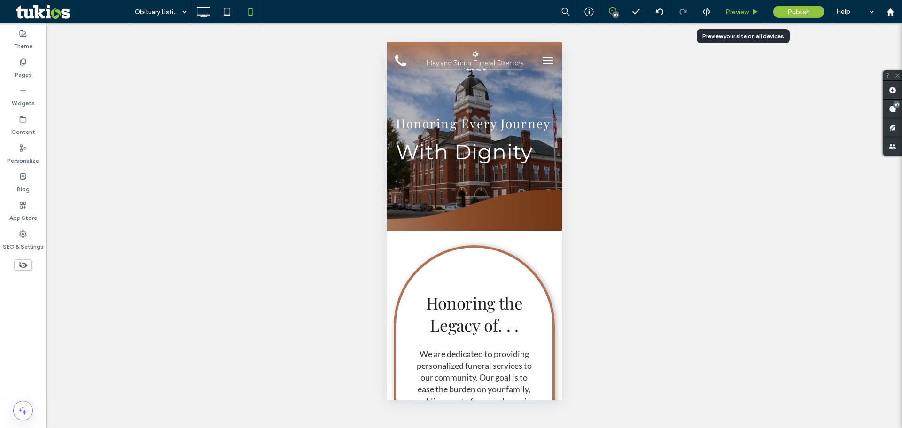
click at [740, 16] on span "Preview" at bounding box center [737, 12] width 23 height 8
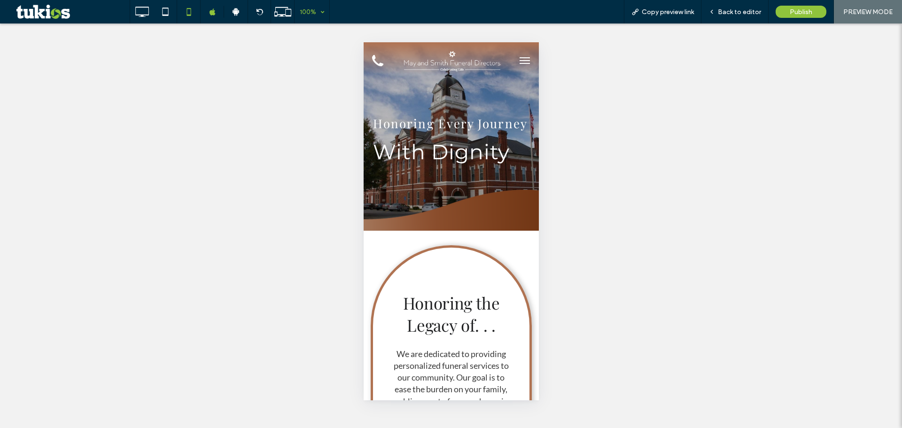
click at [302, 13] on div "100%" at bounding box center [308, 11] width 26 height 23
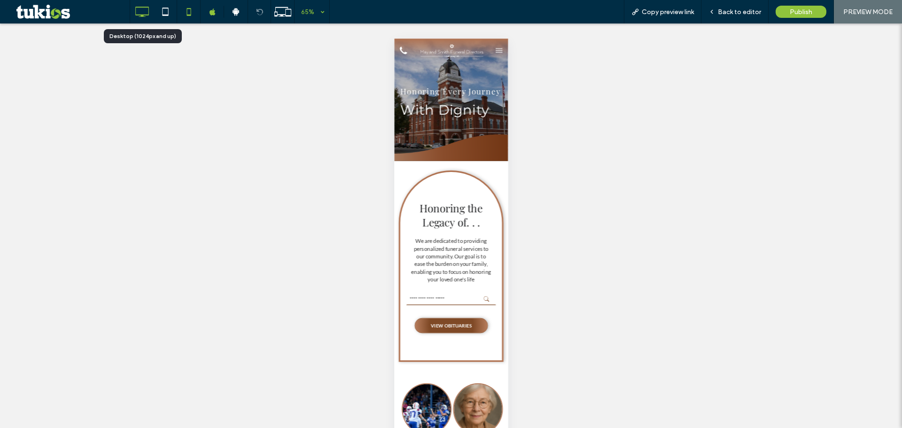
click at [143, 8] on use at bounding box center [143, 12] width 14 height 10
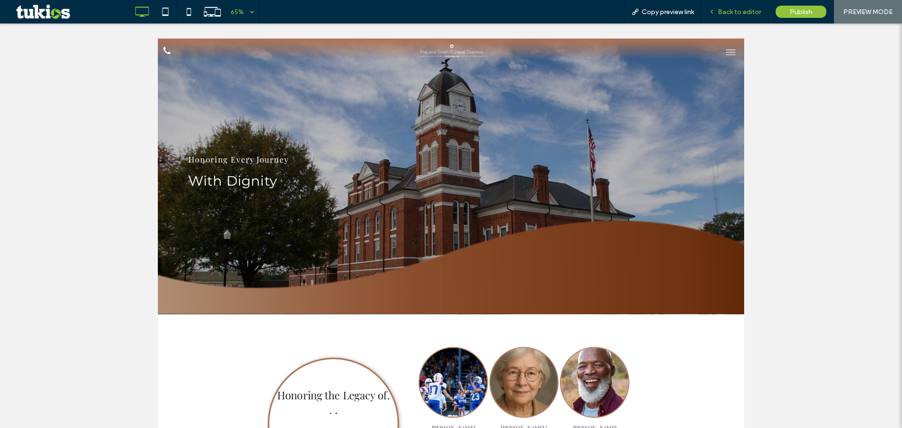
click at [750, 12] on span "Back to editor" at bounding box center [739, 12] width 43 height 8
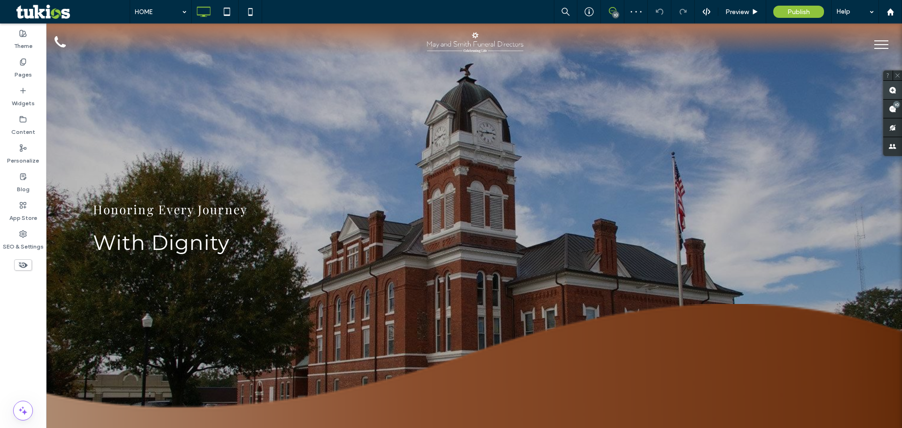
click at [896, 90] on use at bounding box center [893, 90] width 8 height 8
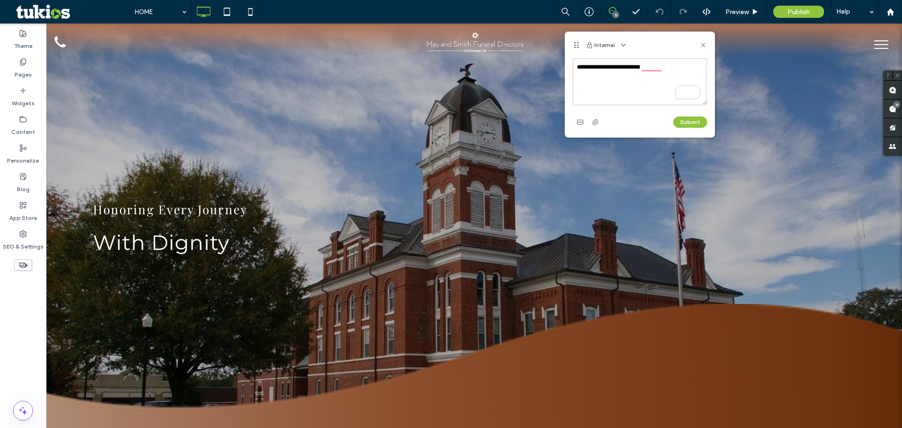
click at [670, 75] on textarea "**********" at bounding box center [640, 81] width 134 height 47
drag, startPoint x: 683, startPoint y: 67, endPoint x: 569, endPoint y: 48, distance: 115.7
click at [569, 48] on div "**********" at bounding box center [639, 84] width 149 height 105
type textarea "**********"
click at [898, 107] on div "11" at bounding box center [896, 104] width 7 height 7
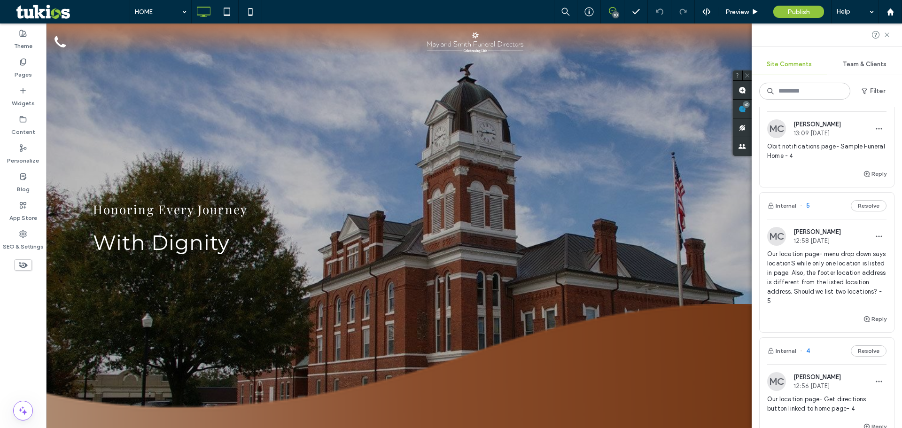
scroll to position [626, 0]
